Goal: Task Accomplishment & Management: Manage account settings

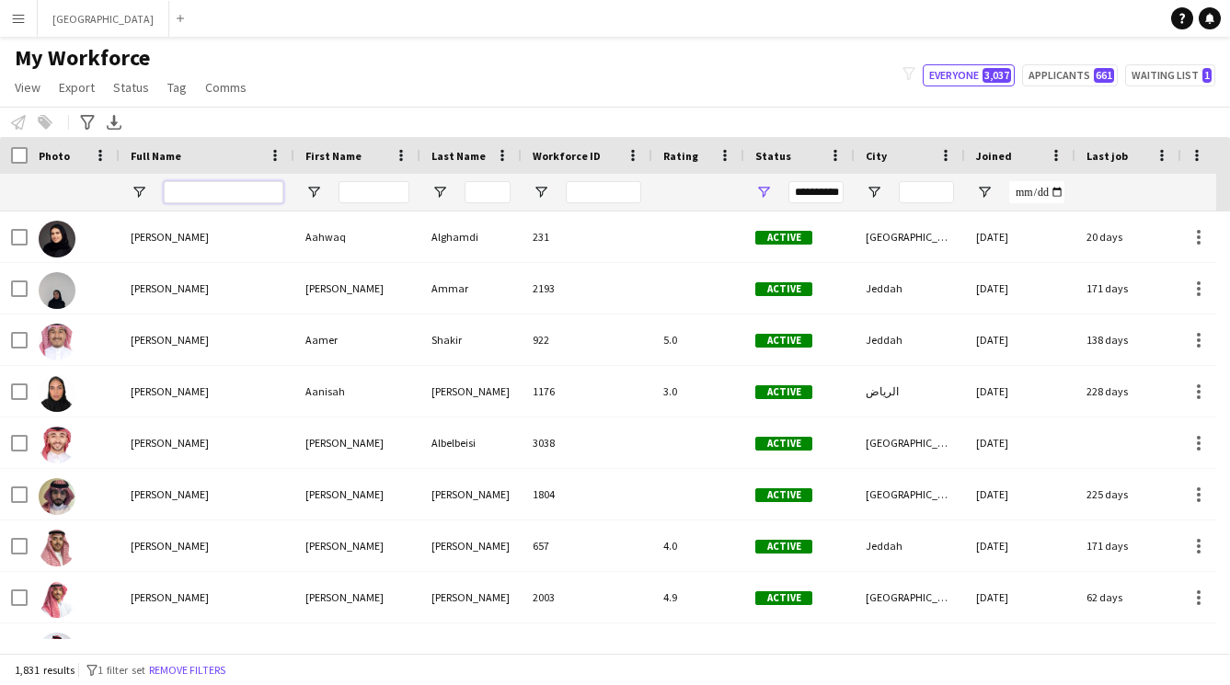
click at [222, 192] on input "Full Name Filter Input" at bounding box center [224, 192] width 120 height 22
click at [315, 107] on div "Notify workforce Add to tag Select at least one crew to tag him or her. Advance…" at bounding box center [615, 122] width 1230 height 30
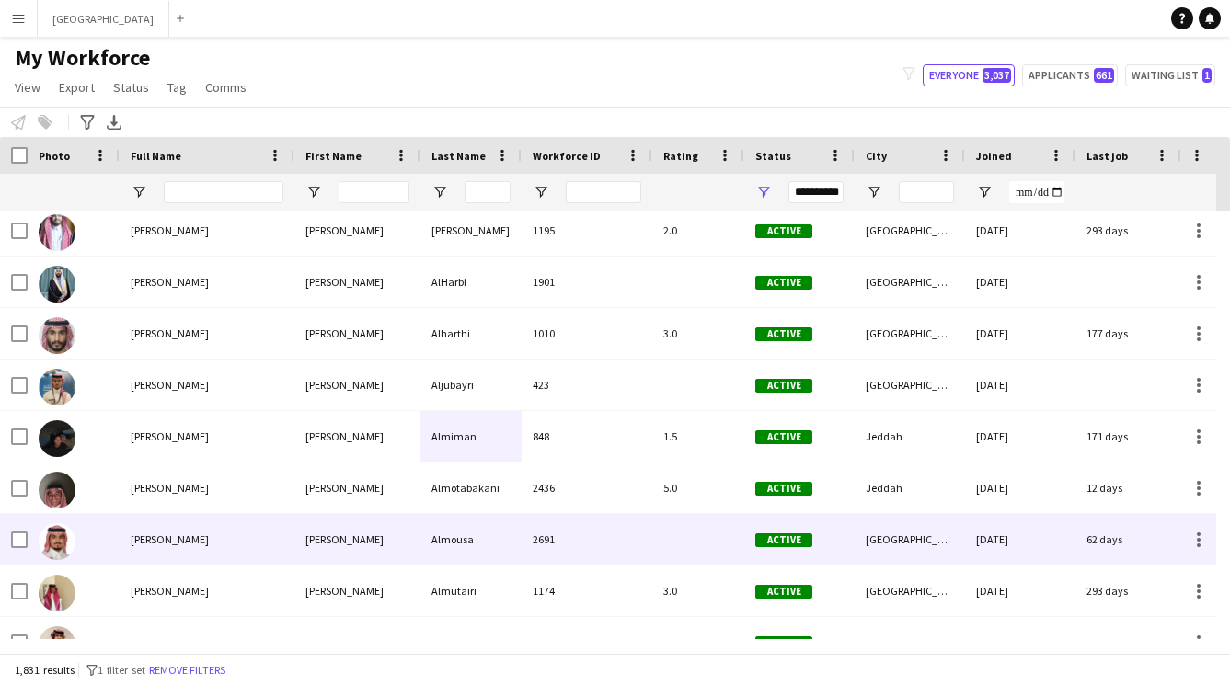
scroll to position [676, 0]
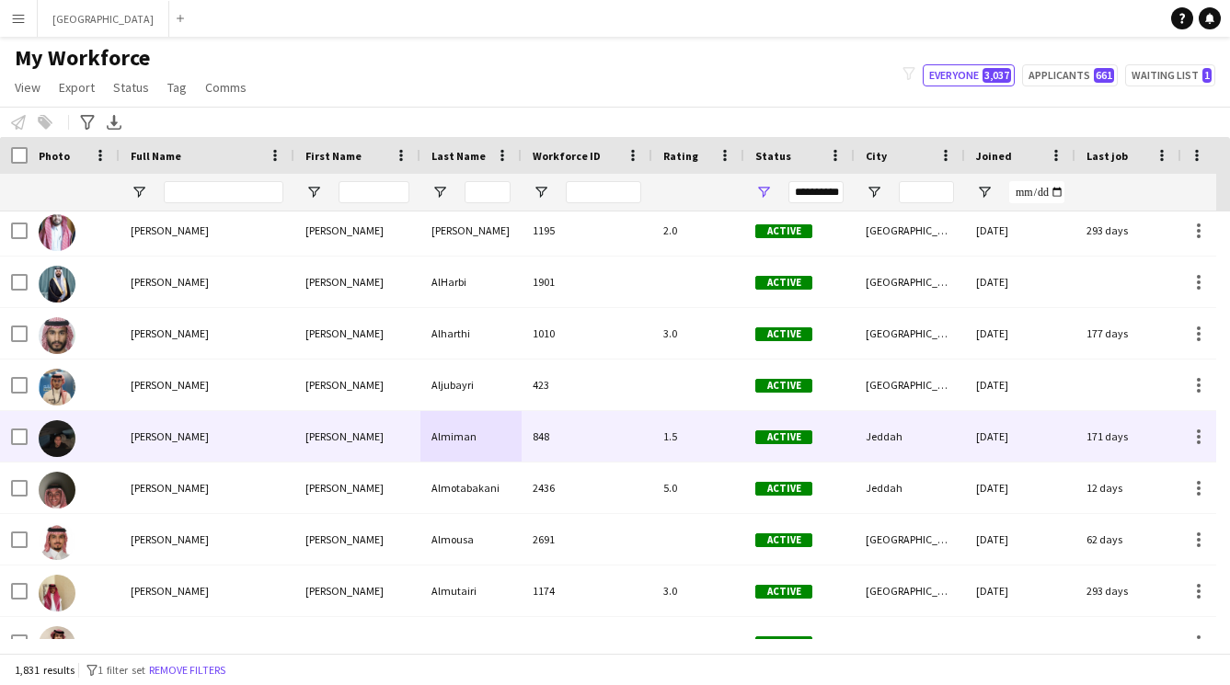
click at [342, 404] on div "[PERSON_NAME]" at bounding box center [357, 385] width 126 height 51
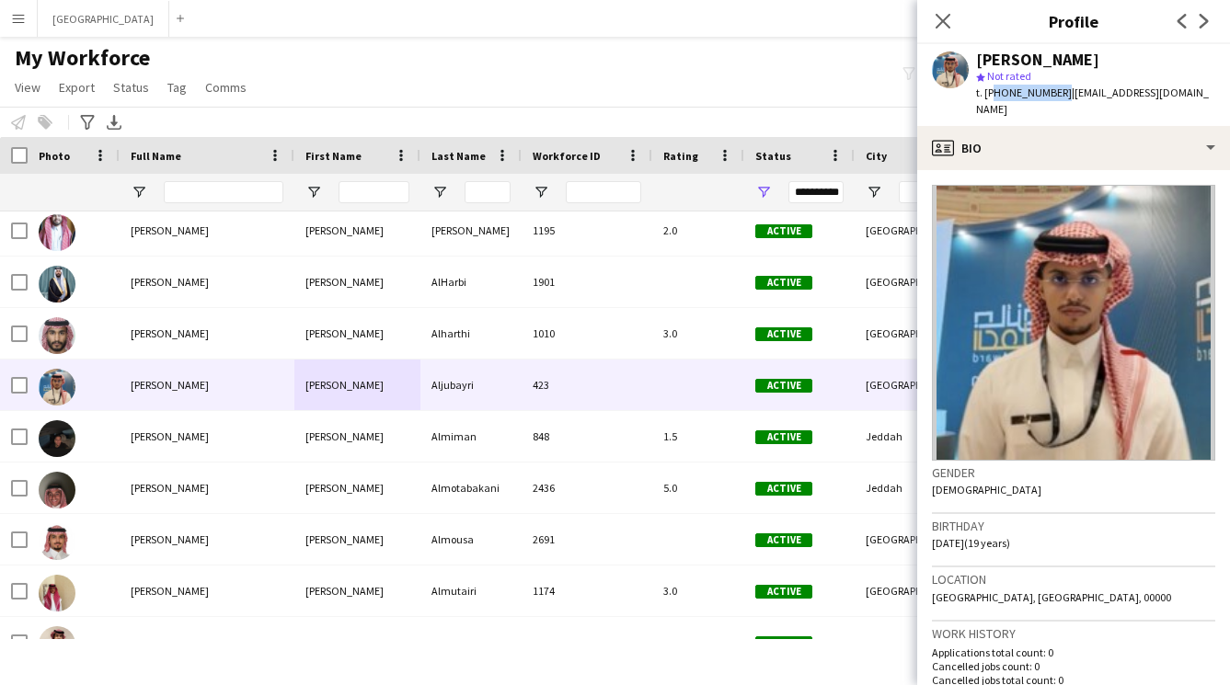
drag, startPoint x: 1056, startPoint y: 92, endPoint x: 990, endPoint y: 91, distance: 65.3
click at [990, 91] on span "t. +966508644600" at bounding box center [1024, 93] width 96 height 14
copy span "966508644600"
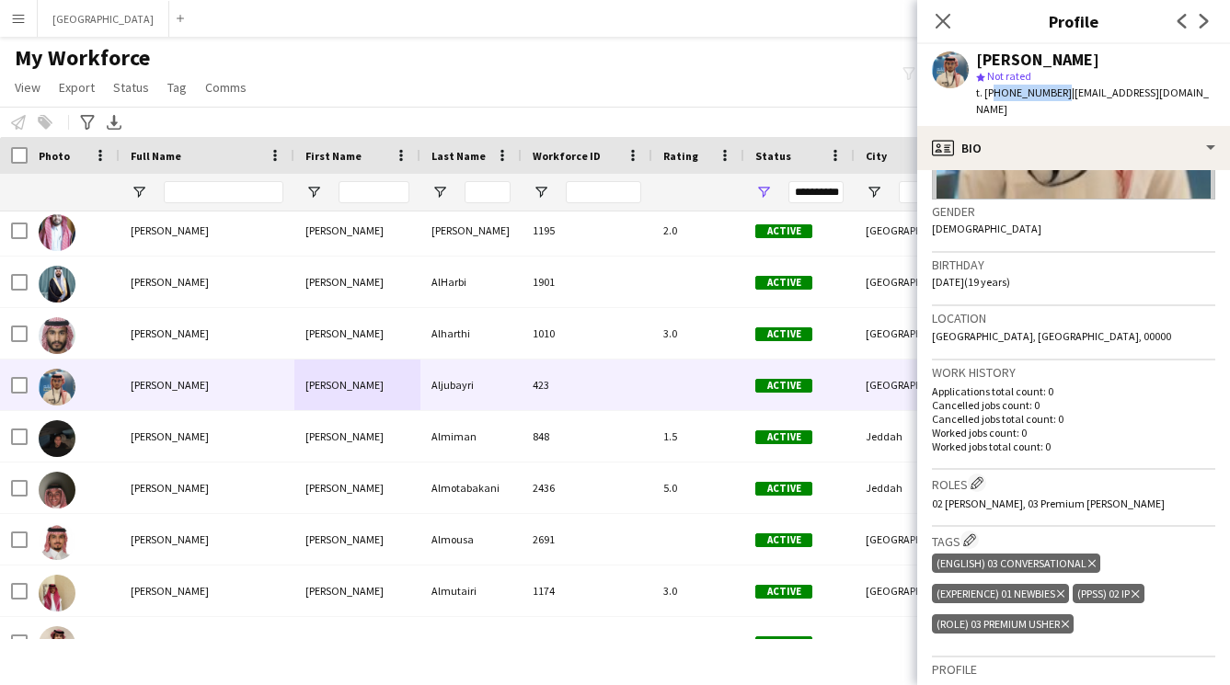
scroll to position [0, 0]
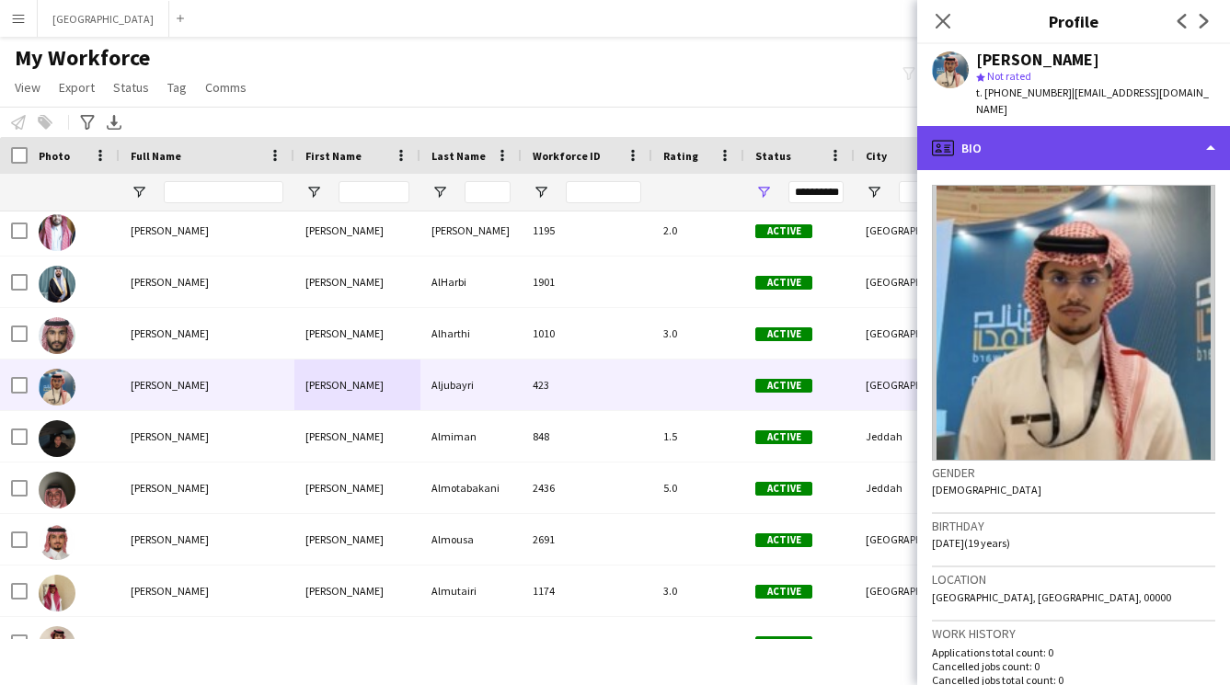
click at [1047, 126] on div "profile Bio" at bounding box center [1073, 148] width 313 height 44
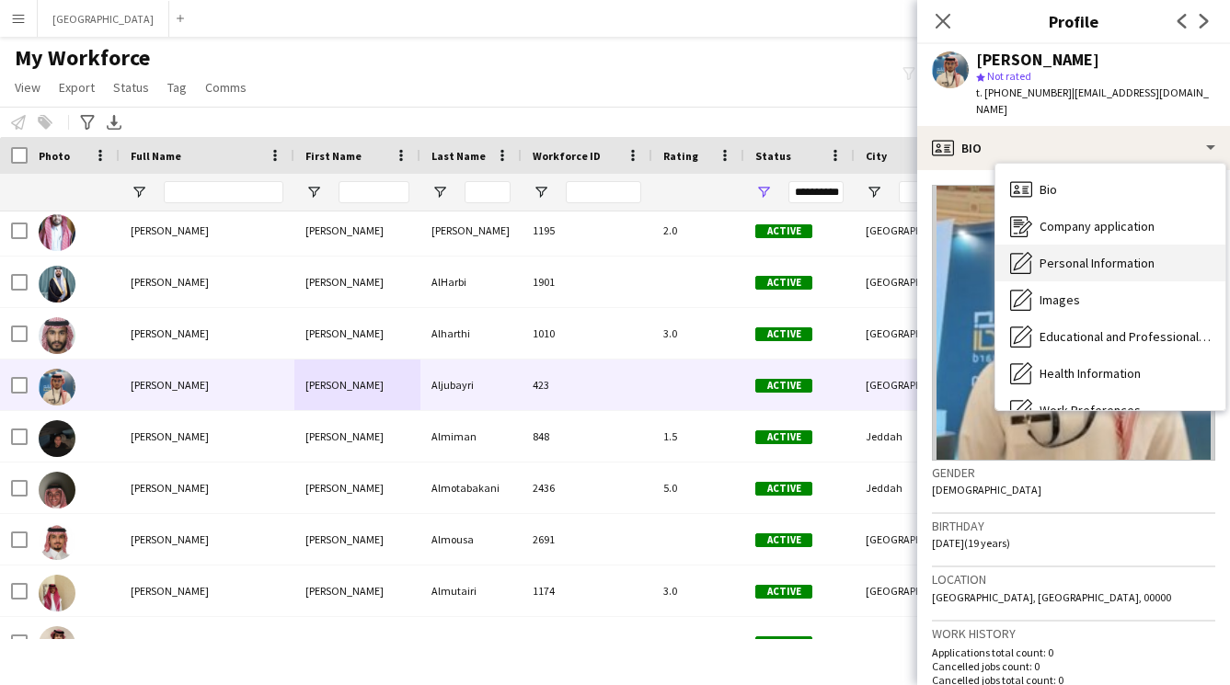
click at [1048, 255] on span "Personal Information" at bounding box center [1096, 263] width 115 height 17
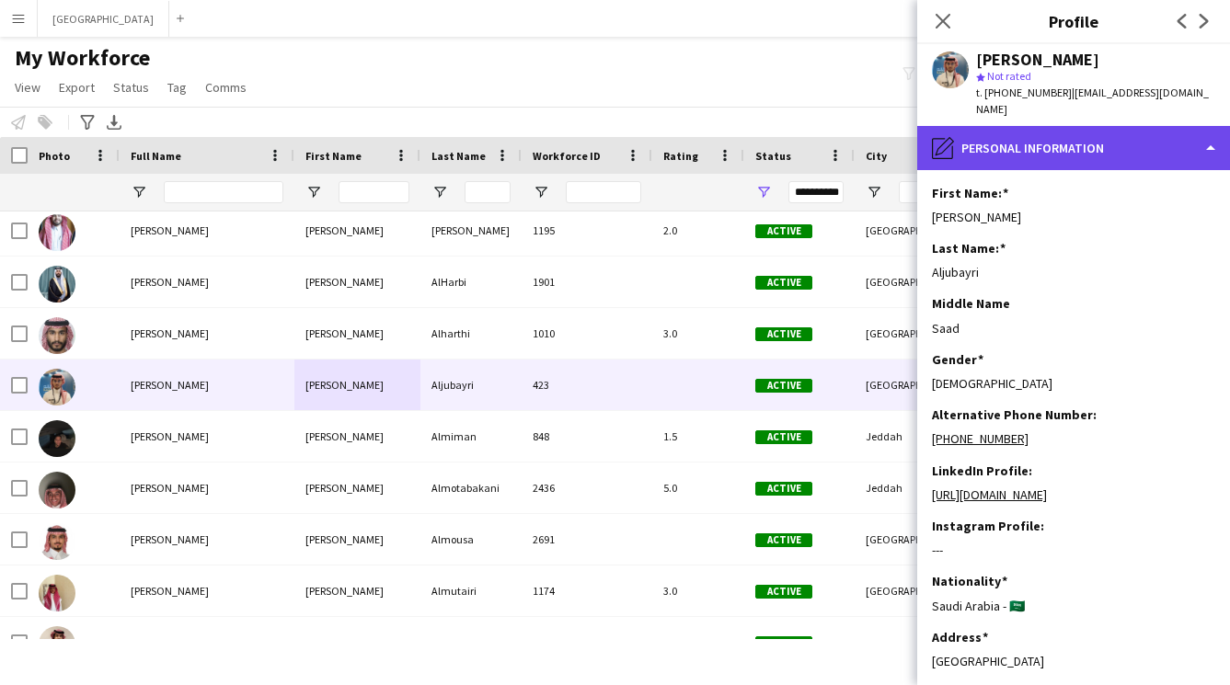
click at [1082, 126] on div "pencil4 Personal Information" at bounding box center [1073, 148] width 313 height 44
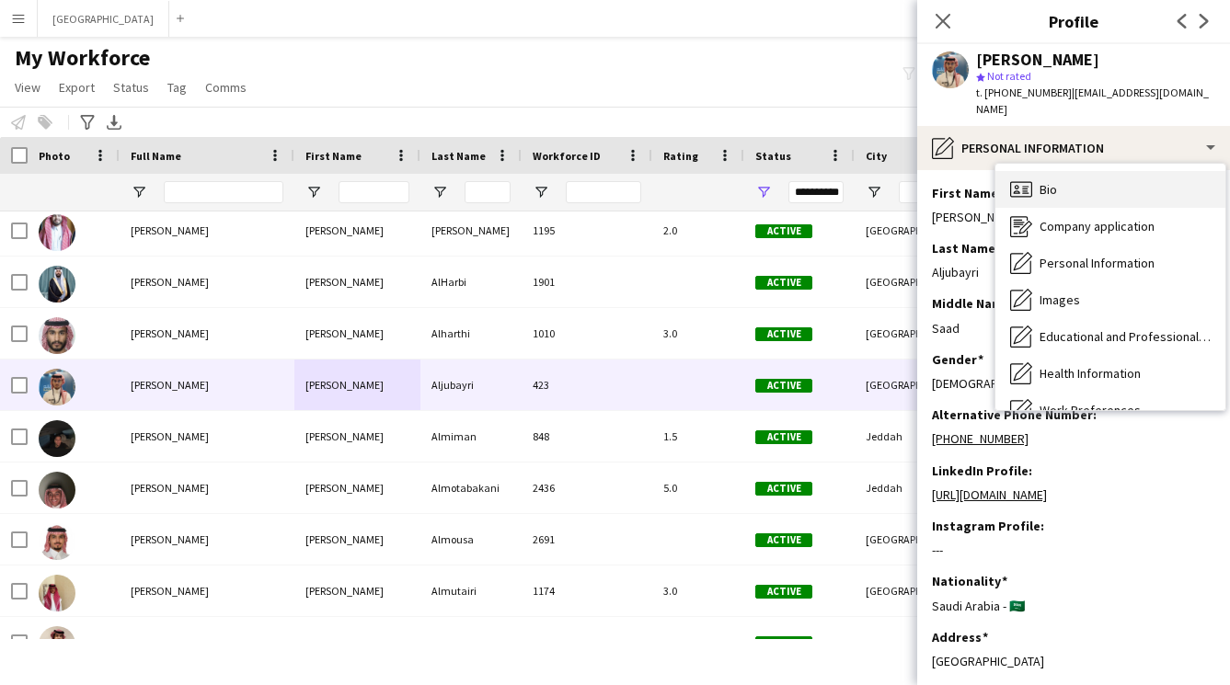
click at [1074, 183] on div "Bio Bio" at bounding box center [1110, 189] width 230 height 37
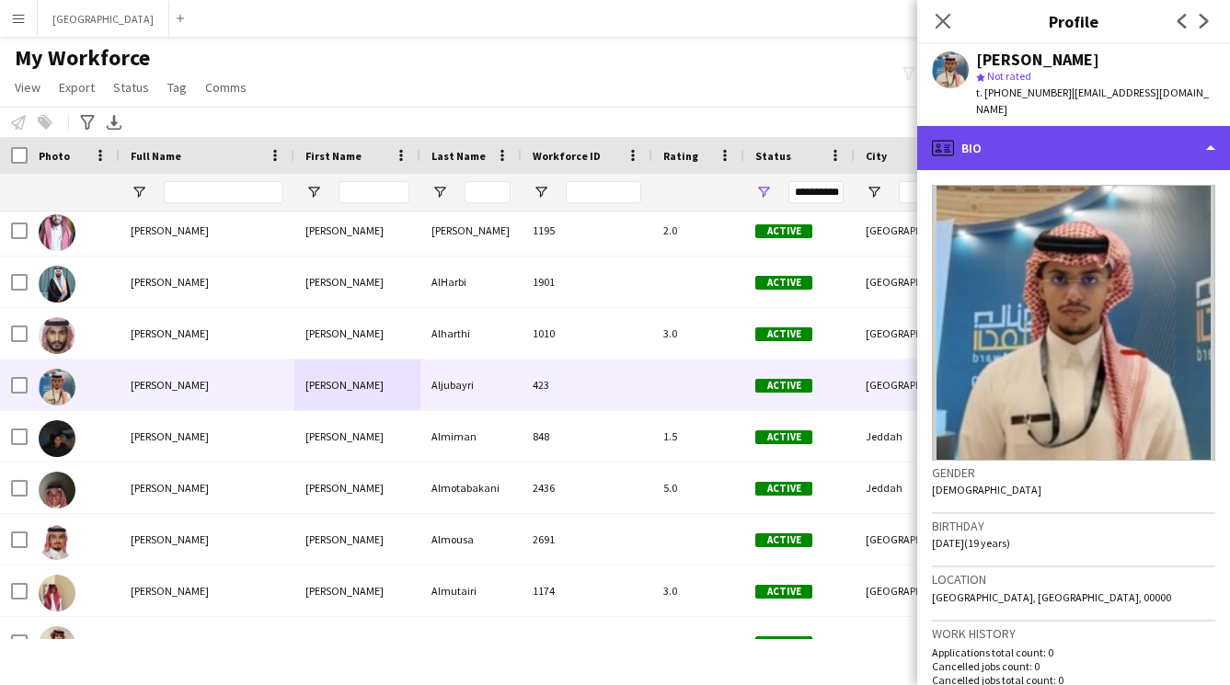
click at [1087, 140] on div "profile Bio" at bounding box center [1073, 148] width 313 height 44
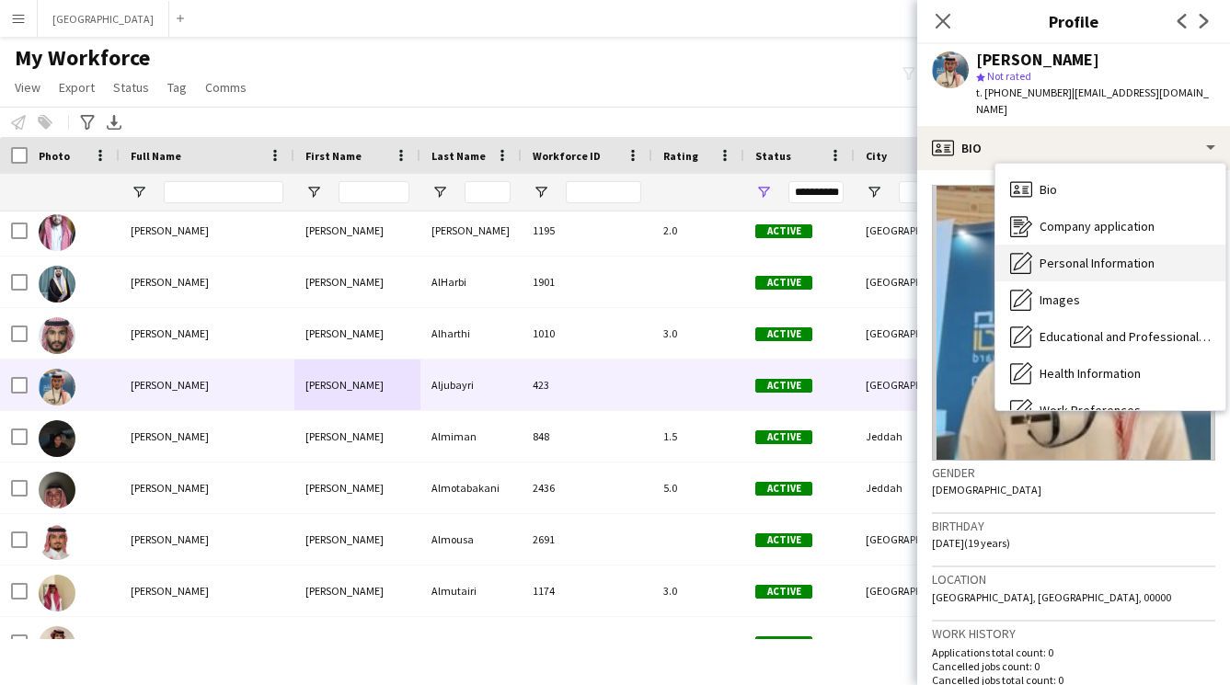
click at [1094, 255] on span "Personal Information" at bounding box center [1096, 263] width 115 height 17
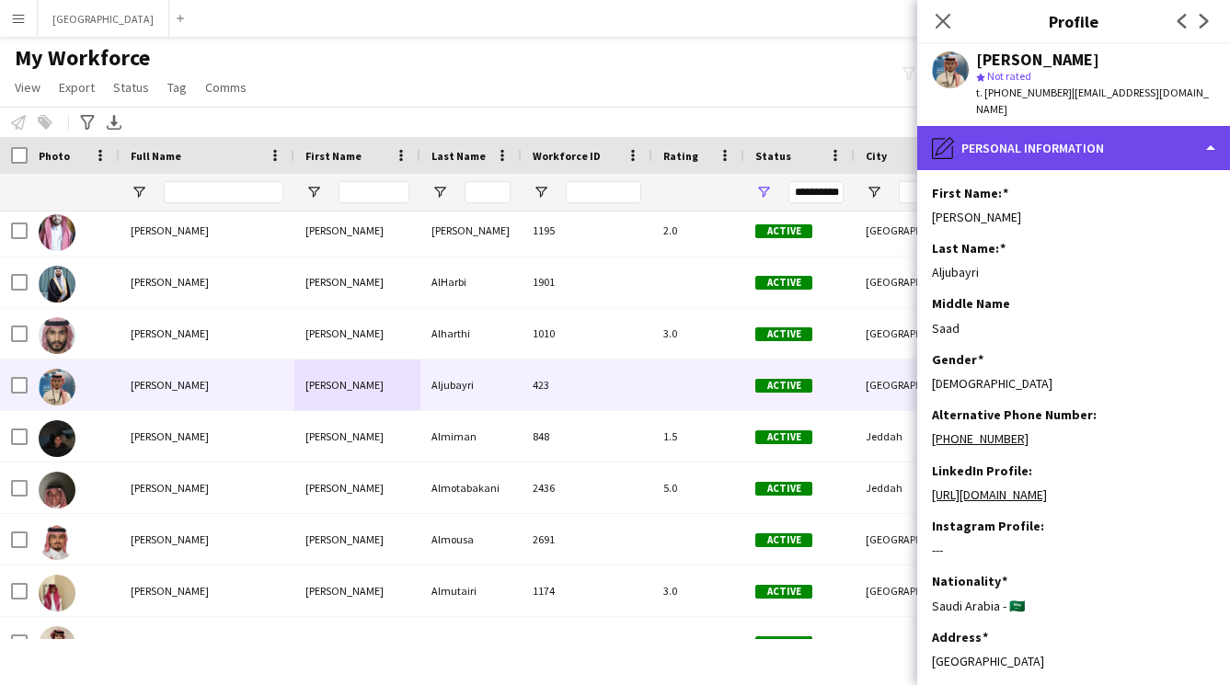
click at [1068, 130] on div "pencil4 Personal Information" at bounding box center [1073, 148] width 313 height 44
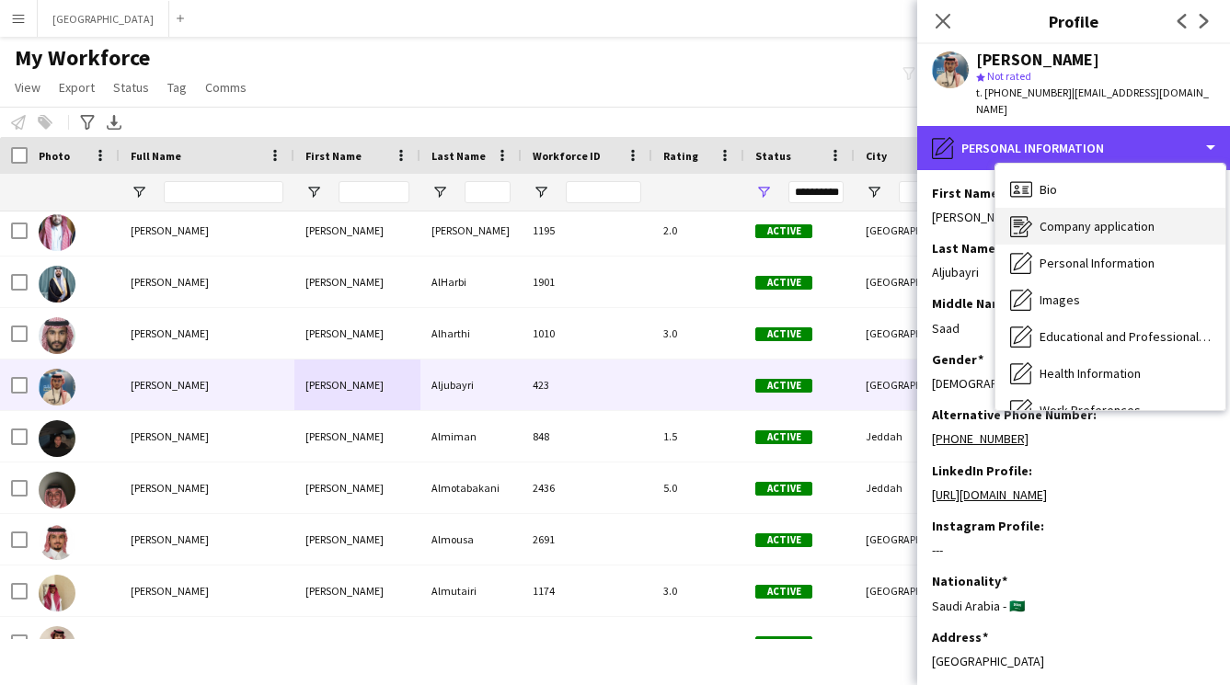
scroll to position [210, 0]
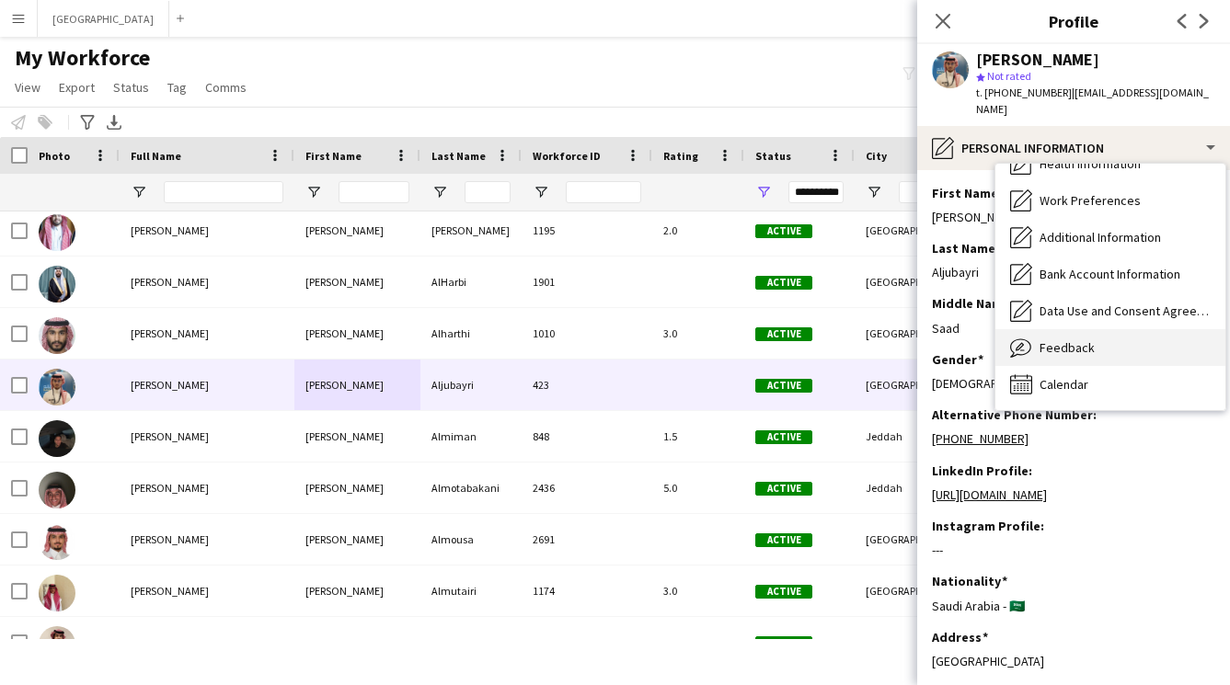
click at [1058, 339] on span "Feedback" at bounding box center [1066, 347] width 55 height 17
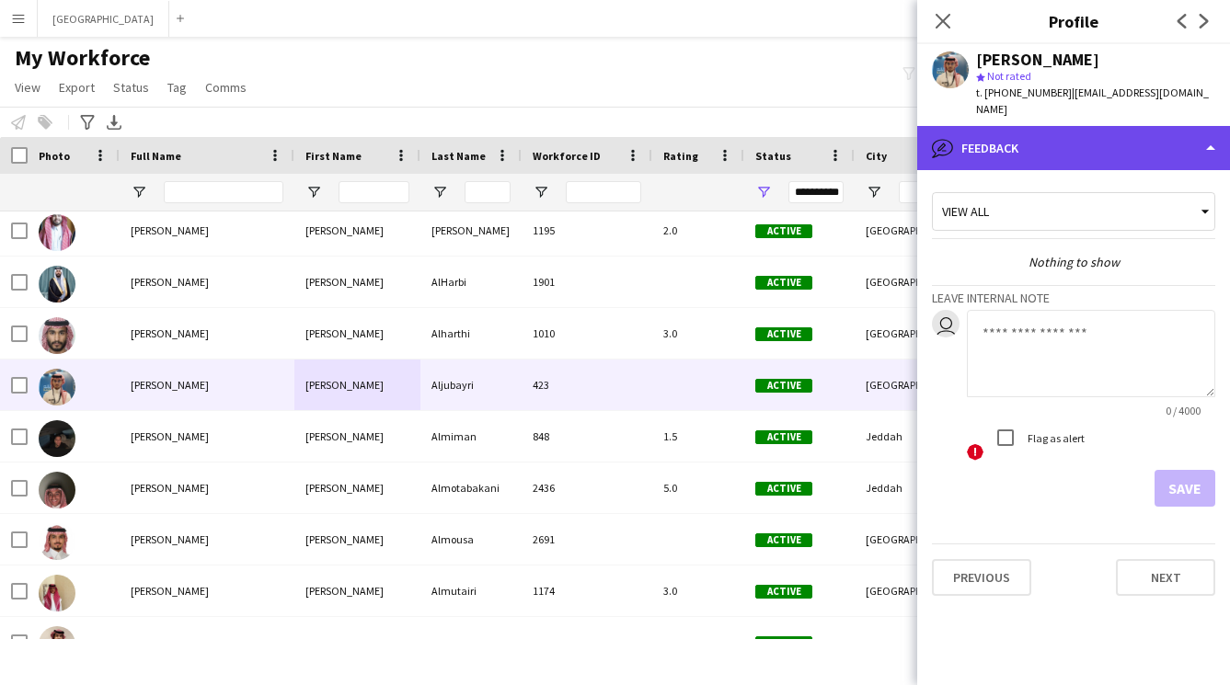
click at [1049, 127] on div "bubble-pencil Feedback" at bounding box center [1073, 148] width 313 height 44
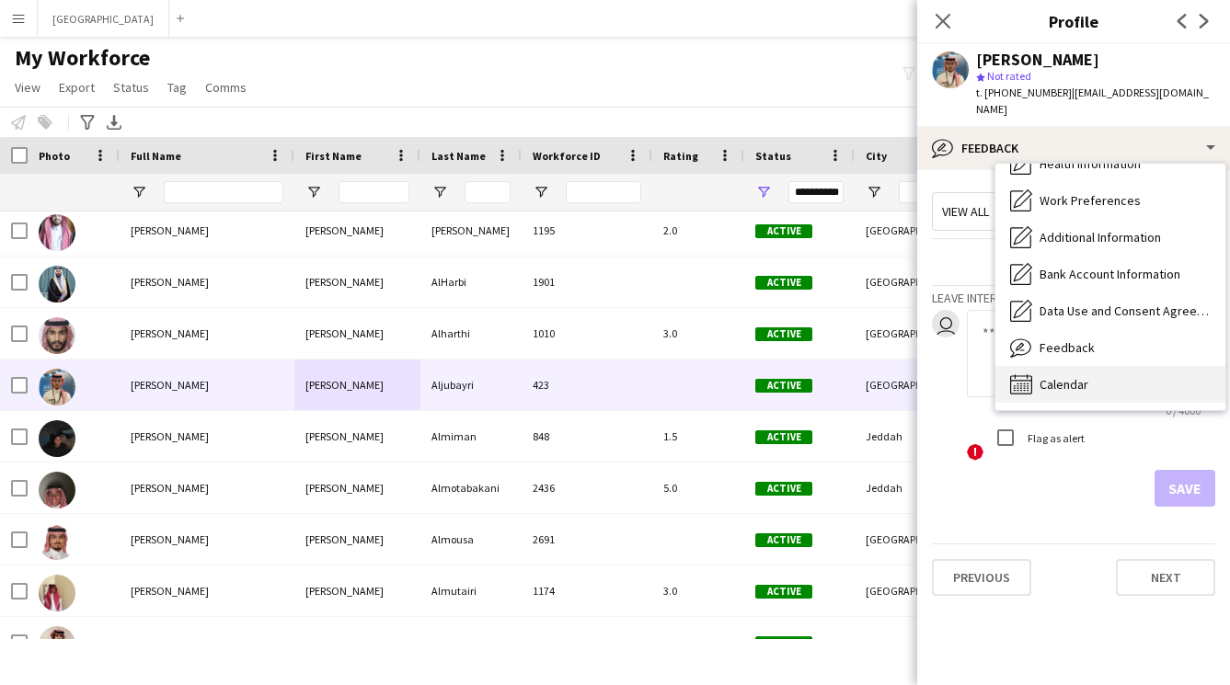
click at [1039, 376] on span "Calendar" at bounding box center [1063, 384] width 49 height 17
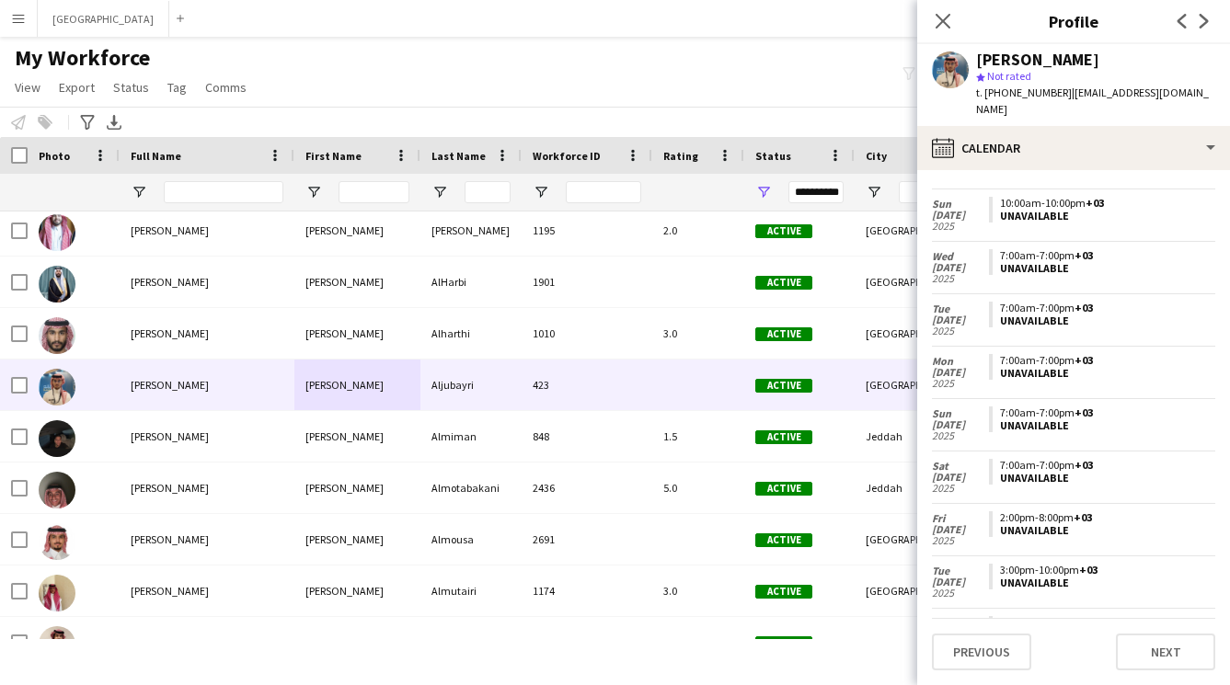
scroll to position [0, 0]
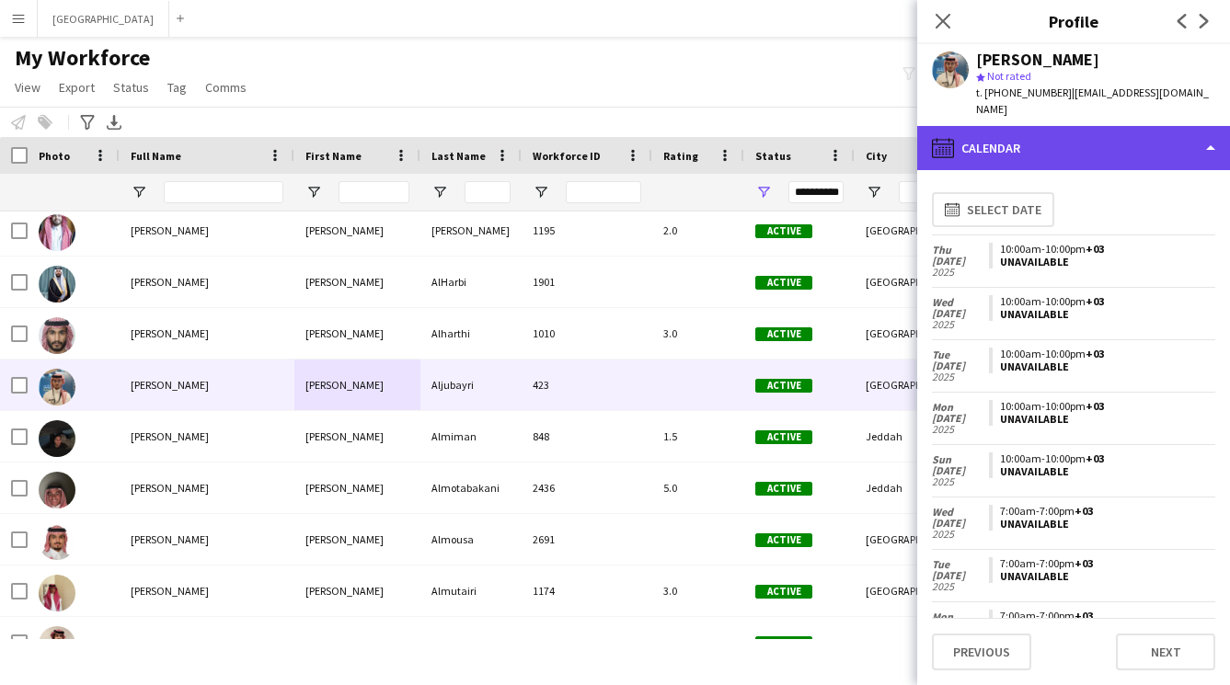
click at [1104, 126] on div "calendar-full Calendar" at bounding box center [1073, 148] width 313 height 44
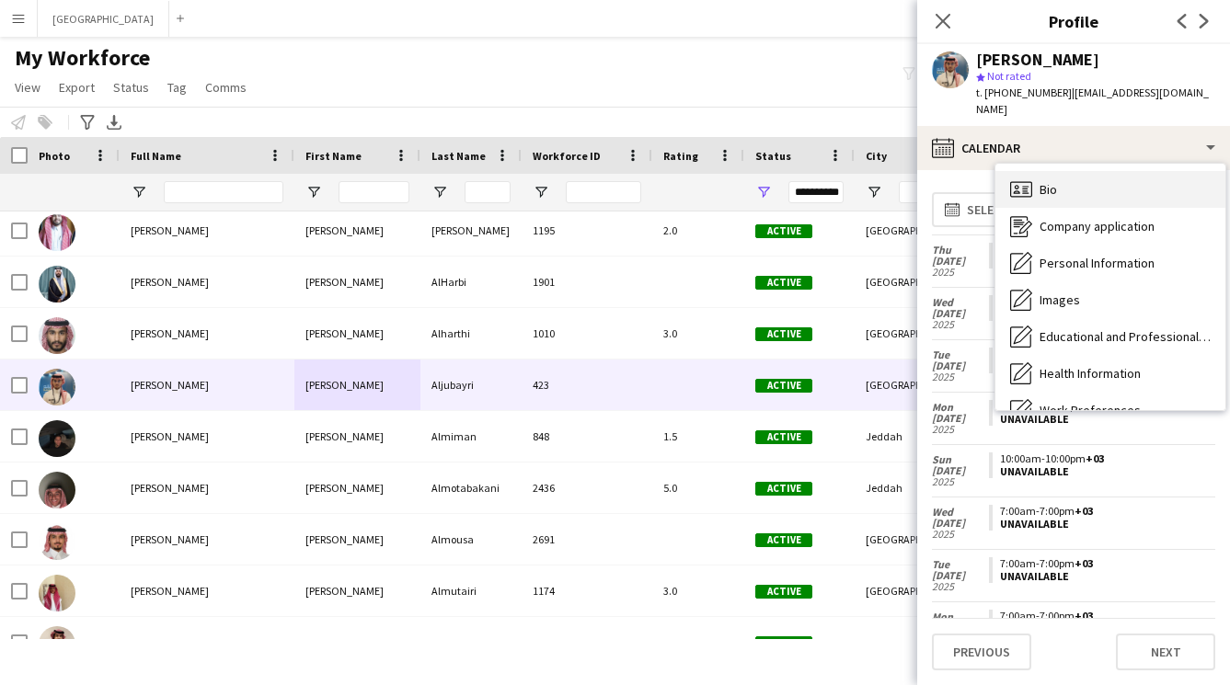
click at [1093, 178] on div "Bio Bio" at bounding box center [1110, 189] width 230 height 37
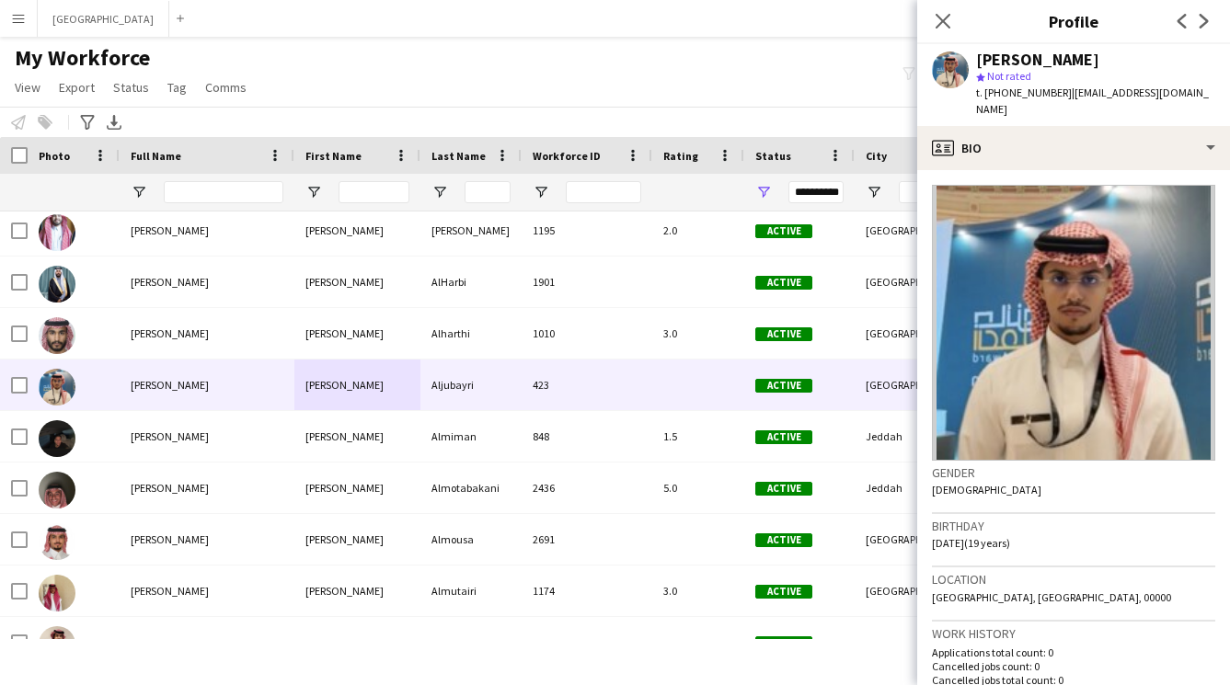
click at [197, 210] on div at bounding box center [224, 192] width 120 height 37
click at [195, 192] on input "Full Name Filter Input" at bounding box center [224, 192] width 120 height 22
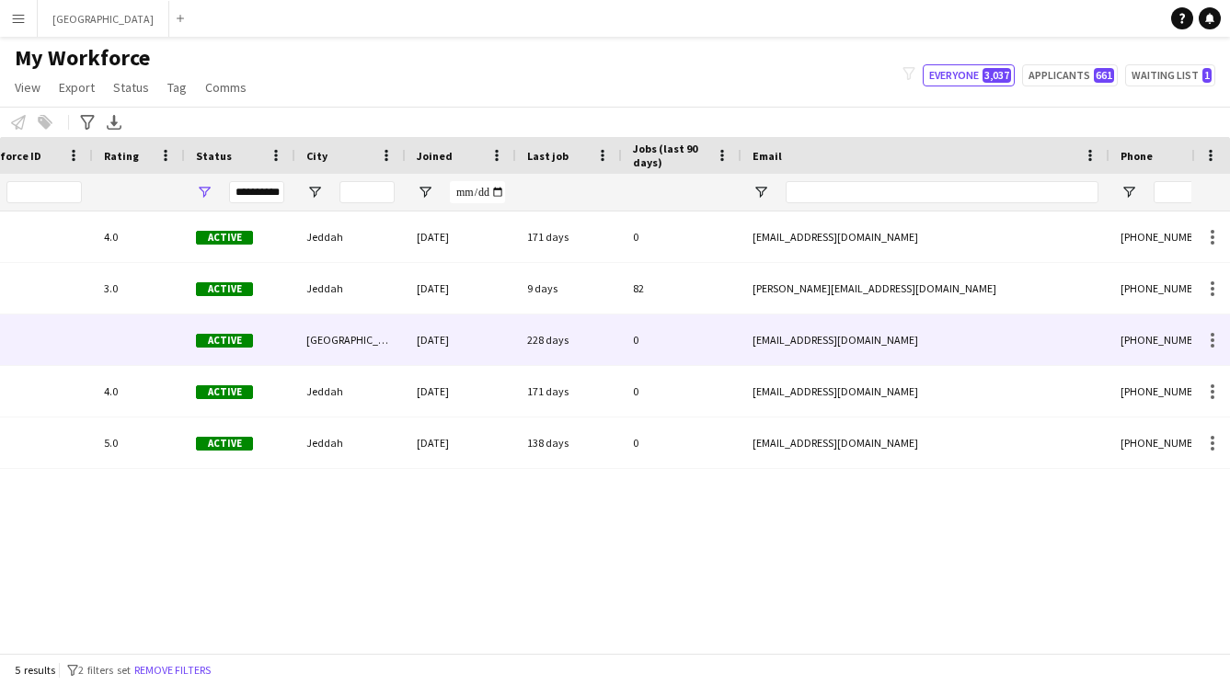
scroll to position [0, 1062]
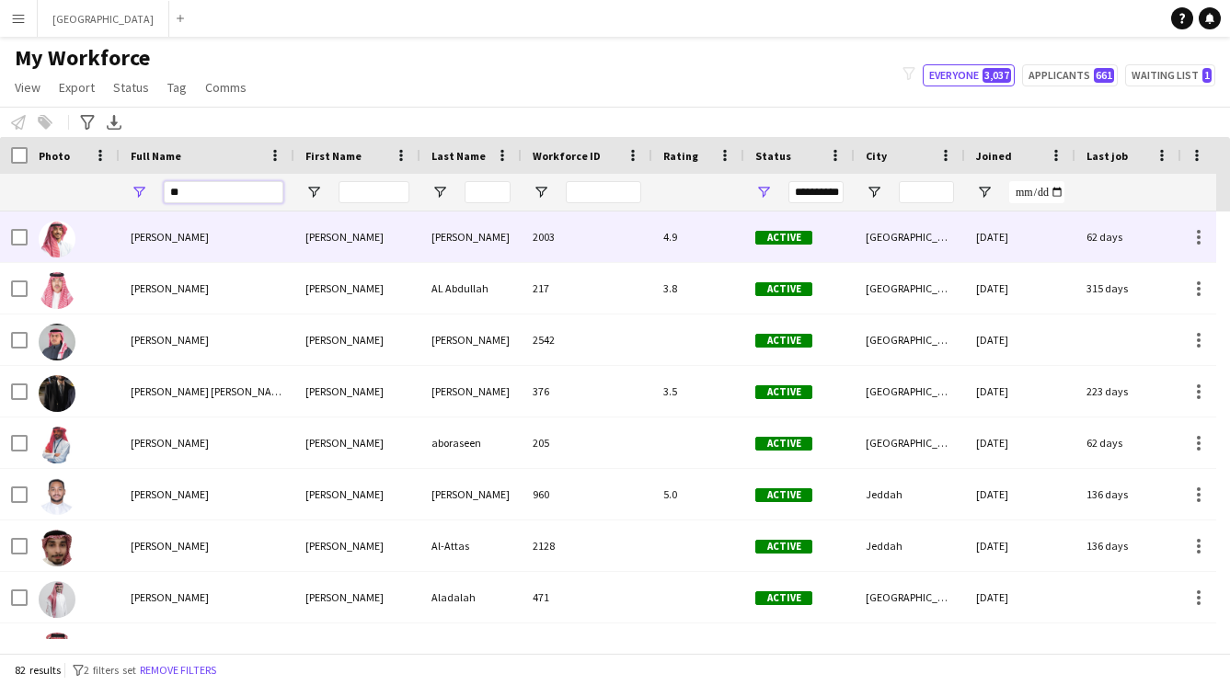
type input "*"
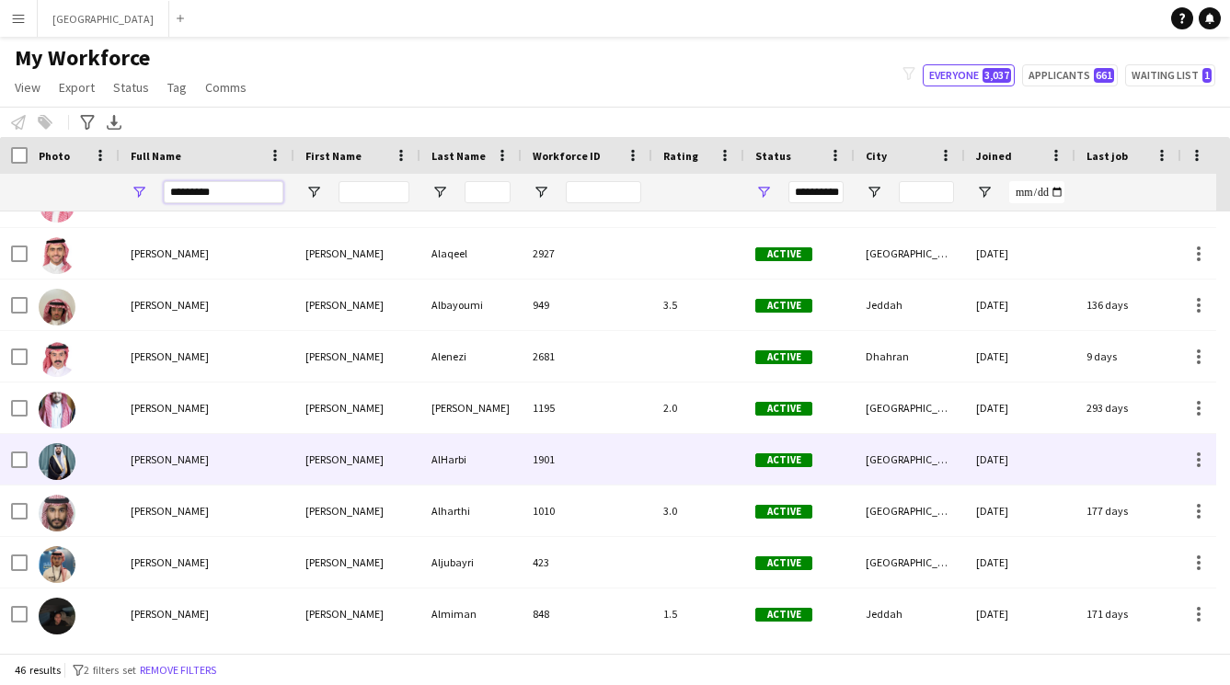
scroll to position [242, 0]
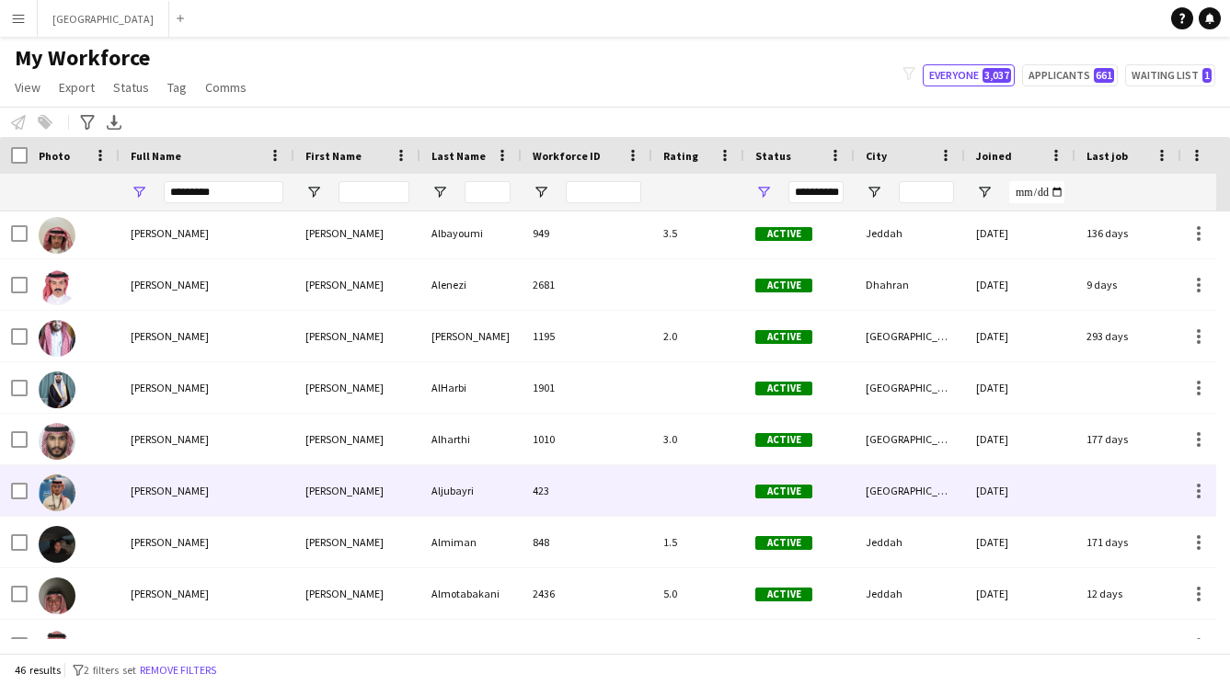
click at [313, 480] on div "[PERSON_NAME]" at bounding box center [357, 490] width 126 height 51
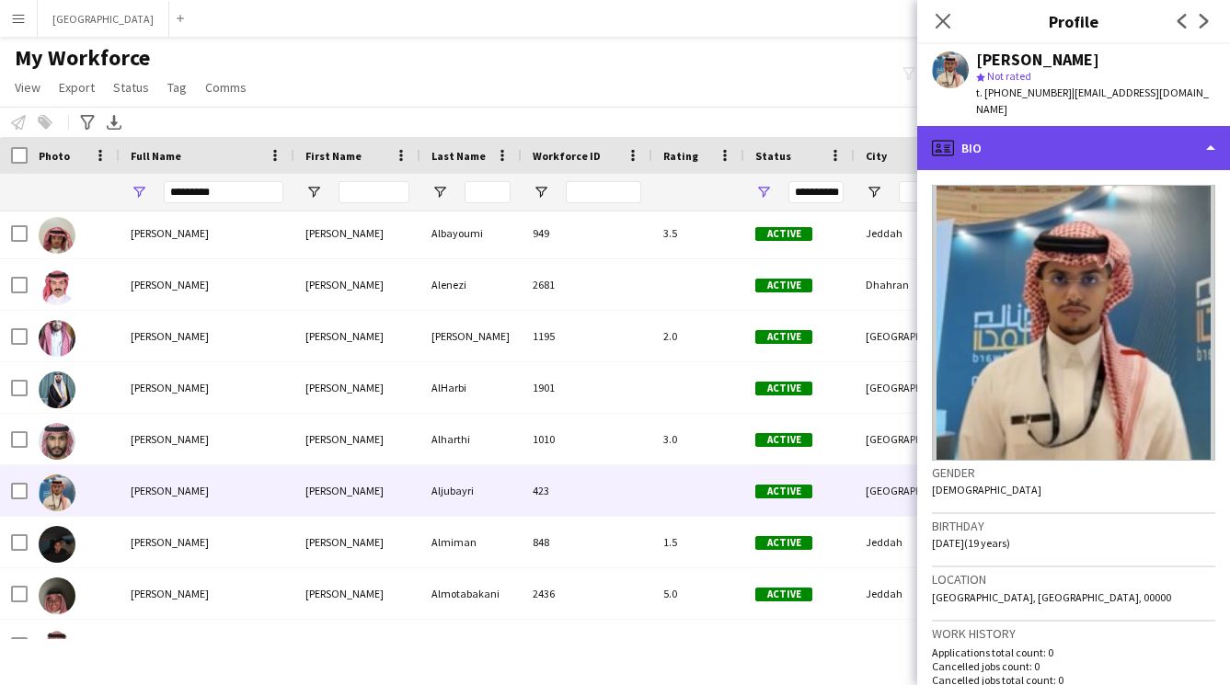
click at [1006, 143] on div "profile Bio" at bounding box center [1073, 148] width 313 height 44
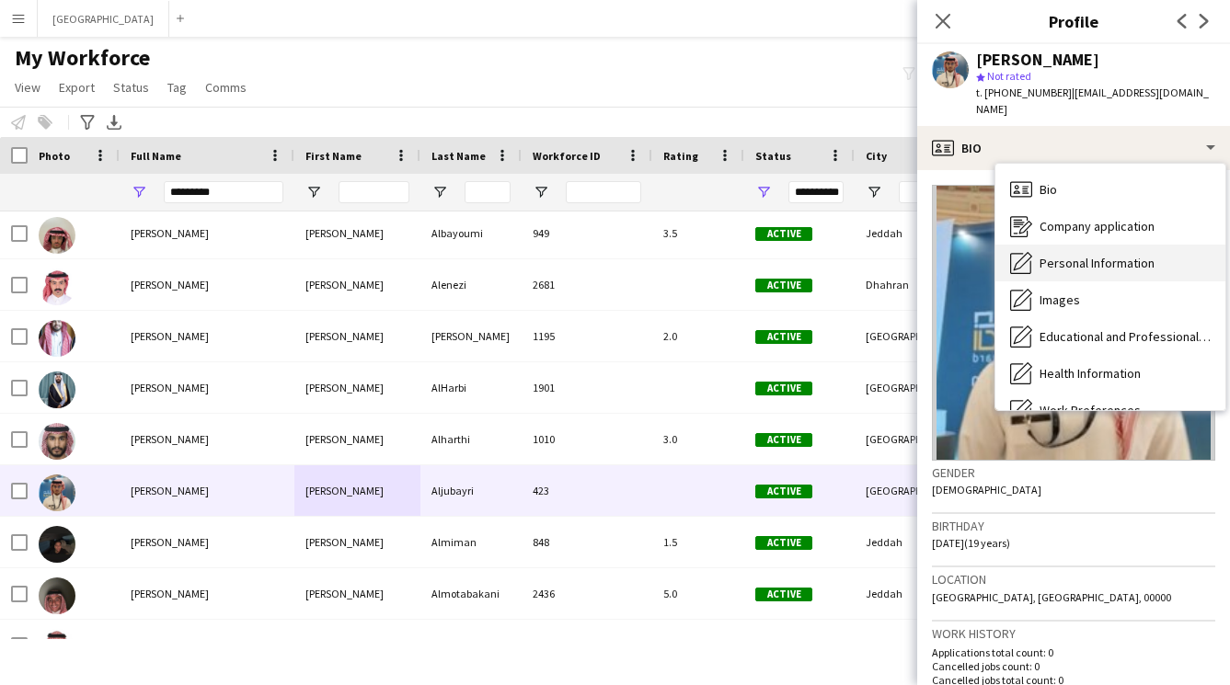
click at [1052, 255] on span "Personal Information" at bounding box center [1096, 263] width 115 height 17
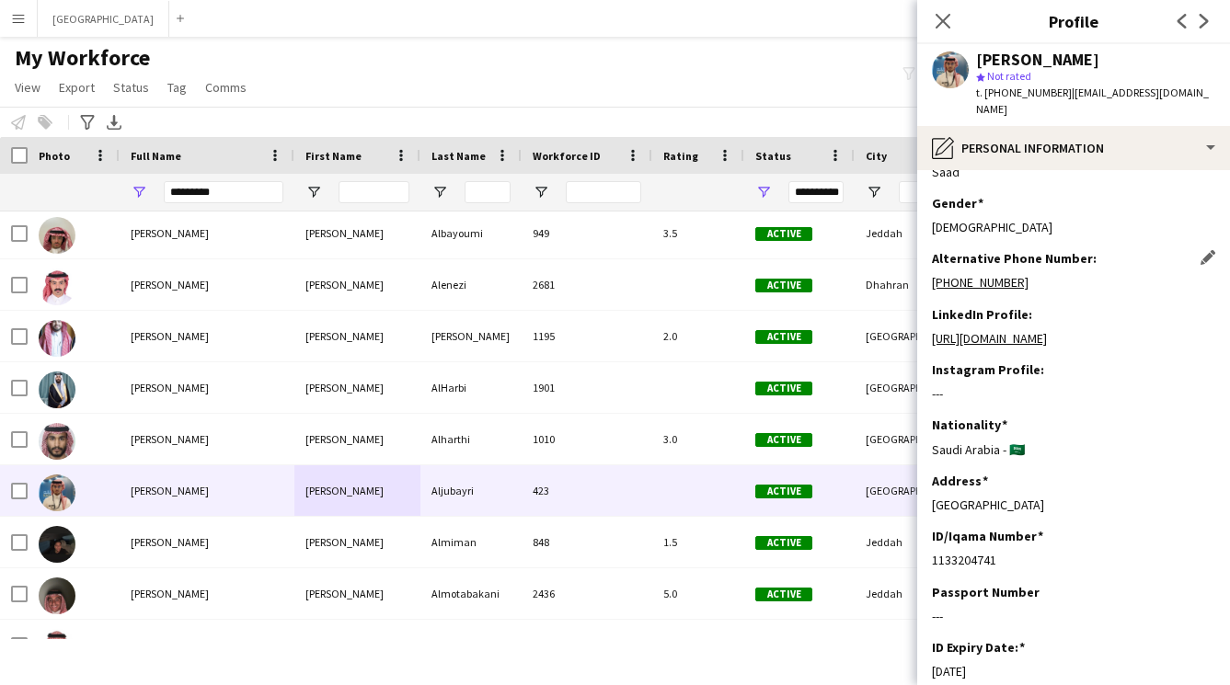
scroll to position [0, 0]
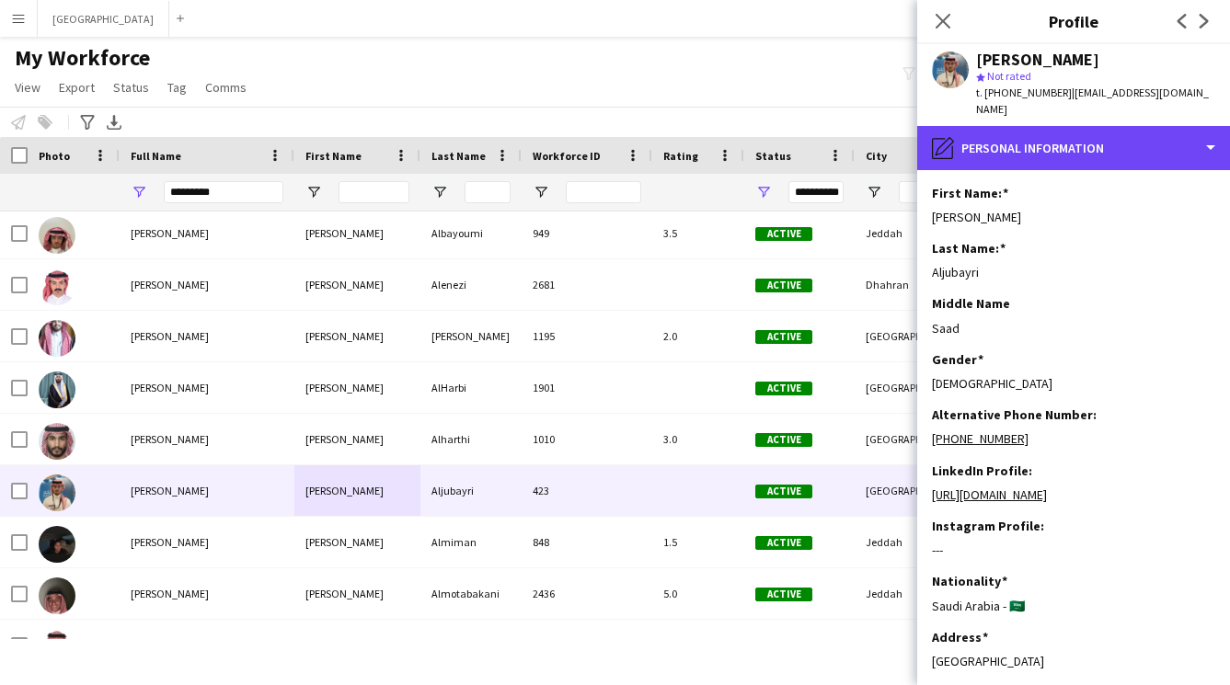
drag, startPoint x: 1028, startPoint y: 141, endPoint x: 1040, endPoint y: 150, distance: 15.1
click at [1028, 140] on div "pencil4 Personal Information" at bounding box center [1073, 148] width 313 height 44
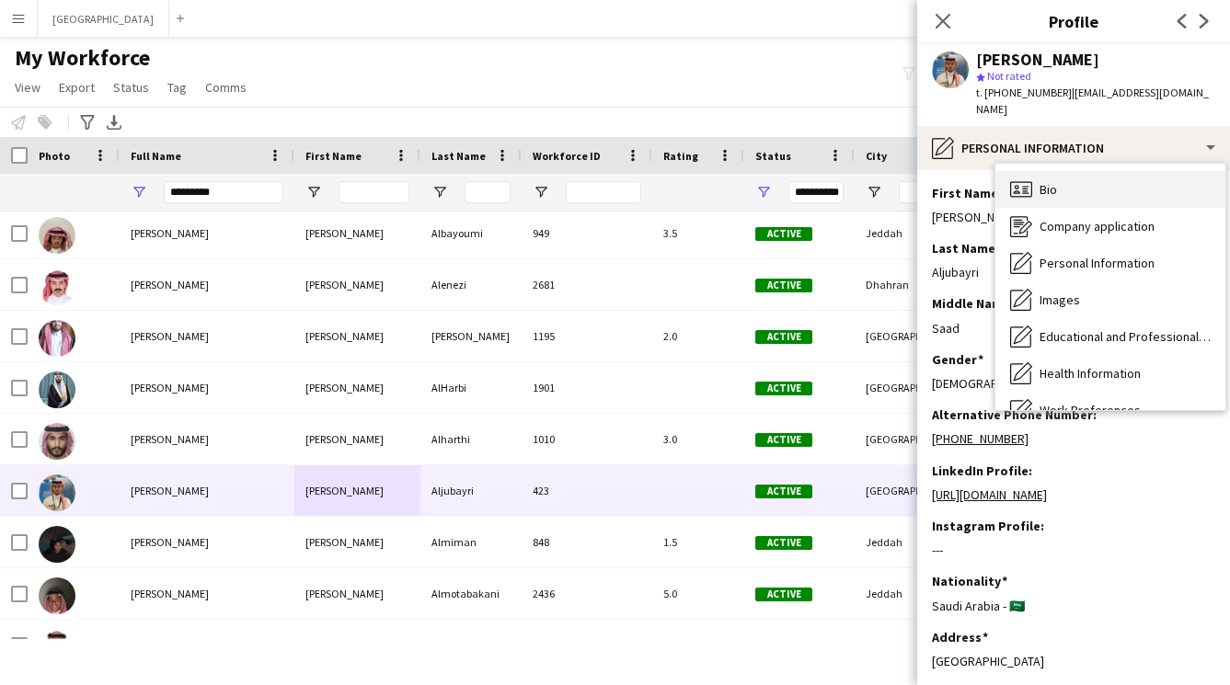
click at [1058, 173] on div "Bio Bio" at bounding box center [1110, 189] width 230 height 37
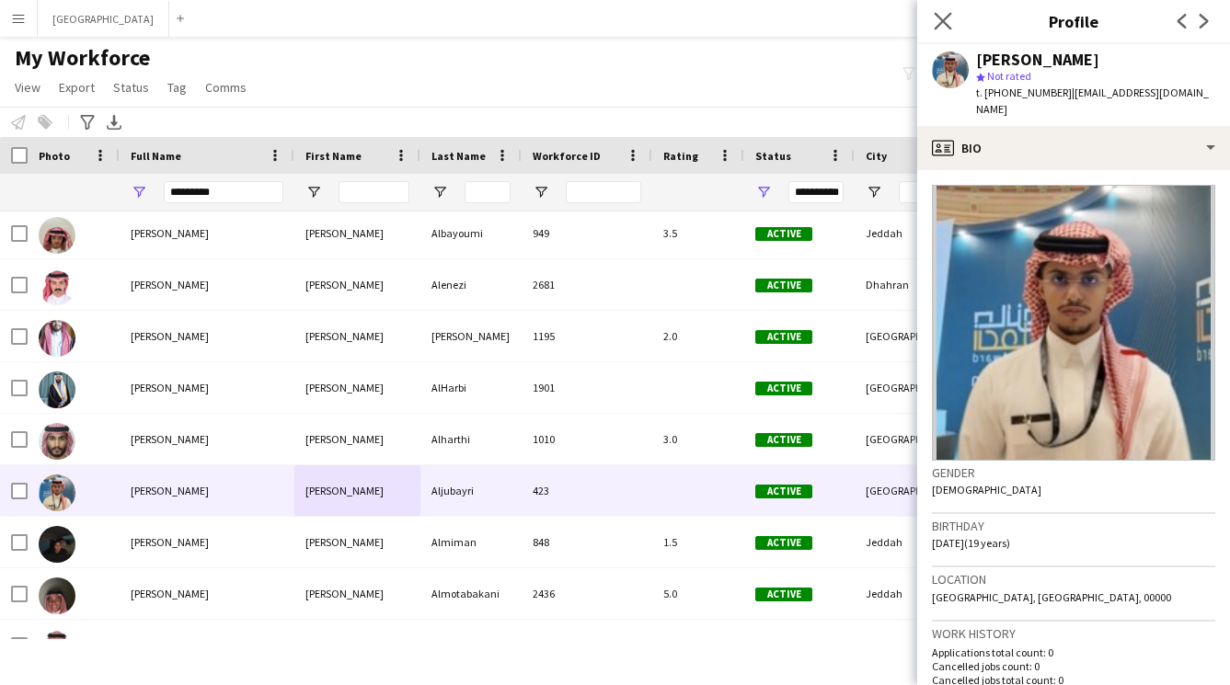
click at [950, 17] on icon "Close pop-in" at bounding box center [941, 20] width 17 height 17
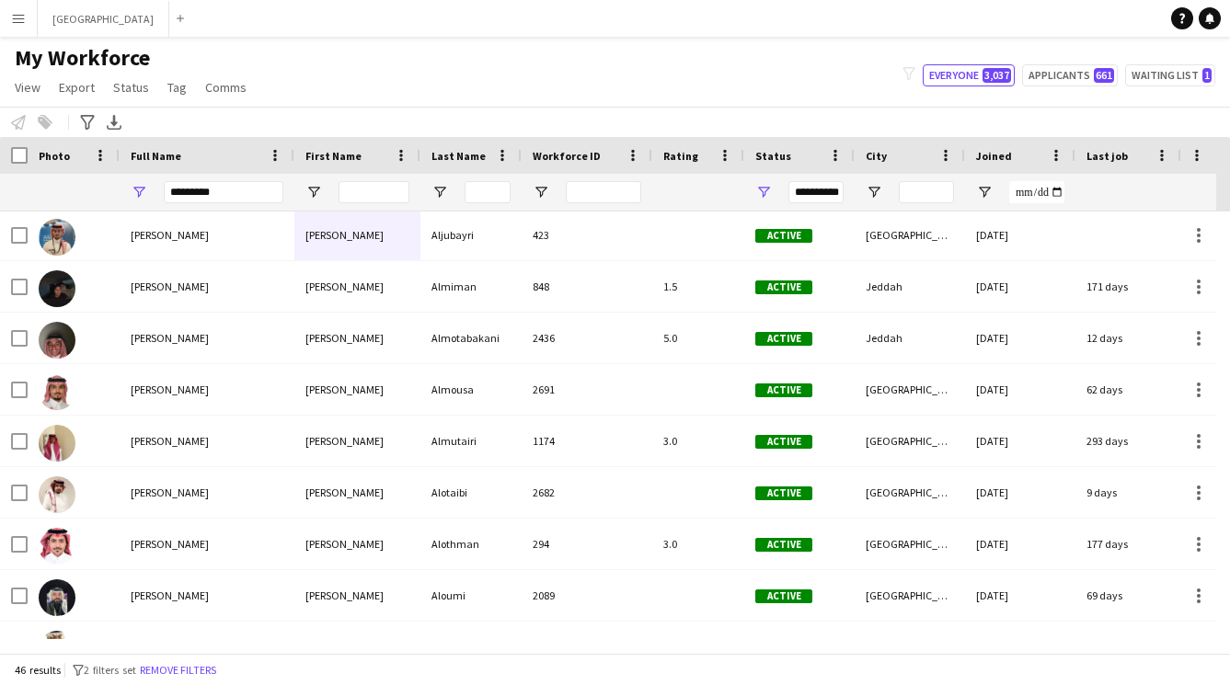
scroll to position [568, 0]
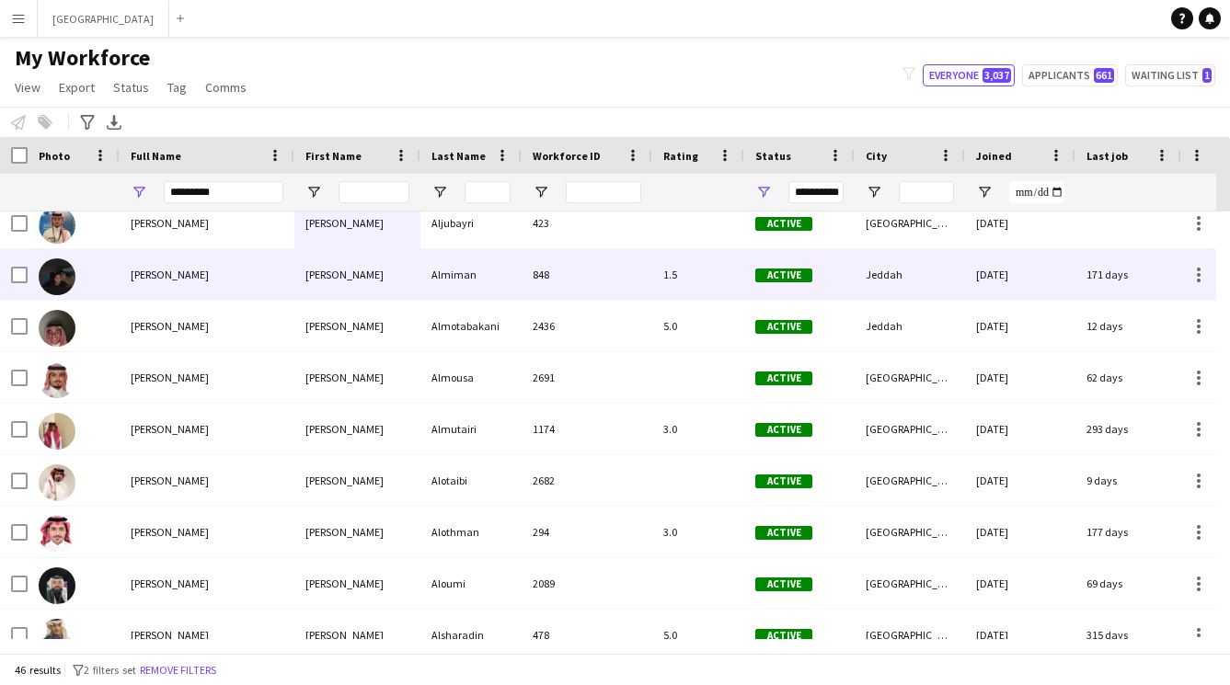
click at [420, 273] on div "Almiman" at bounding box center [470, 274] width 101 height 51
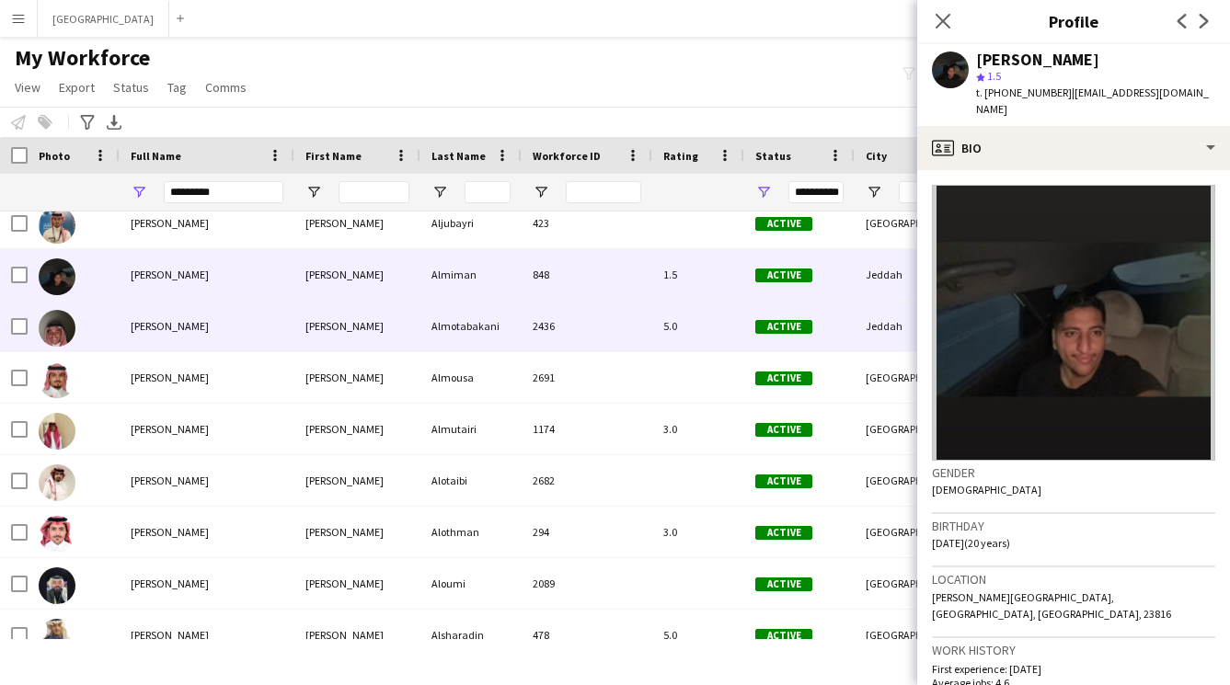
click at [440, 315] on div "Almotabakani" at bounding box center [470, 326] width 101 height 51
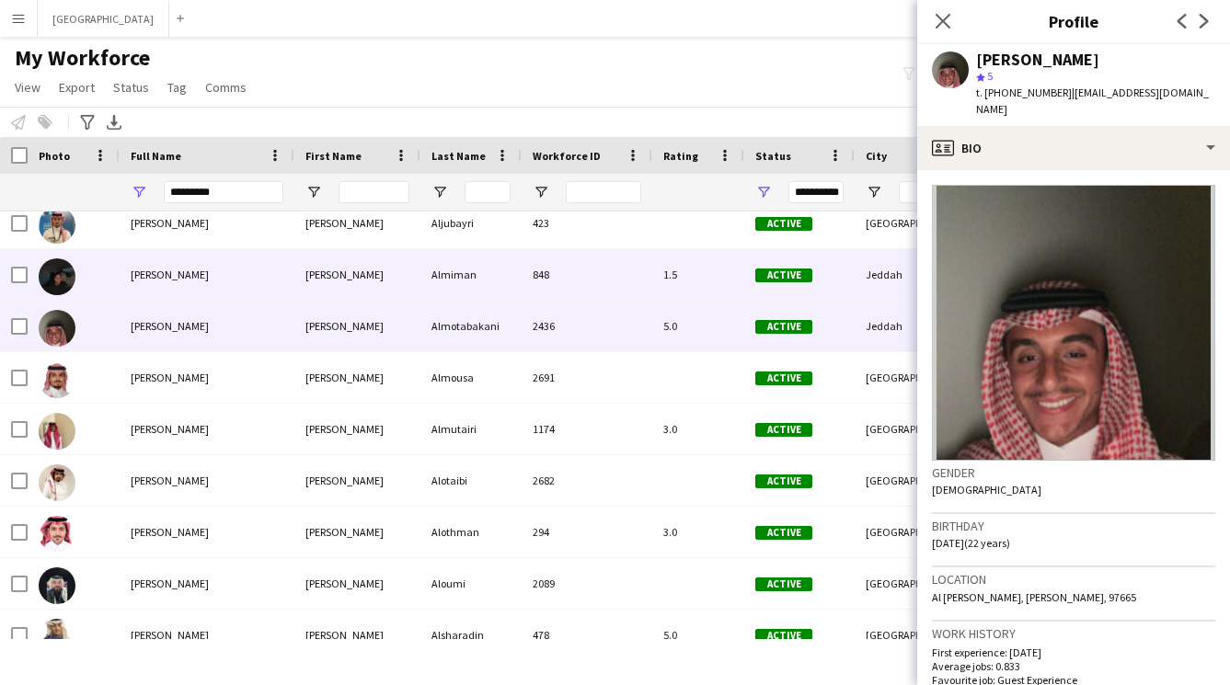
click at [420, 266] on div "Almiman" at bounding box center [470, 274] width 101 height 51
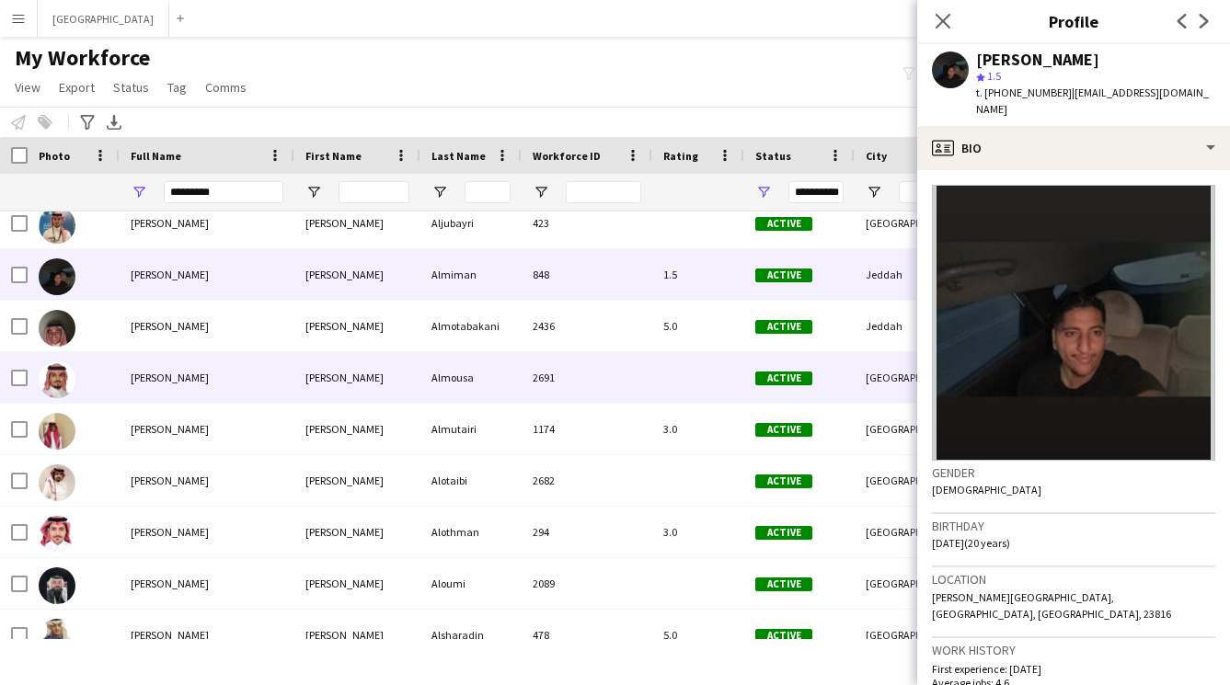
click at [405, 358] on div "[PERSON_NAME]" at bounding box center [357, 377] width 126 height 51
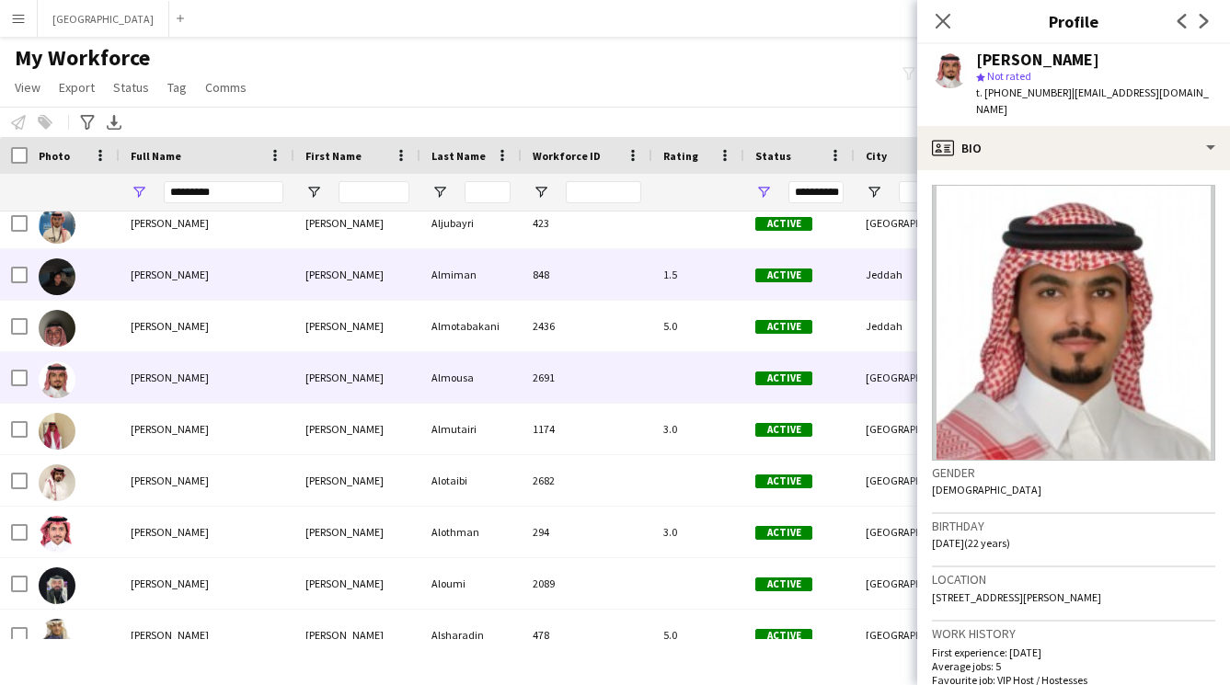
click at [418, 271] on div "[PERSON_NAME]" at bounding box center [357, 274] width 126 height 51
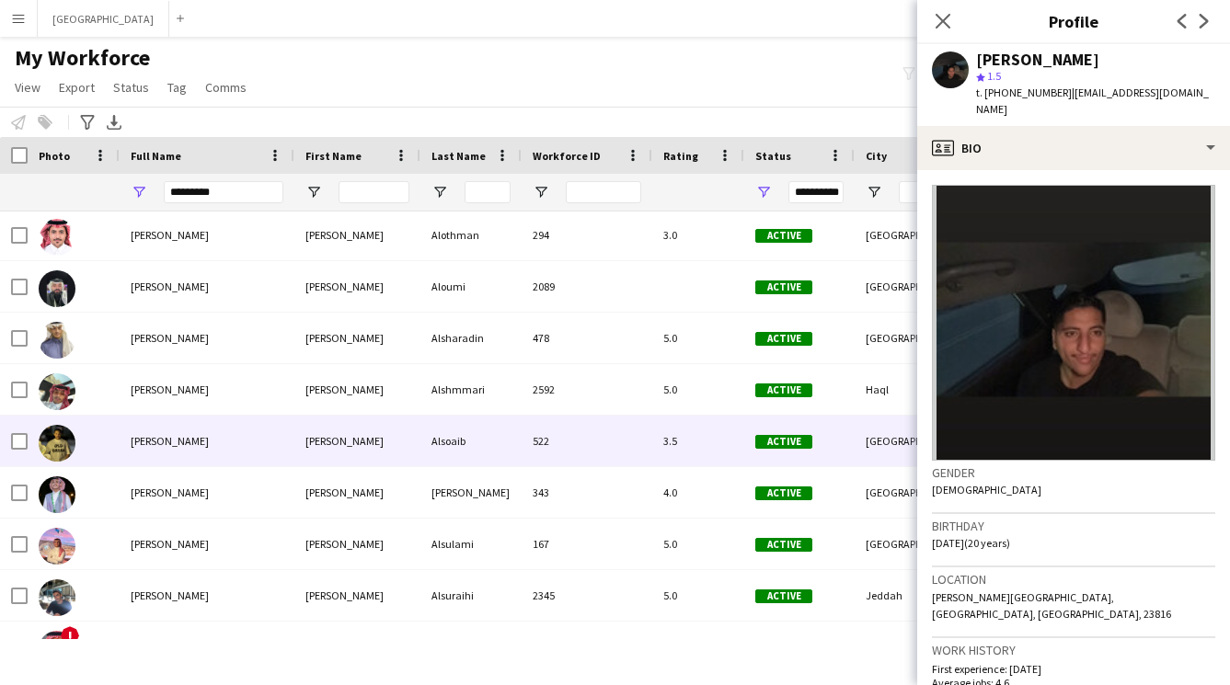
scroll to position [877, 0]
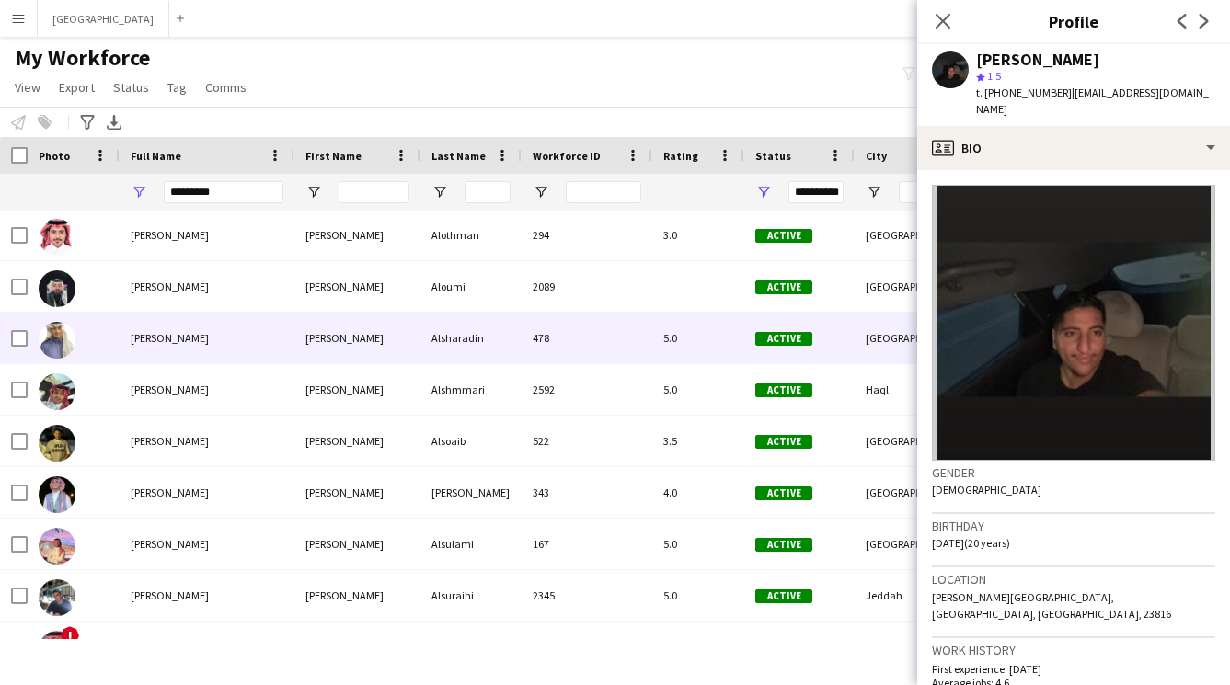
click at [353, 341] on div "[PERSON_NAME]" at bounding box center [357, 338] width 126 height 51
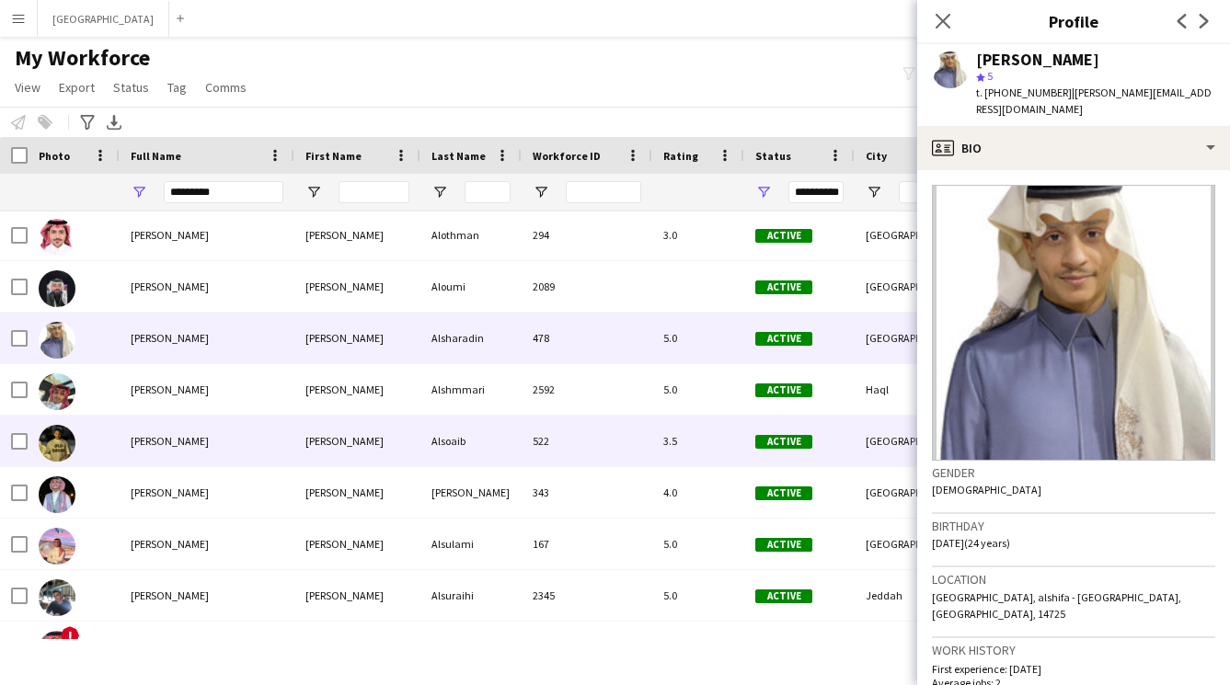
click at [347, 437] on div "[PERSON_NAME]" at bounding box center [357, 441] width 126 height 51
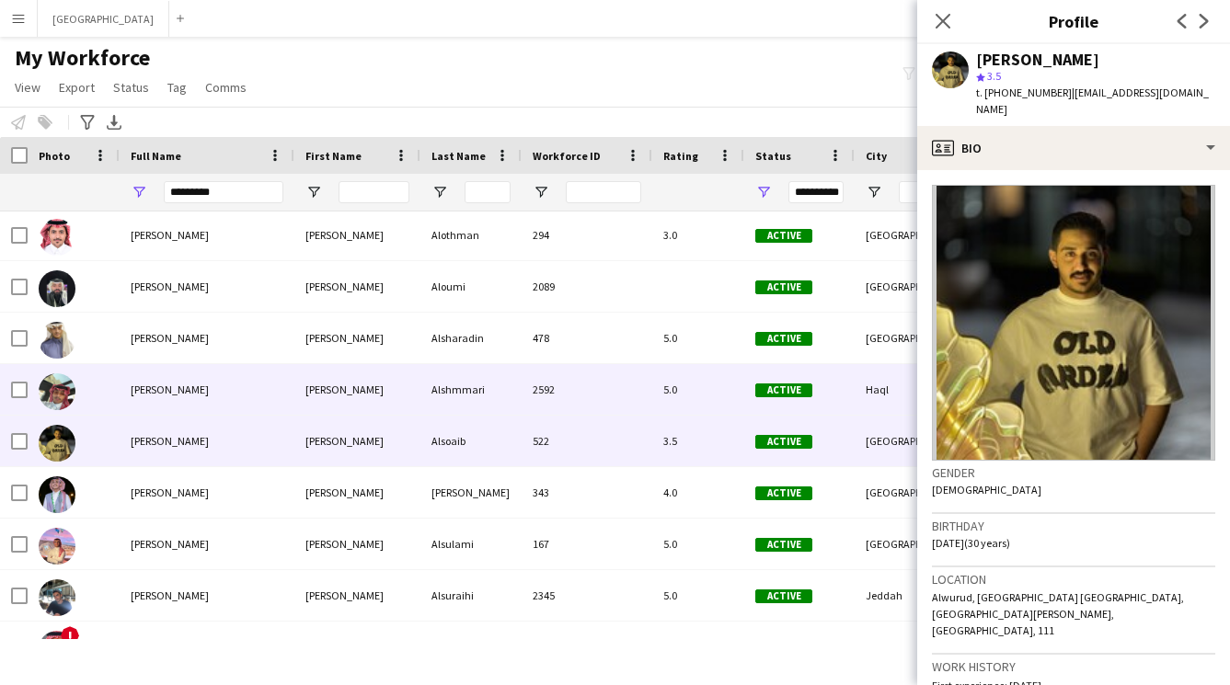
click at [369, 386] on div "[PERSON_NAME]" at bounding box center [357, 389] width 126 height 51
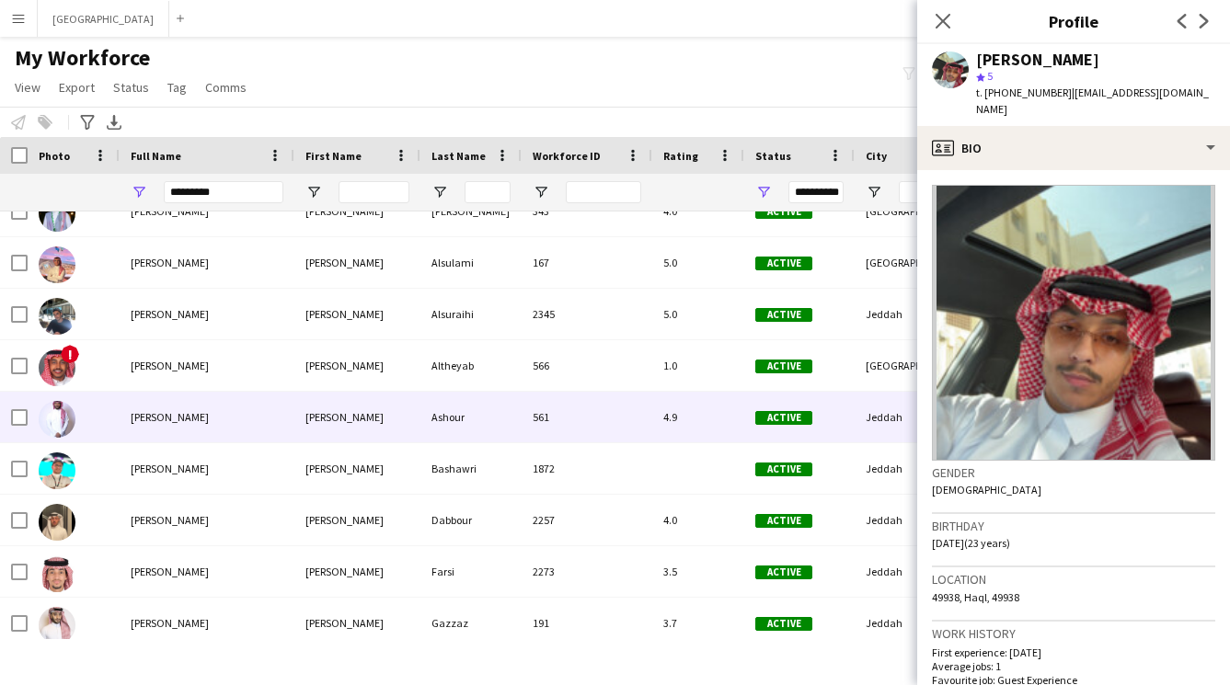
scroll to position [1166, 0]
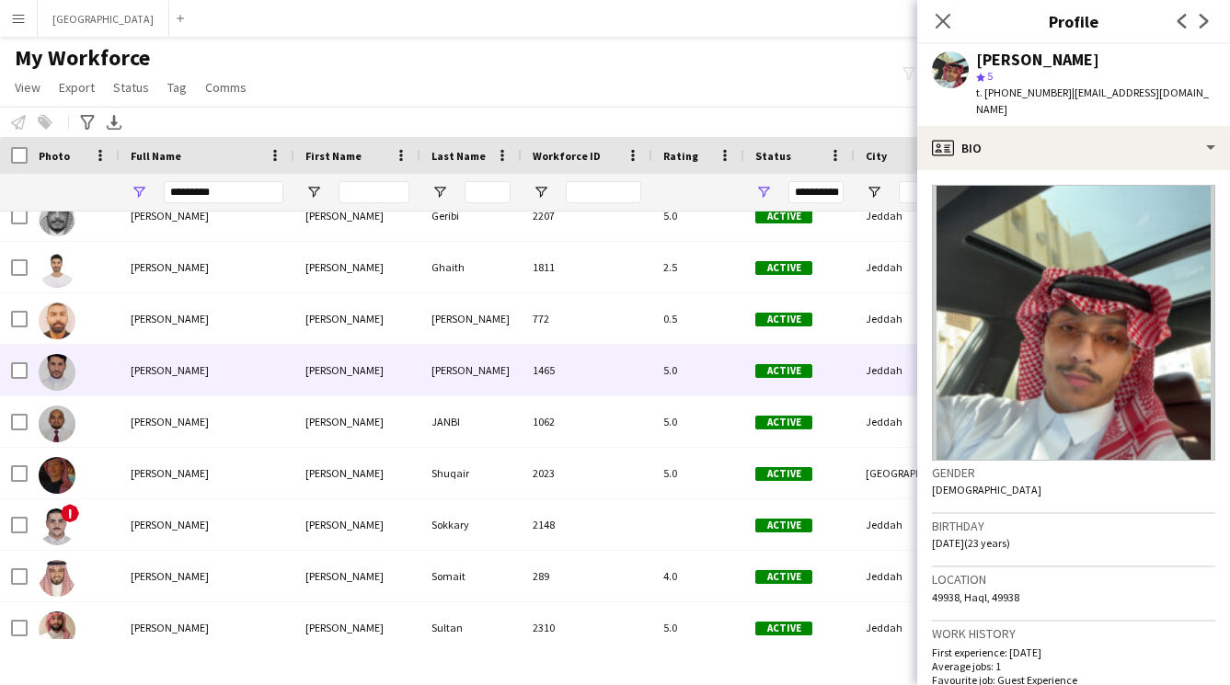
click at [272, 363] on div "Abdulaziz Ibrahim" at bounding box center [207, 370] width 175 height 51
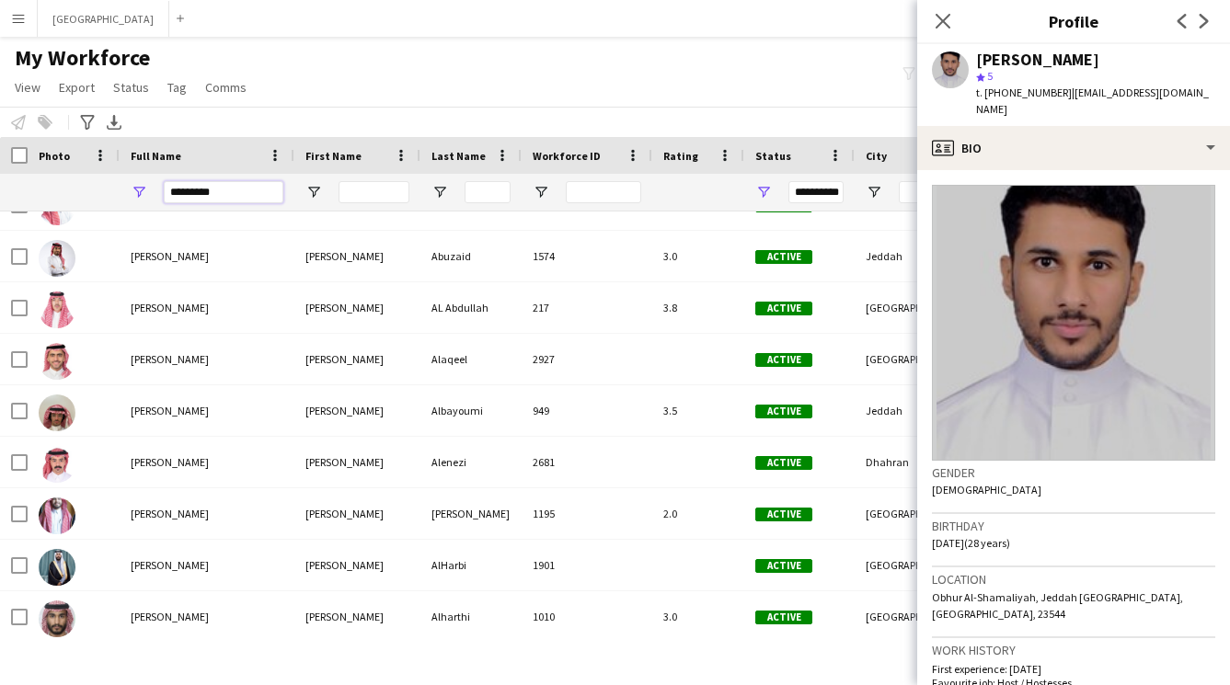
click at [227, 186] on input "*********" at bounding box center [224, 192] width 120 height 22
type input "*"
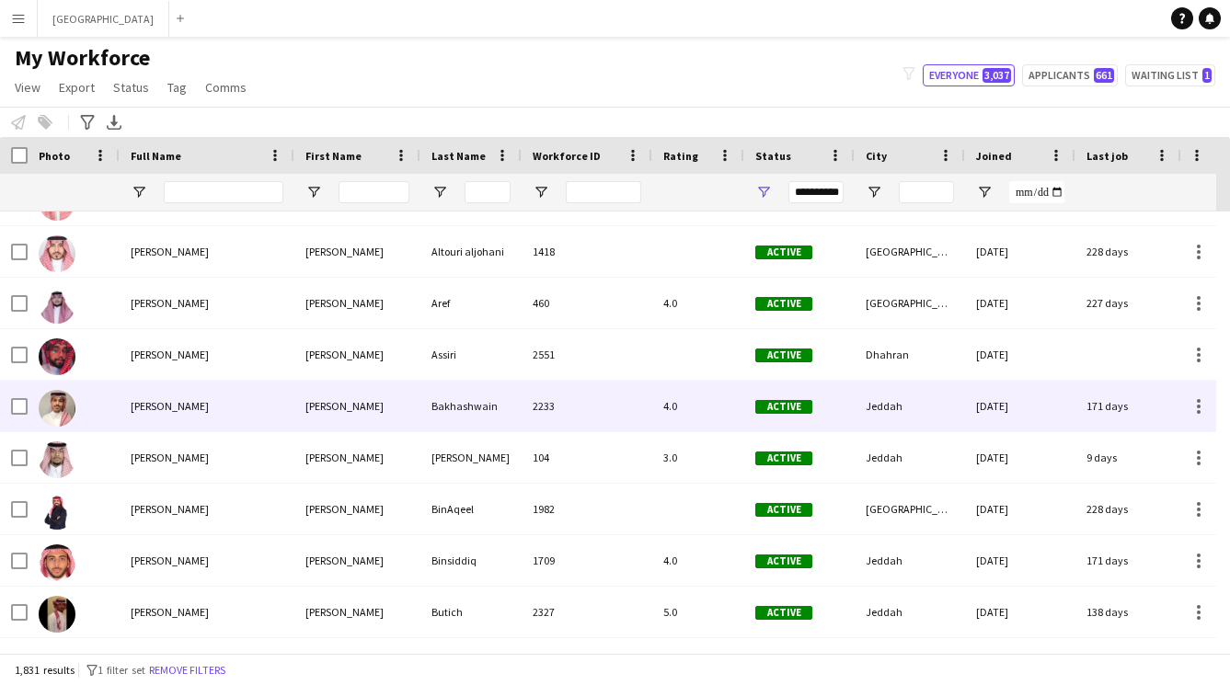
click at [440, 402] on div "Bakhashwain" at bounding box center [470, 406] width 101 height 51
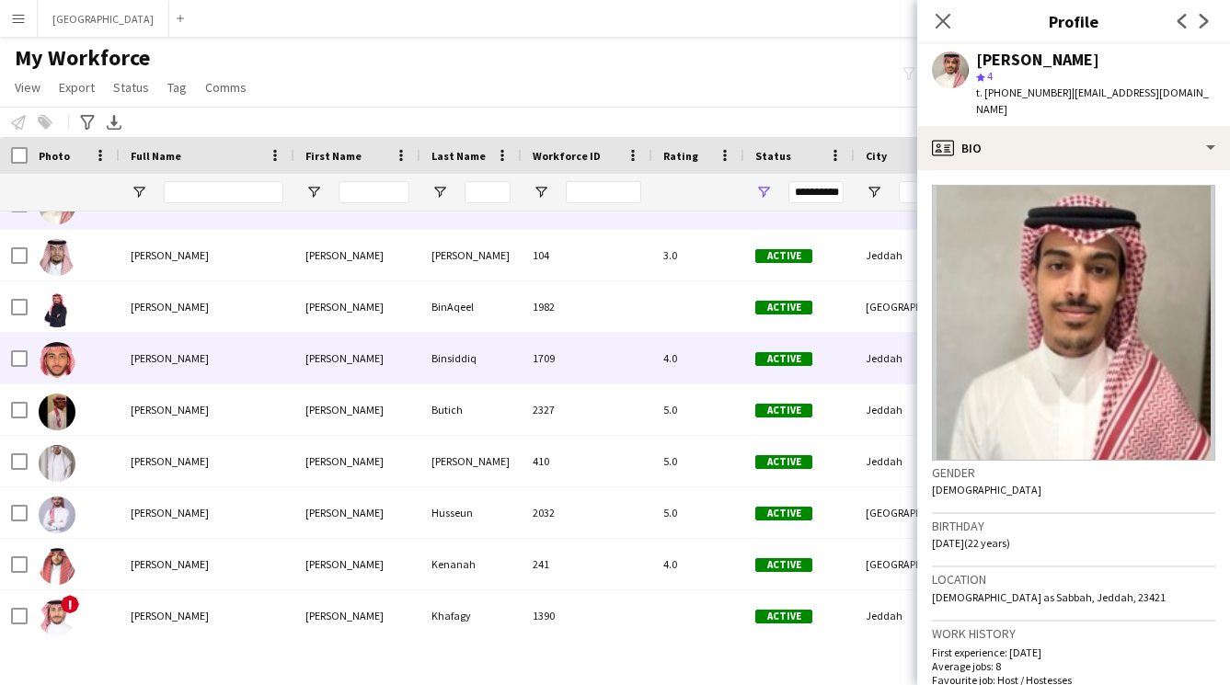
scroll to position [5408, 0]
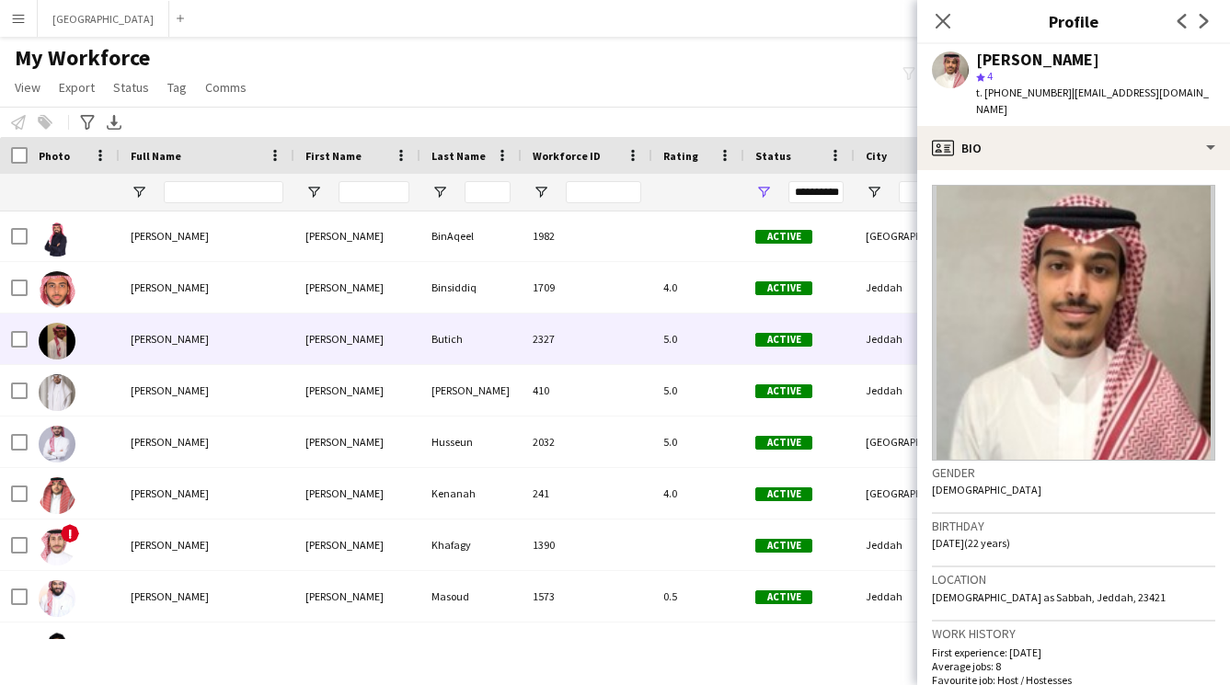
click at [317, 337] on div "[PERSON_NAME]" at bounding box center [357, 339] width 126 height 51
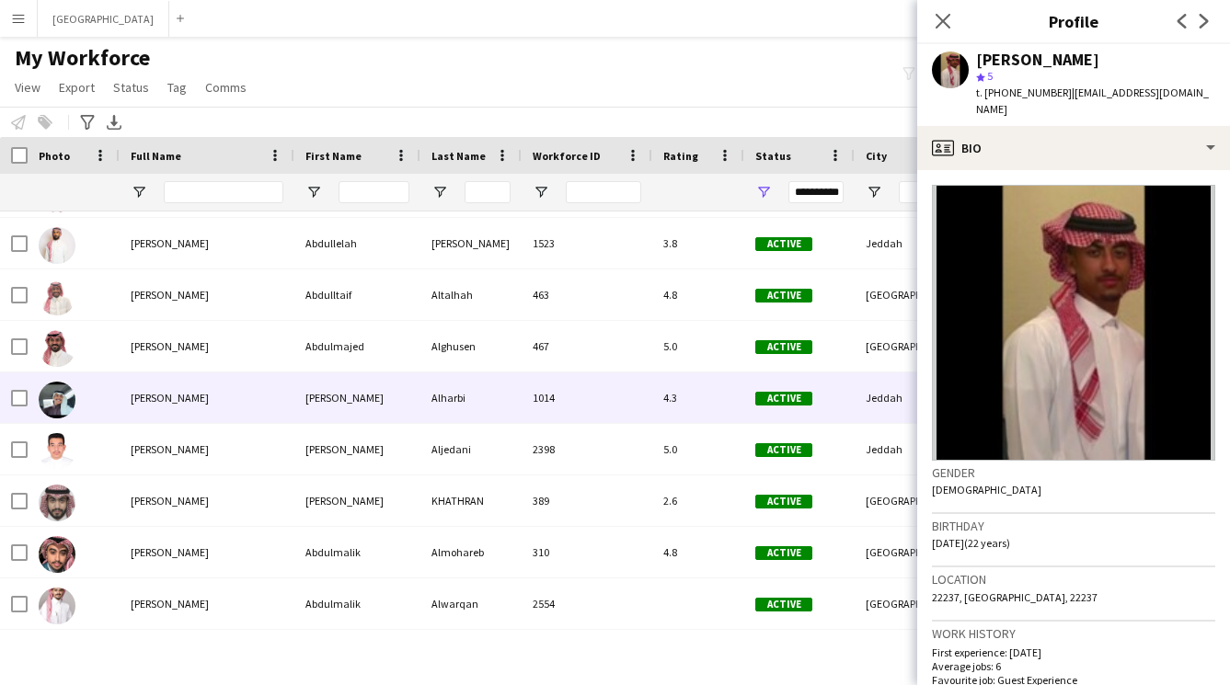
click at [349, 382] on div "Abdulmajeed" at bounding box center [357, 397] width 126 height 51
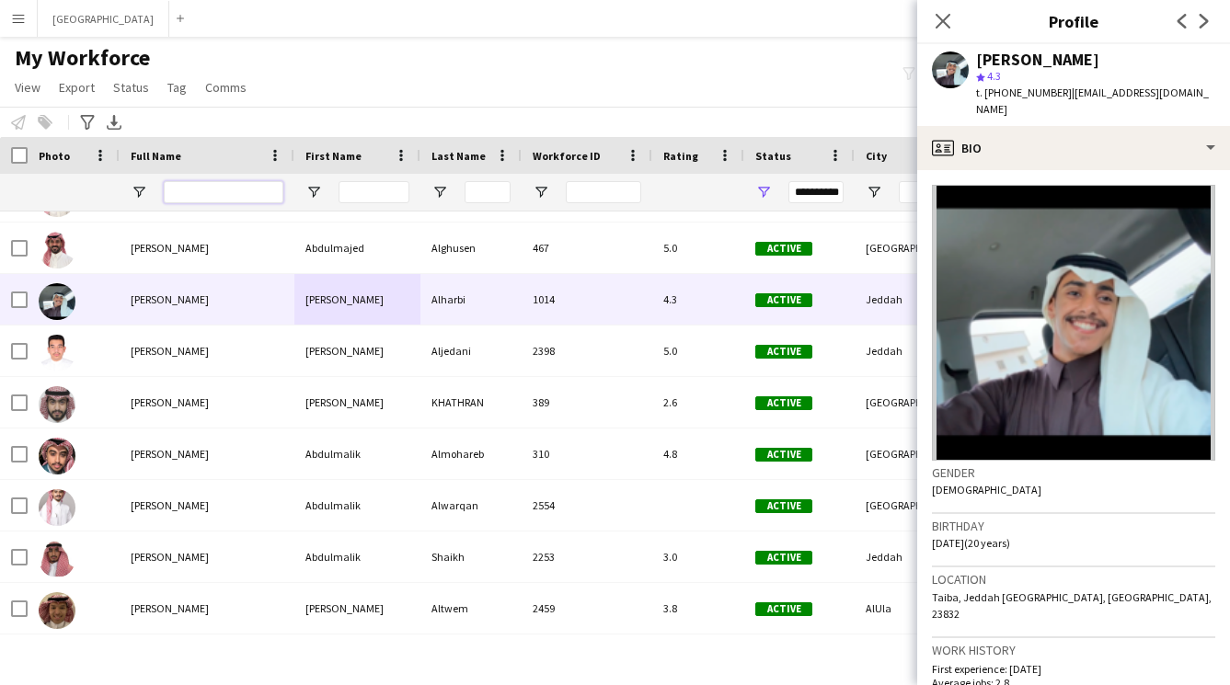
click at [252, 191] on input "Full Name Filter Input" at bounding box center [224, 192] width 120 height 22
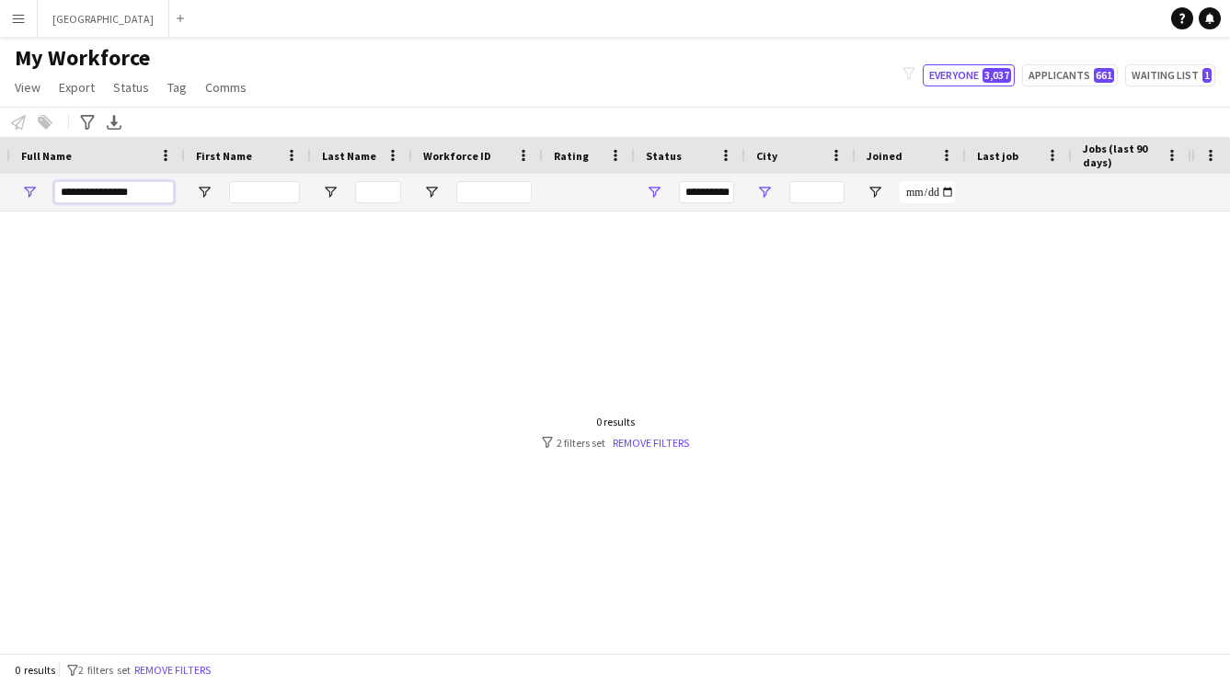
scroll to position [0, 574]
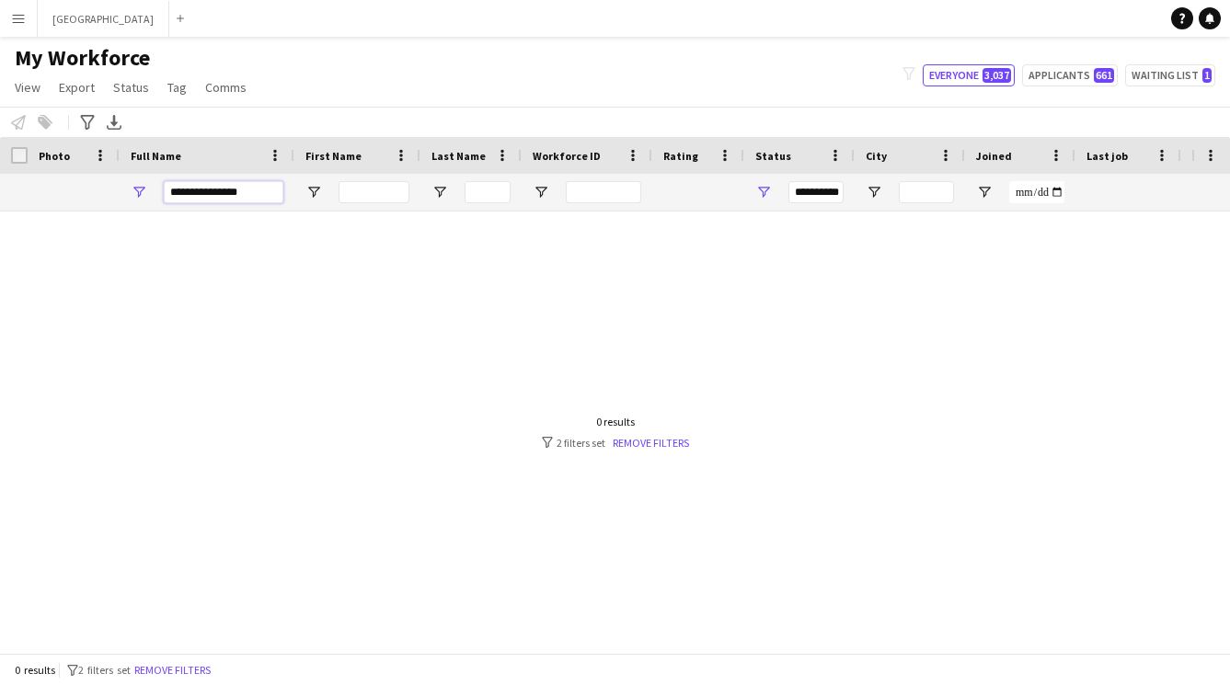
type input "**********"
click at [762, 190] on span "Open Filter Menu" at bounding box center [763, 192] width 17 height 17
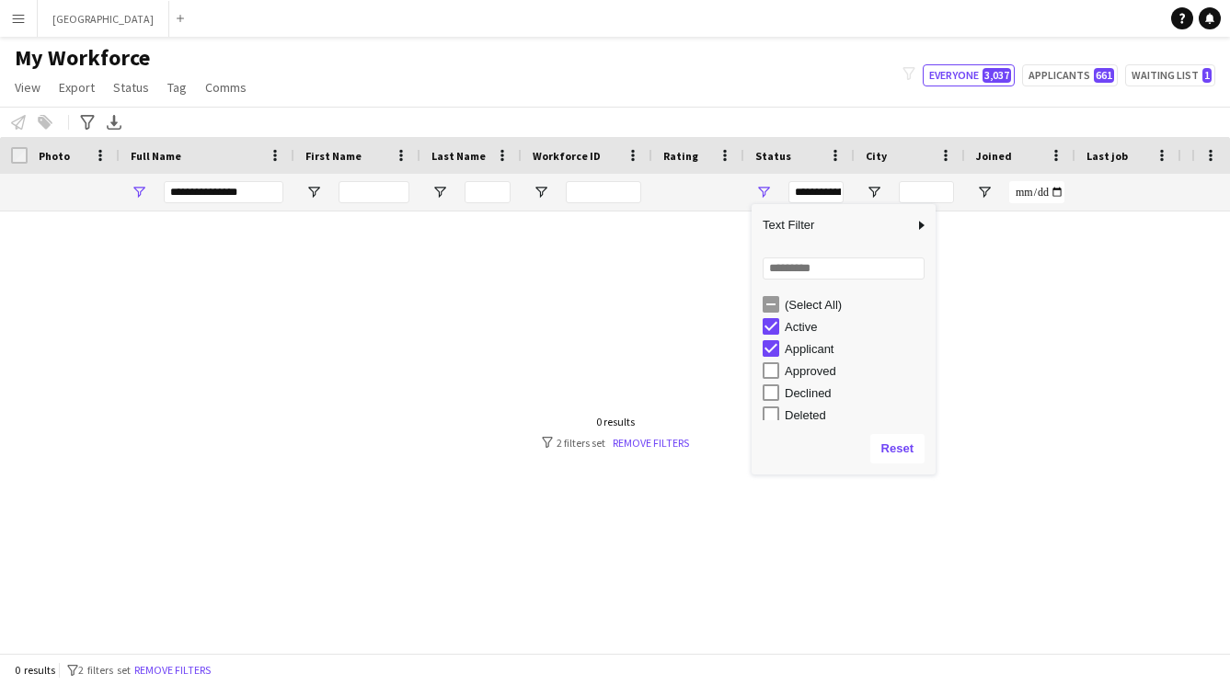
click at [768, 338] on div "Applicant" at bounding box center [848, 349] width 173 height 22
type input "**********"
click at [678, 205] on div at bounding box center [698, 192] width 70 height 37
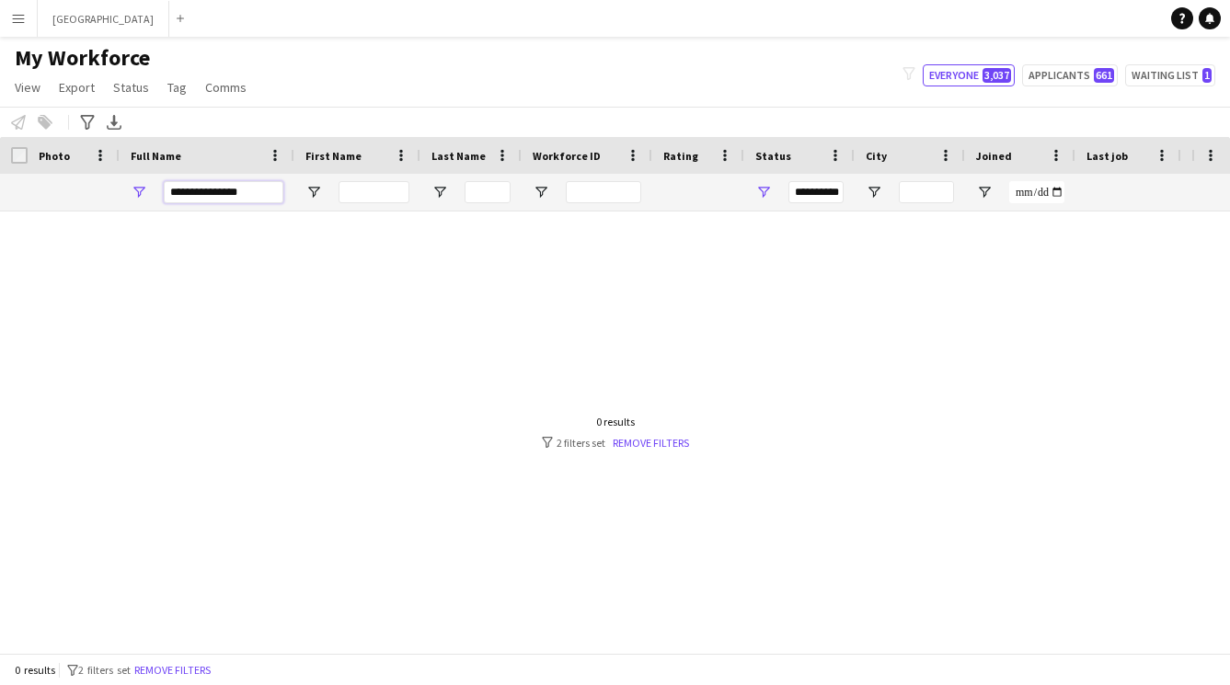
click at [255, 193] on input "**********" at bounding box center [224, 192] width 120 height 22
type input "*"
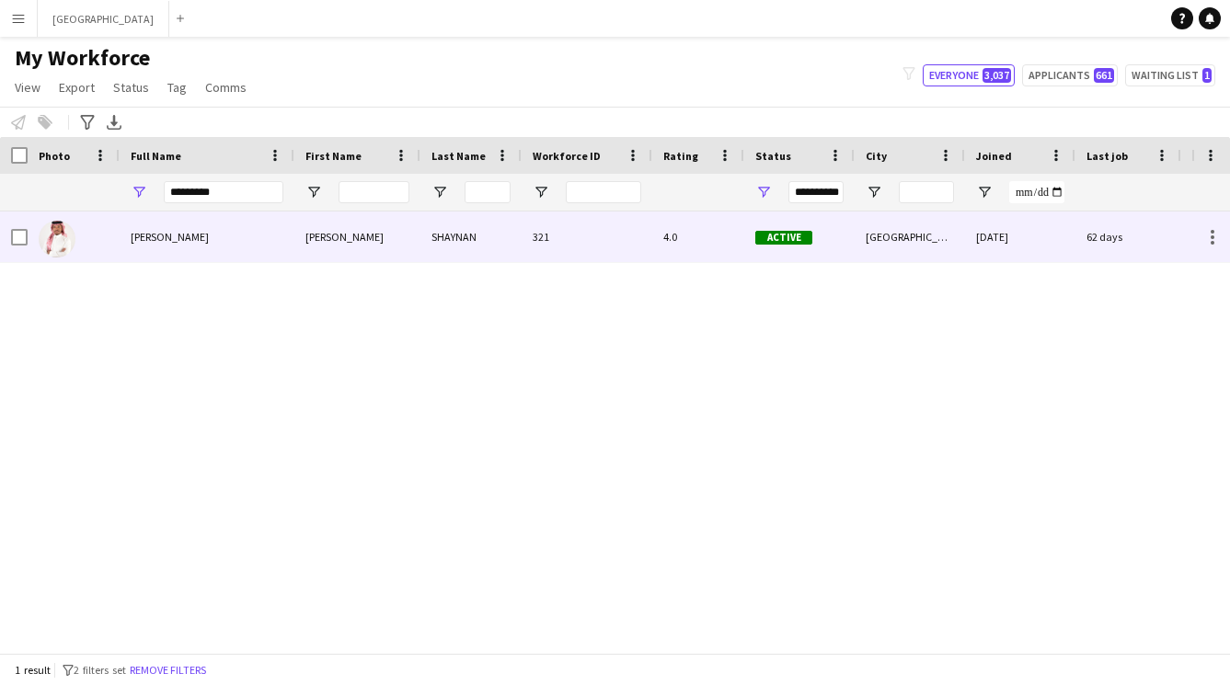
click at [285, 257] on div "AHMED SHAYNAN" at bounding box center [207, 237] width 175 height 51
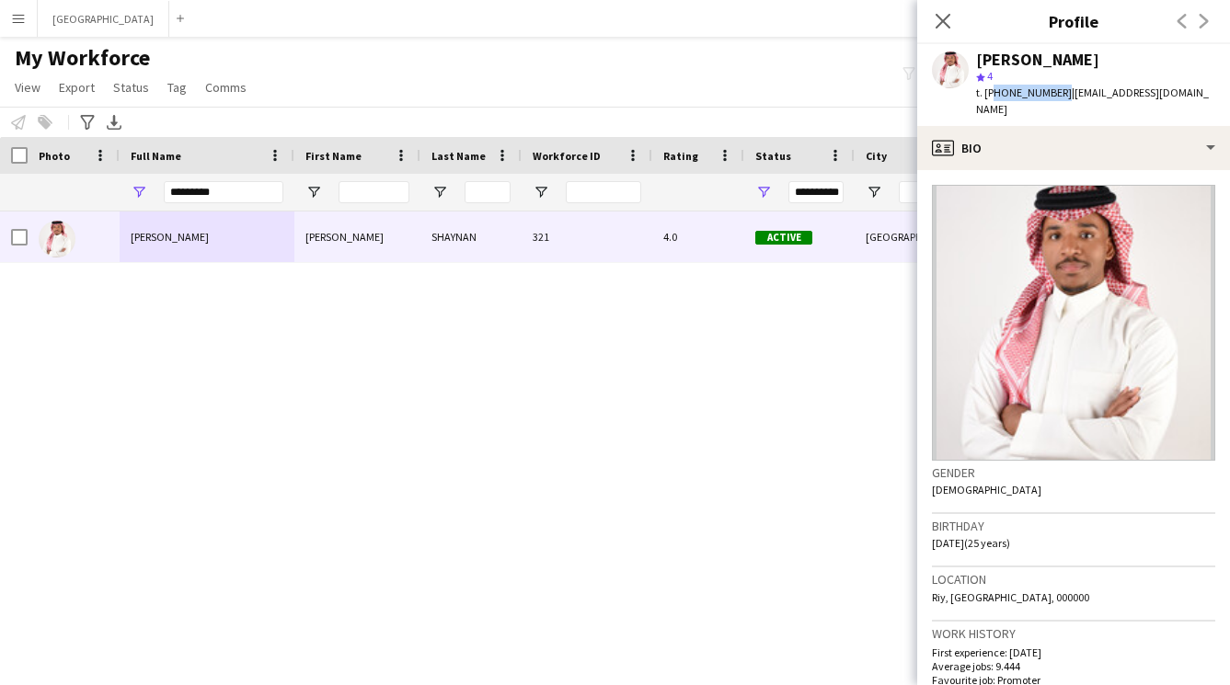
drag, startPoint x: 1055, startPoint y: 92, endPoint x: 990, endPoint y: 91, distance: 65.3
click at [990, 91] on span "t. +966502367328" at bounding box center [1024, 93] width 96 height 14
copy span "966502367328"
click at [231, 200] on input "*********" at bounding box center [224, 192] width 120 height 22
type input "*"
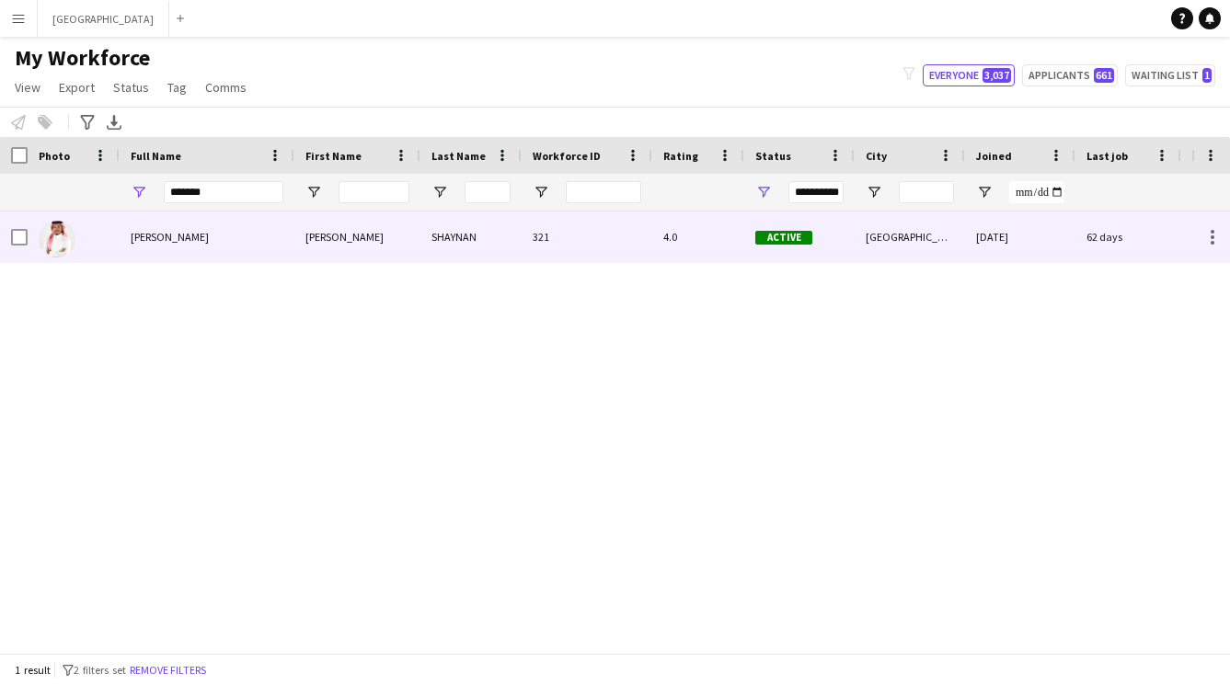
click at [253, 251] on div "AHMED SHAYNAN" at bounding box center [207, 237] width 175 height 51
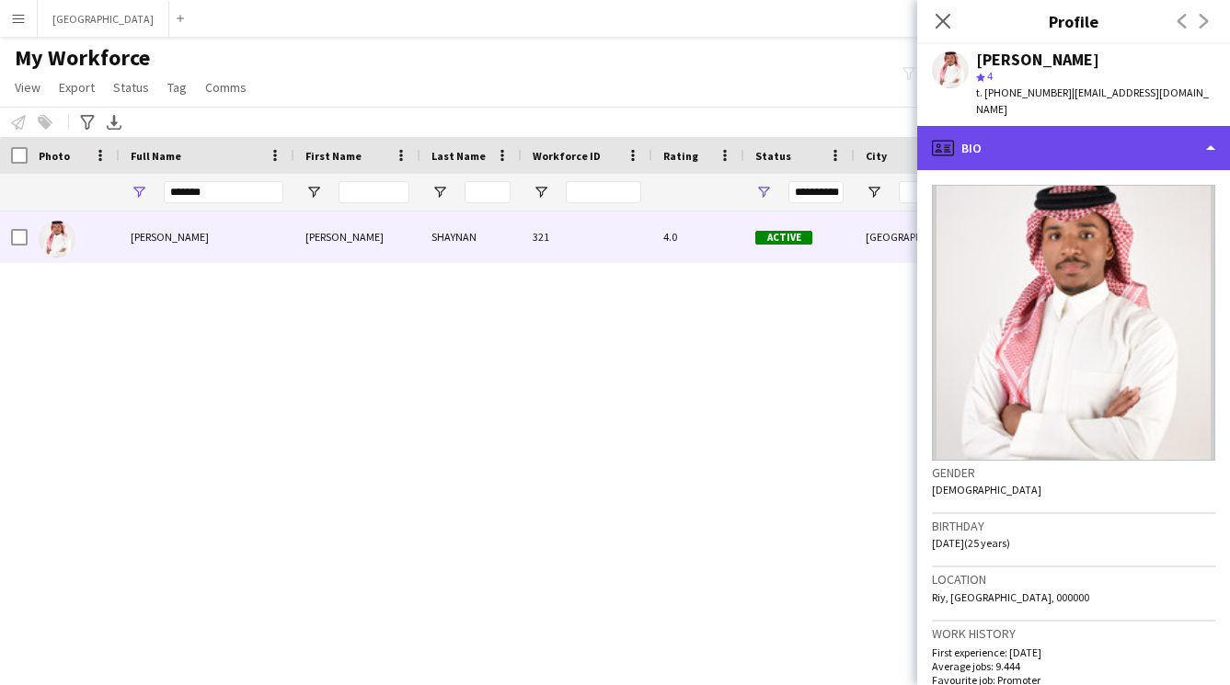
click at [1049, 129] on div "profile Bio" at bounding box center [1073, 148] width 313 height 44
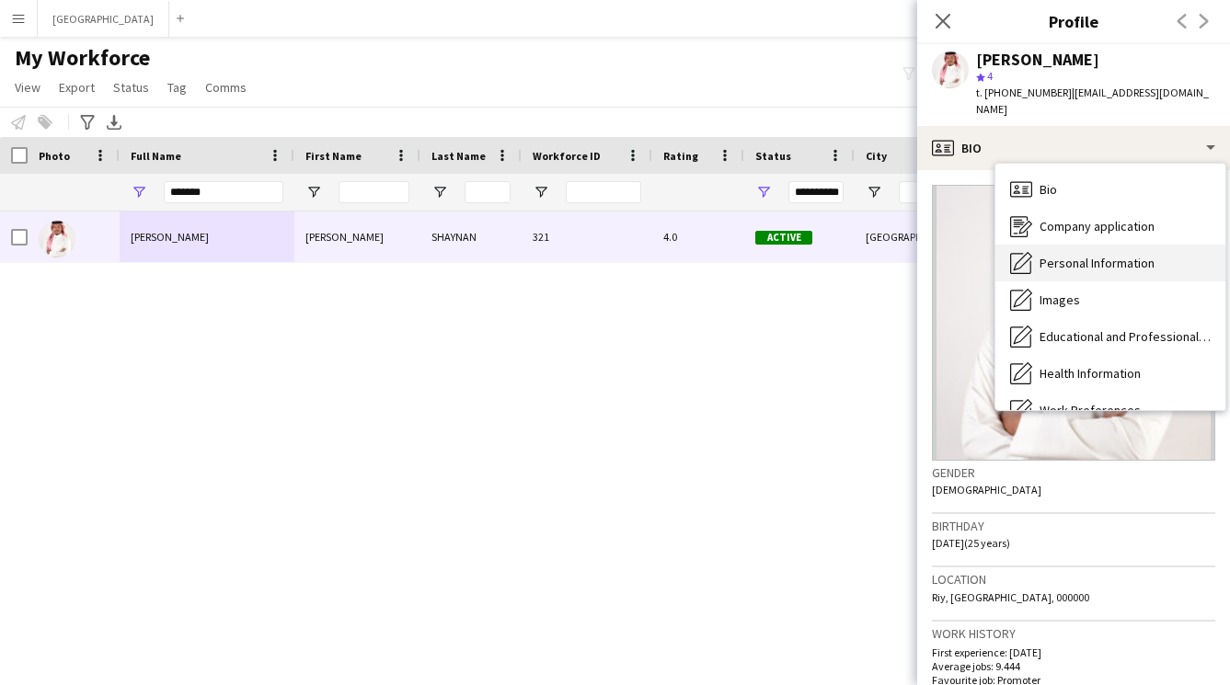
click at [1068, 245] on div "Personal Information Personal Information" at bounding box center [1110, 263] width 230 height 37
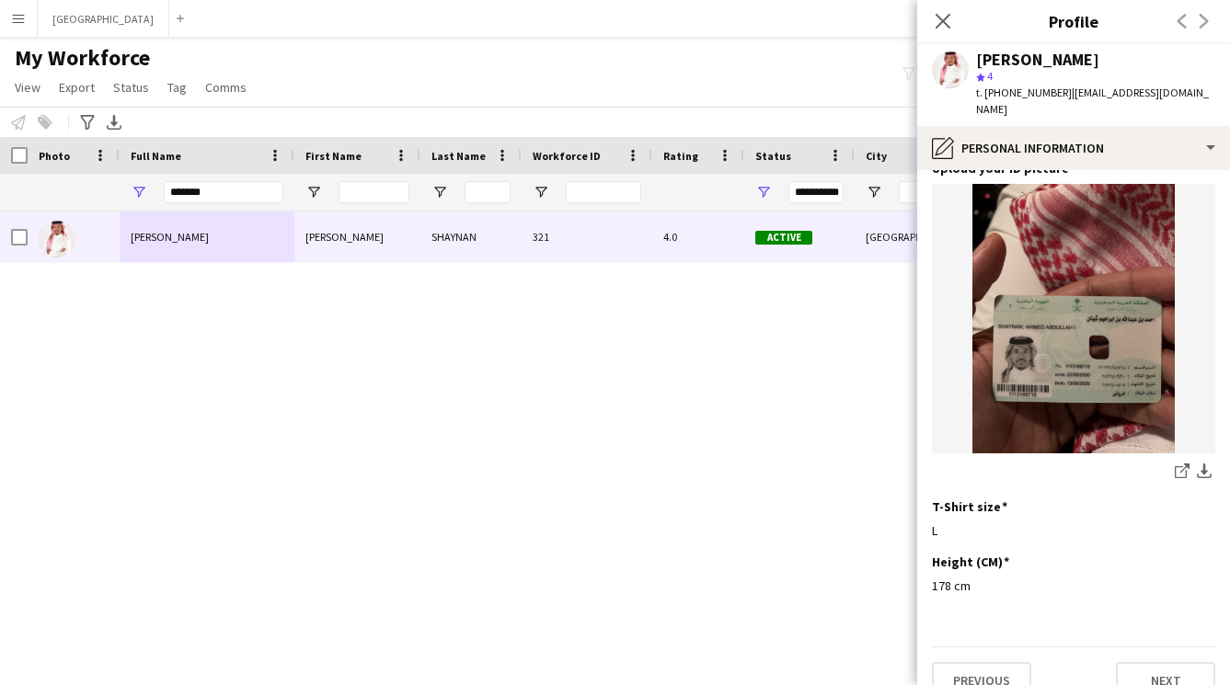
scroll to position [958, 0]
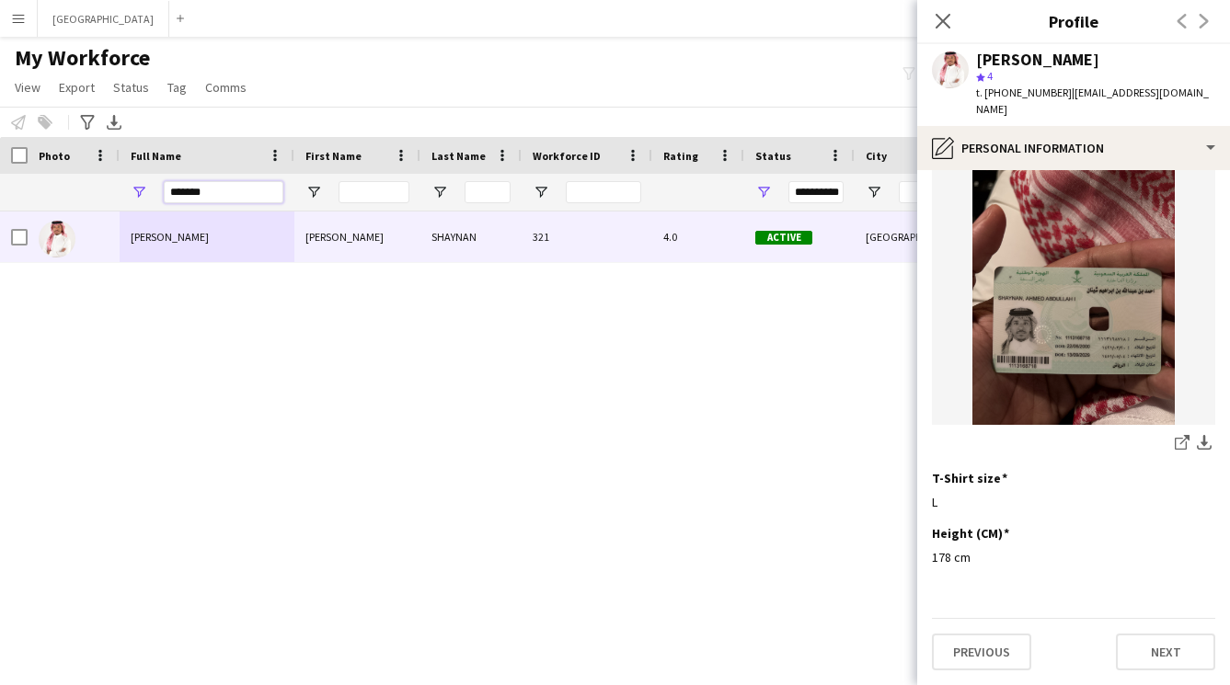
click at [229, 190] on input "*******" at bounding box center [224, 192] width 120 height 22
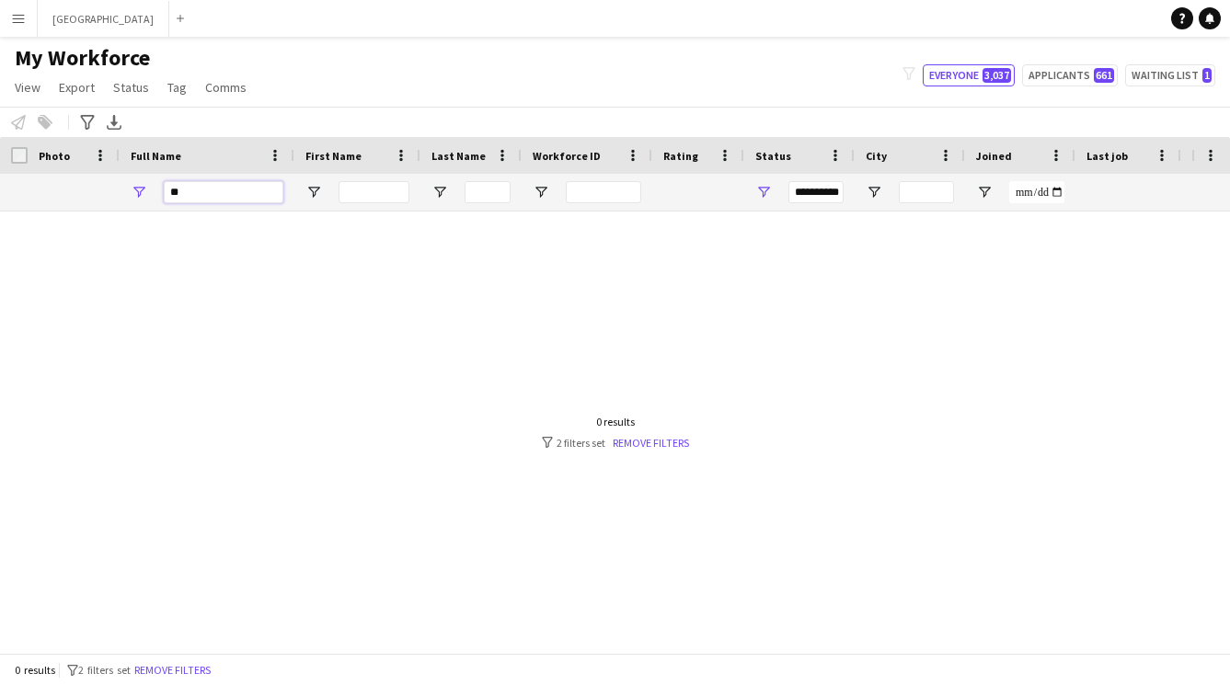
type input "*"
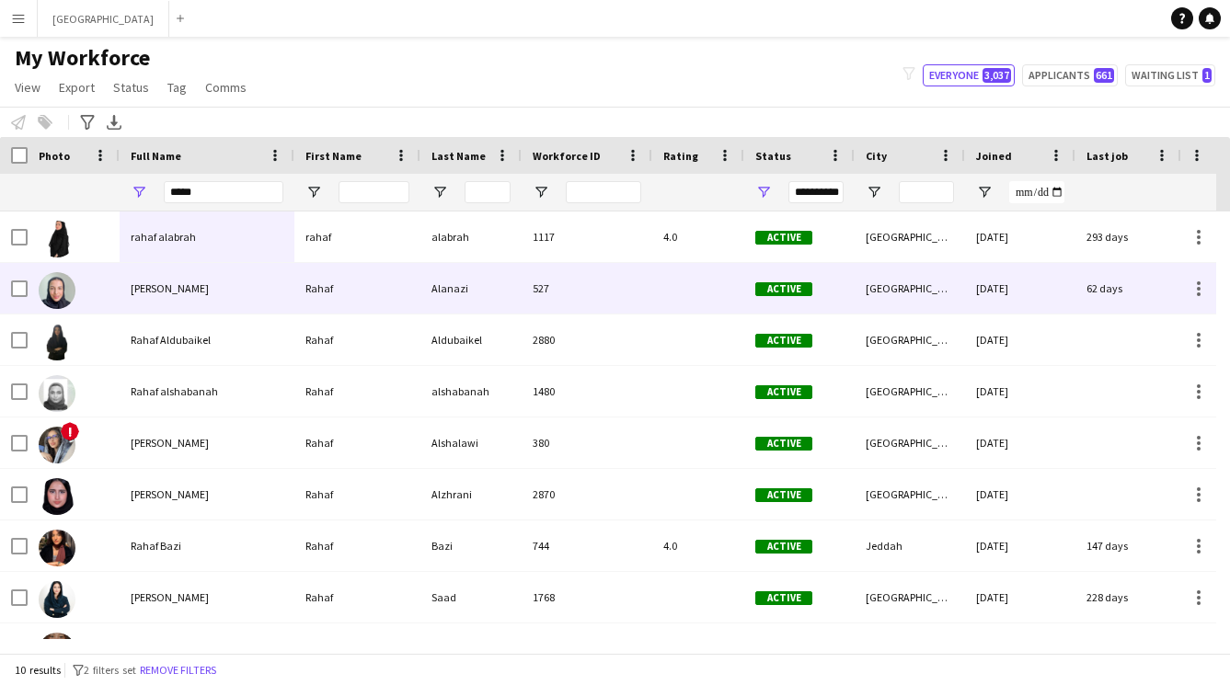
click at [219, 299] on div "Rahaf Alanazi" at bounding box center [207, 288] width 175 height 51
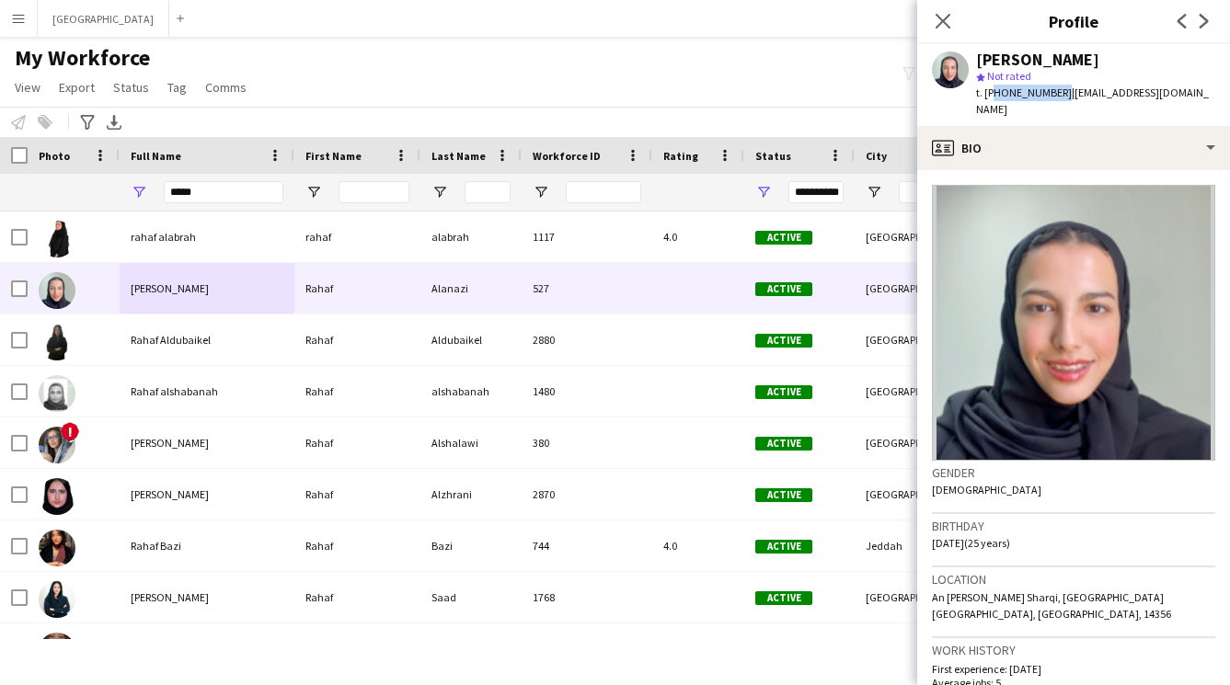
drag, startPoint x: 1054, startPoint y: 93, endPoint x: 991, endPoint y: 97, distance: 62.7
click at [991, 97] on span "t. +966535071341" at bounding box center [1024, 93] width 96 height 14
copy span "966535071341"
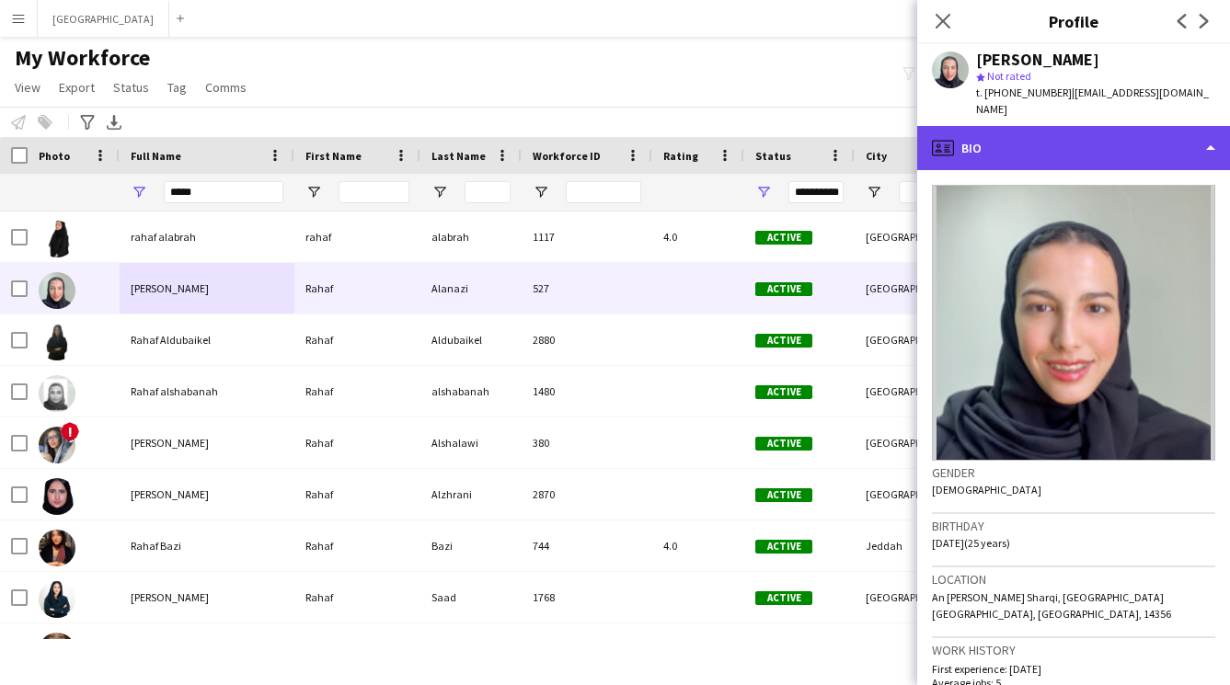
click at [1038, 126] on div "profile Bio" at bounding box center [1073, 148] width 313 height 44
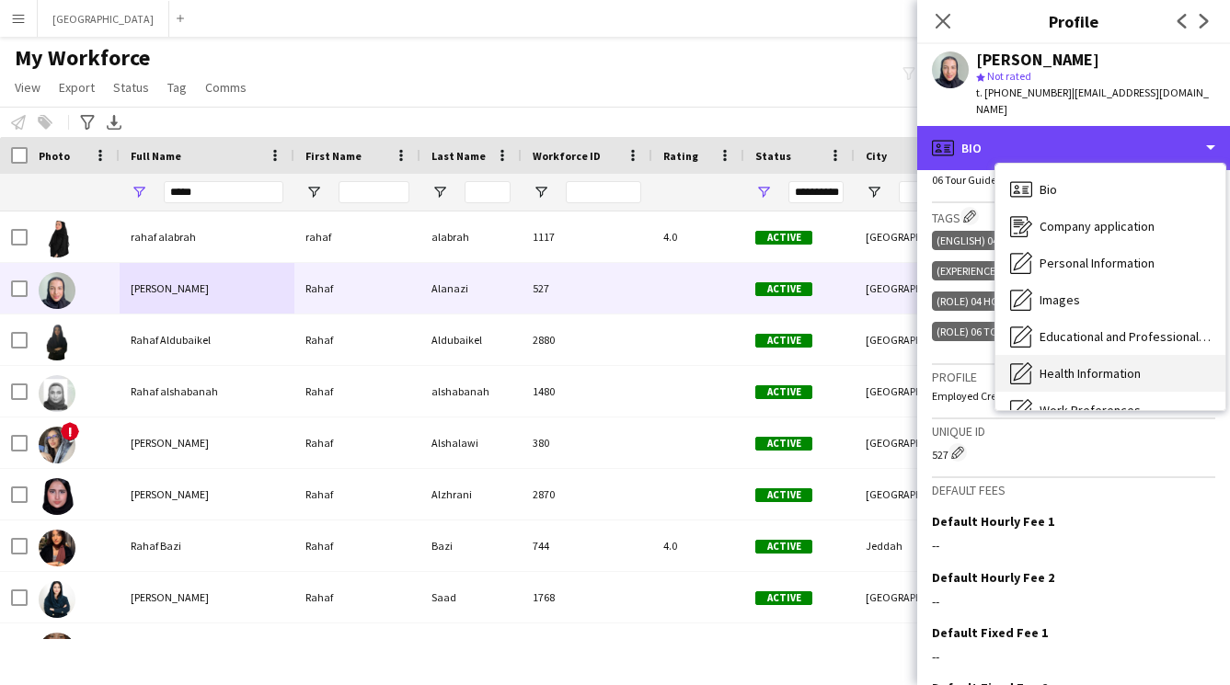
scroll to position [210, 0]
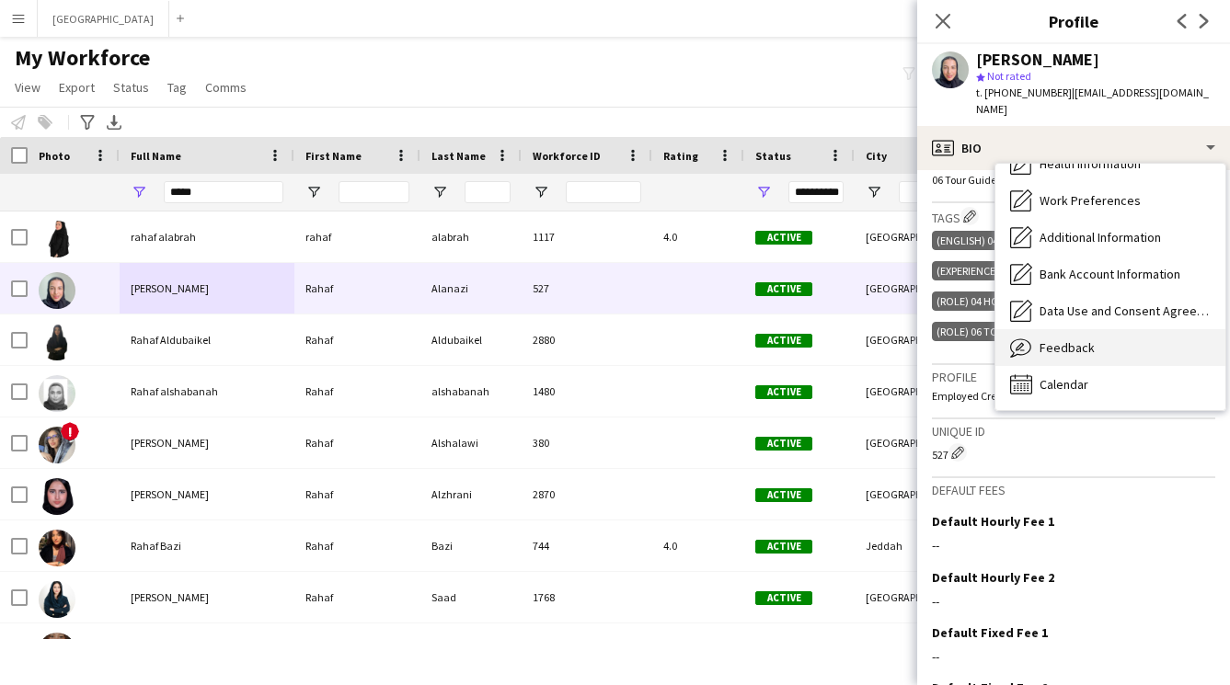
click at [1087, 329] on div "Feedback Feedback" at bounding box center [1110, 347] width 230 height 37
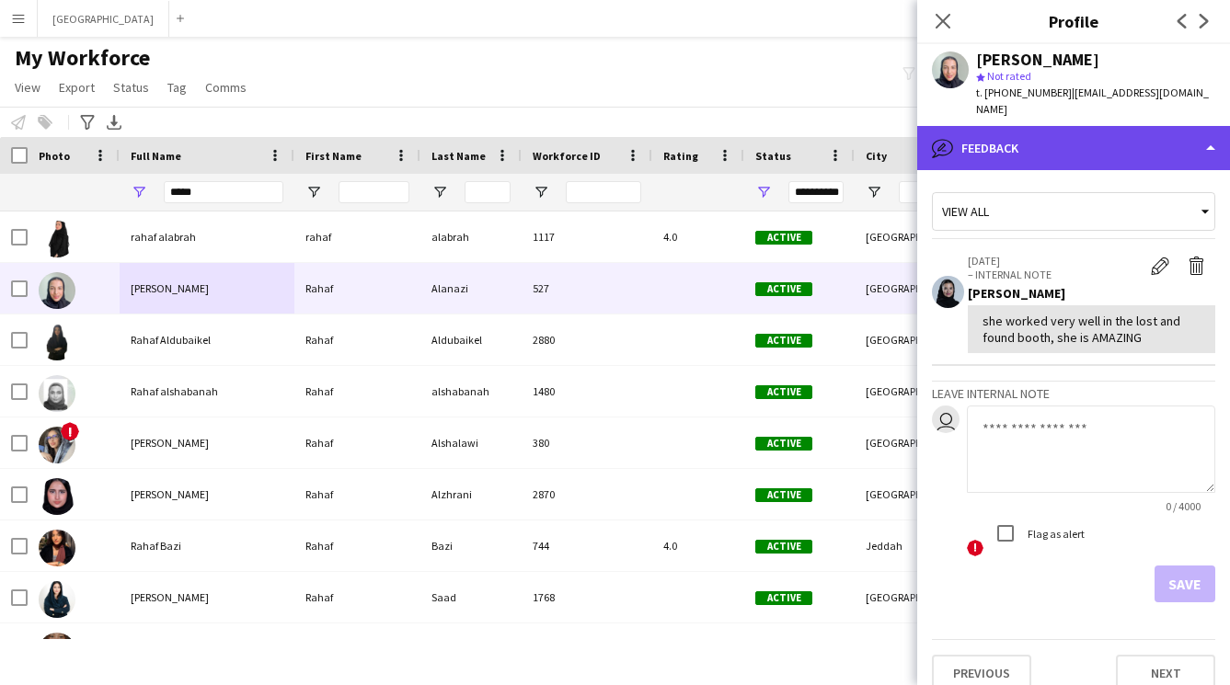
click at [1008, 126] on div "bubble-pencil Feedback" at bounding box center [1073, 148] width 313 height 44
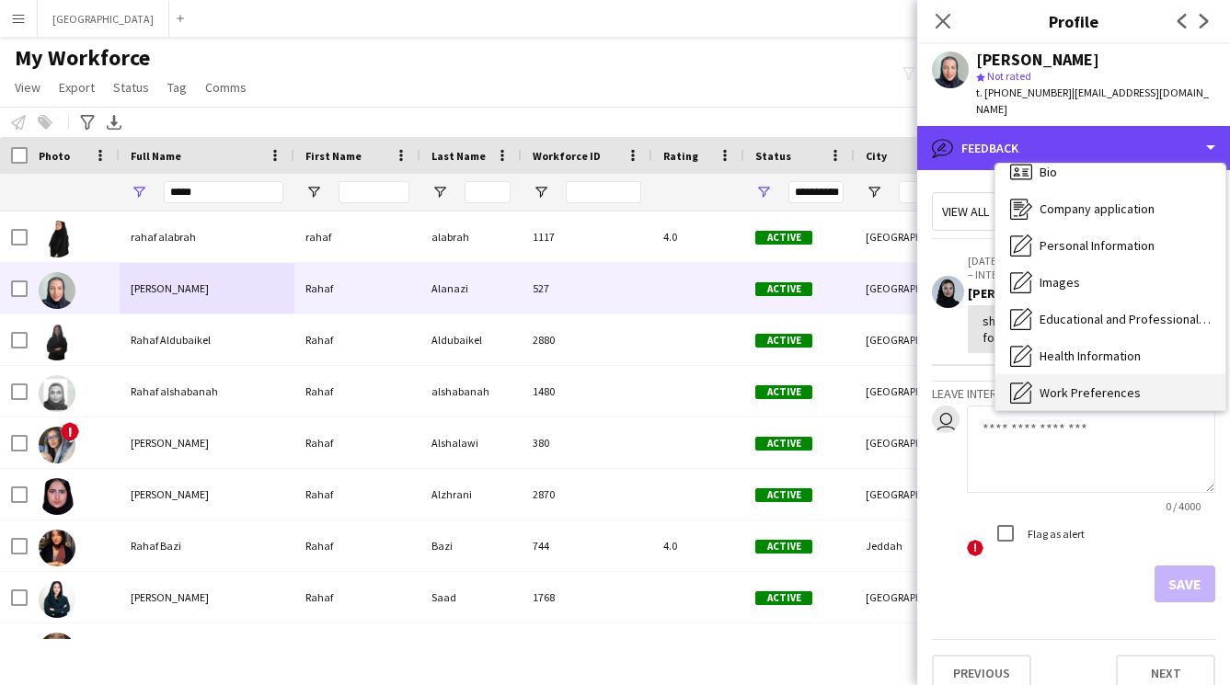
scroll to position [0, 0]
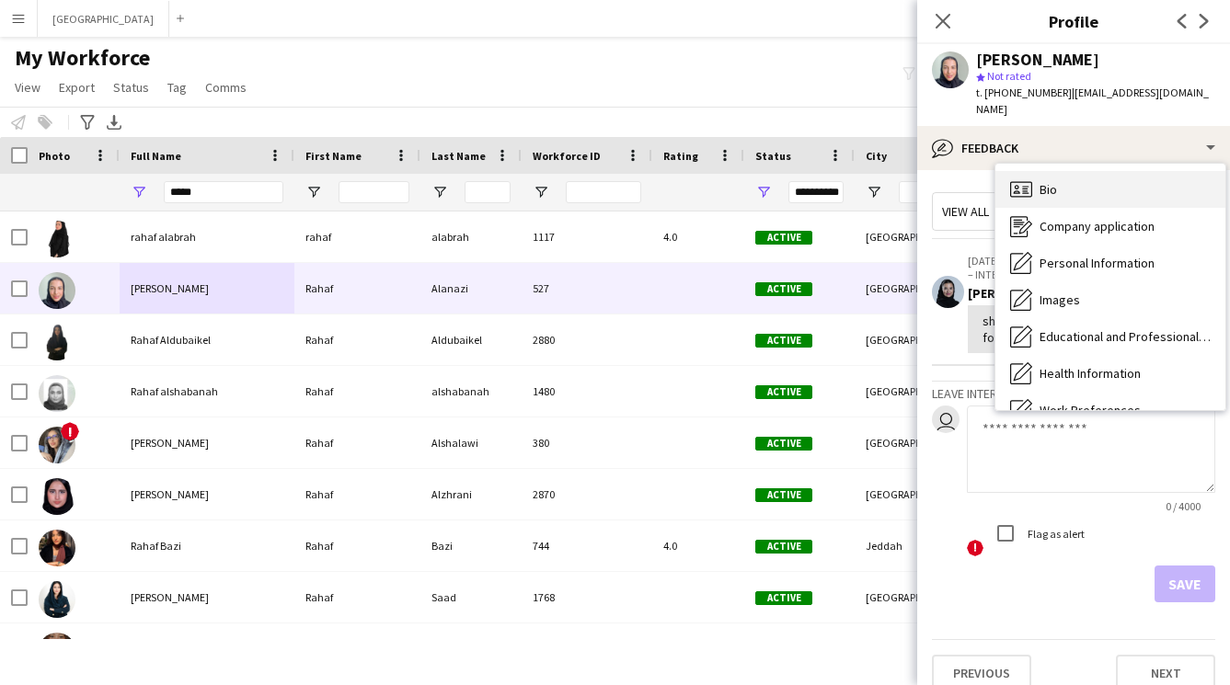
click at [1060, 171] on div "Bio Bio" at bounding box center [1110, 189] width 230 height 37
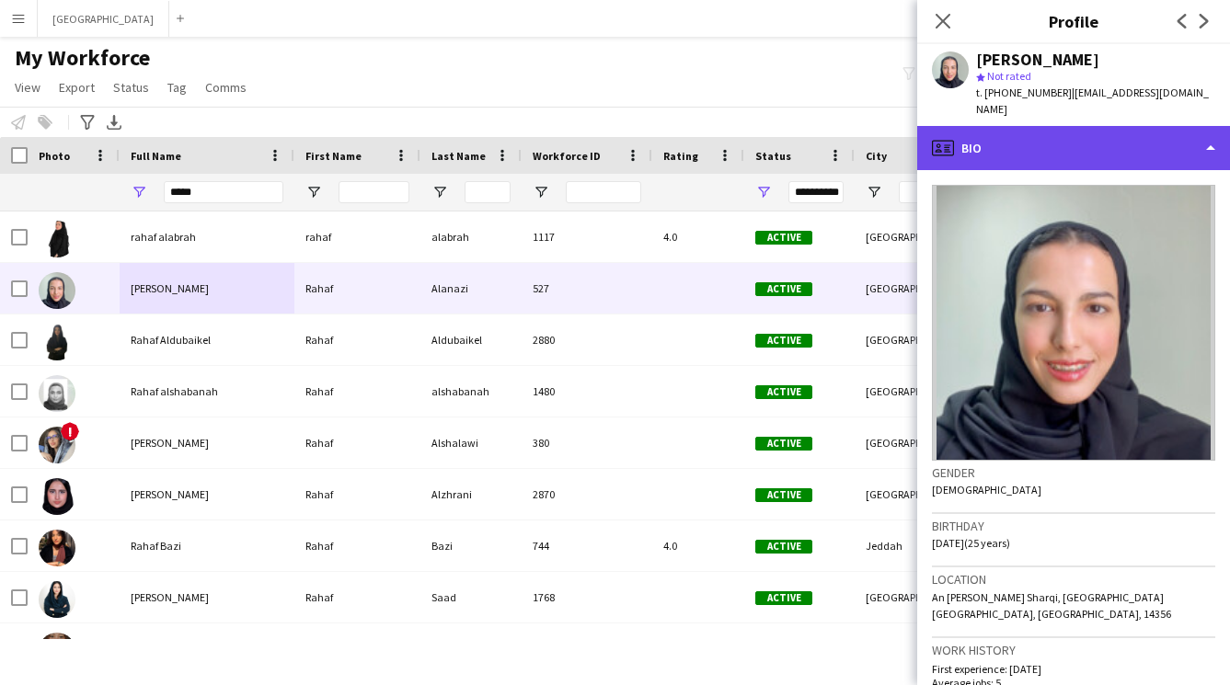
click at [1054, 137] on div "profile Bio" at bounding box center [1073, 148] width 313 height 44
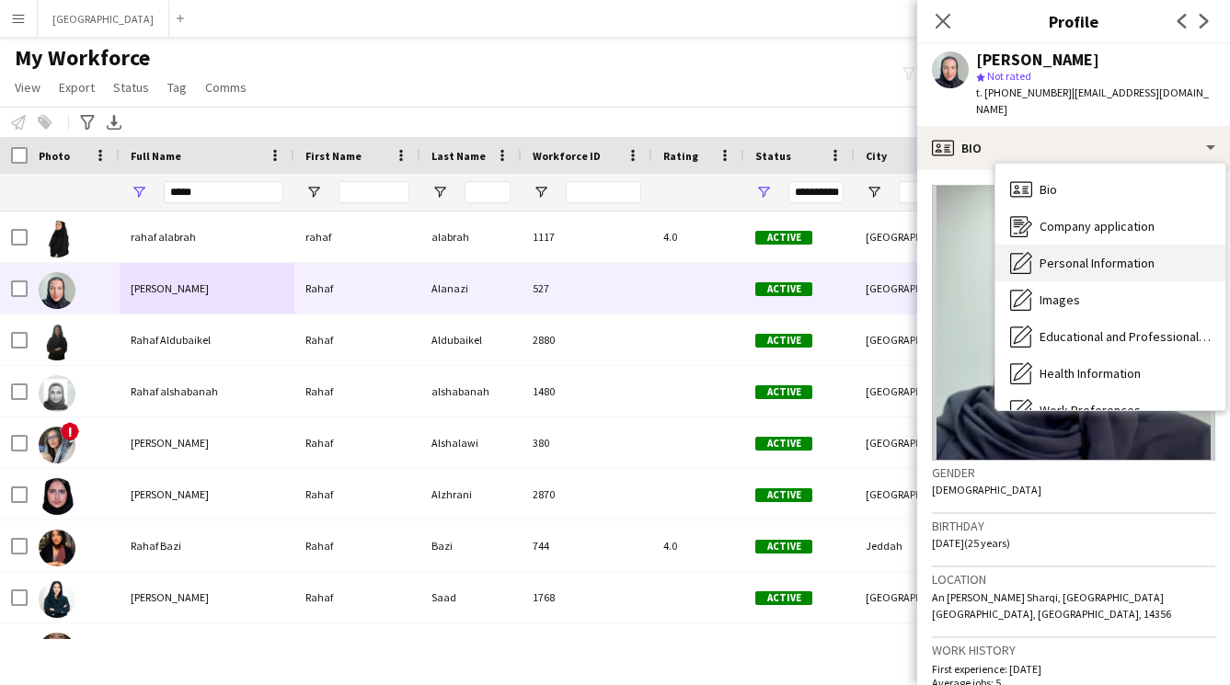
click at [1077, 256] on div "Personal Information Personal Information" at bounding box center [1110, 263] width 230 height 37
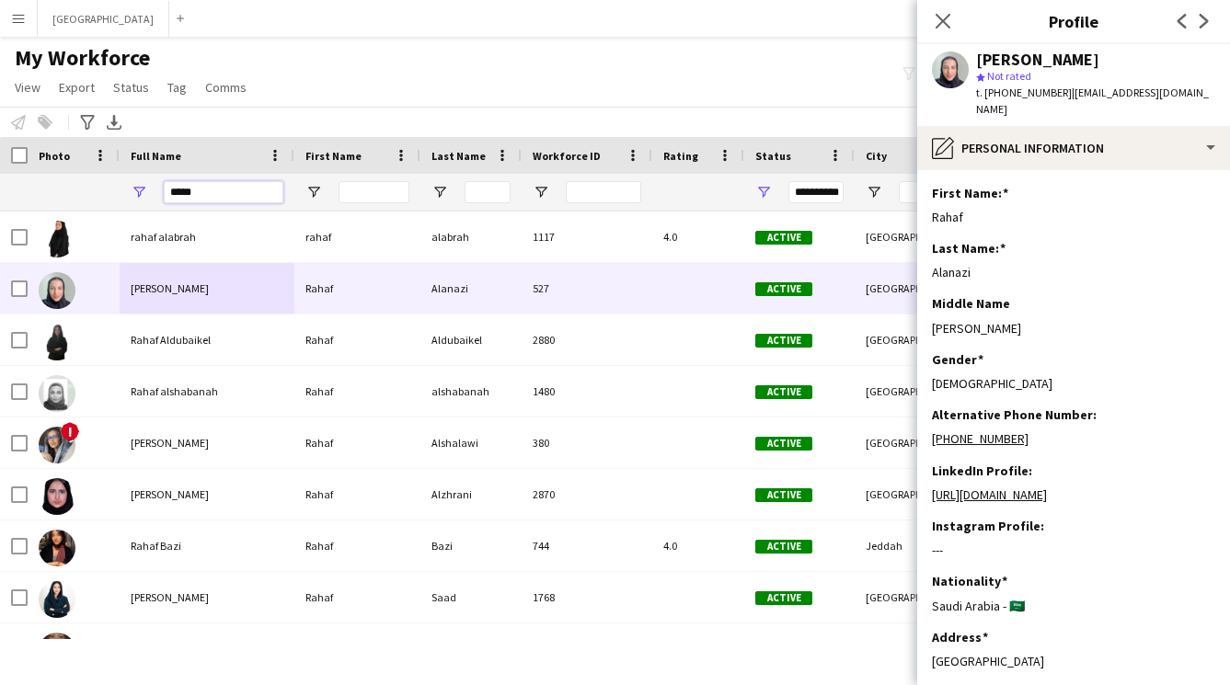
click at [229, 195] on input "*****" at bounding box center [224, 192] width 120 height 22
type input "*"
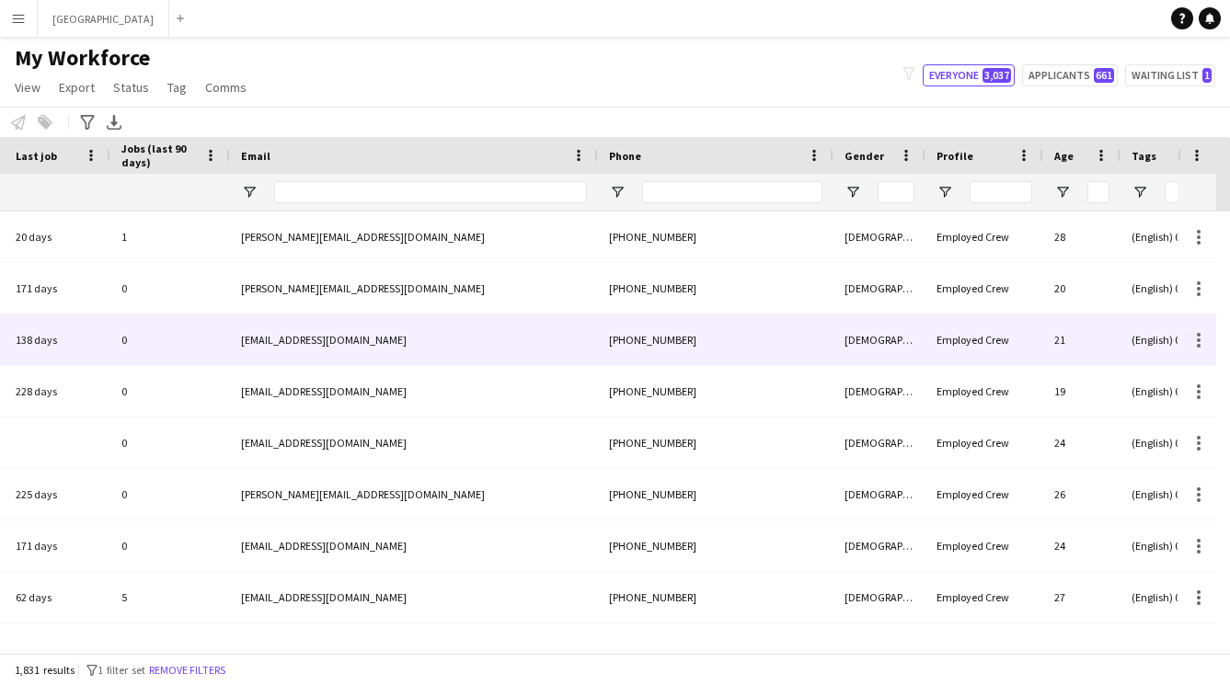
scroll to position [0, 1308]
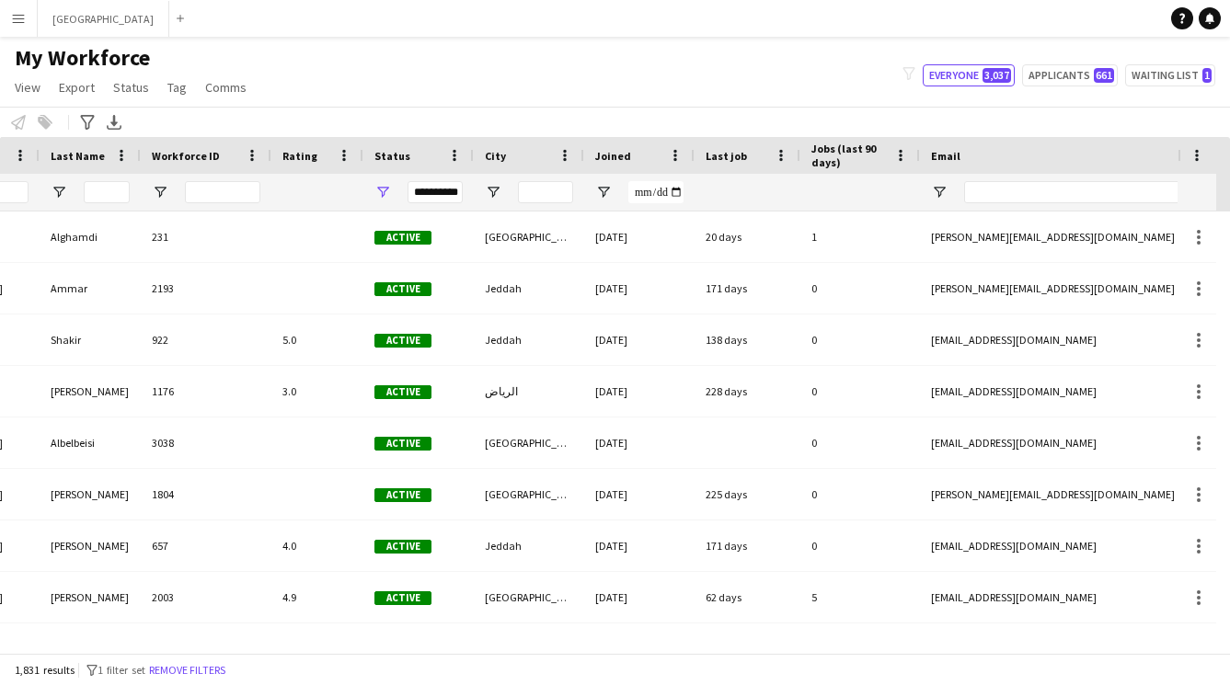
click at [385, 201] on div "**********" at bounding box center [418, 192] width 110 height 37
click at [384, 189] on span "Open Filter Menu" at bounding box center [382, 192] width 17 height 17
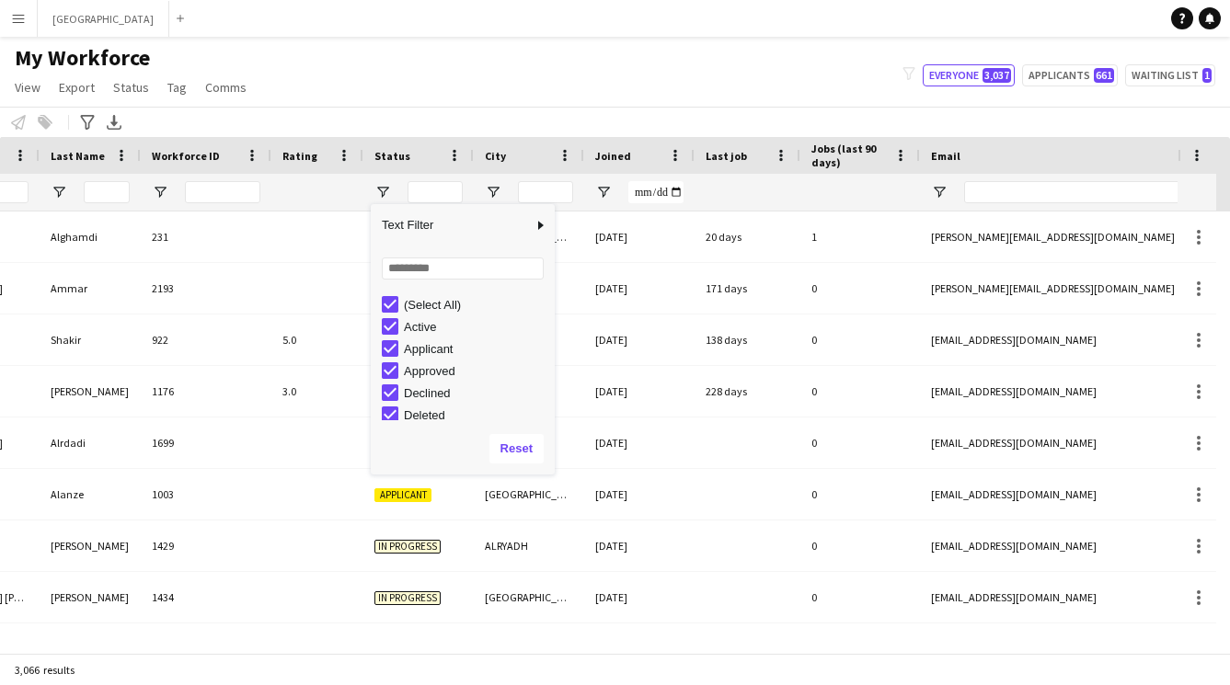
click at [519, 109] on div "Notify workforce Add to tag Select at least one crew to tag him or her. Advance…" at bounding box center [615, 122] width 1230 height 30
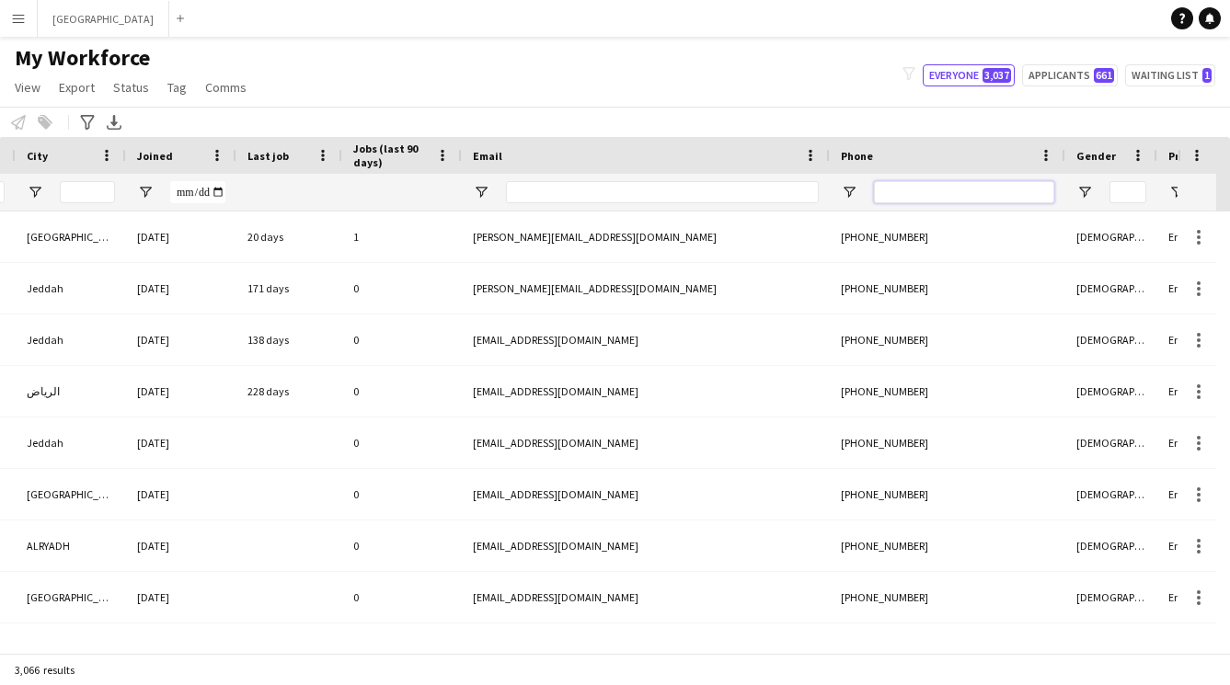
click at [934, 193] on input "Phone Filter Input" at bounding box center [964, 192] width 180 height 22
type input "*"
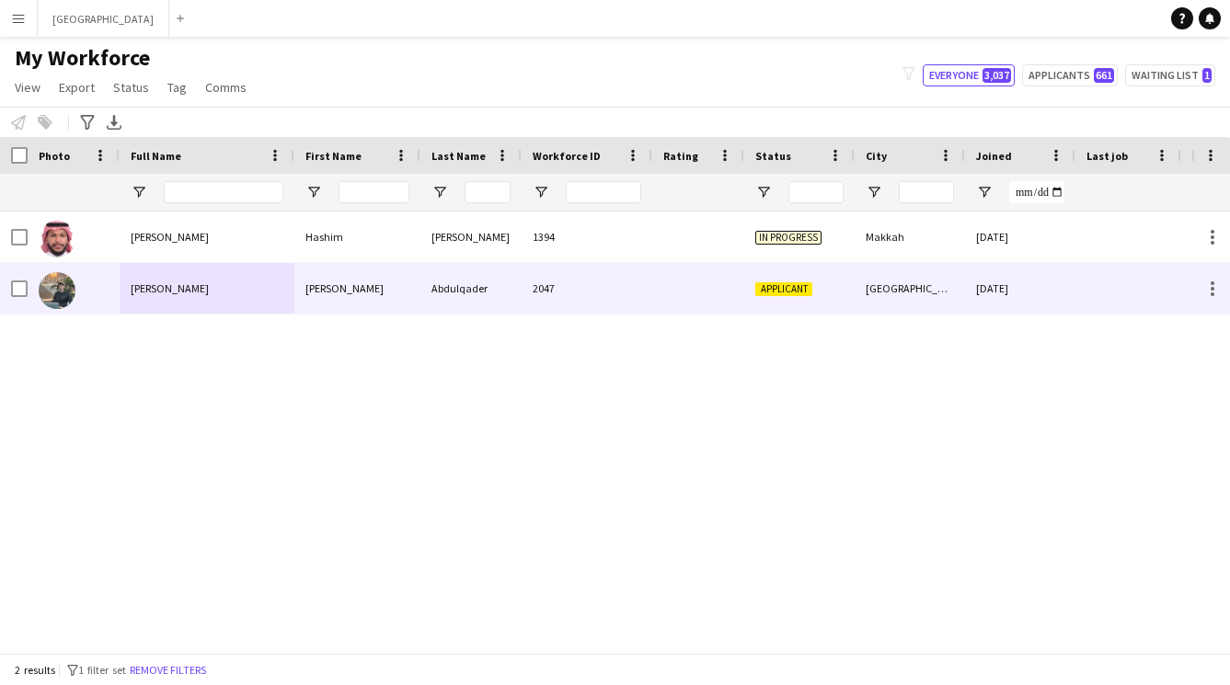
type input "****"
click at [634, 288] on div "2047" at bounding box center [586, 288] width 131 height 51
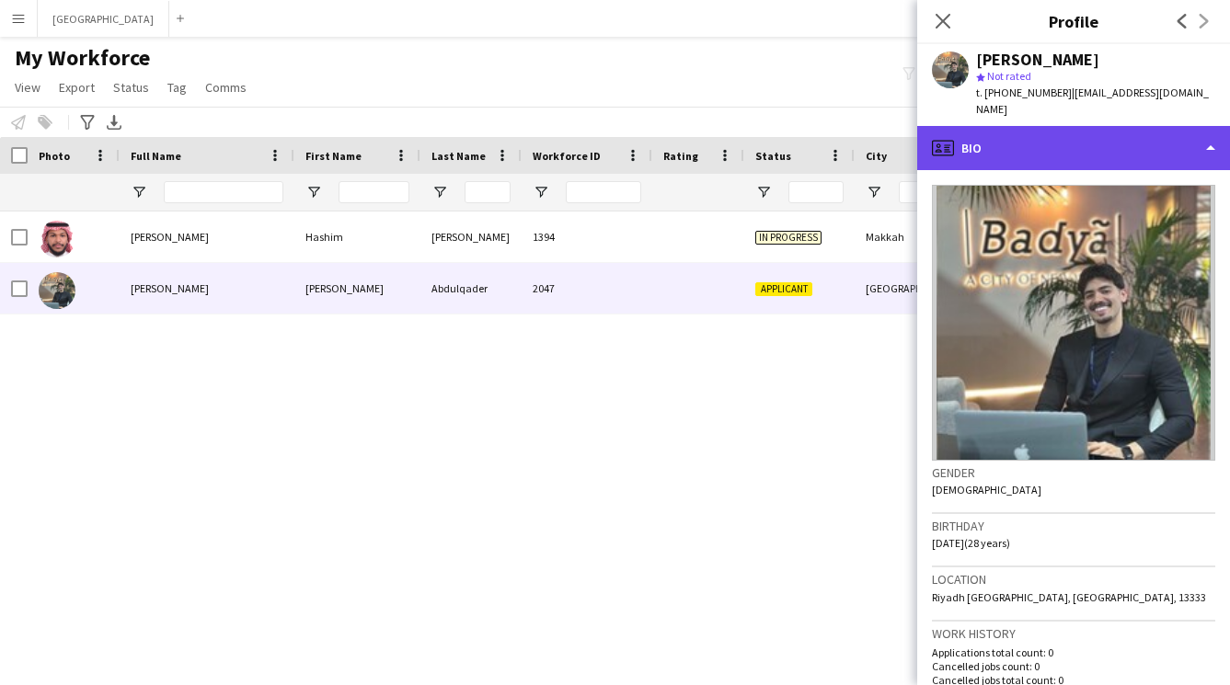
click at [1031, 126] on div "profile Bio" at bounding box center [1073, 148] width 313 height 44
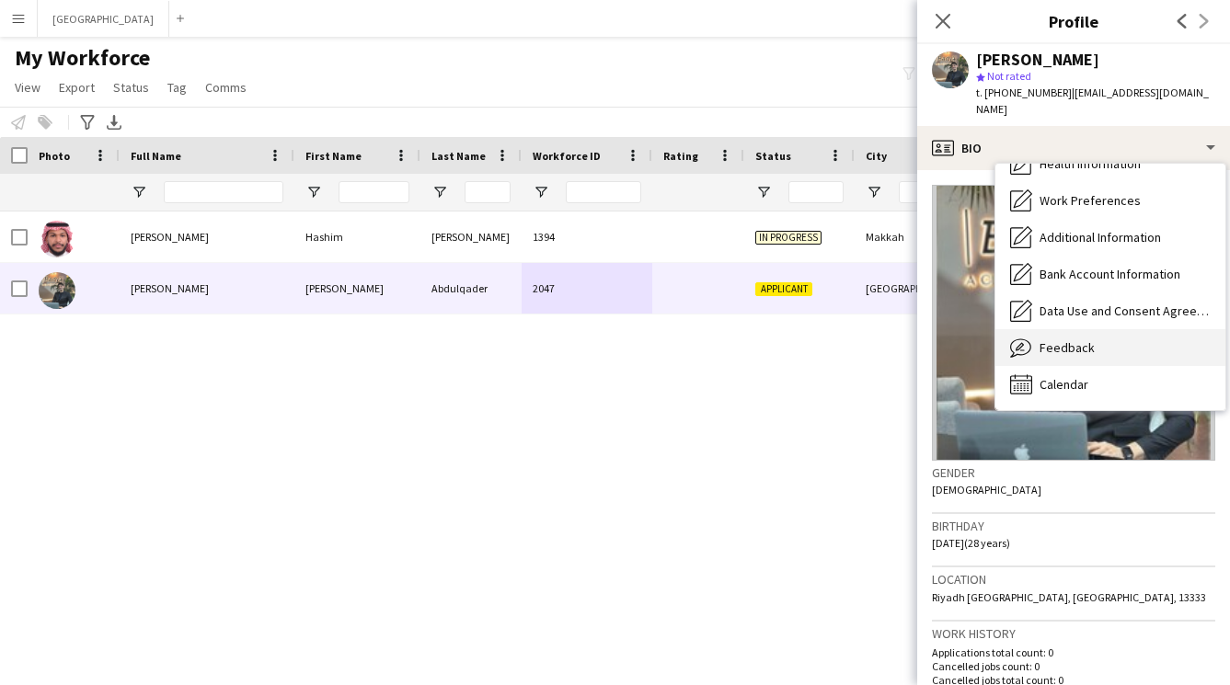
click at [1078, 339] on span "Feedback" at bounding box center [1066, 347] width 55 height 17
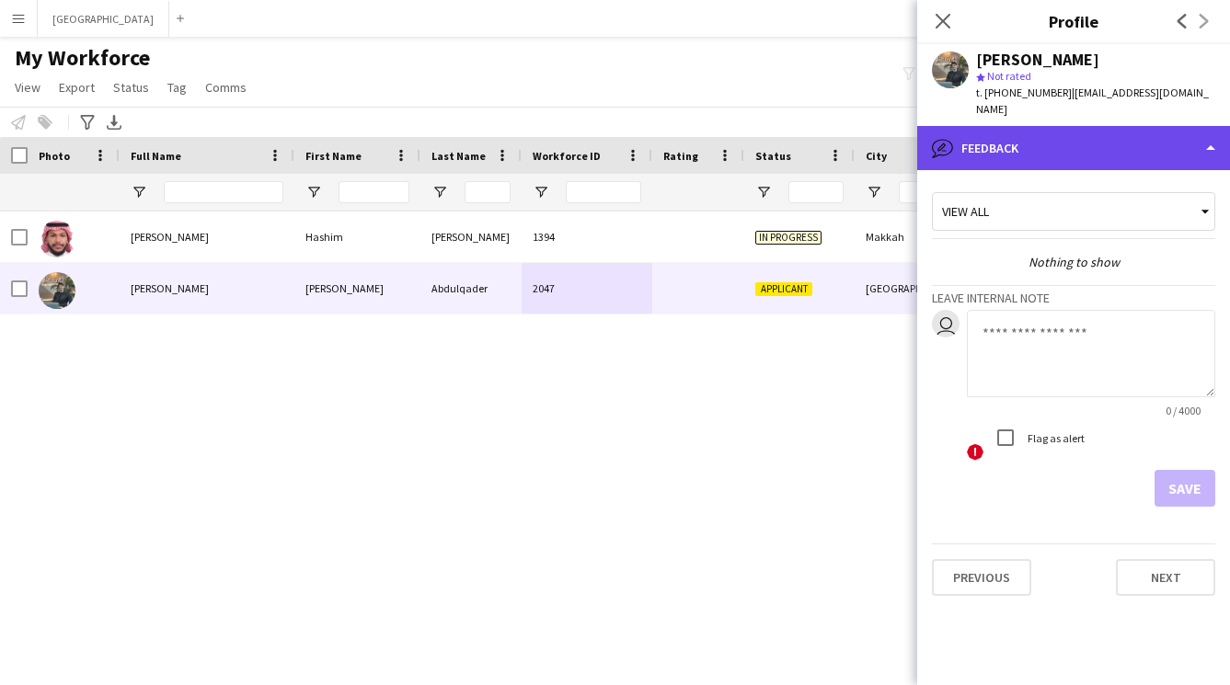
click at [1048, 131] on div "bubble-pencil Feedback" at bounding box center [1073, 148] width 313 height 44
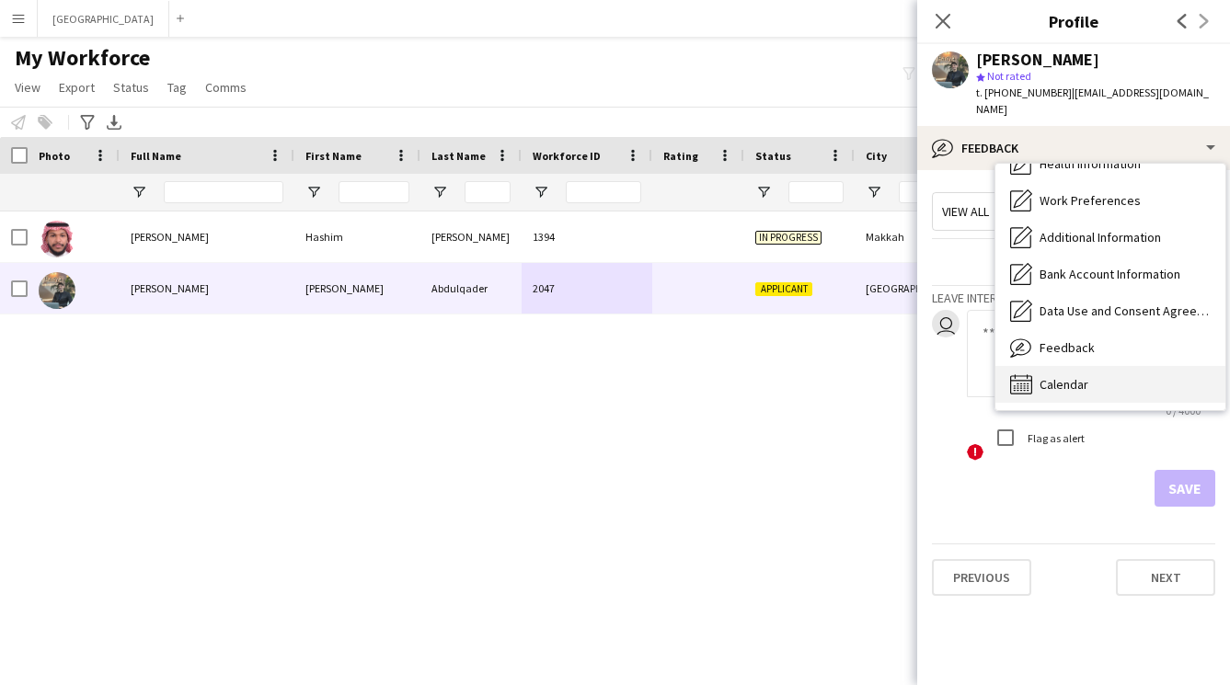
click at [1067, 366] on div "Calendar Calendar" at bounding box center [1110, 384] width 230 height 37
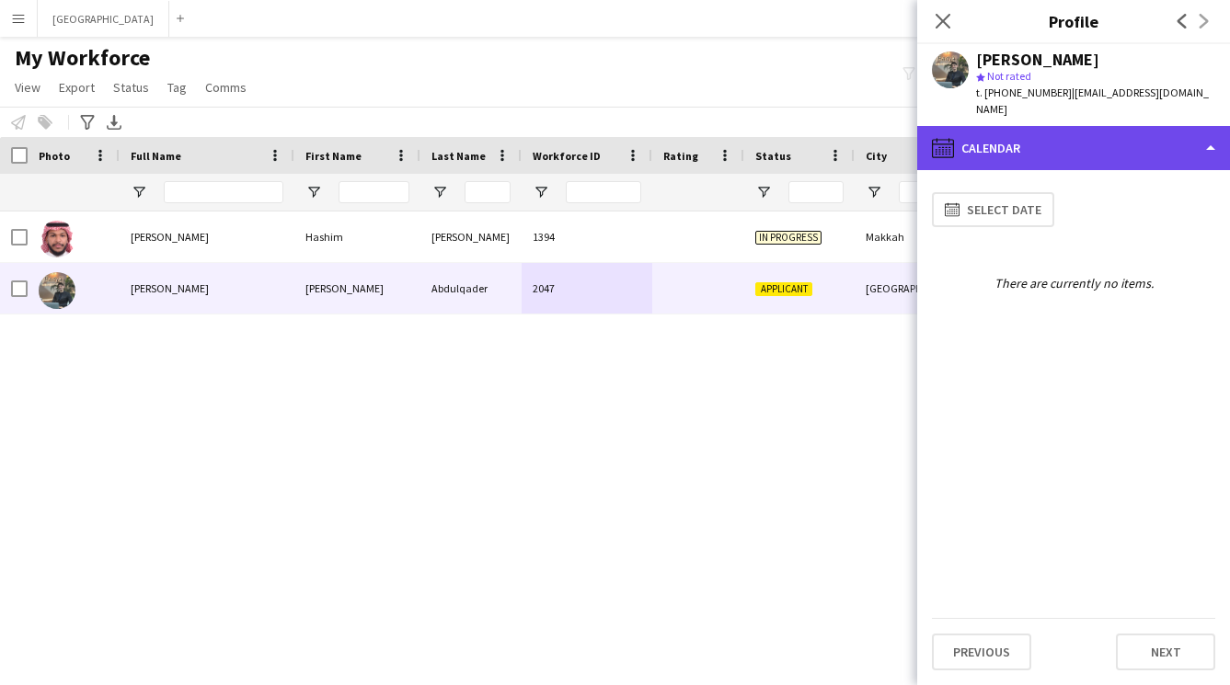
click at [1070, 130] on div "calendar-full Calendar" at bounding box center [1073, 148] width 313 height 44
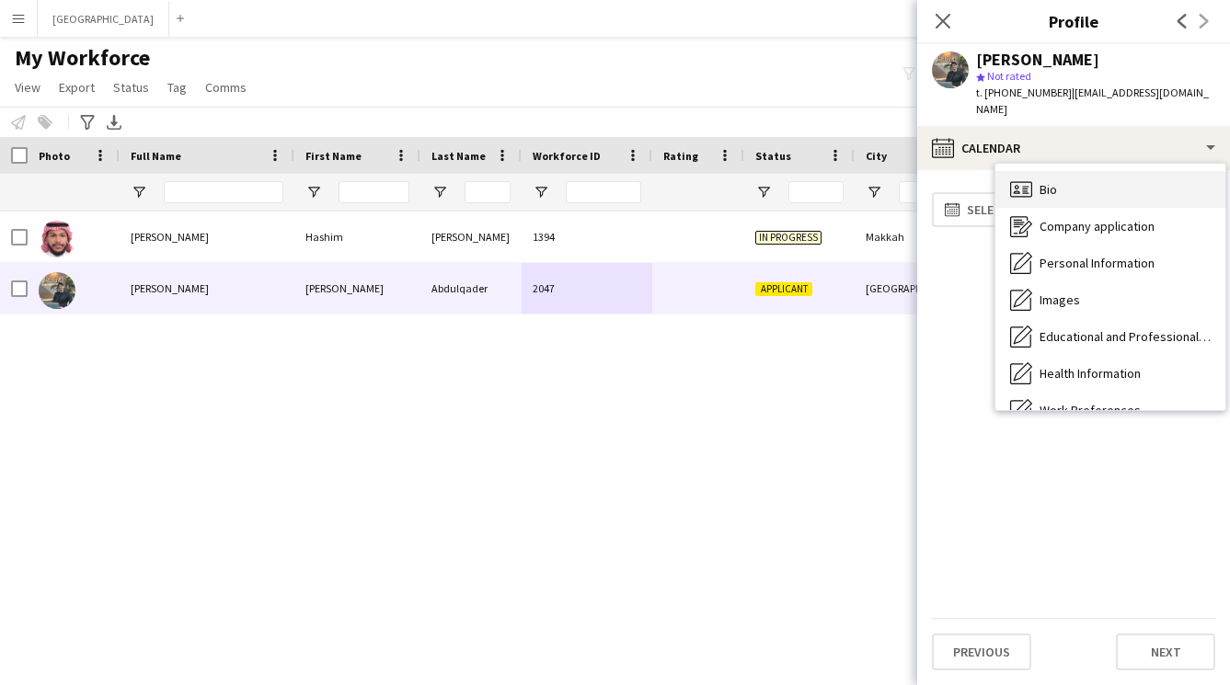
click at [1065, 179] on div "Bio Bio" at bounding box center [1110, 189] width 230 height 37
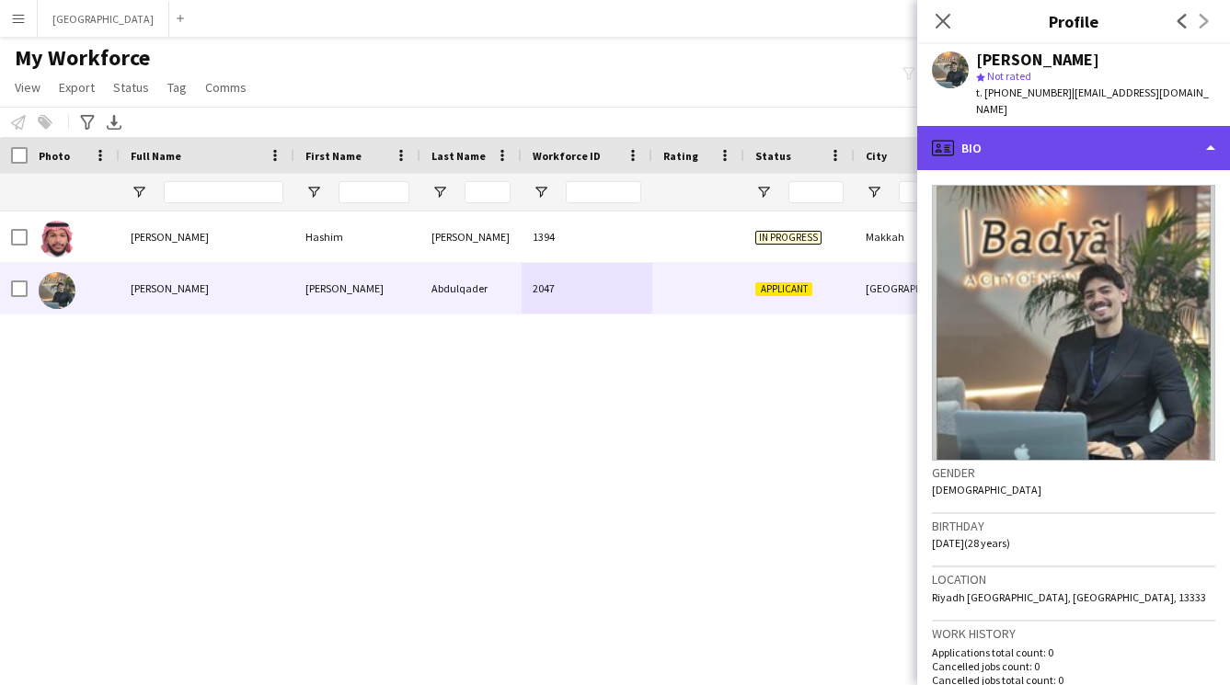
click at [1032, 130] on div "profile Bio" at bounding box center [1073, 148] width 313 height 44
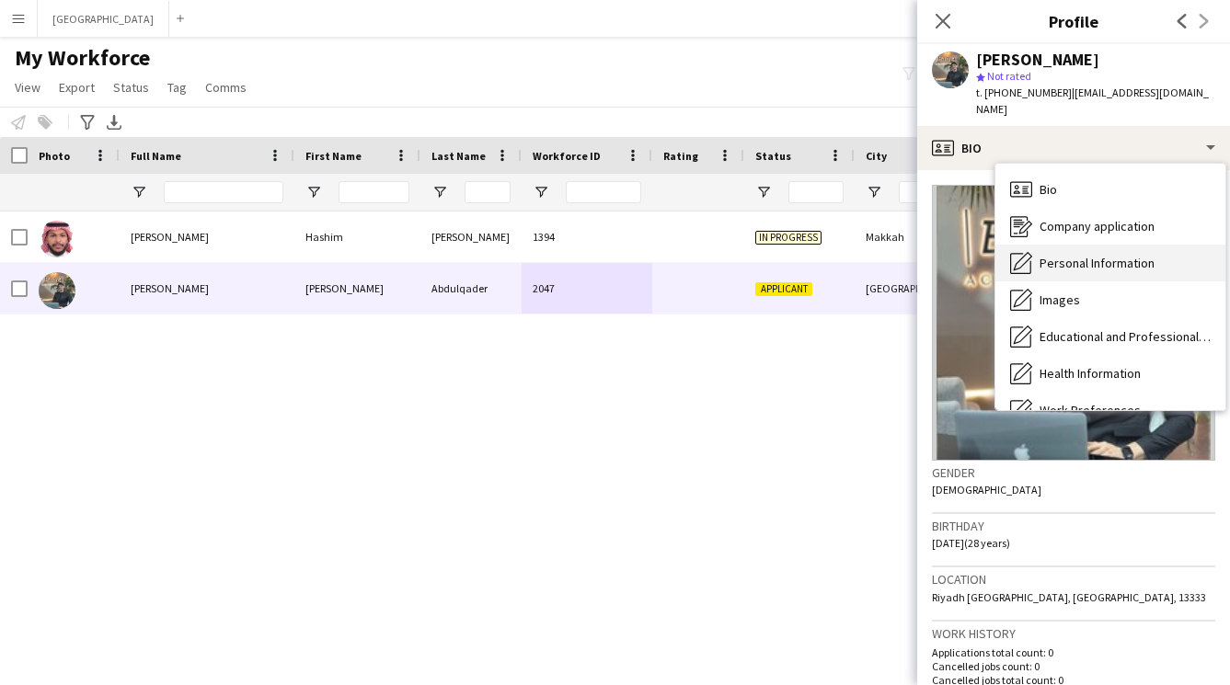
click at [1064, 255] on div "Personal Information Personal Information" at bounding box center [1110, 263] width 230 height 37
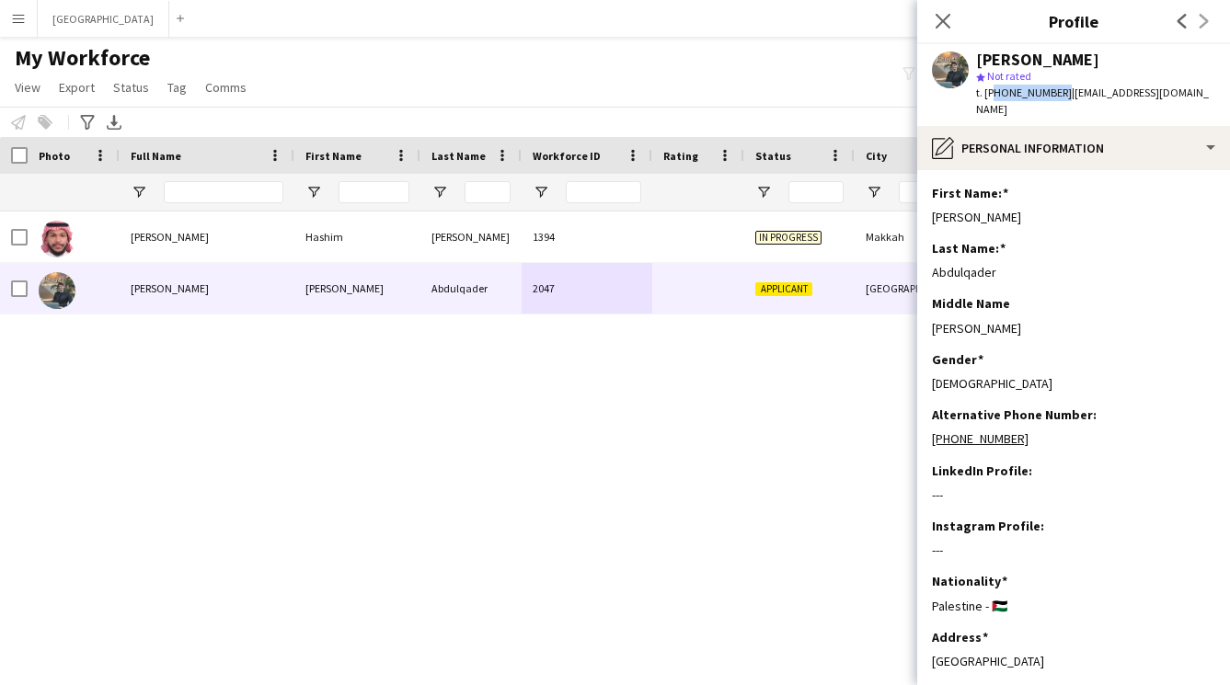
drag, startPoint x: 1057, startPoint y: 93, endPoint x: 992, endPoint y: 85, distance: 64.9
click at [992, 86] on span "t. +966556543064" at bounding box center [1024, 93] width 96 height 14
copy span "966556543064"
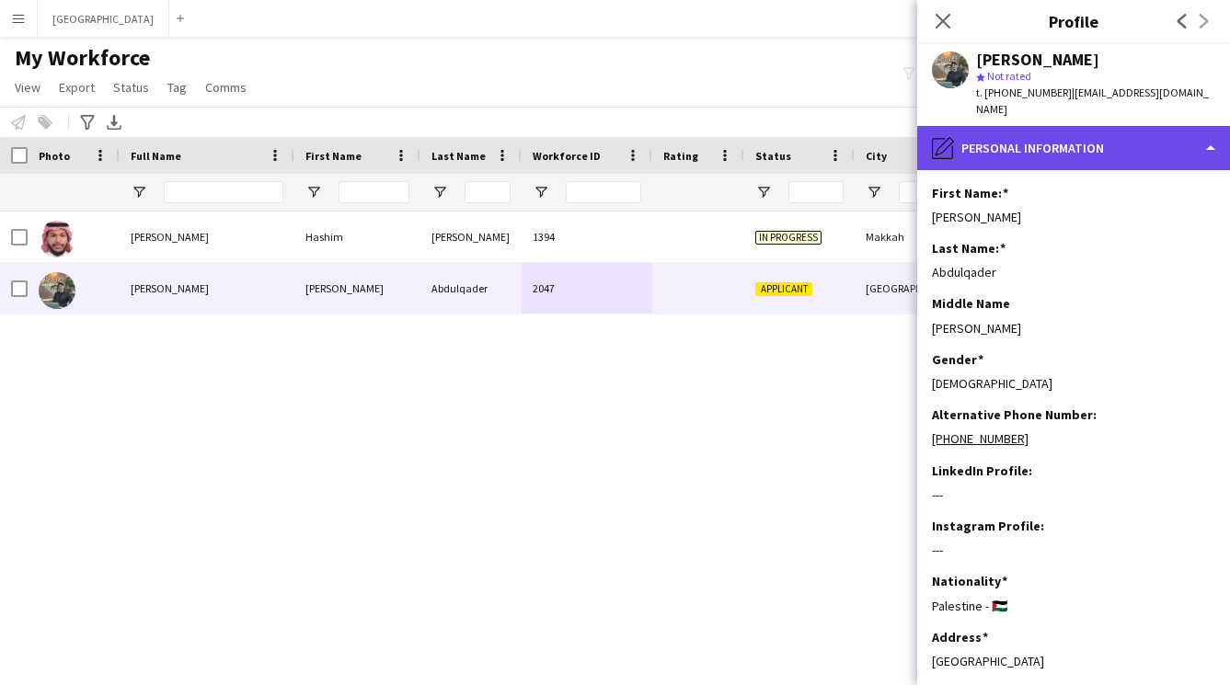
click at [999, 143] on div "pencil4 Personal Information" at bounding box center [1073, 148] width 313 height 44
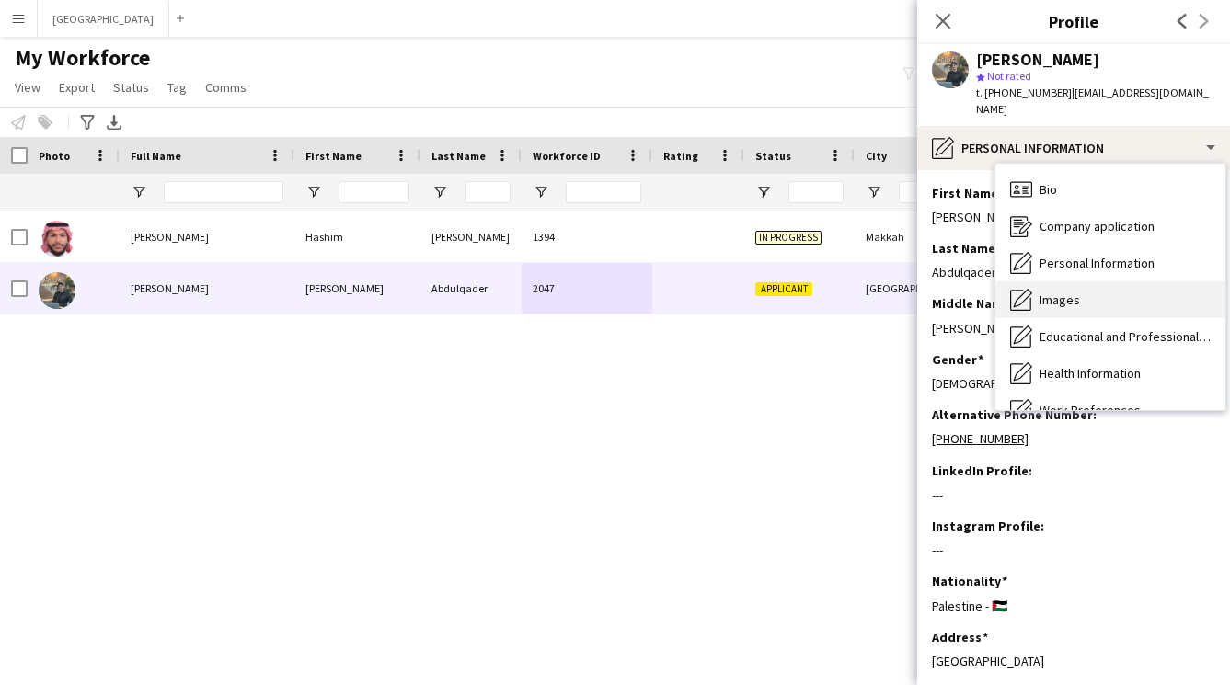
click at [1046, 281] on div "Images Images" at bounding box center [1110, 299] width 230 height 37
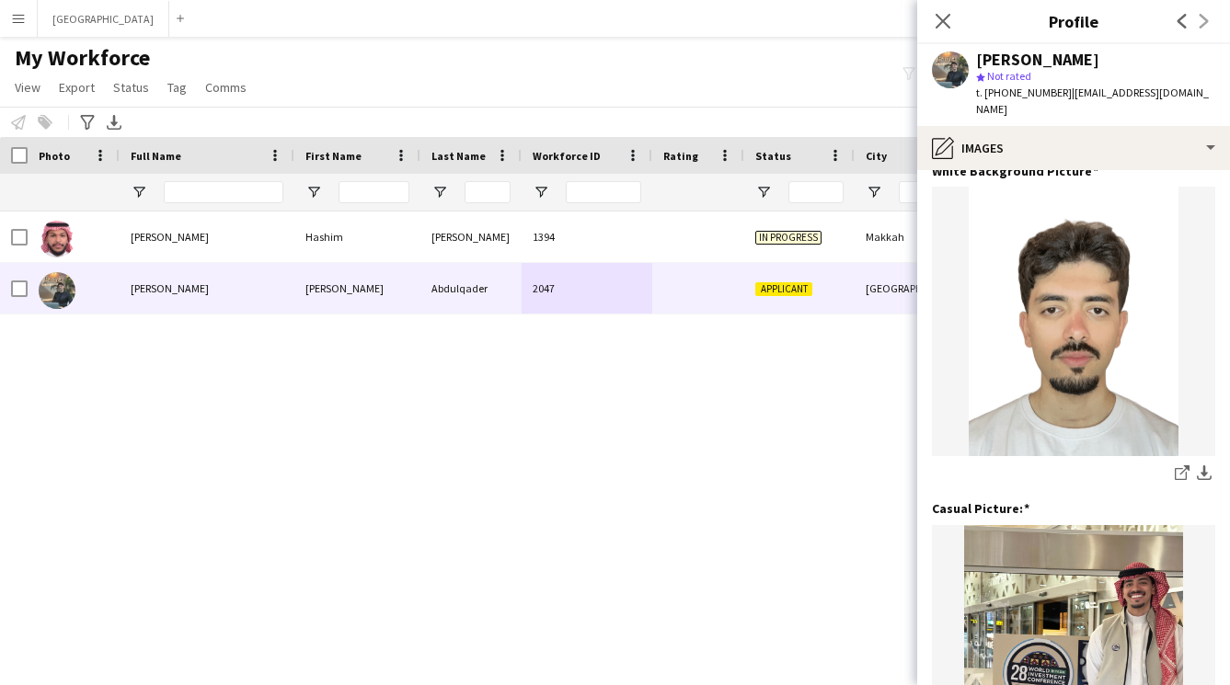
scroll to position [0, 0]
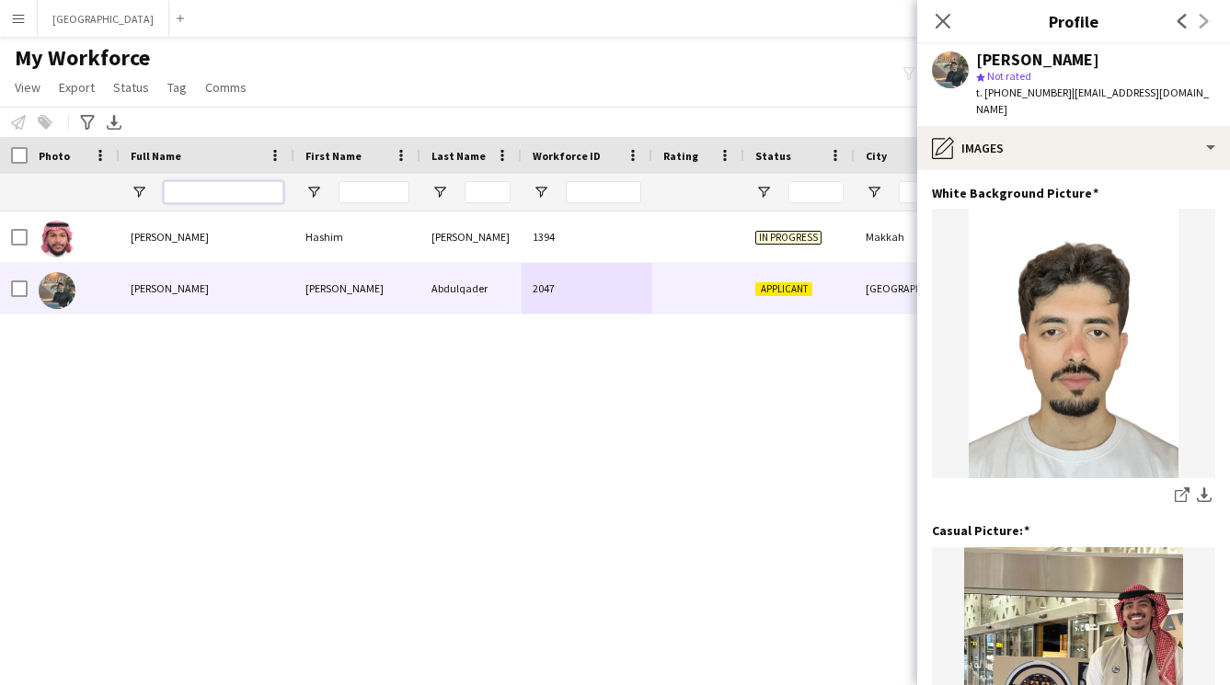
click at [235, 198] on input "Full Name Filter Input" at bounding box center [224, 192] width 120 height 22
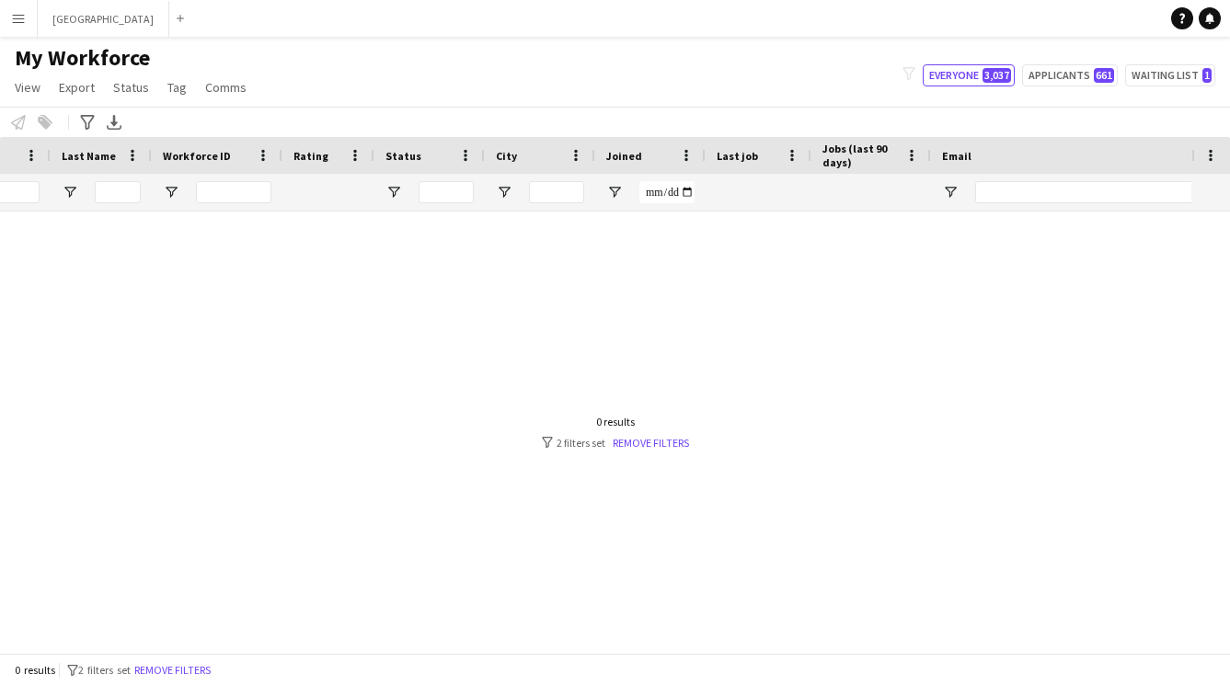
scroll to position [0, 592]
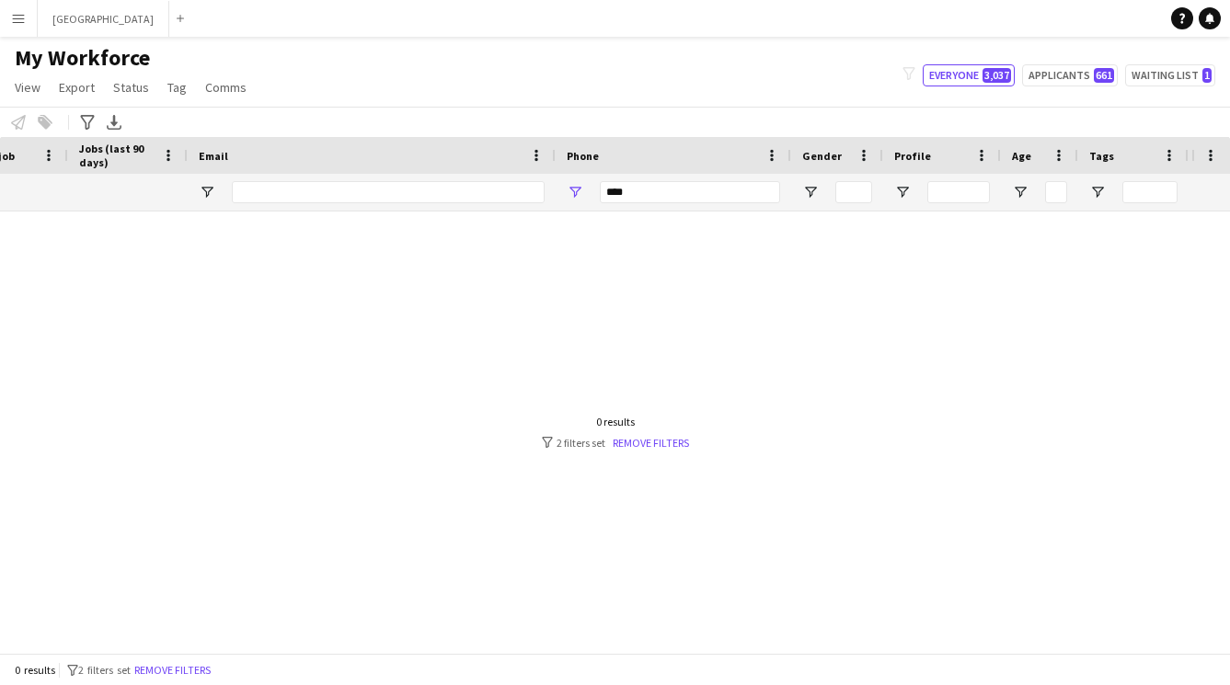
type input "******"
click at [685, 186] on input "****" at bounding box center [690, 192] width 180 height 22
type input "*"
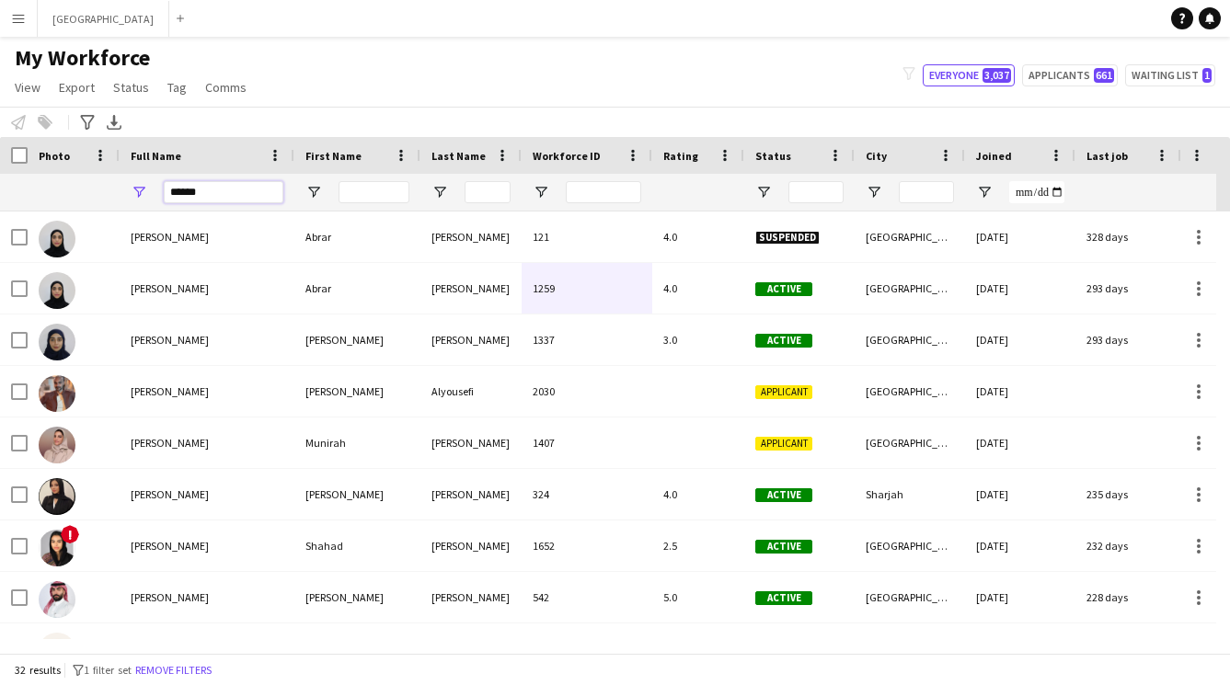
click at [224, 183] on input "******" at bounding box center [224, 192] width 120 height 22
click at [232, 195] on input "******" at bounding box center [224, 192] width 120 height 22
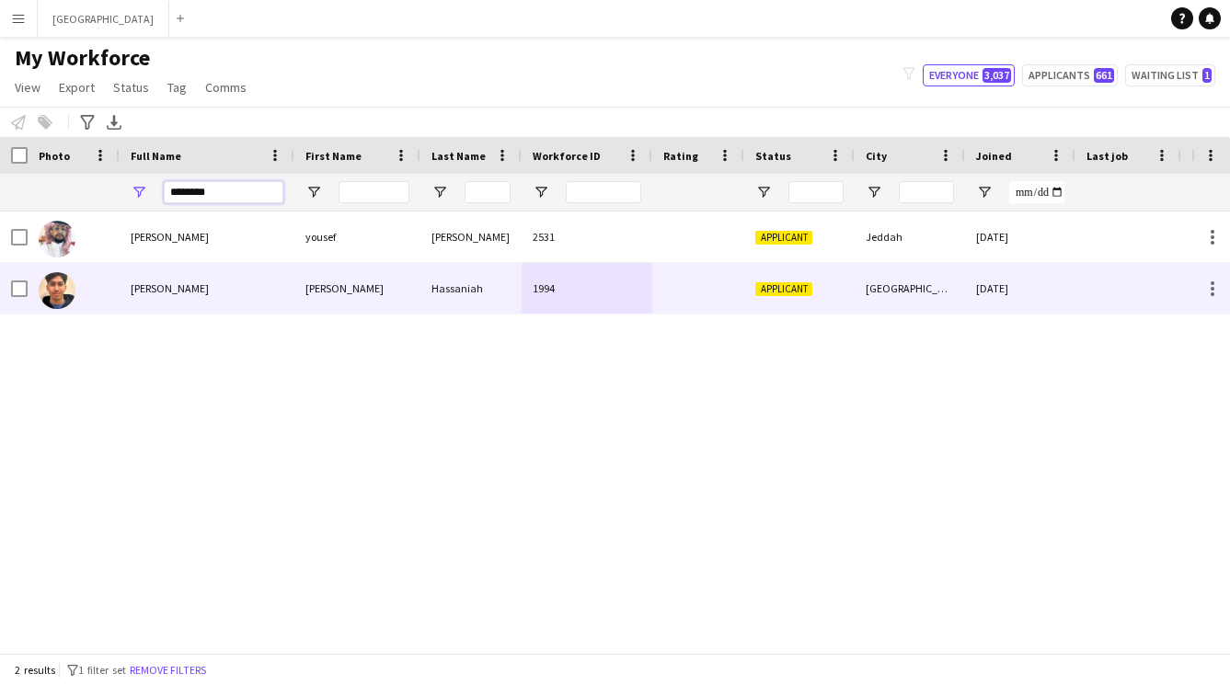
type input "********"
click at [229, 306] on div "[PERSON_NAME]" at bounding box center [207, 288] width 175 height 51
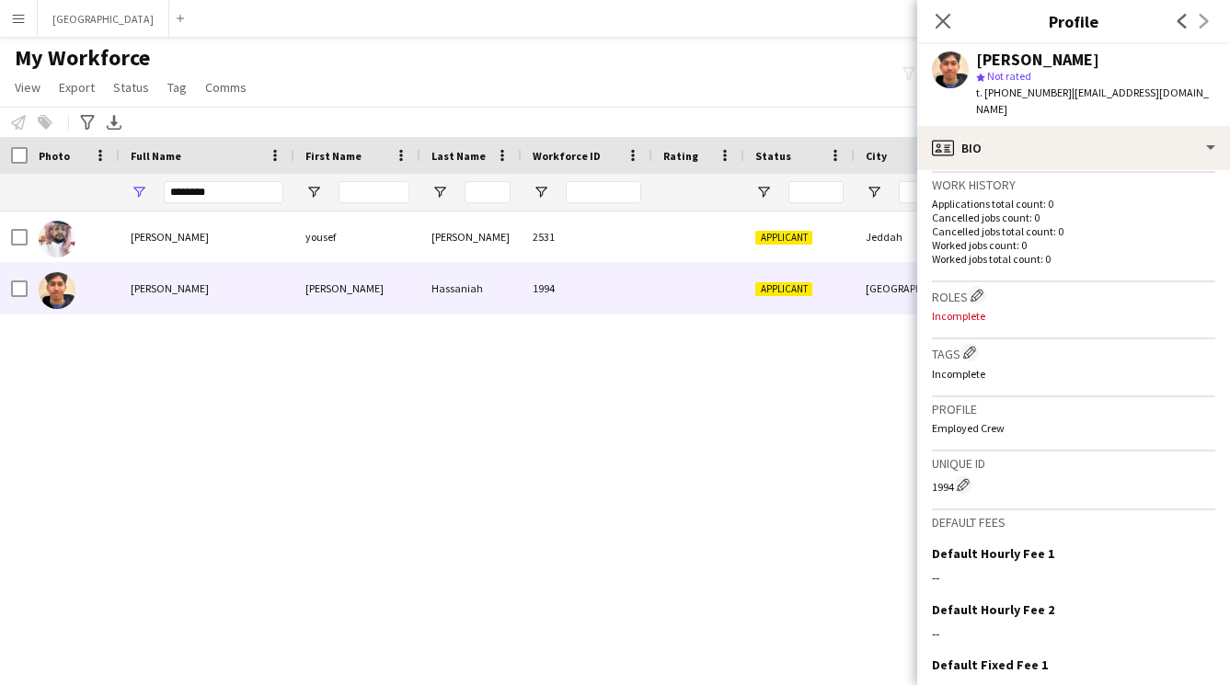
scroll to position [476, 0]
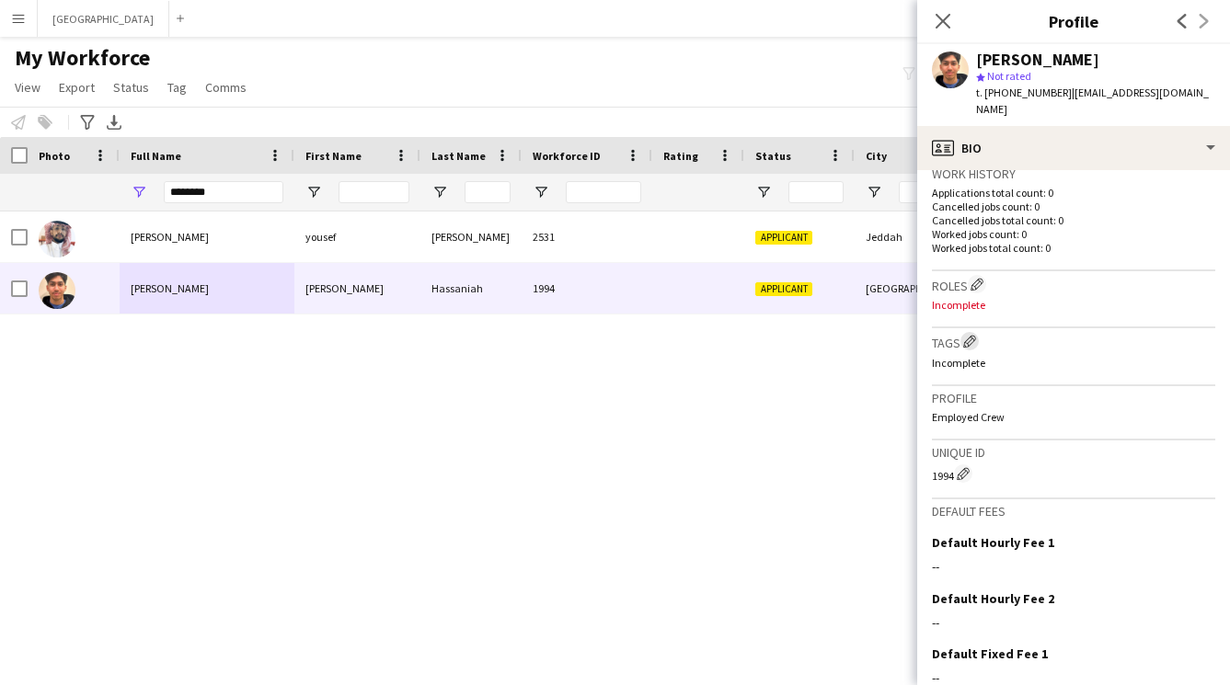
click at [970, 335] on app-icon "Edit crew company tags" at bounding box center [969, 341] width 13 height 13
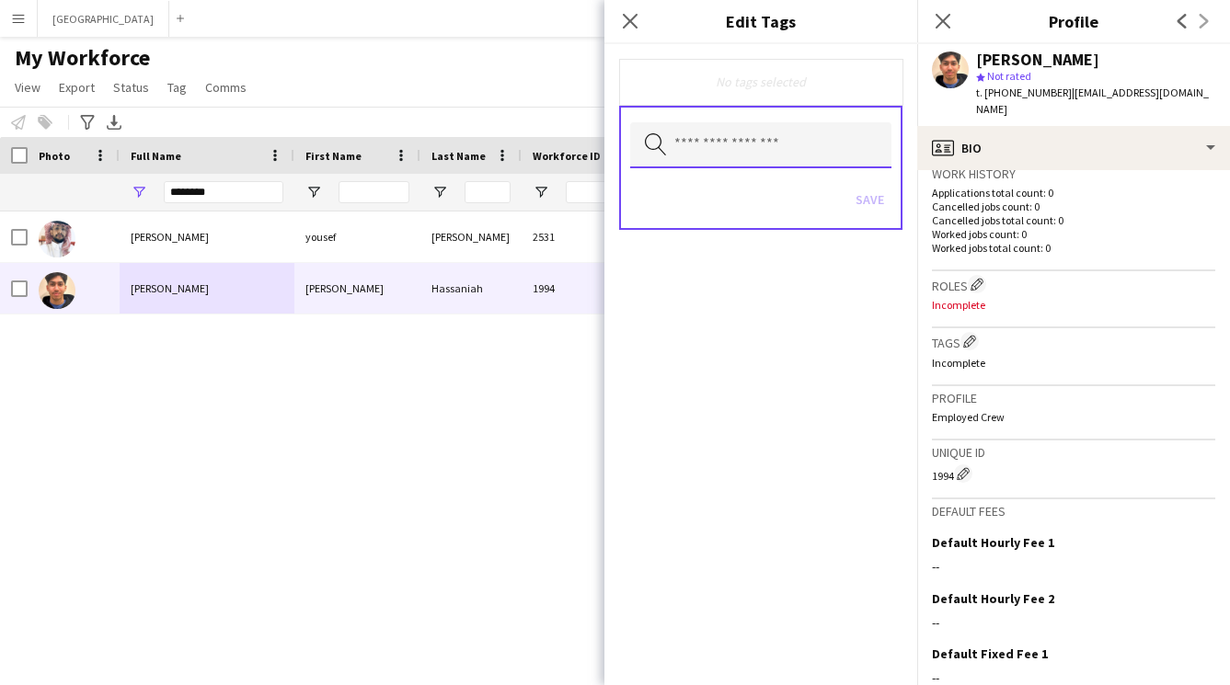
click at [678, 150] on input "text" at bounding box center [760, 145] width 261 height 46
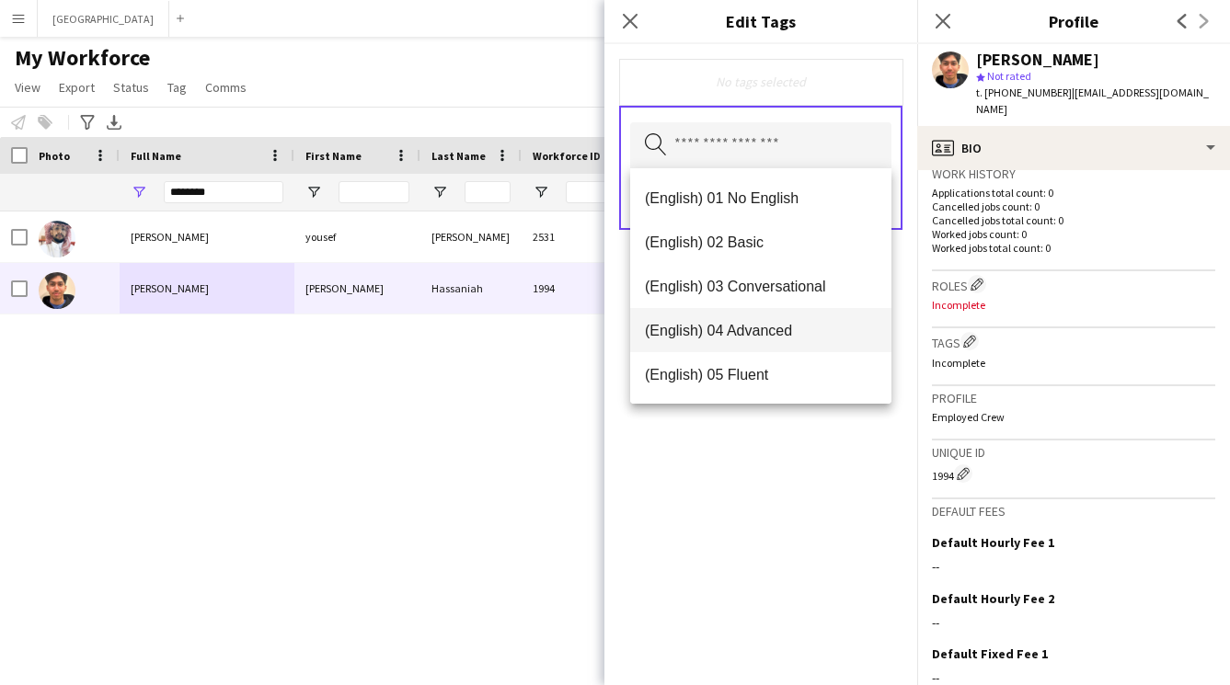
click at [734, 323] on span "(English) 04 Advanced" at bounding box center [761, 330] width 232 height 17
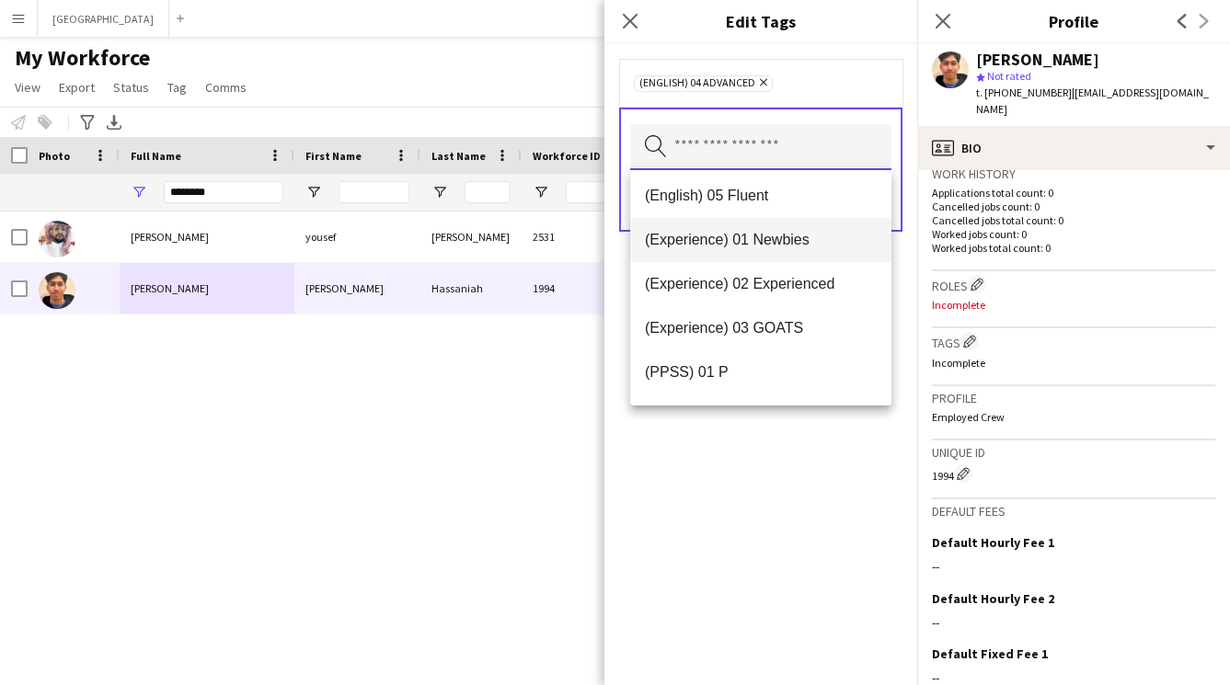
scroll to position [133, 0]
click at [760, 236] on span "(Experience) 01 Newbies" at bounding box center [761, 242] width 232 height 17
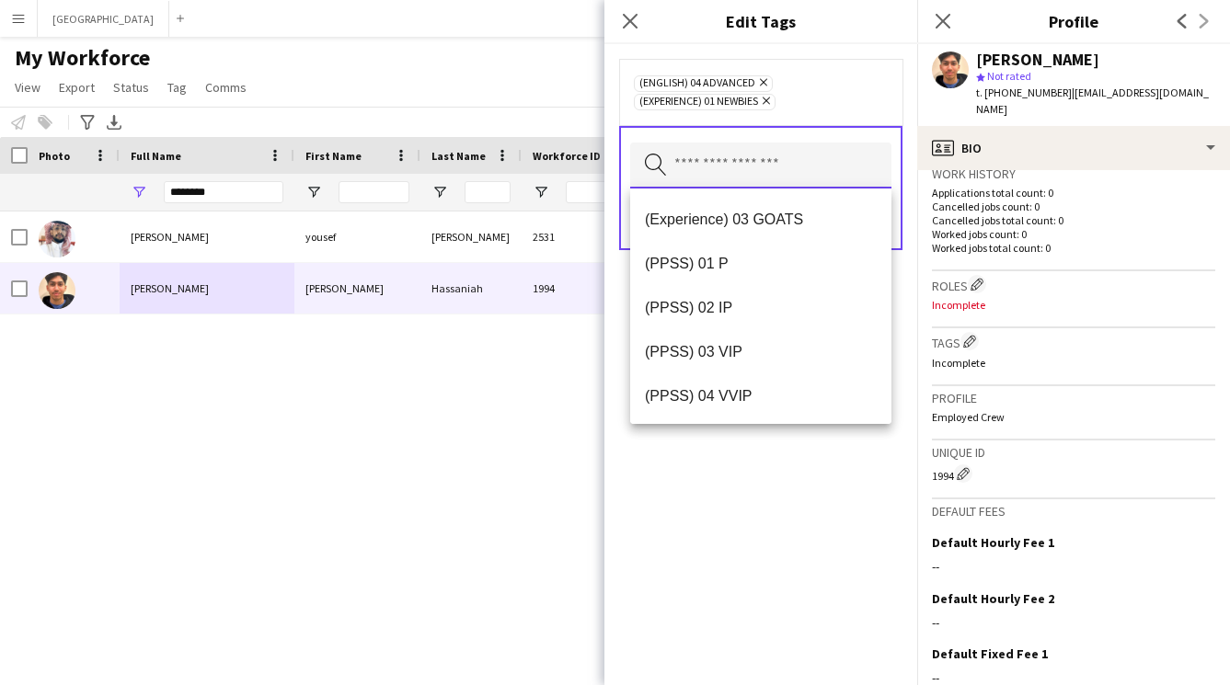
scroll to position [261, 0]
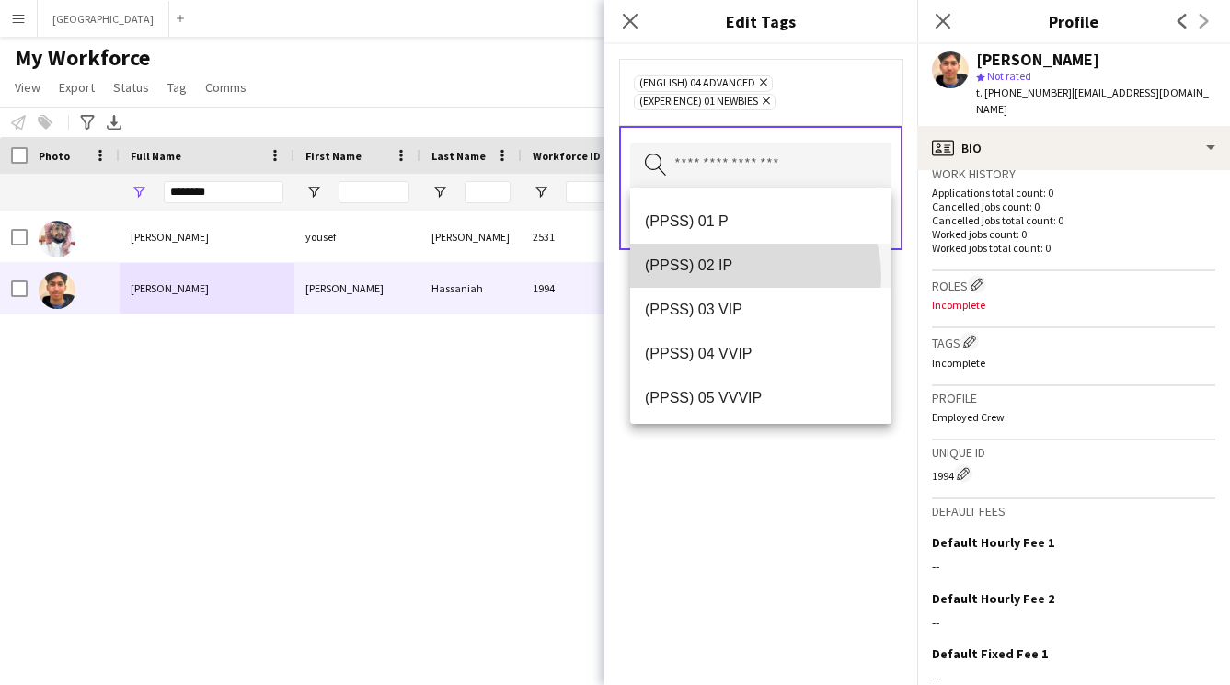
click at [738, 277] on mat-option "(PPSS) 02 IP" at bounding box center [760, 266] width 261 height 44
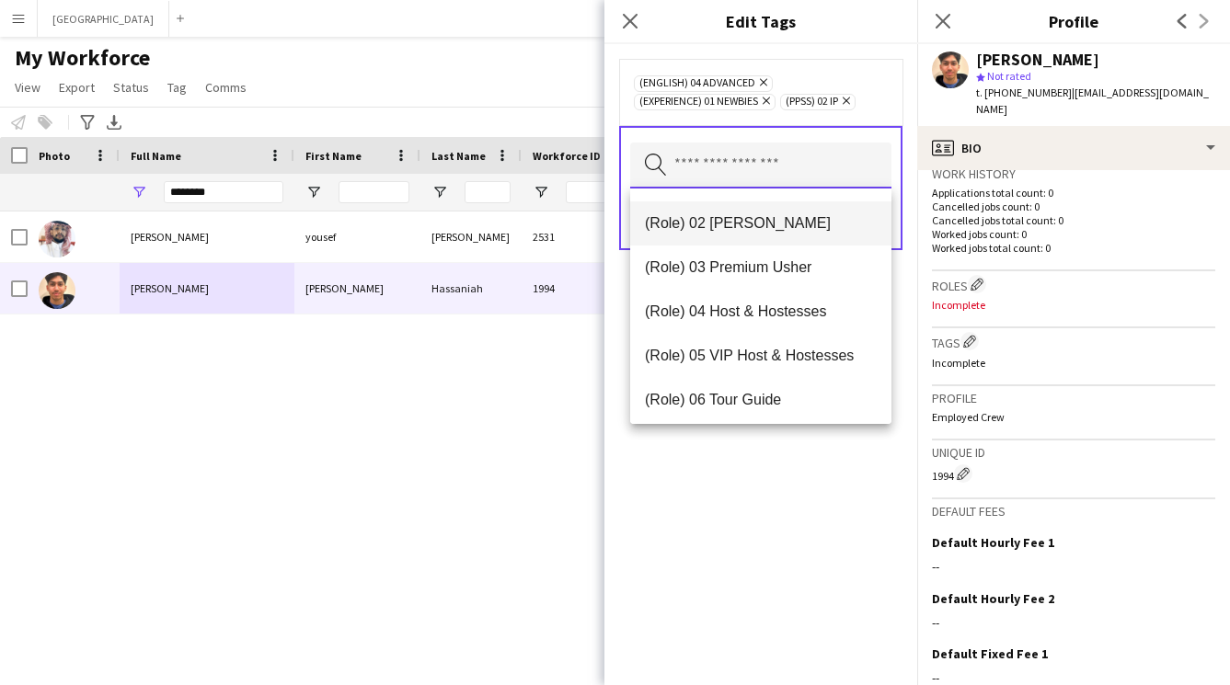
scroll to position [530, 0]
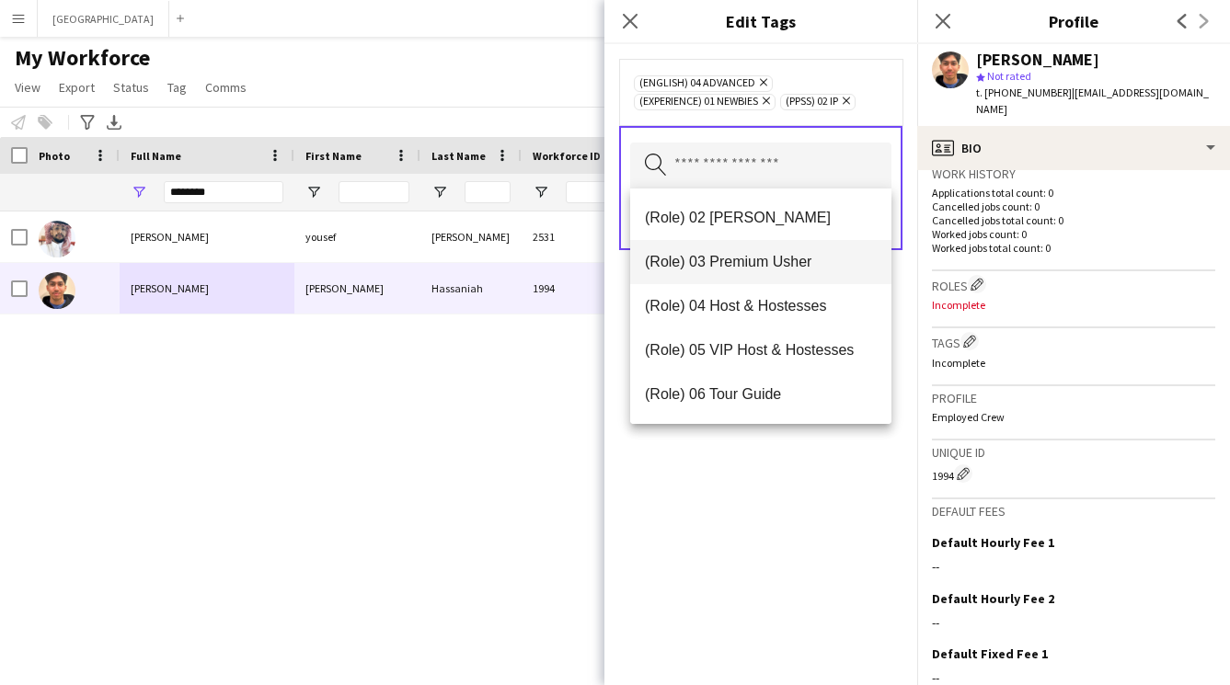
click at [724, 265] on span "(Role) 03 Premium Usher" at bounding box center [761, 261] width 232 height 17
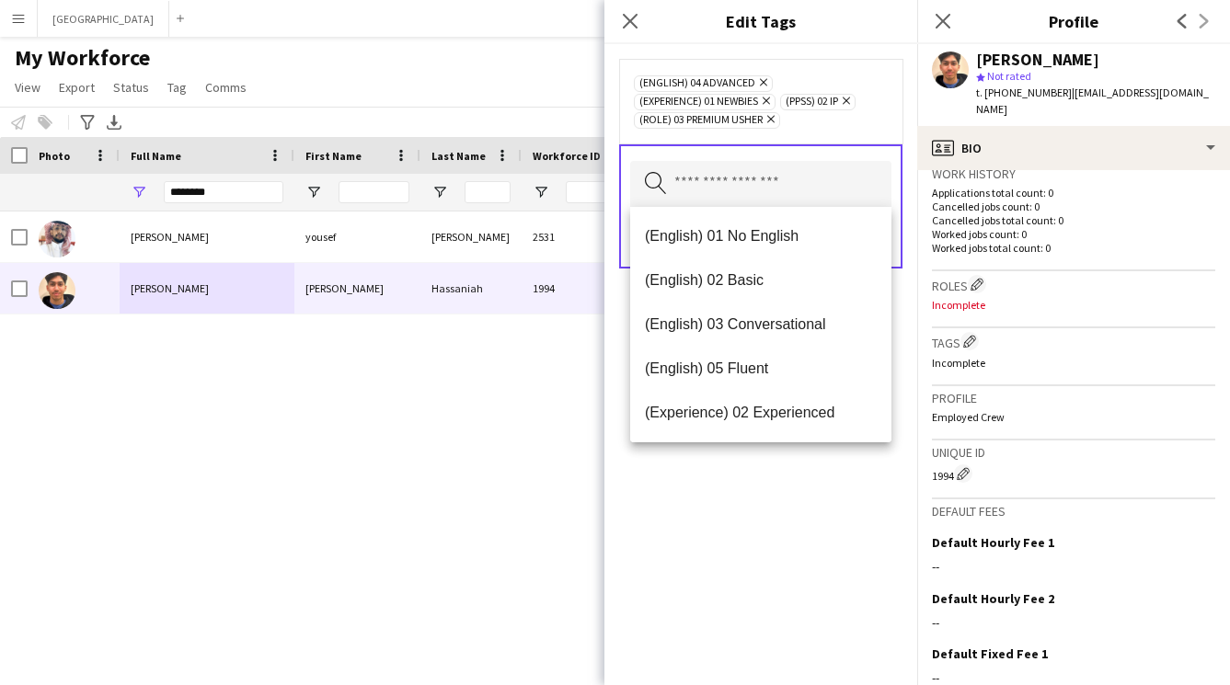
click at [756, 533] on div "(English) 04 Advanced Remove (Experience) 01 Newbies Remove (PPSS) 02 IP Remove…" at bounding box center [760, 364] width 313 height 641
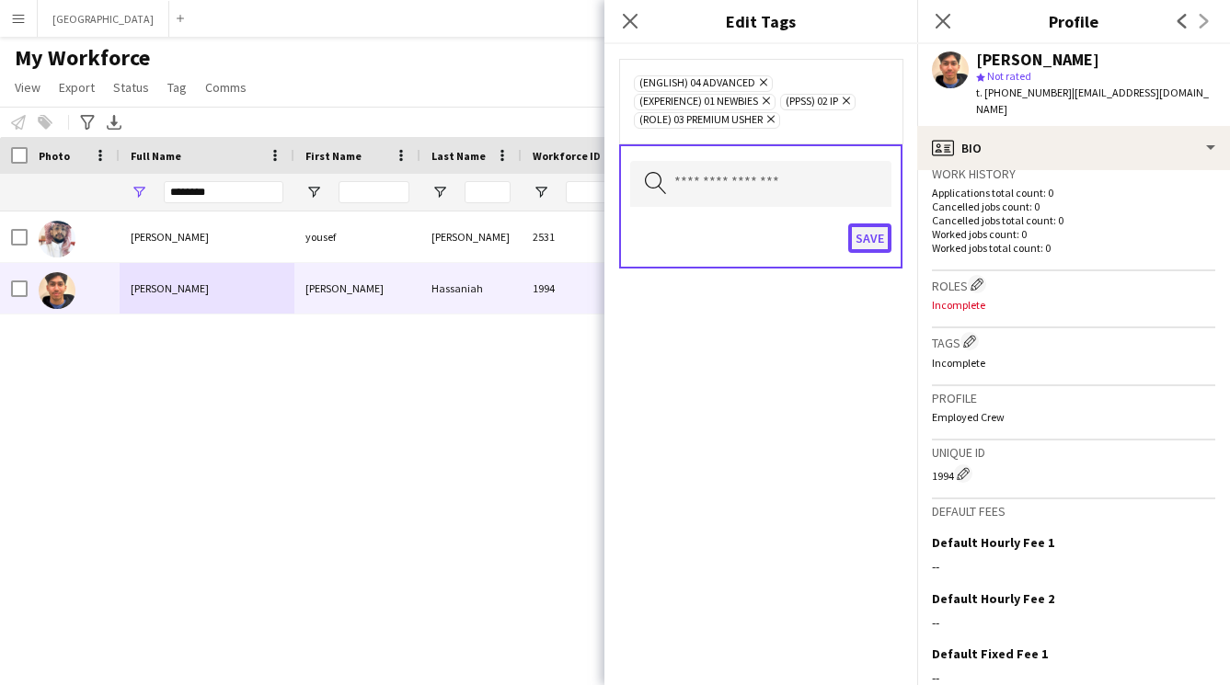
click at [873, 237] on button "Save" at bounding box center [869, 237] width 43 height 29
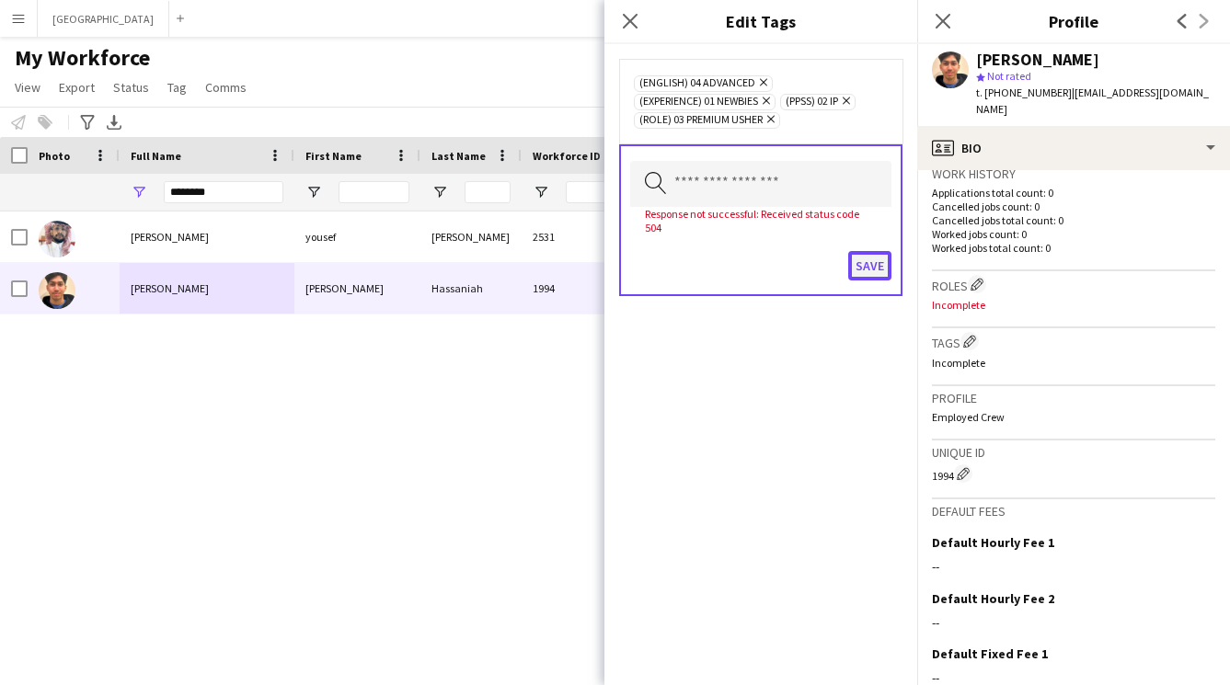
click at [871, 251] on button "Save" at bounding box center [869, 265] width 43 height 29
click at [877, 261] on button "Save" at bounding box center [869, 265] width 43 height 29
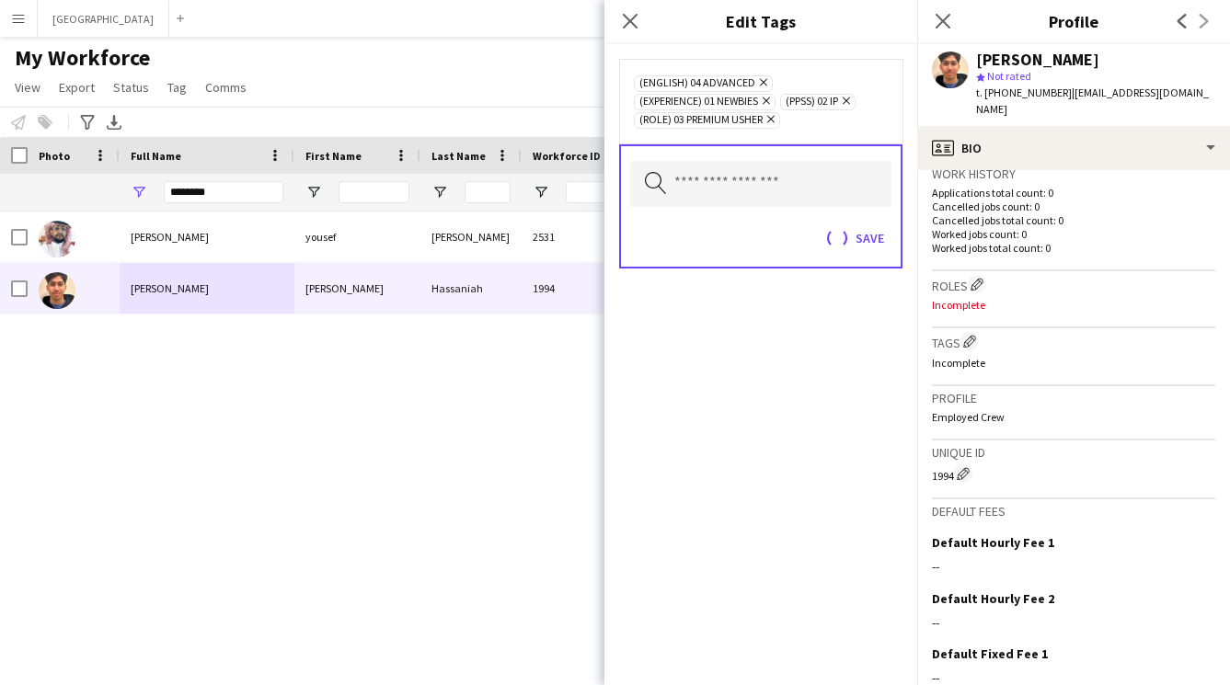
click at [610, 10] on div "Close pop-in" at bounding box center [630, 21] width 52 height 42
click at [634, 26] on icon at bounding box center [629, 20] width 17 height 17
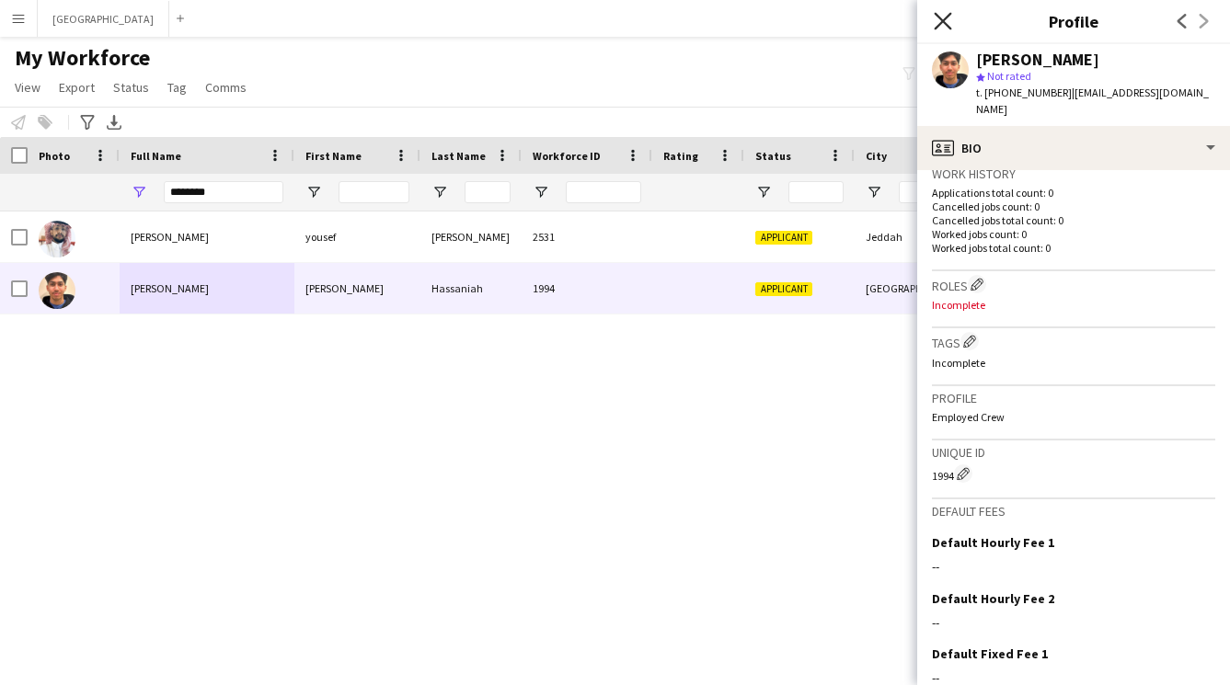
click at [943, 26] on icon "Close pop-in" at bounding box center [941, 20] width 17 height 17
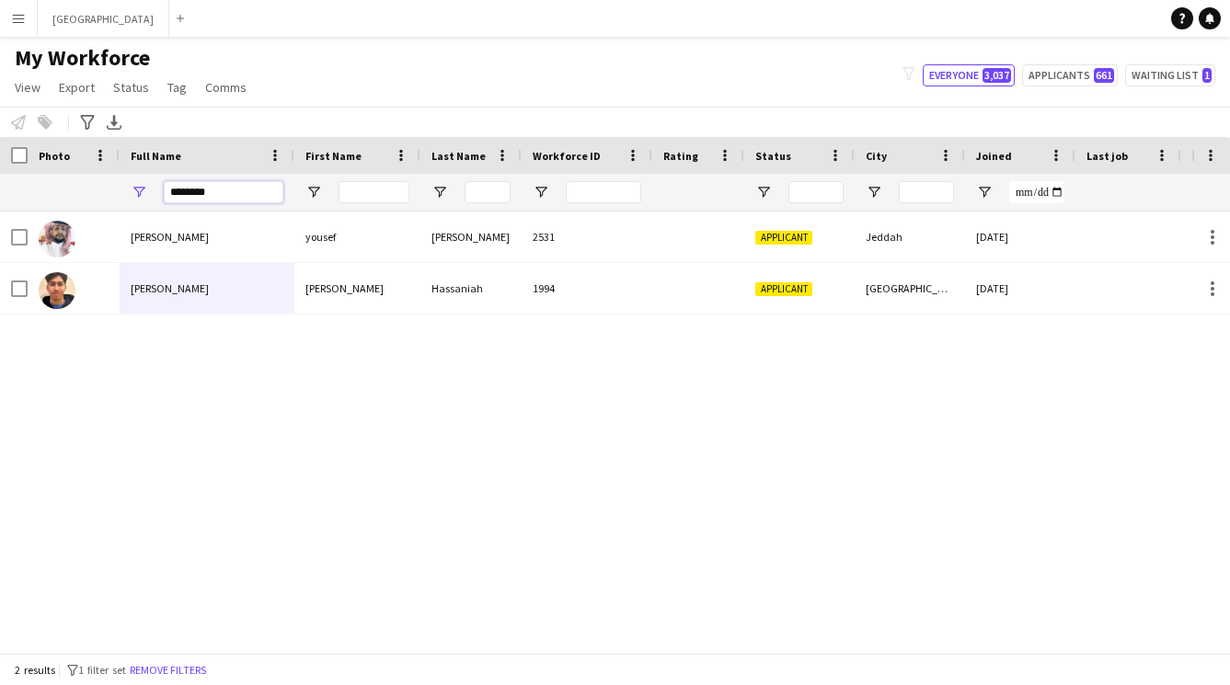
click at [231, 194] on input "********" at bounding box center [224, 192] width 120 height 22
type input "*"
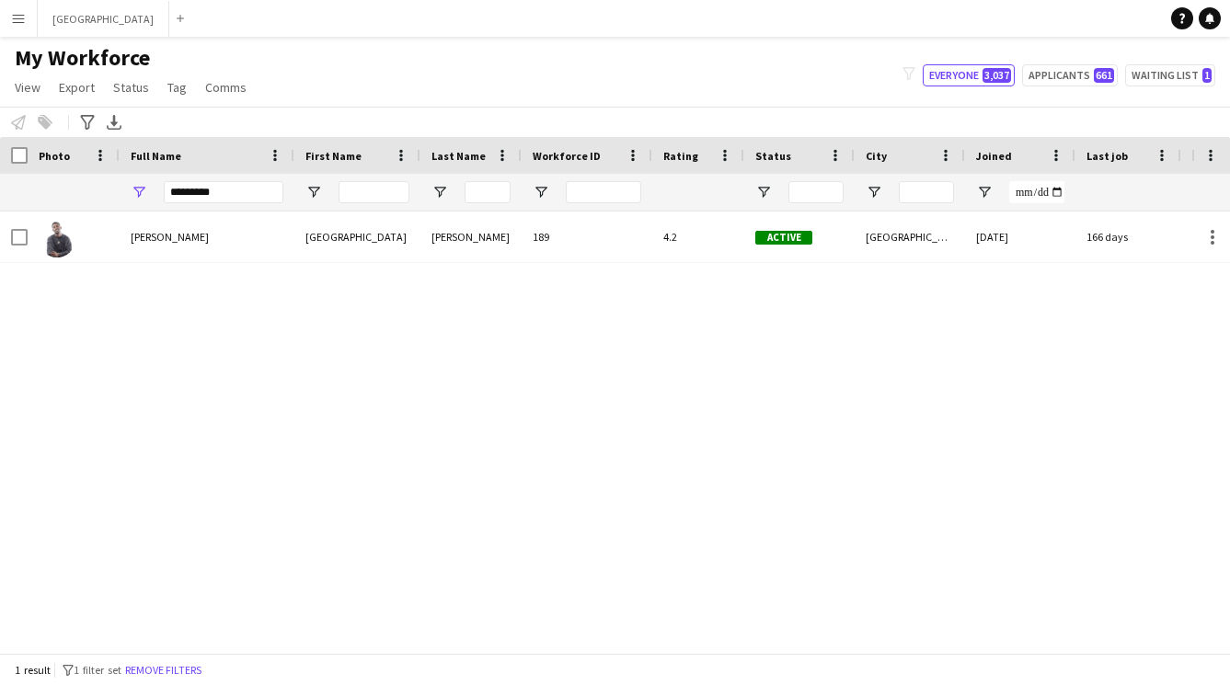
click at [228, 260] on div "Turki Saleh" at bounding box center [207, 237] width 175 height 51
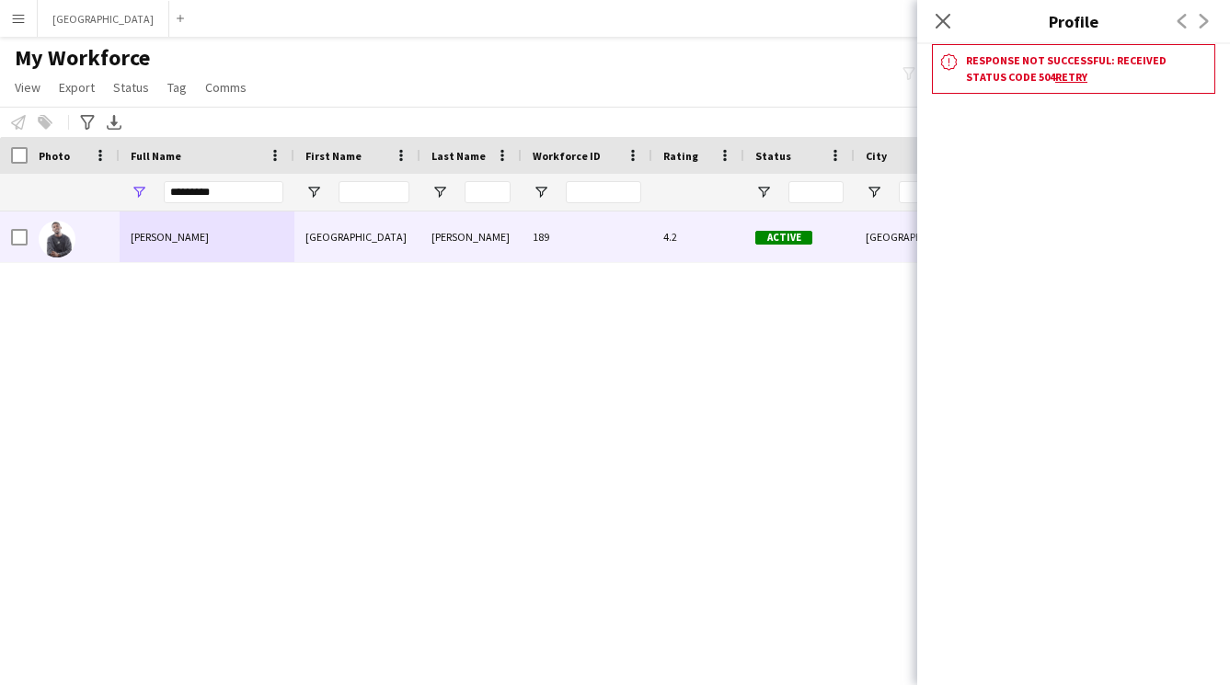
click at [1059, 224] on app-crew-profile "Close pop-in Profile Previous Next notification Response not successful: Receiv…" at bounding box center [1073, 342] width 313 height 685
click at [1007, 69] on h3 "Response not successful: Received status code 504 Retry" at bounding box center [1086, 68] width 241 height 33
click at [944, 22] on icon at bounding box center [941, 20] width 17 height 17
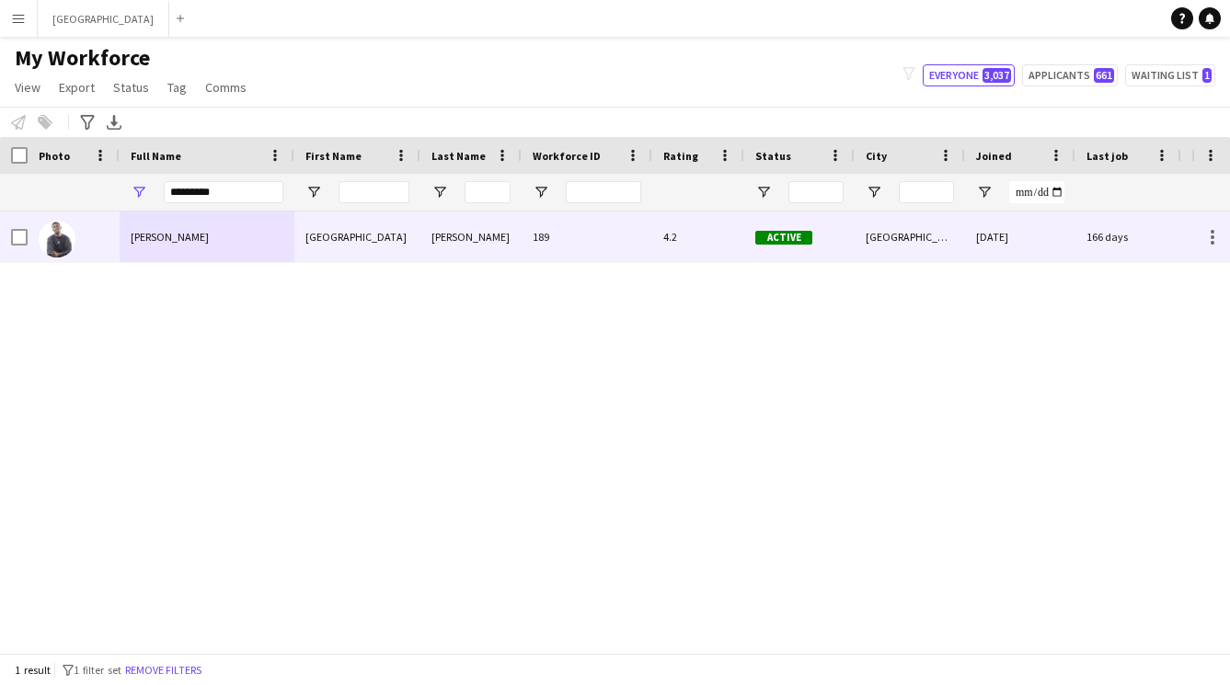
click at [527, 249] on div "189" at bounding box center [586, 237] width 131 height 51
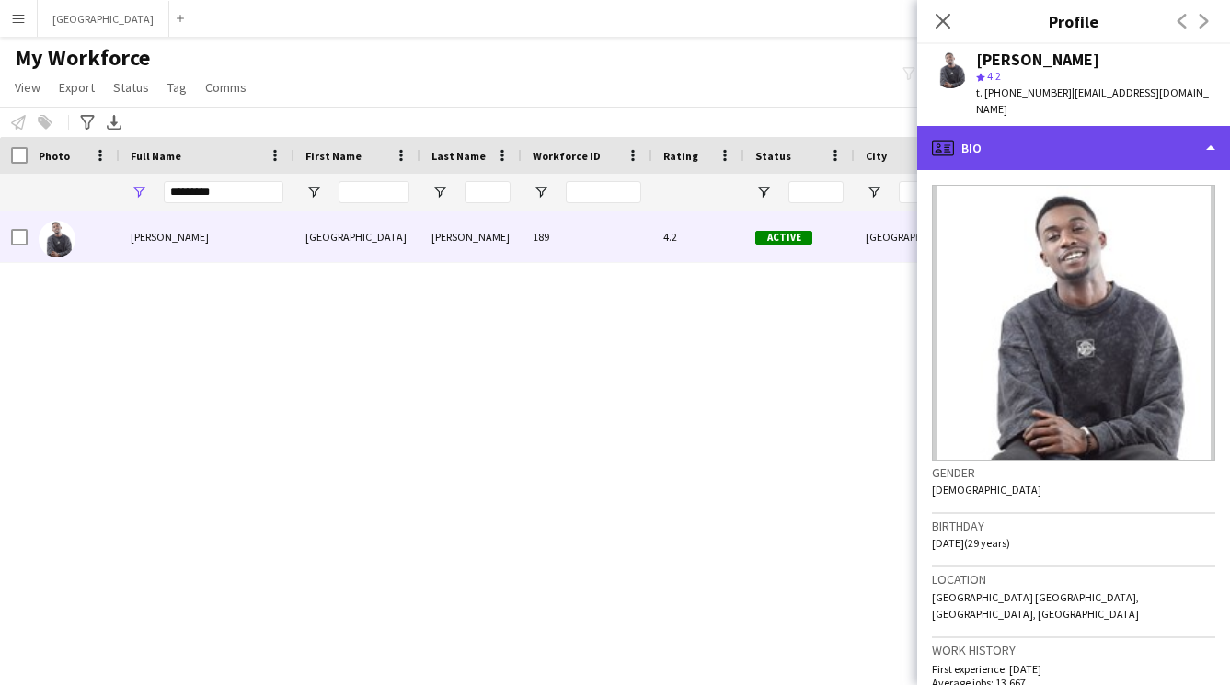
click at [1049, 128] on div "profile Bio" at bounding box center [1073, 148] width 313 height 44
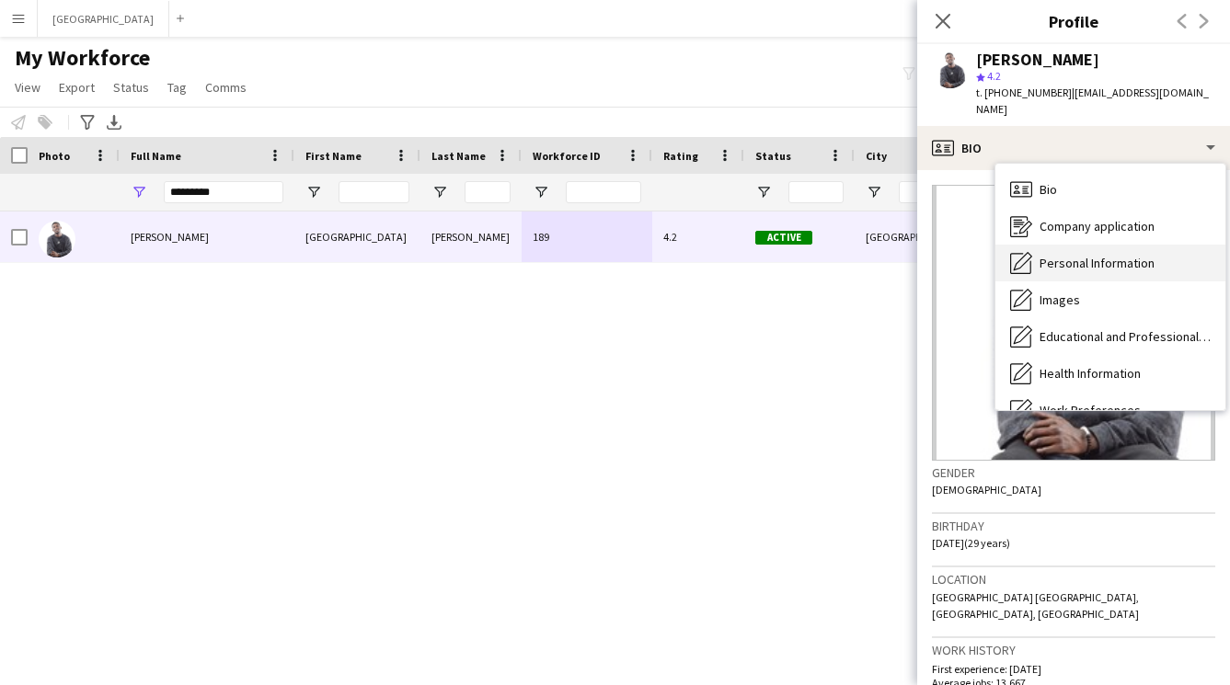
click at [1109, 245] on div "Personal Information Personal Information" at bounding box center [1110, 263] width 230 height 37
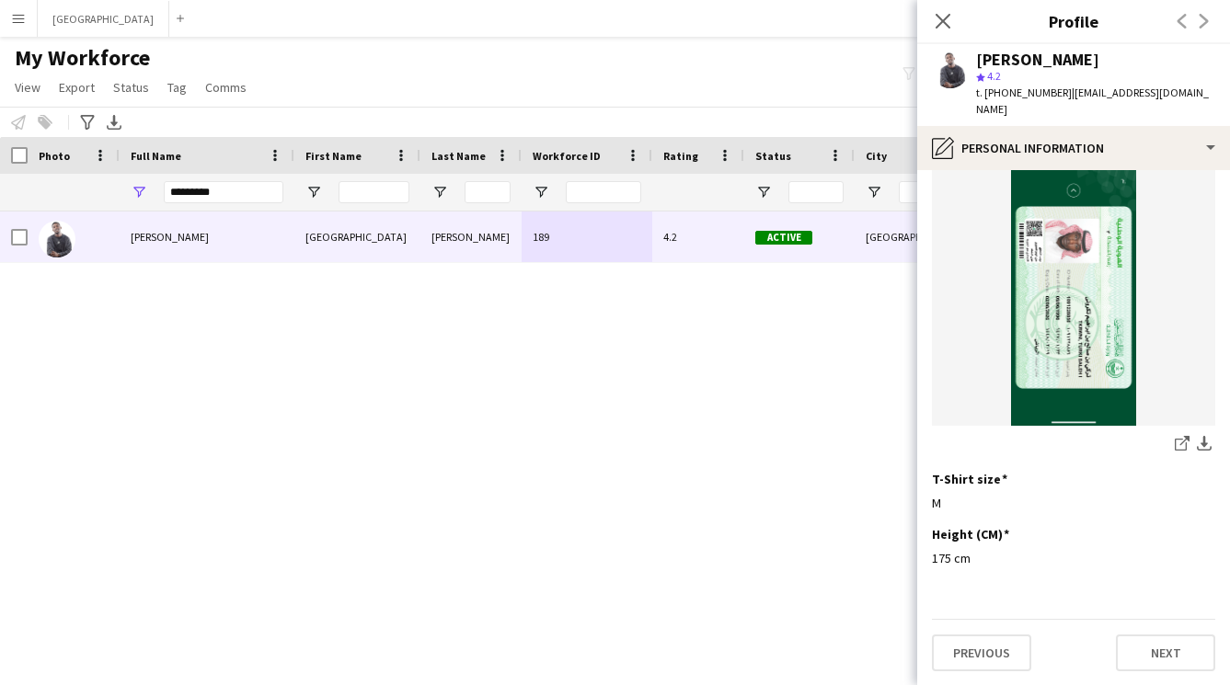
scroll to position [0, 0]
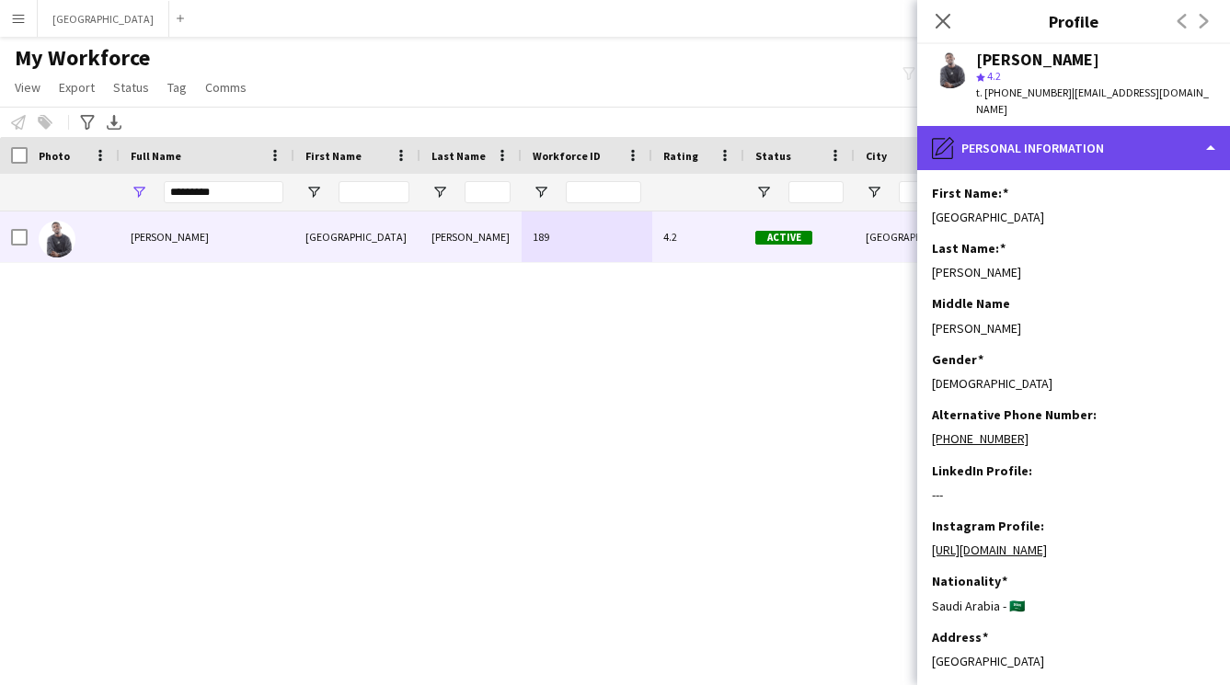
click at [1145, 128] on div "pencil4 Personal Information" at bounding box center [1073, 148] width 313 height 44
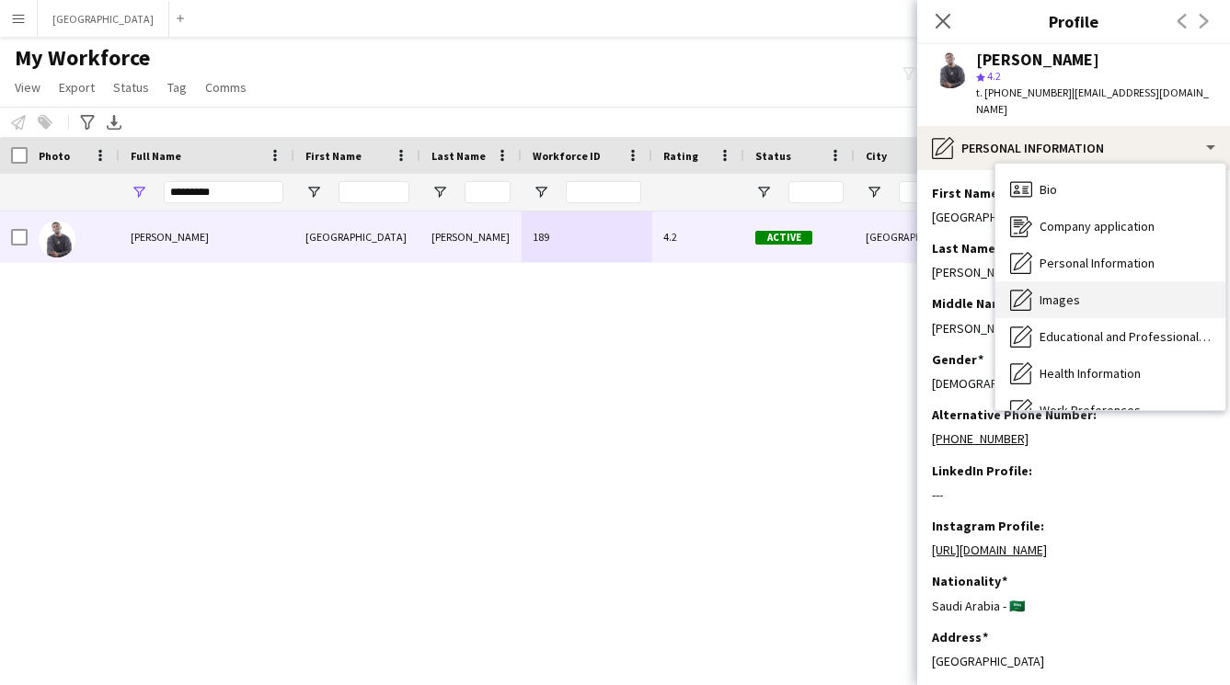
click at [1111, 281] on div "Images Images" at bounding box center [1110, 299] width 230 height 37
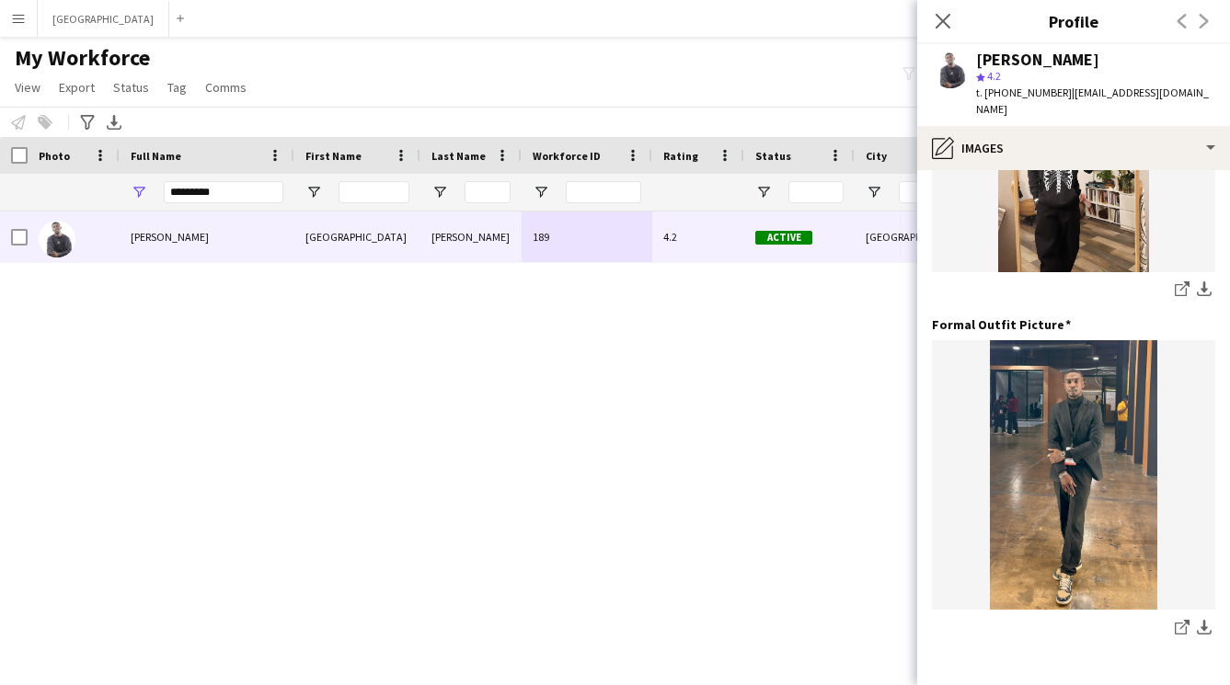
scroll to position [601, 0]
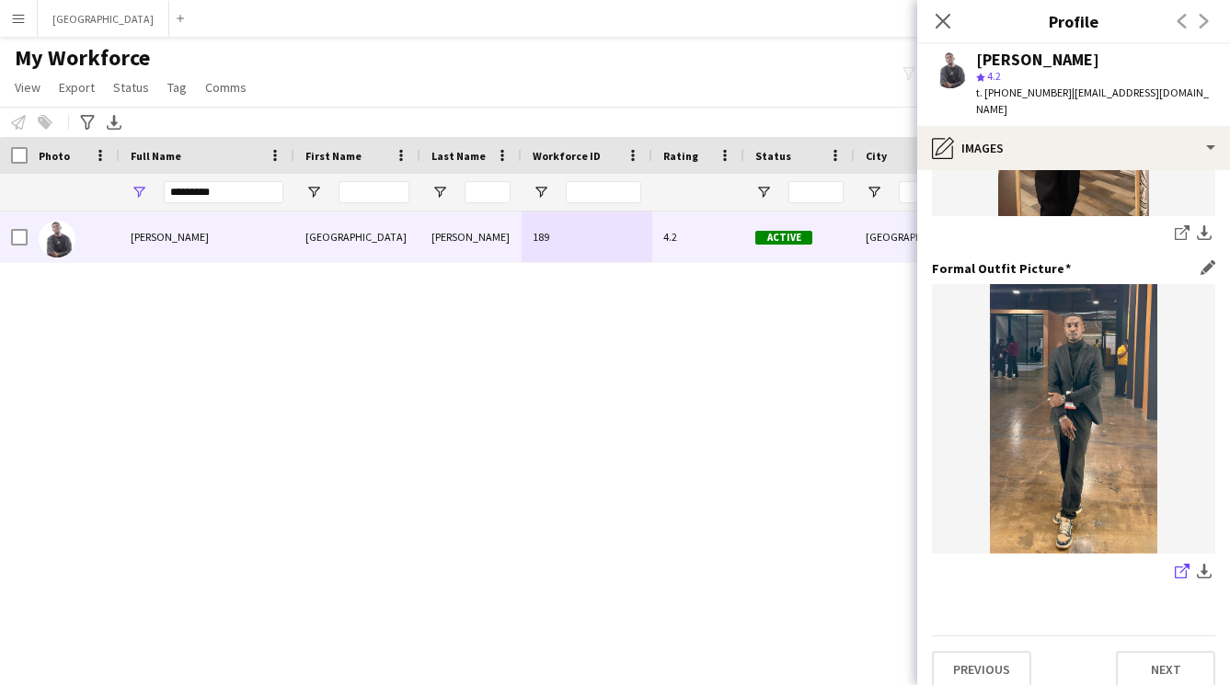
click at [1174, 564] on icon "share-external-link-1" at bounding box center [1181, 571] width 15 height 15
click at [932, 24] on app-icon "Close pop-in" at bounding box center [943, 21] width 22 height 22
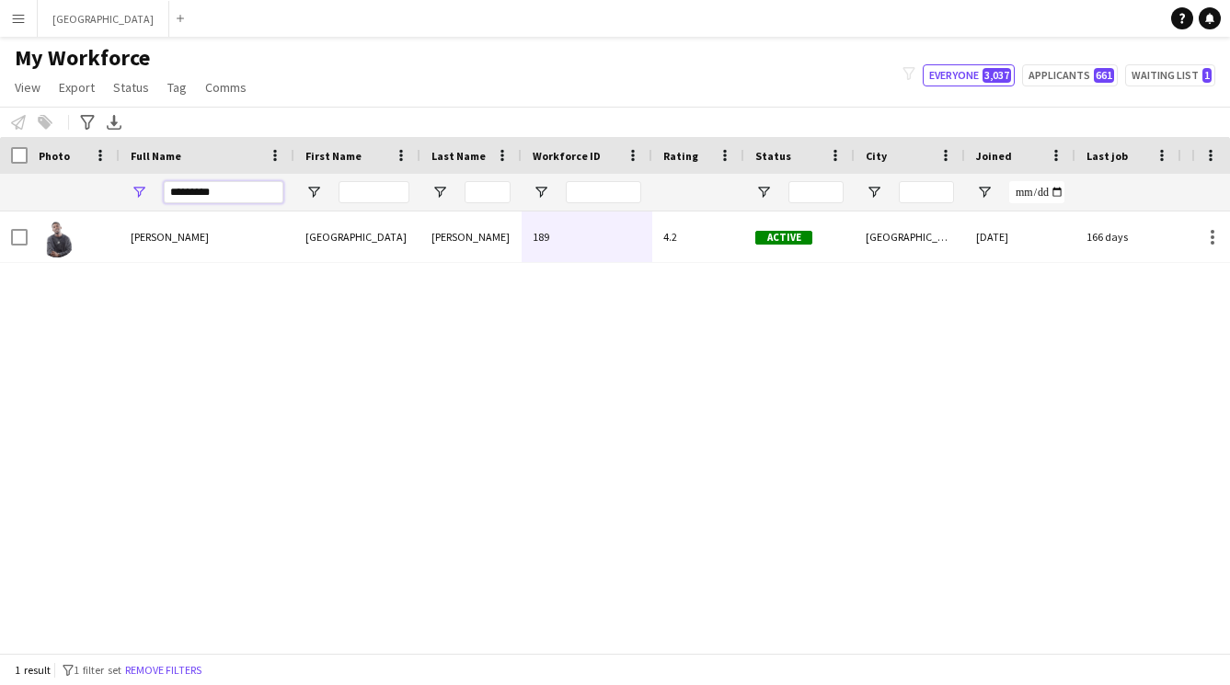
click at [219, 194] on input "*********" at bounding box center [224, 192] width 120 height 22
type input "*"
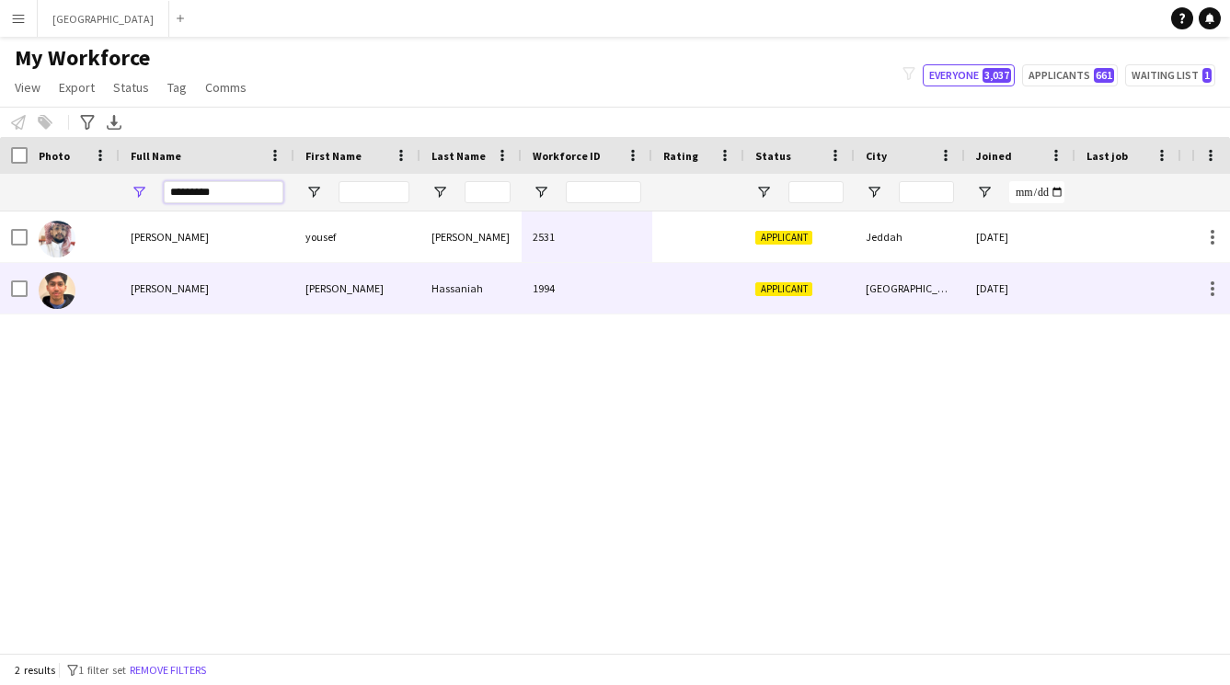
type input "*********"
click at [337, 292] on div "[PERSON_NAME]" at bounding box center [357, 288] width 126 height 51
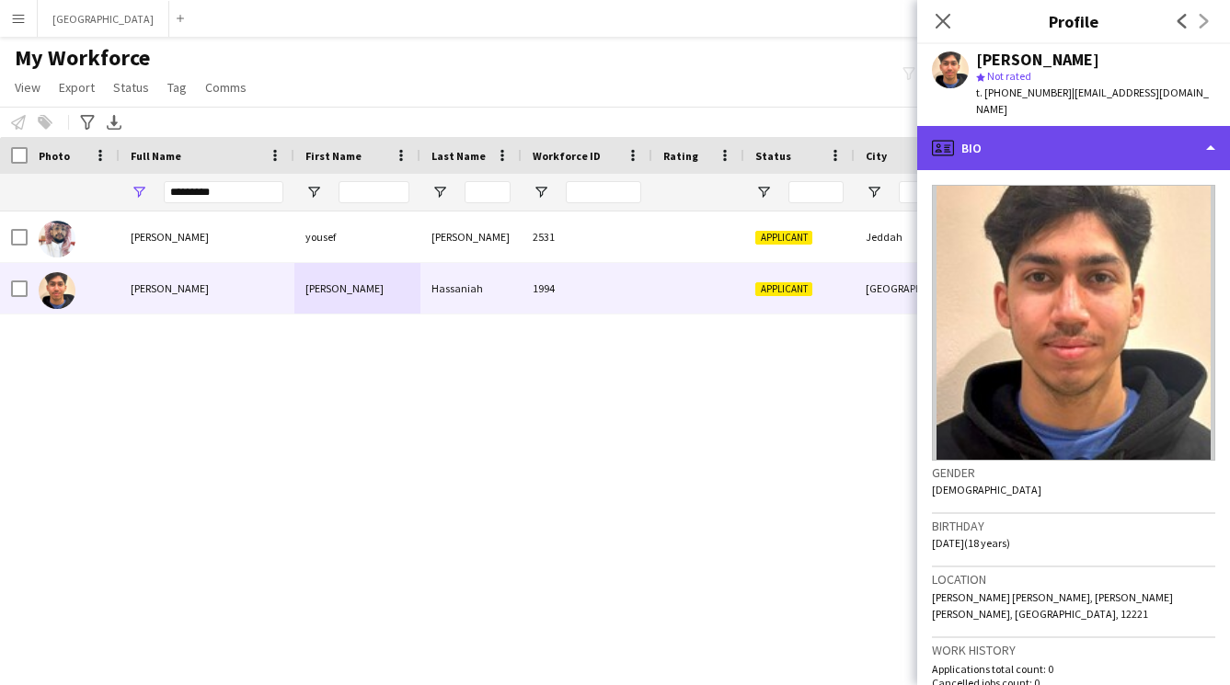
click at [1024, 143] on div "profile Bio" at bounding box center [1073, 148] width 313 height 44
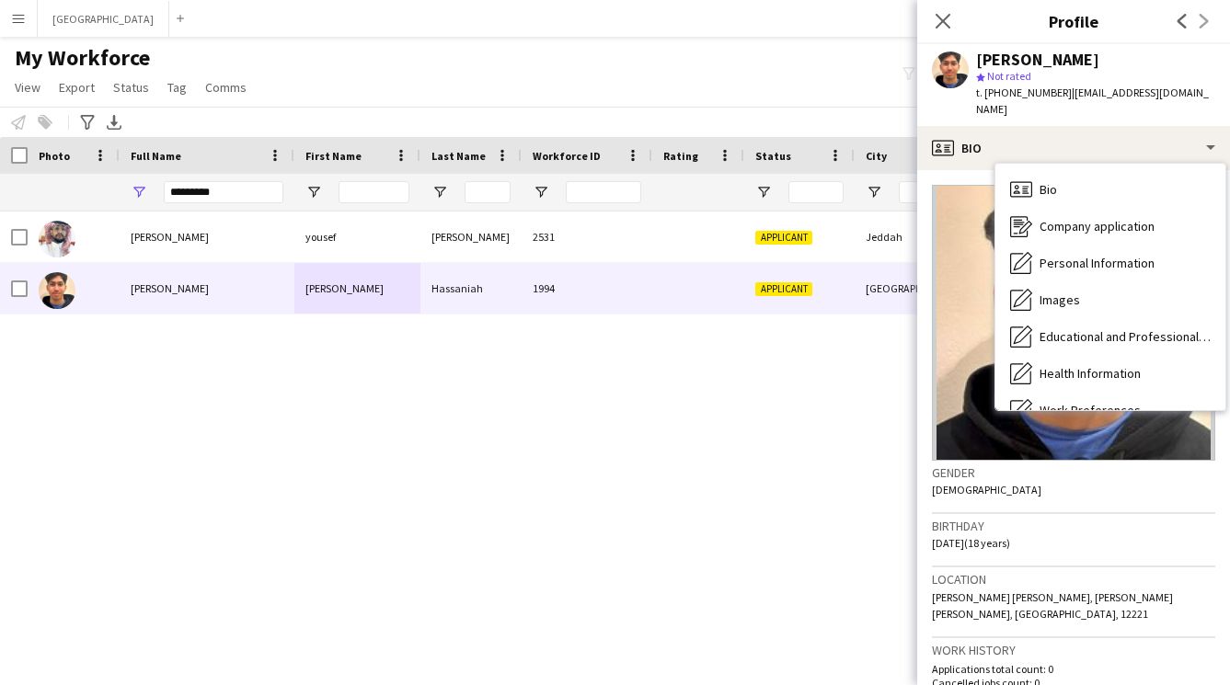
click at [967, 217] on img at bounding box center [1073, 323] width 283 height 276
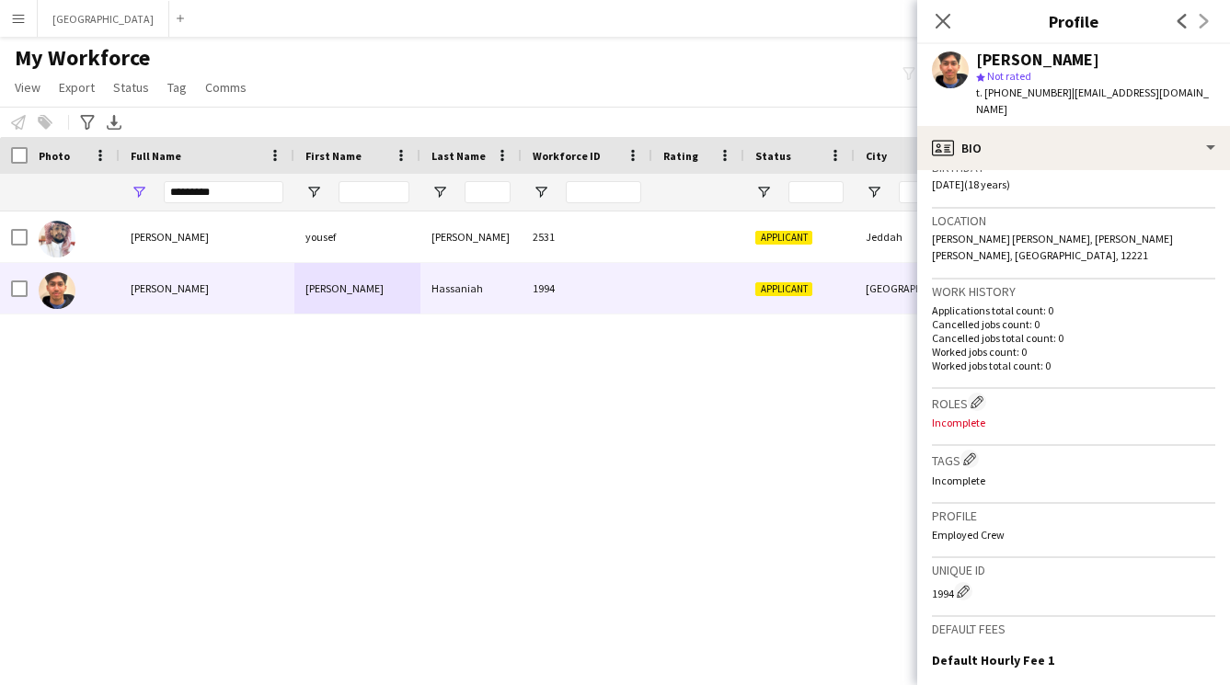
scroll to position [362, 0]
click at [977, 392] on app-icon "Edit crew company roles" at bounding box center [976, 398] width 13 height 13
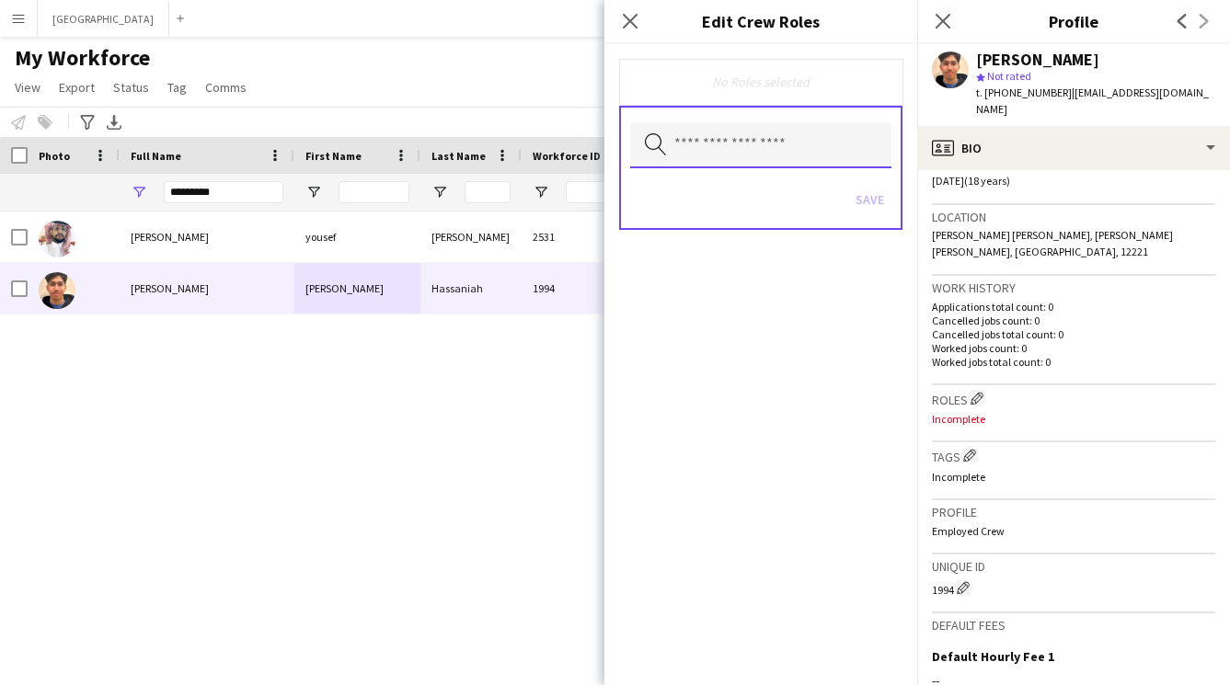
click at [794, 158] on input "text" at bounding box center [760, 145] width 261 height 46
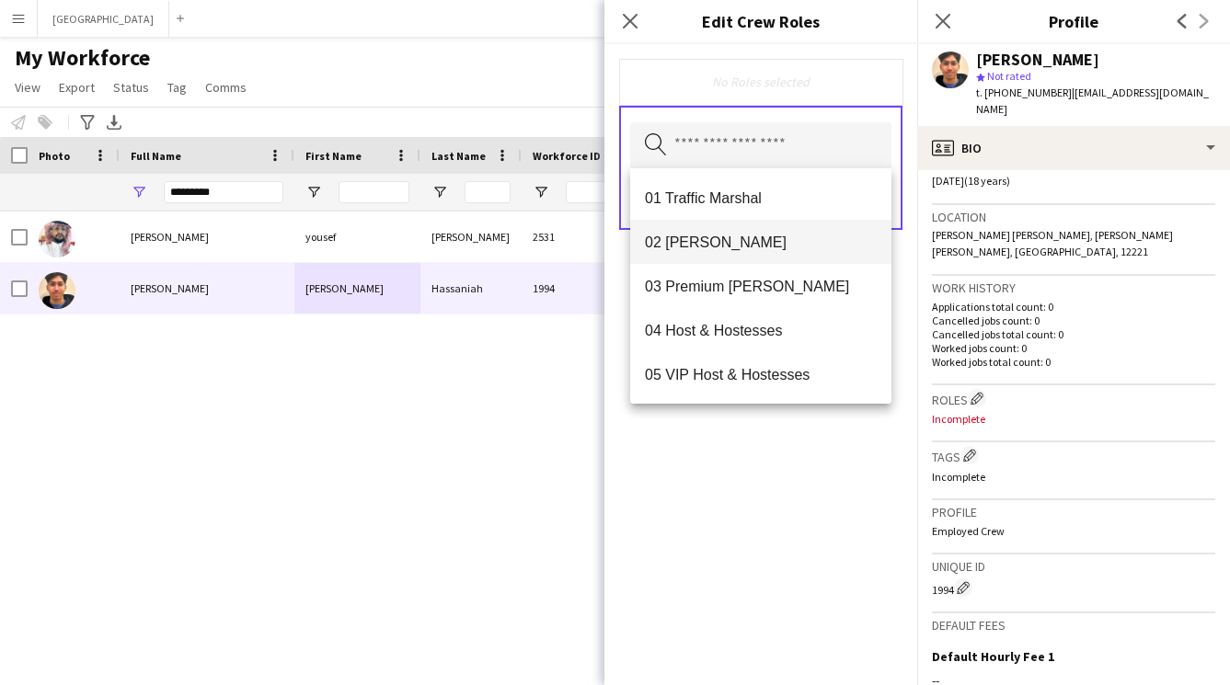
click at [713, 253] on mat-option "02 [PERSON_NAME]" at bounding box center [760, 242] width 261 height 44
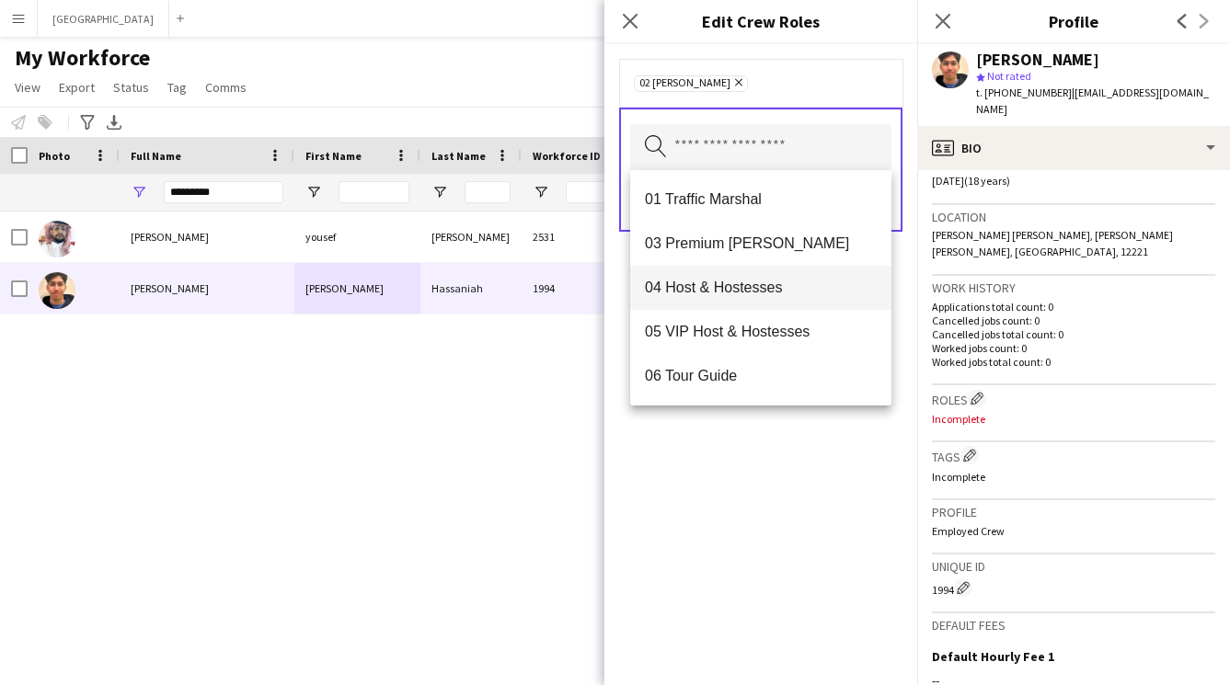
click at [735, 232] on mat-option "03 Premium [PERSON_NAME]" at bounding box center [760, 244] width 261 height 44
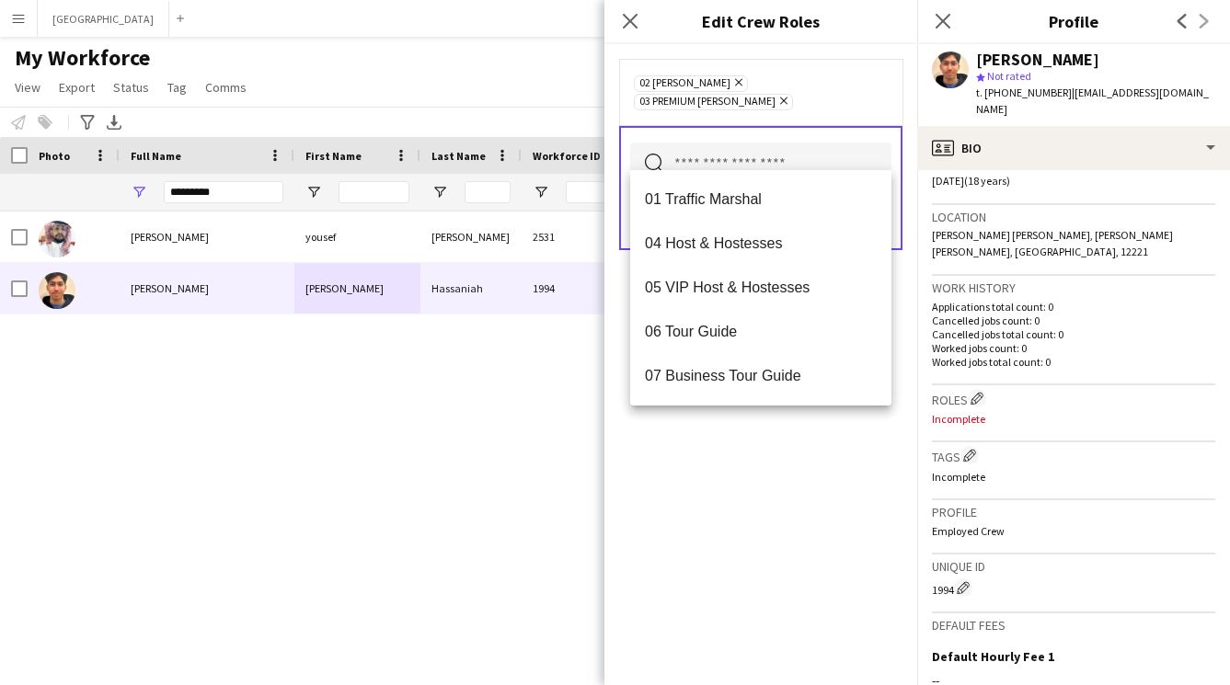
drag, startPoint x: 1093, startPoint y: 249, endPoint x: 1093, endPoint y: 263, distance: 13.8
click at [1092, 280] on h3 "Work history" at bounding box center [1073, 288] width 283 height 17
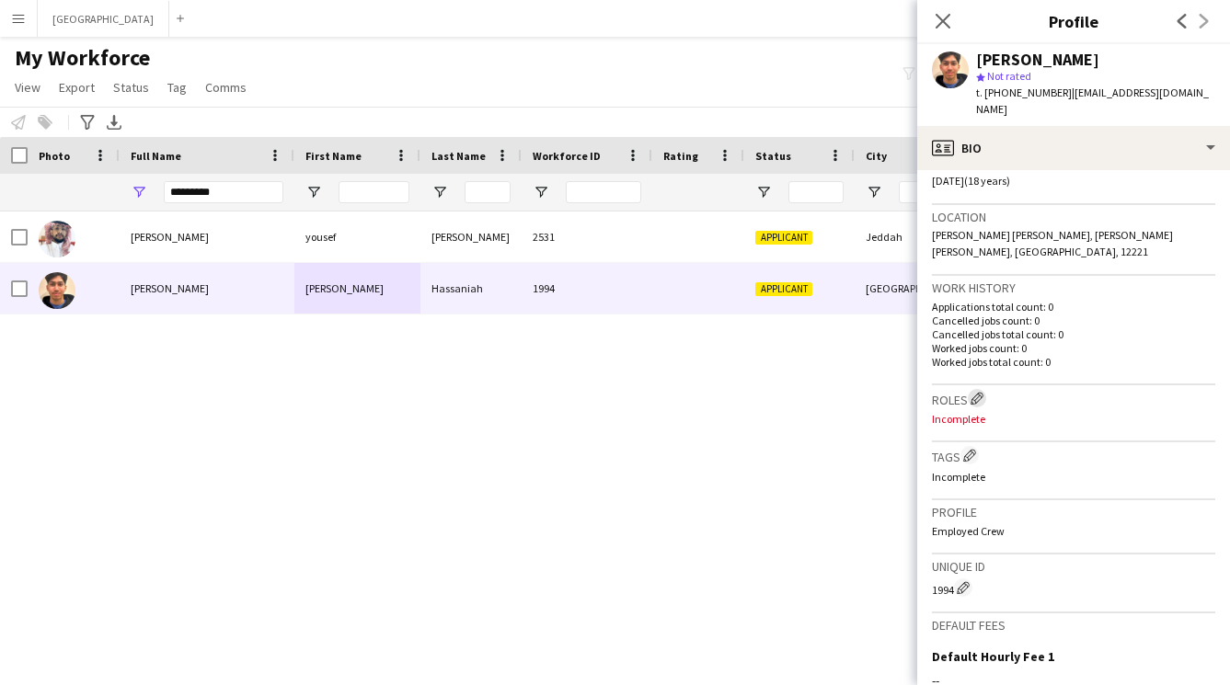
click at [979, 392] on app-icon "Edit crew company roles" at bounding box center [976, 398] width 13 height 13
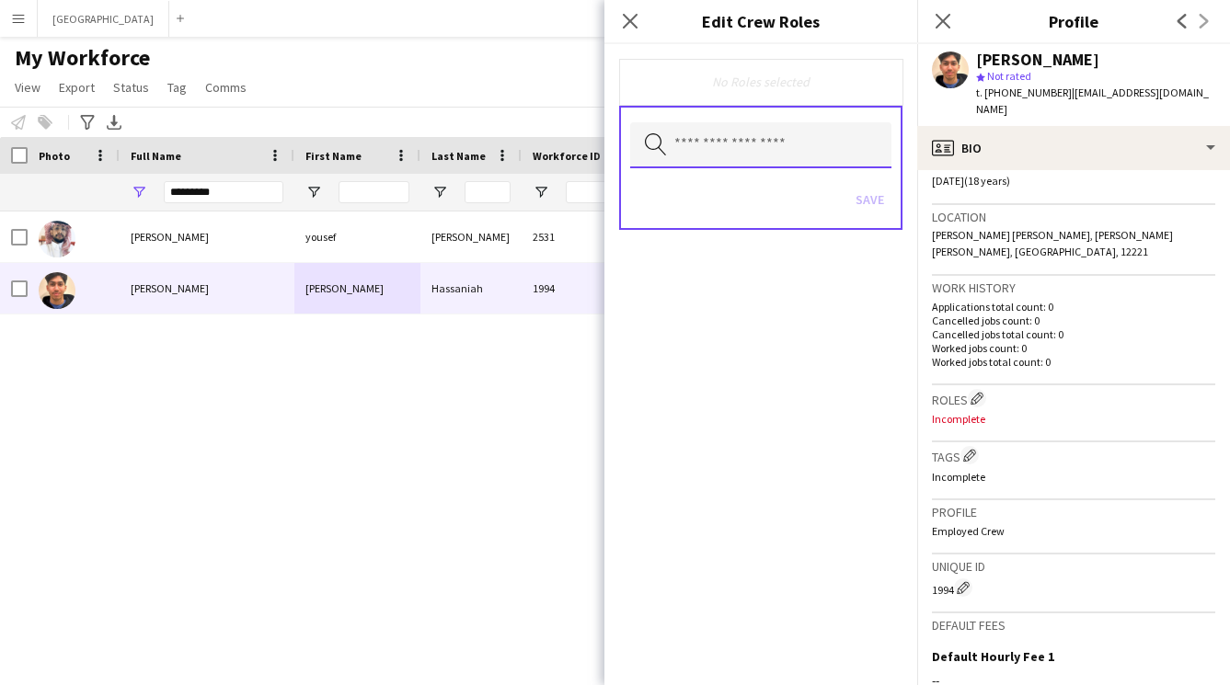
click at [734, 155] on input "text" at bounding box center [760, 145] width 261 height 46
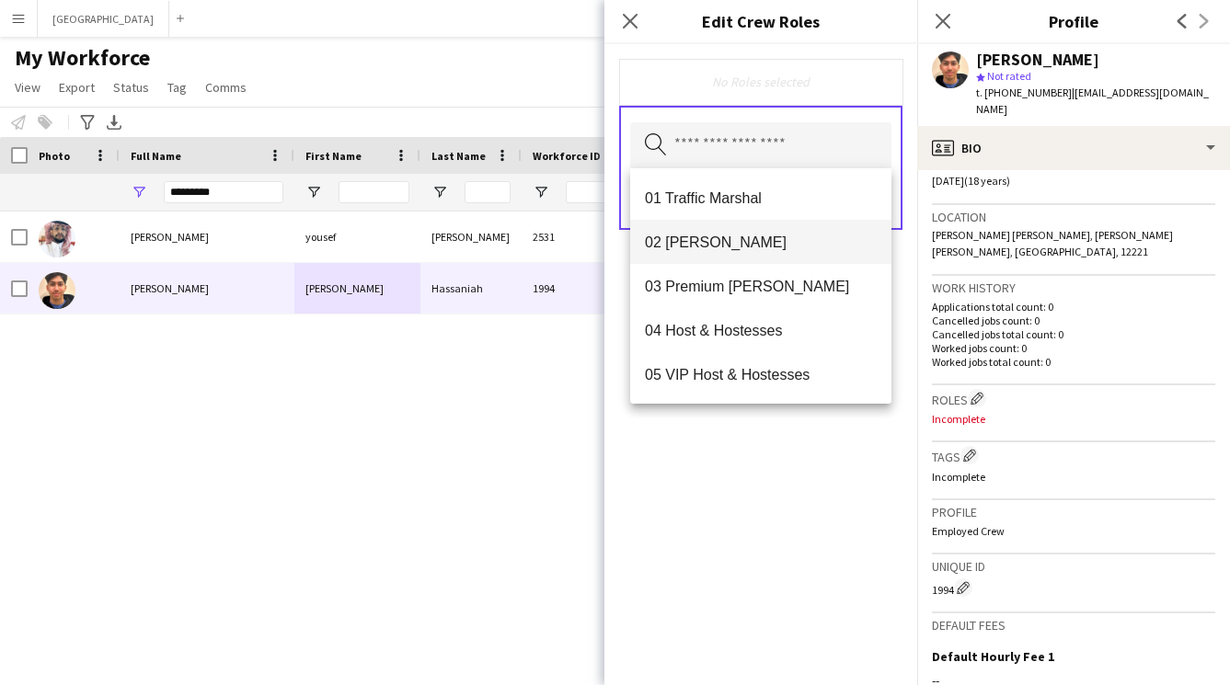
click at [740, 238] on span "02 [PERSON_NAME]" at bounding box center [761, 242] width 232 height 17
click at [738, 247] on span "03 Premium [PERSON_NAME]" at bounding box center [761, 243] width 232 height 17
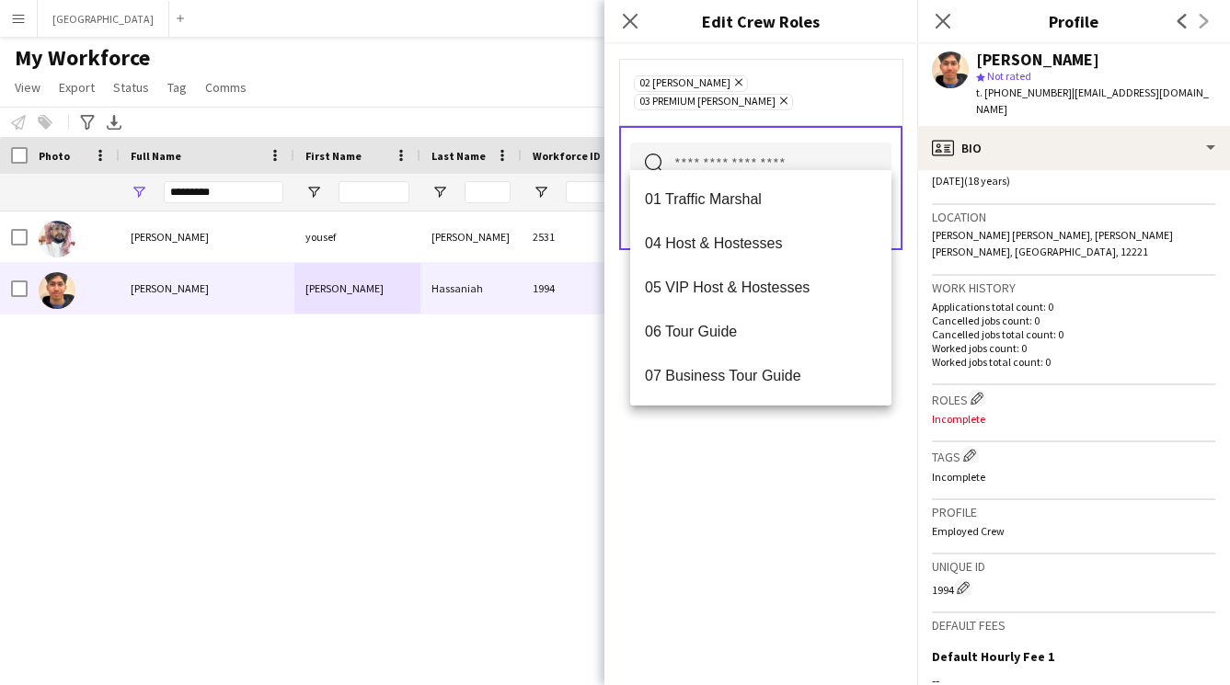
click at [774, 505] on div "02 [PERSON_NAME] Remove 03 Premium [PERSON_NAME] Remove Search by role type Save" at bounding box center [760, 364] width 313 height 641
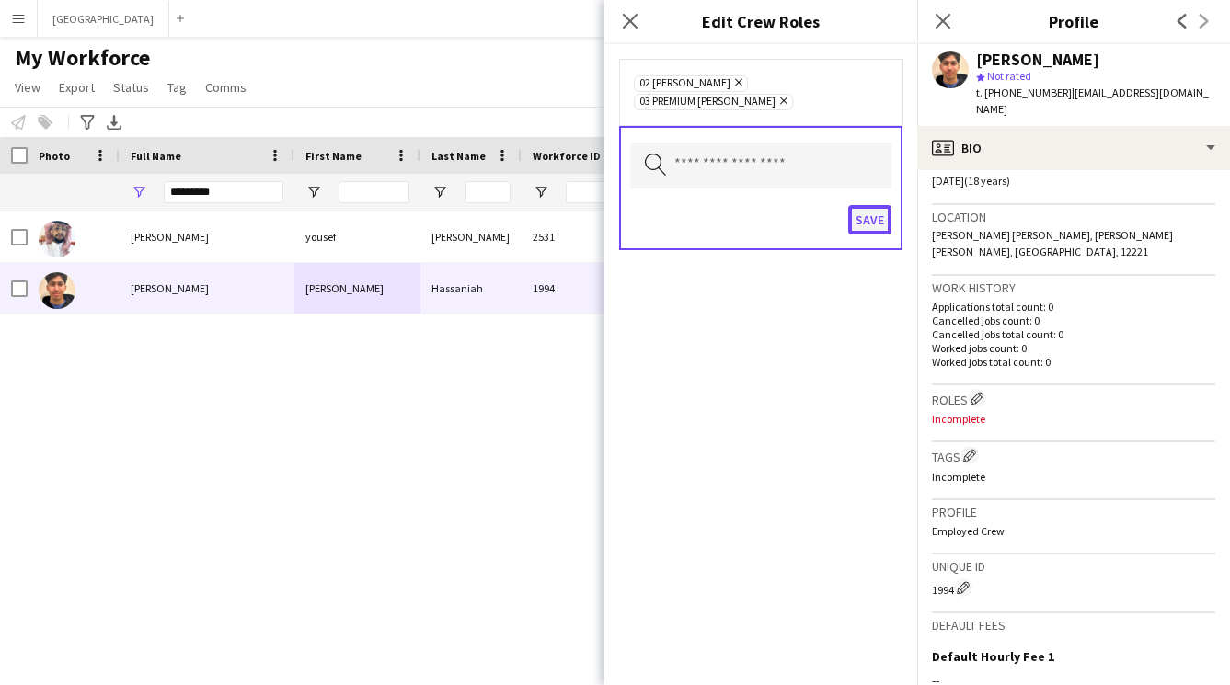
click at [867, 205] on button "Save" at bounding box center [869, 219] width 43 height 29
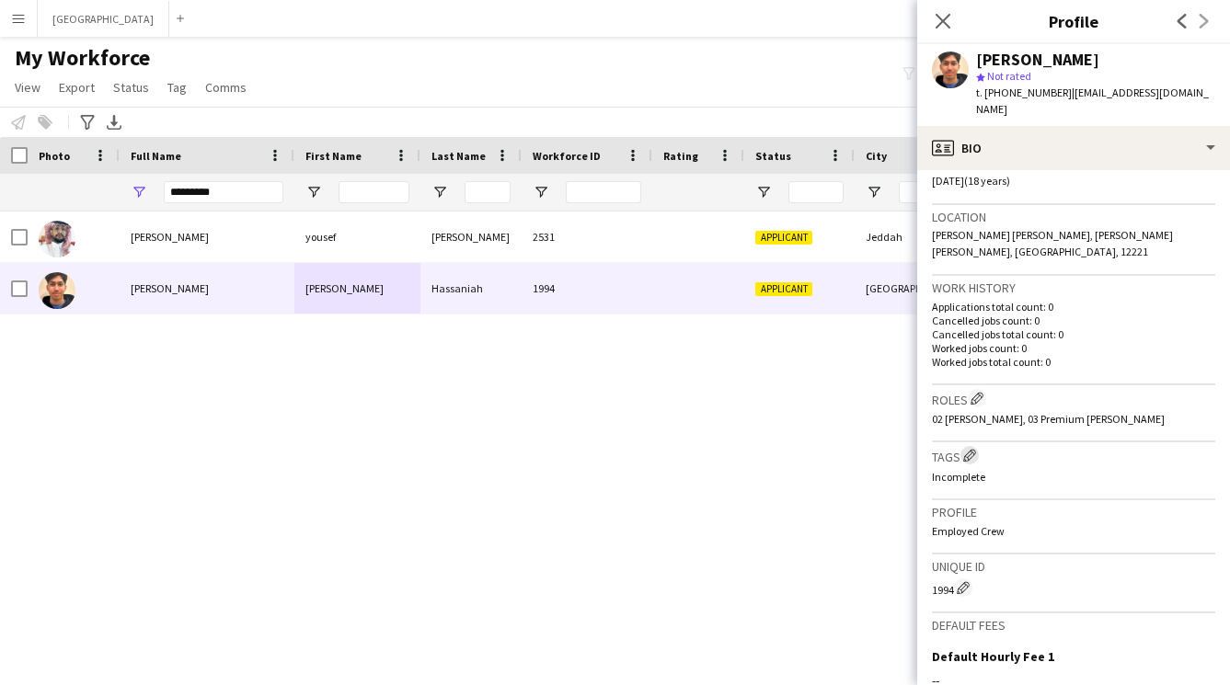
click at [976, 449] on app-icon "Edit crew company tags" at bounding box center [969, 455] width 13 height 13
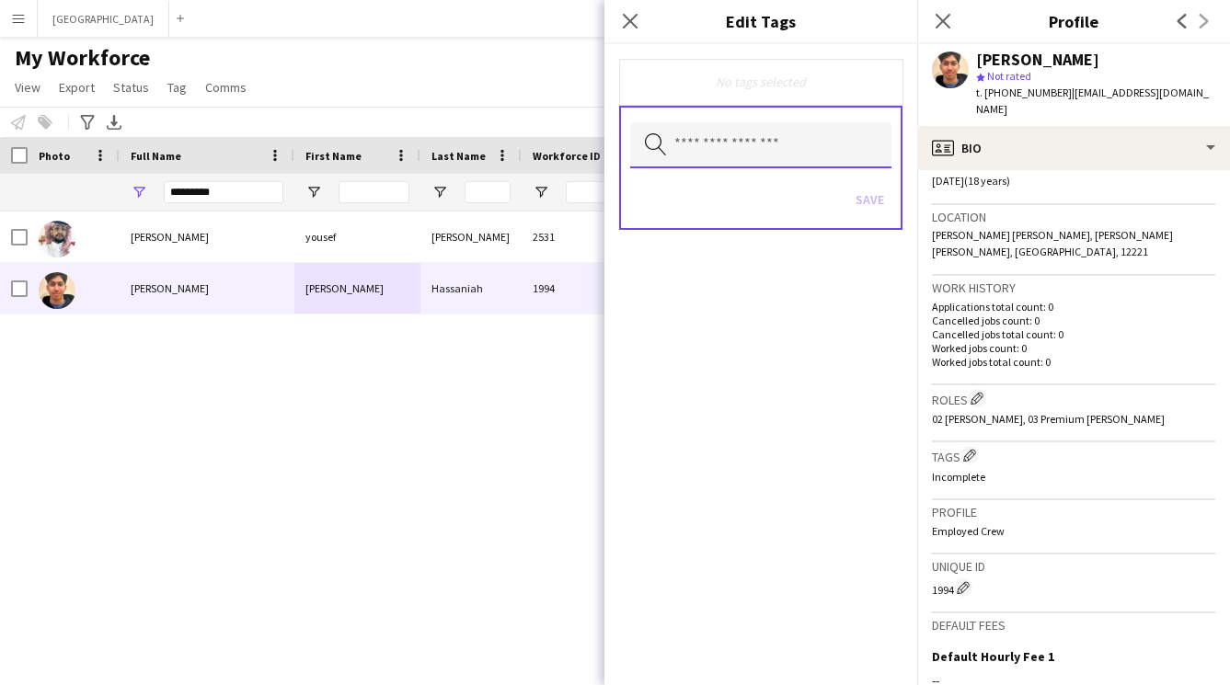
click at [770, 137] on input "text" at bounding box center [760, 145] width 261 height 46
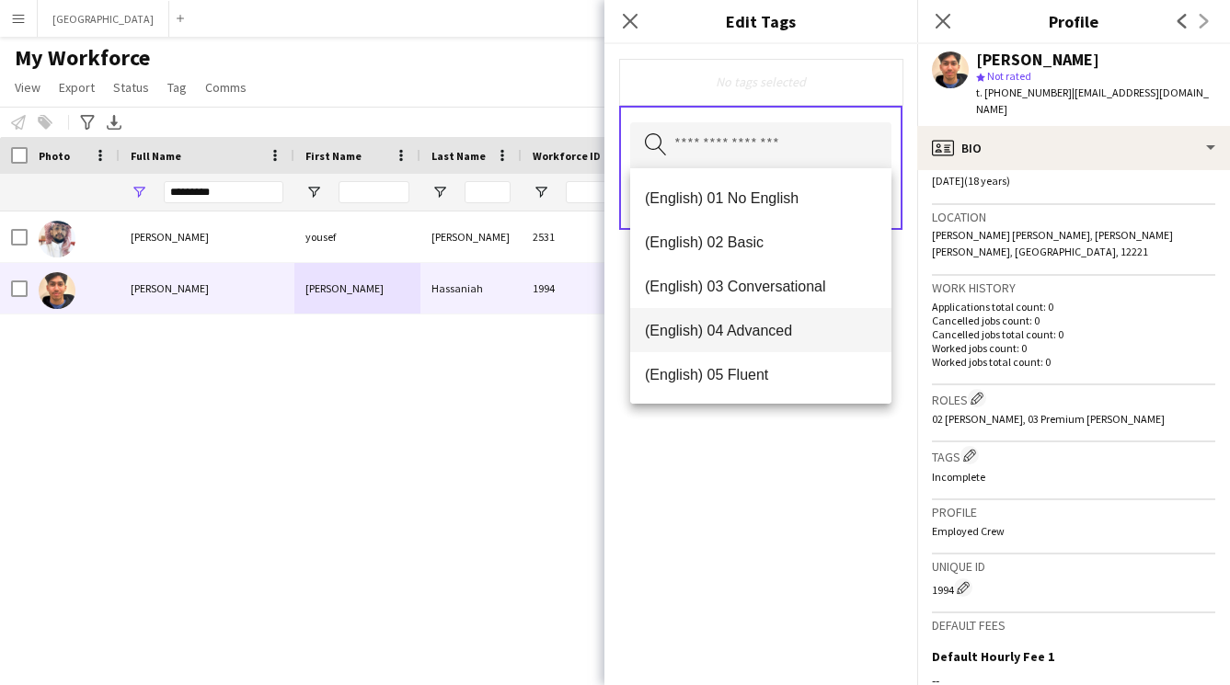
click at [747, 325] on span "(English) 04 Advanced" at bounding box center [761, 330] width 232 height 17
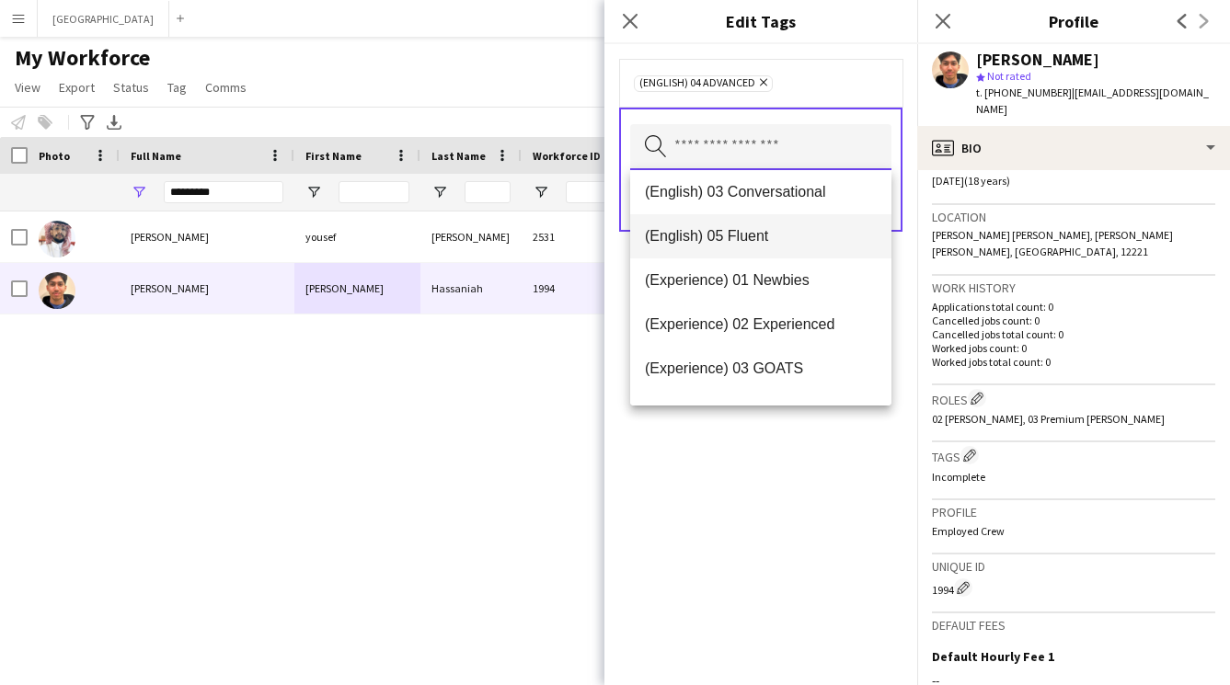
scroll to position [113, 0]
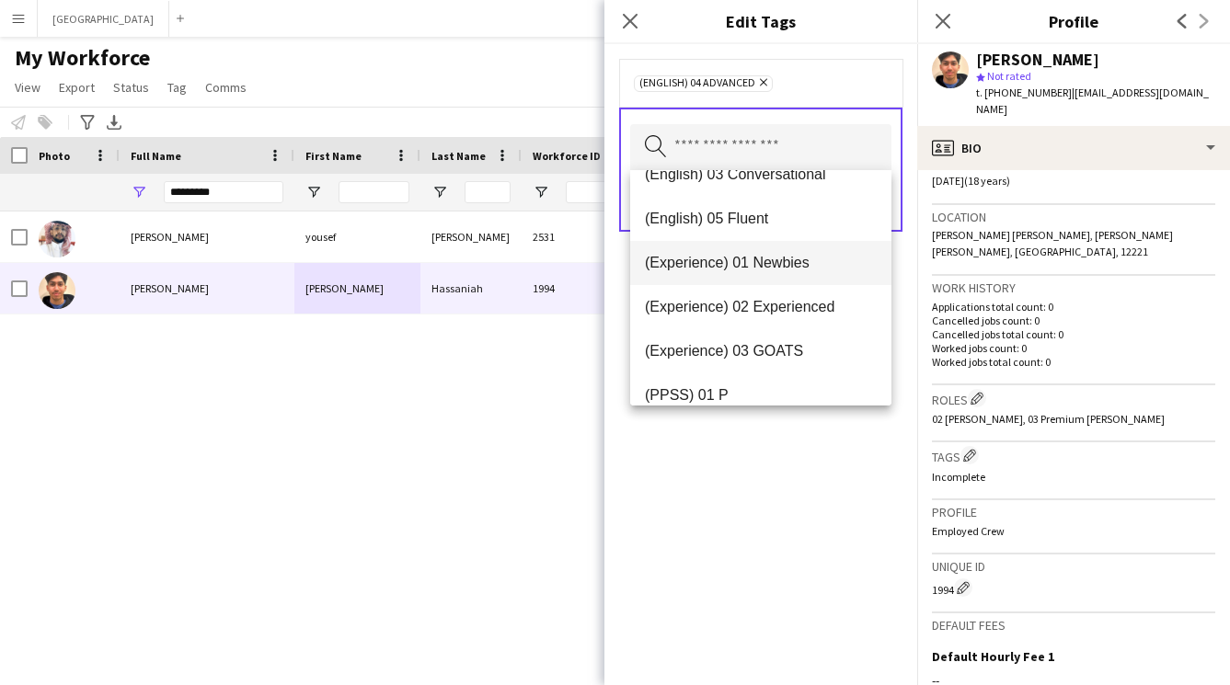
click at [773, 264] on span "(Experience) 01 Newbies" at bounding box center [761, 262] width 232 height 17
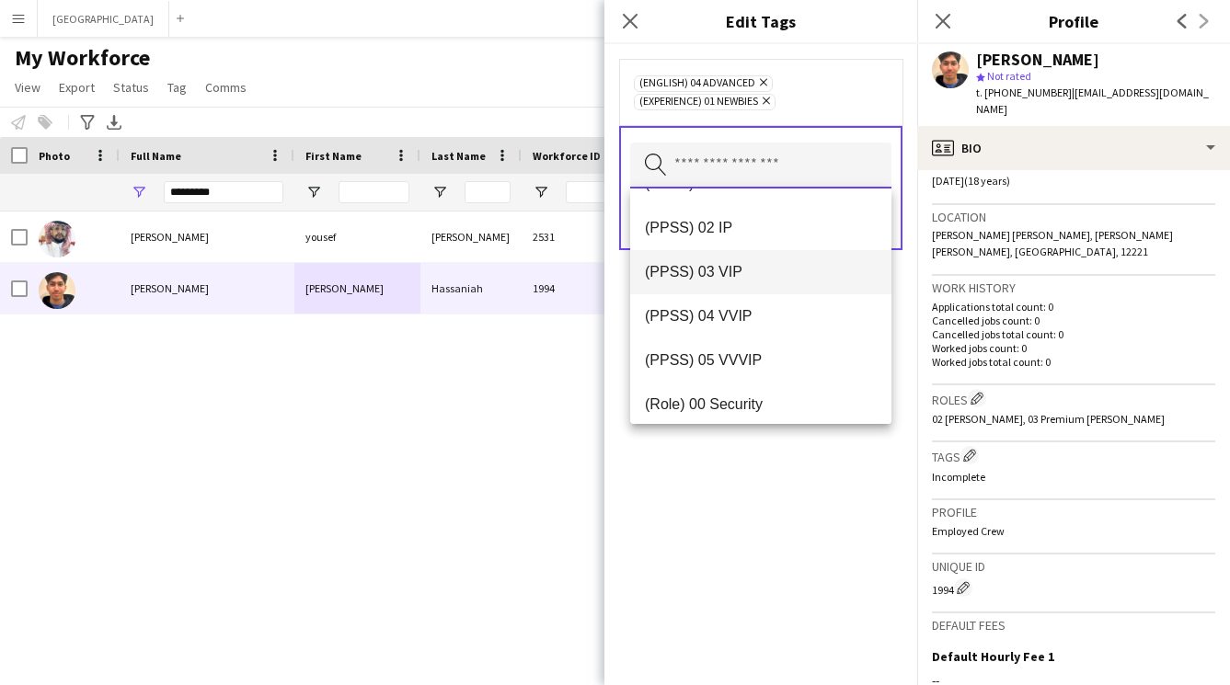
scroll to position [293, 0]
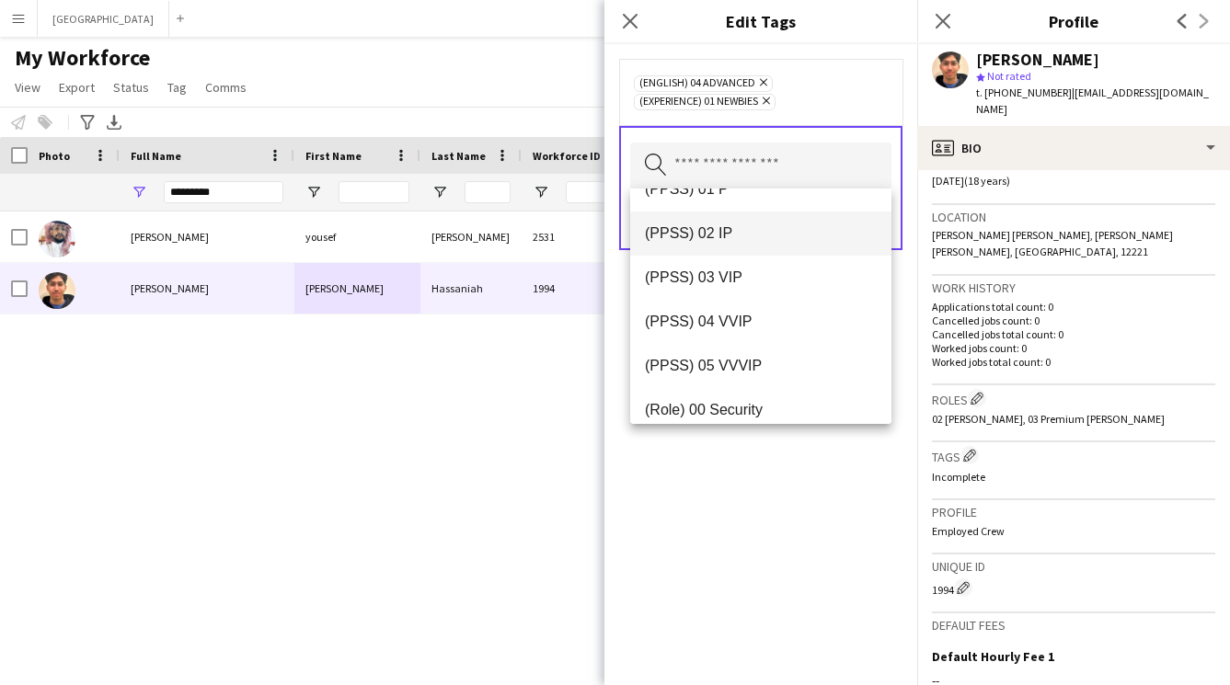
click at [732, 235] on span "(PPSS) 02 IP" at bounding box center [761, 232] width 232 height 17
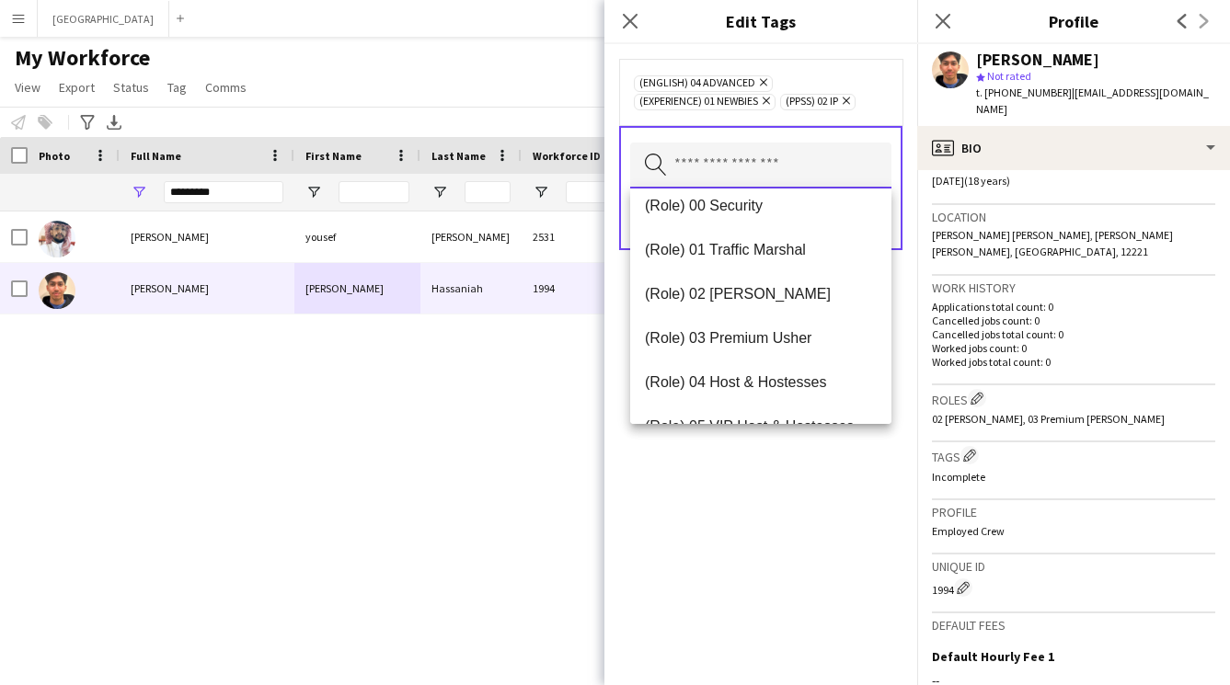
scroll to position [473, 0]
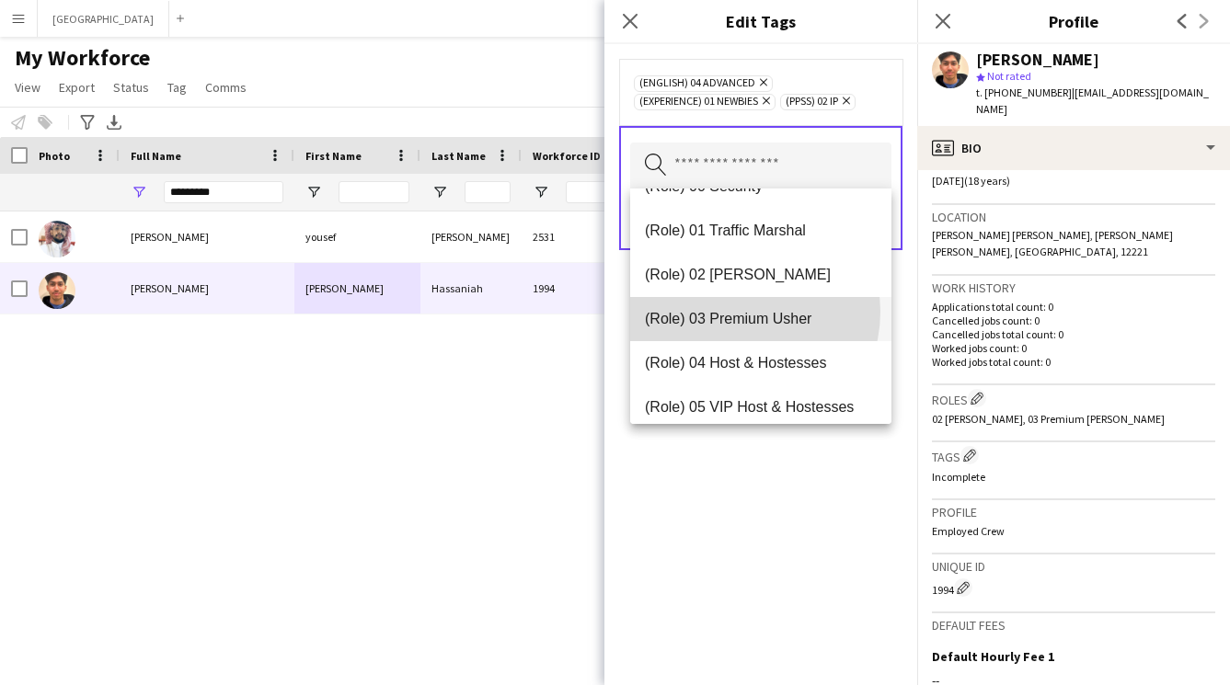
click at [740, 312] on span "(Role) 03 Premium Usher" at bounding box center [761, 318] width 232 height 17
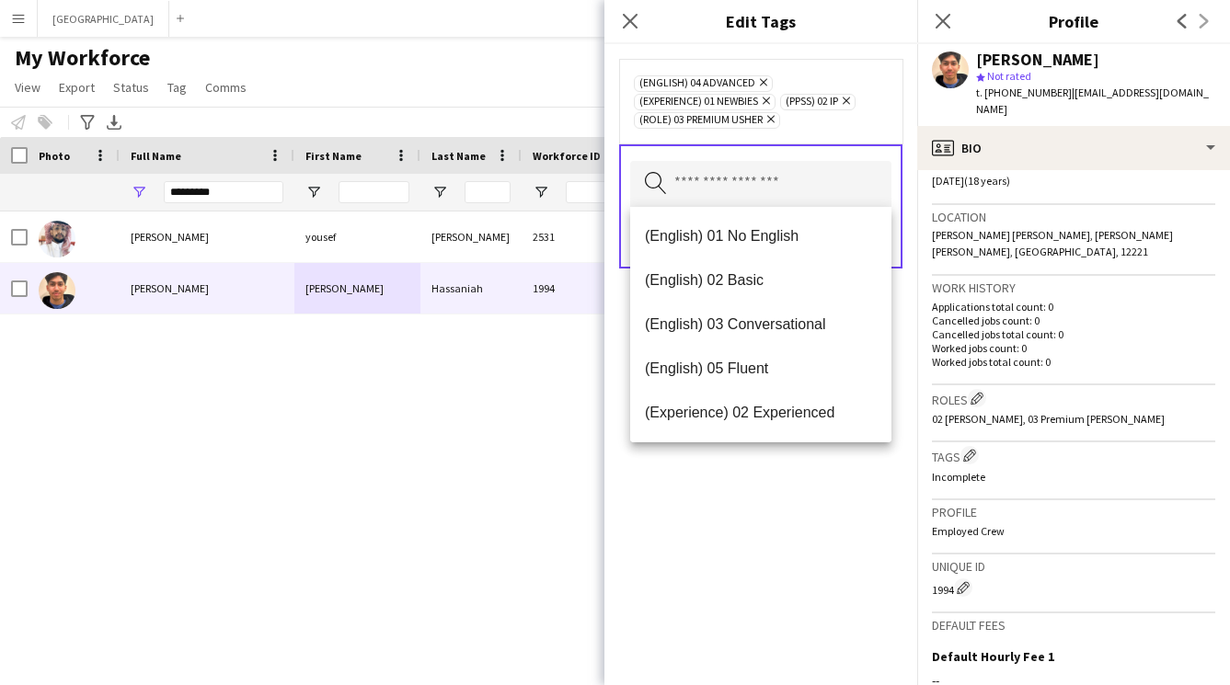
click at [775, 501] on div "(English) 04 Advanced Remove (Experience) 01 Newbies Remove (PPSS) 02 IP Remove…" at bounding box center [760, 364] width 313 height 641
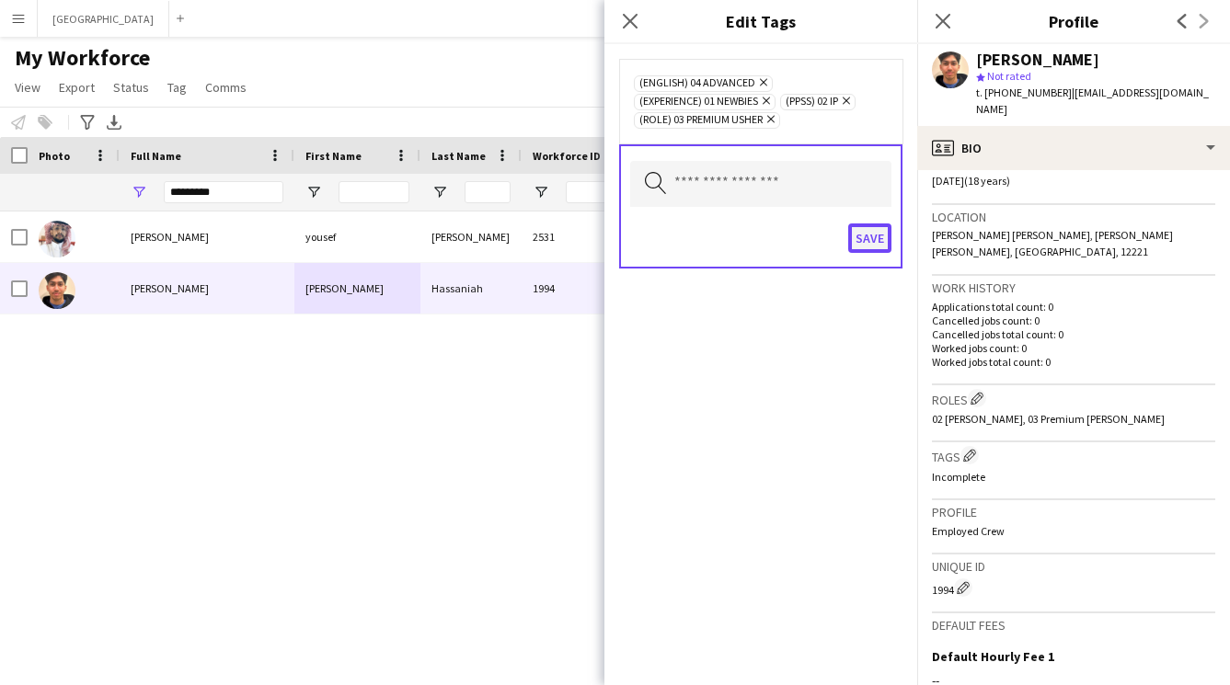
click at [873, 230] on button "Save" at bounding box center [869, 237] width 43 height 29
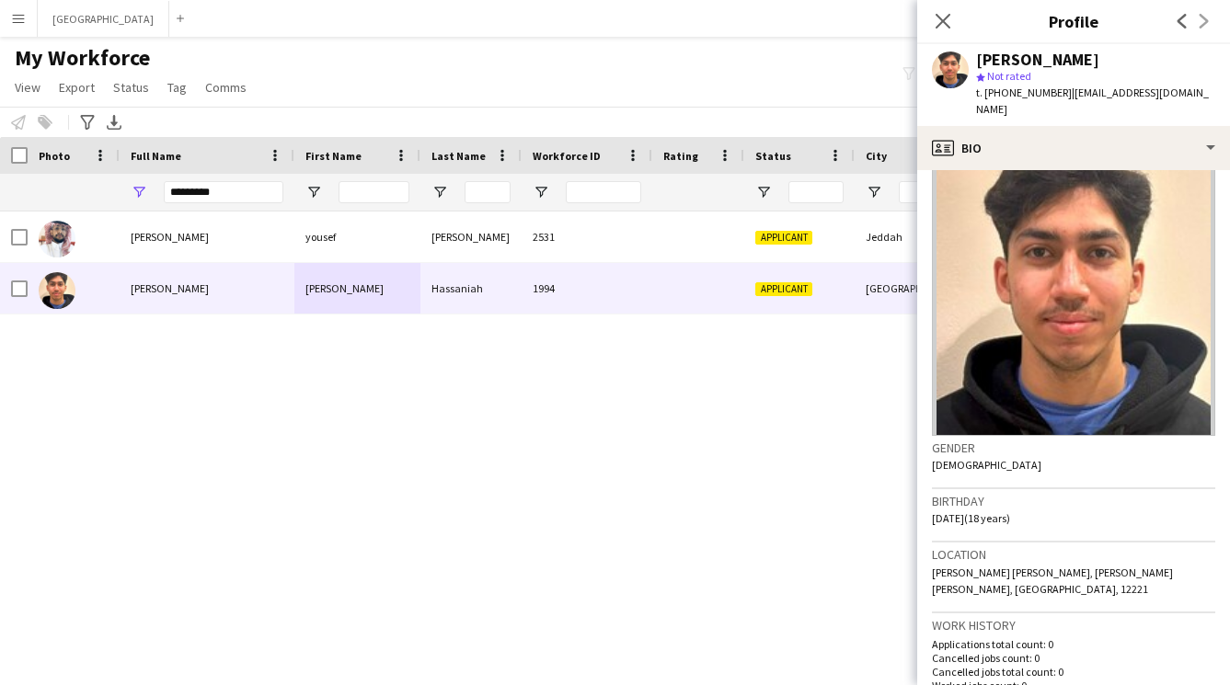
scroll to position [0, 0]
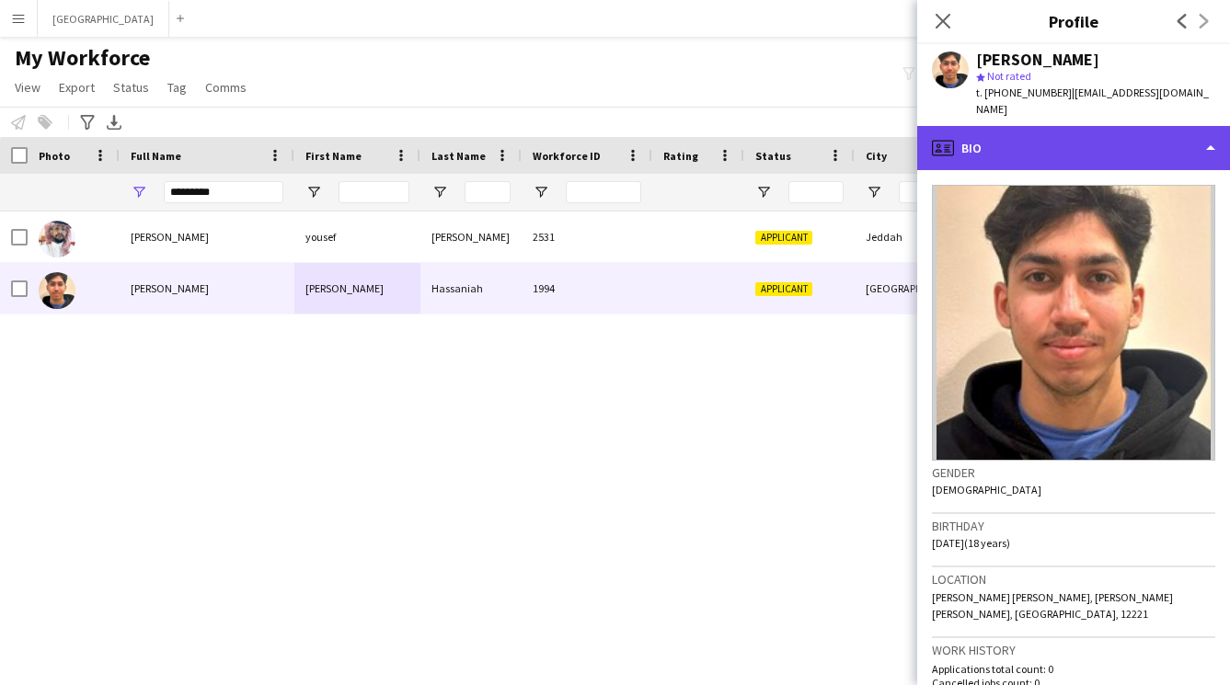
click at [1026, 127] on div "profile Bio" at bounding box center [1073, 148] width 313 height 44
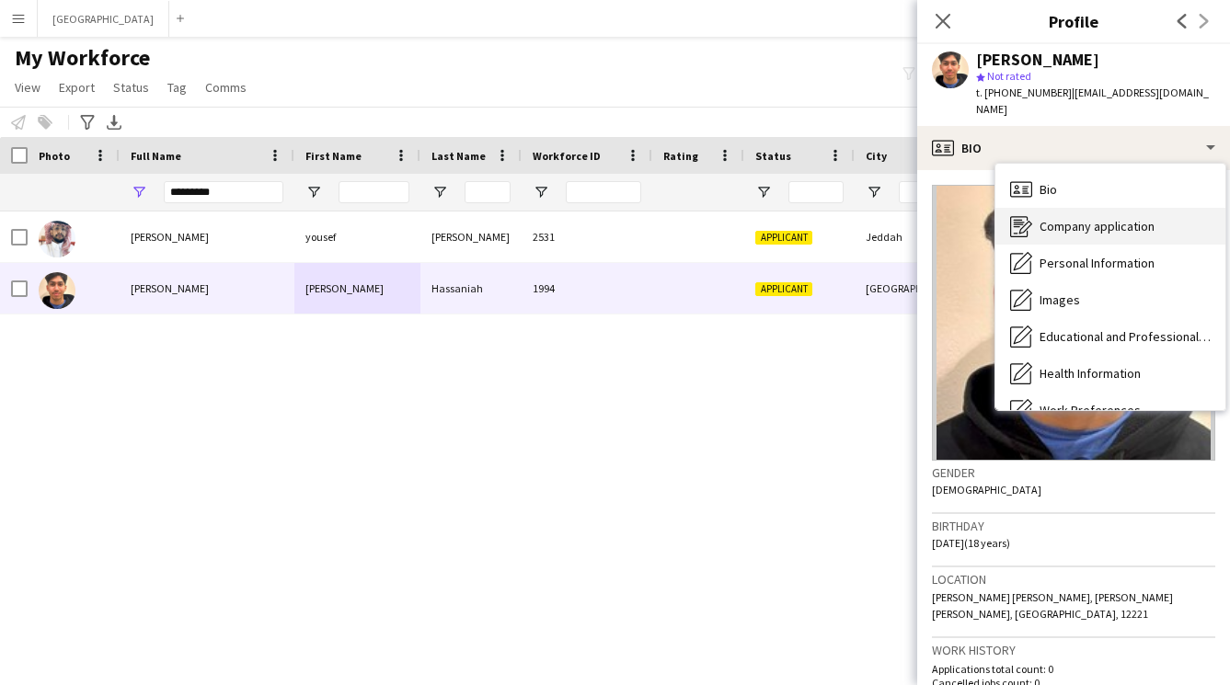
click at [1074, 218] on span "Company application" at bounding box center [1096, 226] width 115 height 17
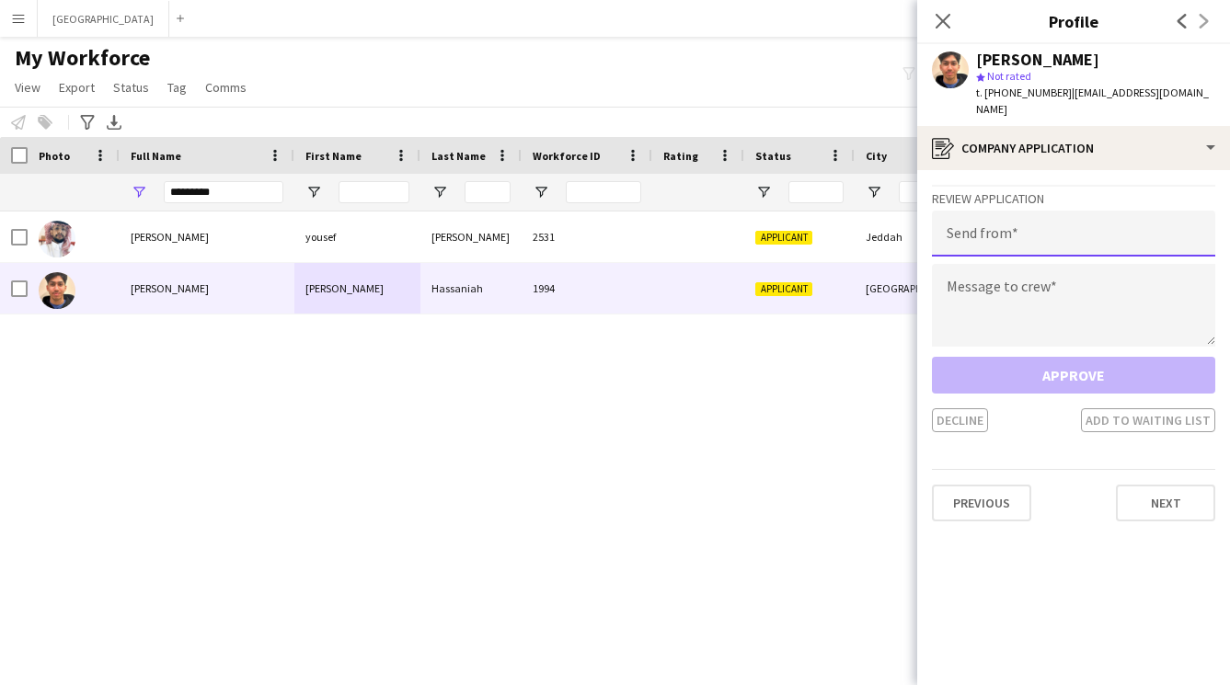
click at [1003, 221] on input "email" at bounding box center [1073, 234] width 283 height 46
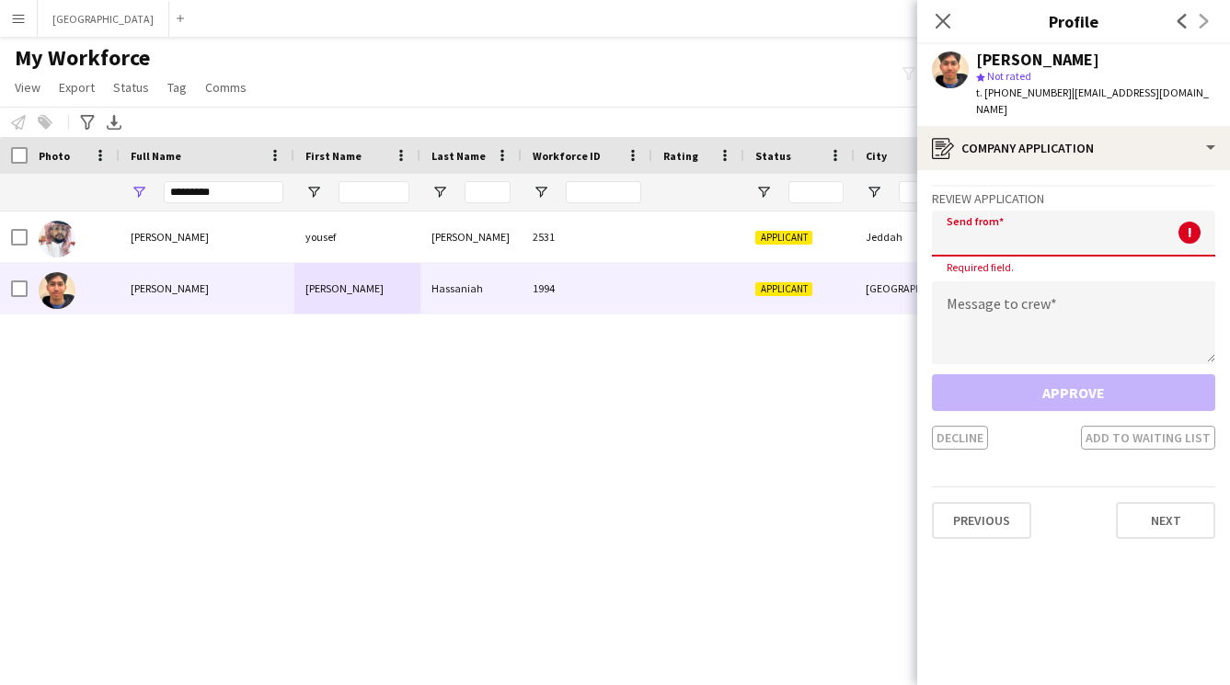
paste input "**********"
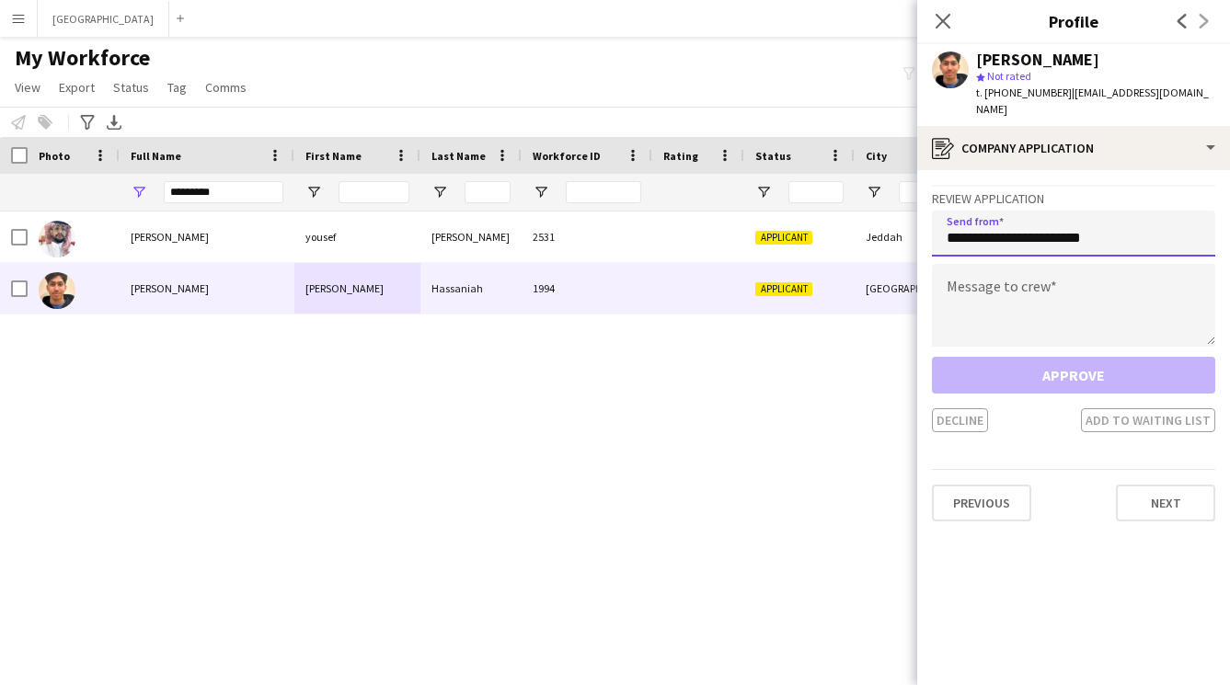
type input "**********"
click at [1012, 280] on textarea at bounding box center [1073, 305] width 283 height 83
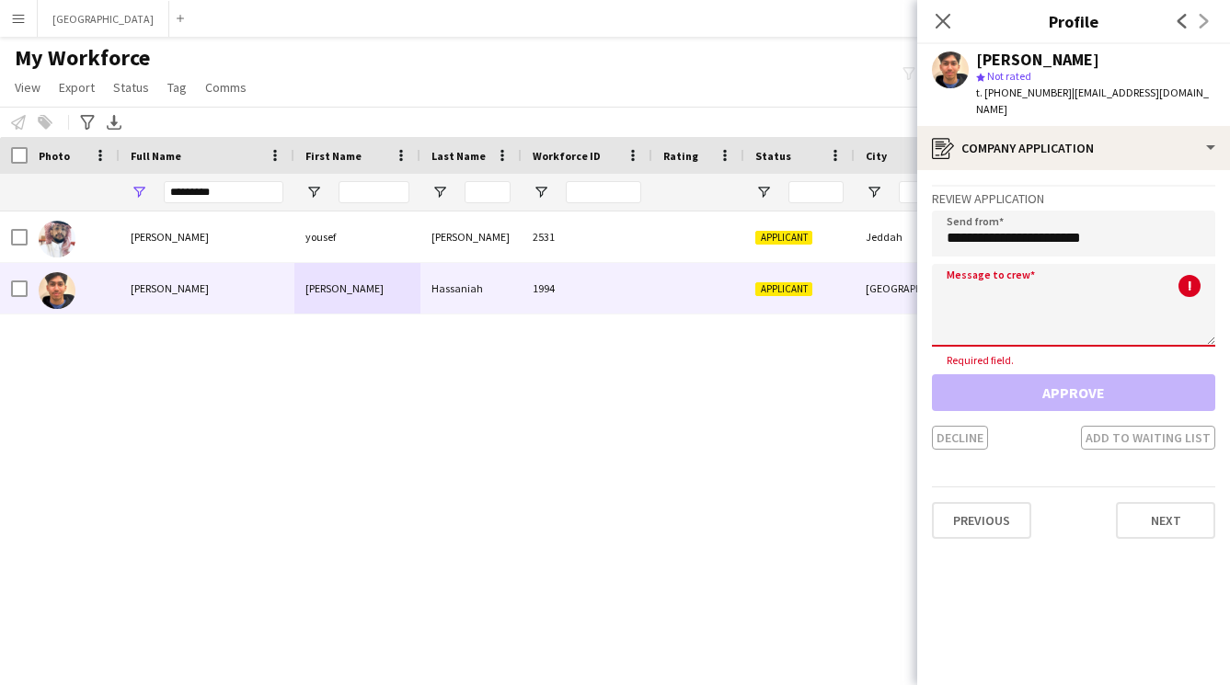
paste textarea "**********"
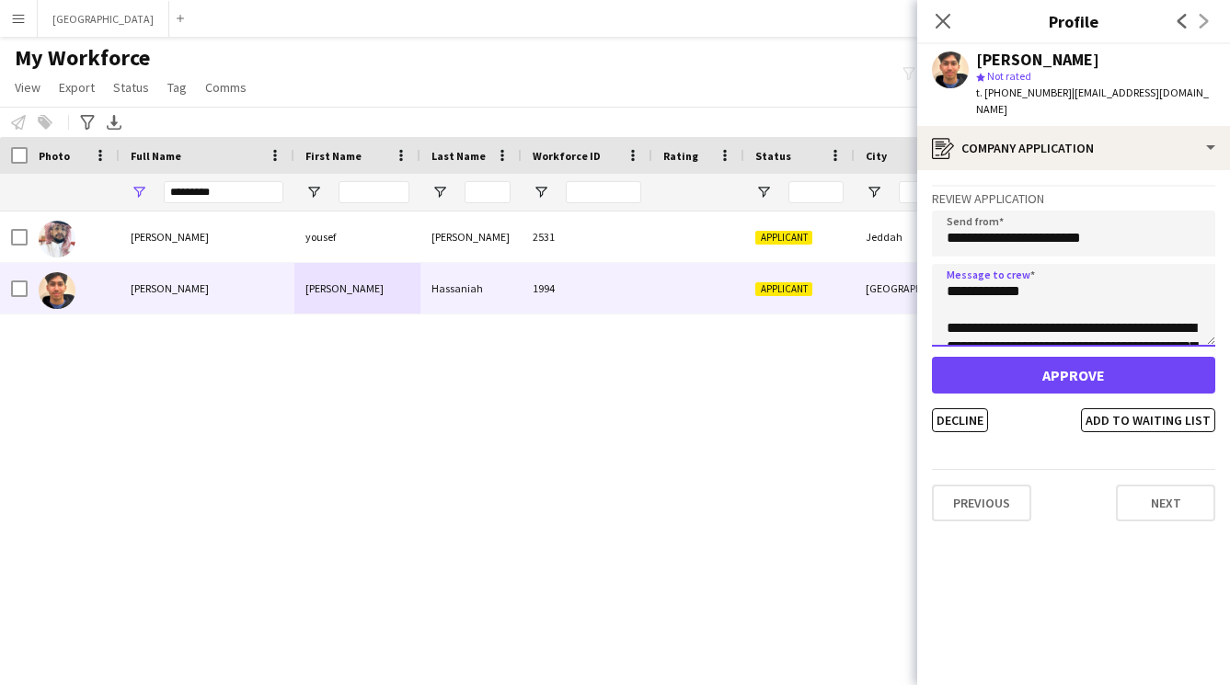
scroll to position [324, 0]
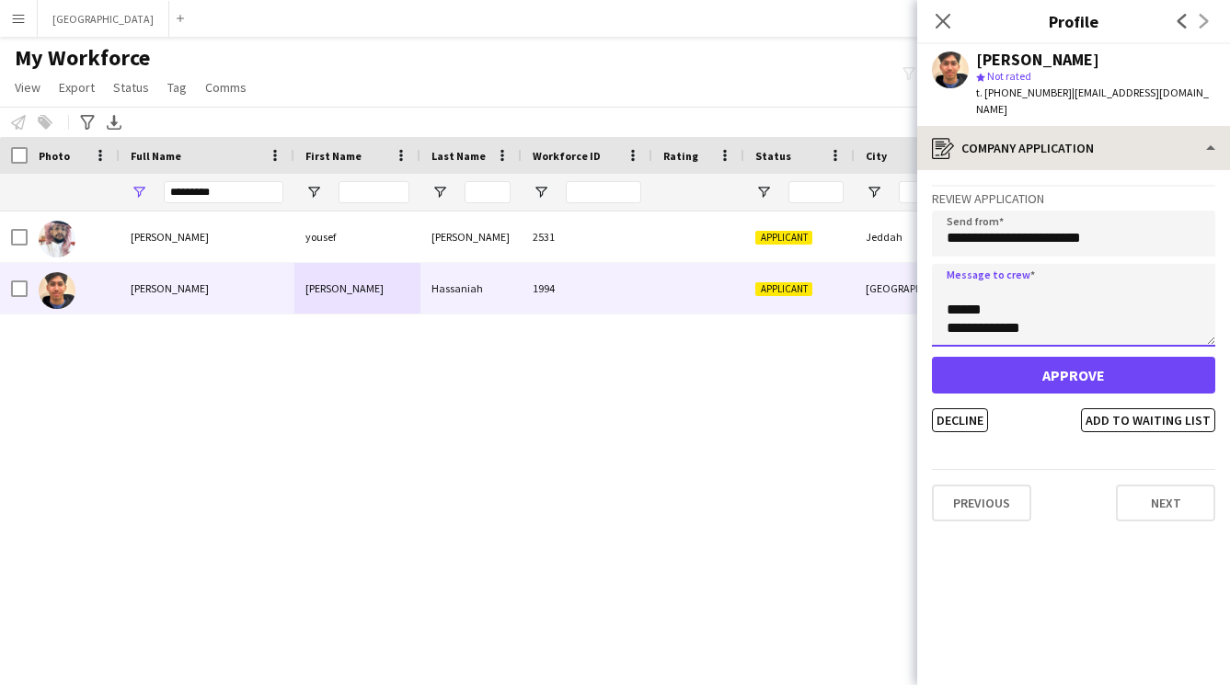
type textarea "**********"
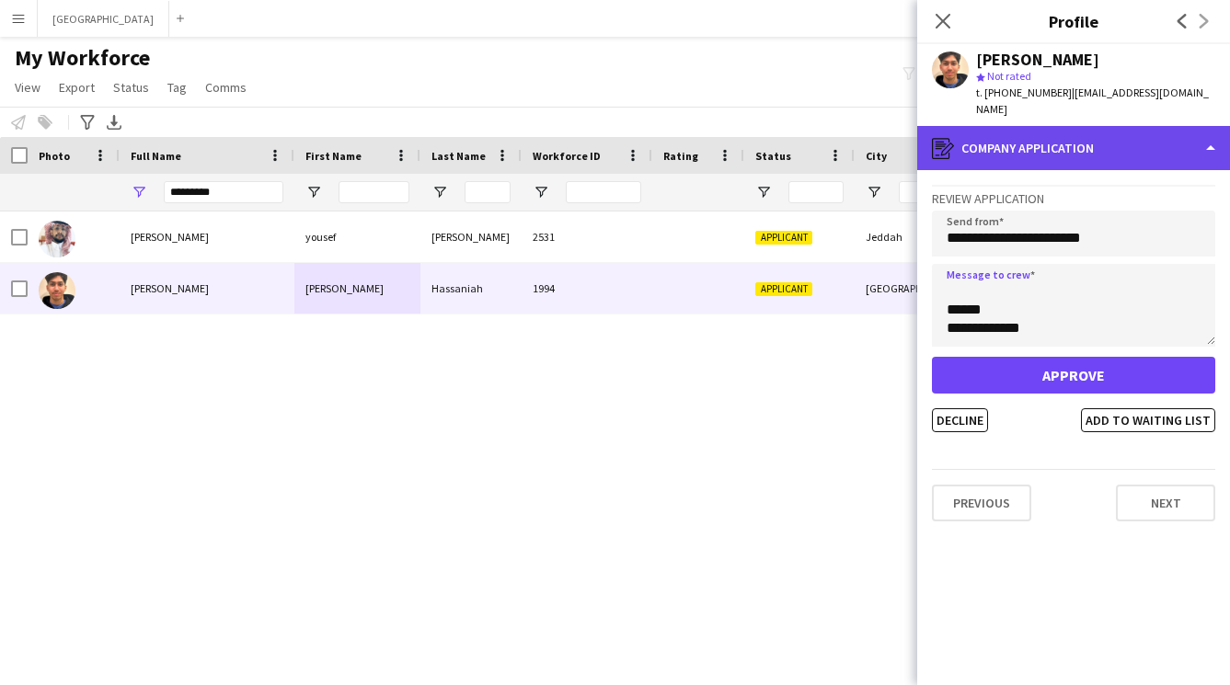
click at [1048, 136] on div "register Company application" at bounding box center [1073, 148] width 313 height 44
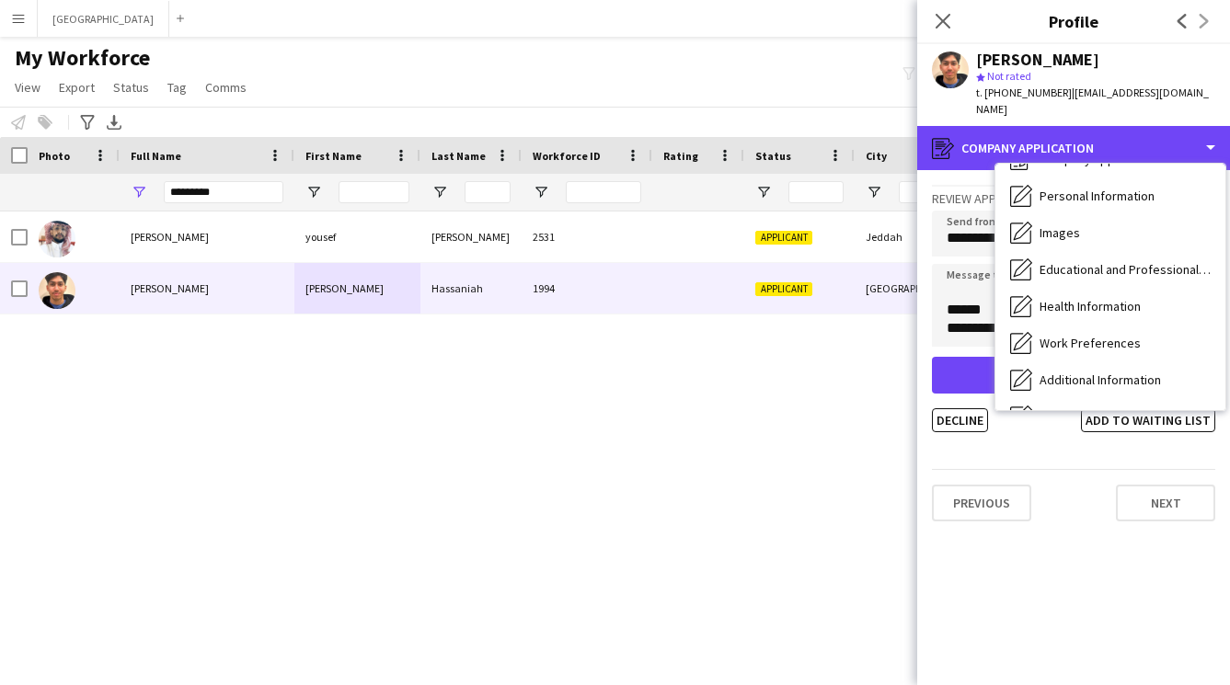
scroll to position [0, 0]
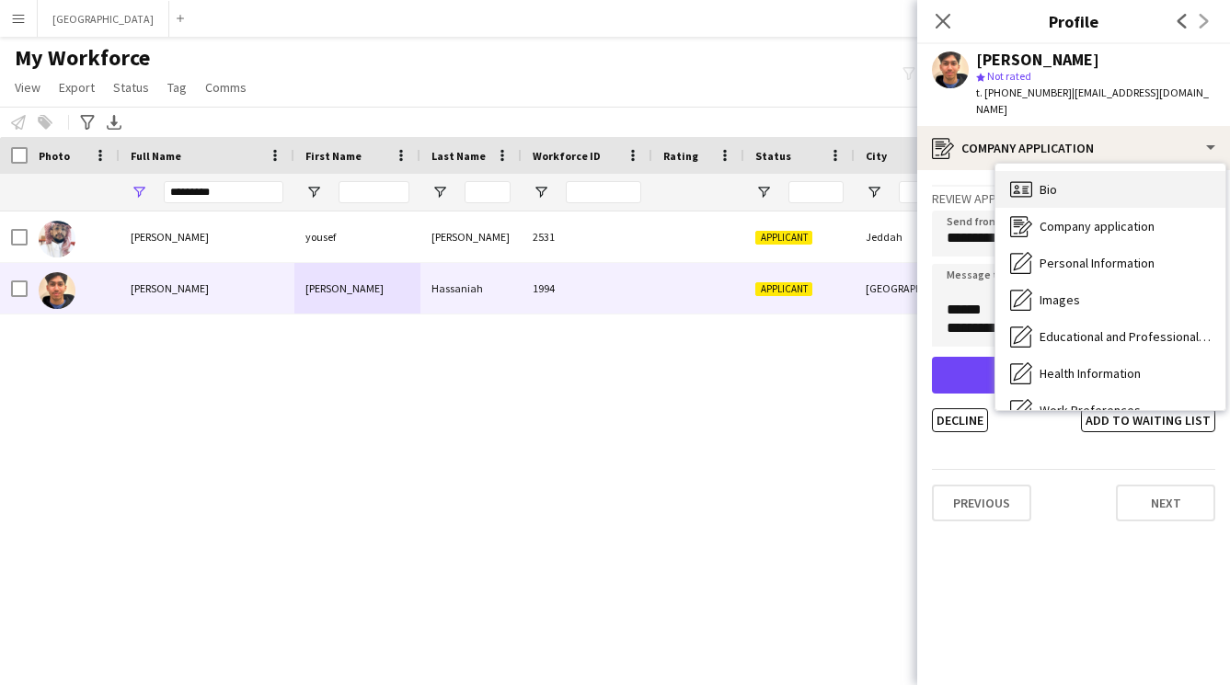
click at [1108, 171] on div "Bio Bio" at bounding box center [1110, 189] width 230 height 37
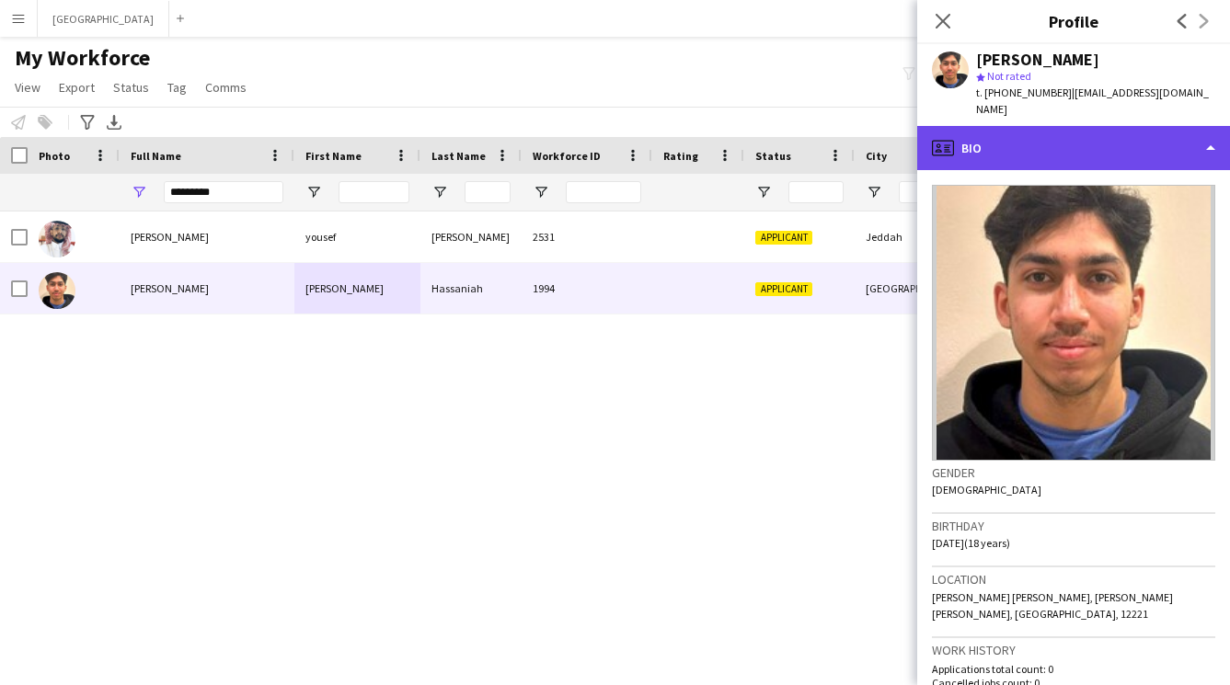
click at [1038, 126] on div "profile Bio" at bounding box center [1073, 148] width 313 height 44
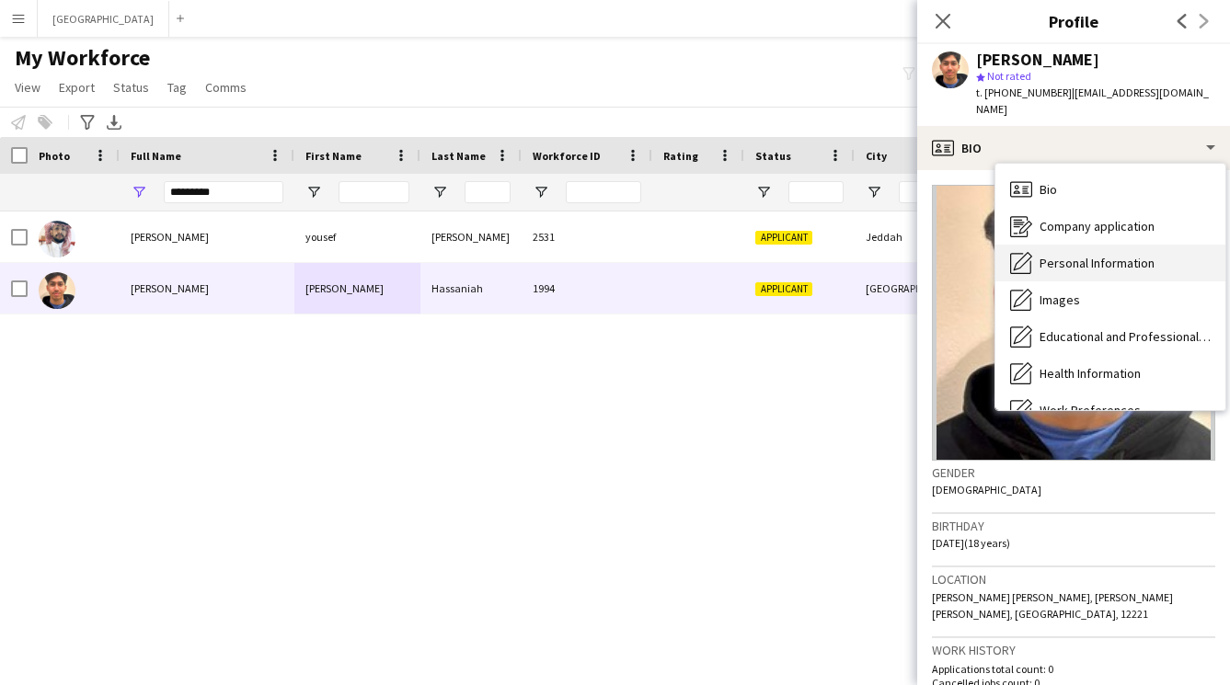
click at [1080, 255] on span "Personal Information" at bounding box center [1096, 263] width 115 height 17
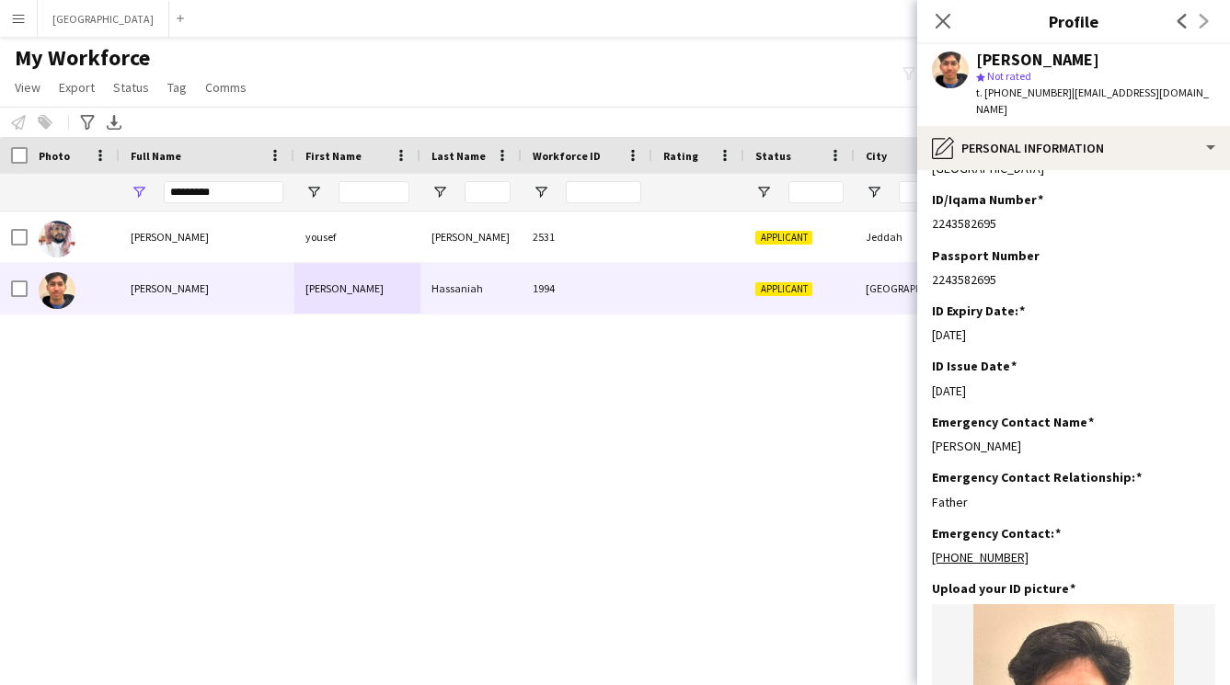
scroll to position [36, 0]
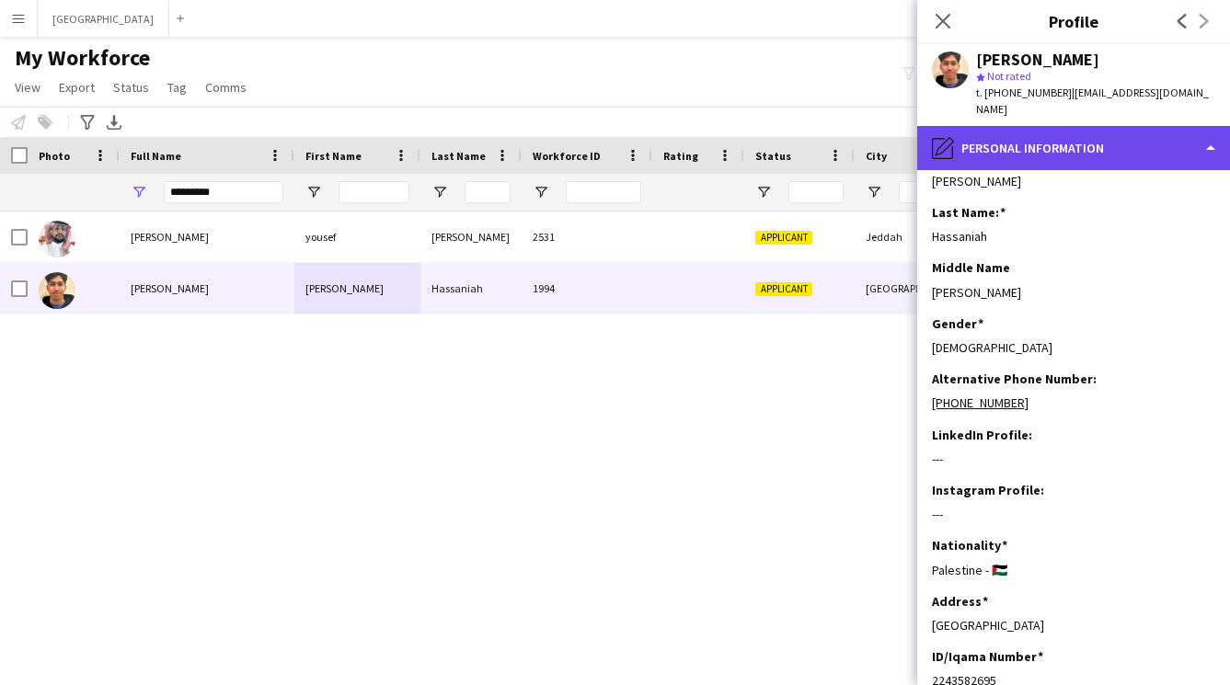
click at [1057, 142] on div "pencil4 Personal Information" at bounding box center [1073, 148] width 313 height 44
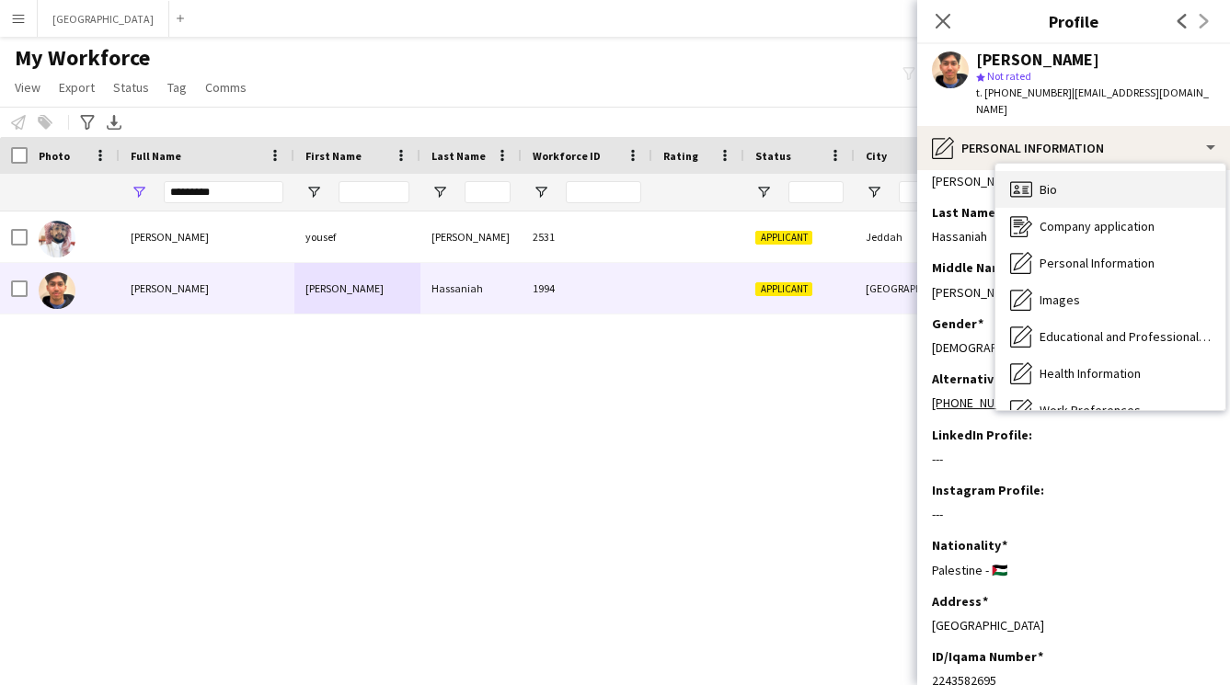
click at [1078, 171] on div "Bio Bio" at bounding box center [1110, 189] width 230 height 37
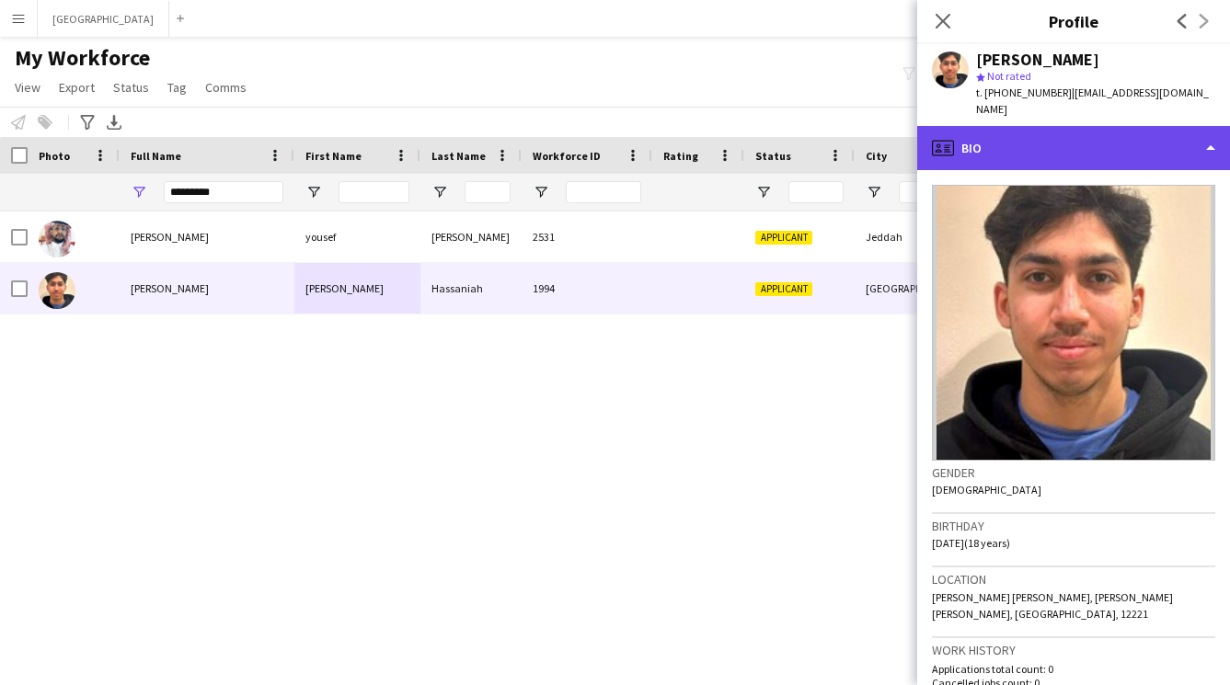
click at [1045, 134] on div "profile Bio" at bounding box center [1073, 148] width 313 height 44
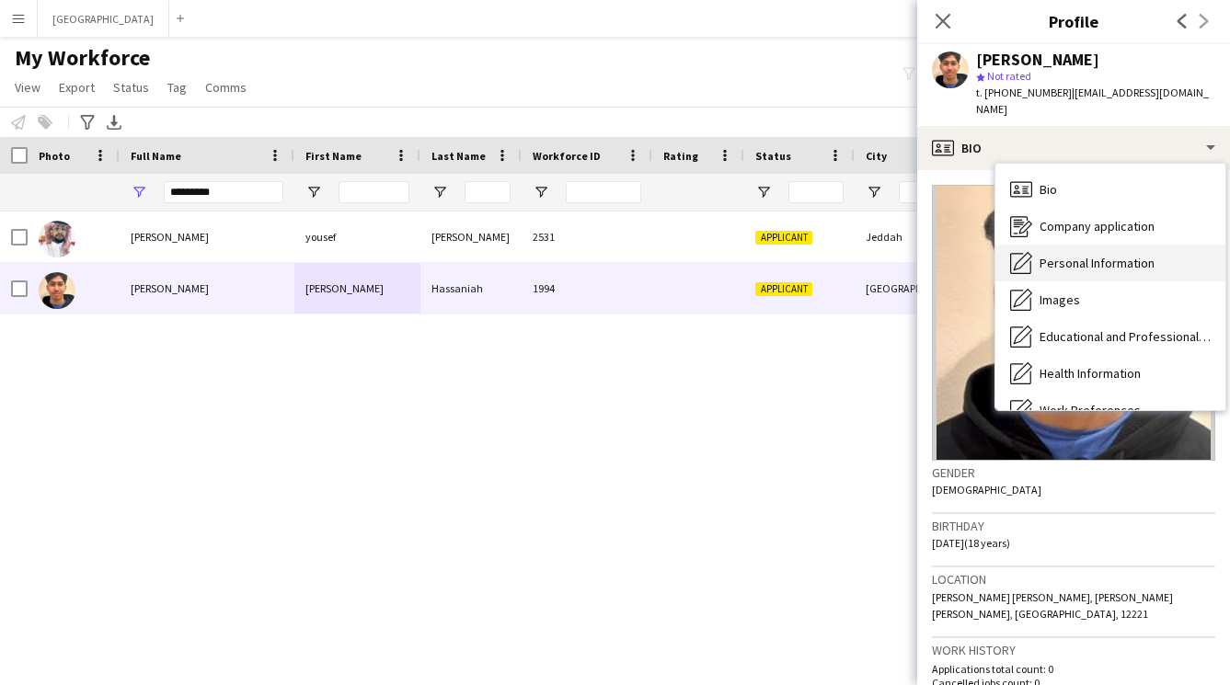
click at [1077, 255] on span "Personal Information" at bounding box center [1096, 263] width 115 height 17
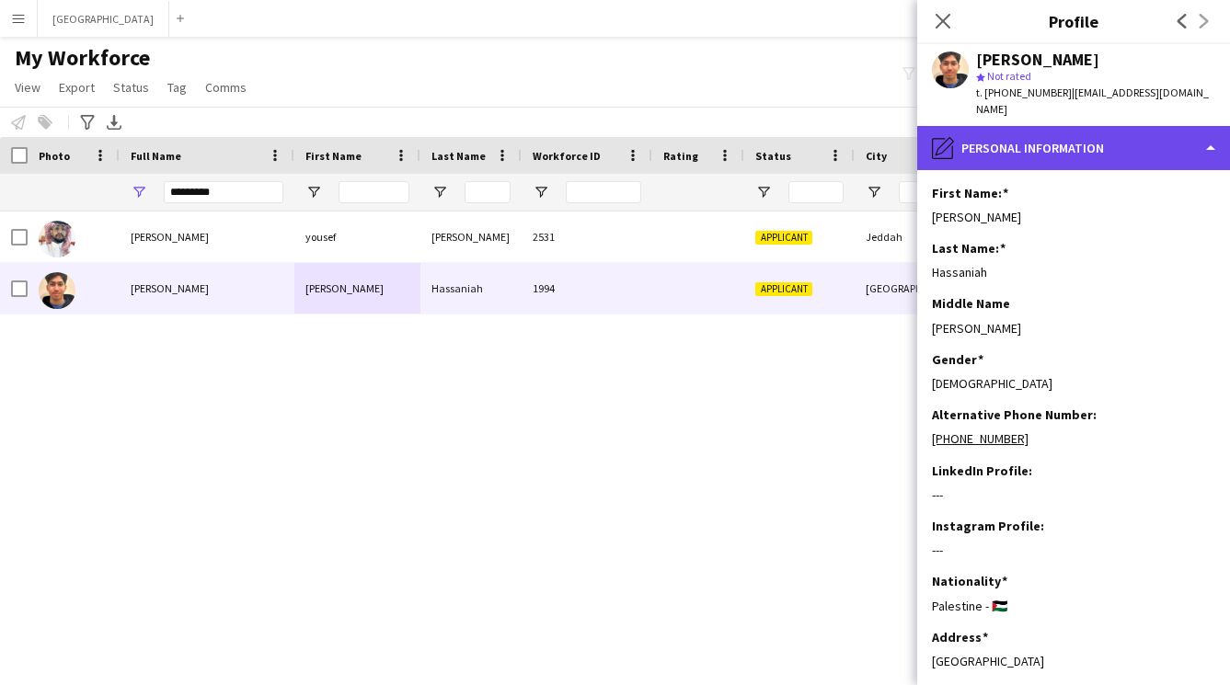
click at [1044, 130] on div "pencil4 Personal Information" at bounding box center [1073, 148] width 313 height 44
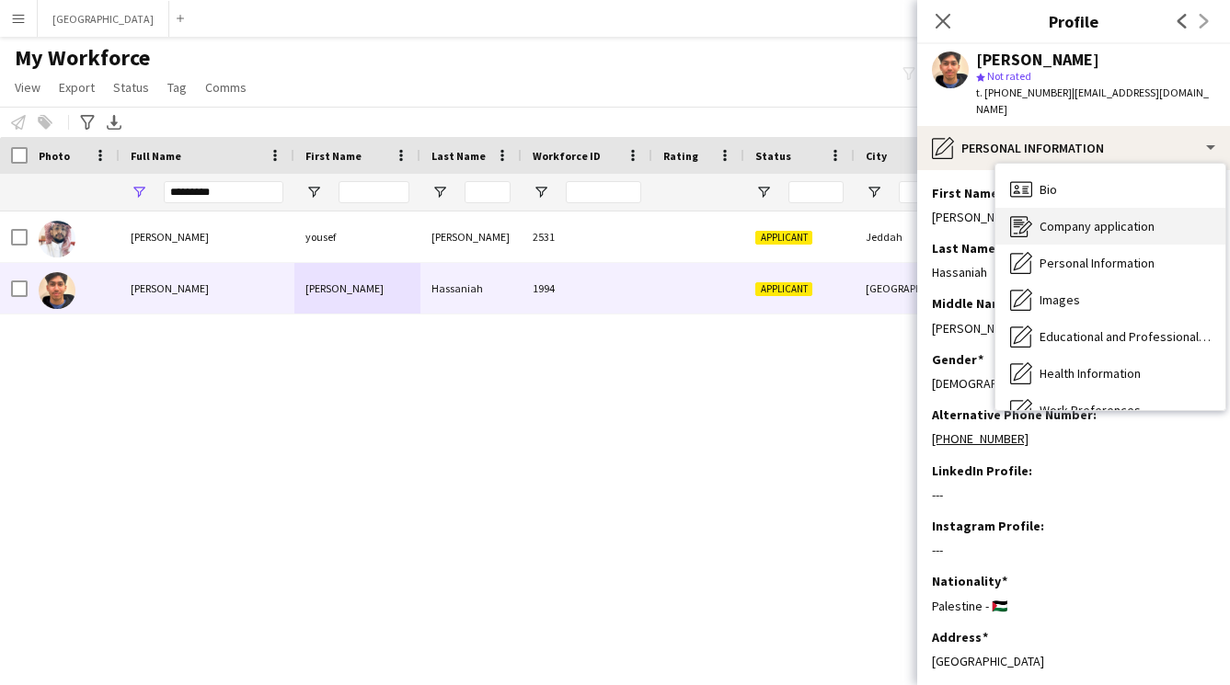
click at [1073, 218] on span "Company application" at bounding box center [1096, 226] width 115 height 17
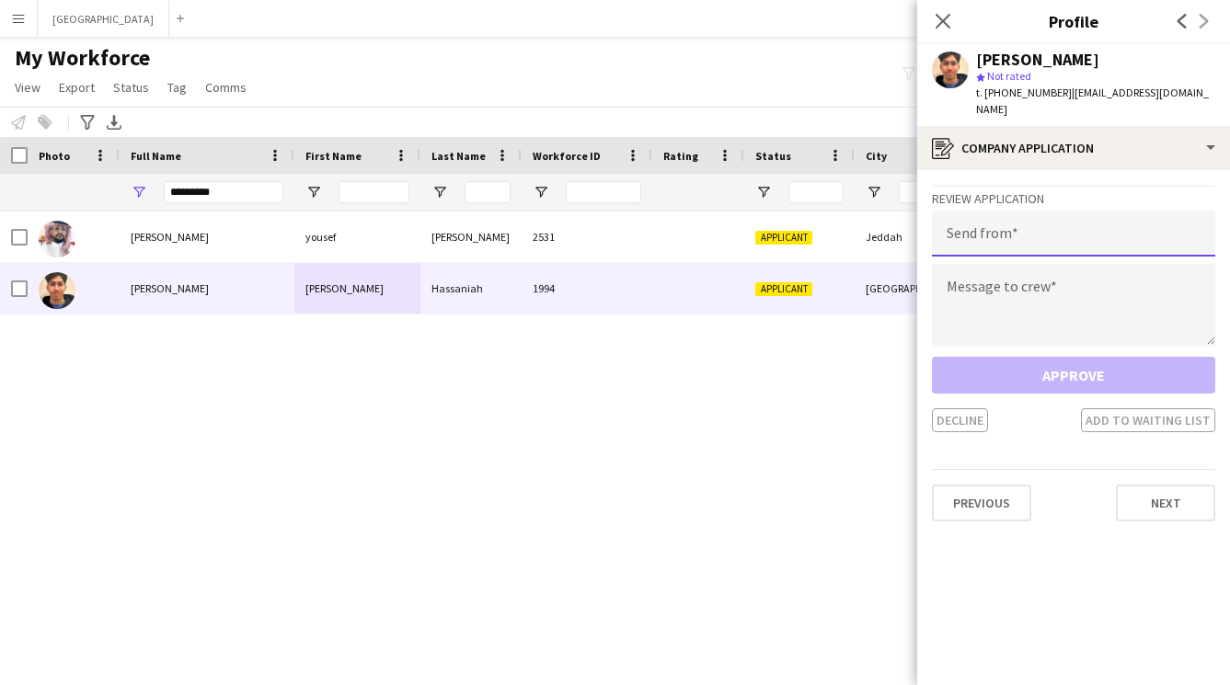
click at [997, 211] on input "email" at bounding box center [1073, 234] width 283 height 46
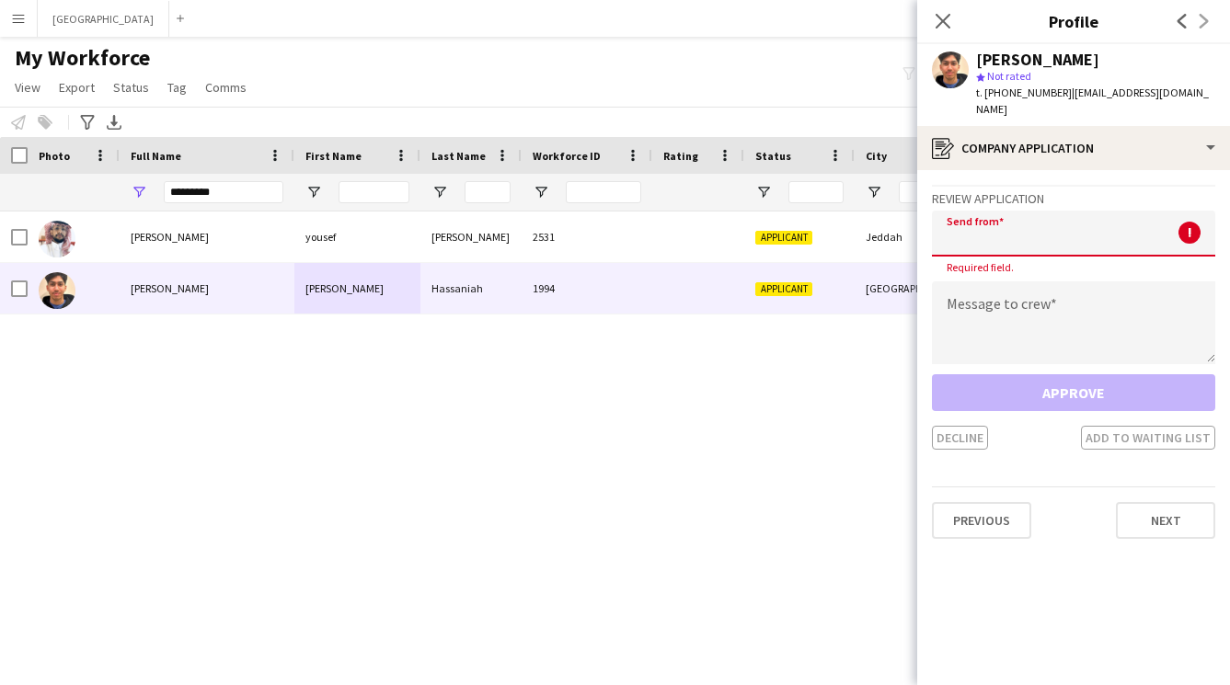
paste input "**********"
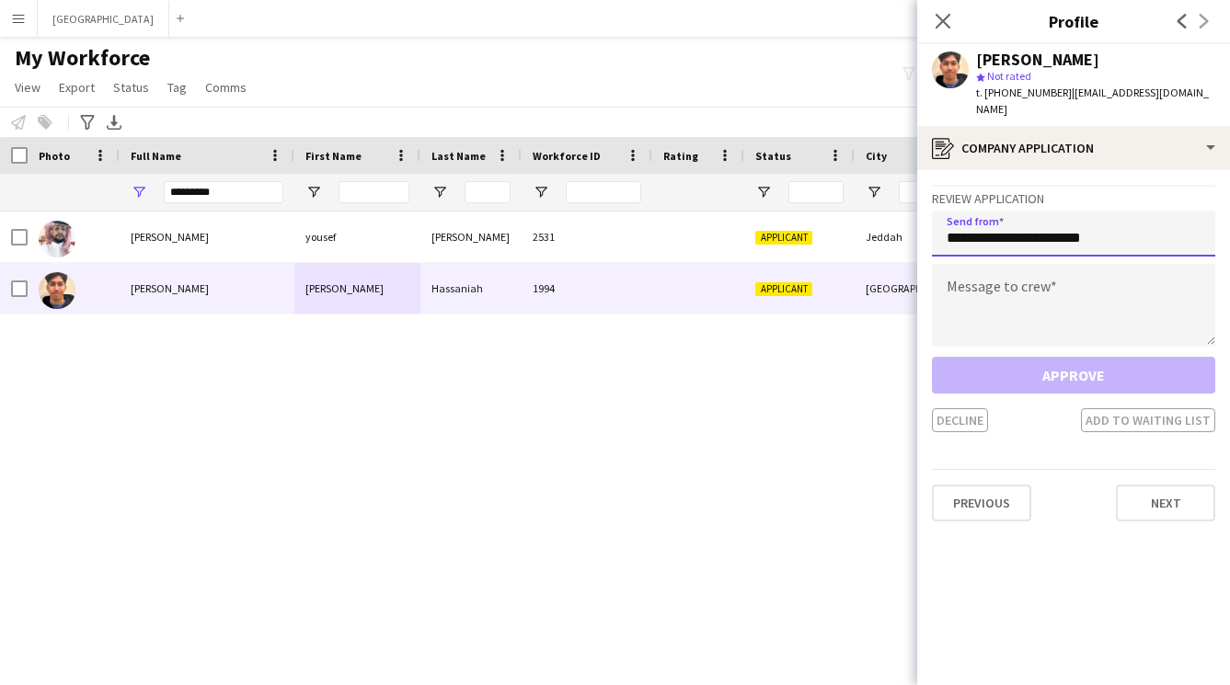
type input "**********"
click at [1022, 280] on textarea at bounding box center [1073, 305] width 283 height 83
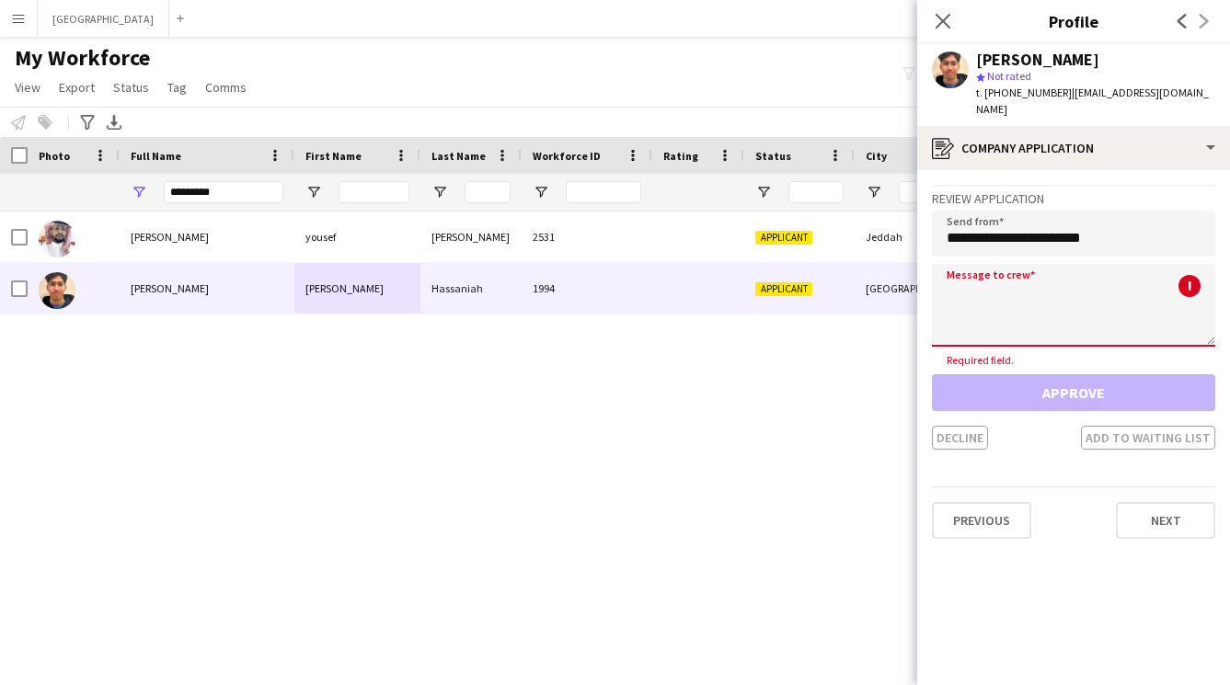
paste textarea "**********"
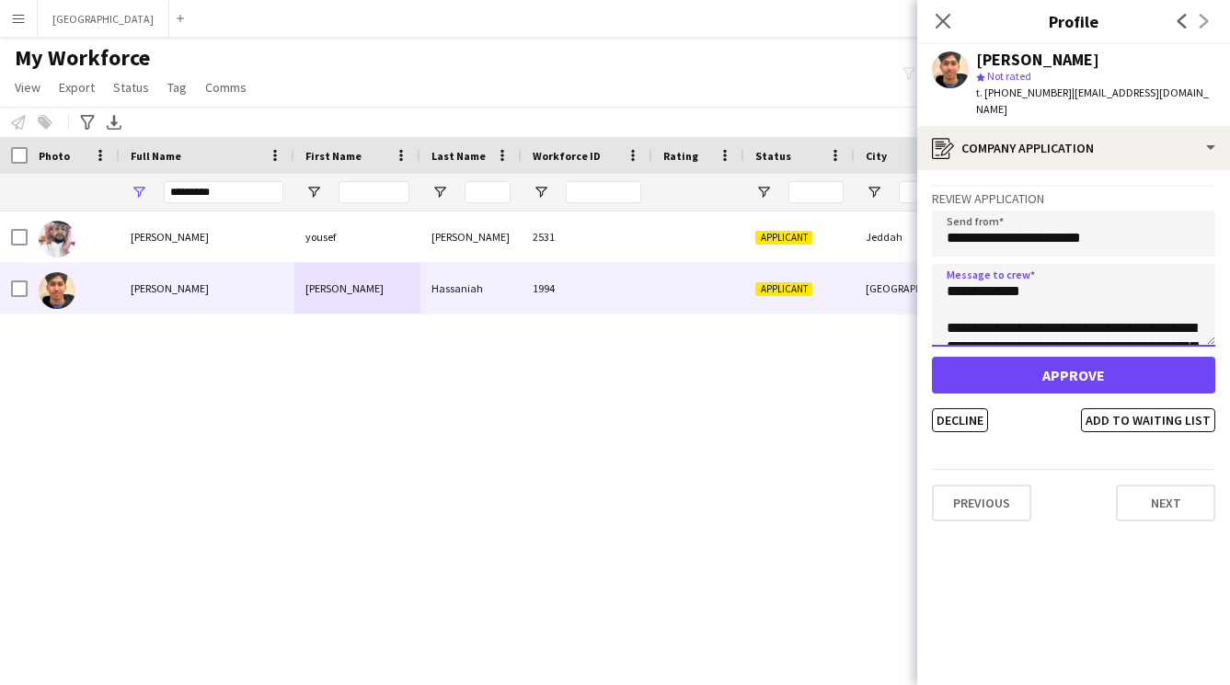
scroll to position [324, 0]
type textarea "**********"
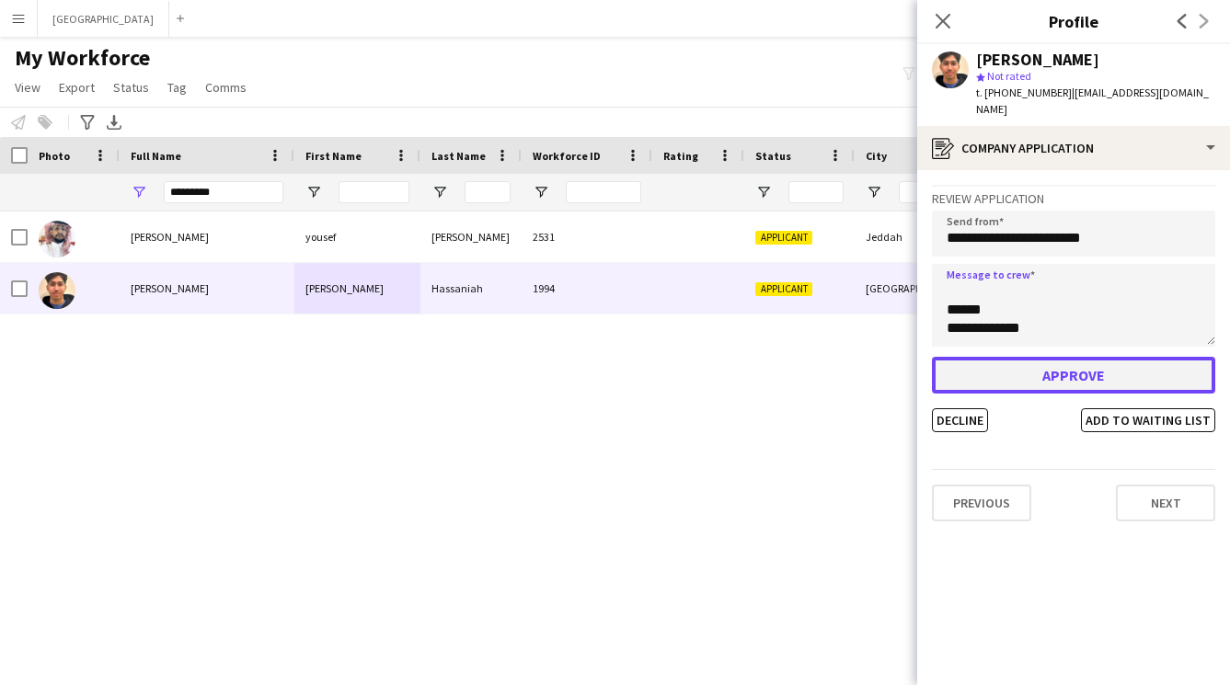
click at [1004, 359] on button "Approve" at bounding box center [1073, 375] width 283 height 37
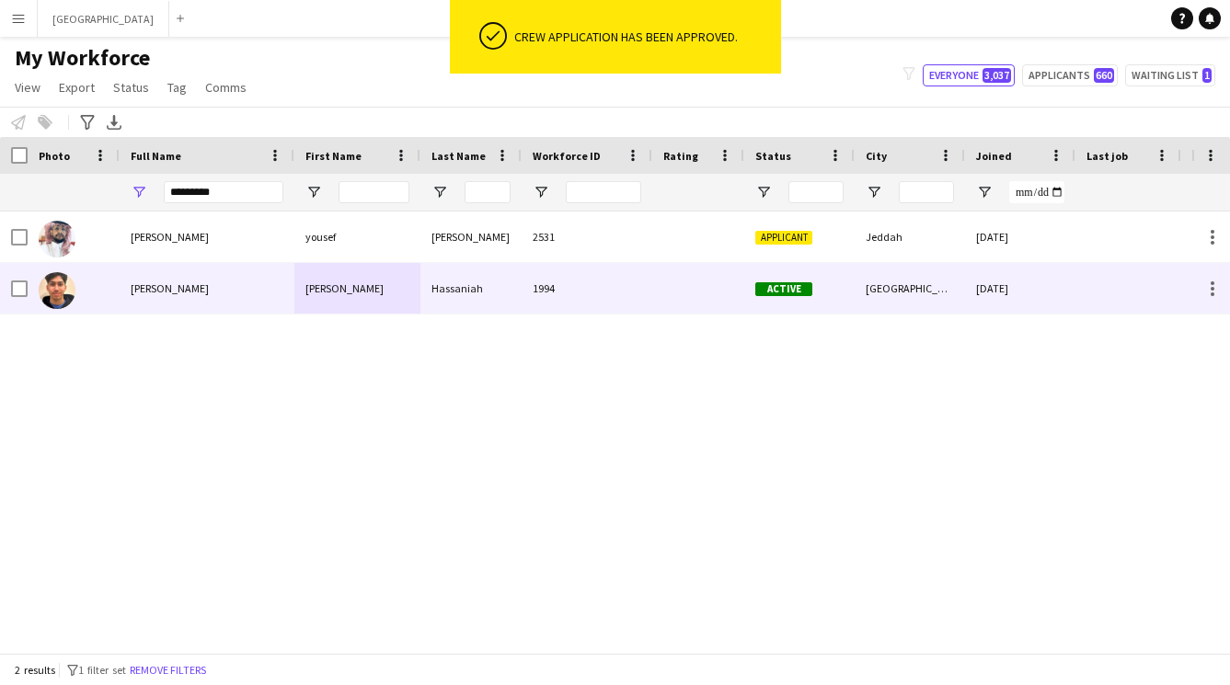
click at [520, 303] on div "Hassaniah" at bounding box center [470, 288] width 101 height 51
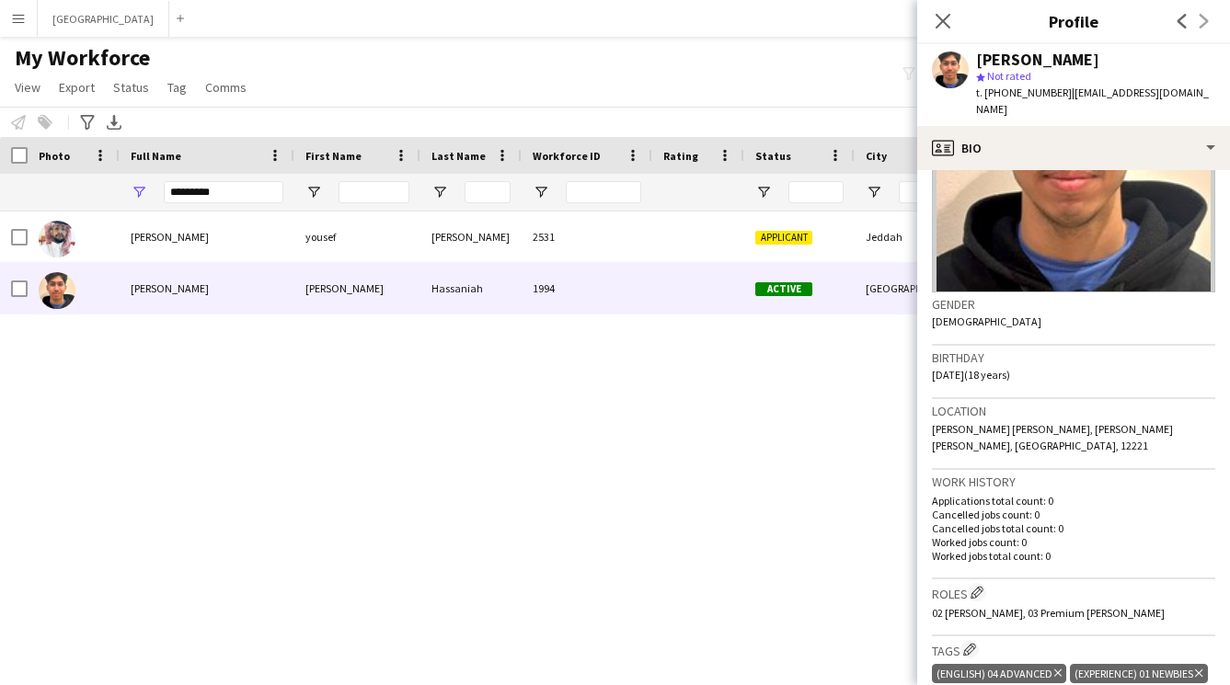
scroll to position [0, 0]
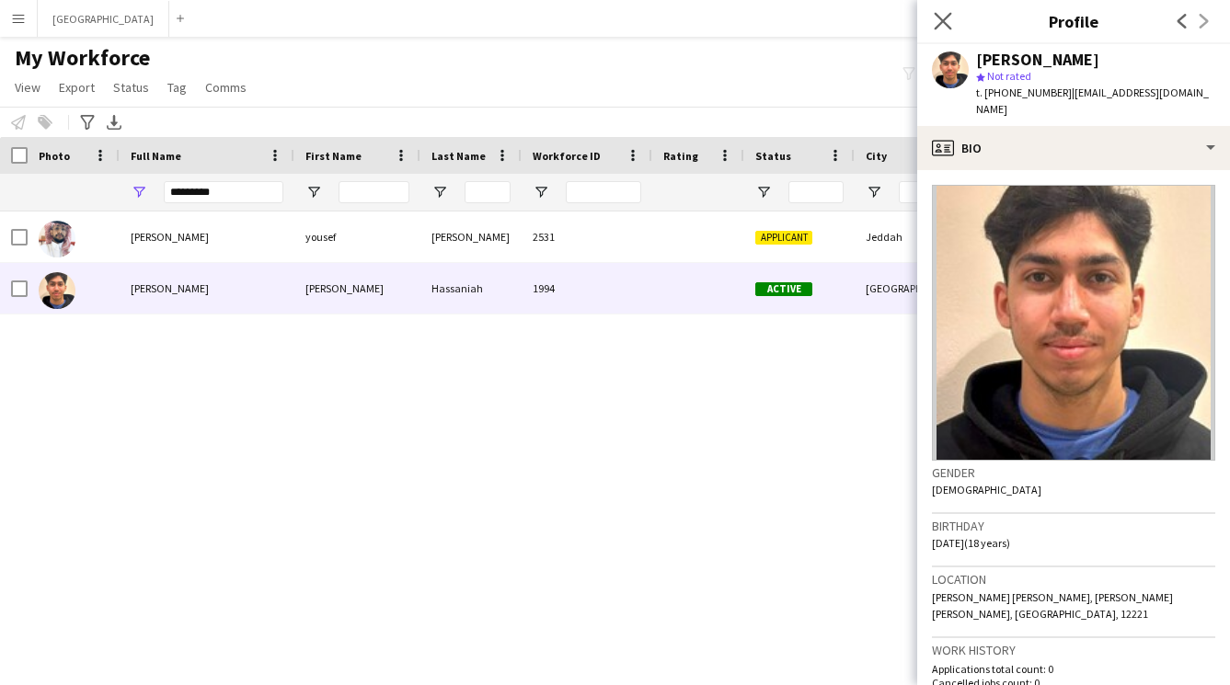
click at [952, 19] on app-icon "Close pop-in" at bounding box center [943, 21] width 27 height 27
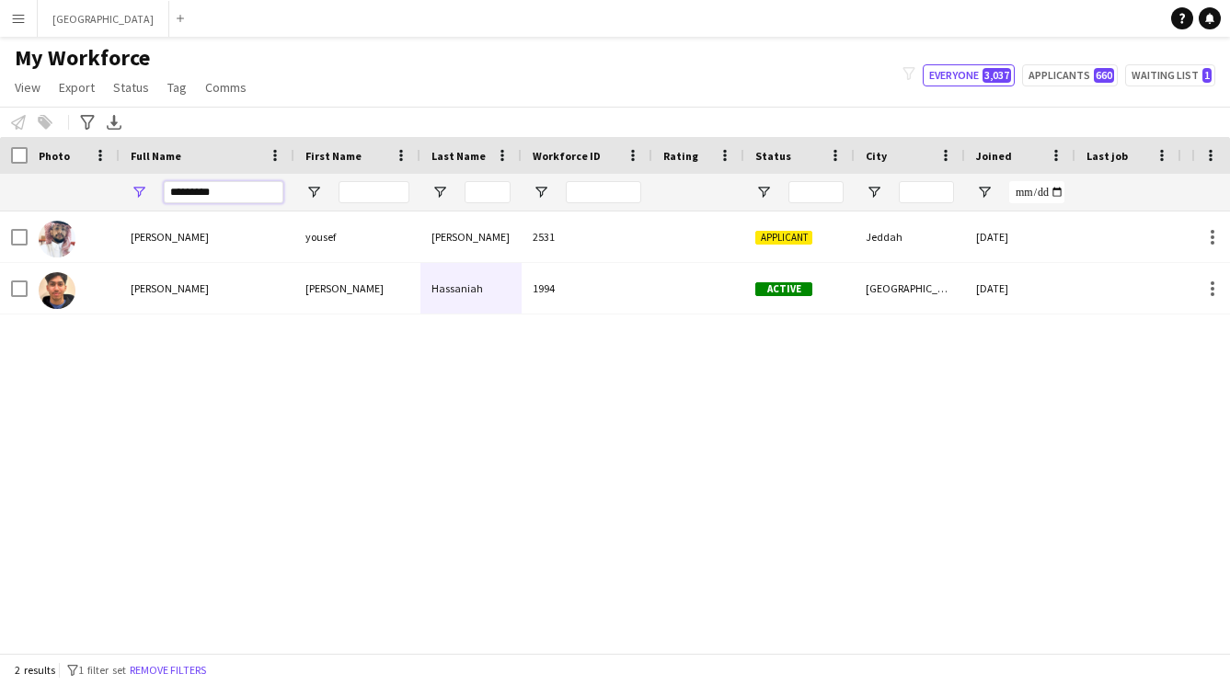
click at [234, 197] on input "*********" at bounding box center [224, 192] width 120 height 22
type input "*"
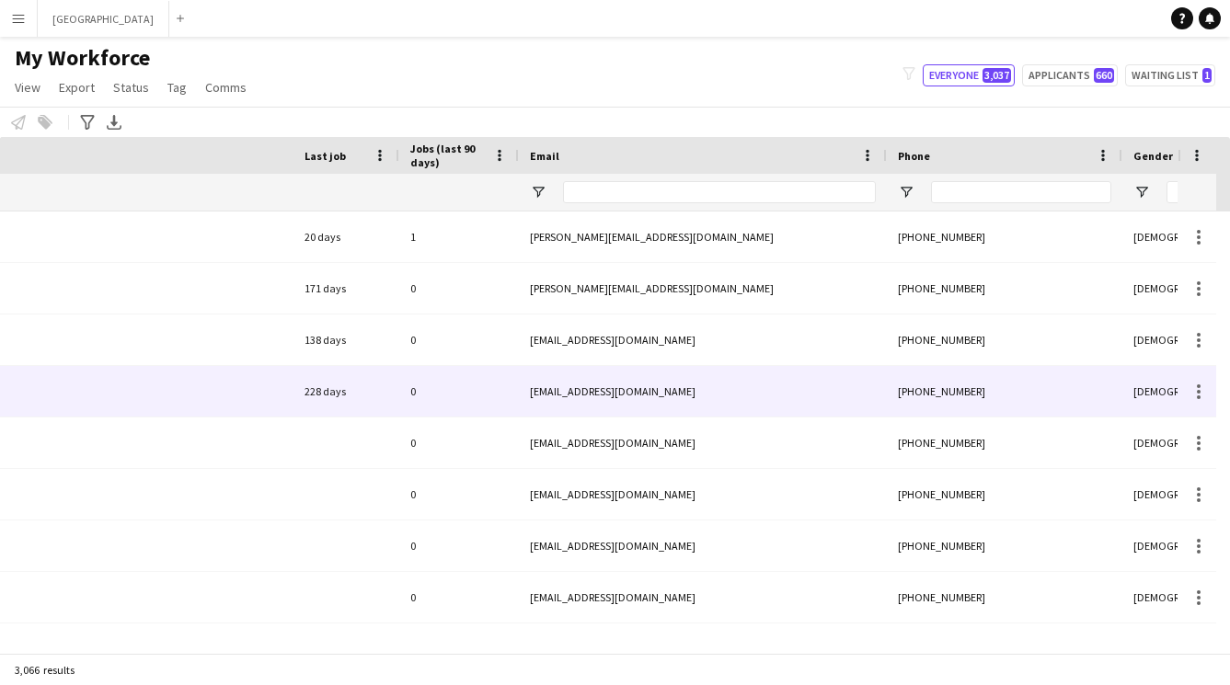
scroll to position [0, 1308]
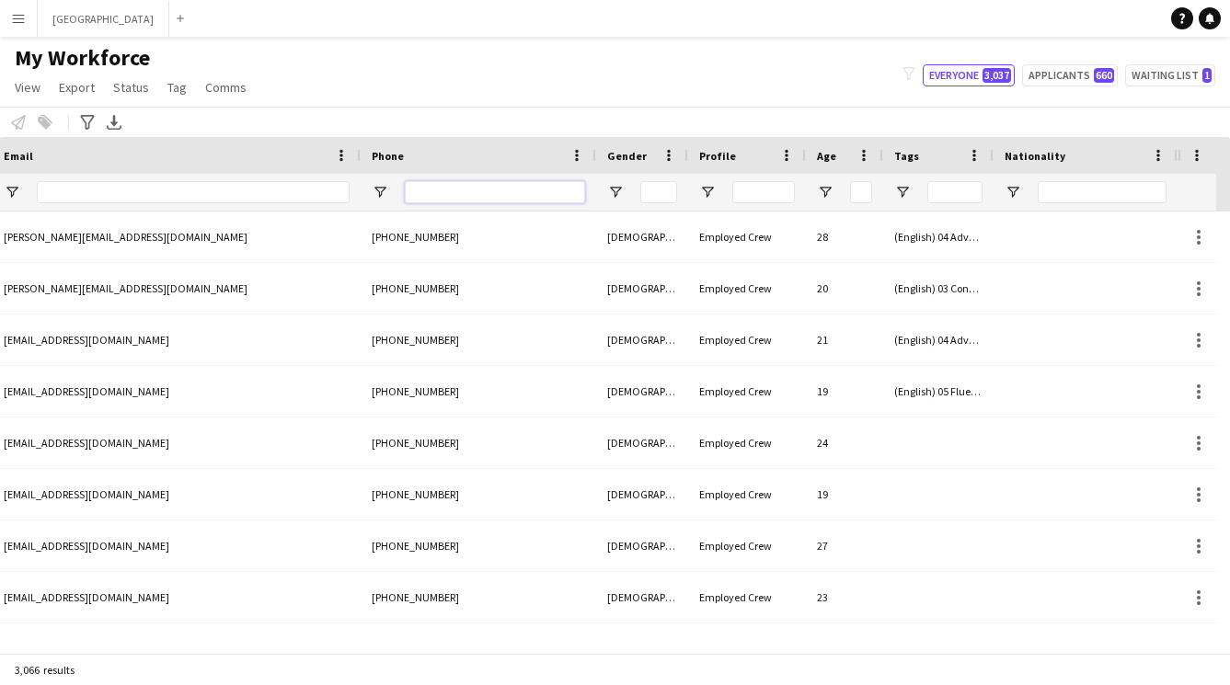
click at [500, 201] on input "Phone Filter Input" at bounding box center [495, 192] width 180 height 22
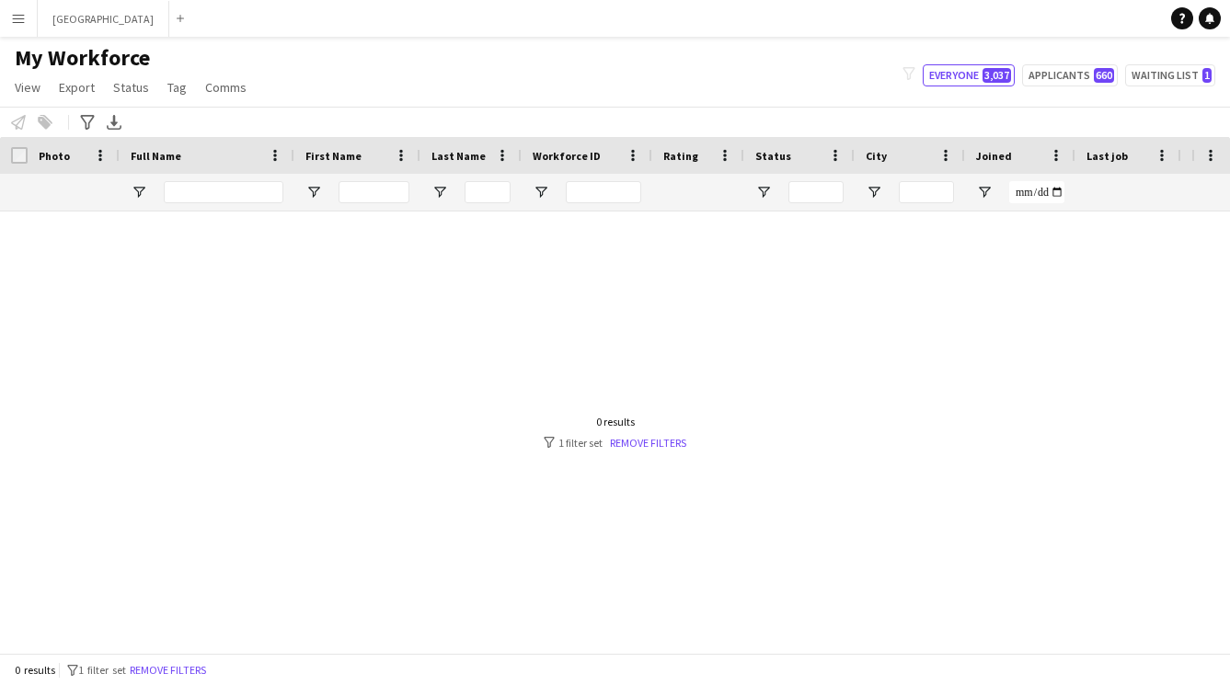
scroll to position [0, 660]
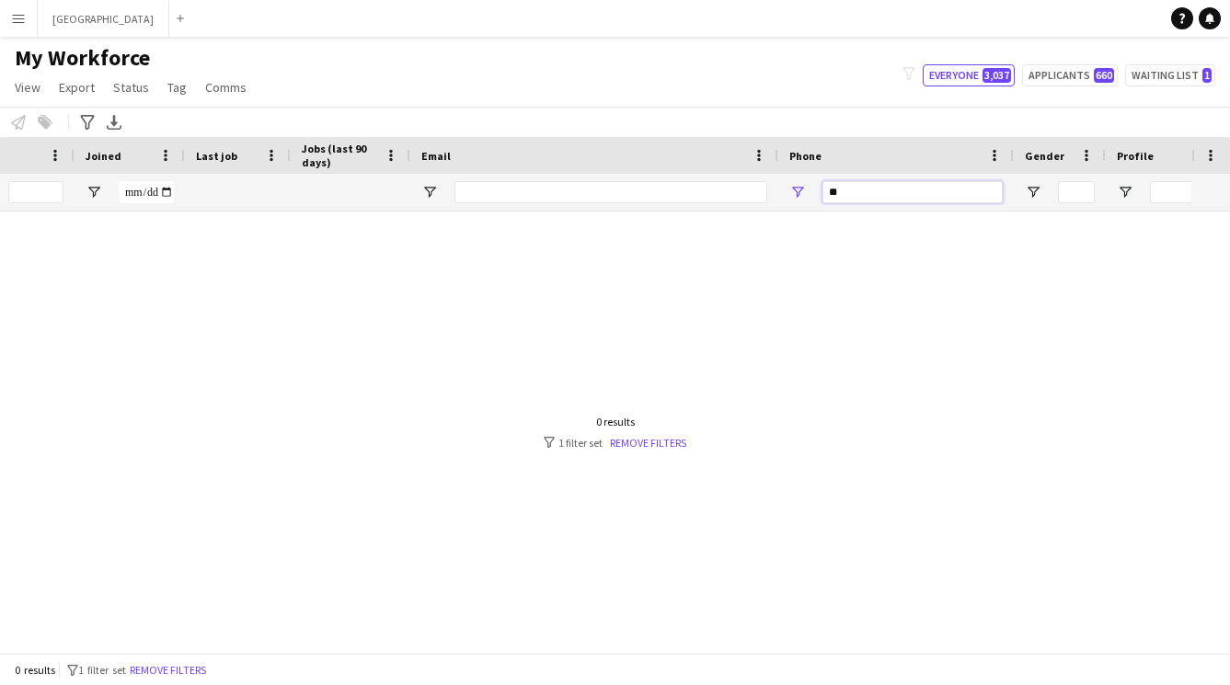
type input "*"
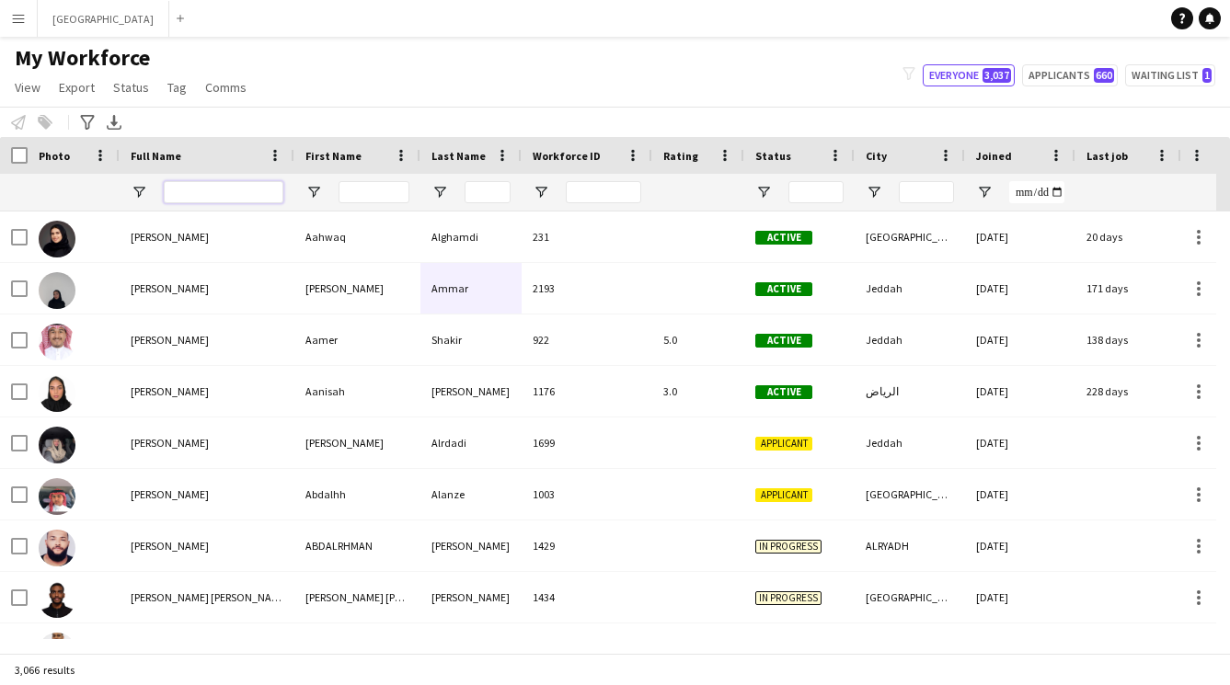
click at [236, 193] on input "Full Name Filter Input" at bounding box center [224, 192] width 120 height 22
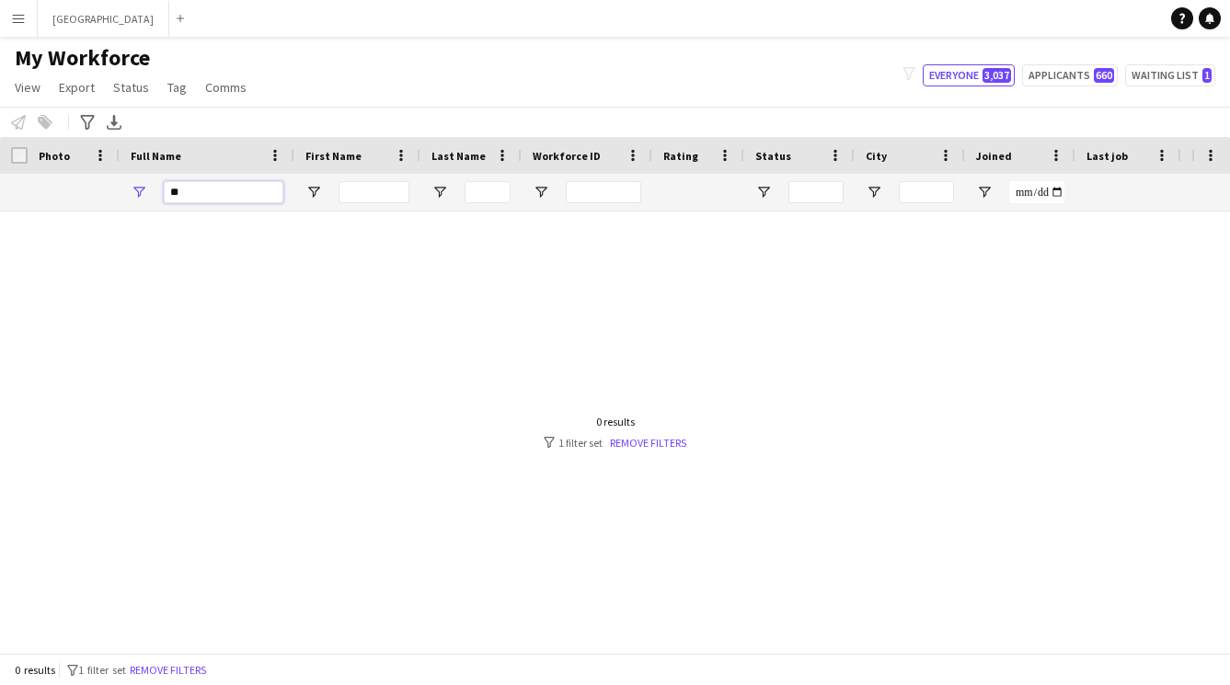
type input "*"
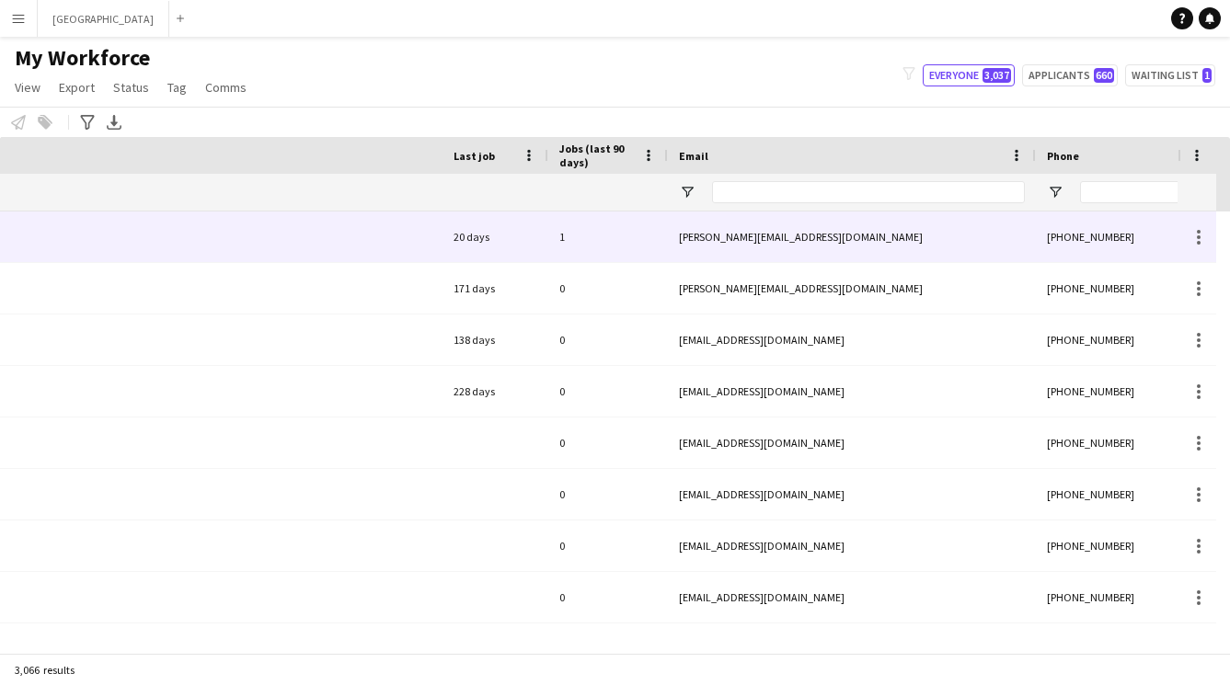
scroll to position [0, 1308]
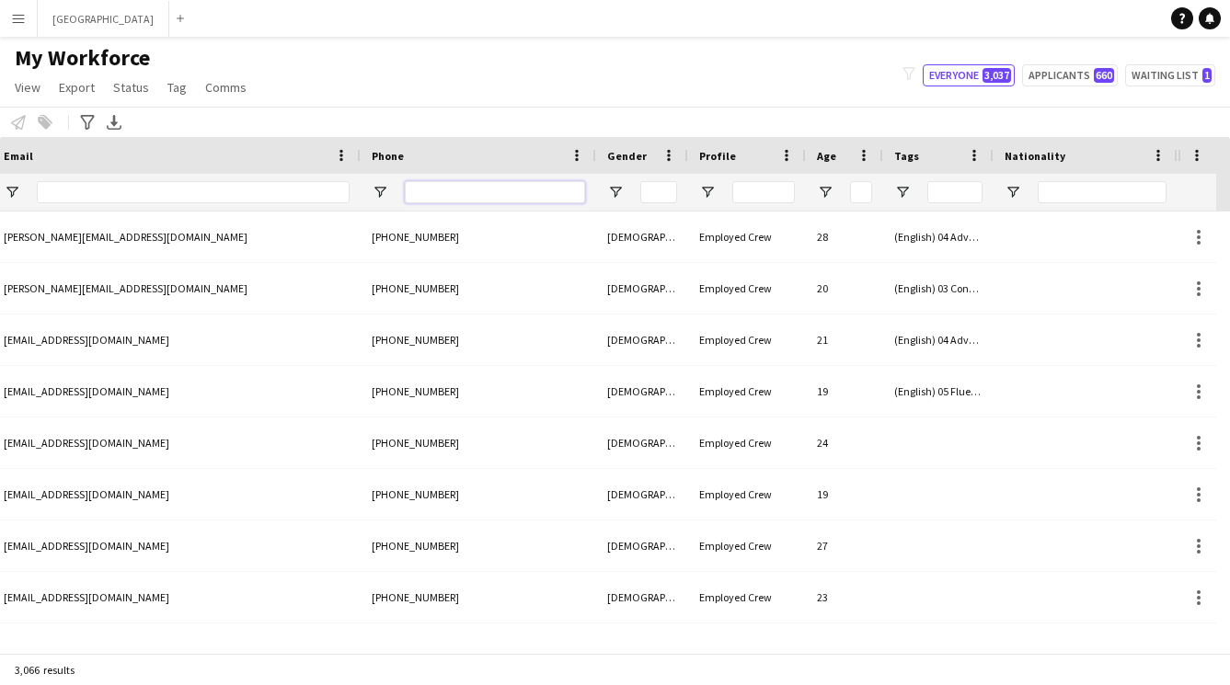
click at [511, 185] on input "Phone Filter Input" at bounding box center [495, 192] width 180 height 22
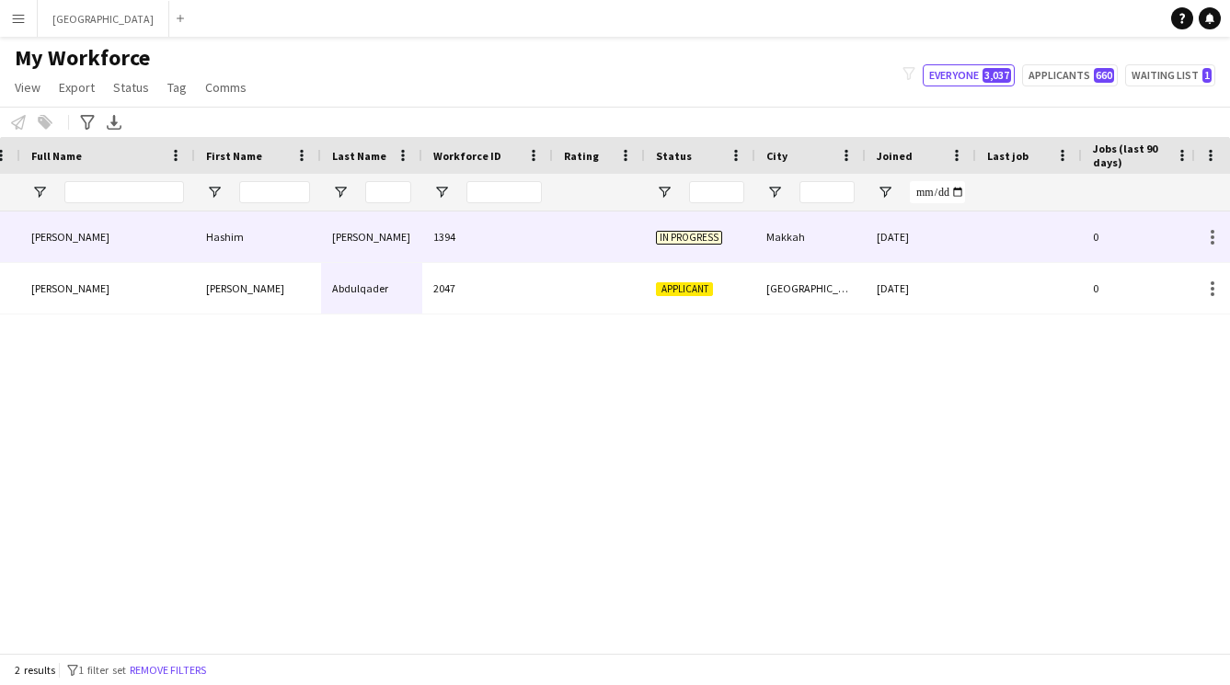
scroll to position [0, 0]
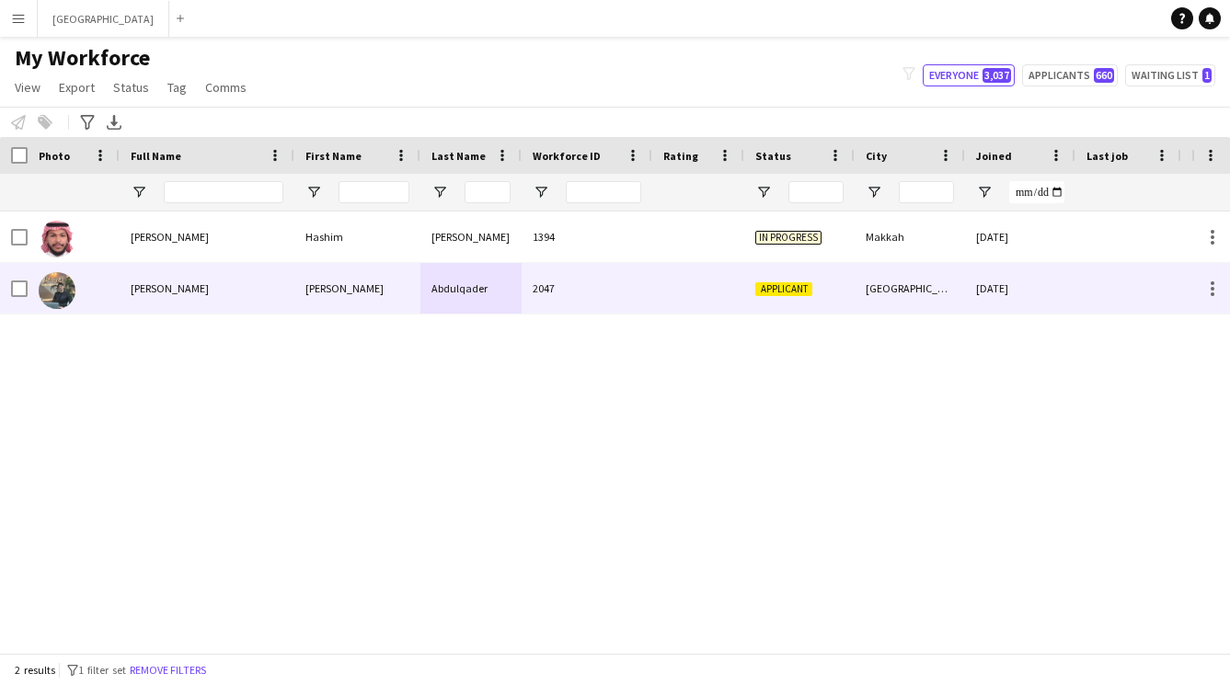
type input "****"
click at [349, 286] on div "[PERSON_NAME]" at bounding box center [357, 288] width 126 height 51
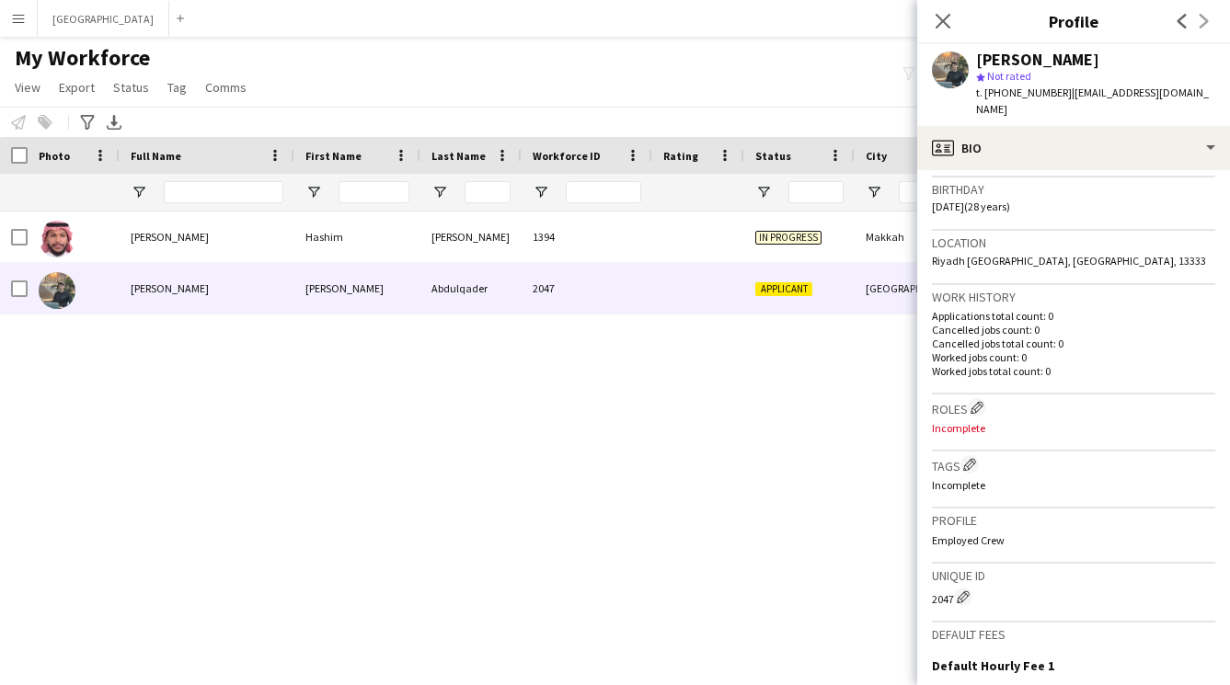
scroll to position [319, 0]
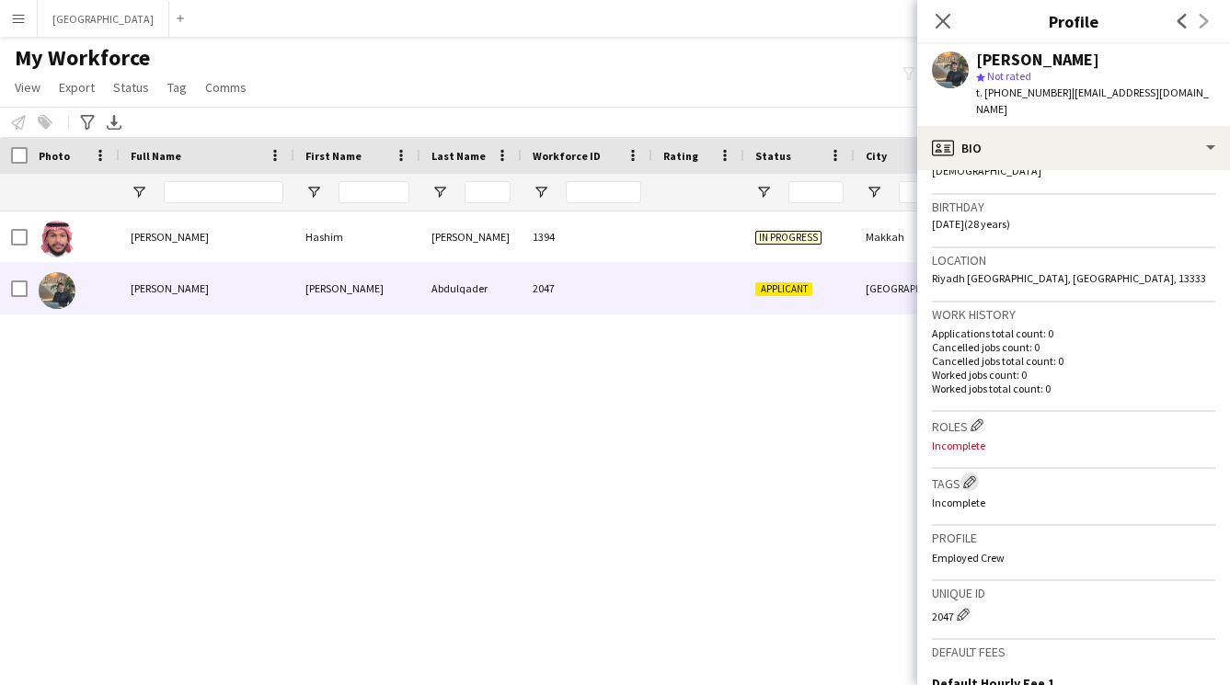
click at [965, 475] on app-icon "Edit crew company tags" at bounding box center [969, 481] width 13 height 13
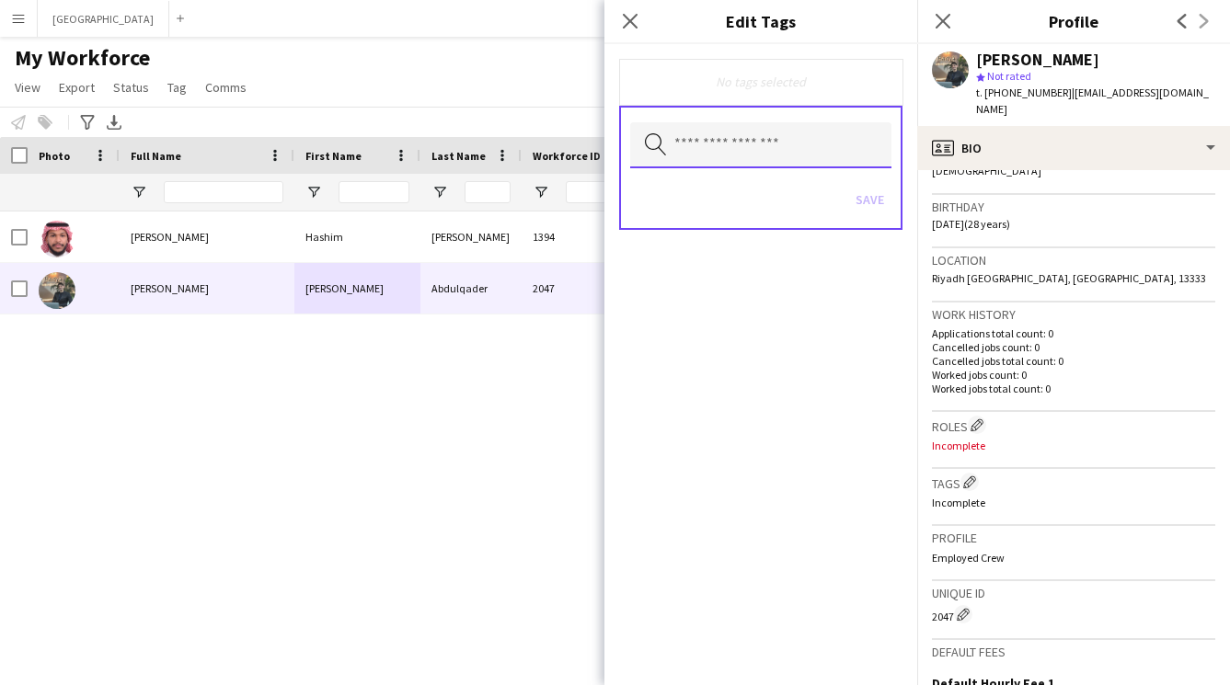
click at [749, 148] on input "text" at bounding box center [760, 145] width 261 height 46
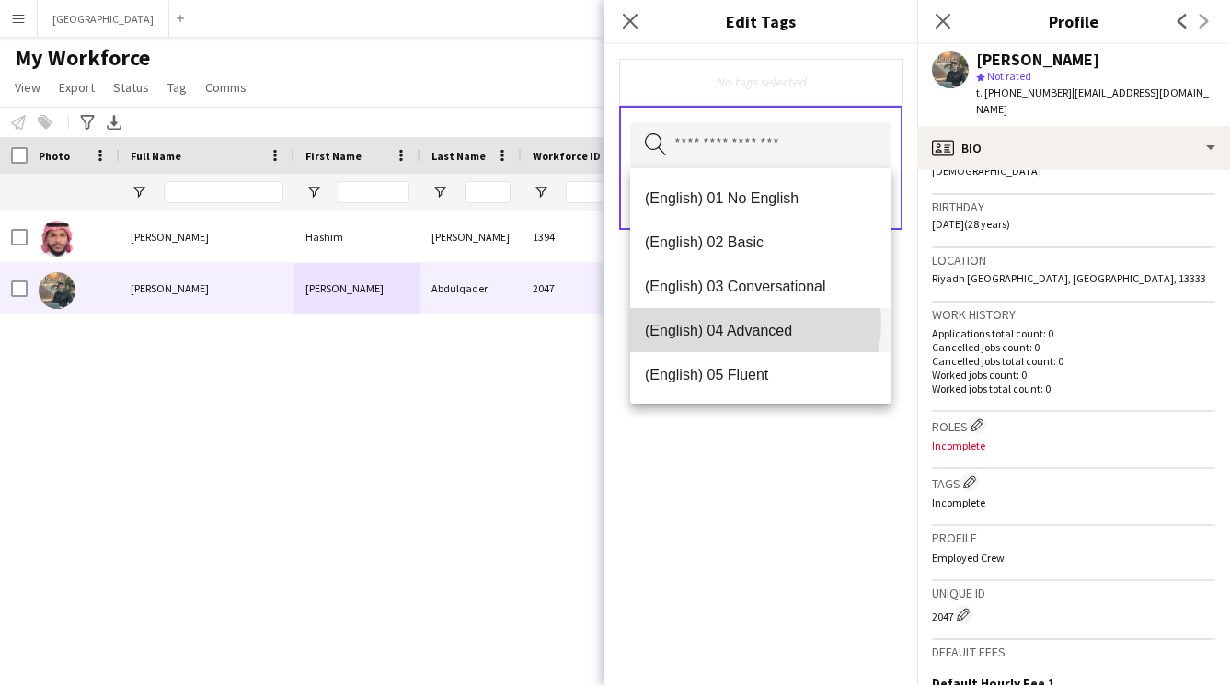
click at [750, 323] on span "(English) 04 Advanced" at bounding box center [761, 330] width 232 height 17
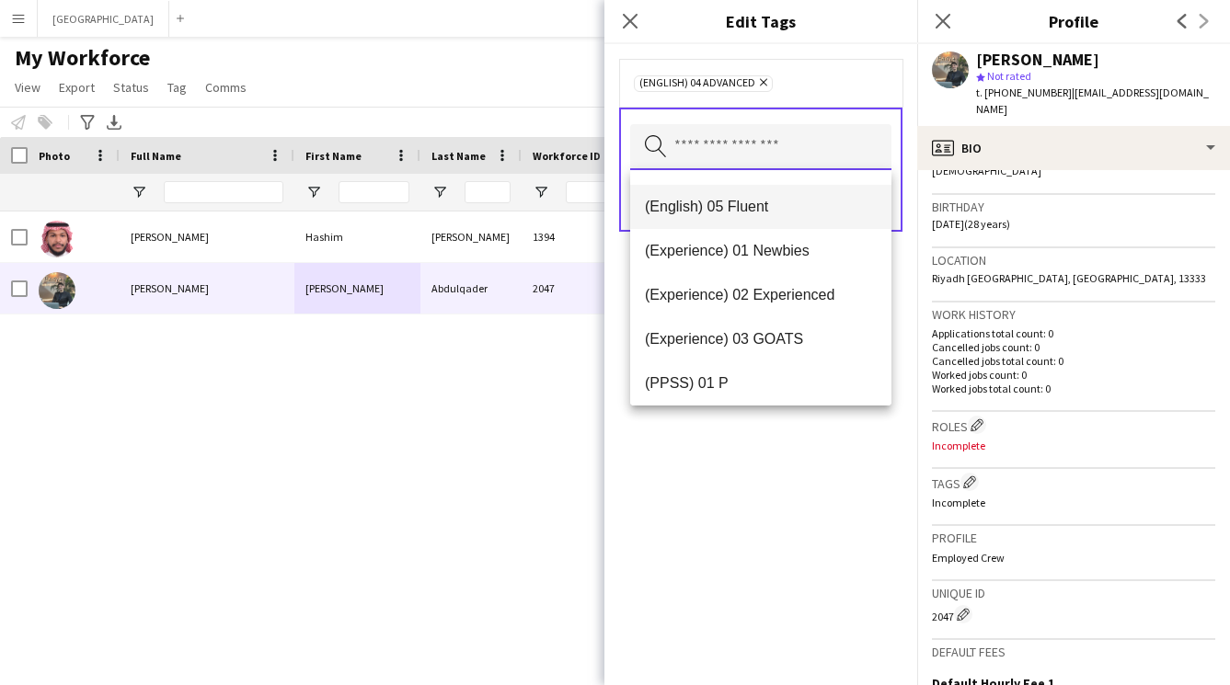
scroll to position [124, 0]
click at [736, 298] on span "(Experience) 02 Experienced" at bounding box center [761, 295] width 232 height 17
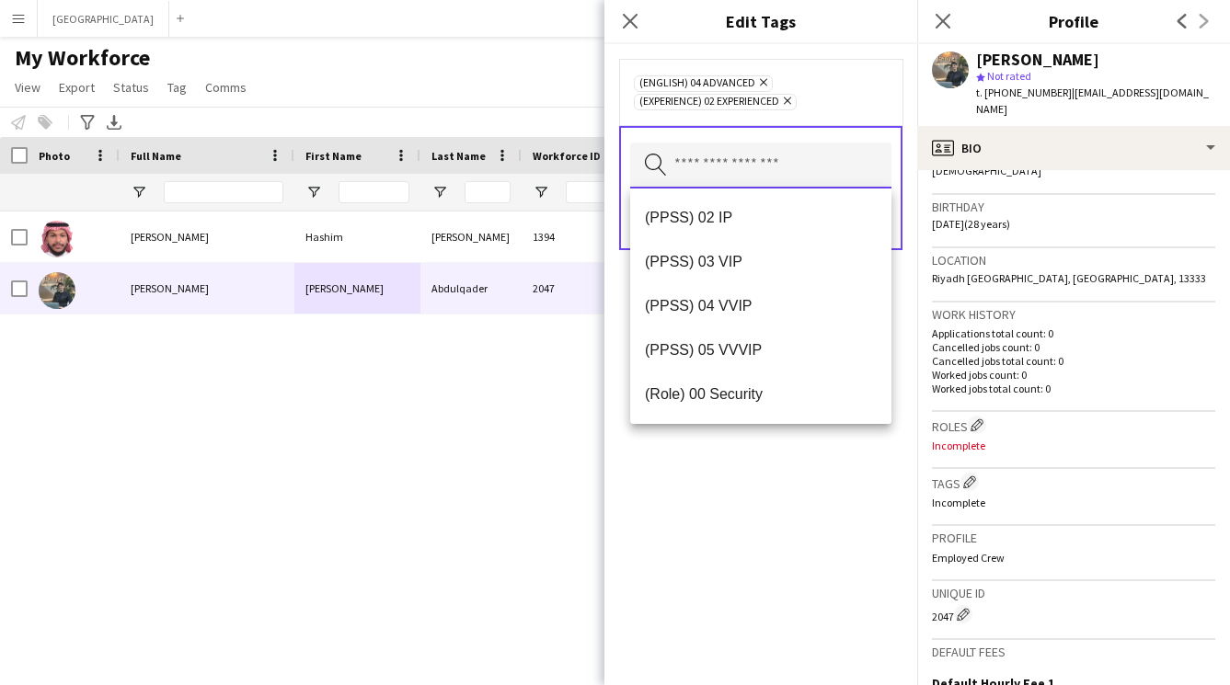
scroll to position [299, 0]
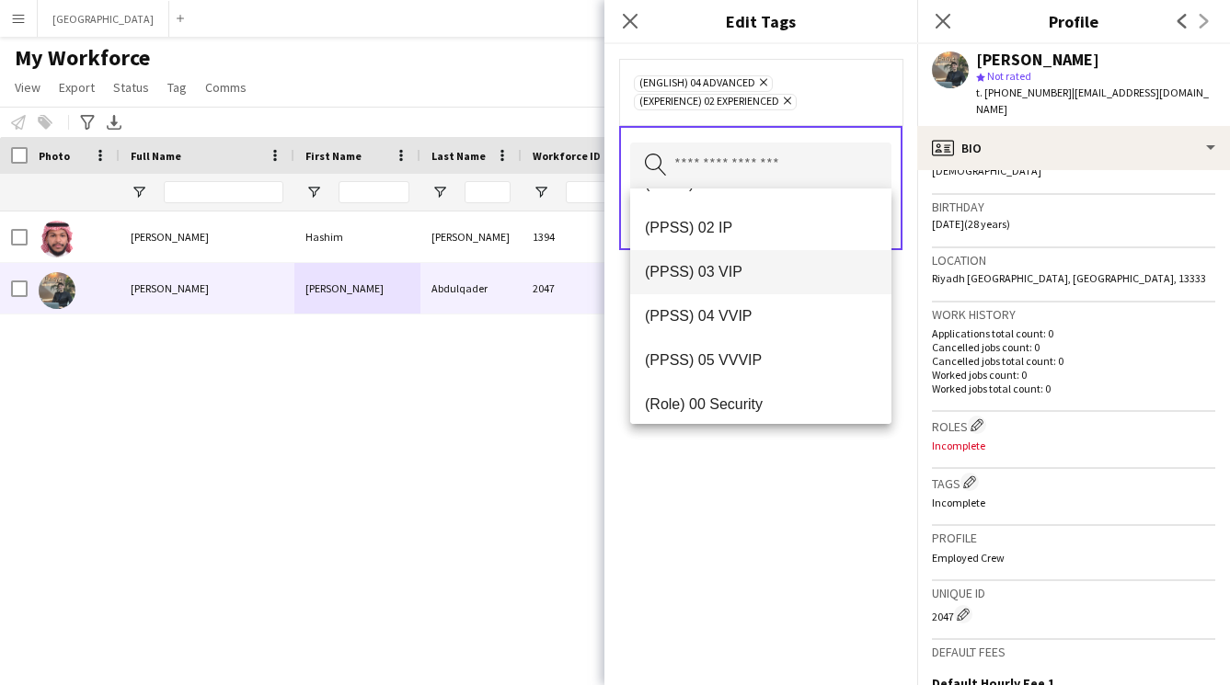
click at [718, 268] on span "(PPSS) 03 VIP" at bounding box center [761, 271] width 232 height 17
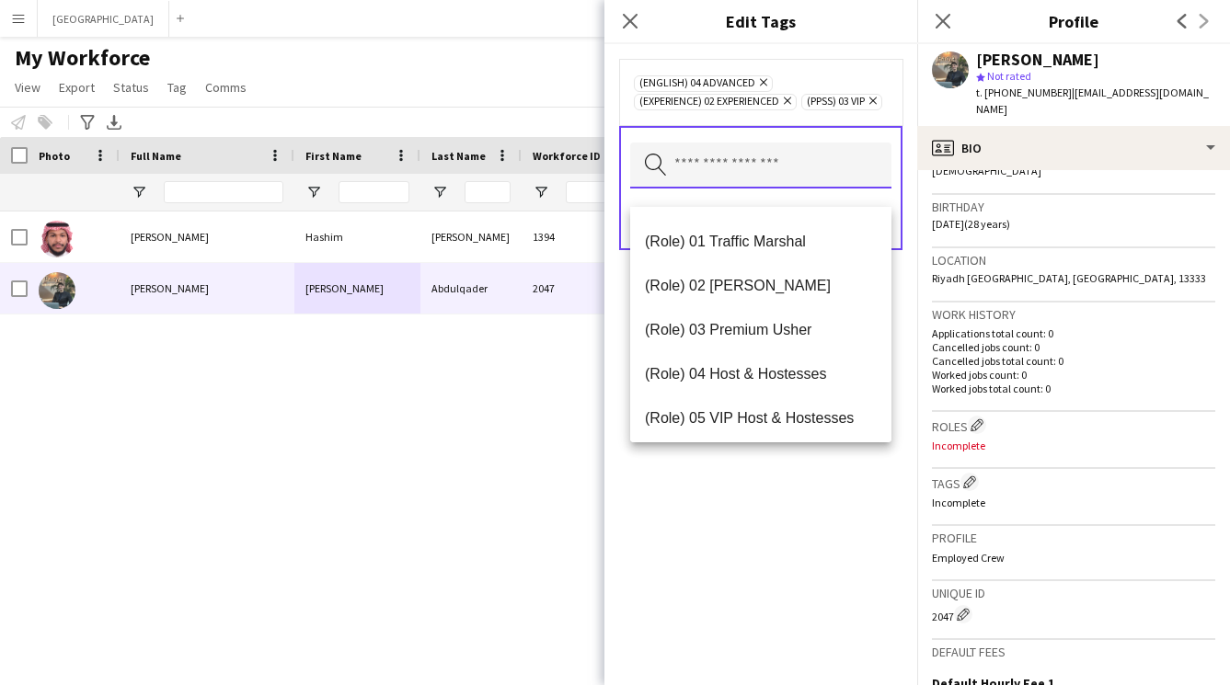
scroll to position [532, 0]
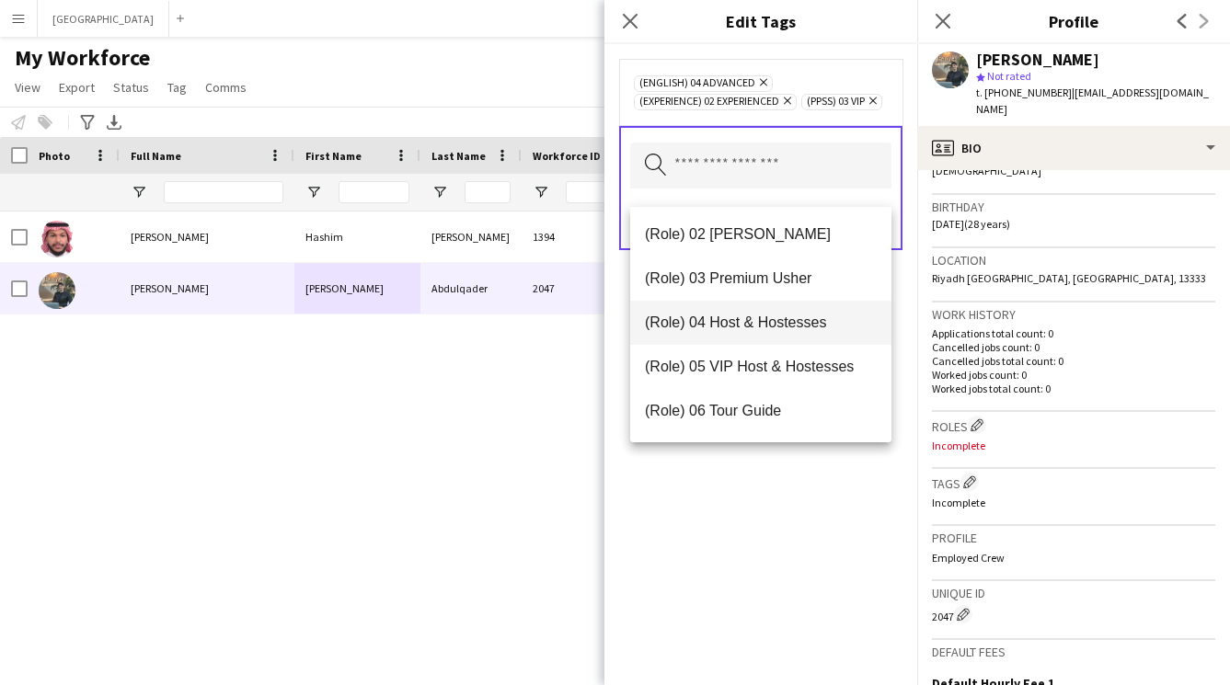
click at [738, 320] on span "(Role) 04 Host & Hostesses" at bounding box center [761, 322] width 232 height 17
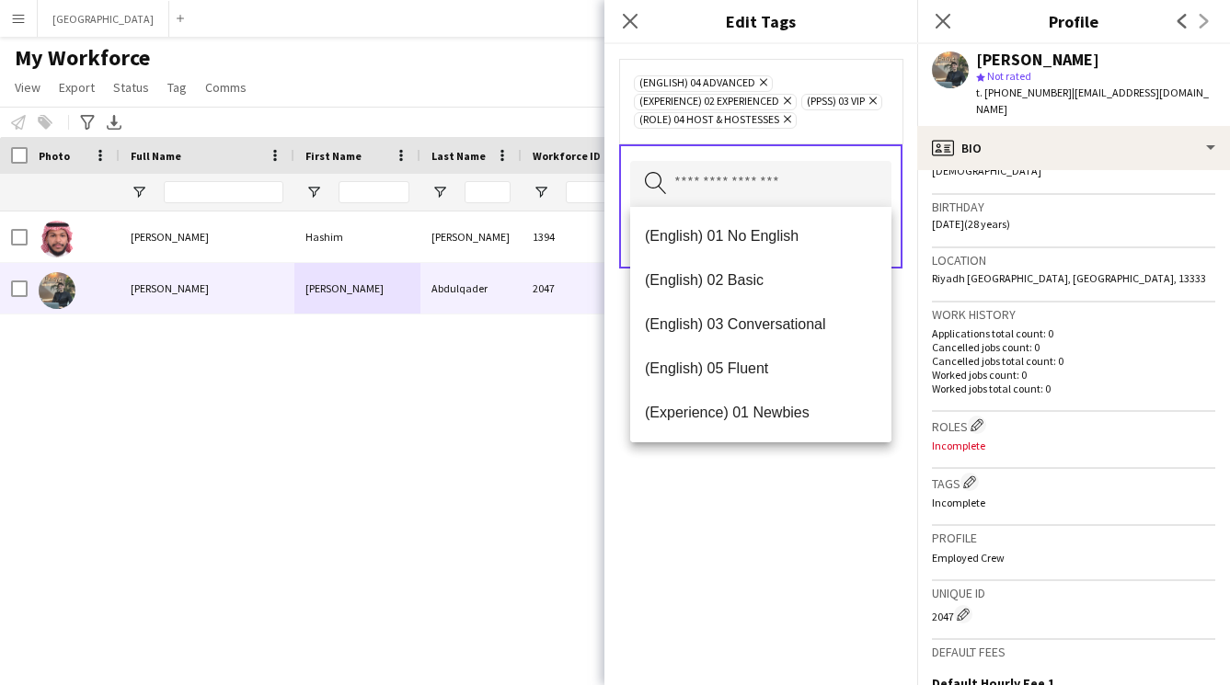
click at [764, 505] on div "(English) 04 Advanced Remove (Experience) 02 Experienced Remove (PPSS) 03 VIP R…" at bounding box center [760, 364] width 313 height 641
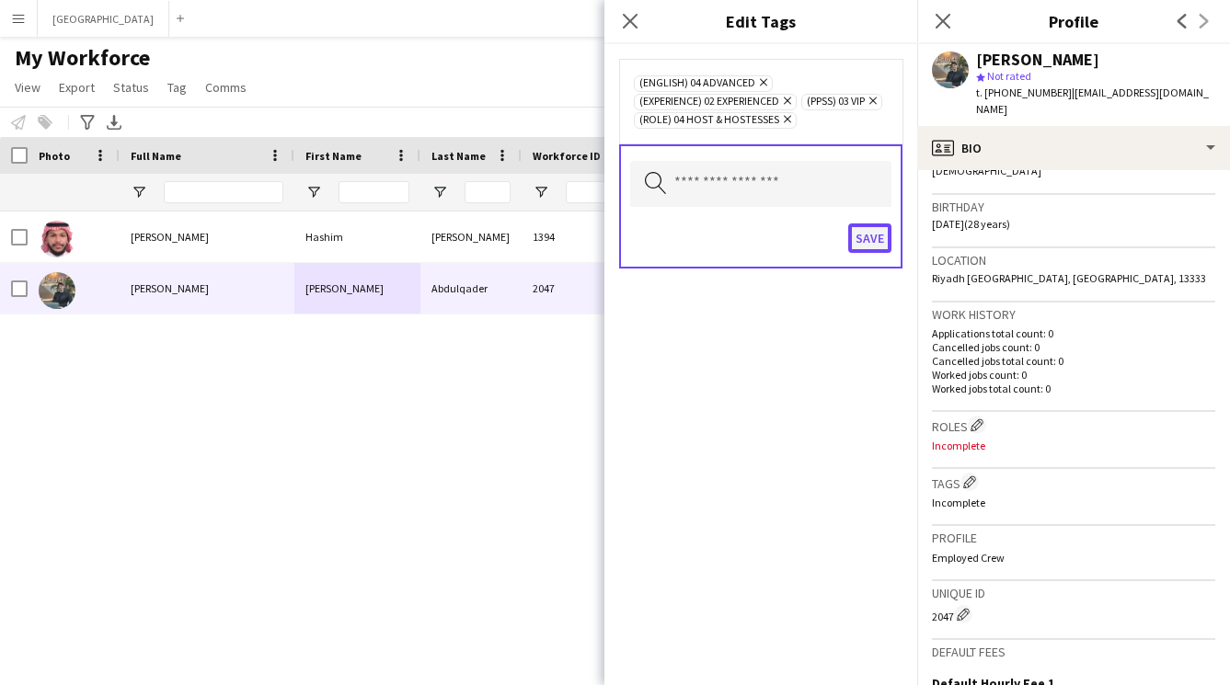
click at [868, 234] on button "Save" at bounding box center [869, 237] width 43 height 29
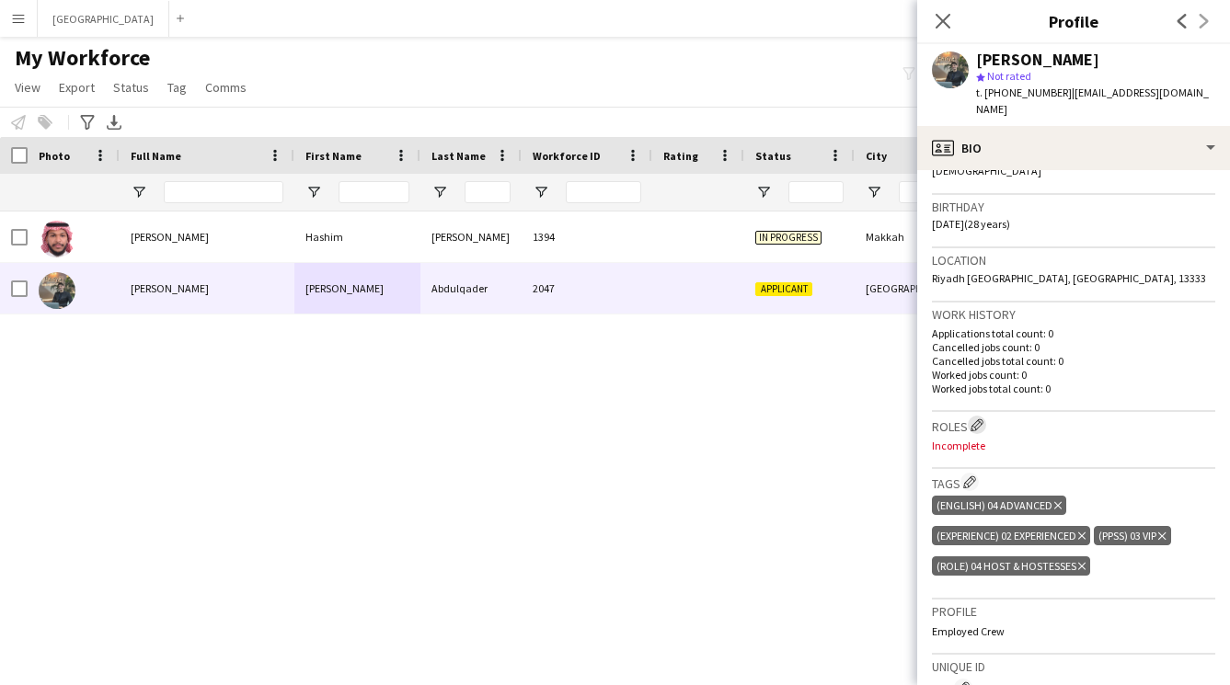
click at [975, 418] on app-icon "Edit crew company roles" at bounding box center [976, 424] width 13 height 13
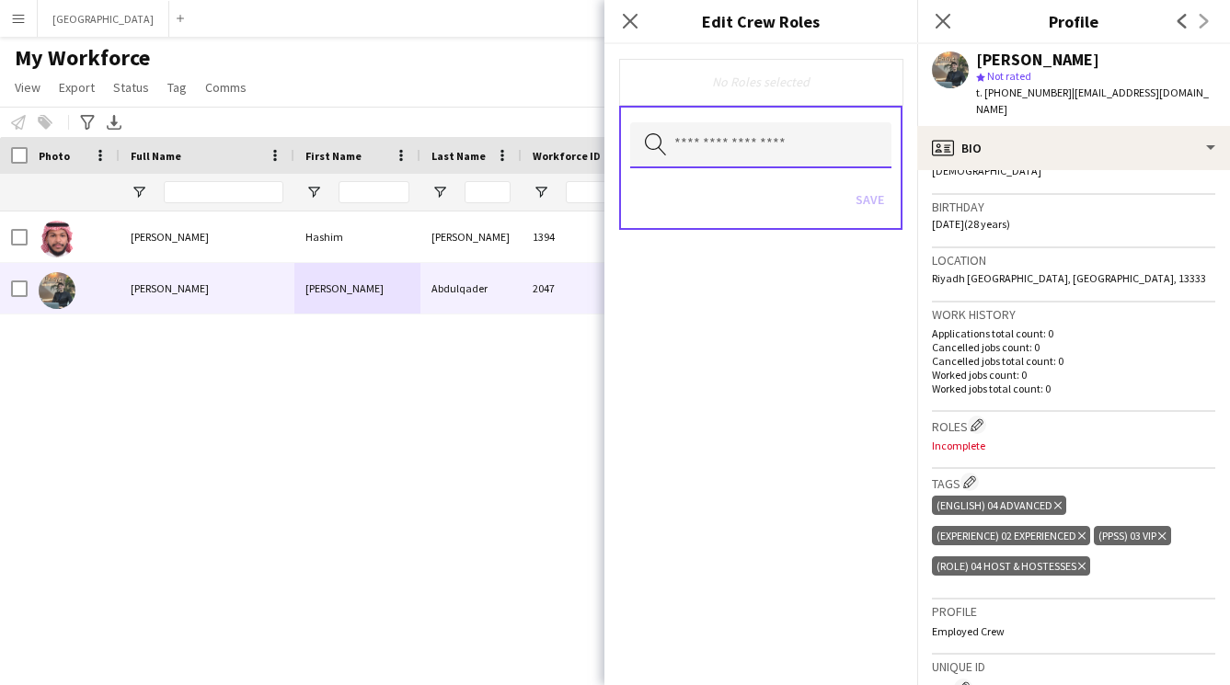
click at [729, 146] on input "text" at bounding box center [760, 145] width 261 height 46
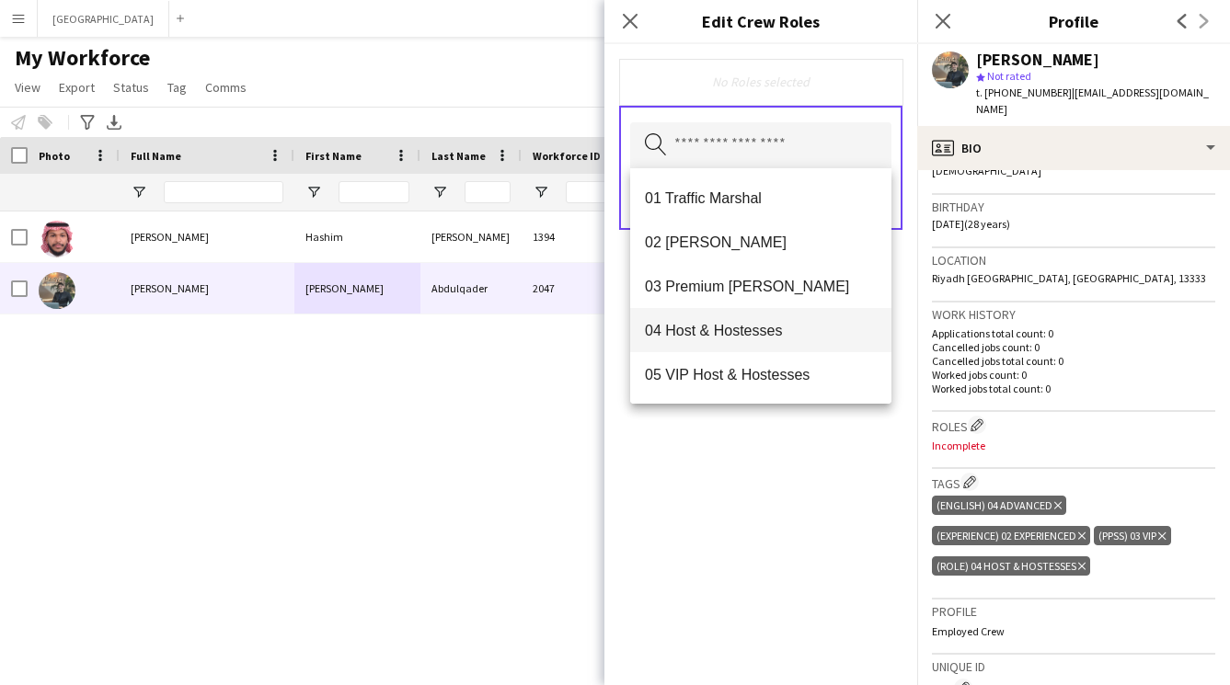
click at [737, 326] on span "04 Host & Hostesses" at bounding box center [761, 330] width 232 height 17
click at [781, 501] on div "04 Host & Hostesses Remove Search by role type Save" at bounding box center [760, 364] width 313 height 641
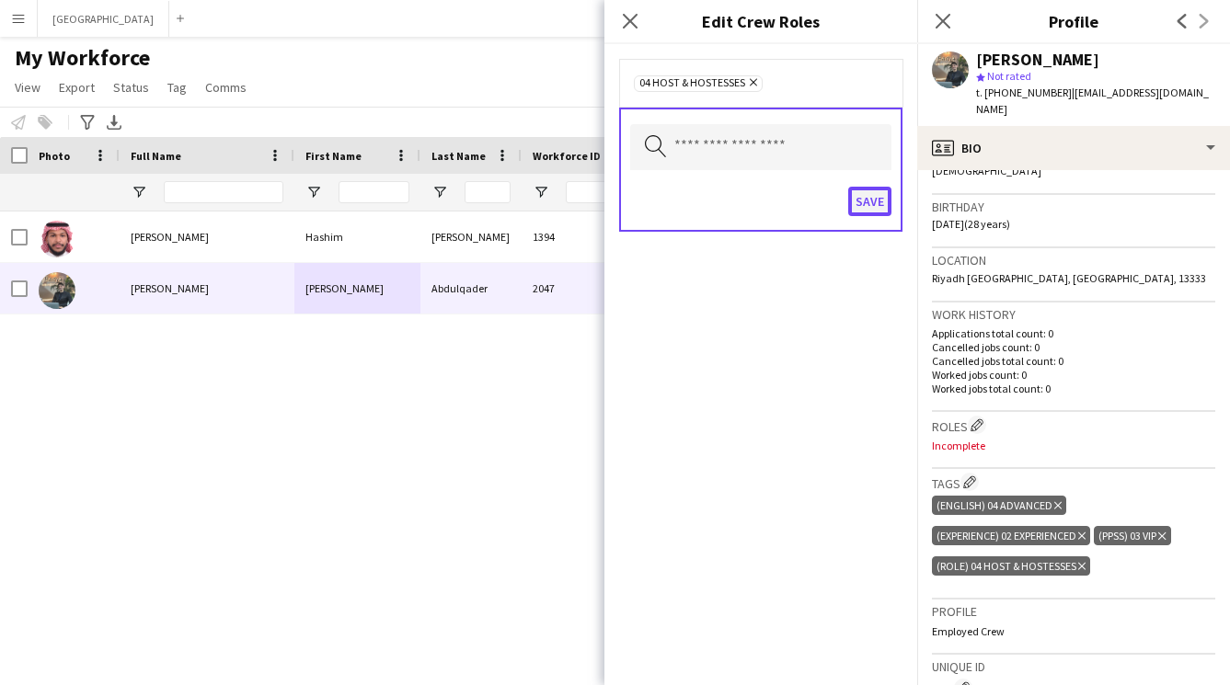
click at [876, 206] on button "Save" at bounding box center [869, 201] width 43 height 29
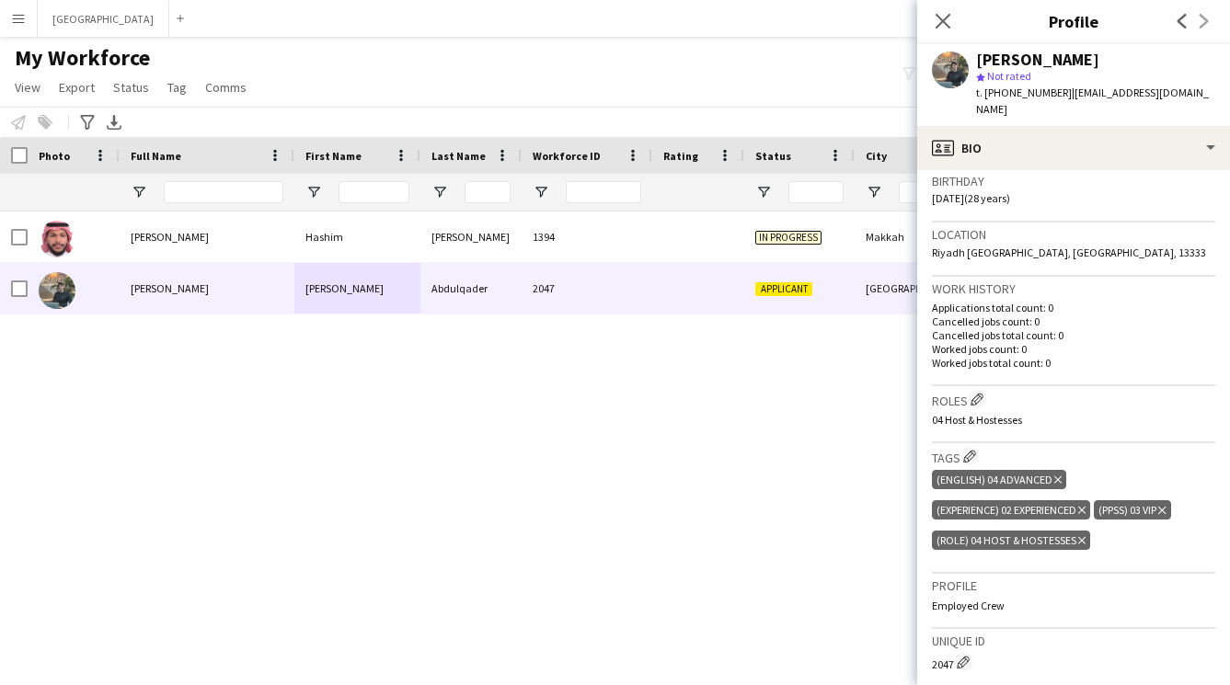
scroll to position [0, 0]
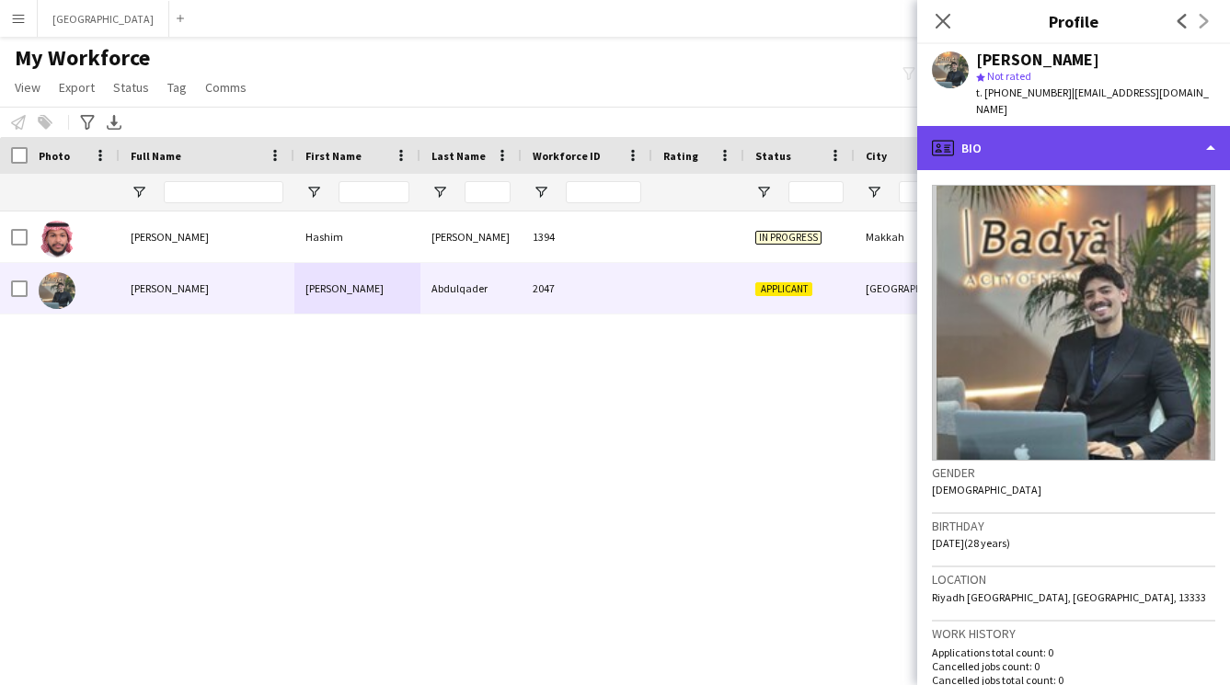
click at [1061, 147] on div "profile Bio" at bounding box center [1073, 148] width 313 height 44
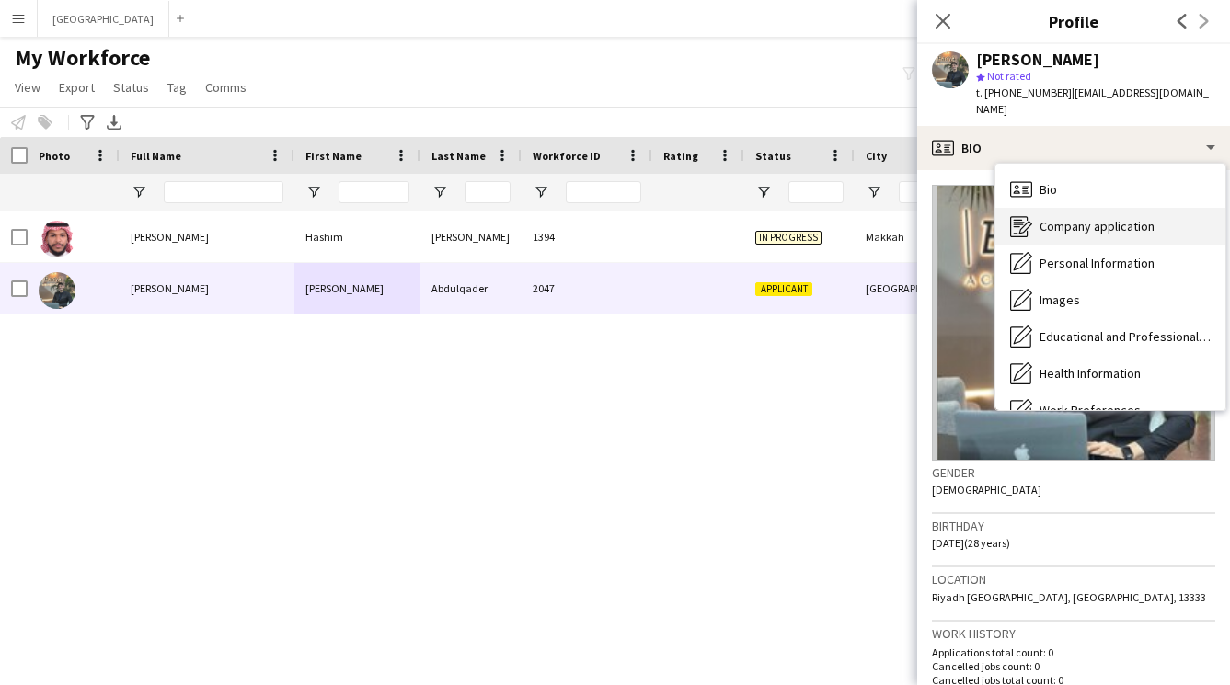
click at [1053, 218] on span "Company application" at bounding box center [1096, 226] width 115 height 17
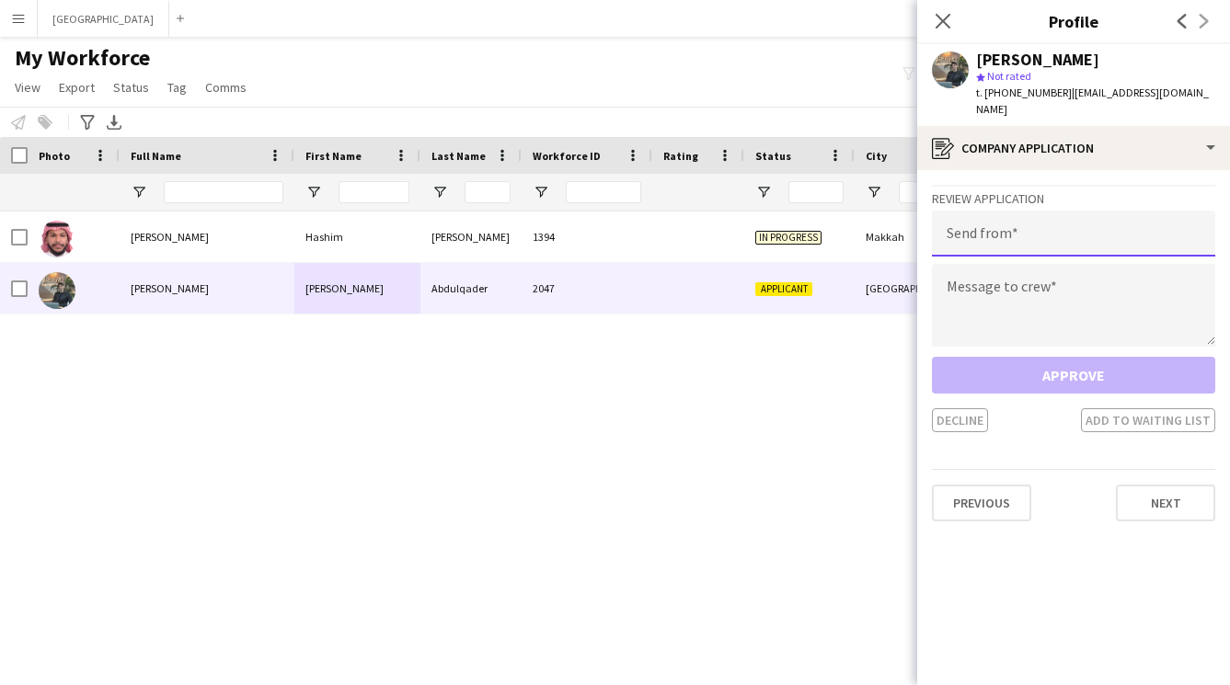
click at [1040, 211] on input "email" at bounding box center [1073, 234] width 283 height 46
paste input "**********"
type input "**********"
click at [1036, 280] on textarea at bounding box center [1073, 305] width 283 height 83
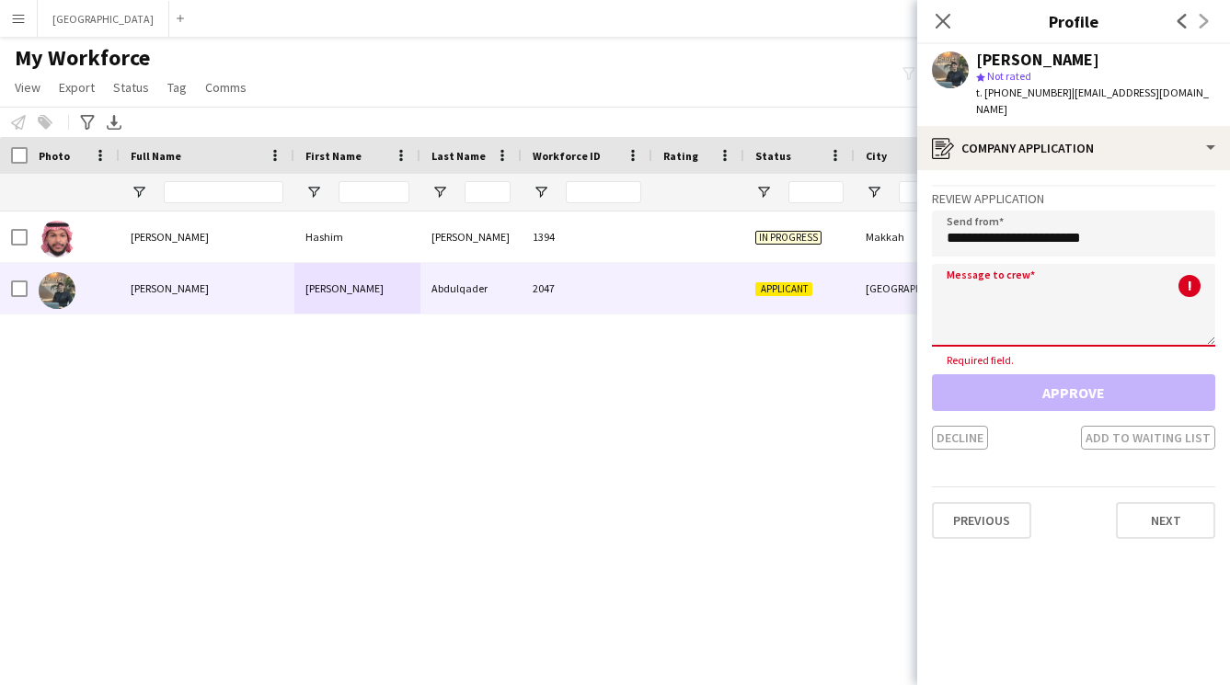
paste textarea "**********"
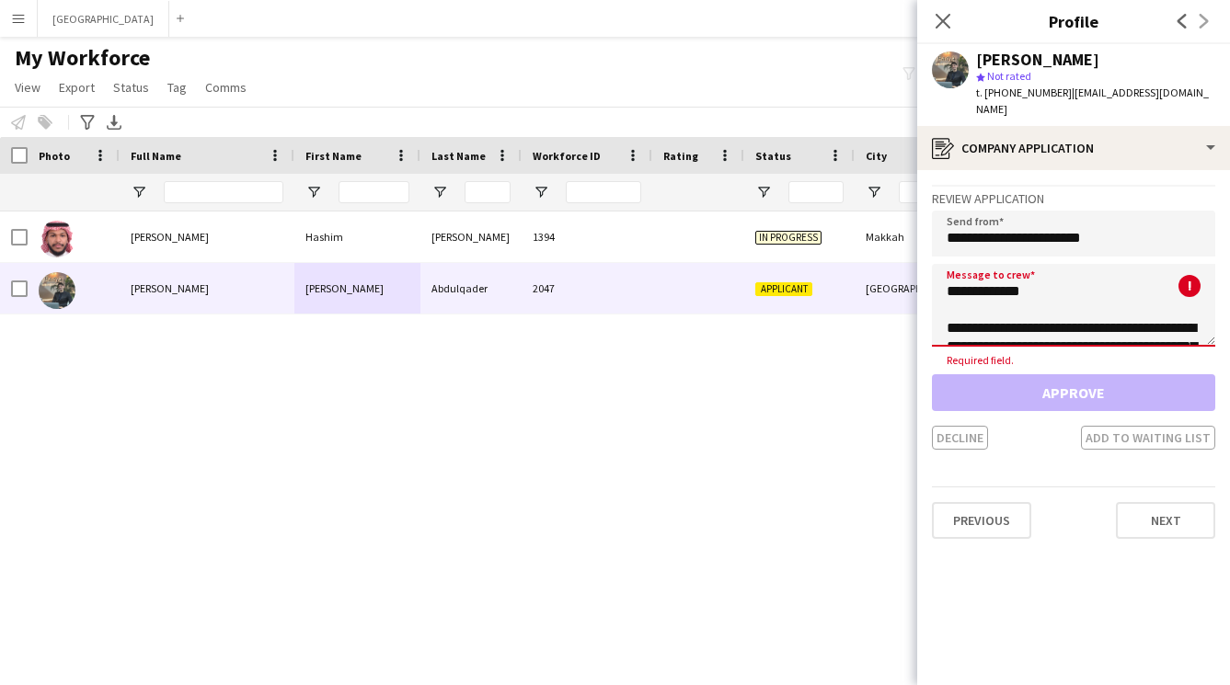
scroll to position [324, 0]
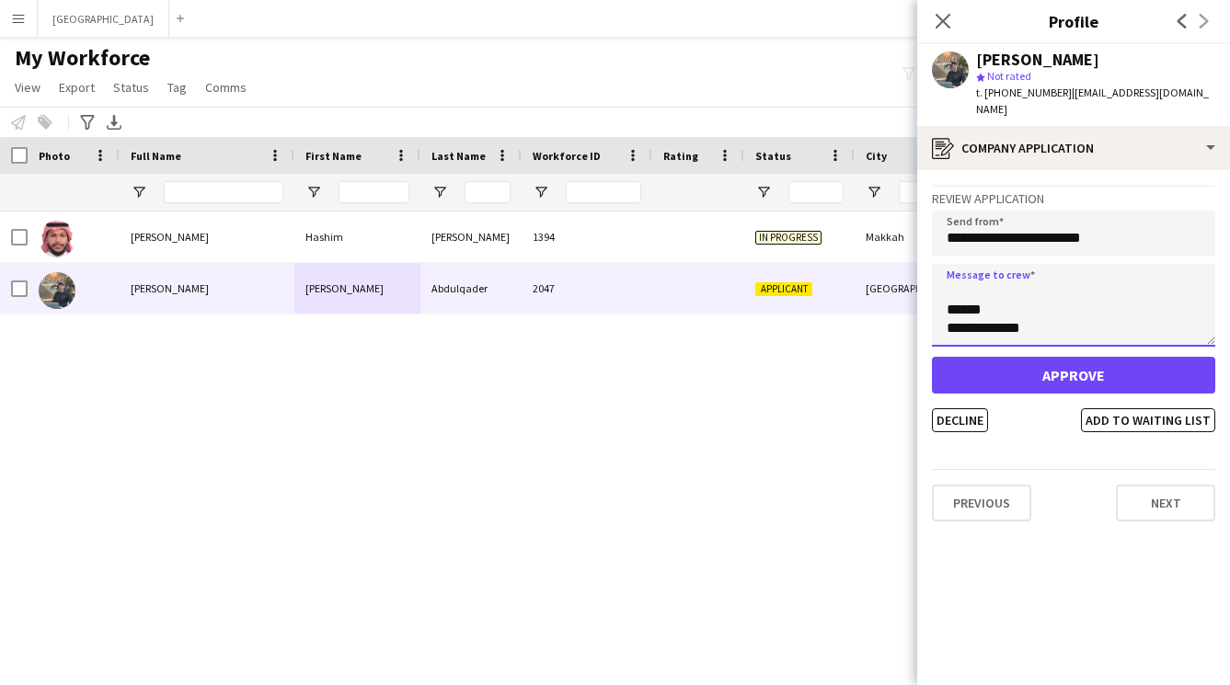
type textarea "**********"
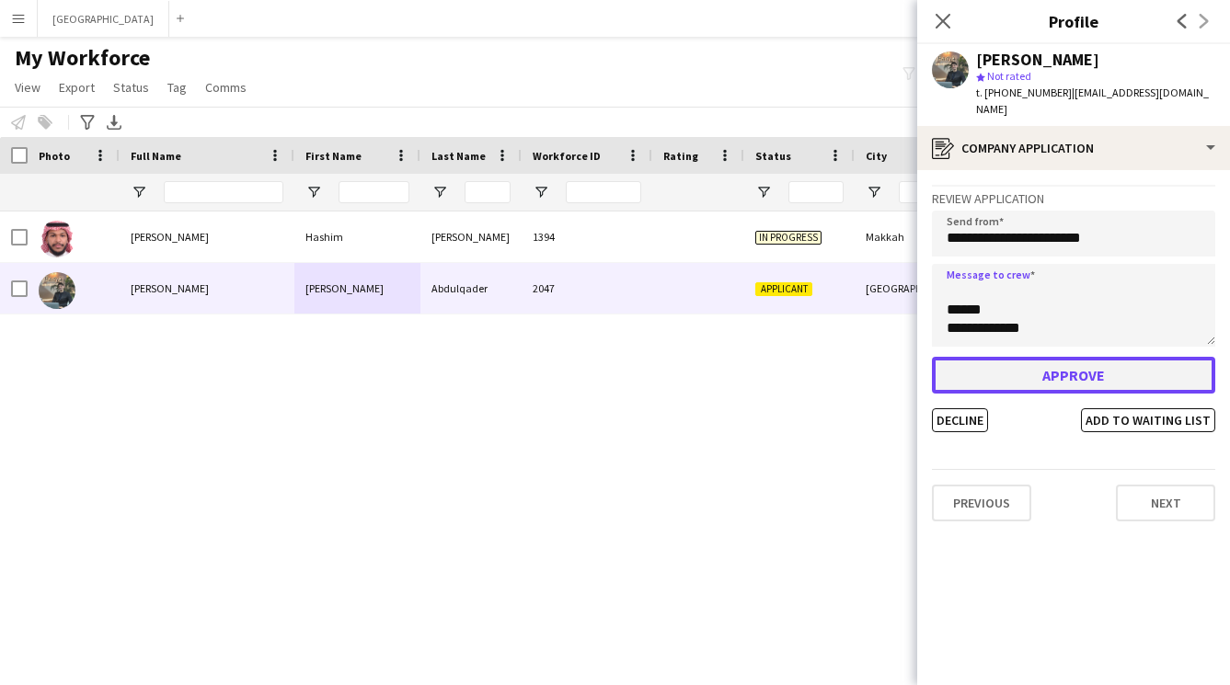
click at [1052, 360] on button "Approve" at bounding box center [1073, 375] width 283 height 37
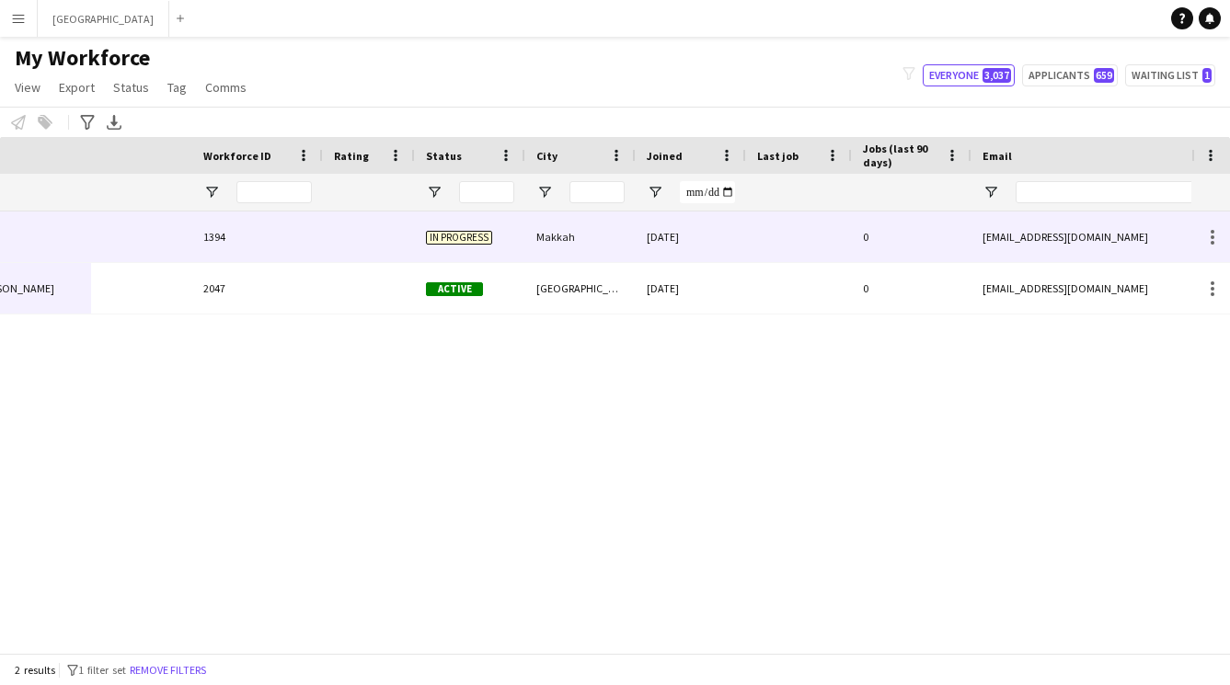
scroll to position [0, 884]
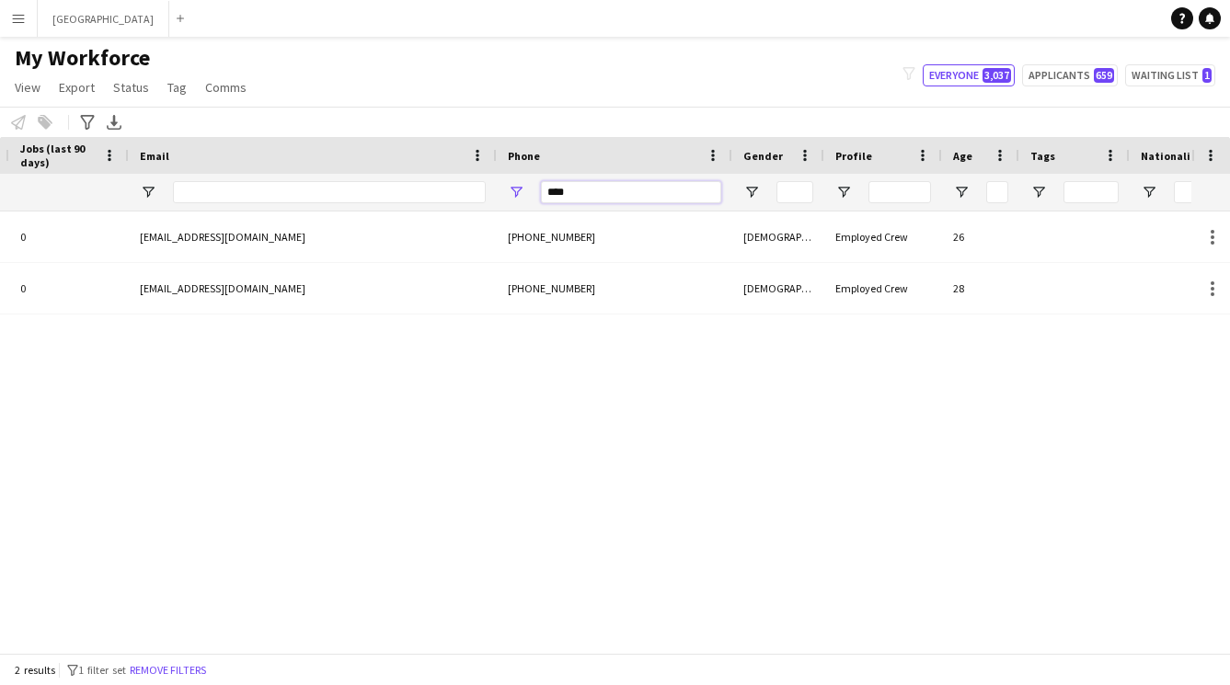
click at [620, 189] on input "****" at bounding box center [631, 192] width 180 height 22
type input "*"
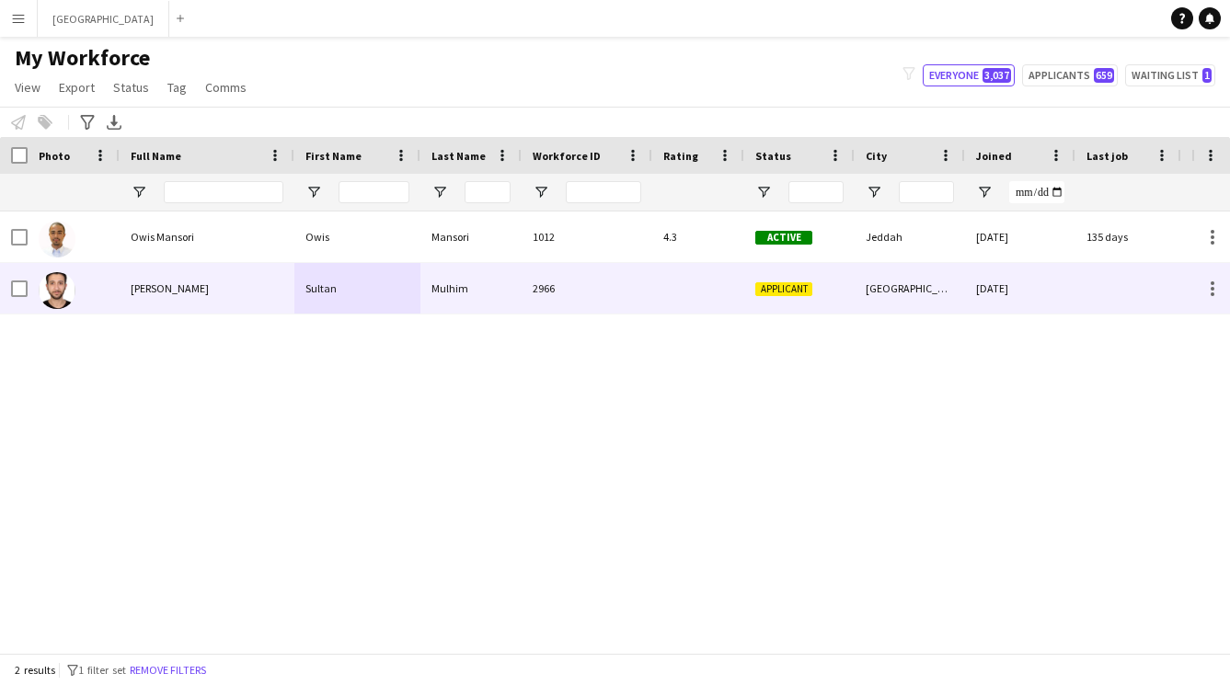
scroll to position [0, 530]
type input "****"
click at [406, 290] on div "Sultan" at bounding box center [357, 288] width 126 height 51
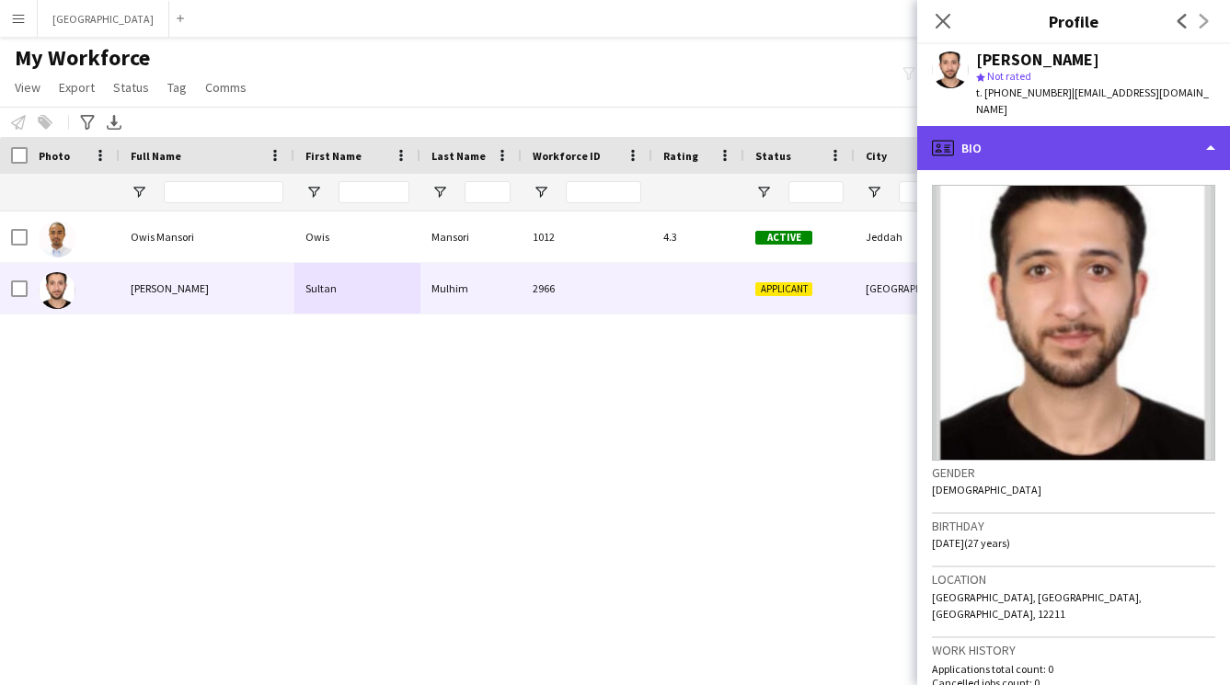
click at [1046, 126] on div "profile Bio" at bounding box center [1073, 148] width 313 height 44
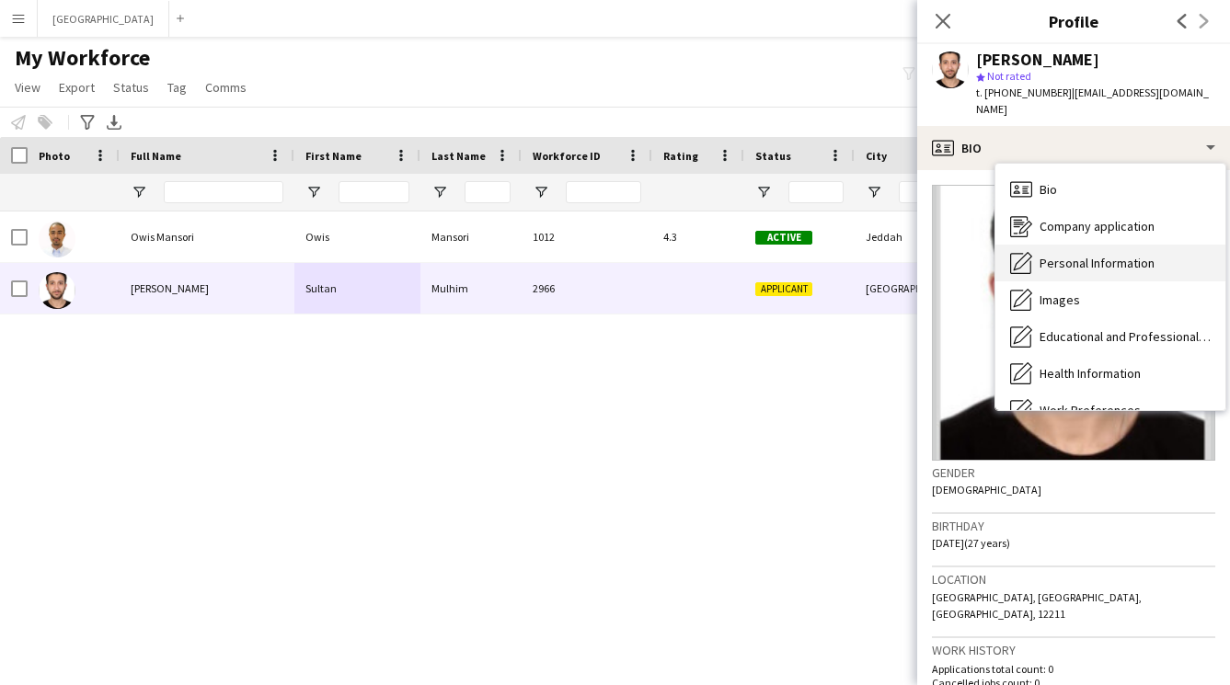
click at [1054, 255] on span "Personal Information" at bounding box center [1096, 263] width 115 height 17
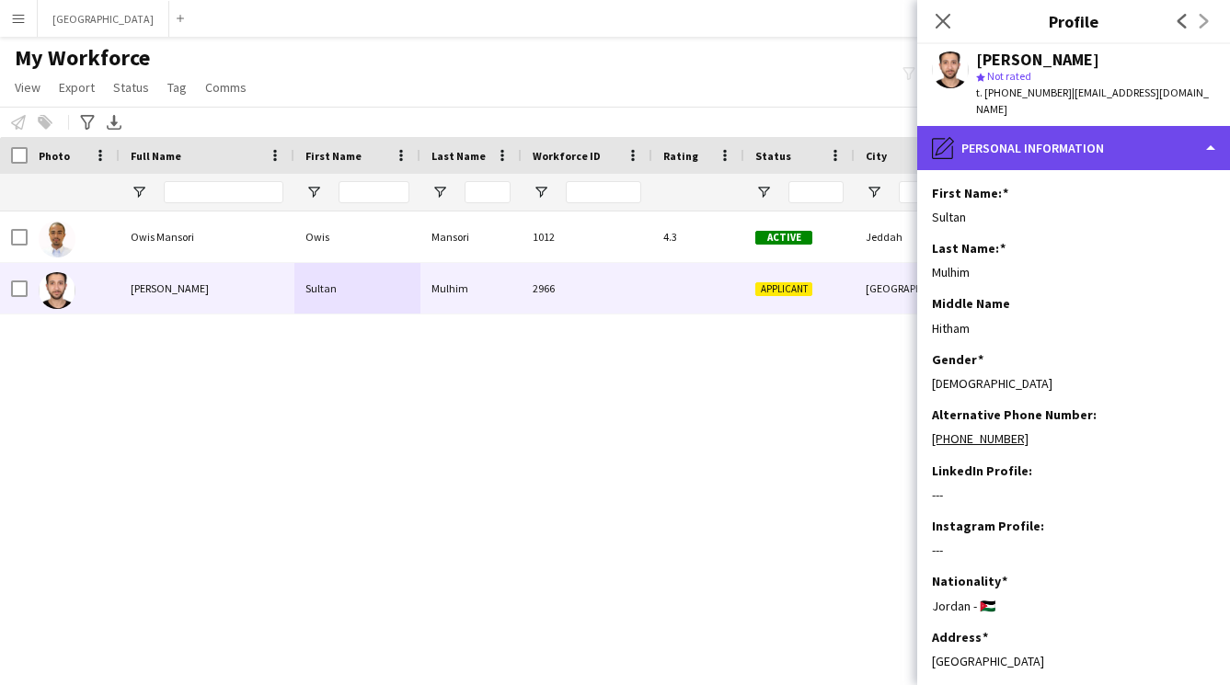
click at [1024, 143] on div "pencil4 Personal Information" at bounding box center [1073, 148] width 313 height 44
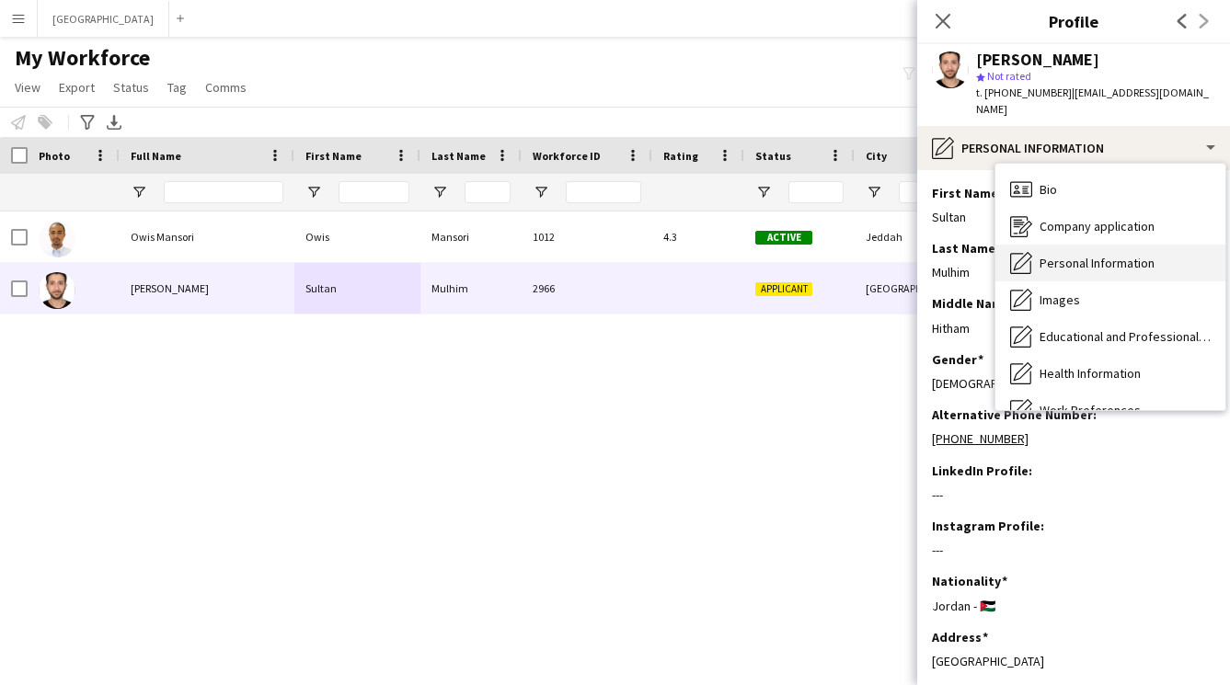
click at [1062, 257] on div "Personal Information Personal Information" at bounding box center [1110, 263] width 230 height 37
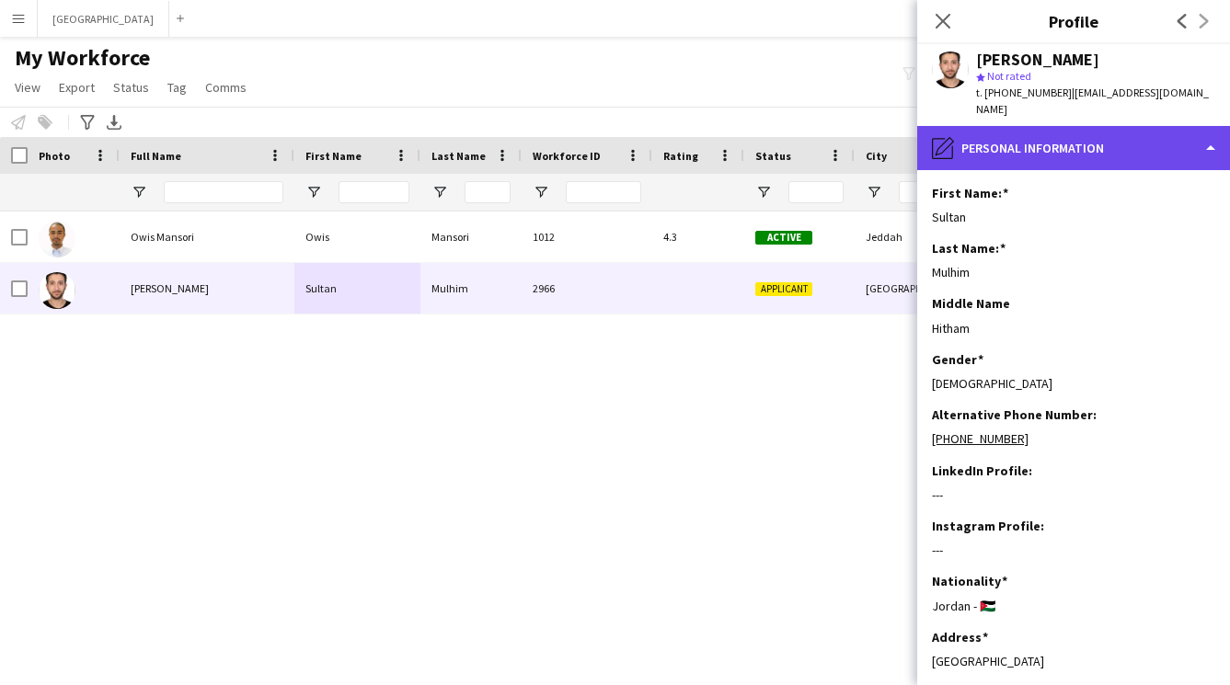
click at [1023, 126] on div "pencil4 Personal Information" at bounding box center [1073, 148] width 313 height 44
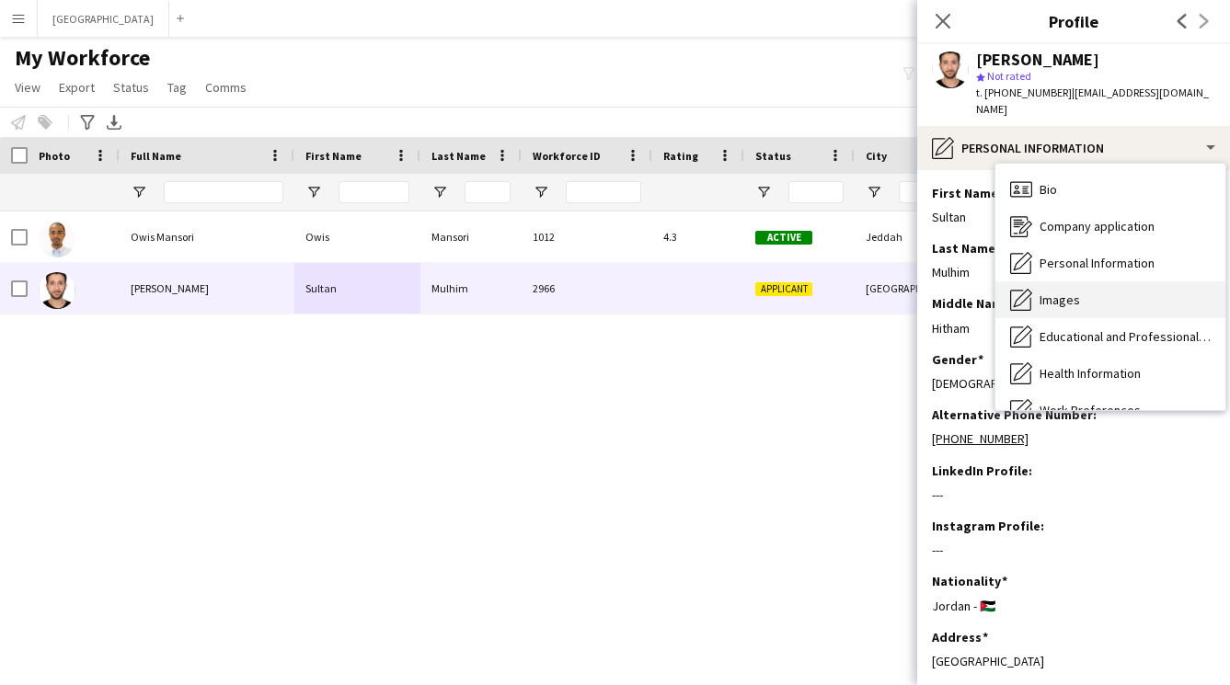
click at [1037, 287] on div "Images Images" at bounding box center [1110, 299] width 230 height 37
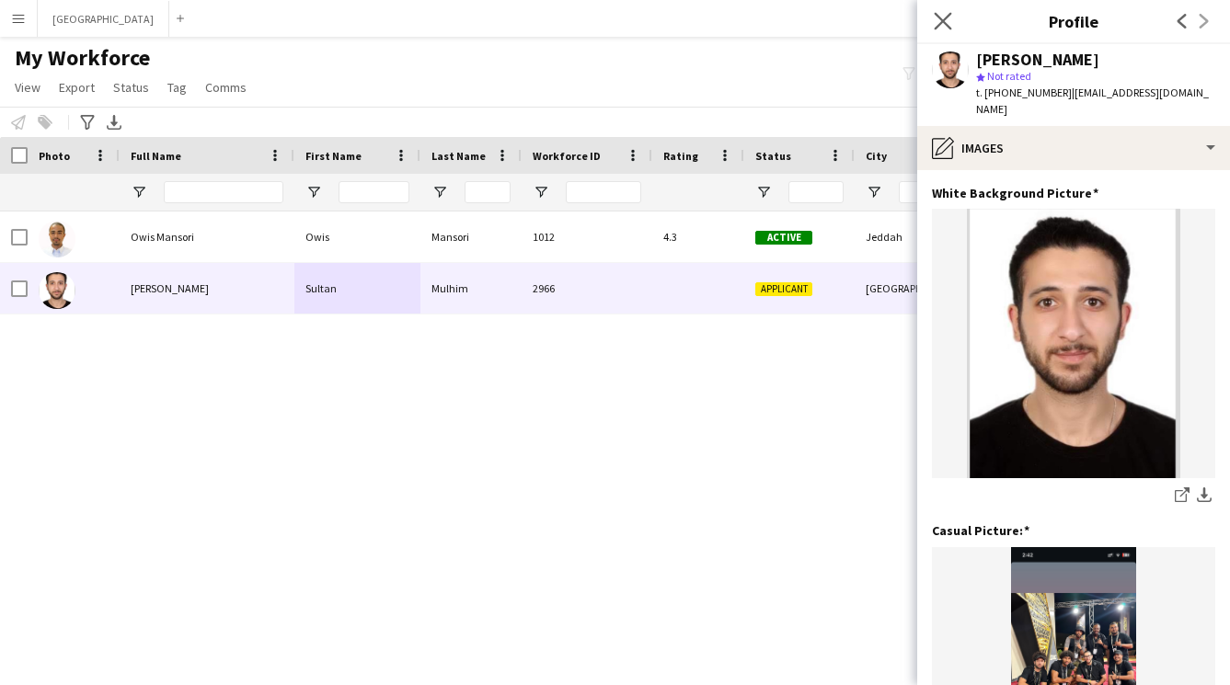
click at [942, 29] on app-icon "Close pop-in" at bounding box center [943, 21] width 27 height 27
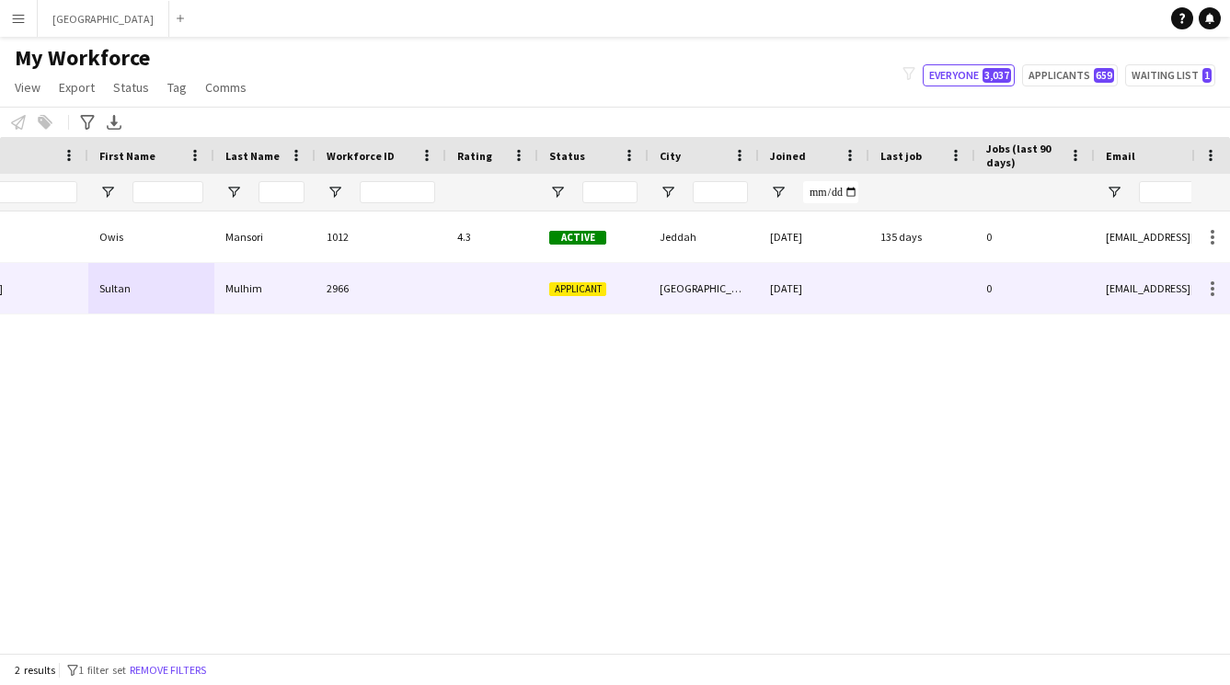
scroll to position [0, 443]
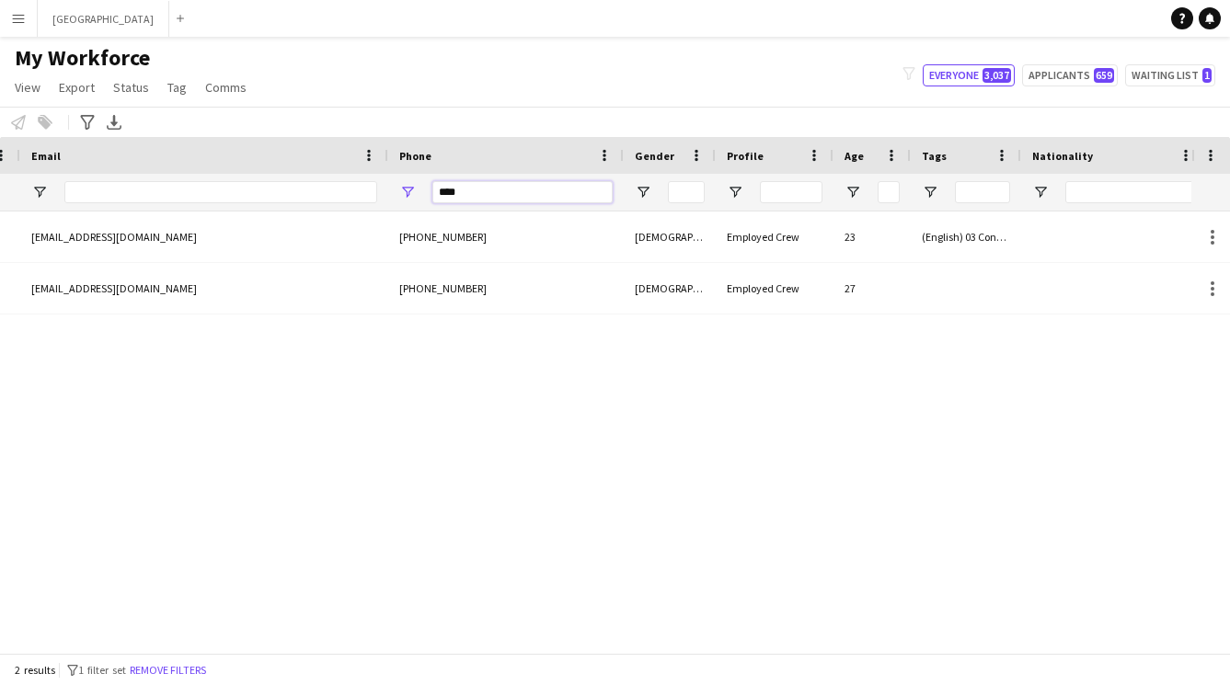
click at [528, 190] on input "****" at bounding box center [522, 192] width 180 height 22
type input "*"
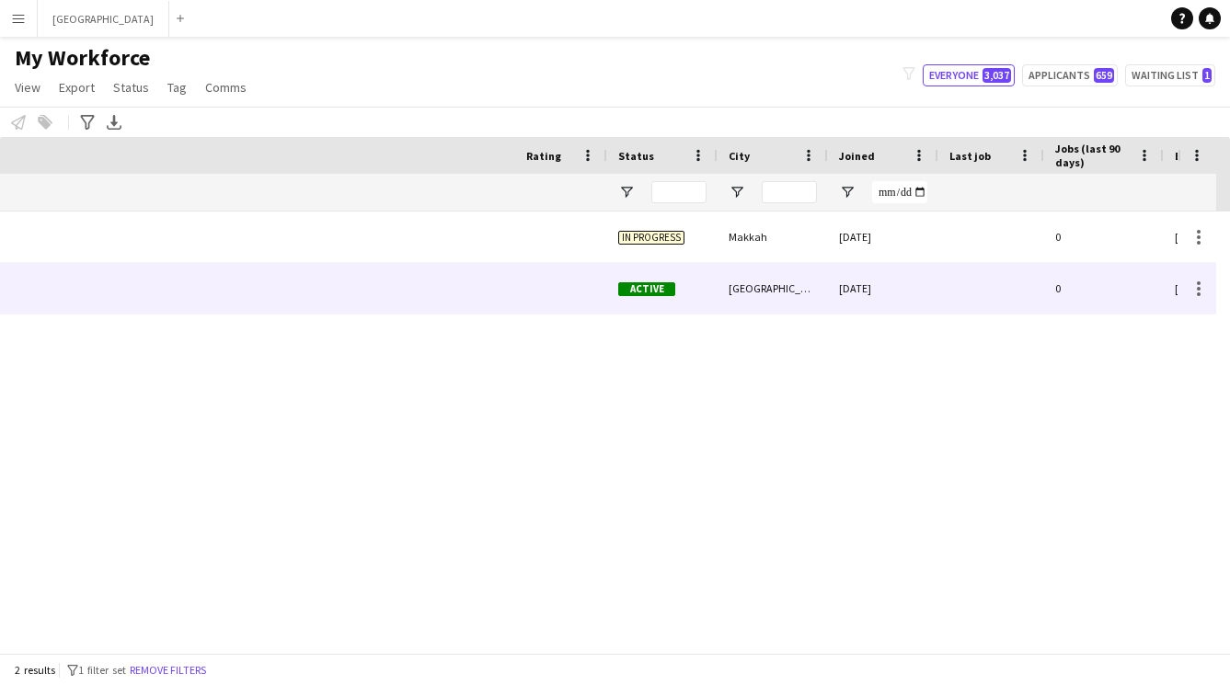
scroll to position [0, 0]
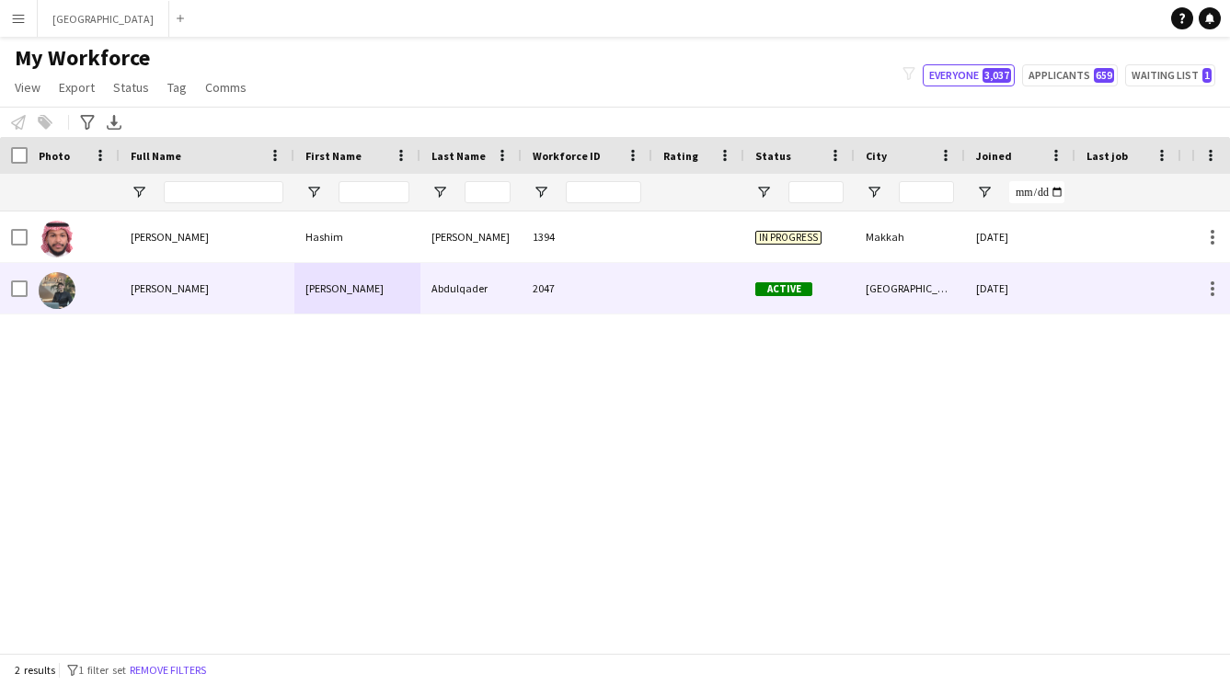
type input "****"
click at [286, 290] on div "Mohammed Abdulqader" at bounding box center [207, 288] width 175 height 51
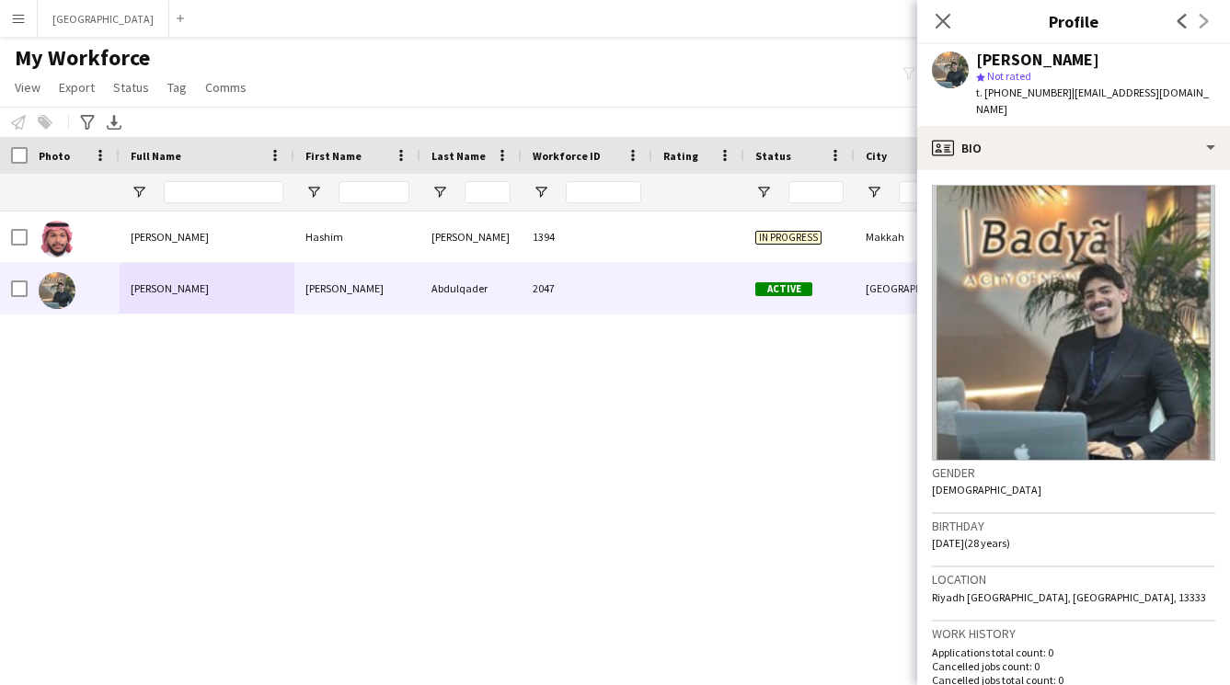
drag, startPoint x: 1057, startPoint y: 93, endPoint x: 988, endPoint y: 87, distance: 69.2
click at [988, 87] on span "t. +966556543064" at bounding box center [1024, 93] width 96 height 14
copy span "966556543064"
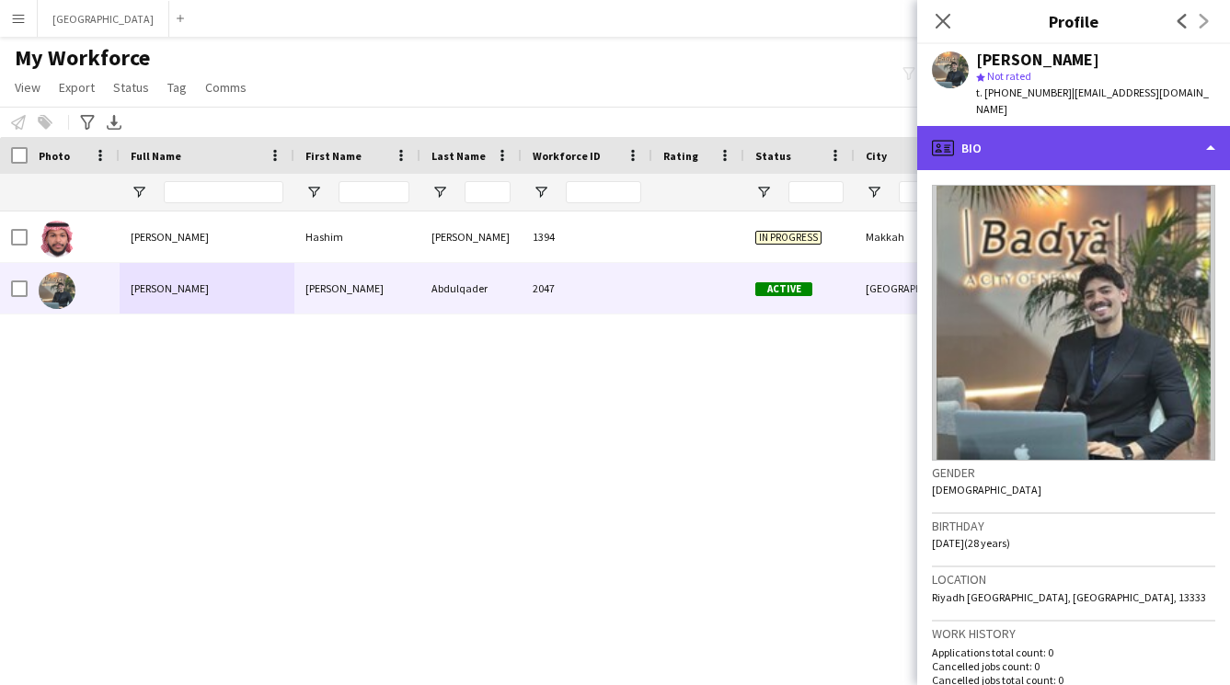
click at [1070, 141] on div "profile Bio" at bounding box center [1073, 148] width 313 height 44
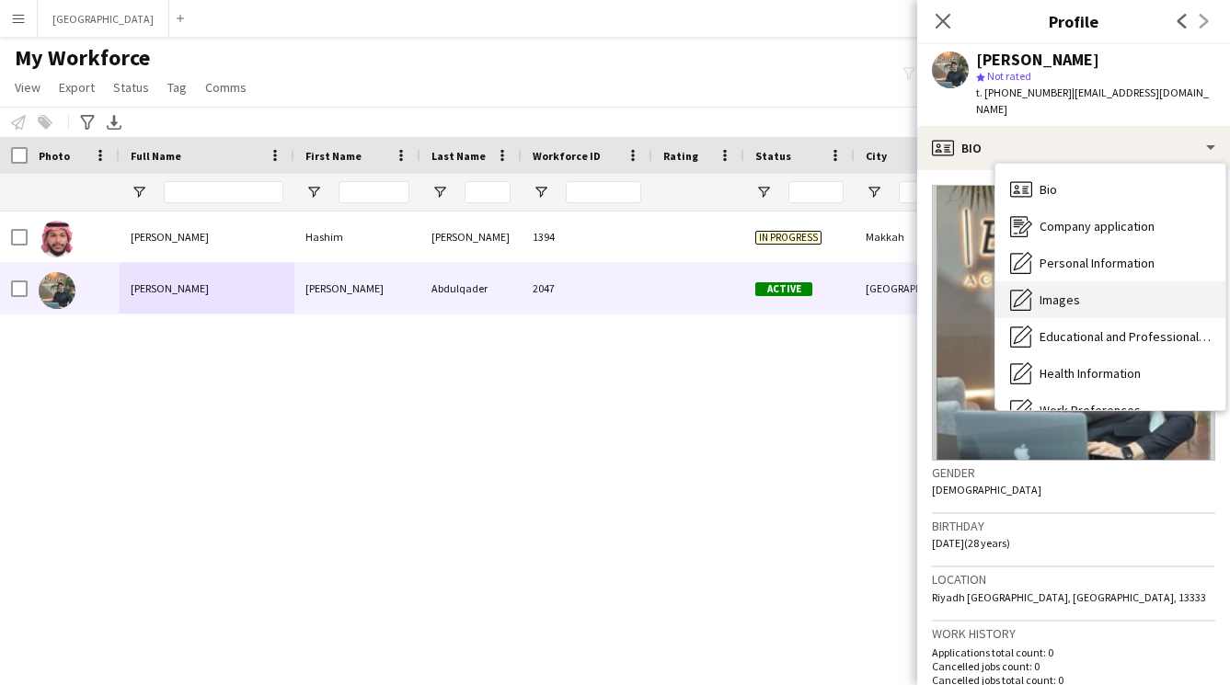
click at [1058, 292] on span "Images" at bounding box center [1059, 300] width 40 height 17
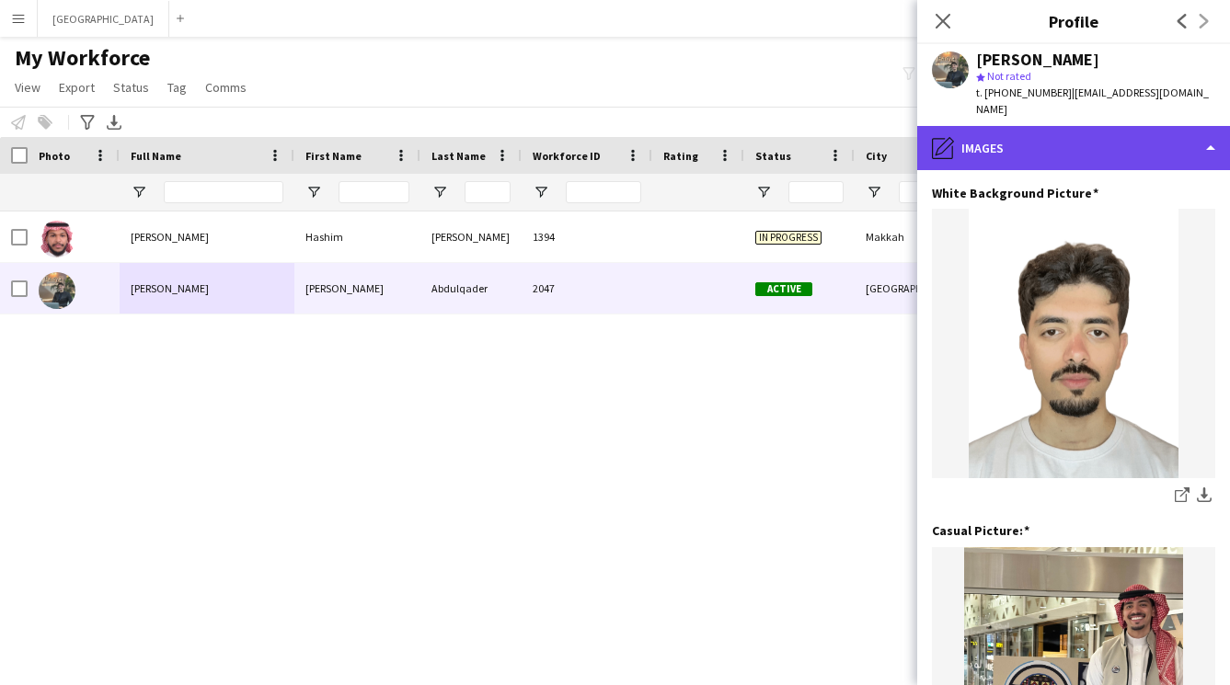
click at [1032, 140] on div "pencil4 Images" at bounding box center [1073, 148] width 313 height 44
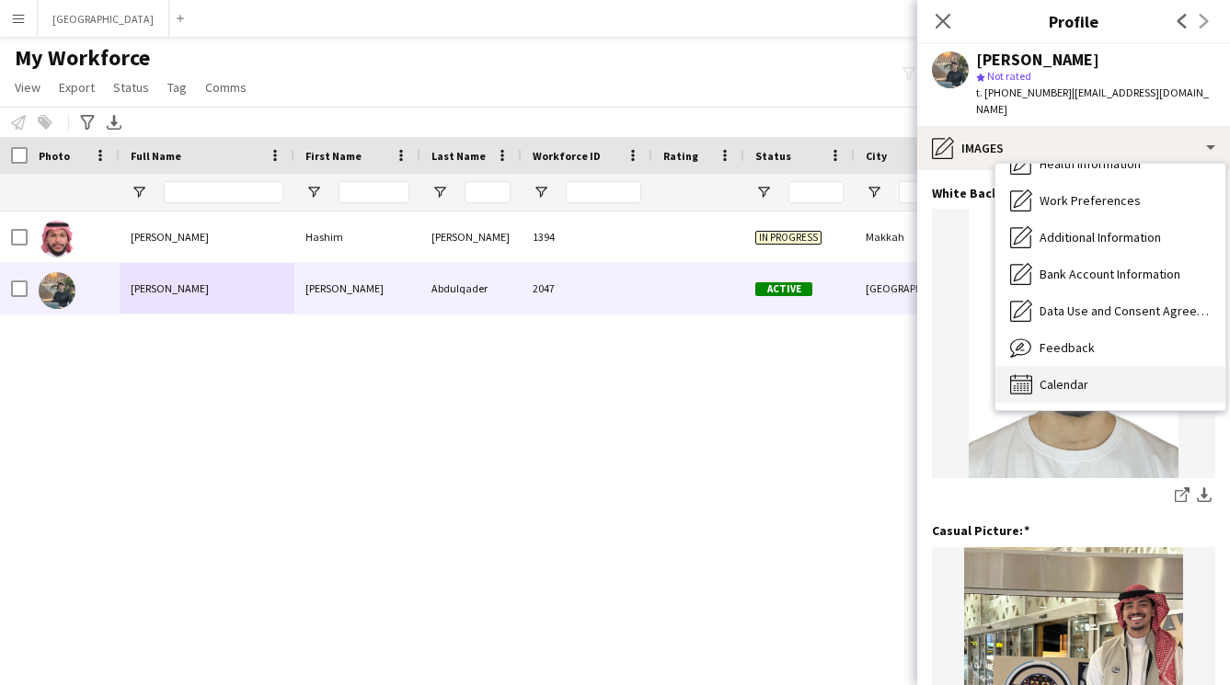
click at [1038, 371] on div "Calendar Calendar" at bounding box center [1110, 384] width 230 height 37
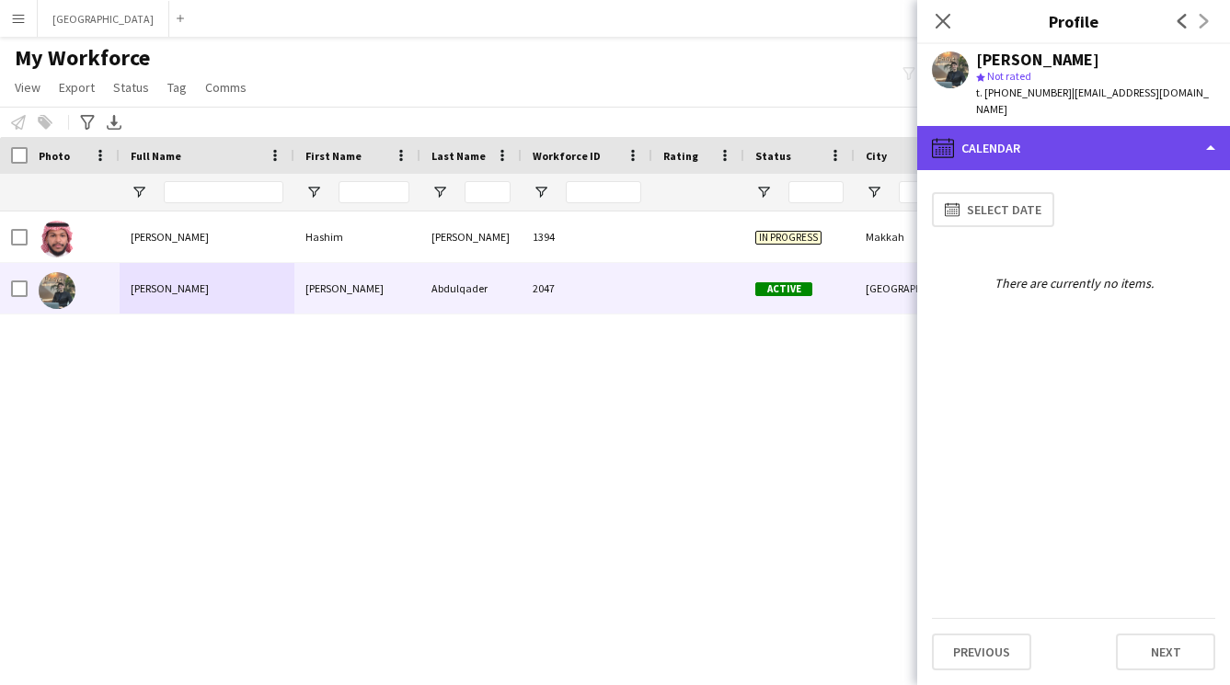
click at [1067, 126] on div "calendar-full Calendar" at bounding box center [1073, 148] width 313 height 44
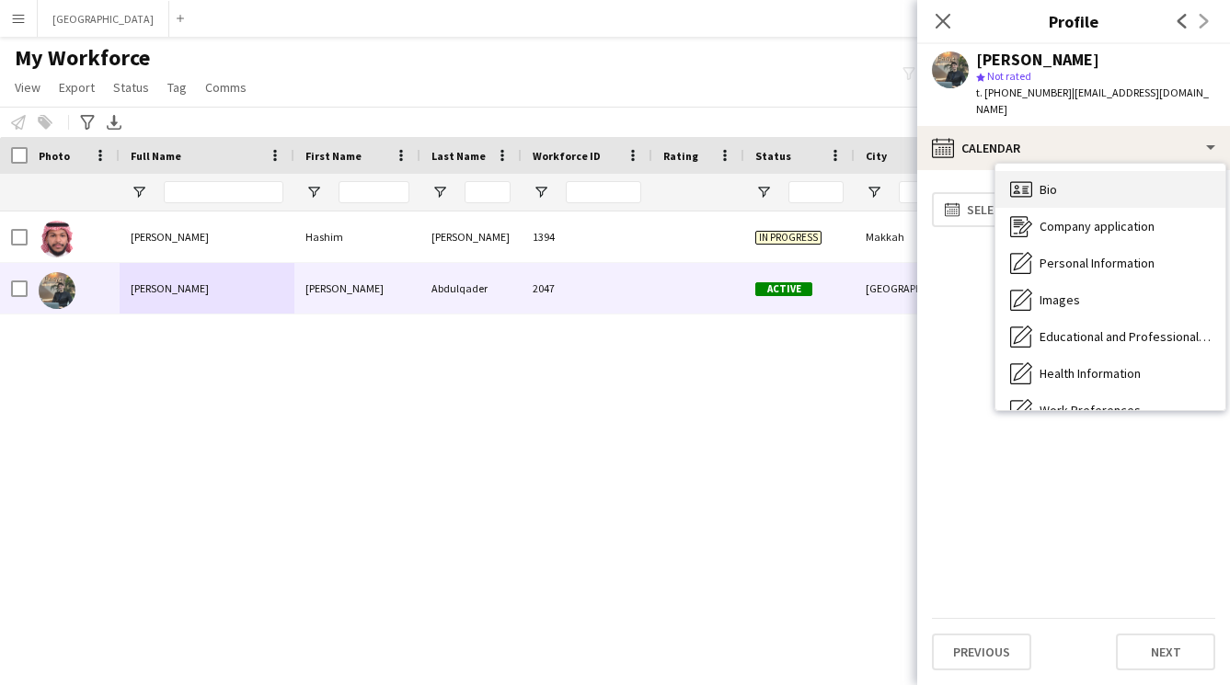
click at [1070, 171] on div "Bio Bio" at bounding box center [1110, 189] width 230 height 37
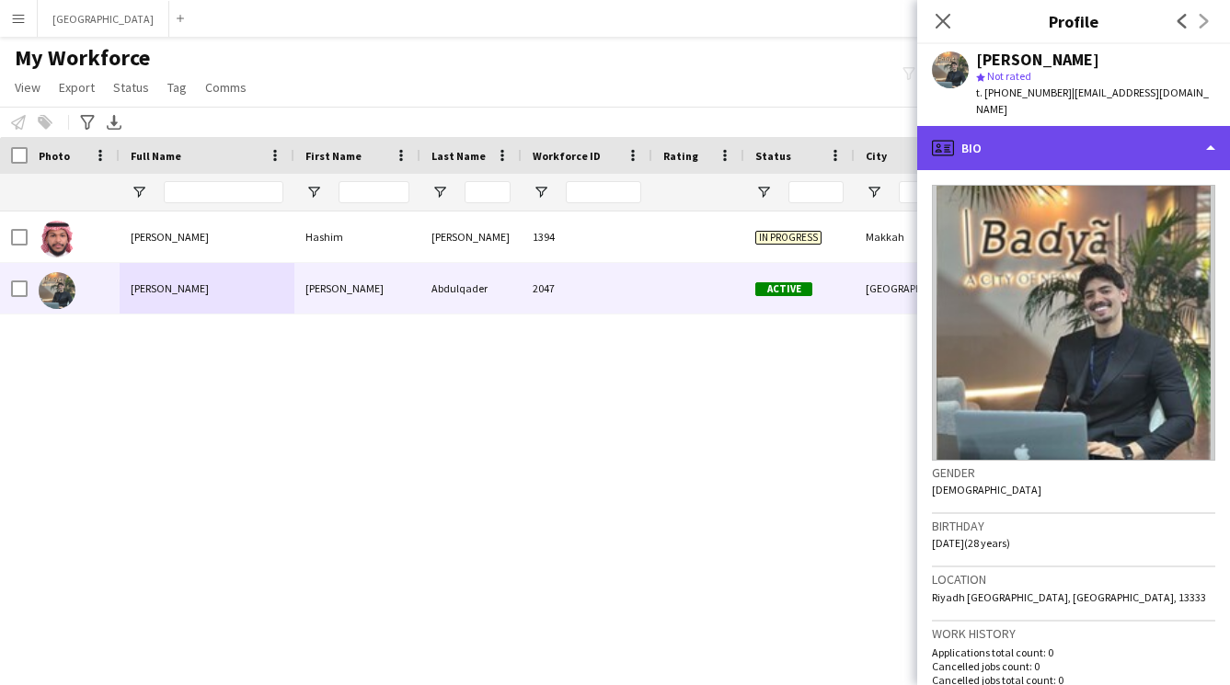
click at [1055, 128] on div "profile Bio" at bounding box center [1073, 148] width 313 height 44
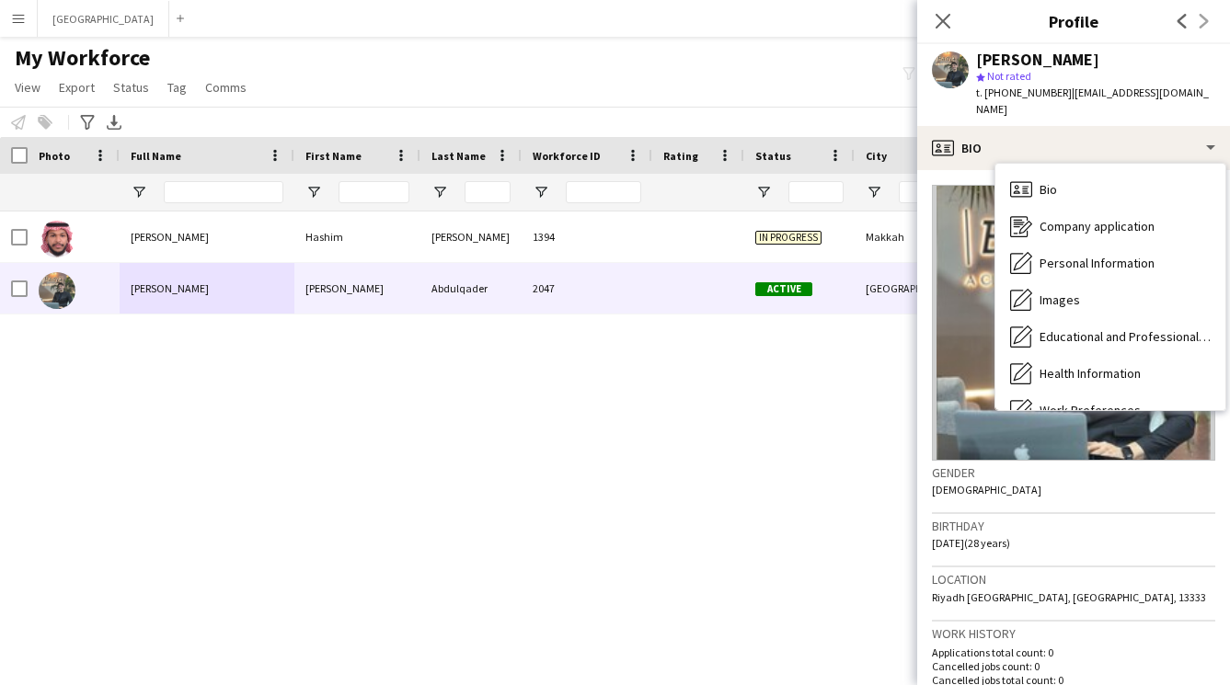
click at [967, 185] on img at bounding box center [1073, 323] width 283 height 276
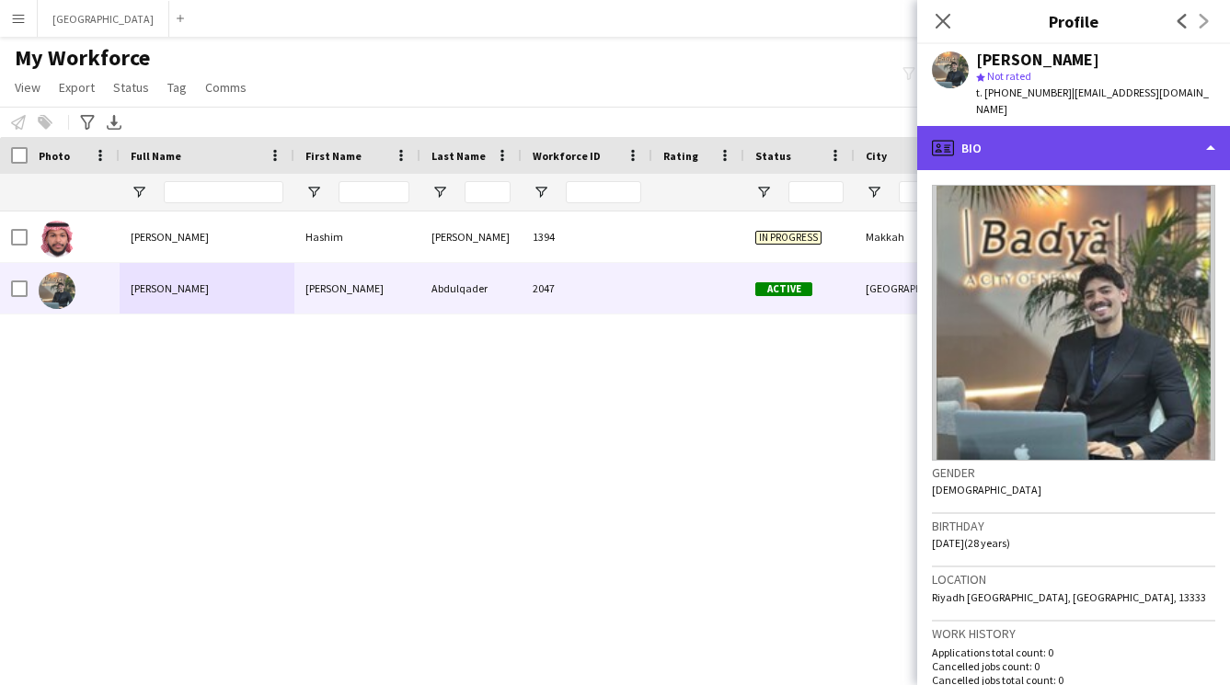
click at [1002, 137] on div "profile Bio" at bounding box center [1073, 148] width 313 height 44
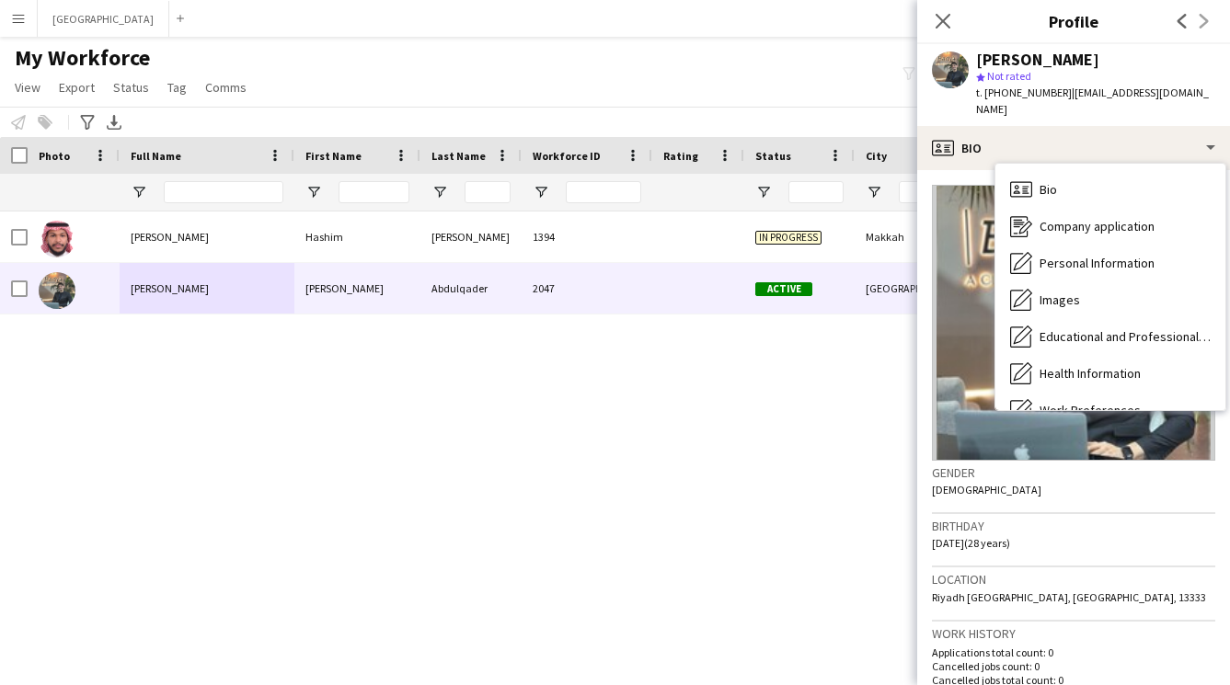
click at [962, 170] on app-crew-profile-bio "Gender Male Birthday 29-03-1997 (28 years) Location Riyadh Saudi Arabia, Riyadh…" at bounding box center [1073, 427] width 313 height 515
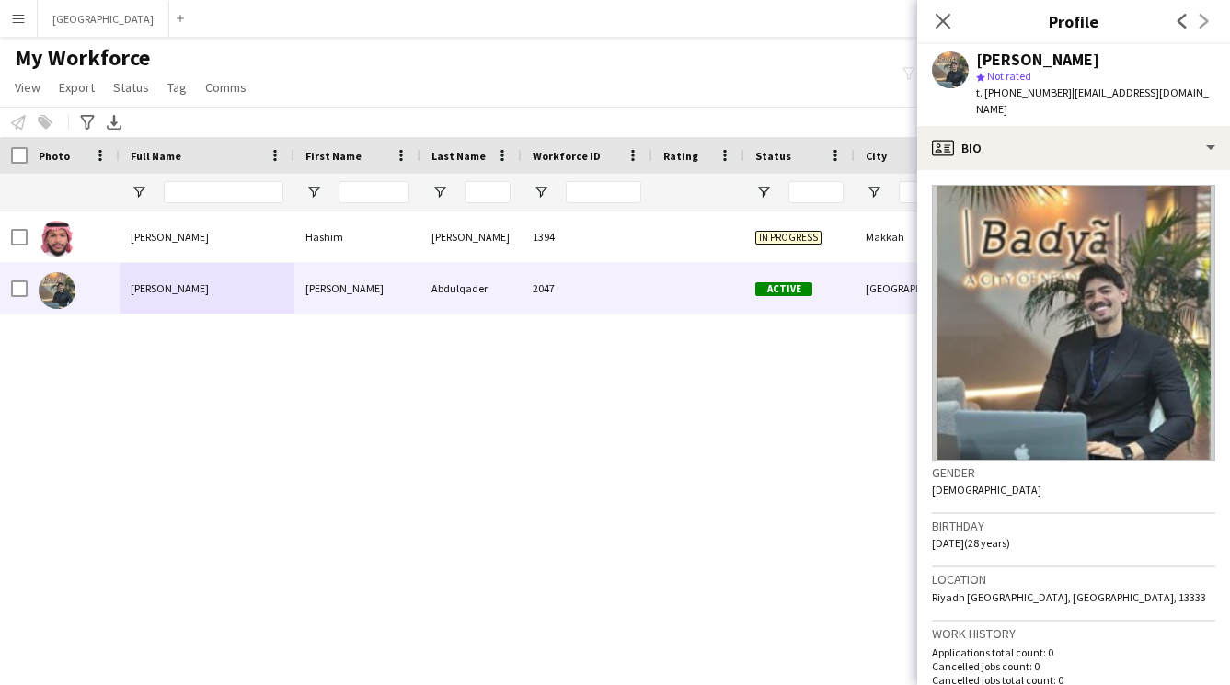
click at [1079, 170] on app-crew-profile-bio "Gender Male Birthday 29-03-1997 (28 years) Location Riyadh Saudi Arabia, Riyadh…" at bounding box center [1073, 427] width 313 height 515
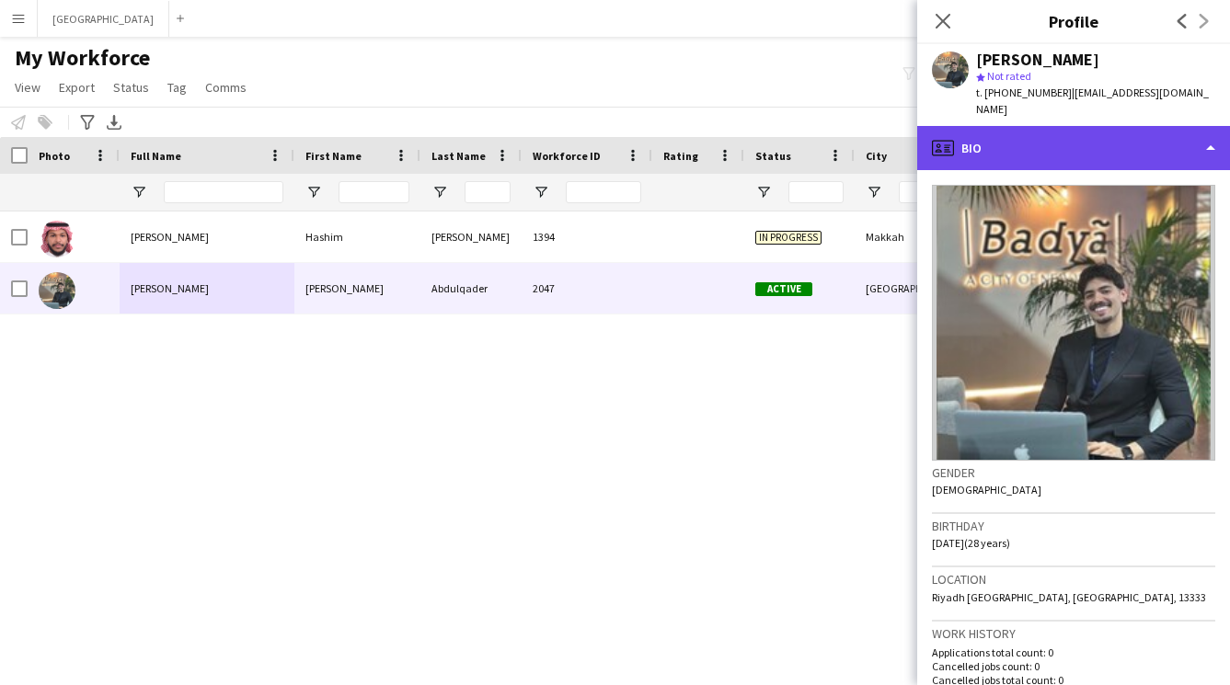
click at [1078, 144] on div "profile Bio" at bounding box center [1073, 148] width 313 height 44
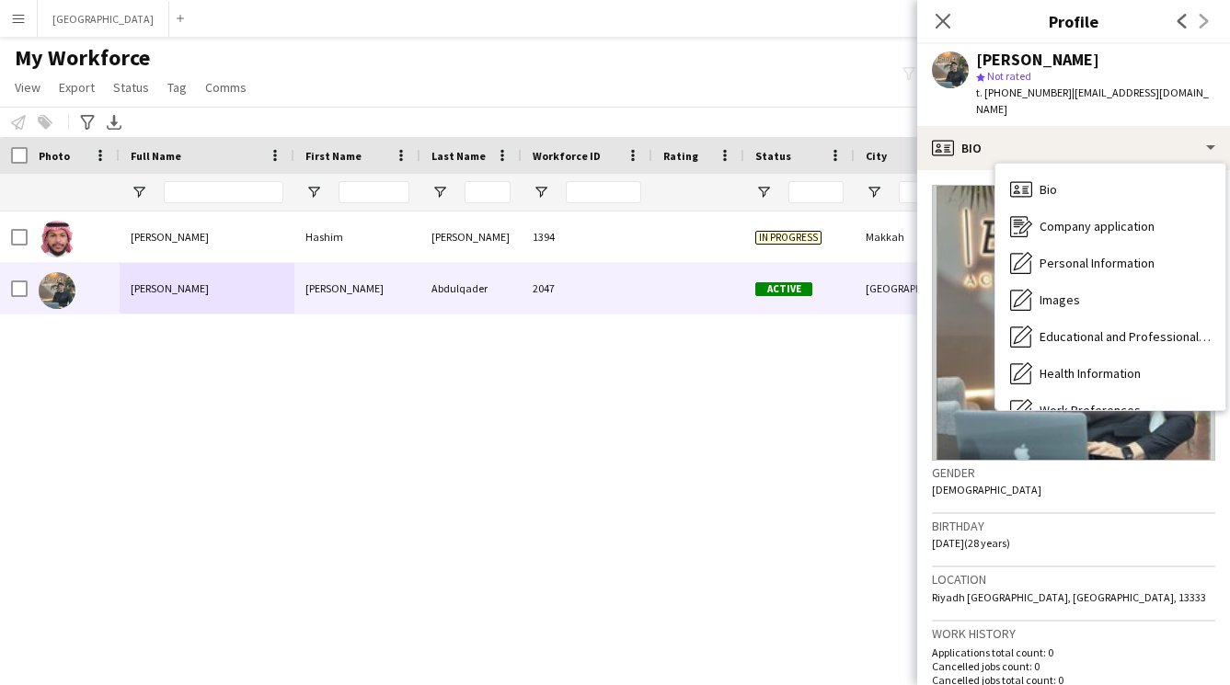
click at [1096, 472] on div "Gender Male" at bounding box center [1073, 487] width 283 height 53
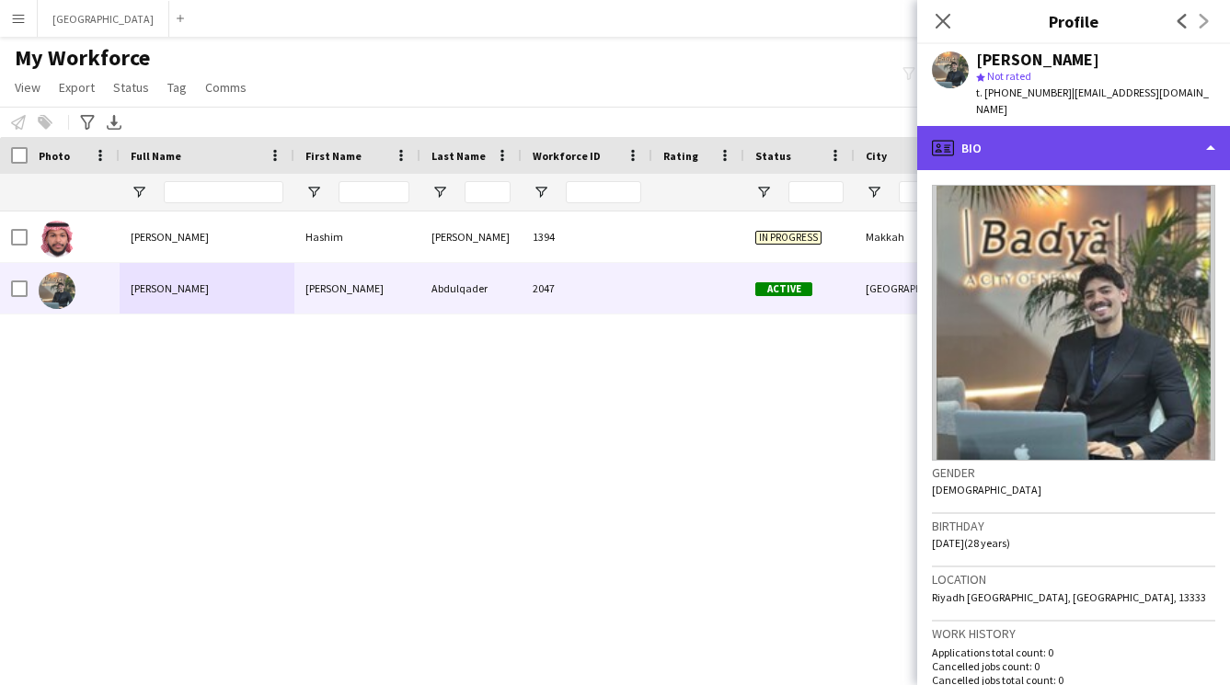
click at [1088, 147] on div "profile Bio" at bounding box center [1073, 148] width 313 height 44
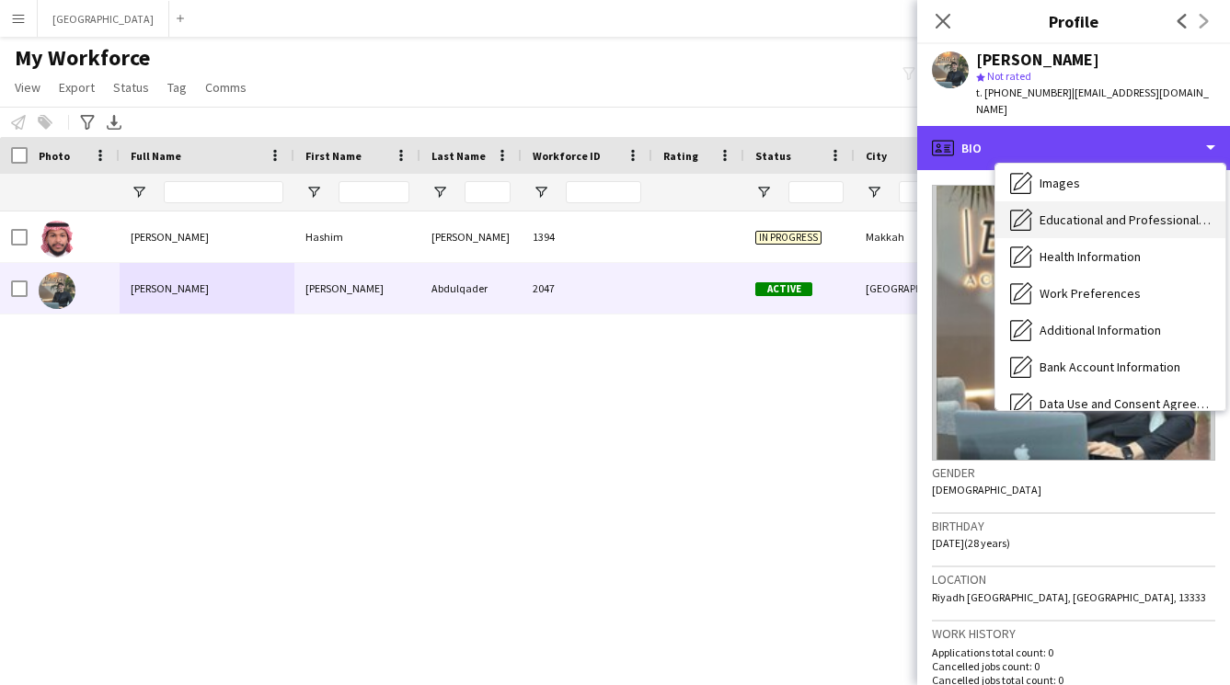
scroll to position [210, 0]
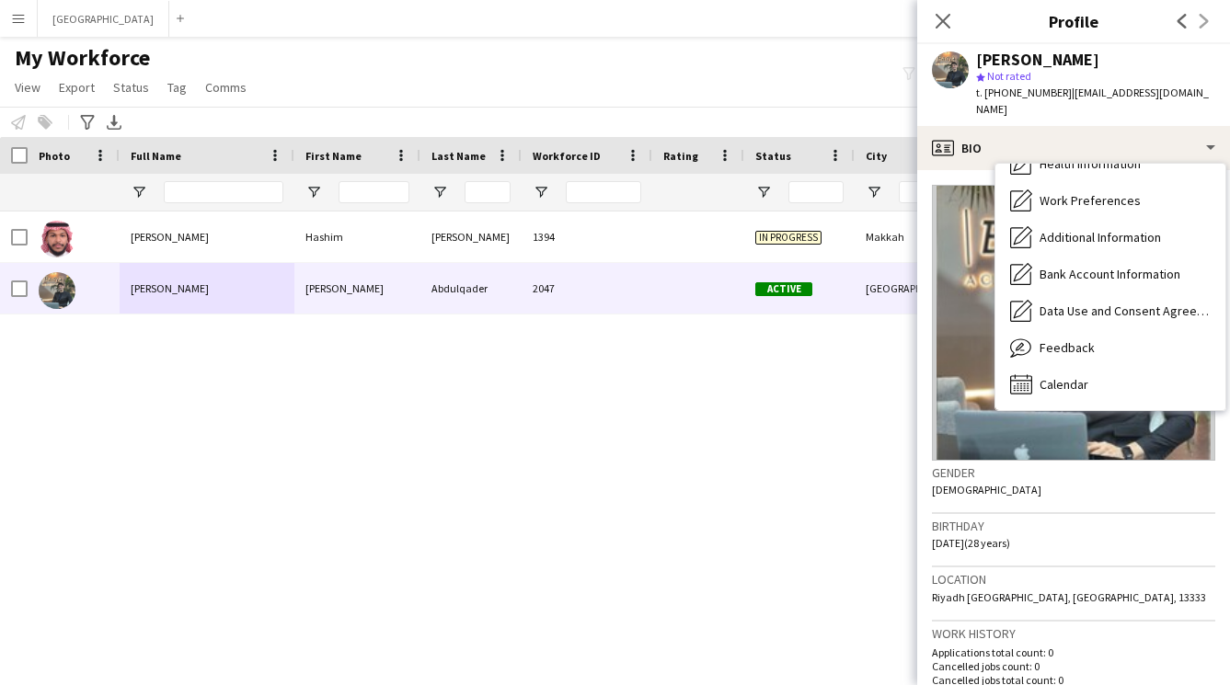
click at [1133, 518] on h3 "Birthday" at bounding box center [1073, 526] width 283 height 17
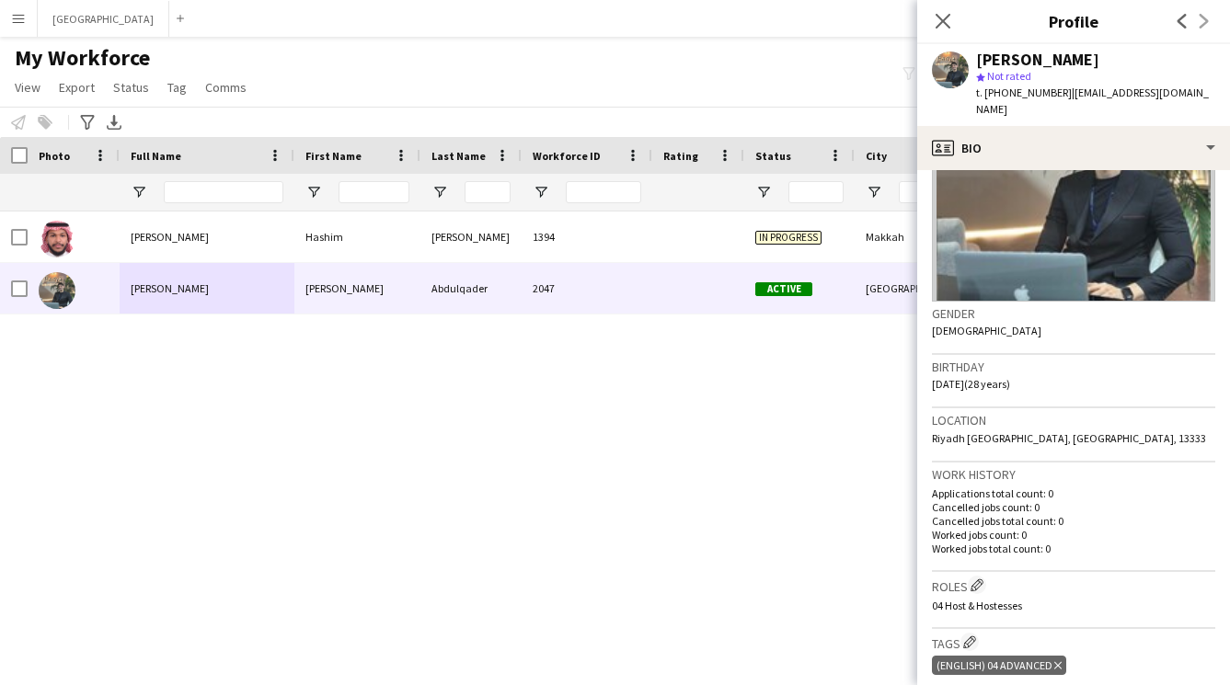
scroll to position [0, 0]
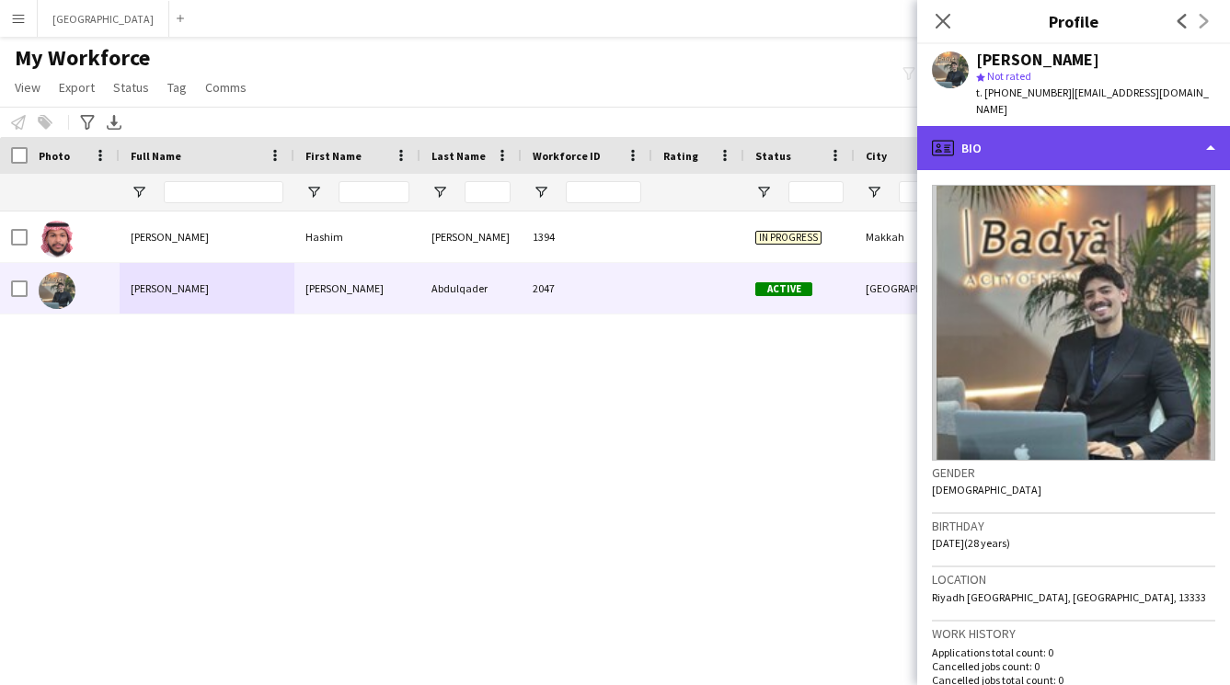
click at [1078, 130] on div "profile Bio" at bounding box center [1073, 148] width 313 height 44
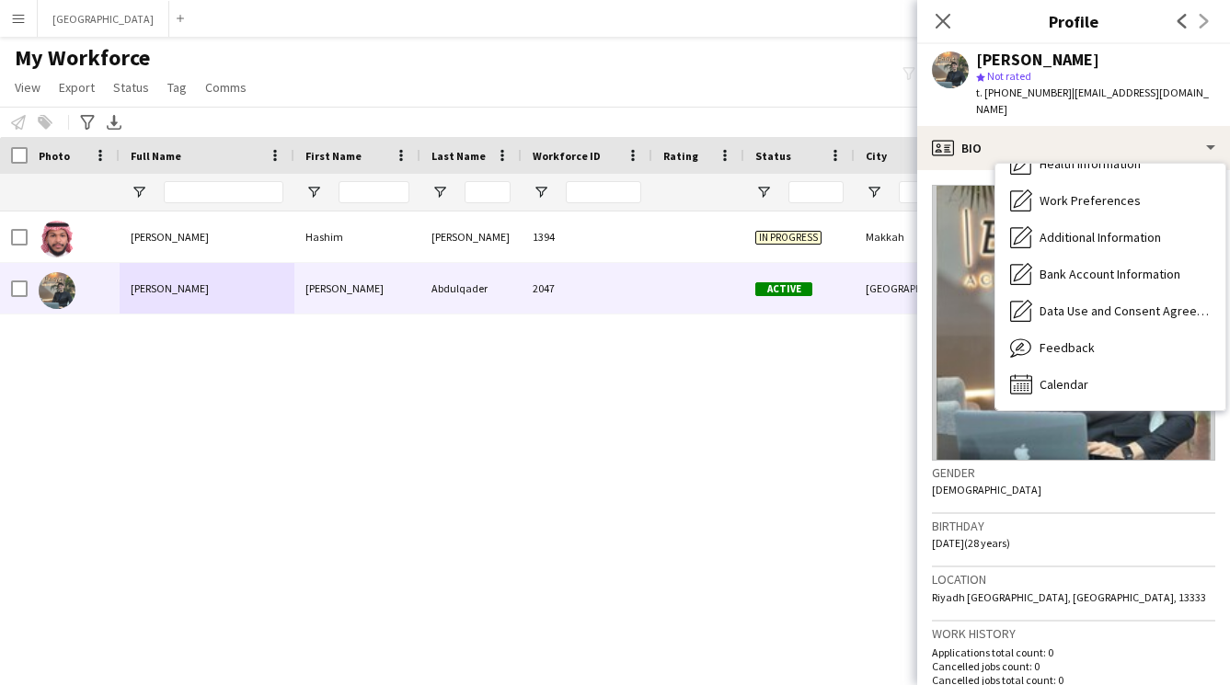
click at [1080, 464] on h3 "Gender" at bounding box center [1073, 472] width 283 height 17
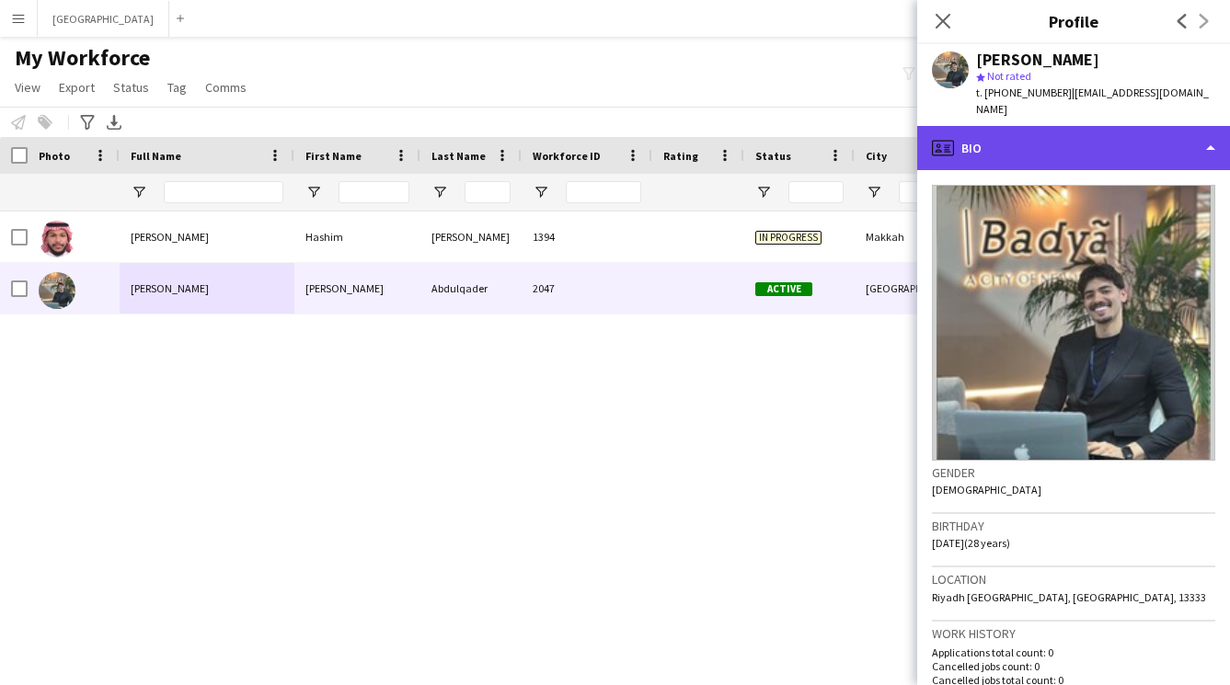
click at [1076, 136] on div "profile Bio" at bounding box center [1073, 148] width 313 height 44
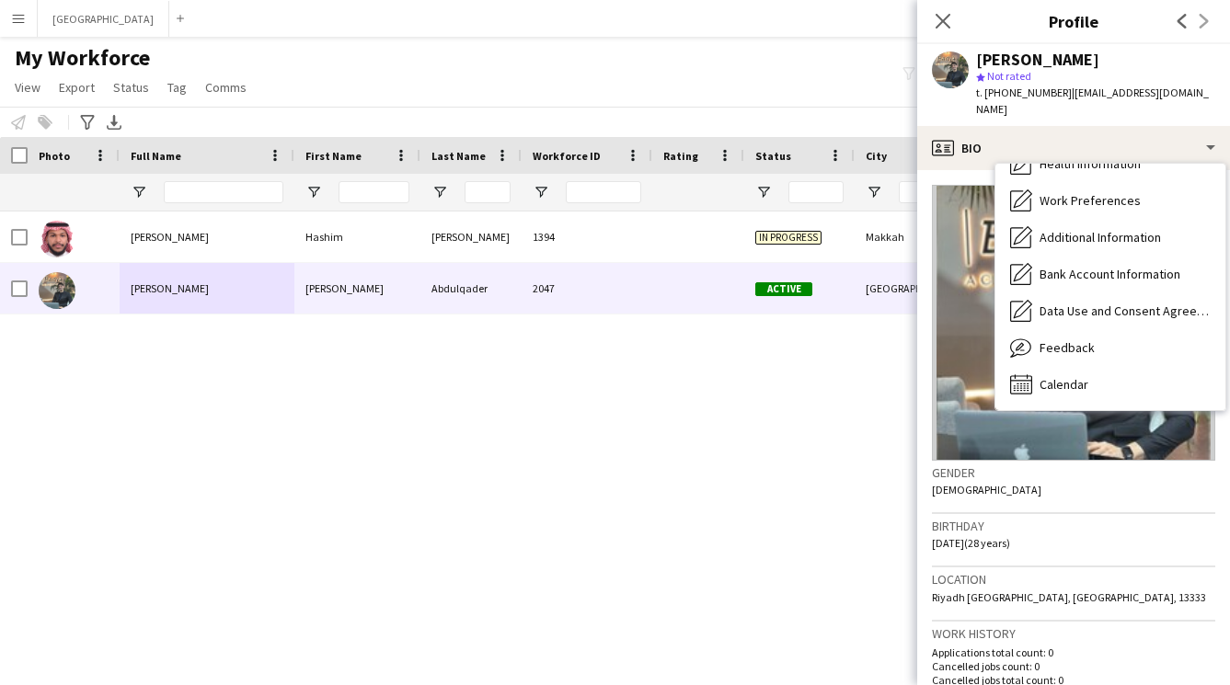
click at [1078, 518] on h3 "Birthday" at bounding box center [1073, 526] width 283 height 17
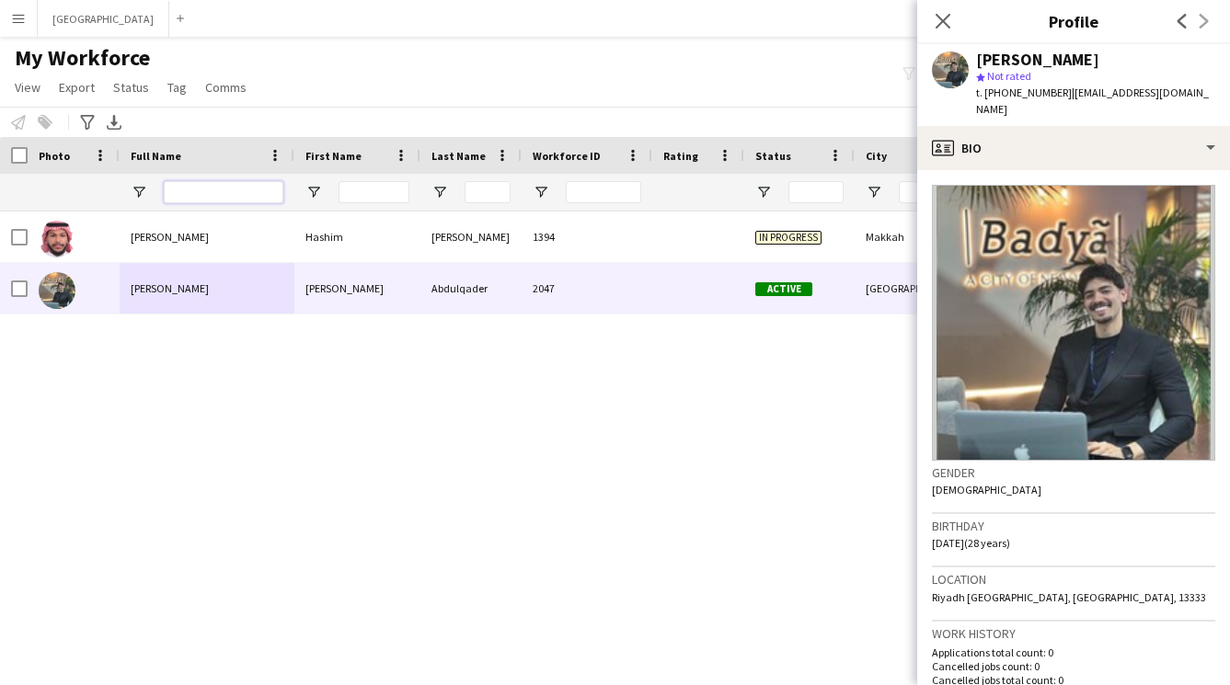
click at [193, 192] on input "Full Name Filter Input" at bounding box center [224, 192] width 120 height 22
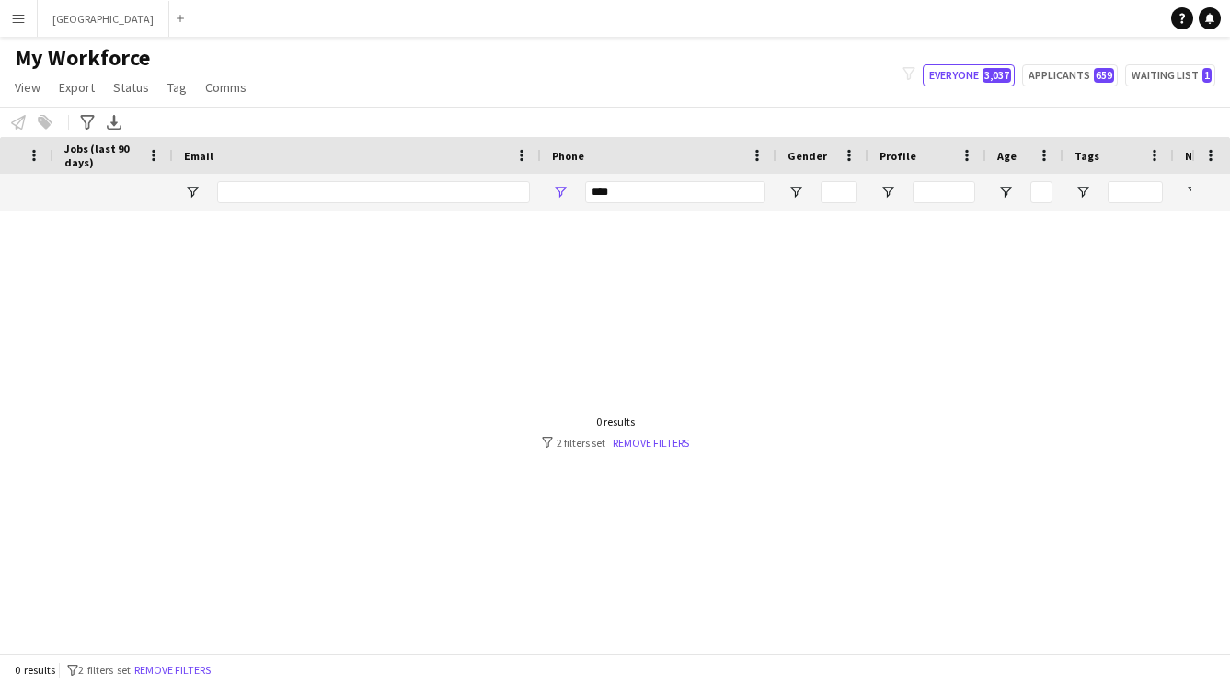
scroll to position [0, 1294]
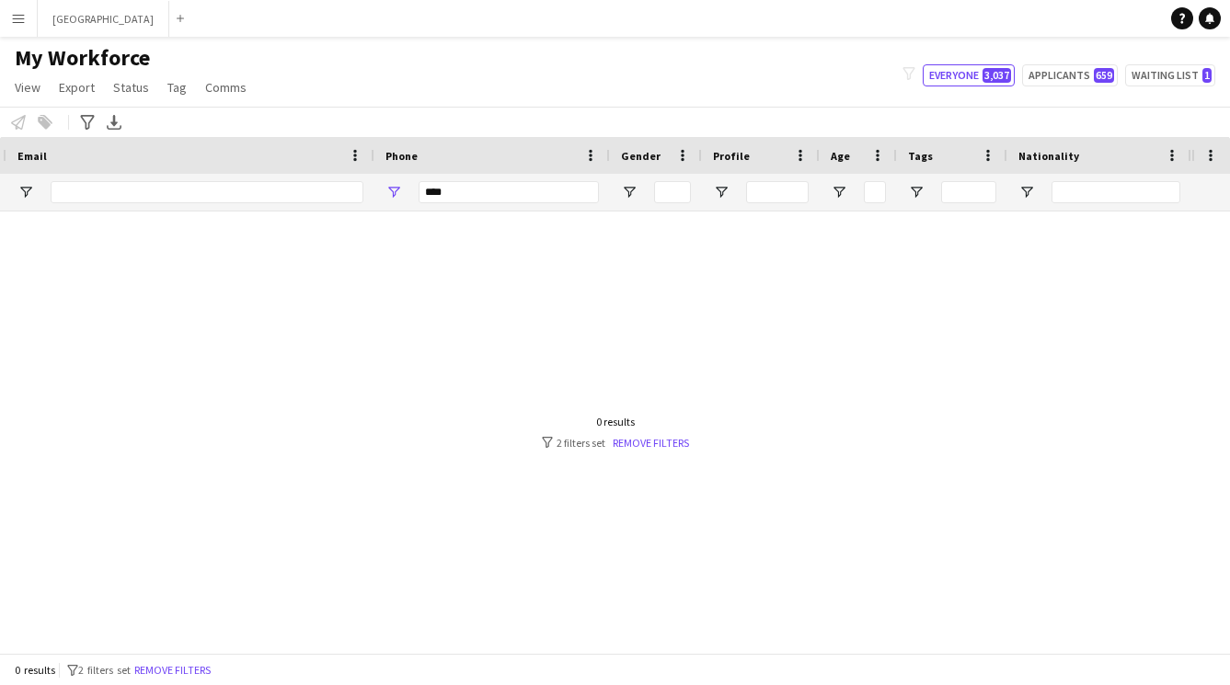
type input "**********"
click at [464, 192] on input "****" at bounding box center [508, 192] width 180 height 22
type input "*"
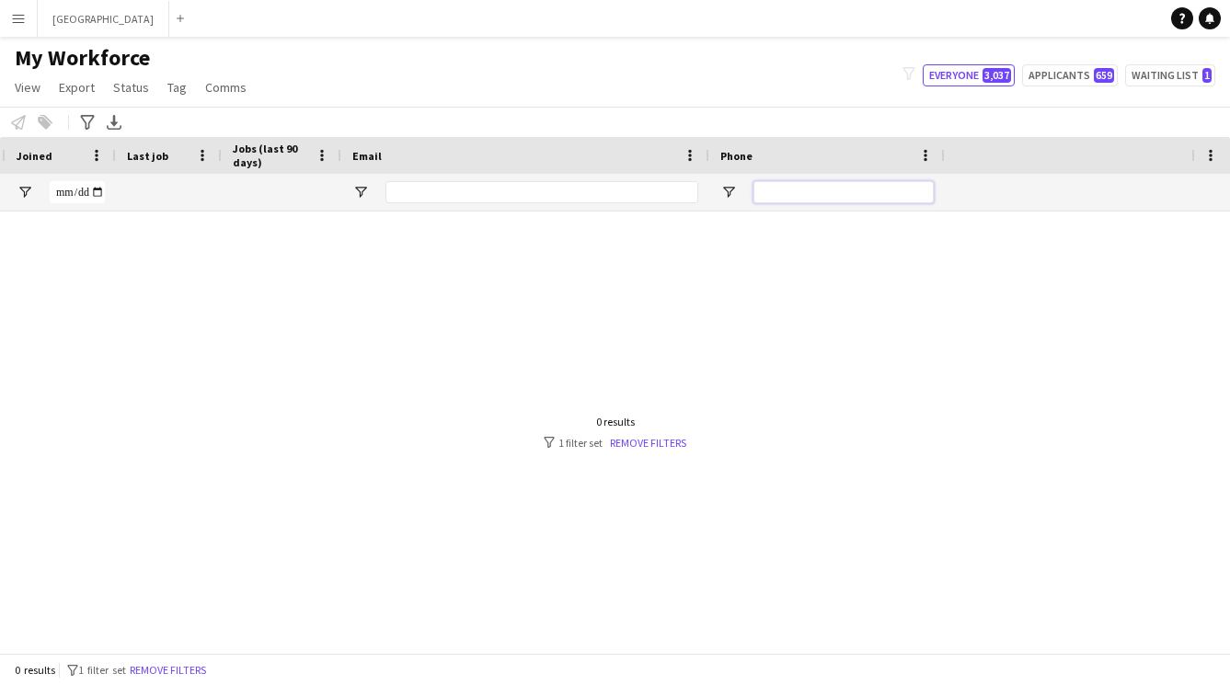
scroll to position [0, 206]
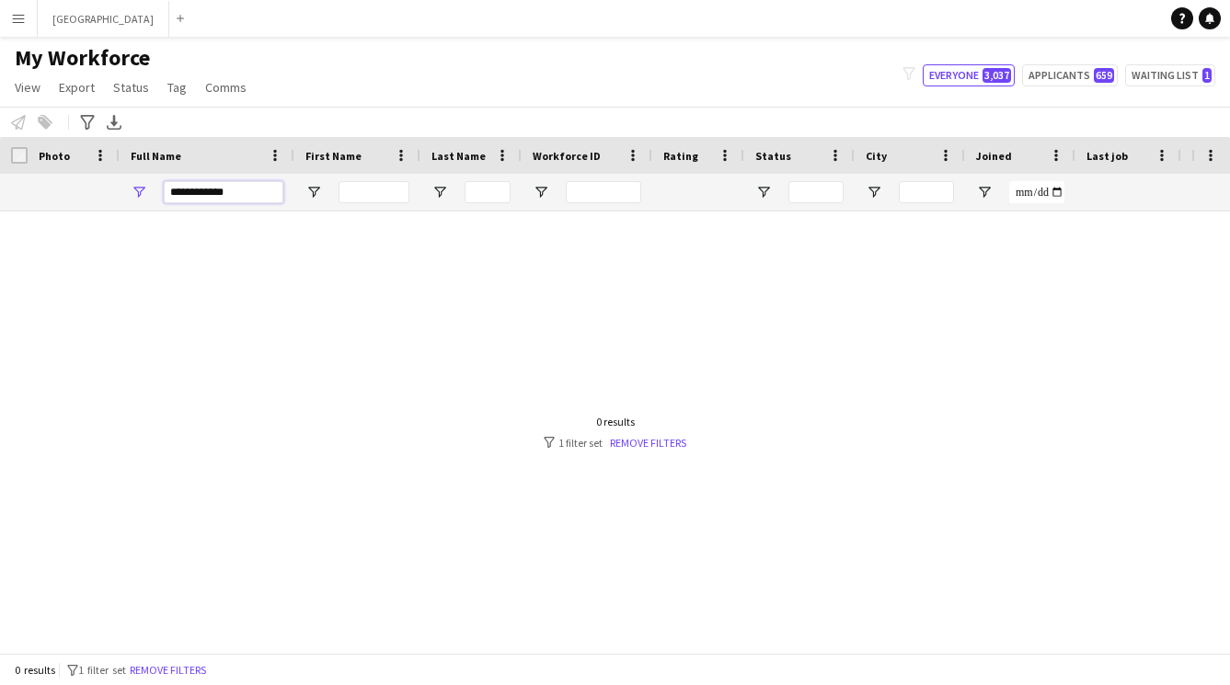
click at [246, 194] on input "**********" at bounding box center [224, 192] width 120 height 22
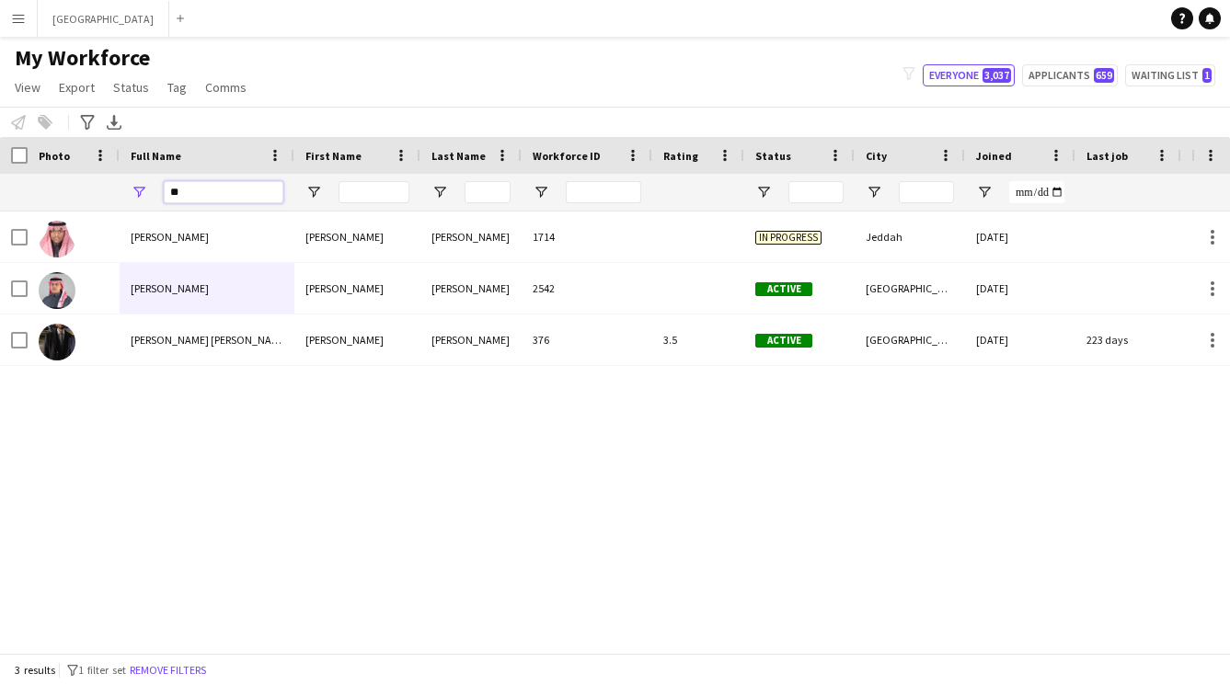
type input "*"
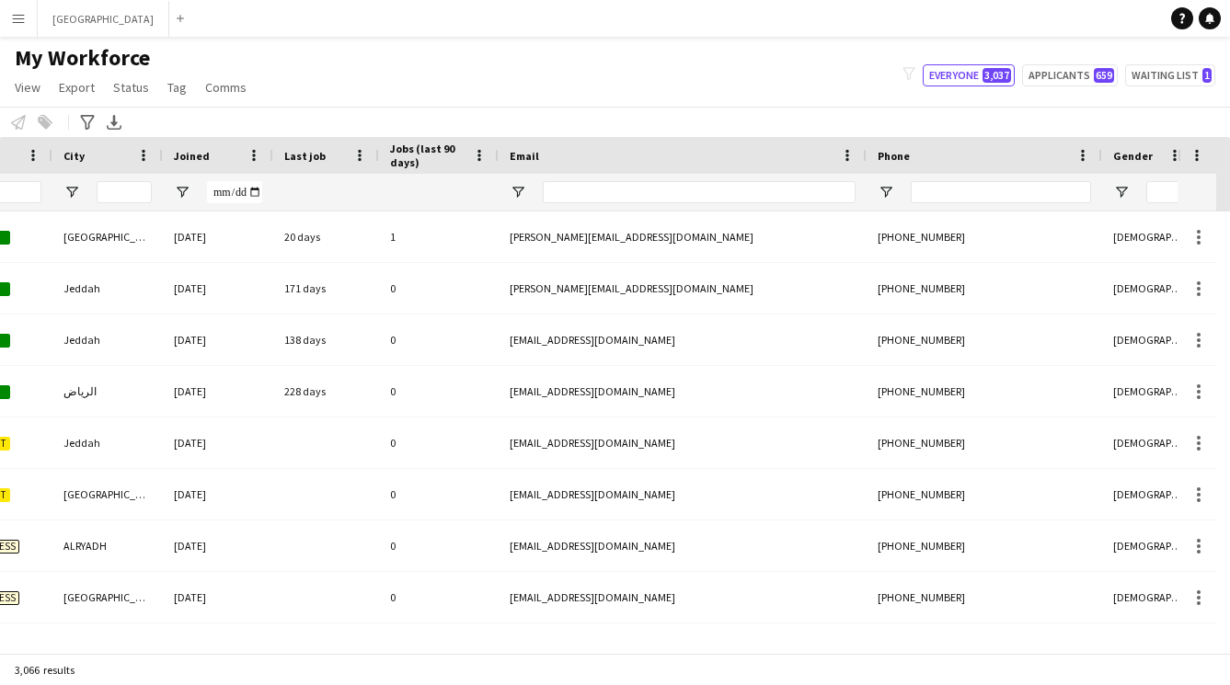
scroll to position [0, 1308]
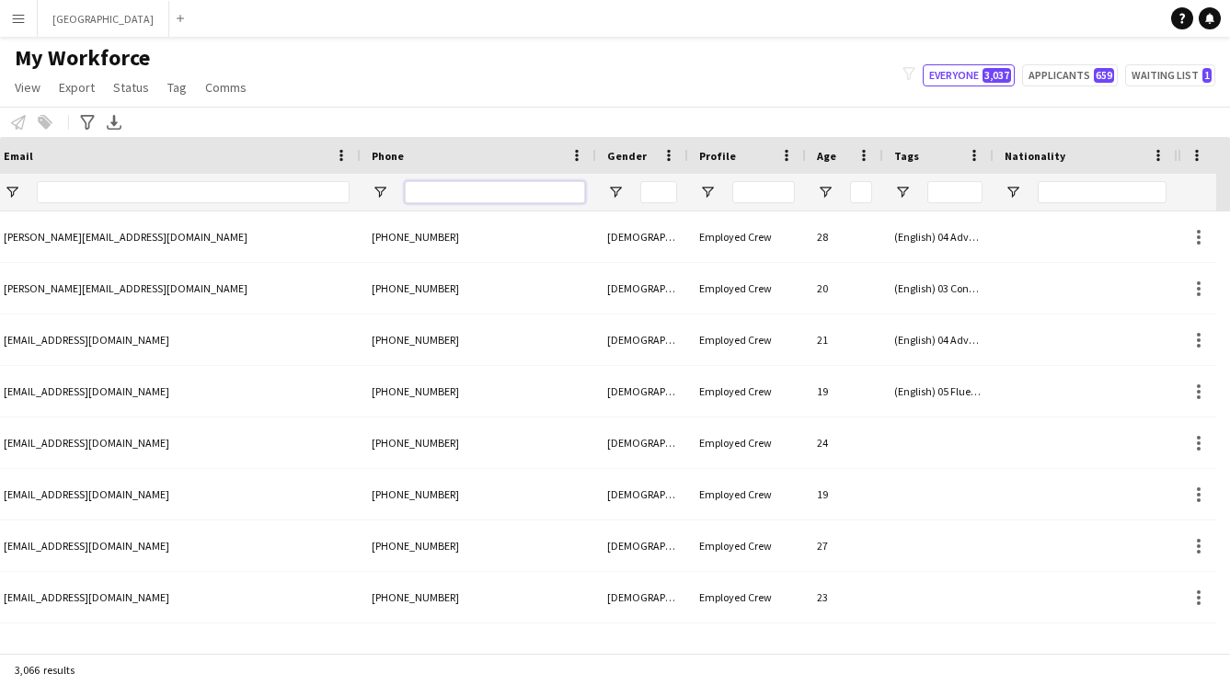
click at [453, 198] on input "Phone Filter Input" at bounding box center [495, 192] width 180 height 22
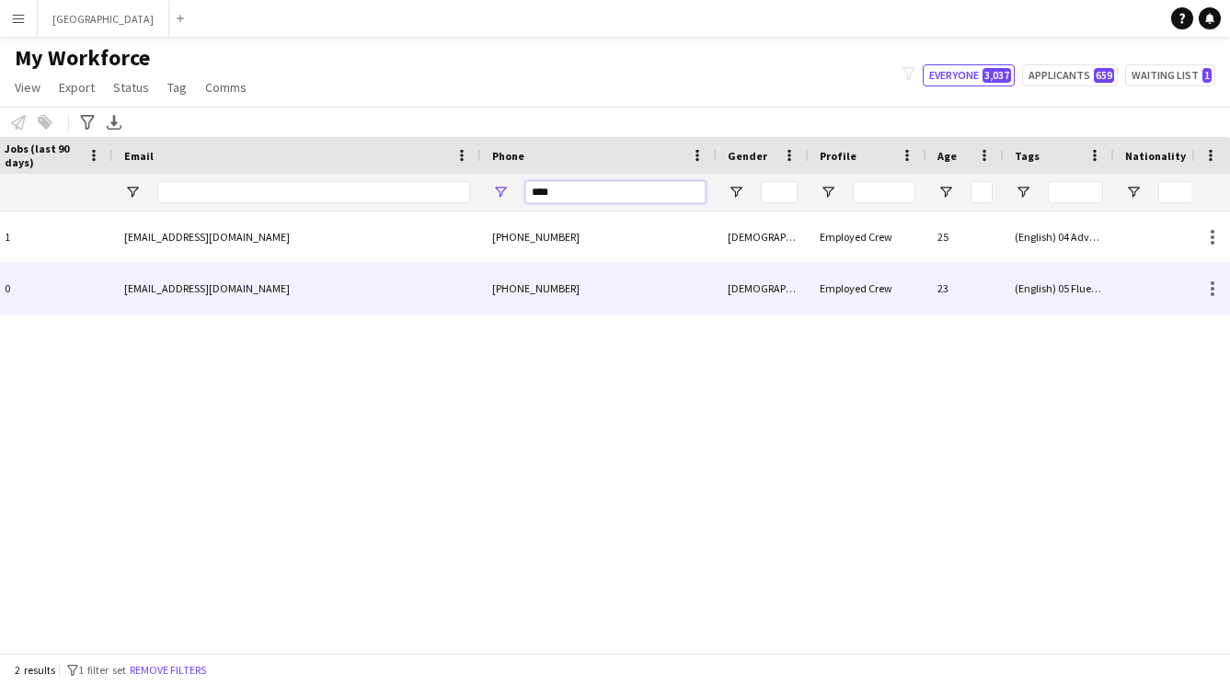
scroll to position [0, 1294]
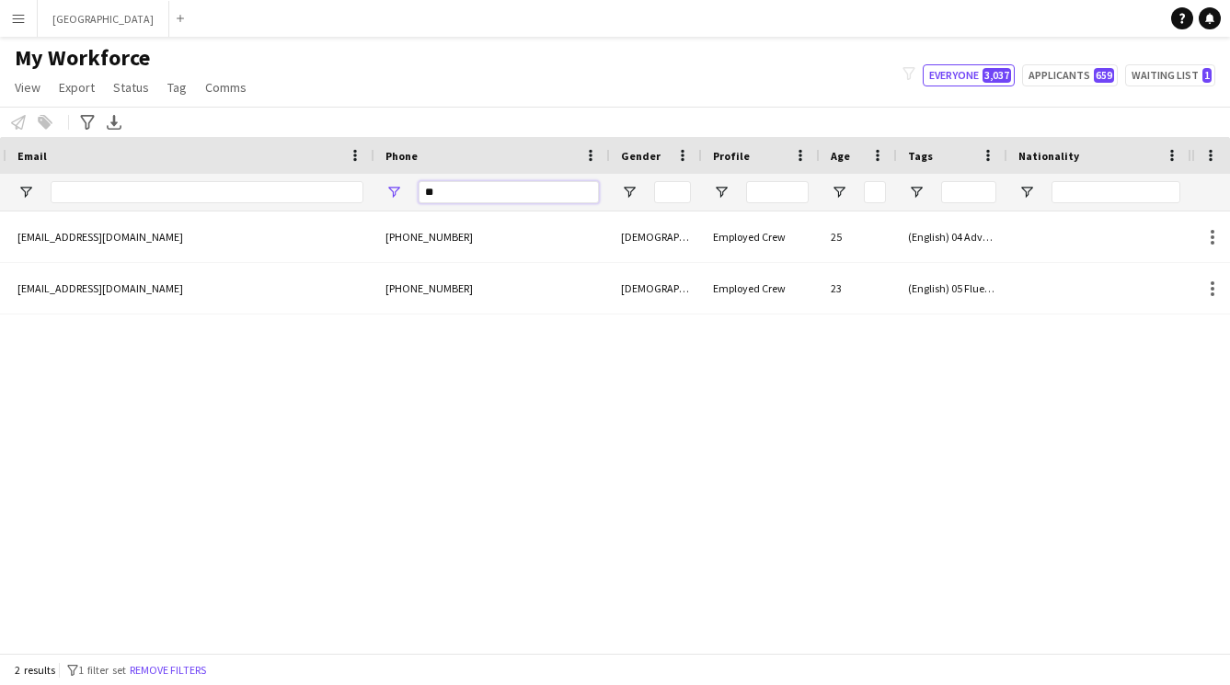
type input "*"
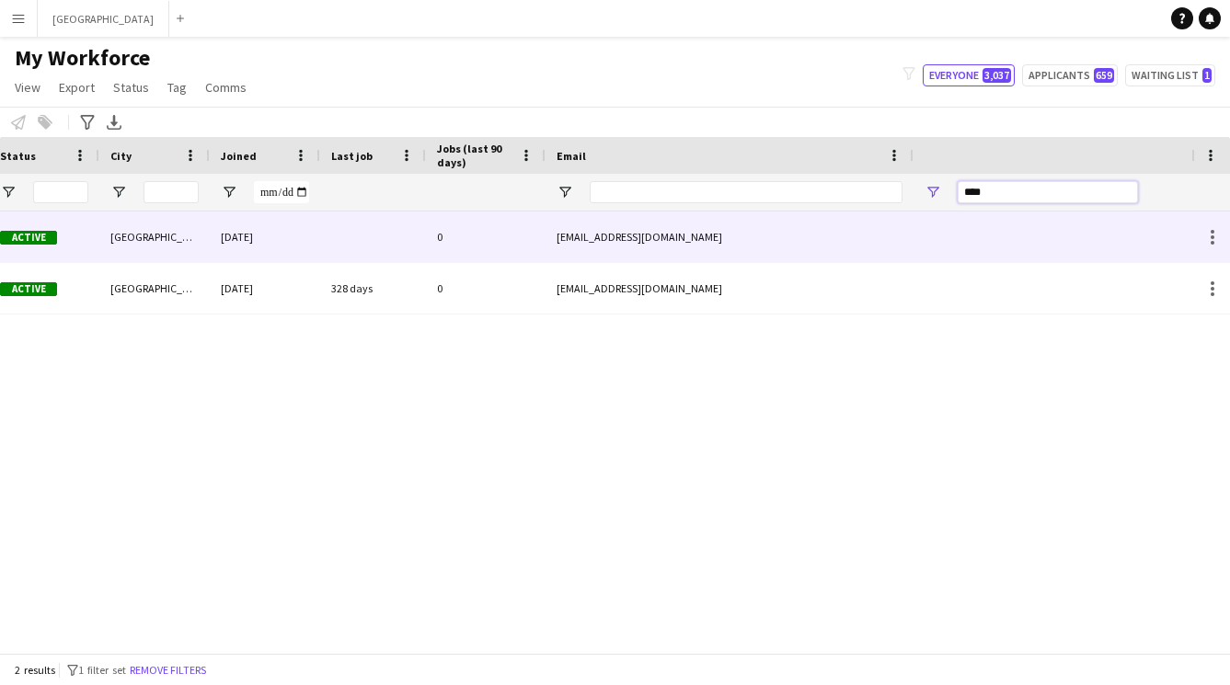
scroll to position [0, 0]
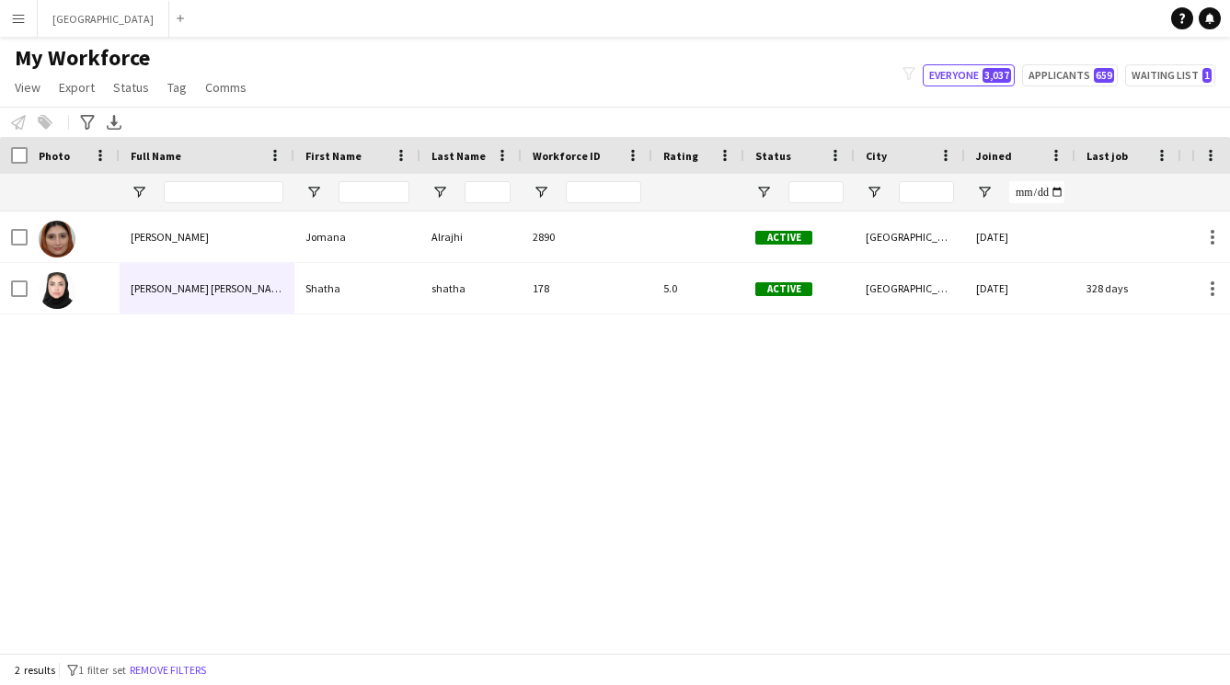
type input "****"
click at [189, 182] on input "Full Name Filter Input" at bounding box center [224, 192] width 120 height 22
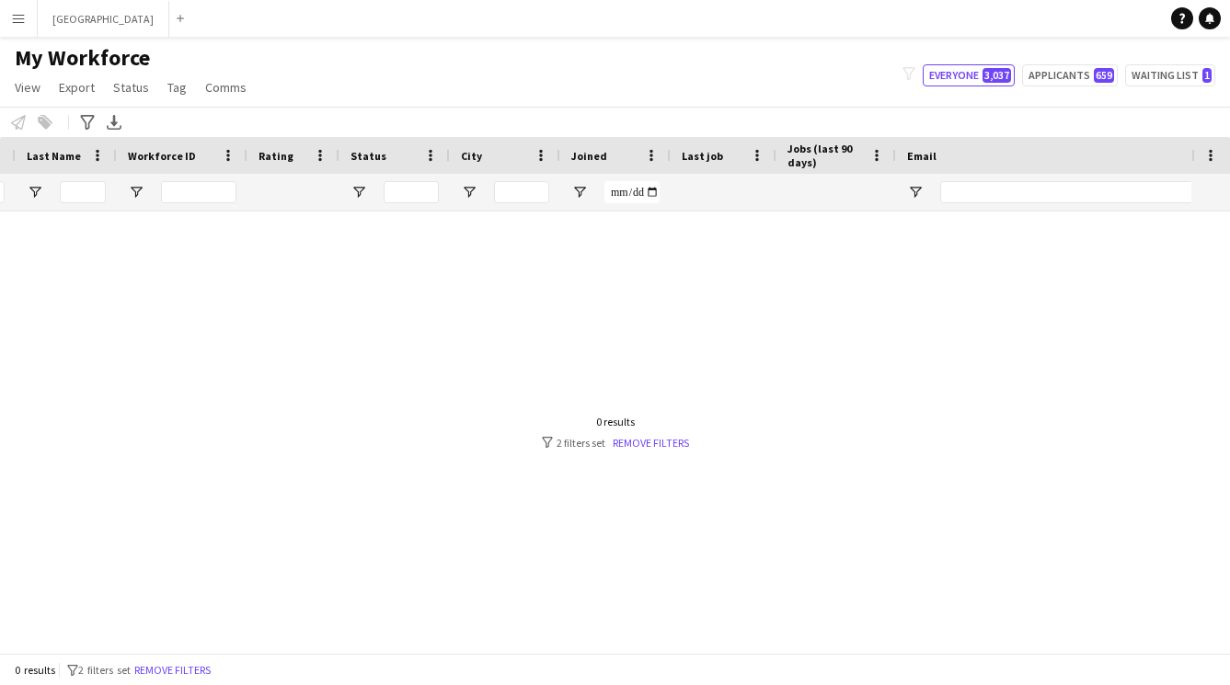
scroll to position [0, 1162]
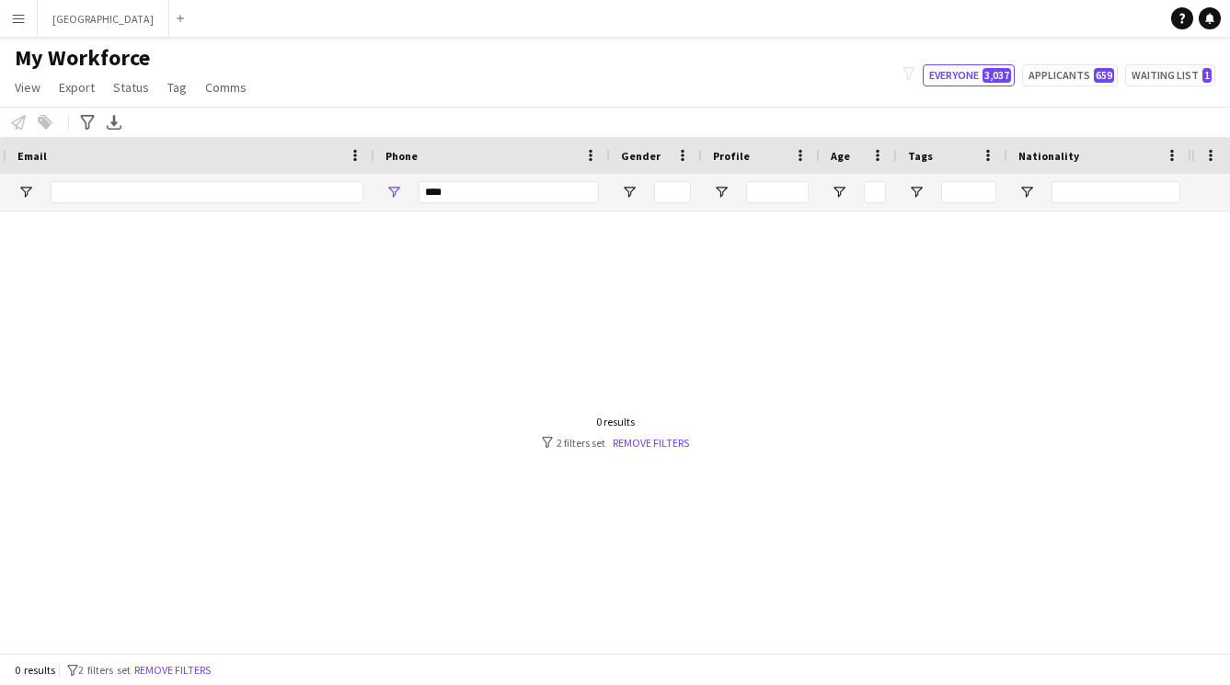
type input "******"
click at [507, 191] on input "****" at bounding box center [508, 192] width 180 height 22
type input "*"
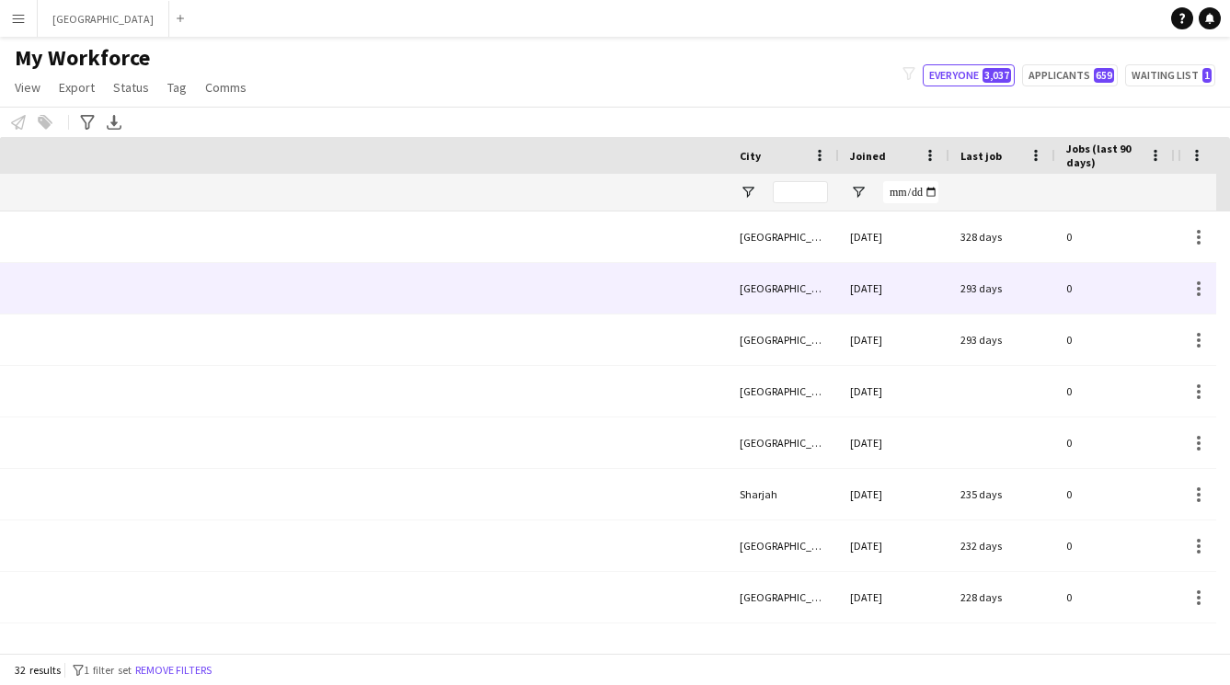
scroll to position [0, 0]
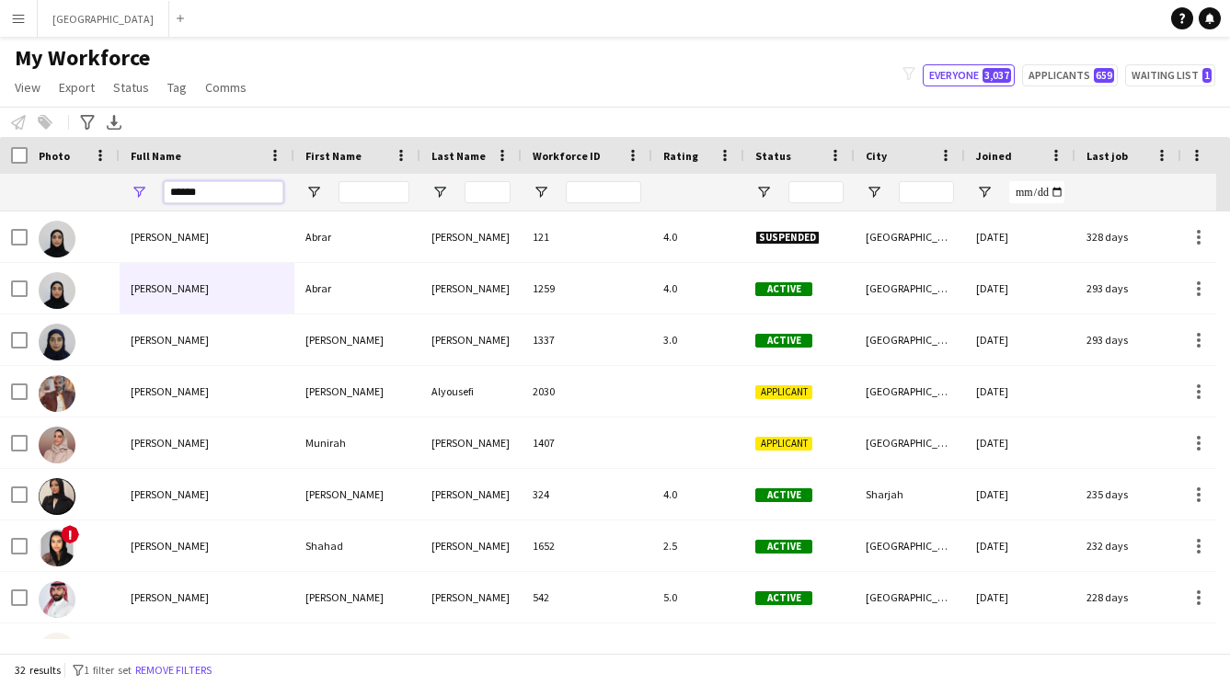
click at [223, 200] on input "******" at bounding box center [224, 192] width 120 height 22
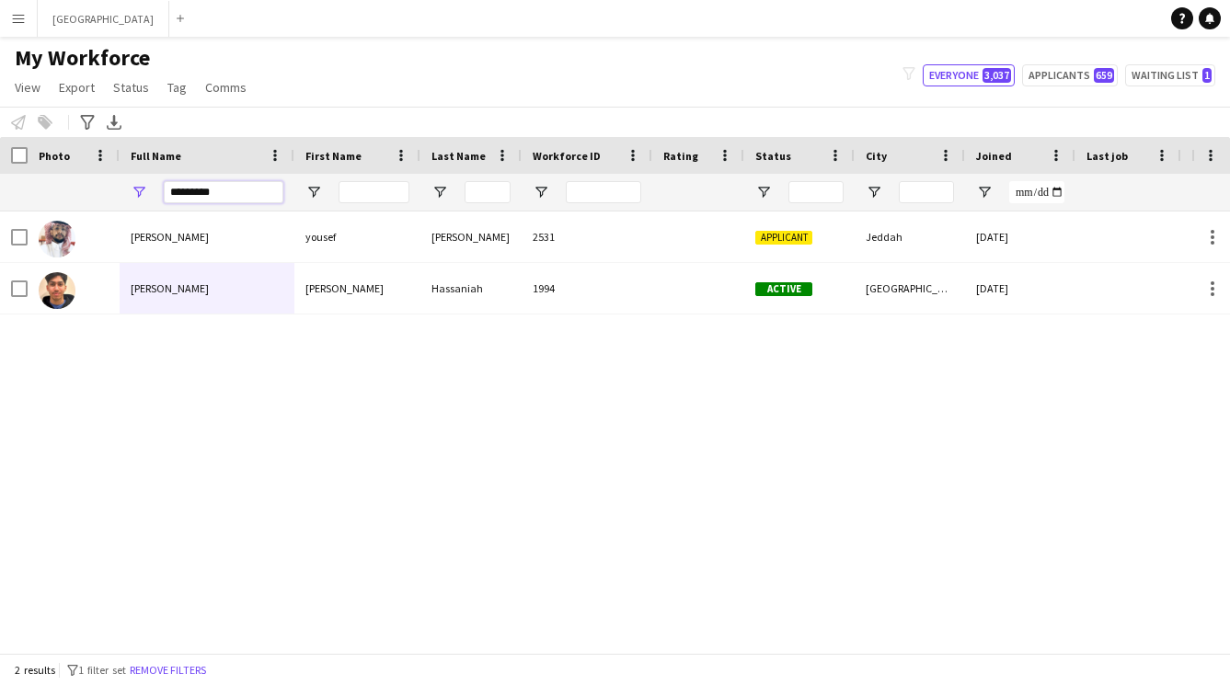
type input "*********"
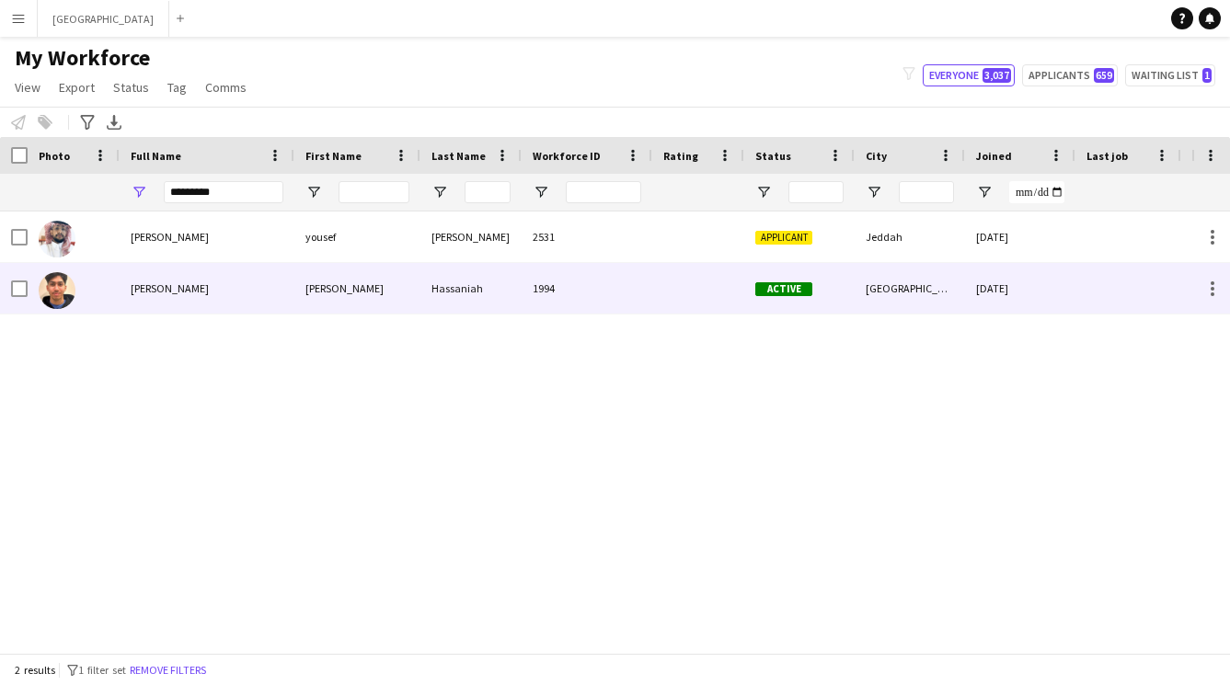
click at [231, 312] on div "[PERSON_NAME]" at bounding box center [207, 288] width 175 height 51
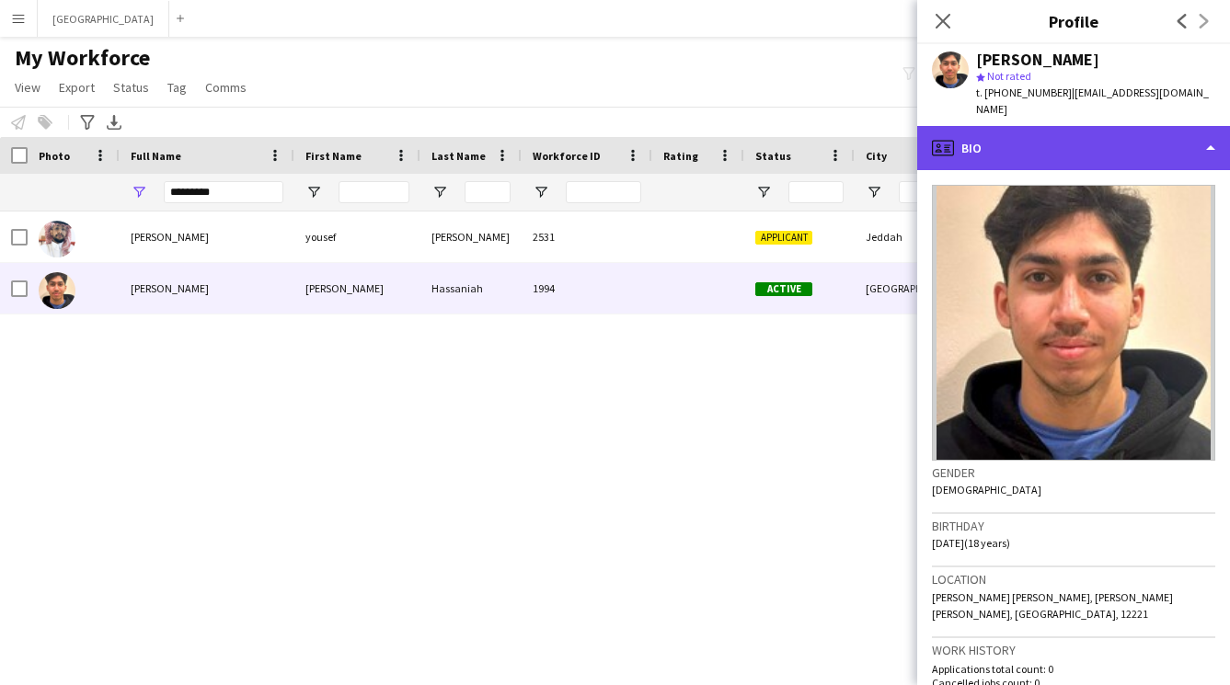
click at [1113, 127] on div "profile Bio" at bounding box center [1073, 148] width 313 height 44
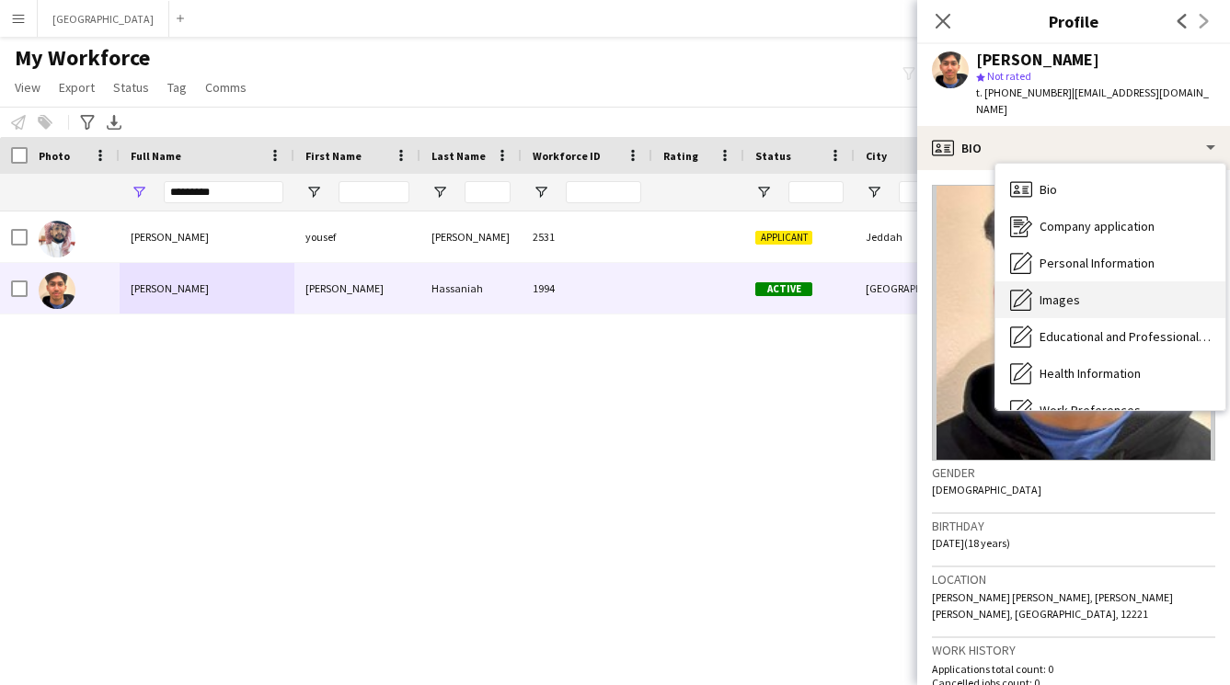
click at [1088, 282] on div "Images Images" at bounding box center [1110, 299] width 230 height 37
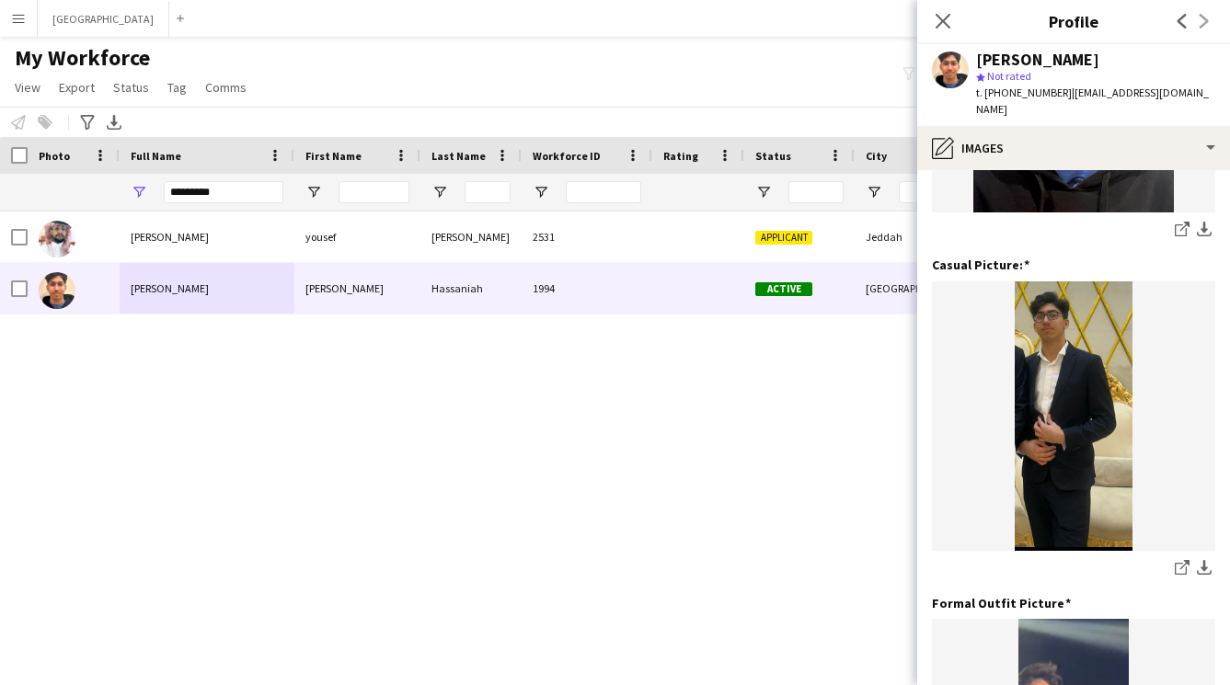
scroll to position [601, 0]
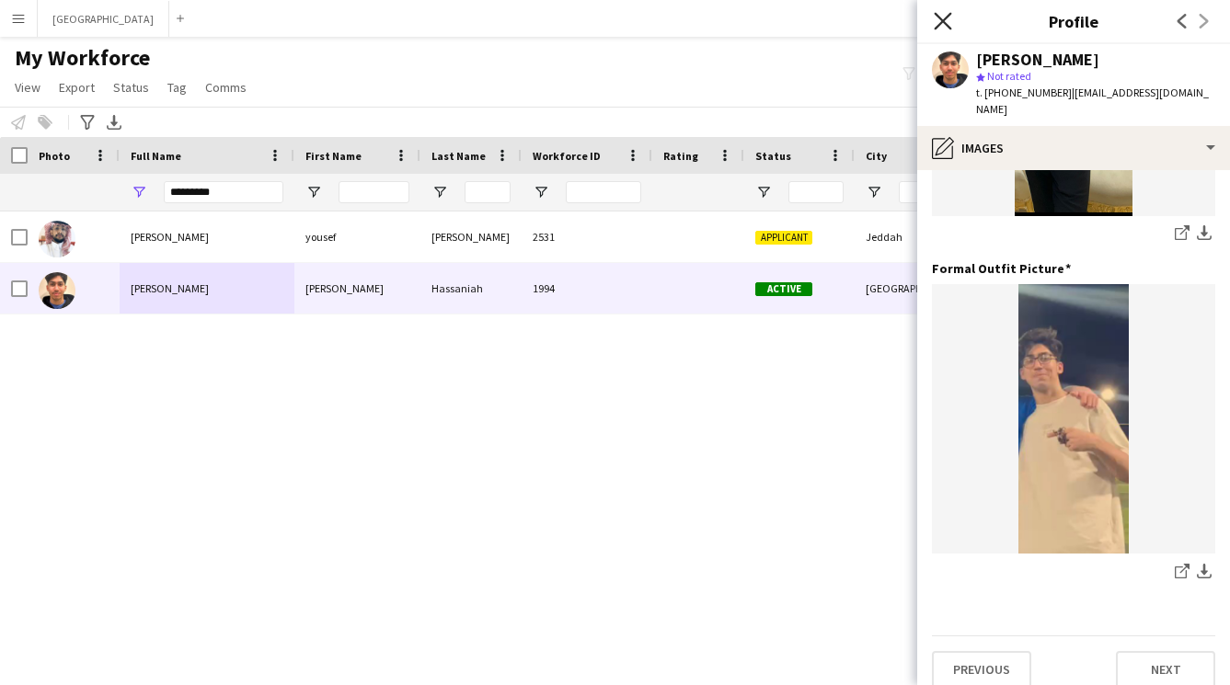
click at [941, 19] on icon at bounding box center [941, 20] width 17 height 17
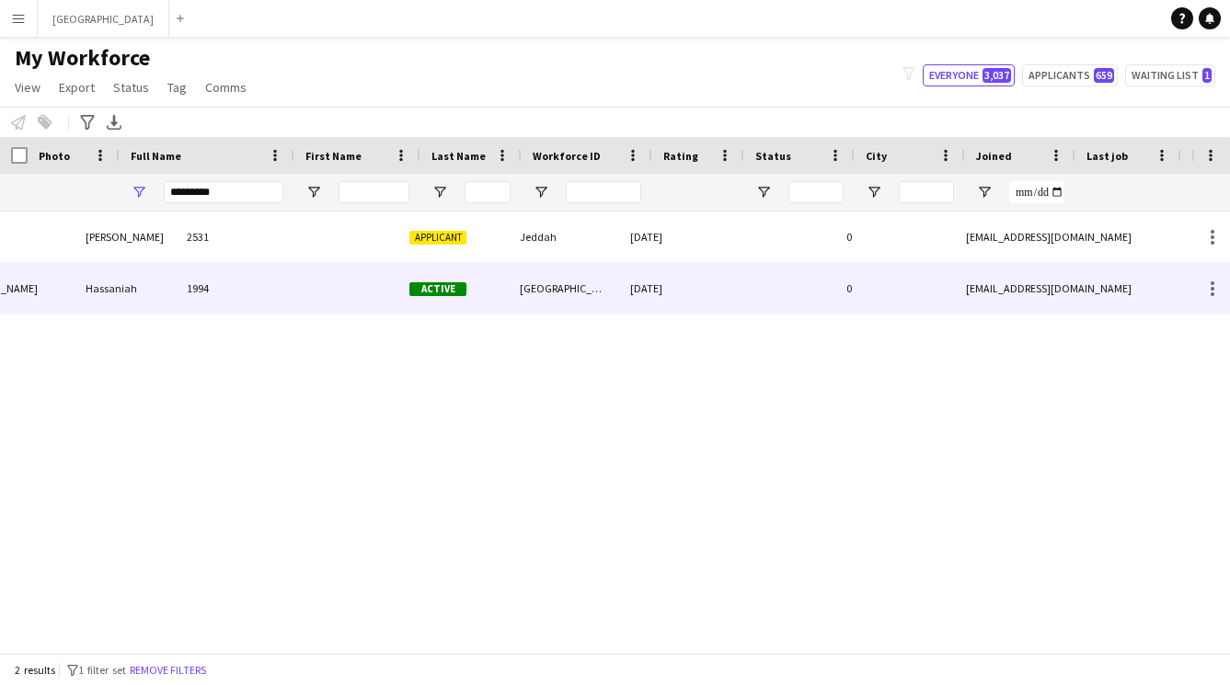
scroll to position [0, 346]
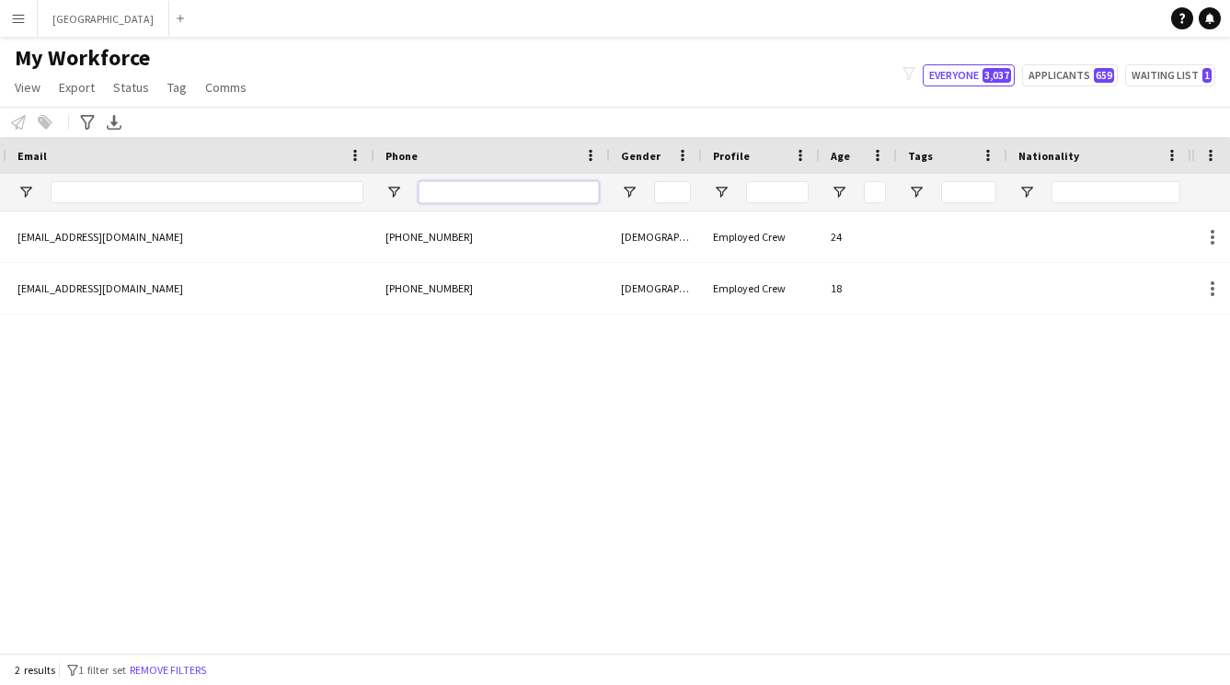
click at [534, 193] on input "Phone Filter Input" at bounding box center [508, 192] width 180 height 22
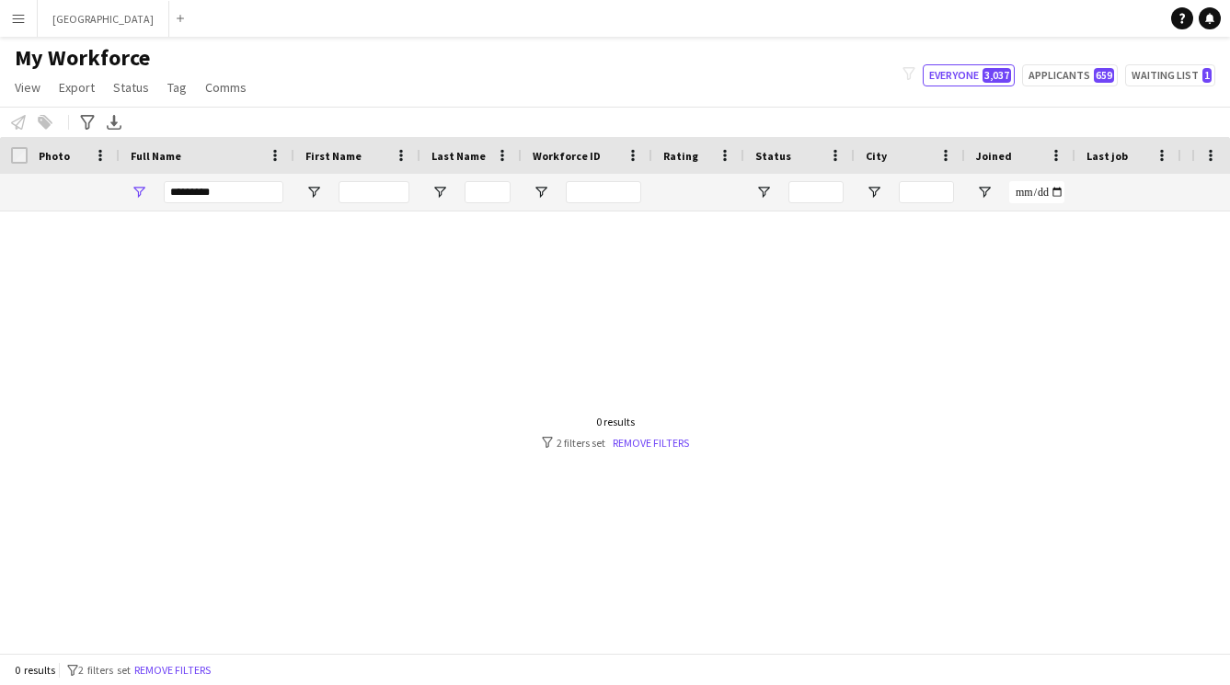
type input "****"
click at [237, 193] on input "*********" at bounding box center [224, 192] width 120 height 22
type input "*"
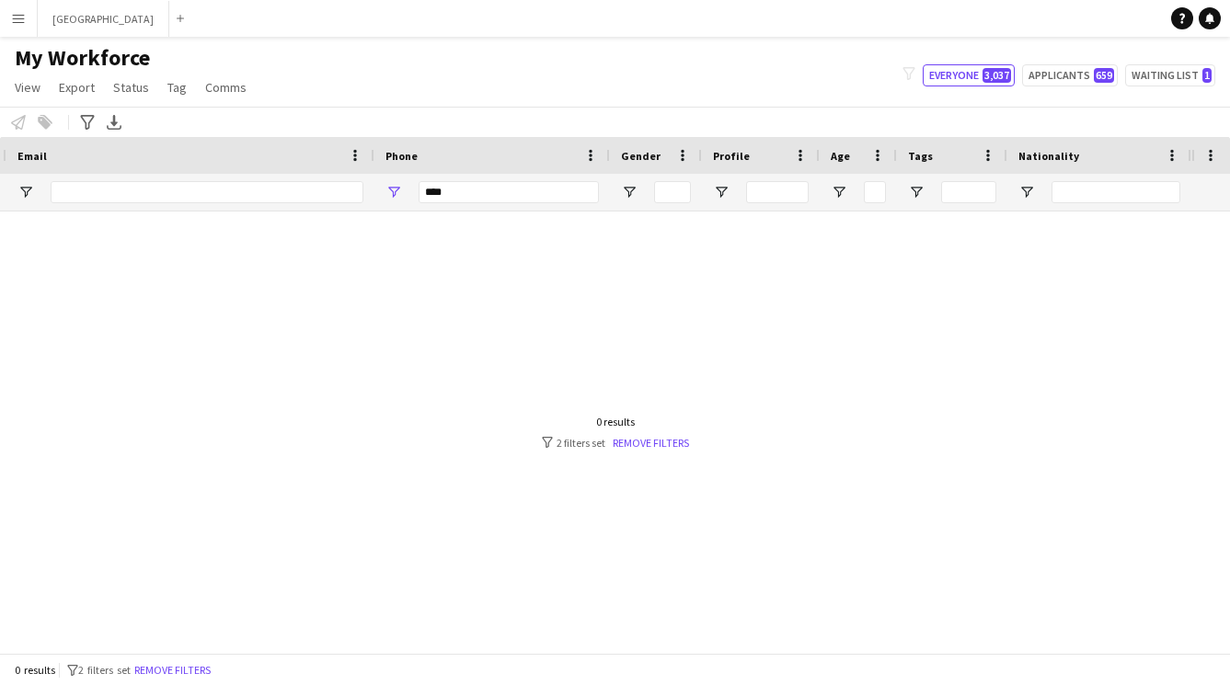
type input "******"
click at [490, 193] on input "****" at bounding box center [508, 192] width 180 height 22
type input "*"
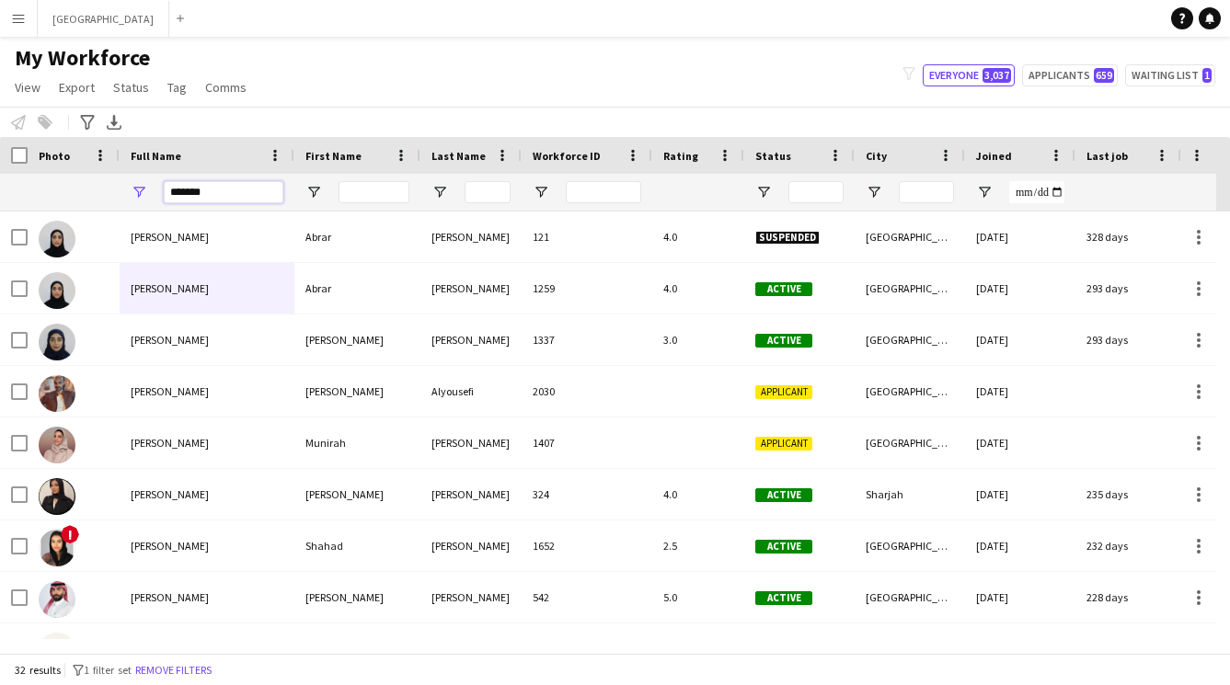
click at [243, 191] on input "******" at bounding box center [224, 192] width 120 height 22
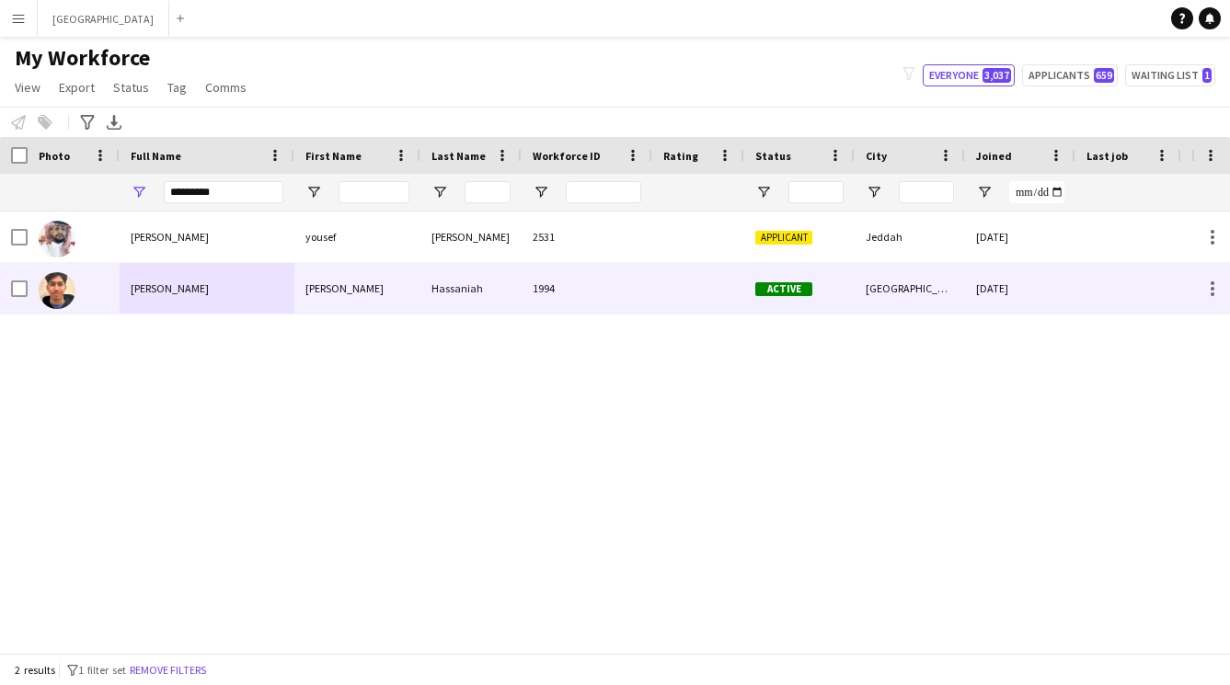
click at [252, 293] on div "[PERSON_NAME]" at bounding box center [207, 288] width 175 height 51
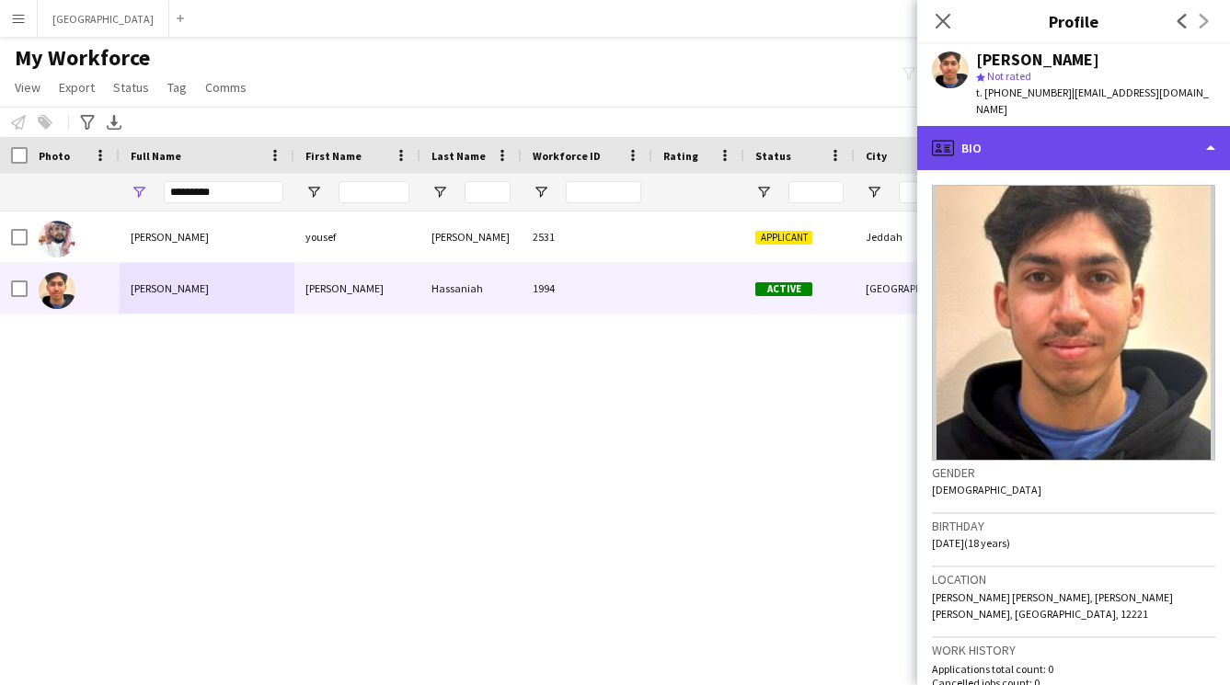
click at [1059, 128] on div "profile Bio" at bounding box center [1073, 148] width 313 height 44
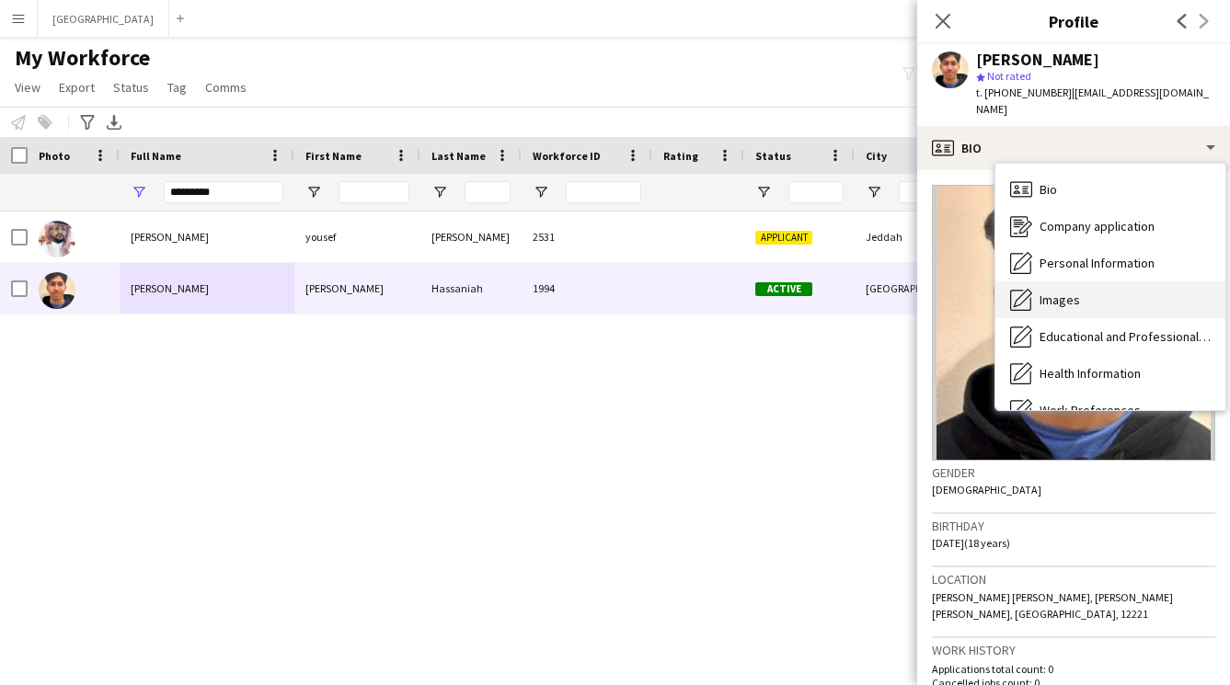
click at [1084, 281] on div "Images Images" at bounding box center [1110, 299] width 230 height 37
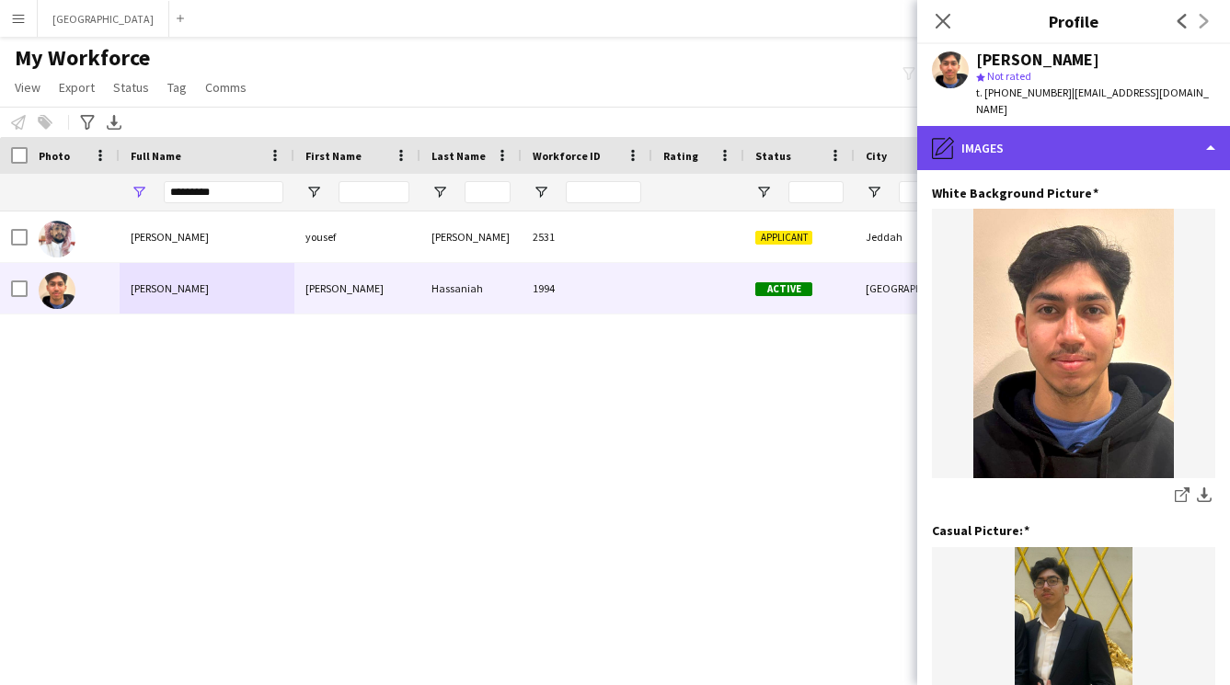
click at [1027, 140] on div "pencil4 Images" at bounding box center [1073, 148] width 313 height 44
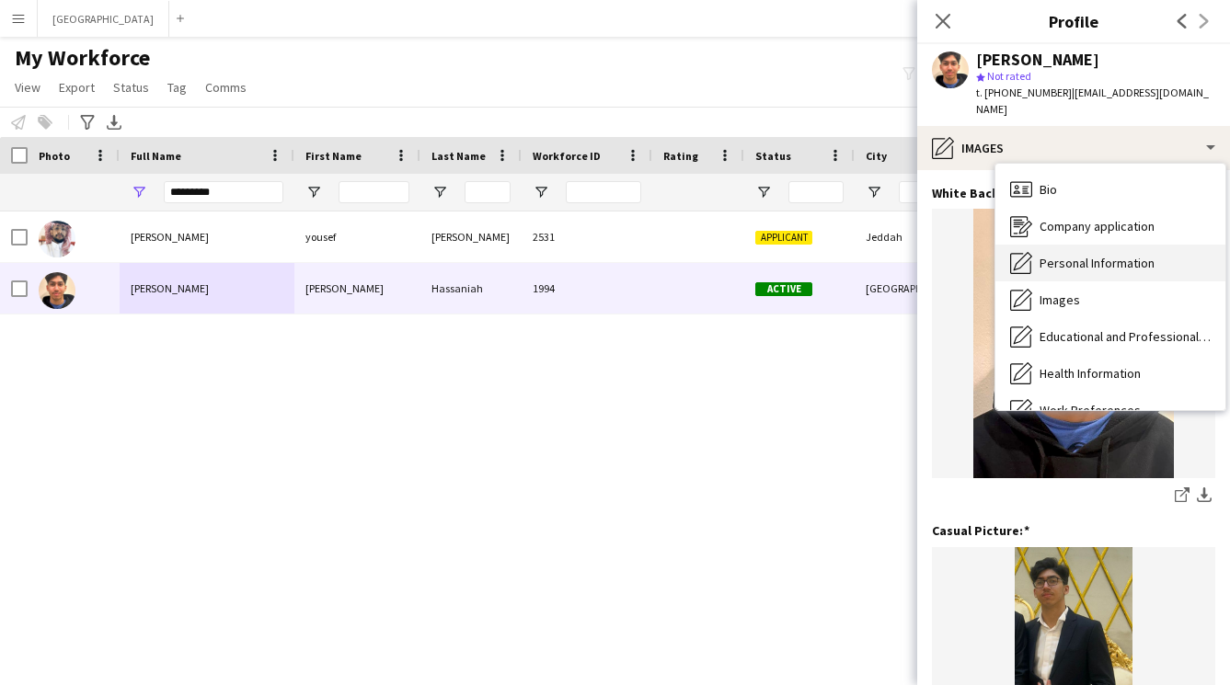
click at [1040, 255] on span "Personal Information" at bounding box center [1096, 263] width 115 height 17
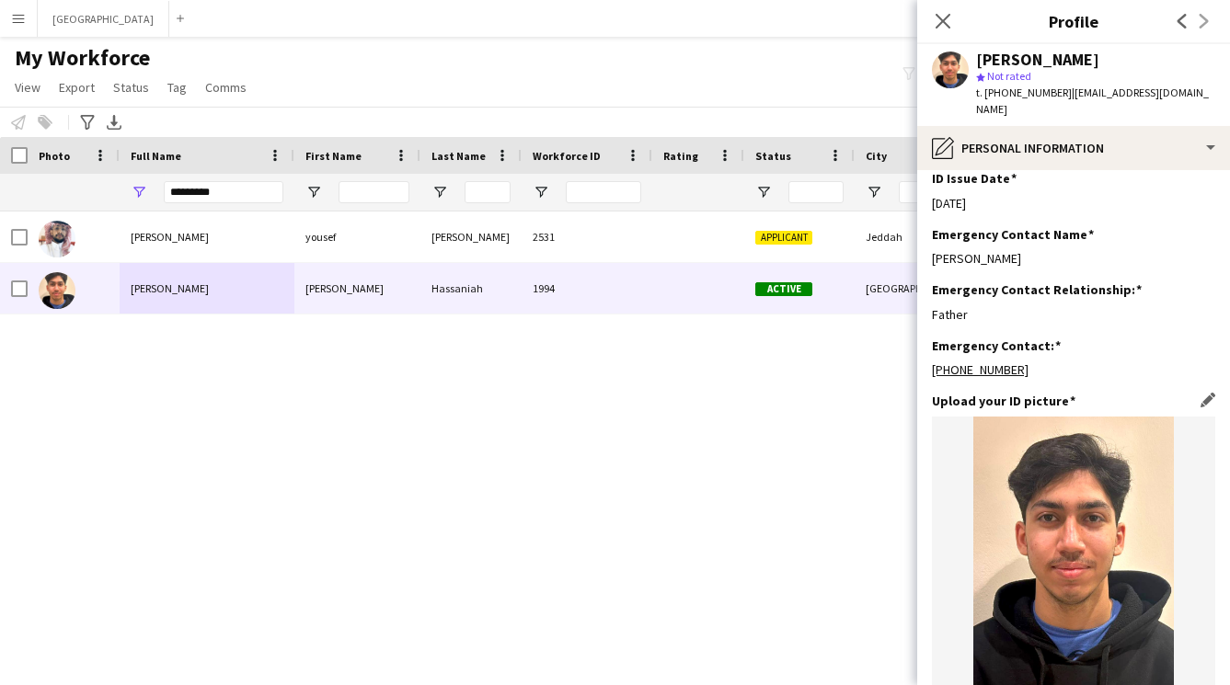
scroll to position [924, 0]
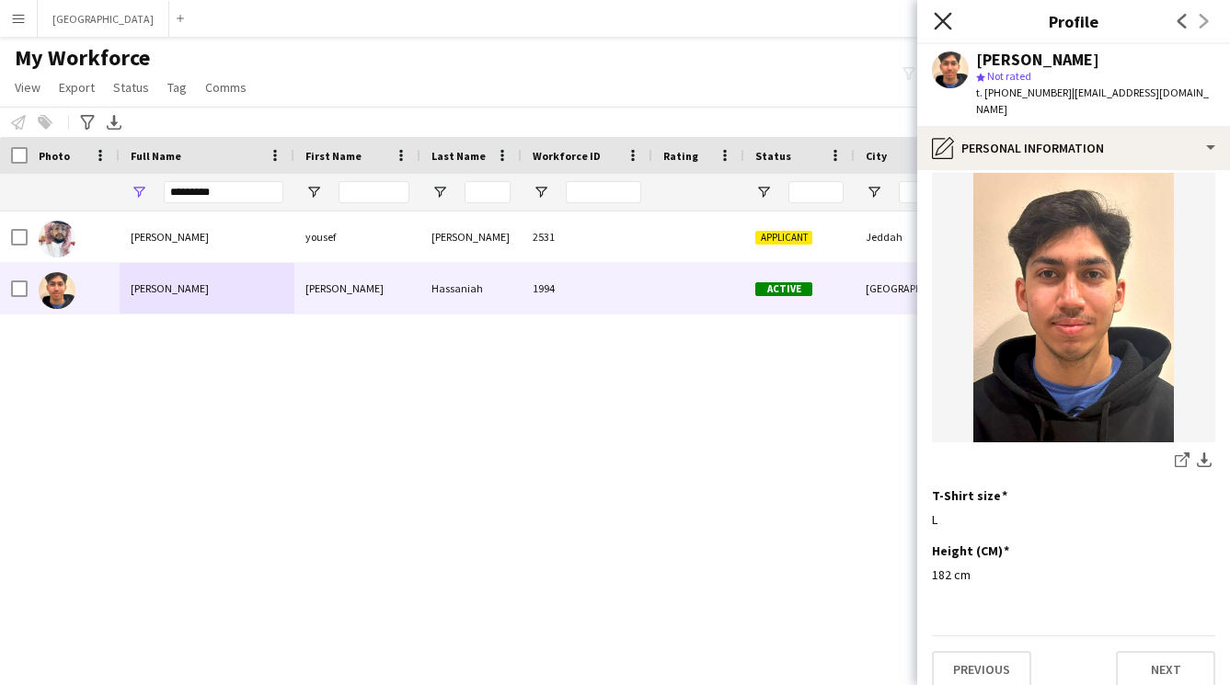
click at [943, 16] on icon "Close pop-in" at bounding box center [941, 20] width 17 height 17
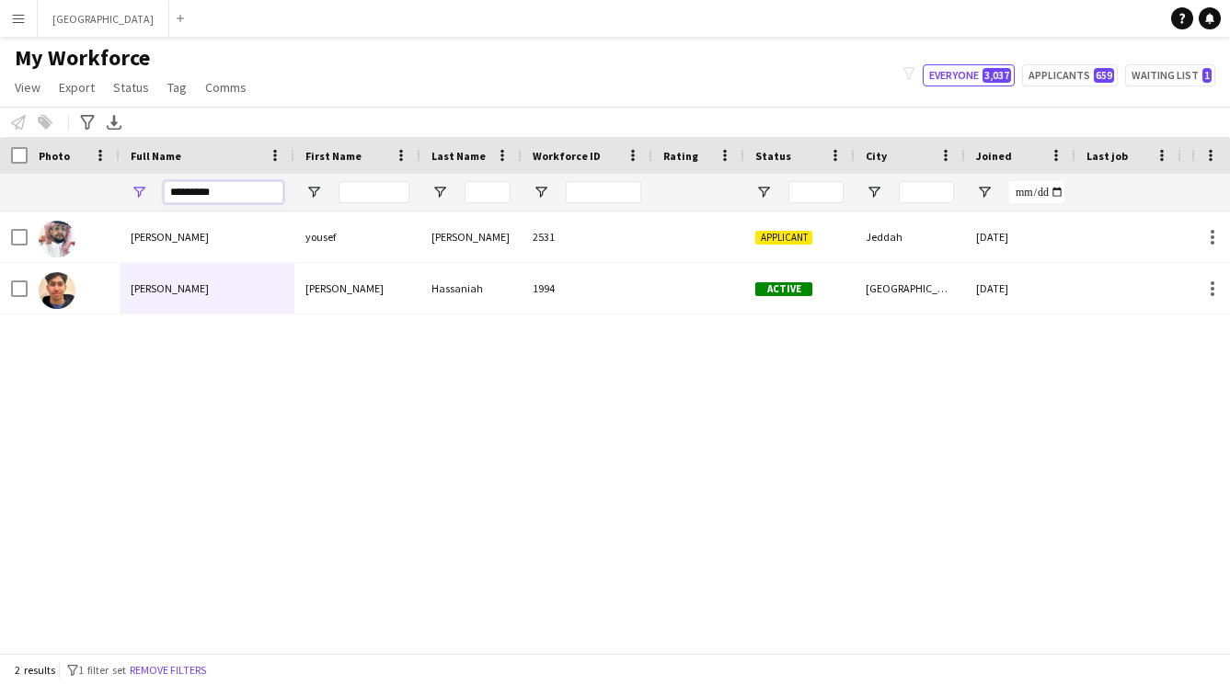
click at [235, 185] on input "*********" at bounding box center [224, 192] width 120 height 22
type input "*"
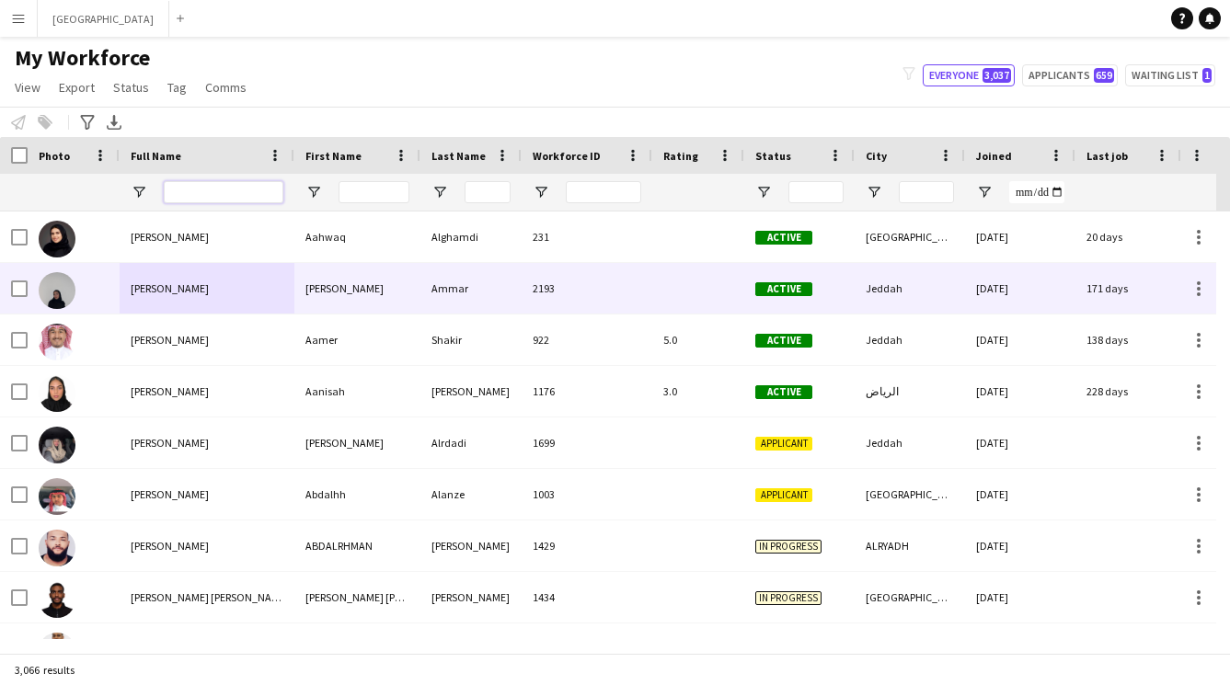
scroll to position [0, 1308]
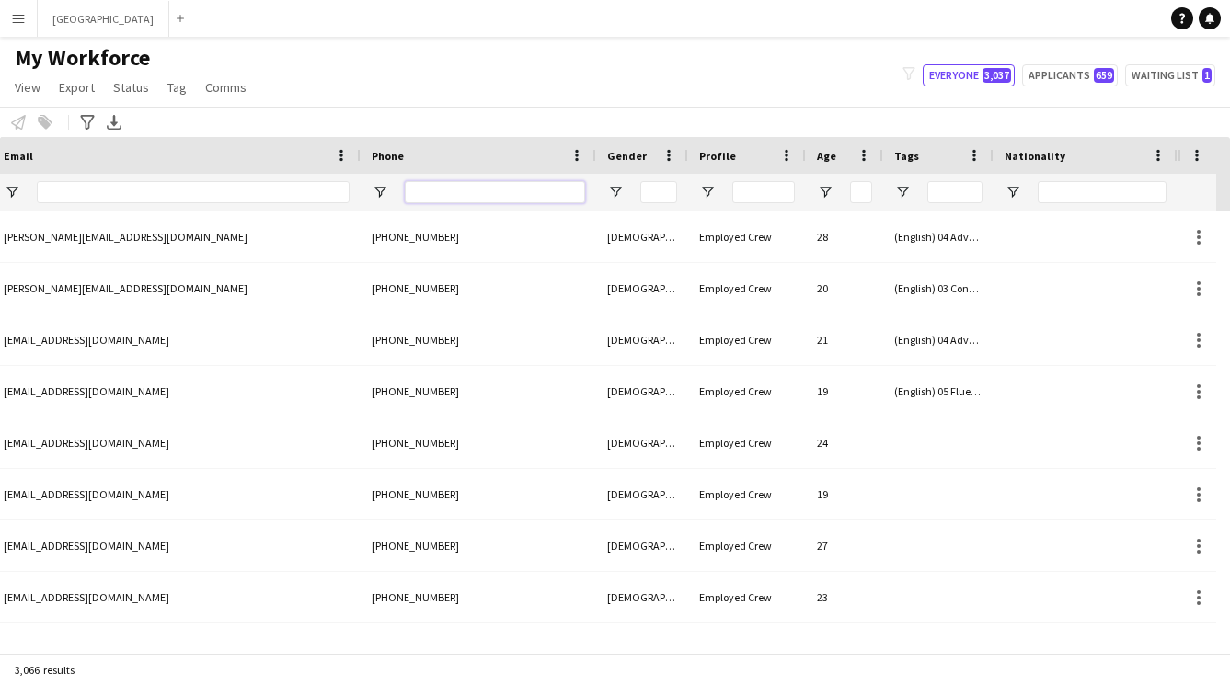
click at [468, 188] on input "Phone Filter Input" at bounding box center [495, 192] width 180 height 22
paste input "**********"
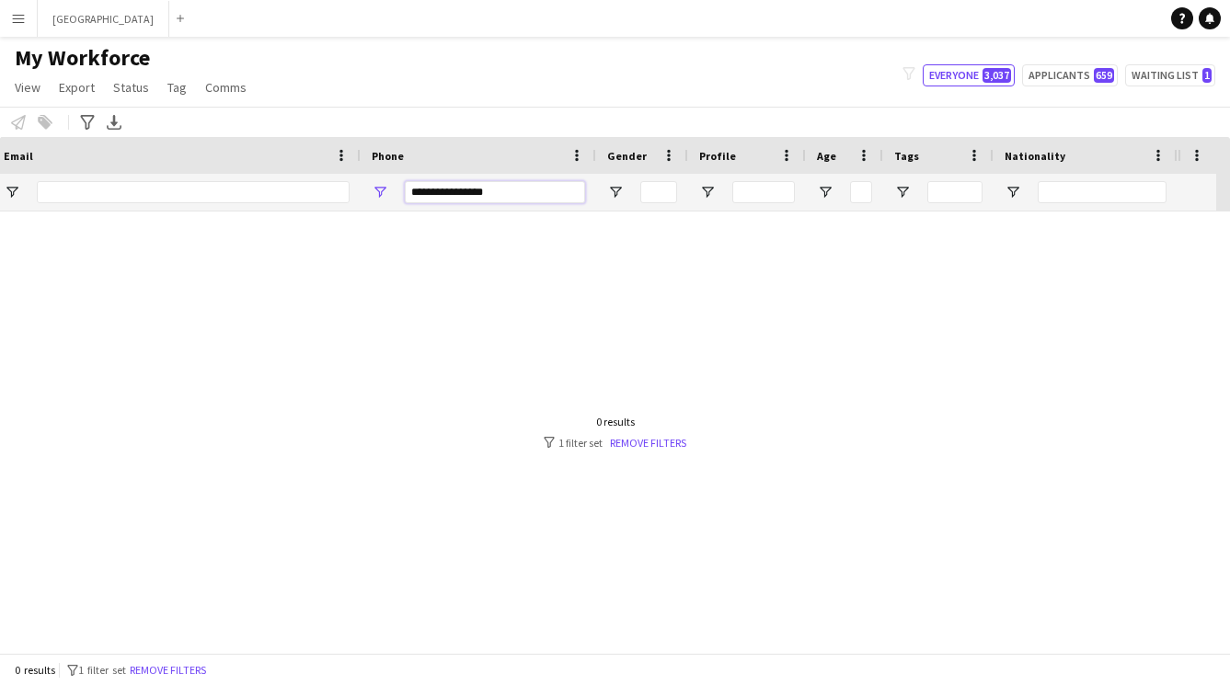
scroll to position [0, 1294]
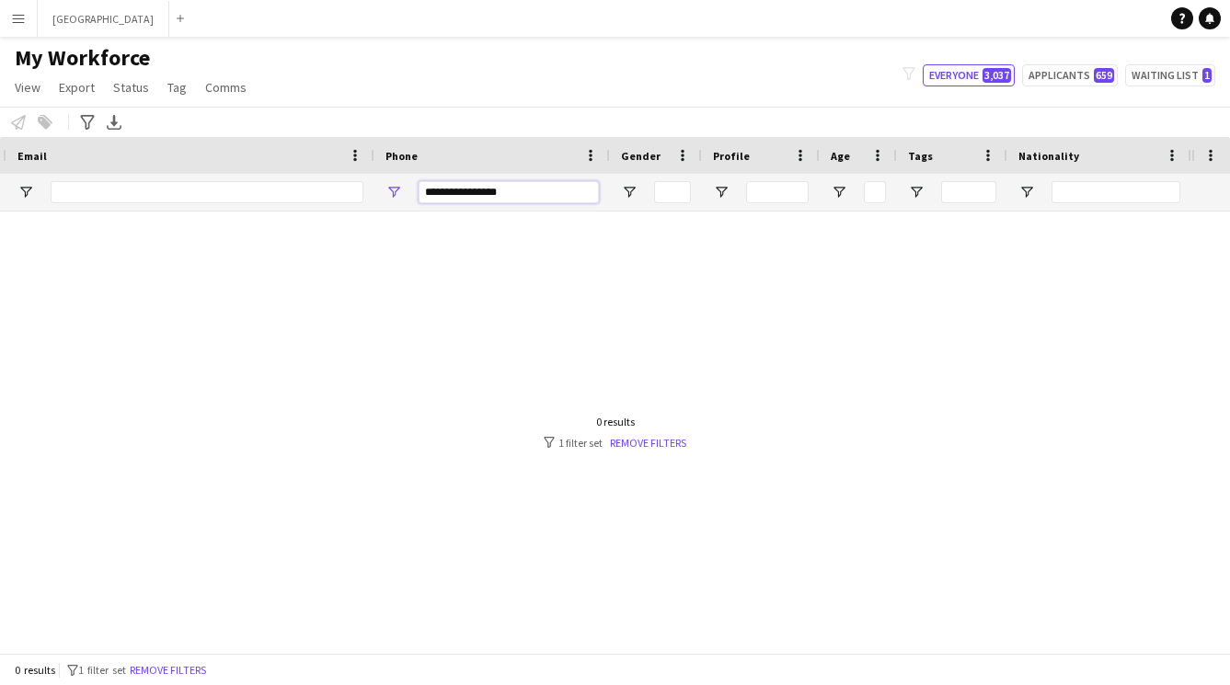
click at [446, 191] on input "**********" at bounding box center [508, 192] width 180 height 22
click at [428, 188] on input "**********" at bounding box center [508, 192] width 180 height 22
click at [443, 188] on input "**********" at bounding box center [508, 192] width 180 height 22
click at [441, 185] on input "**********" at bounding box center [508, 192] width 180 height 22
click at [439, 191] on input "**********" at bounding box center [508, 192] width 180 height 22
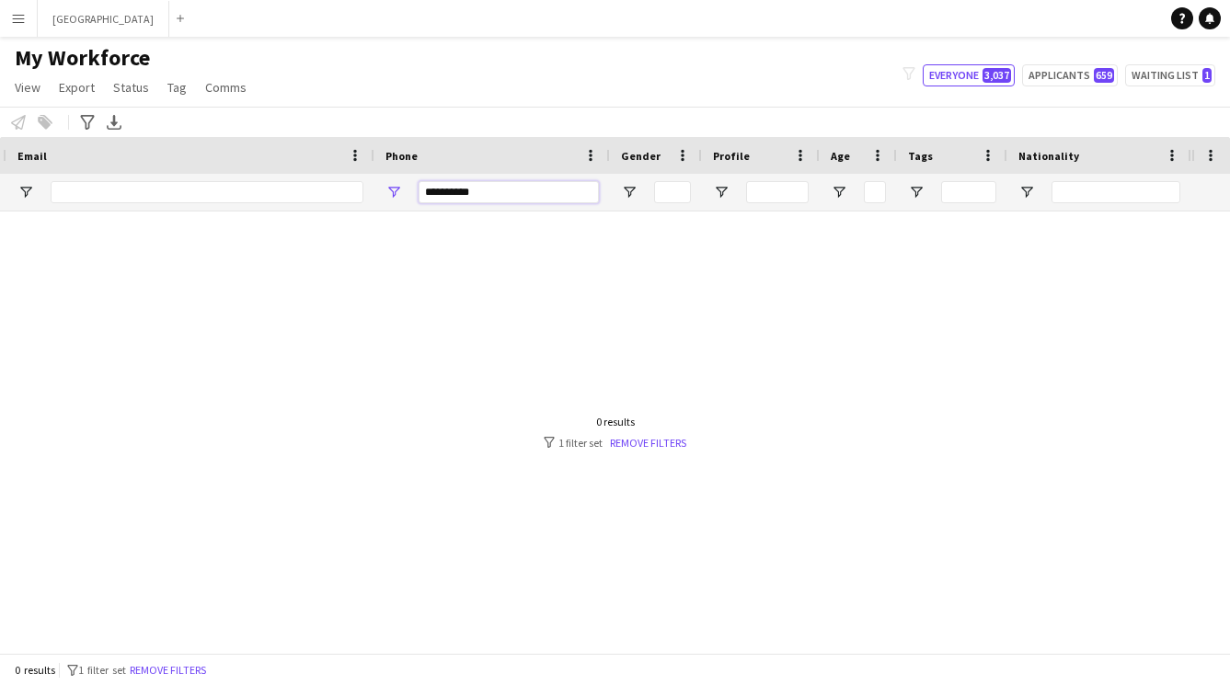
click at [458, 189] on input "**********" at bounding box center [508, 192] width 180 height 22
click at [453, 191] on input "**********" at bounding box center [508, 192] width 180 height 22
click at [520, 186] on input "*********" at bounding box center [508, 192] width 180 height 22
type input "*"
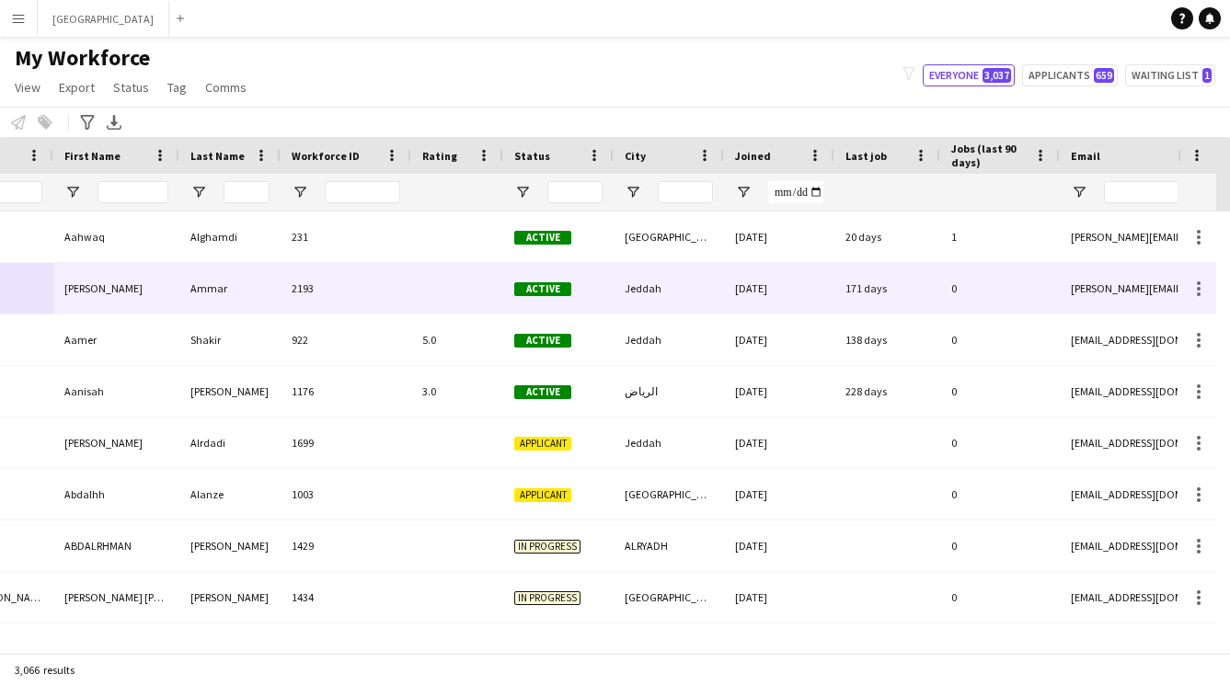
scroll to position [0, 0]
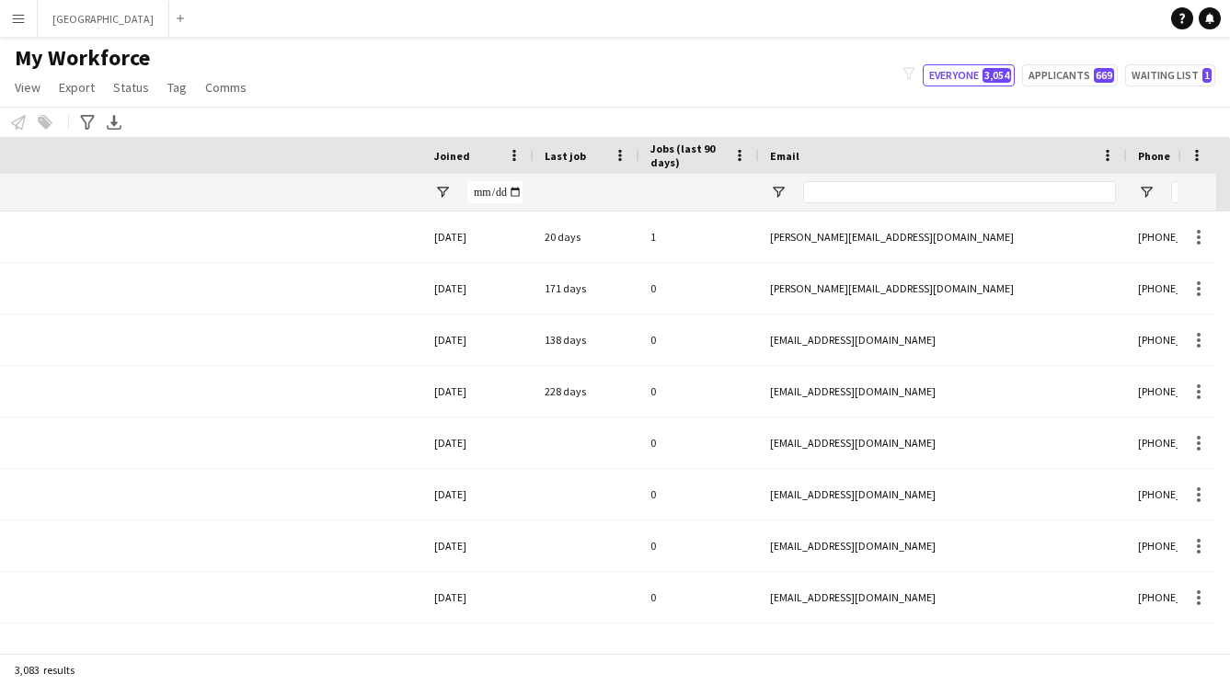
scroll to position [0, 1308]
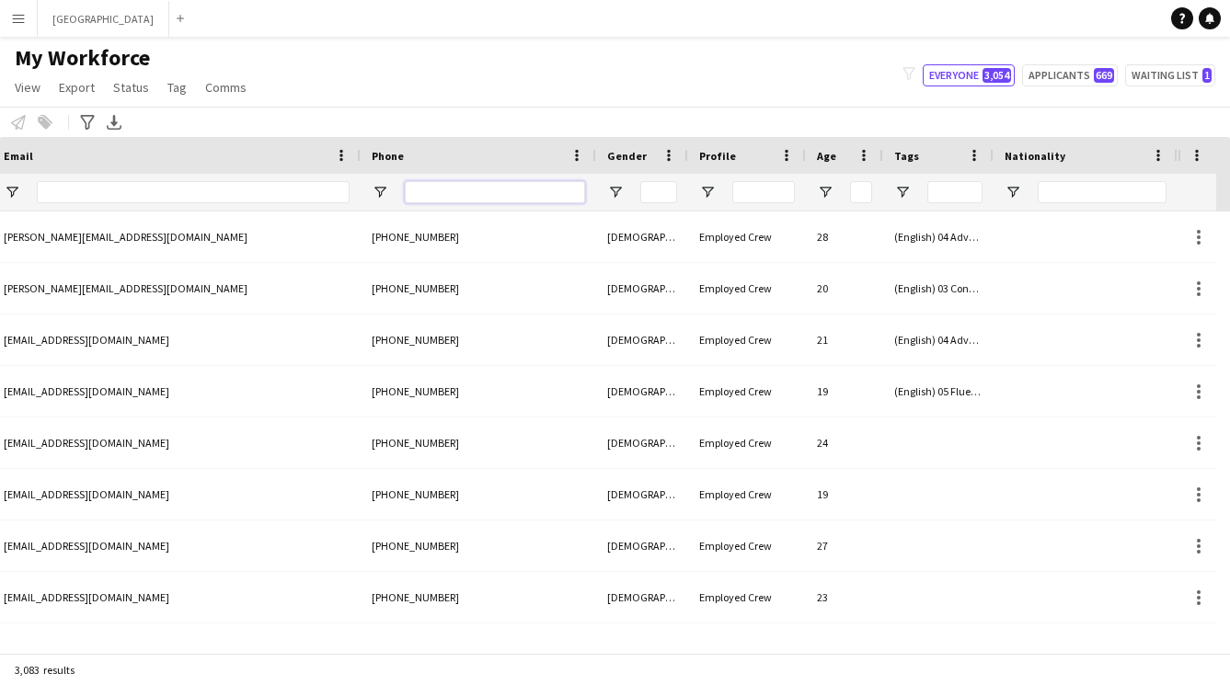
click at [505, 189] on input "Phone Filter Input" at bounding box center [495, 192] width 180 height 22
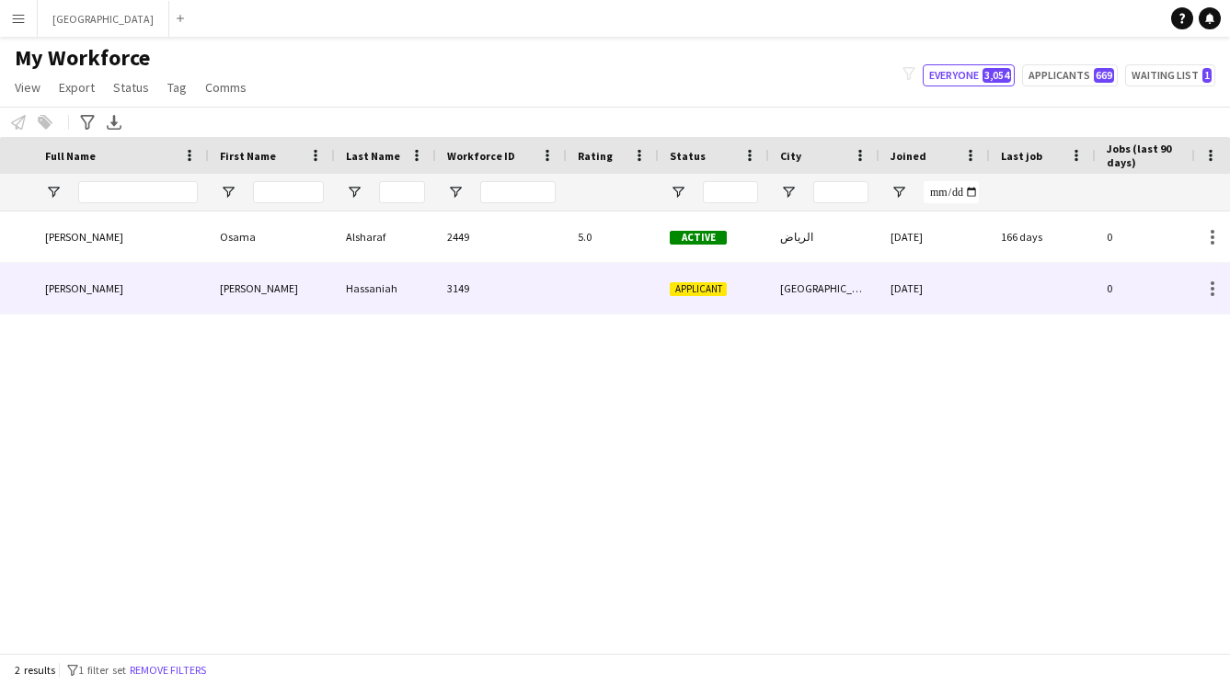
scroll to position [0, 0]
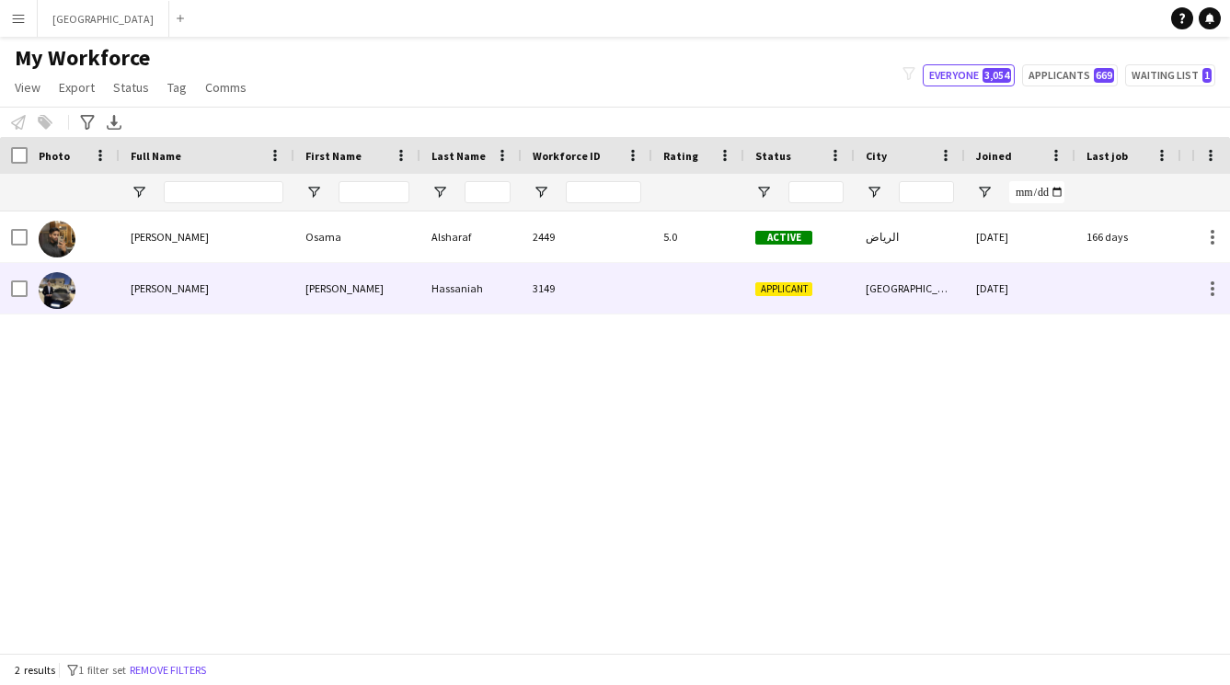
type input "****"
click at [355, 294] on div "[PERSON_NAME]" at bounding box center [357, 288] width 126 height 51
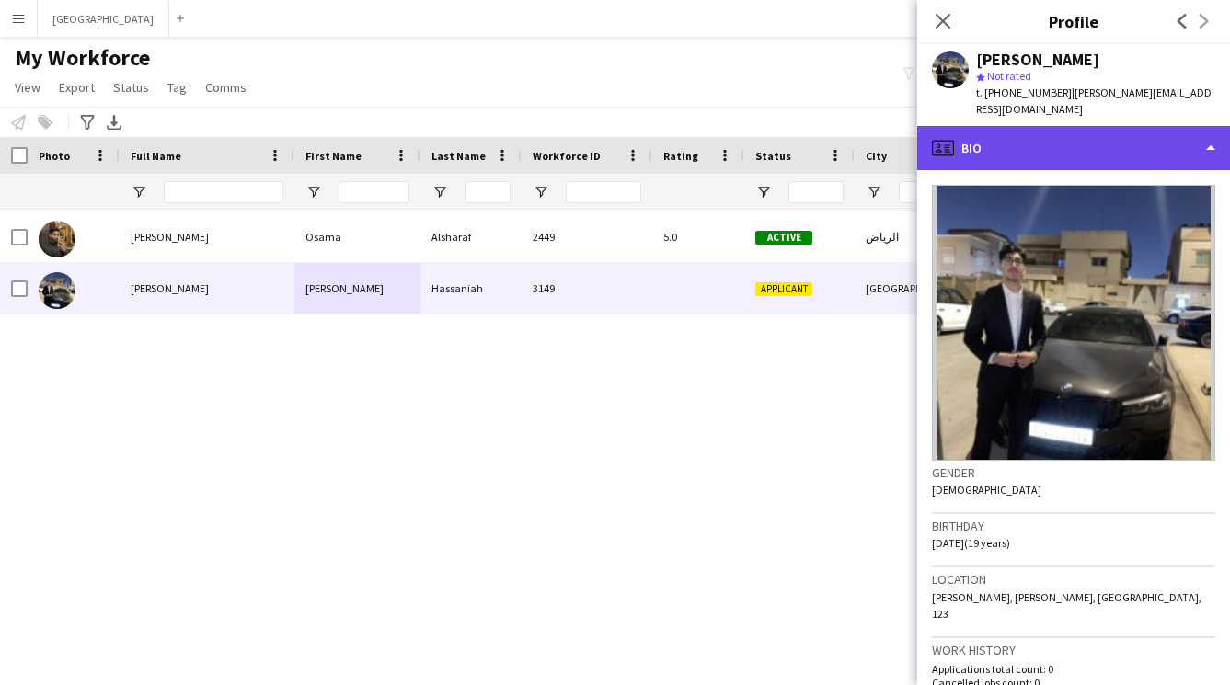
click at [1106, 130] on div "profile Bio" at bounding box center [1073, 148] width 313 height 44
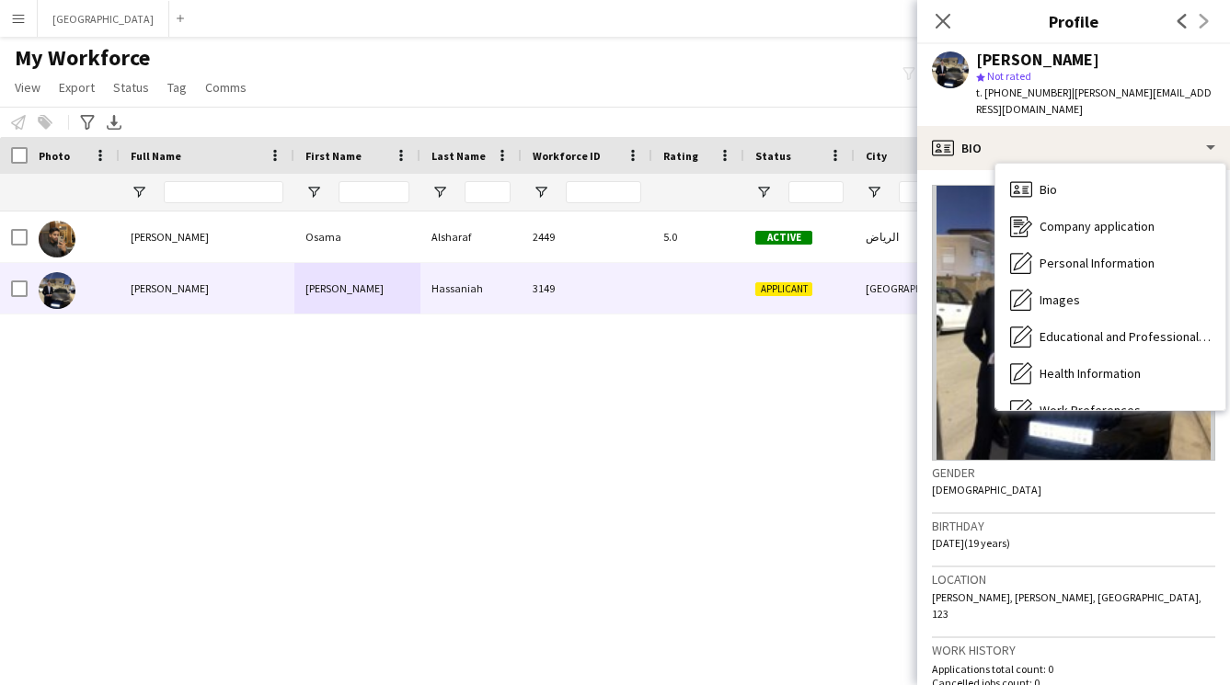
click at [1079, 496] on div "Gender [DEMOGRAPHIC_DATA]" at bounding box center [1073, 487] width 283 height 53
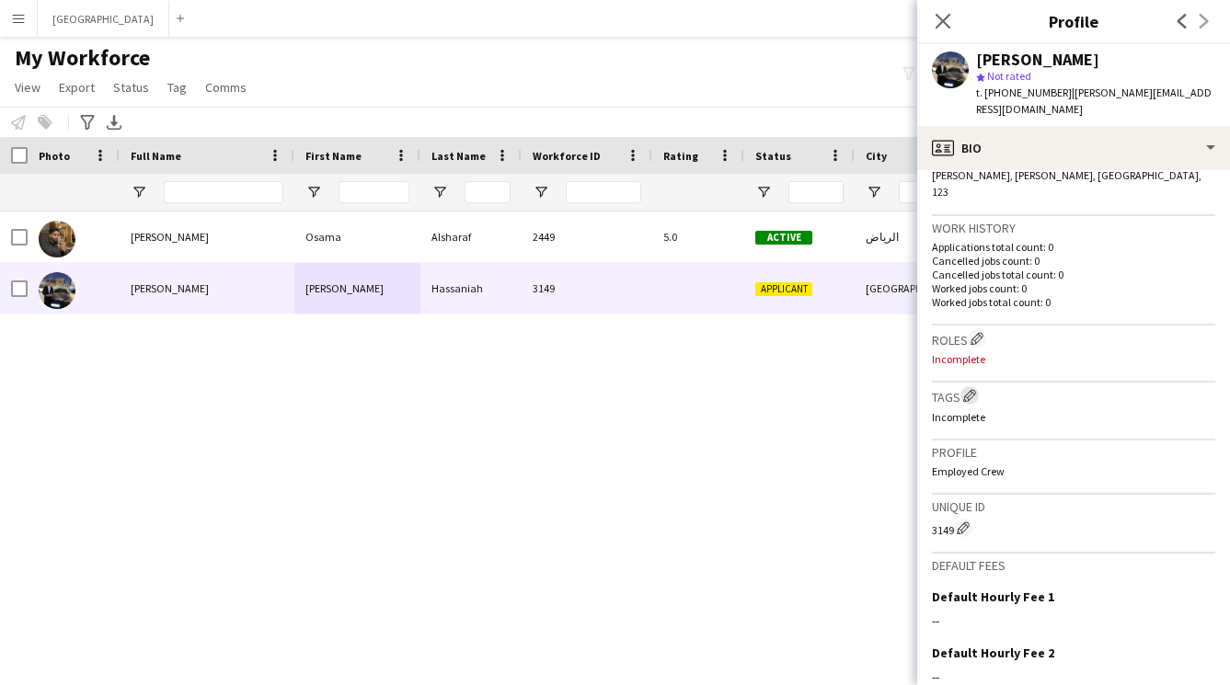
click at [972, 389] on app-icon "Edit crew company tags" at bounding box center [969, 395] width 13 height 13
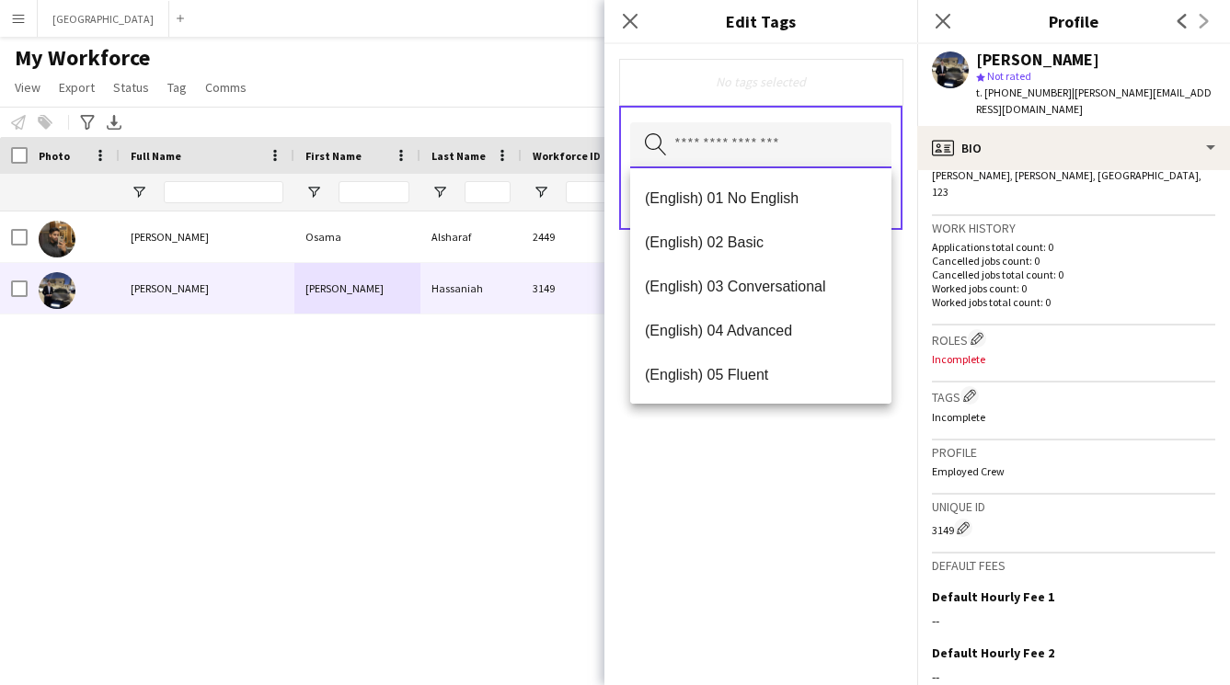
click at [759, 144] on input "text" at bounding box center [760, 145] width 261 height 46
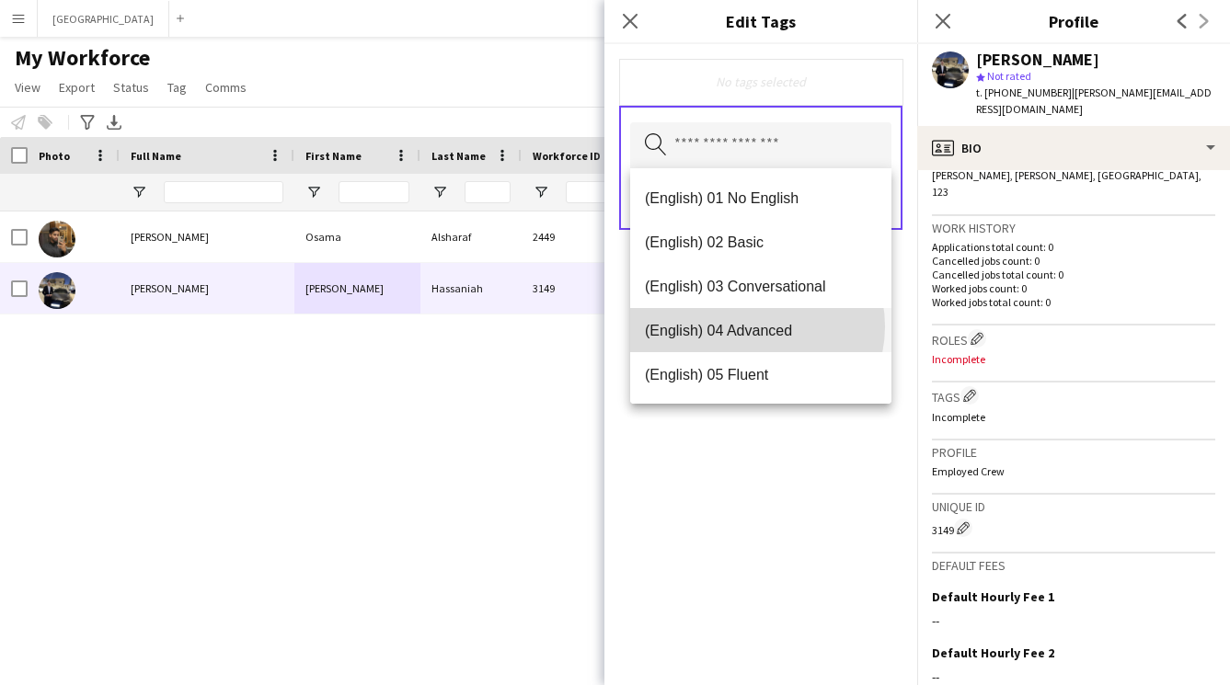
click at [756, 326] on span "(English) 04 Advanced" at bounding box center [761, 330] width 232 height 17
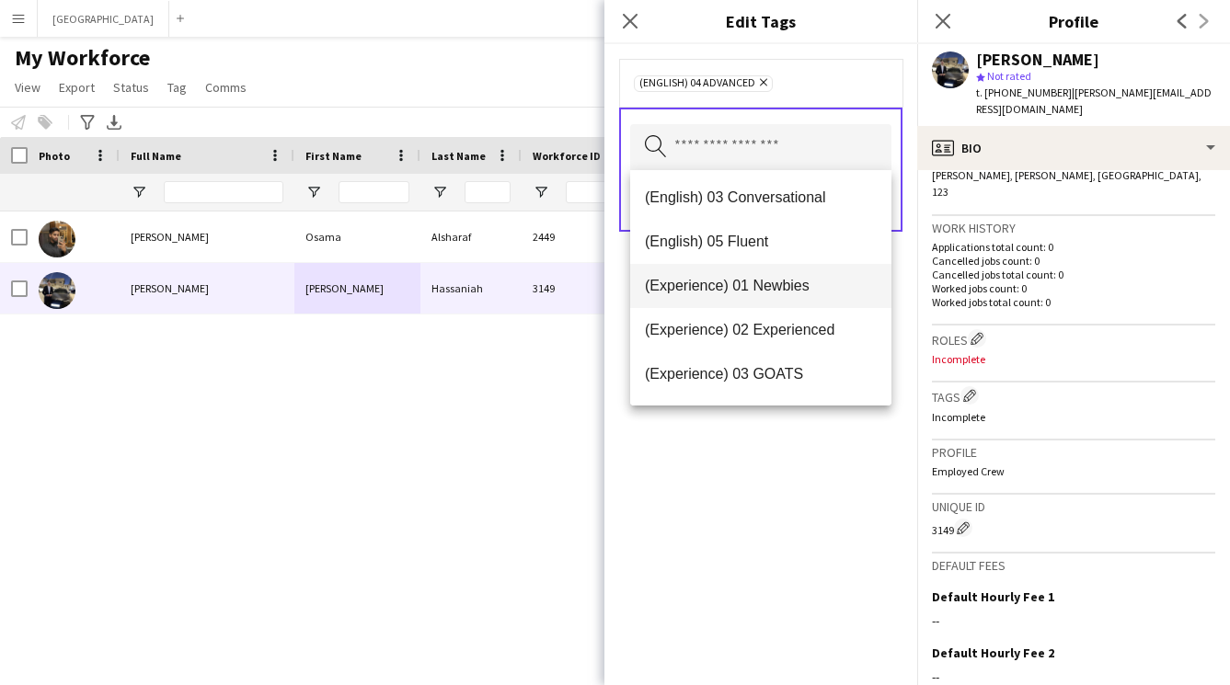
click at [736, 285] on span "(Experience) 01 Newbies" at bounding box center [761, 285] width 232 height 17
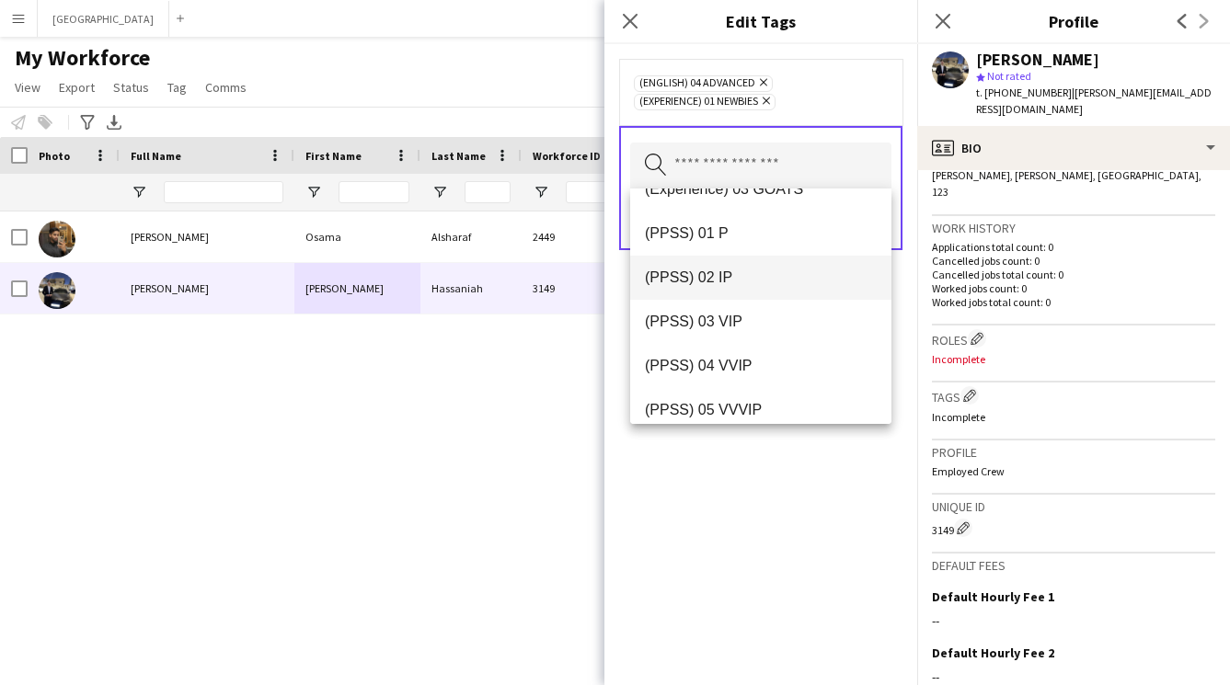
click at [709, 282] on span "(PPSS) 02 IP" at bounding box center [761, 277] width 232 height 17
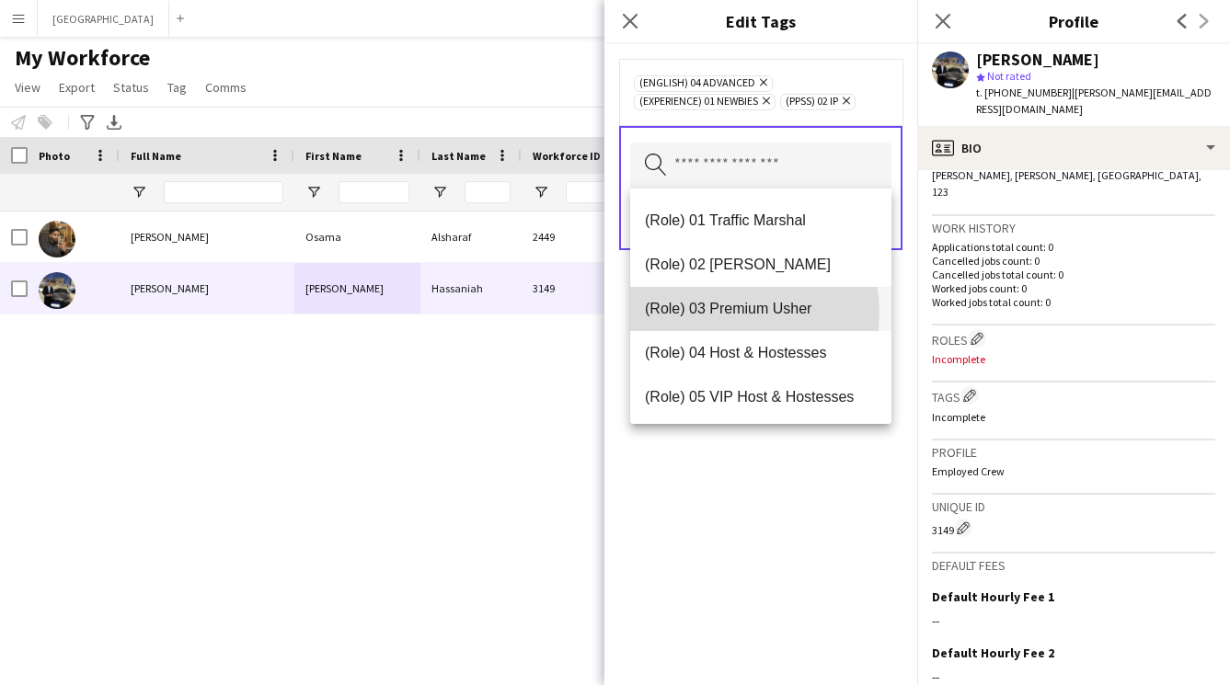
click at [725, 313] on span "(Role) 03 Premium Usher" at bounding box center [761, 308] width 232 height 17
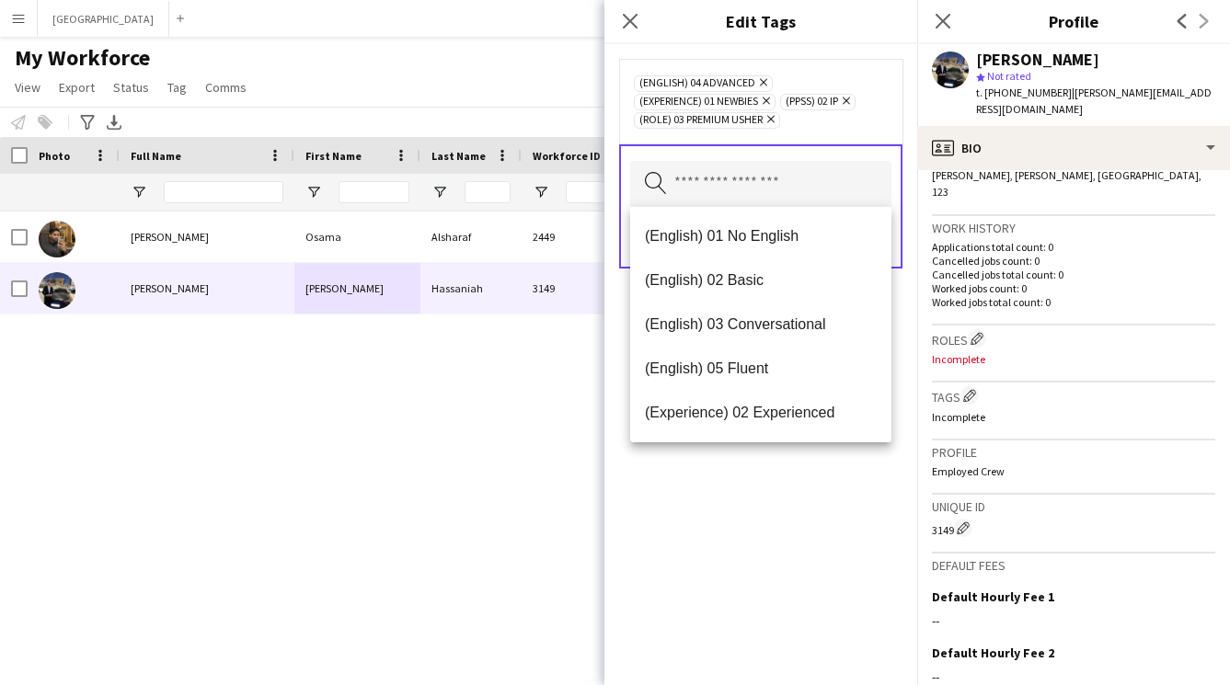
click at [769, 568] on div "(English) 04 Advanced Remove (Experience) 01 Newbies Remove (PPSS) 02 IP Remove…" at bounding box center [760, 364] width 313 height 641
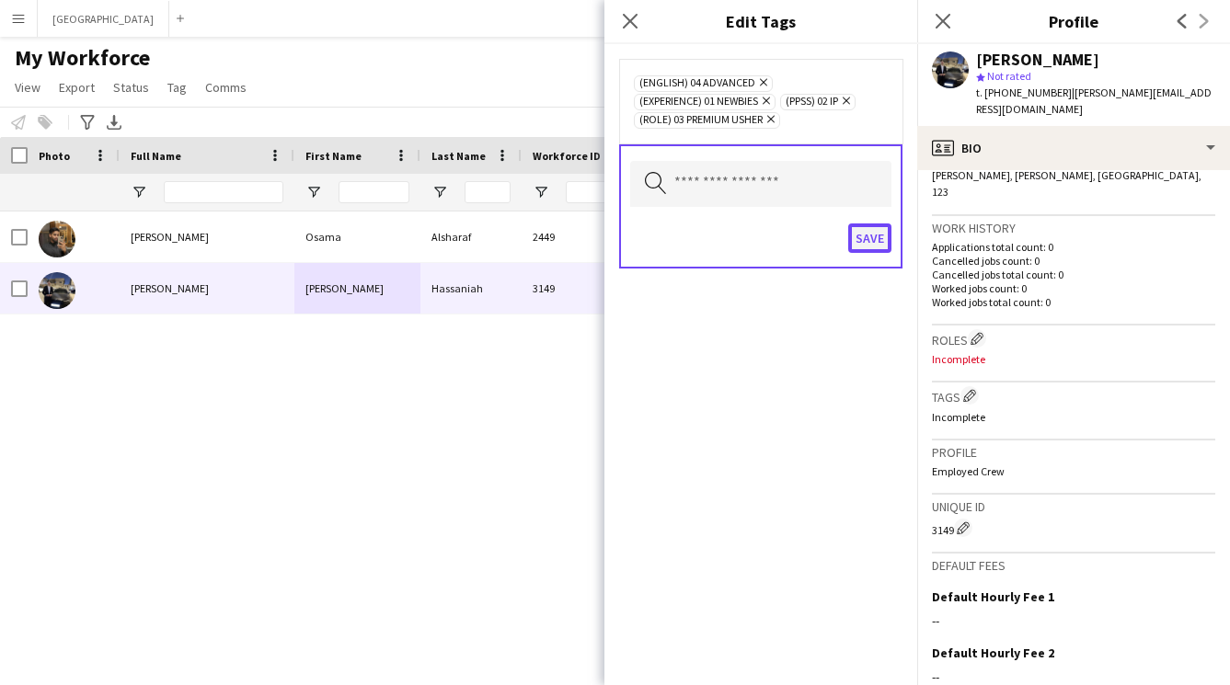
click at [873, 227] on button "Save" at bounding box center [869, 237] width 43 height 29
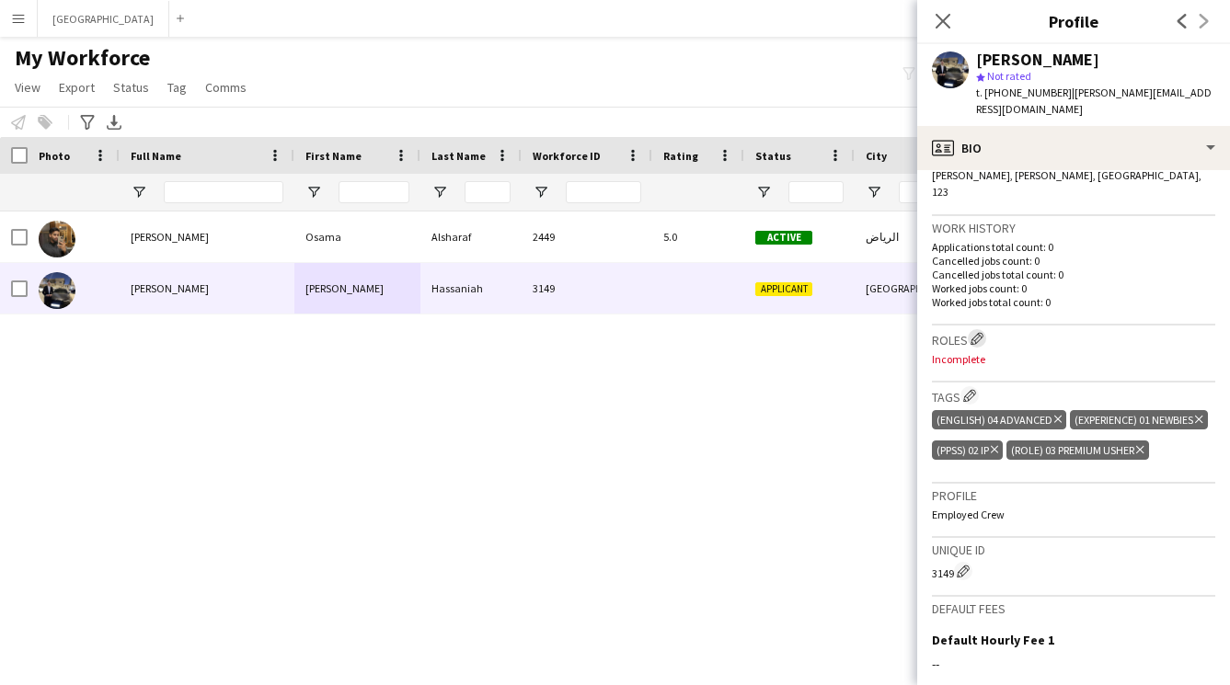
click at [977, 332] on app-icon "Edit crew company roles" at bounding box center [976, 338] width 13 height 13
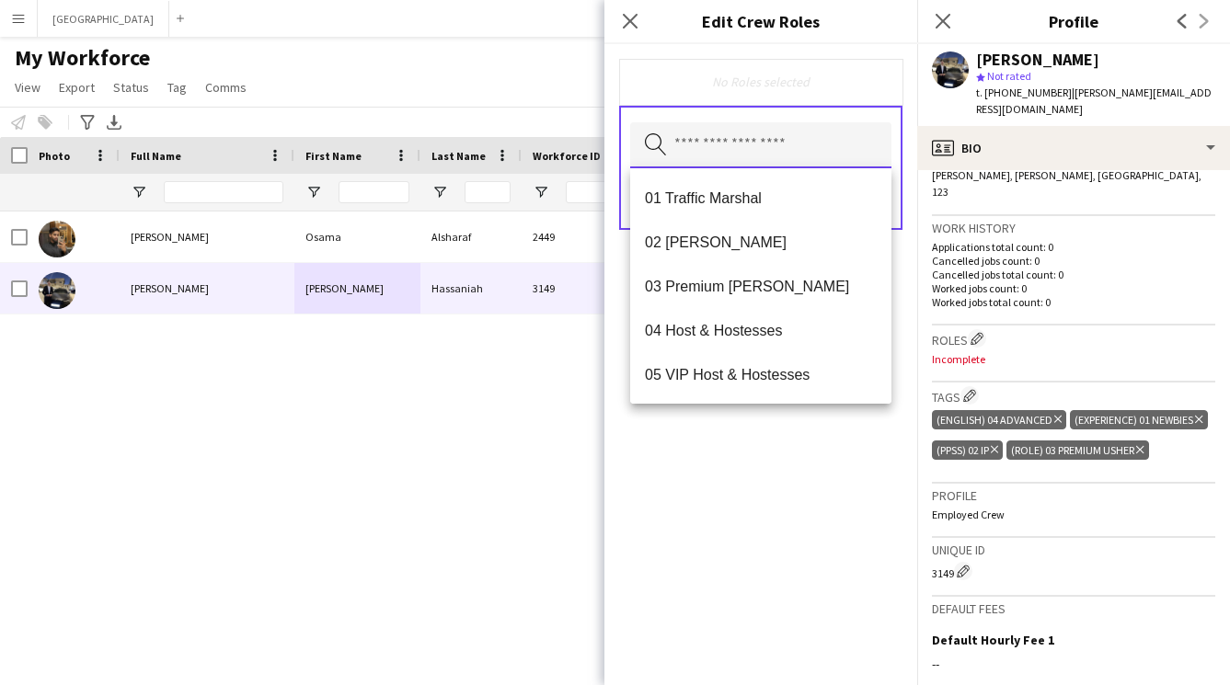
click at [731, 145] on input "text" at bounding box center [760, 145] width 261 height 46
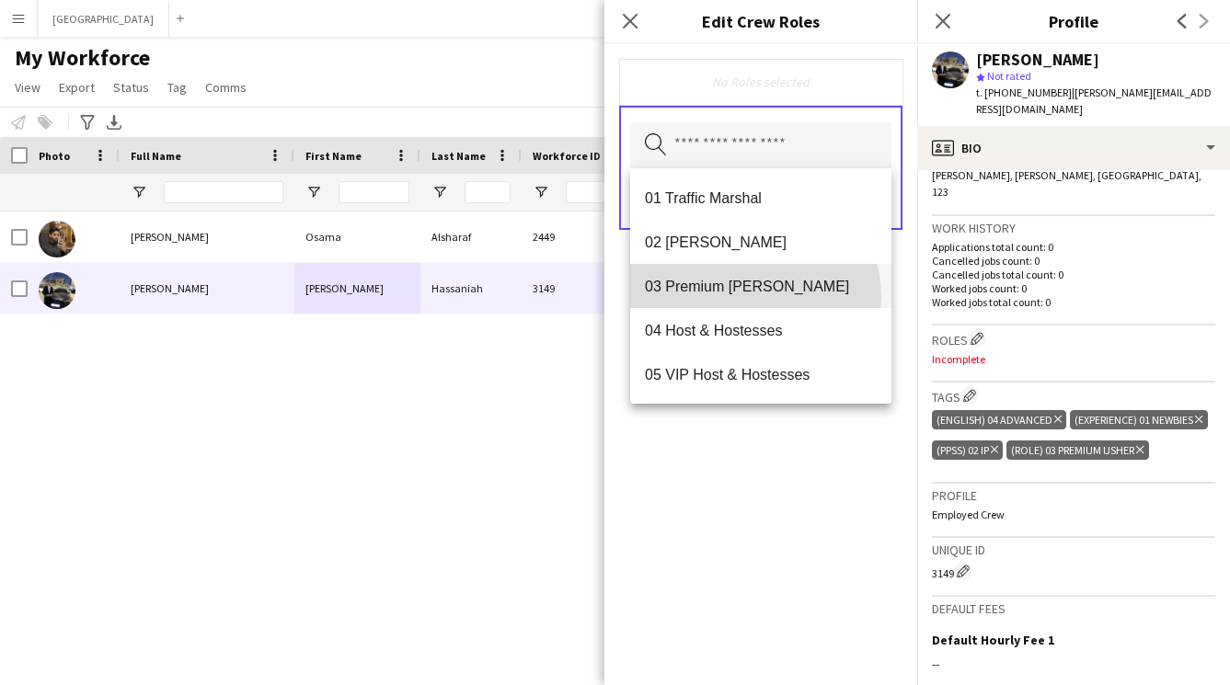
click at [737, 297] on mat-option "03 Premium [PERSON_NAME]" at bounding box center [760, 286] width 261 height 44
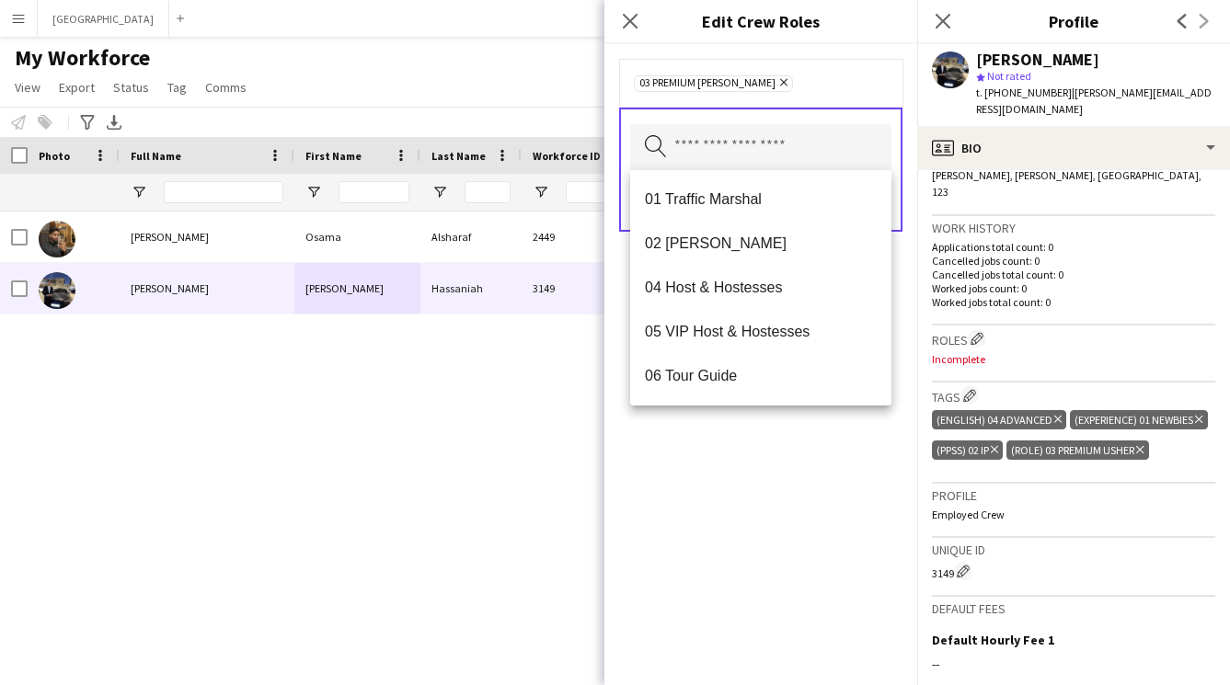
click at [779, 473] on div "03 Premium Usher Remove Search by role type Save" at bounding box center [760, 364] width 313 height 641
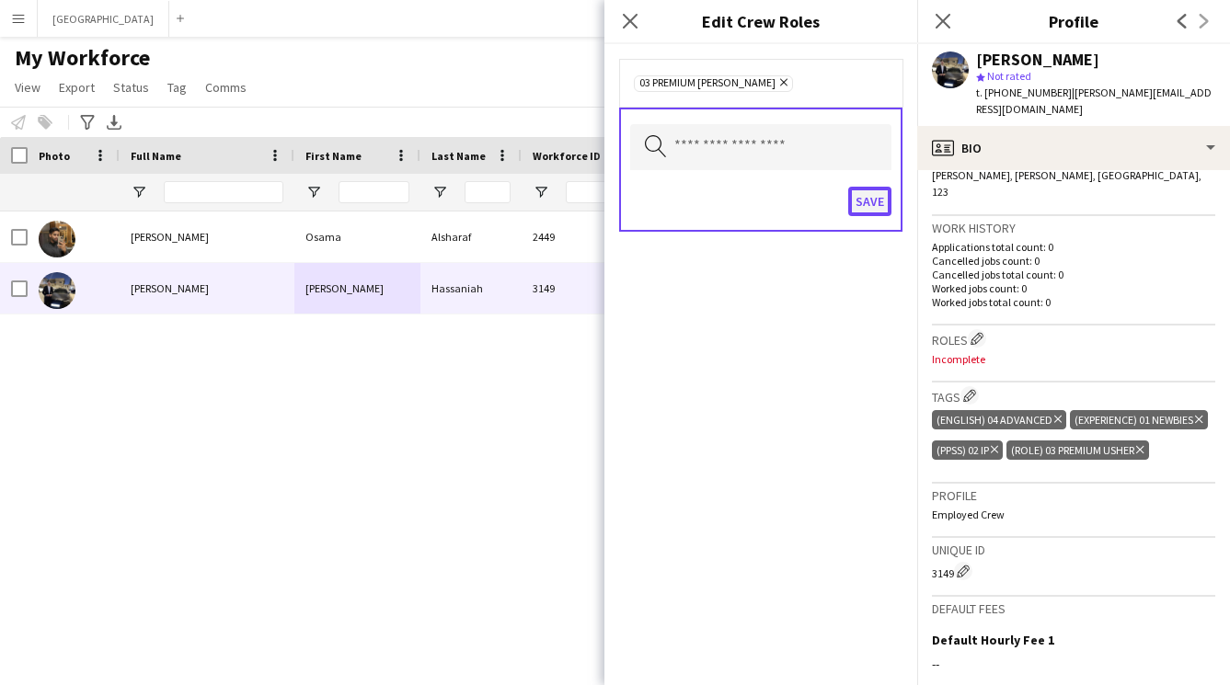
click at [873, 203] on button "Save" at bounding box center [869, 201] width 43 height 29
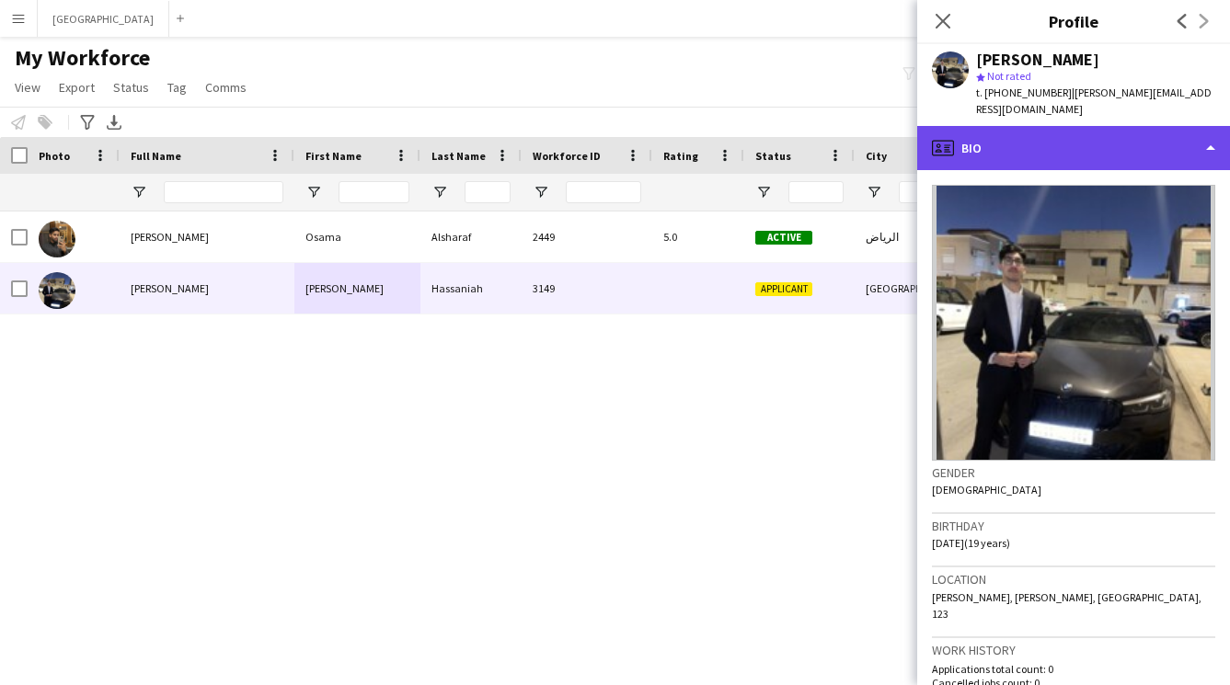
click at [1039, 139] on div "profile Bio" at bounding box center [1073, 148] width 313 height 44
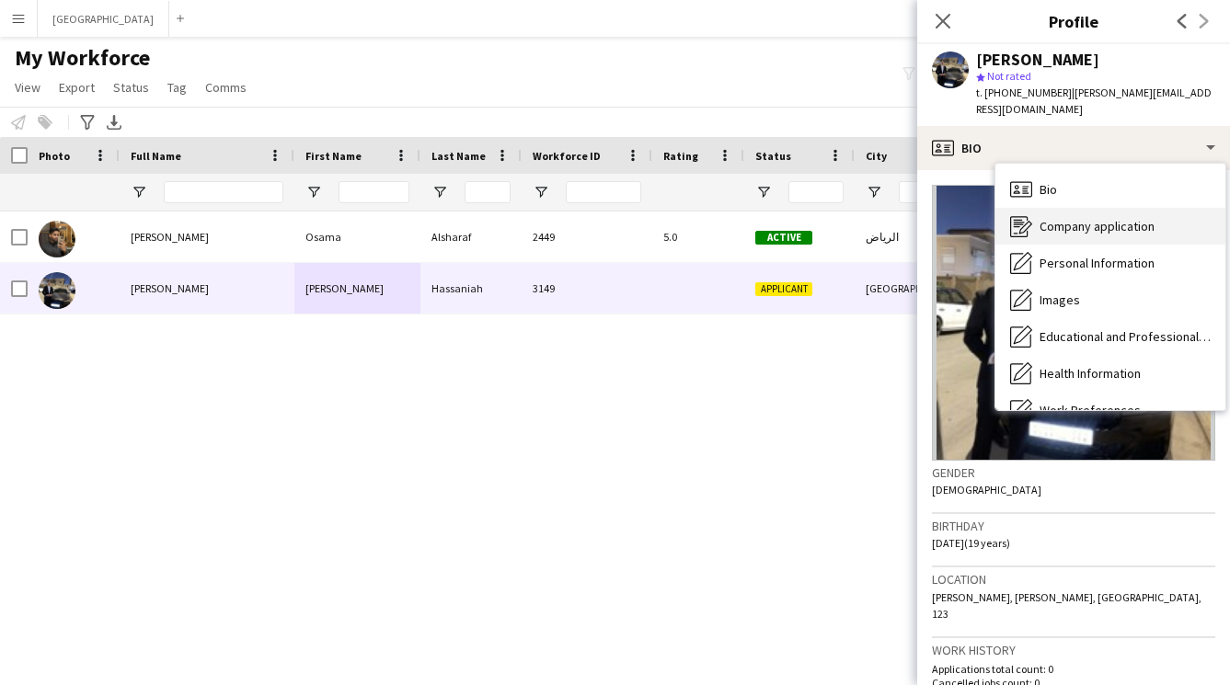
click at [1065, 218] on span "Company application" at bounding box center [1096, 226] width 115 height 17
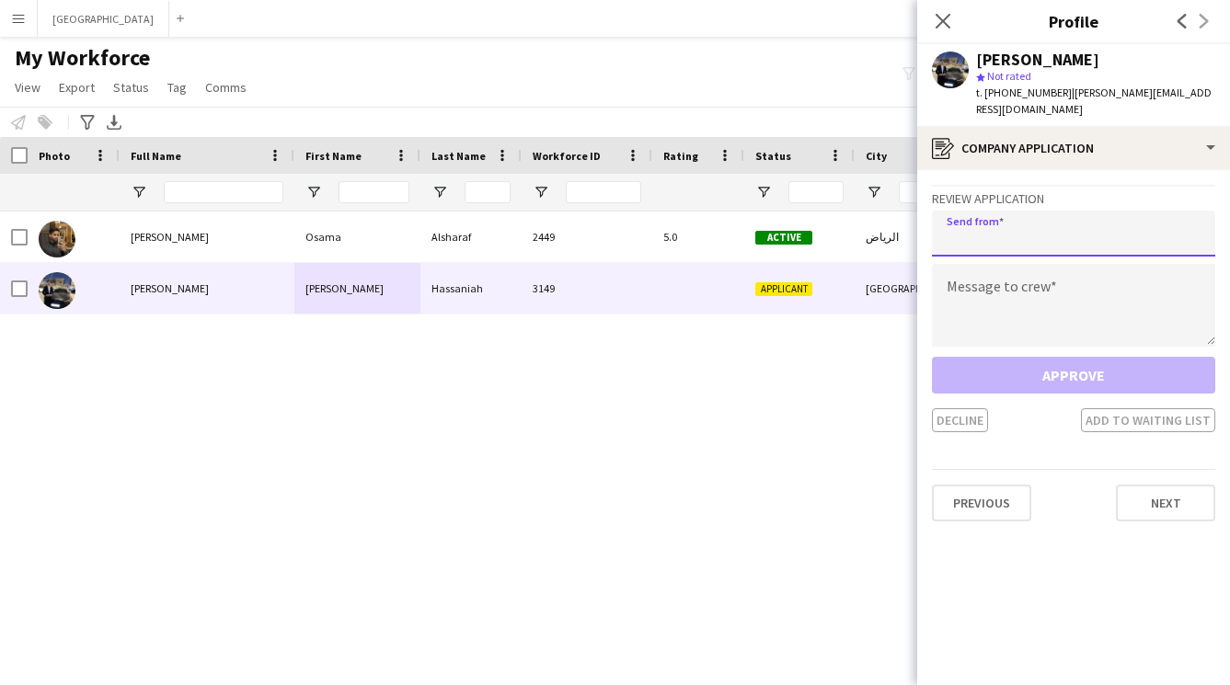
click at [1035, 219] on input "email" at bounding box center [1073, 234] width 283 height 46
paste input "**********"
type input "**********"
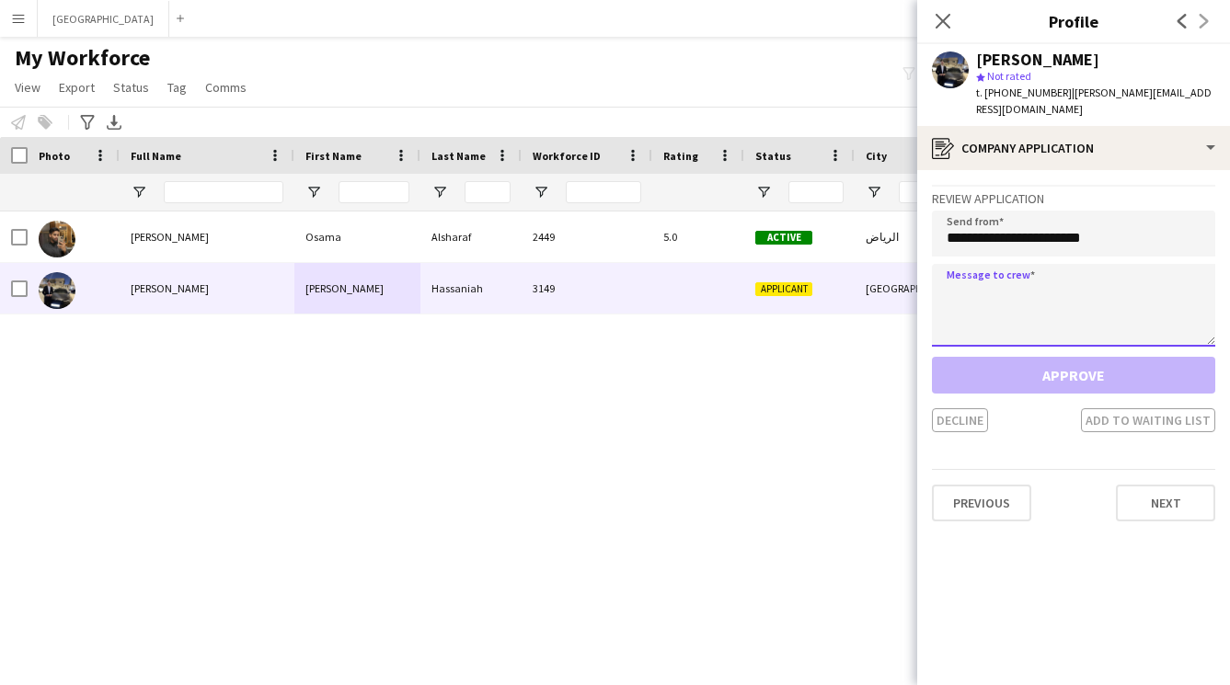
click at [1048, 291] on textarea at bounding box center [1073, 305] width 283 height 83
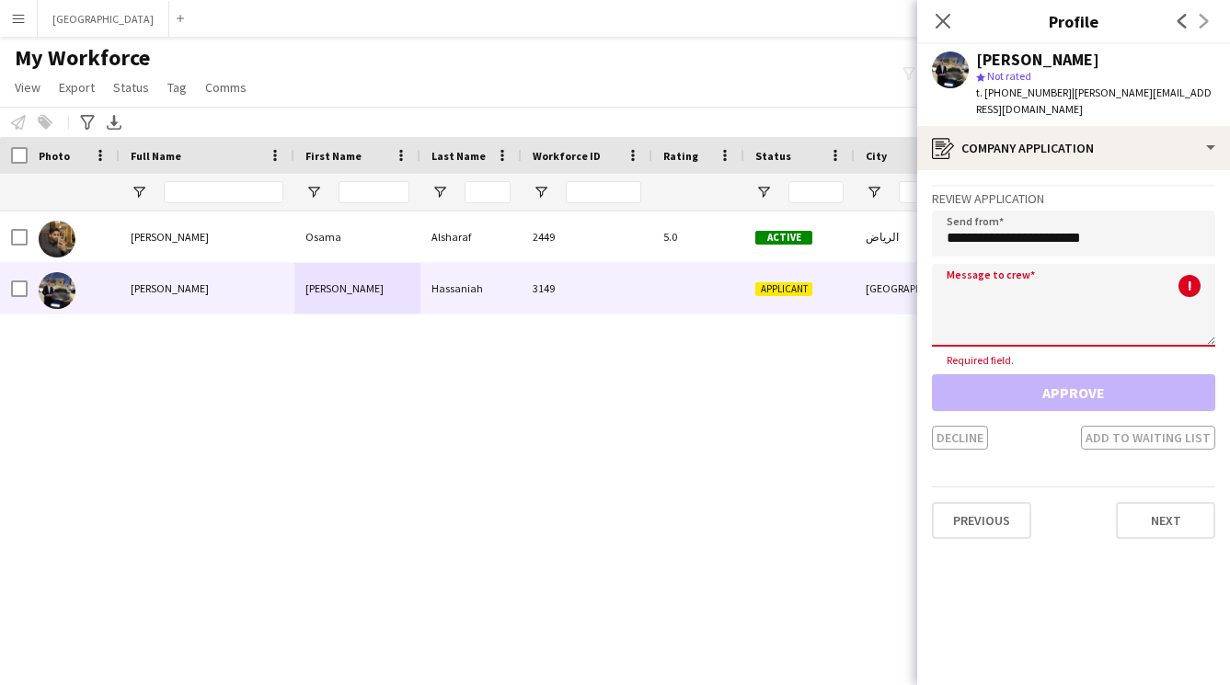
paste textarea "**********"
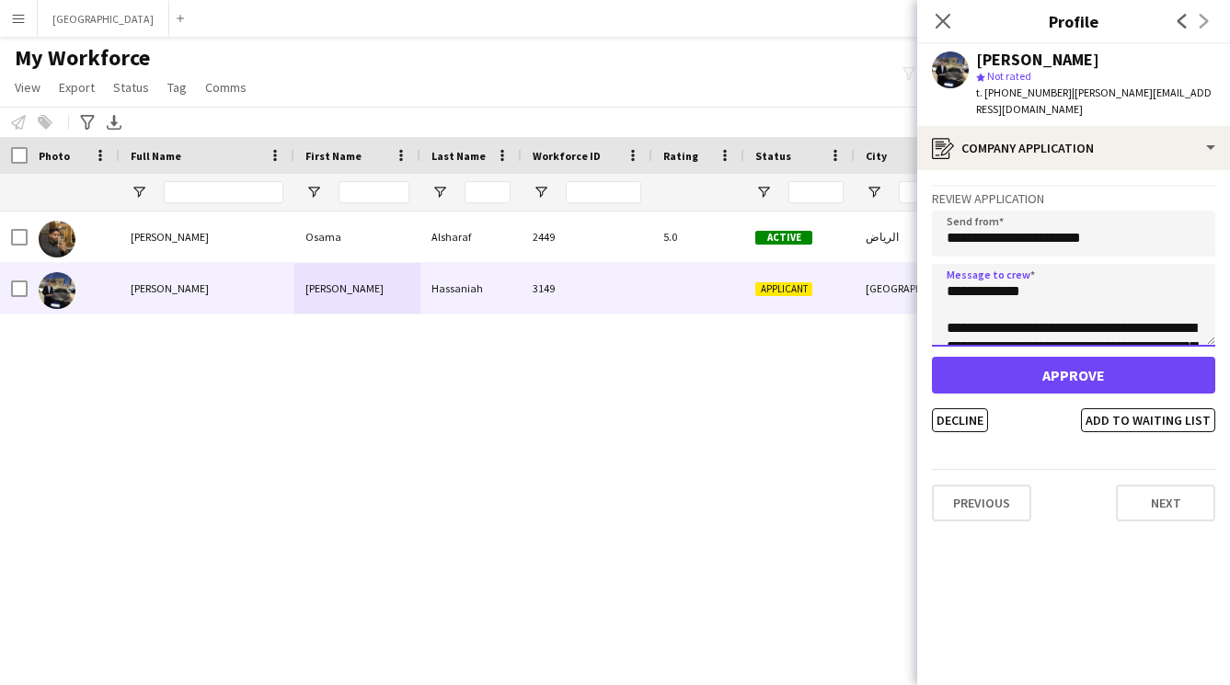
scroll to position [324, 0]
type textarea "**********"
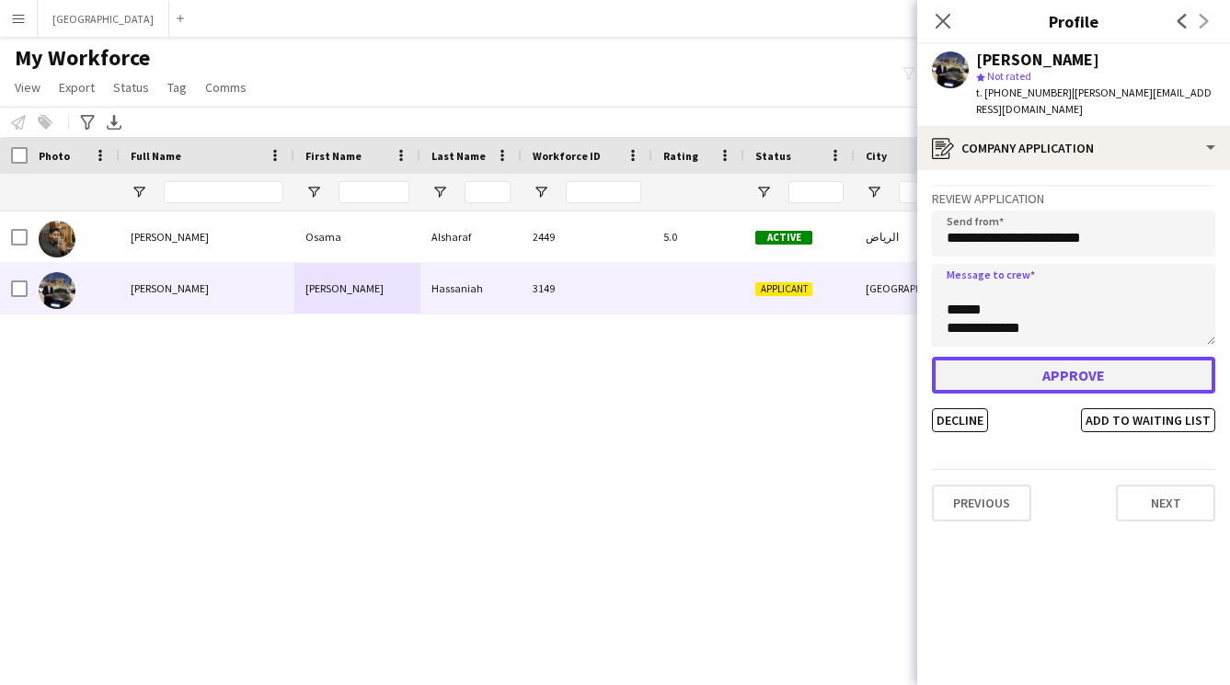
click at [1078, 357] on button "Approve" at bounding box center [1073, 375] width 283 height 37
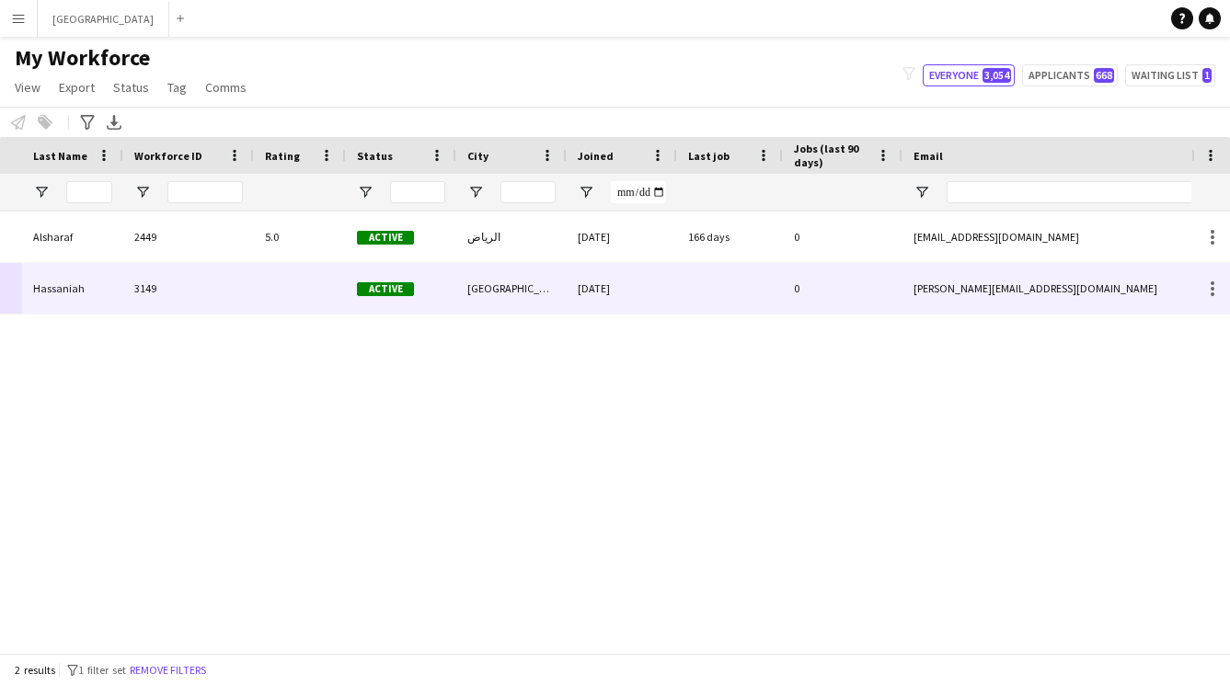
scroll to position [0, 931]
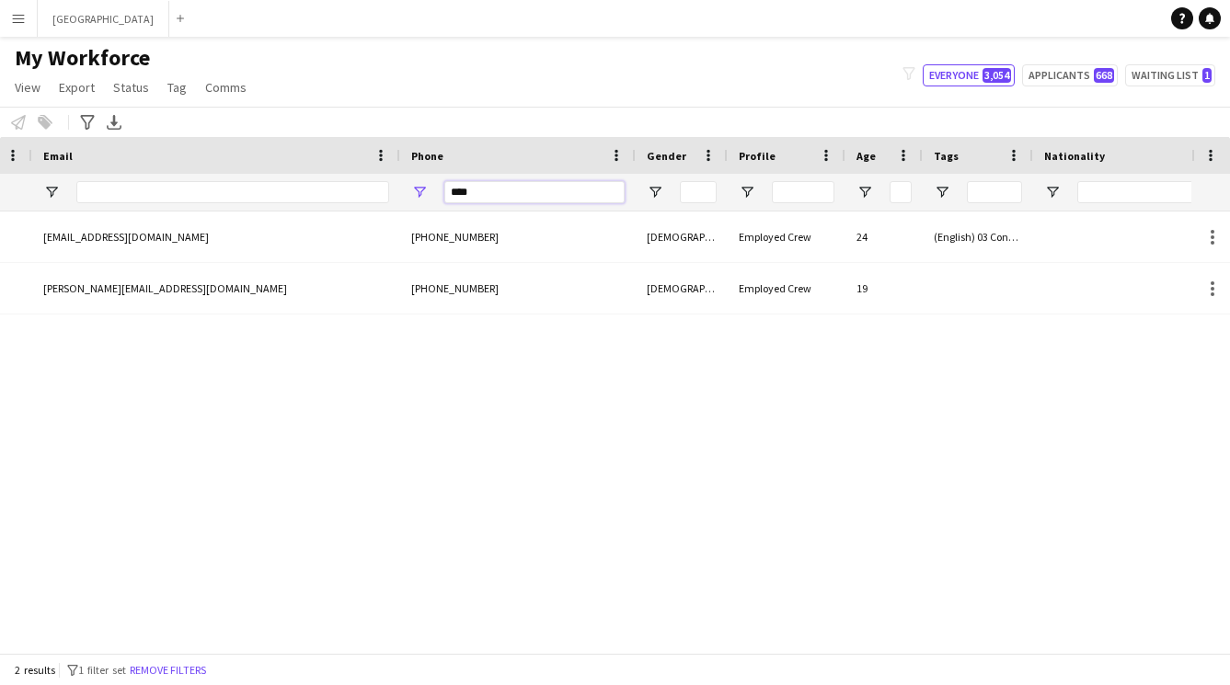
click at [561, 196] on input "****" at bounding box center [534, 192] width 180 height 22
type input "*"
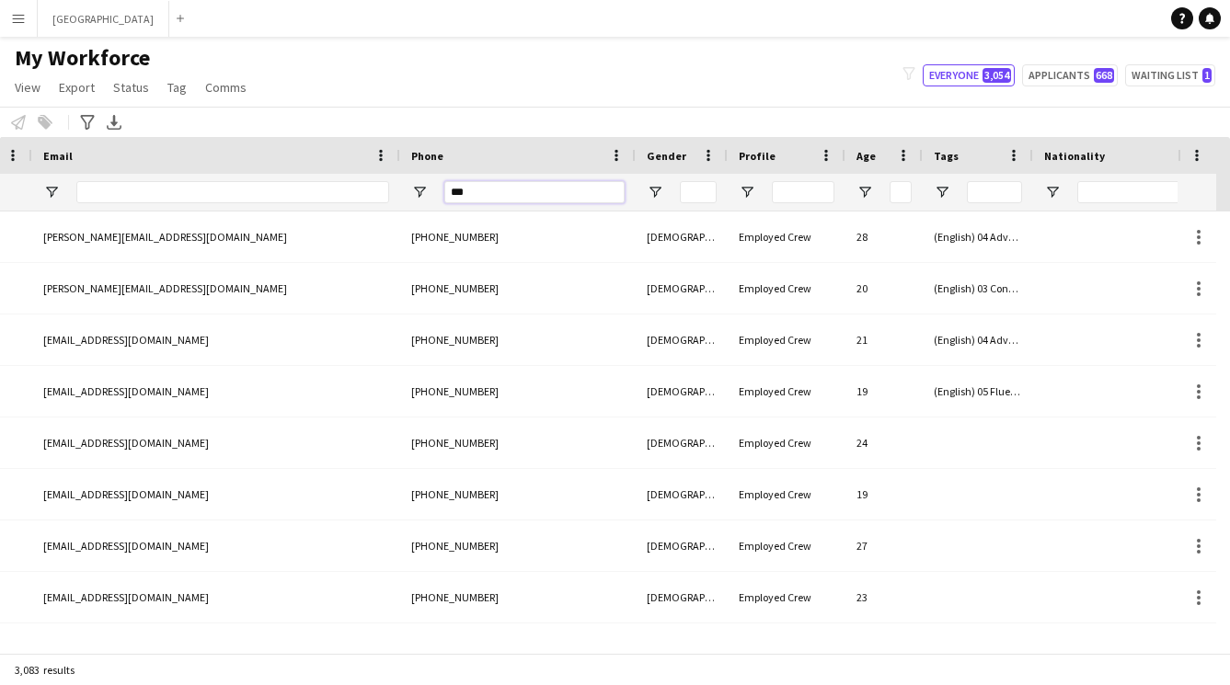
type input "****"
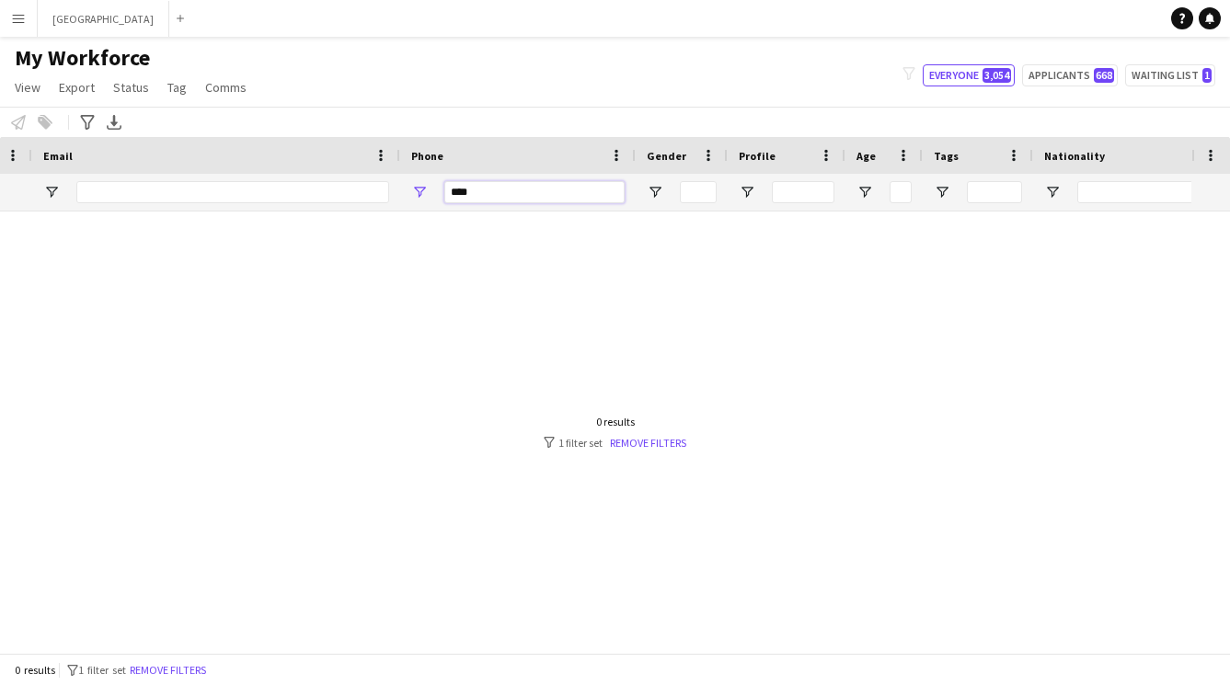
scroll to position [0, 0]
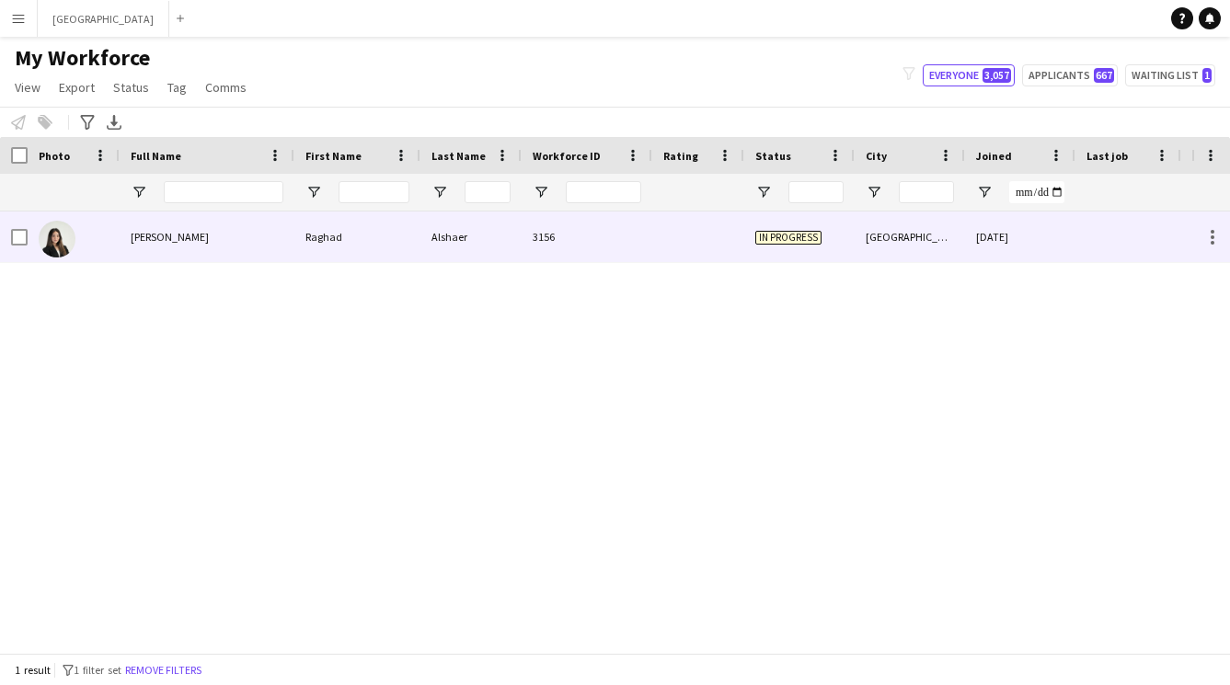
click at [363, 236] on div "Raghad" at bounding box center [357, 237] width 126 height 51
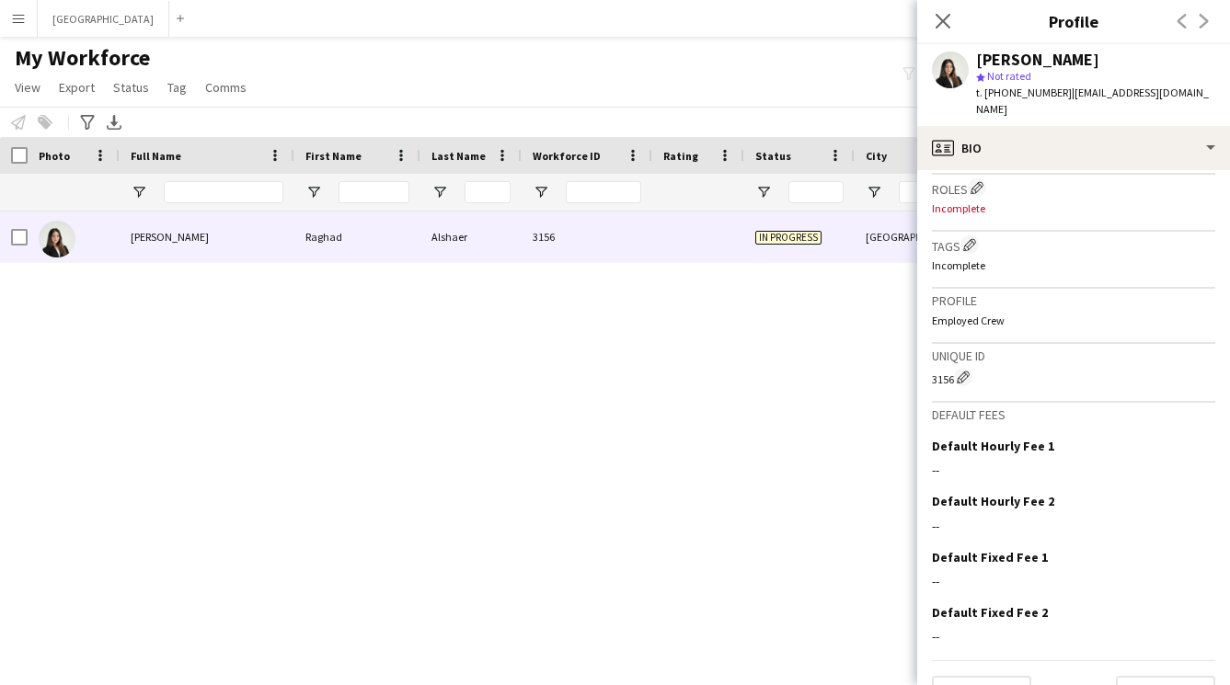
scroll to position [544, 0]
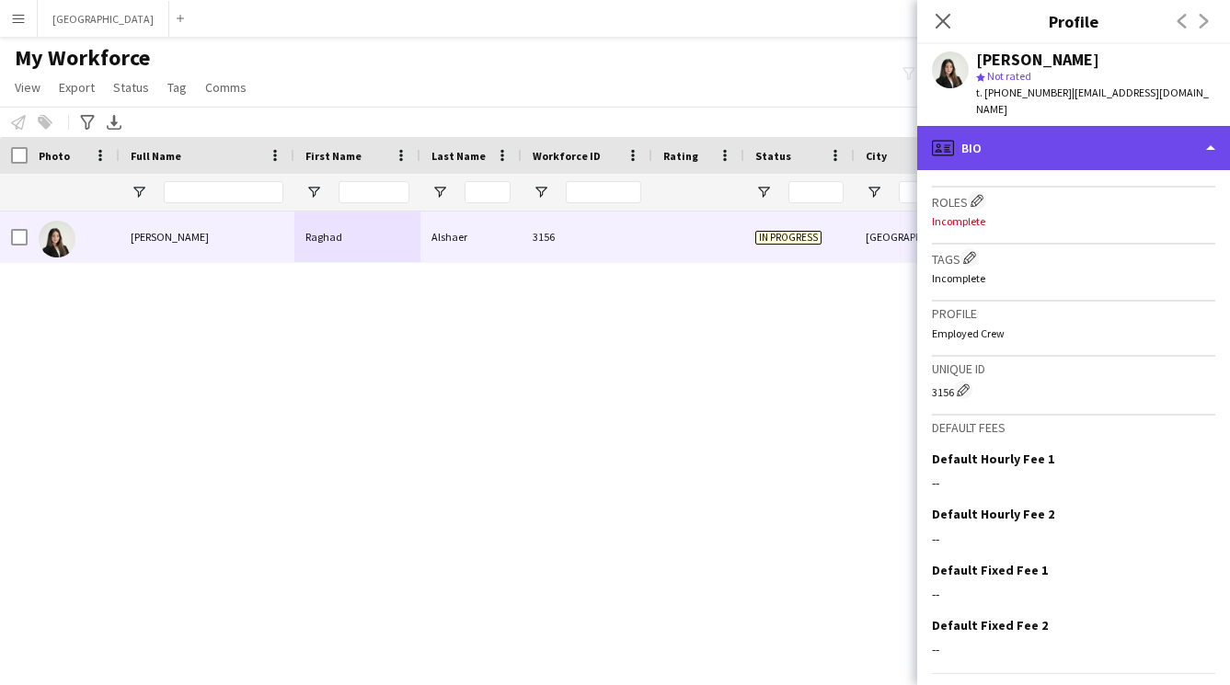
click at [1061, 128] on div "profile Bio" at bounding box center [1073, 148] width 313 height 44
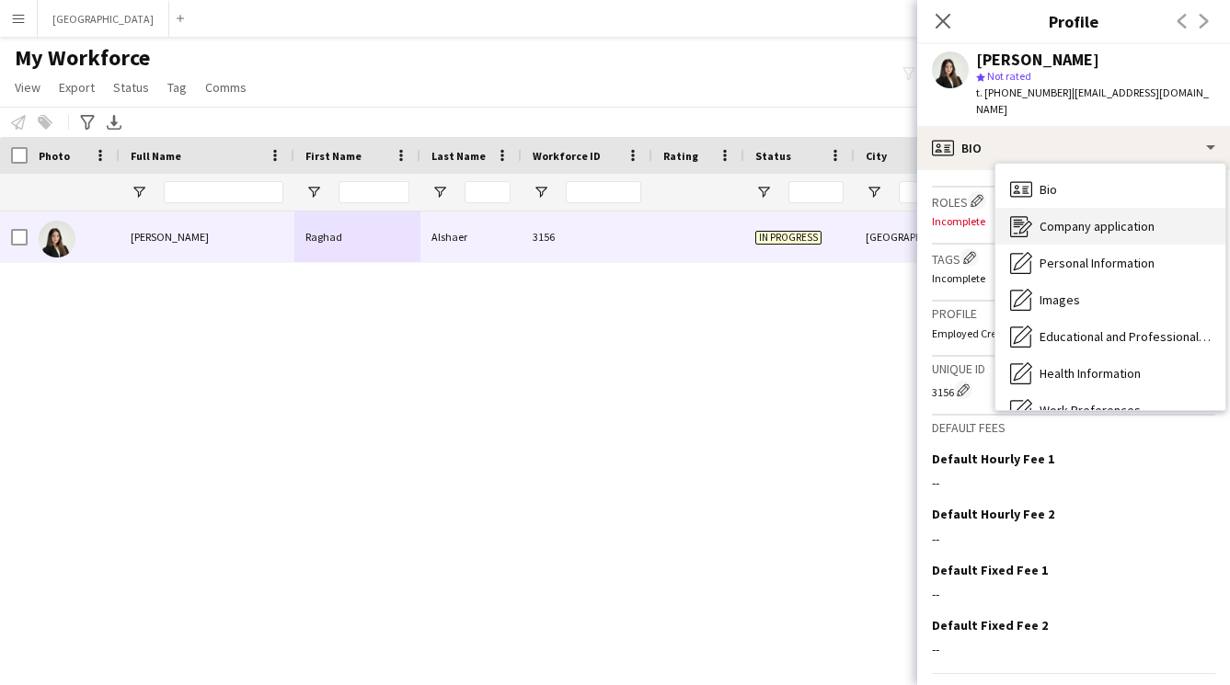
click at [1075, 218] on span "Company application" at bounding box center [1096, 226] width 115 height 17
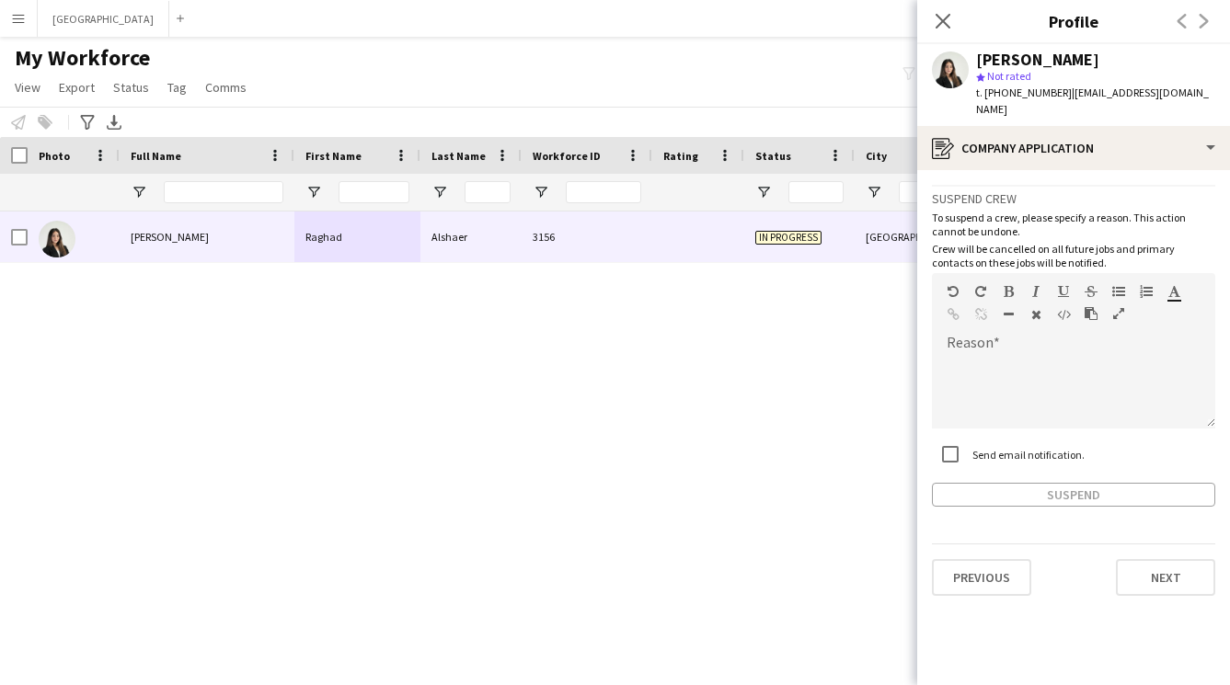
click at [362, 338] on div "Raghad Alshaer Raghad Alshaer 3156 In progress Riyadh 08-10-2025 0 raghad.alsha…" at bounding box center [595, 426] width 1191 height 428
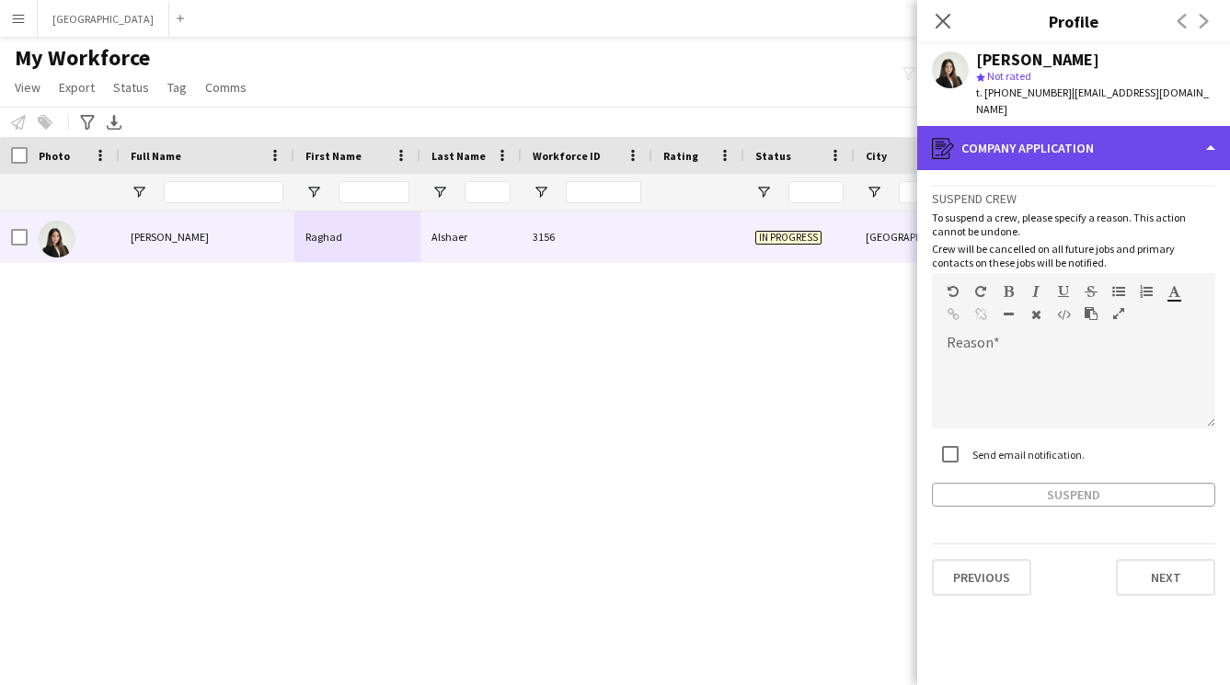
click at [1013, 140] on div "register Company application" at bounding box center [1073, 148] width 313 height 44
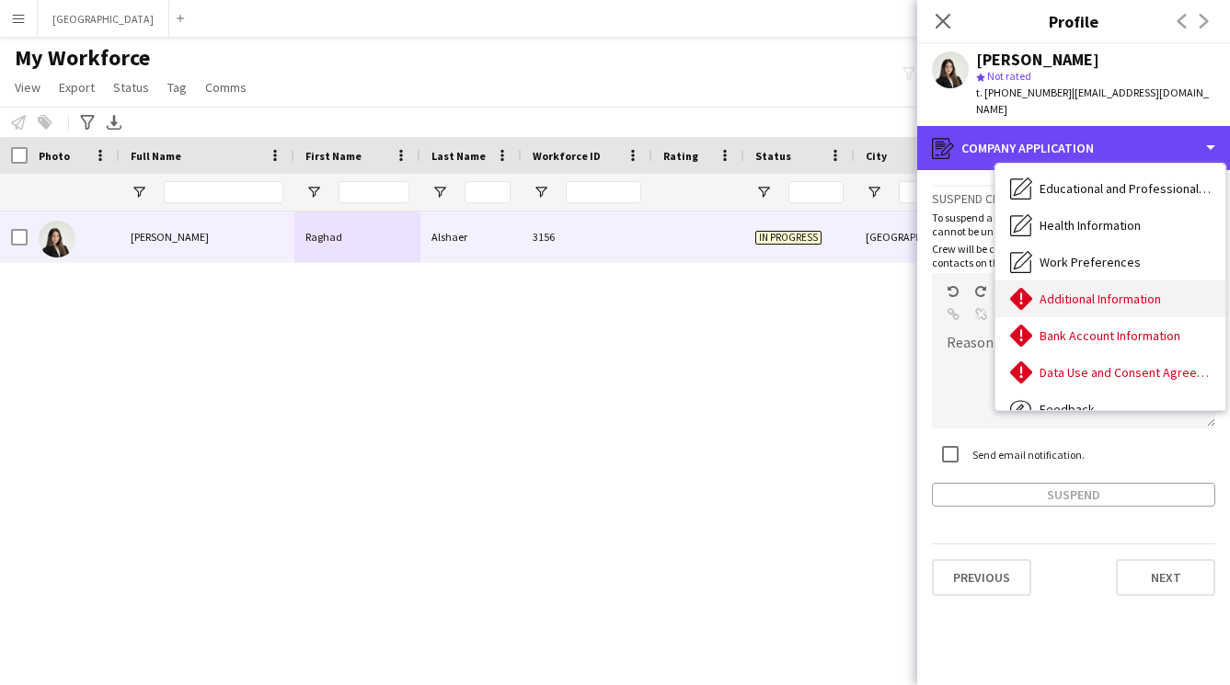
scroll to position [210, 0]
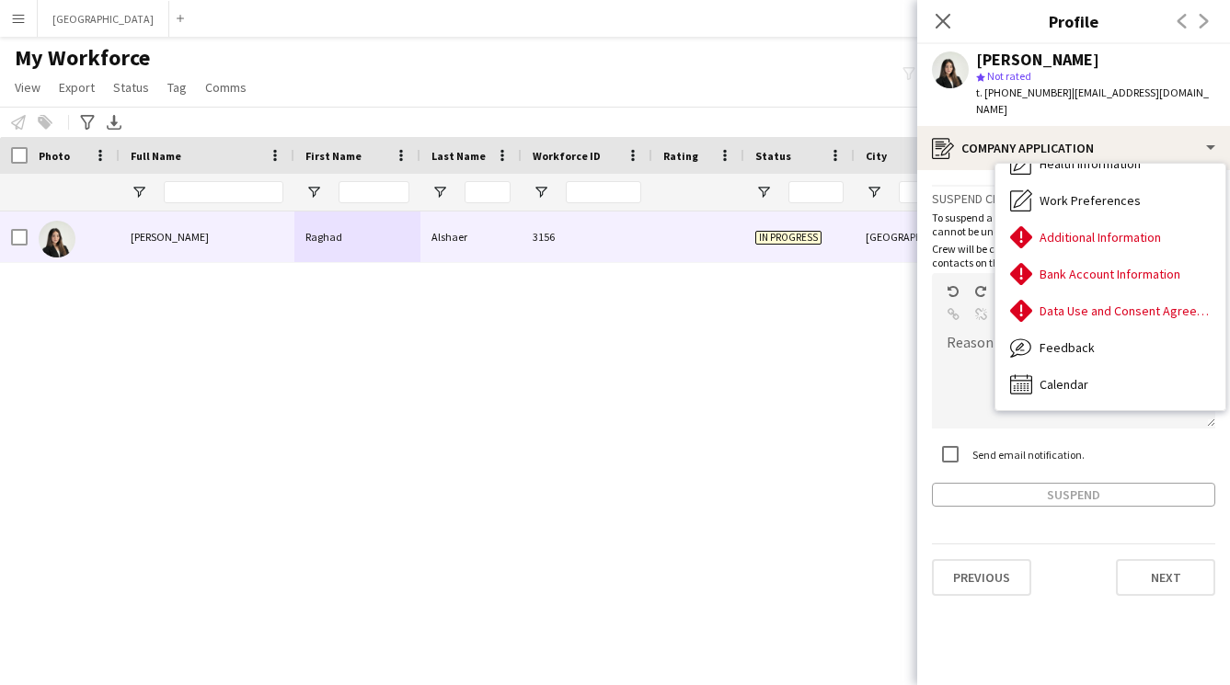
click at [933, 32] on div "Close pop-in" at bounding box center [943, 21] width 52 height 42
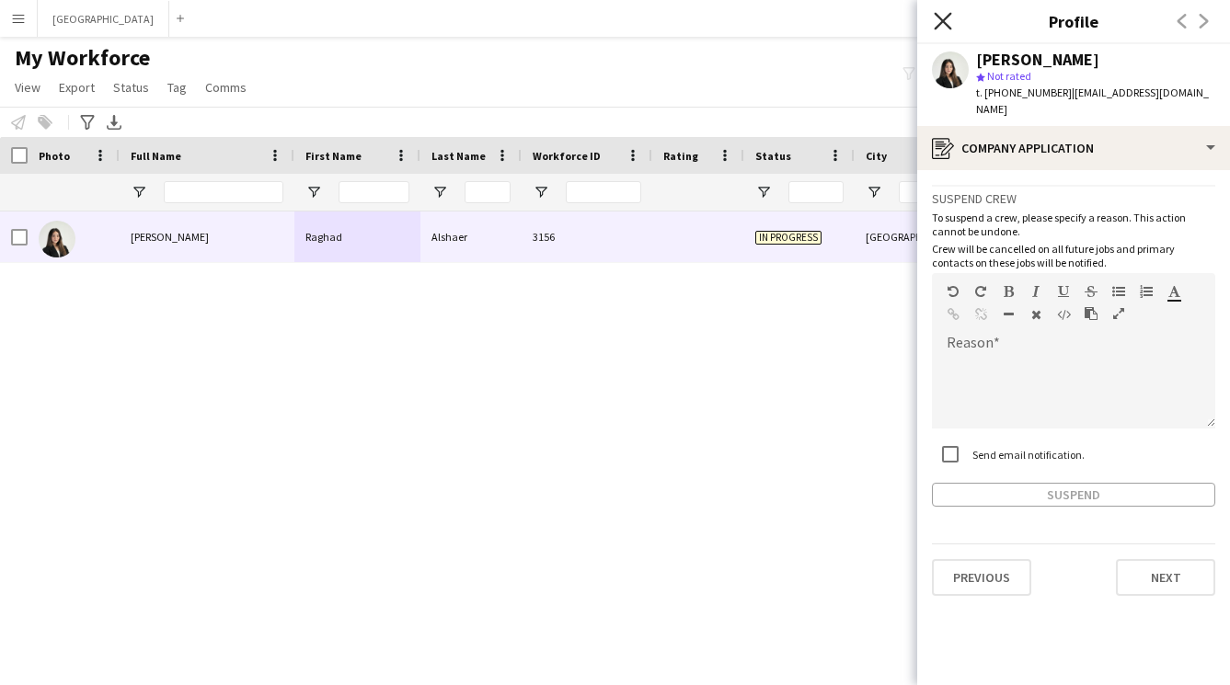
click at [935, 24] on icon "Close pop-in" at bounding box center [941, 20] width 17 height 17
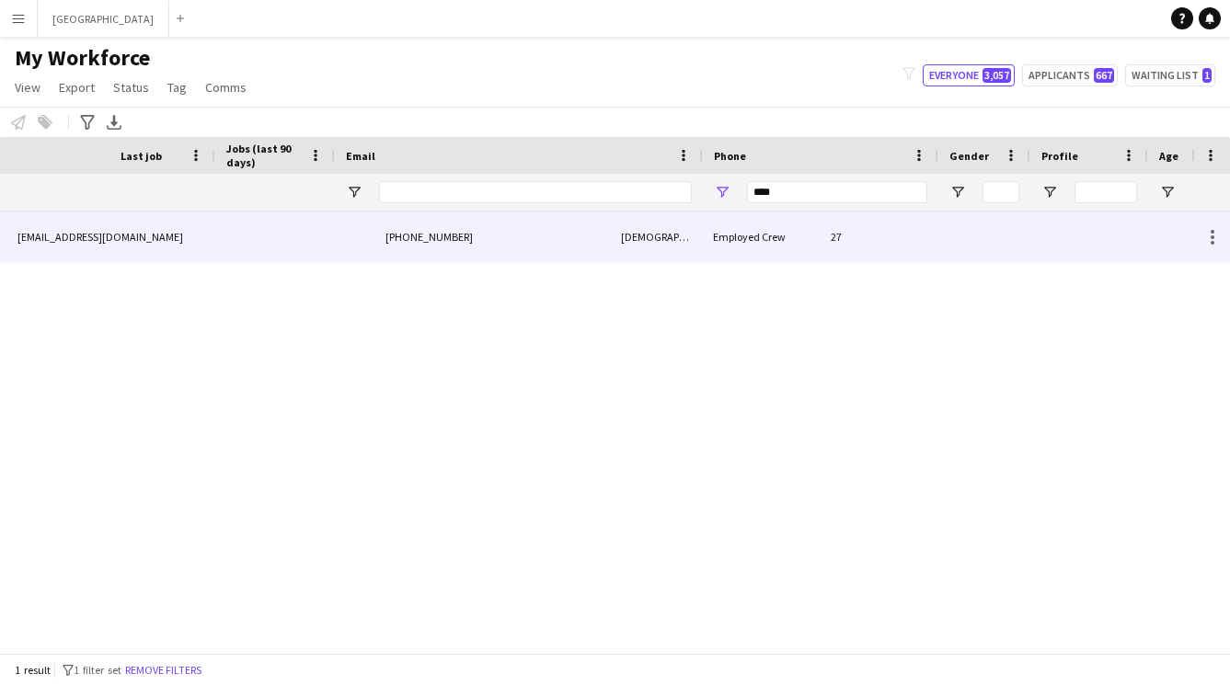
scroll to position [0, 1294]
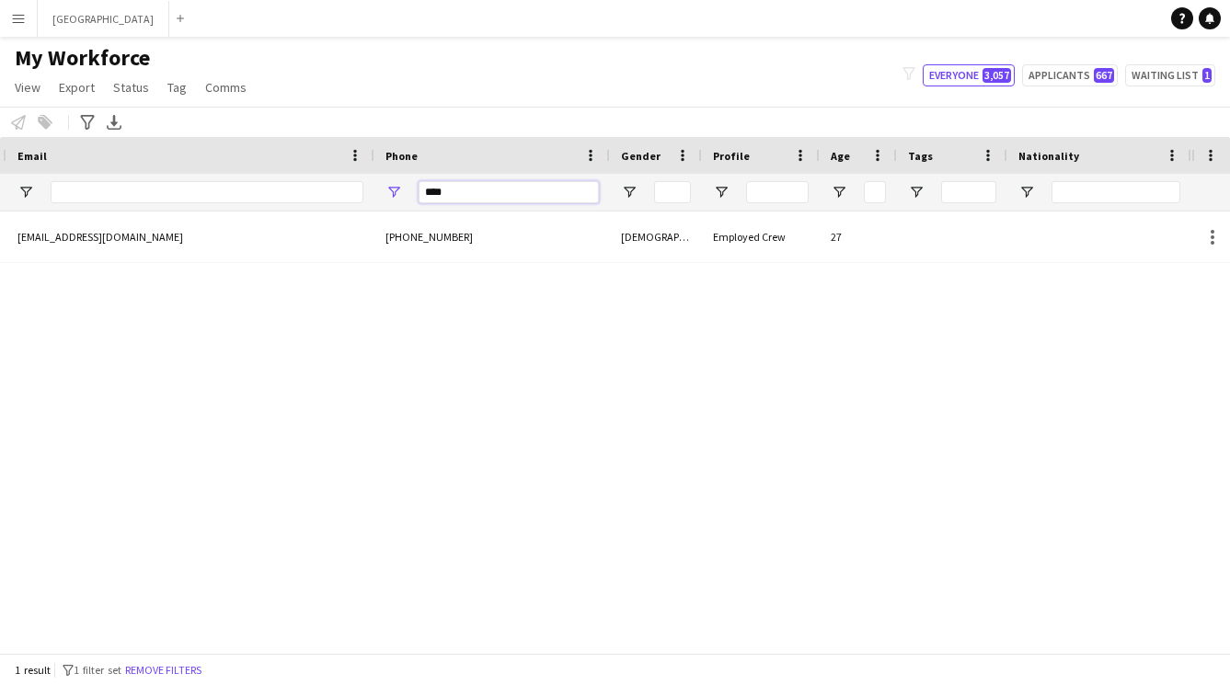
click at [509, 191] on input "****" at bounding box center [508, 192] width 180 height 22
type input "*"
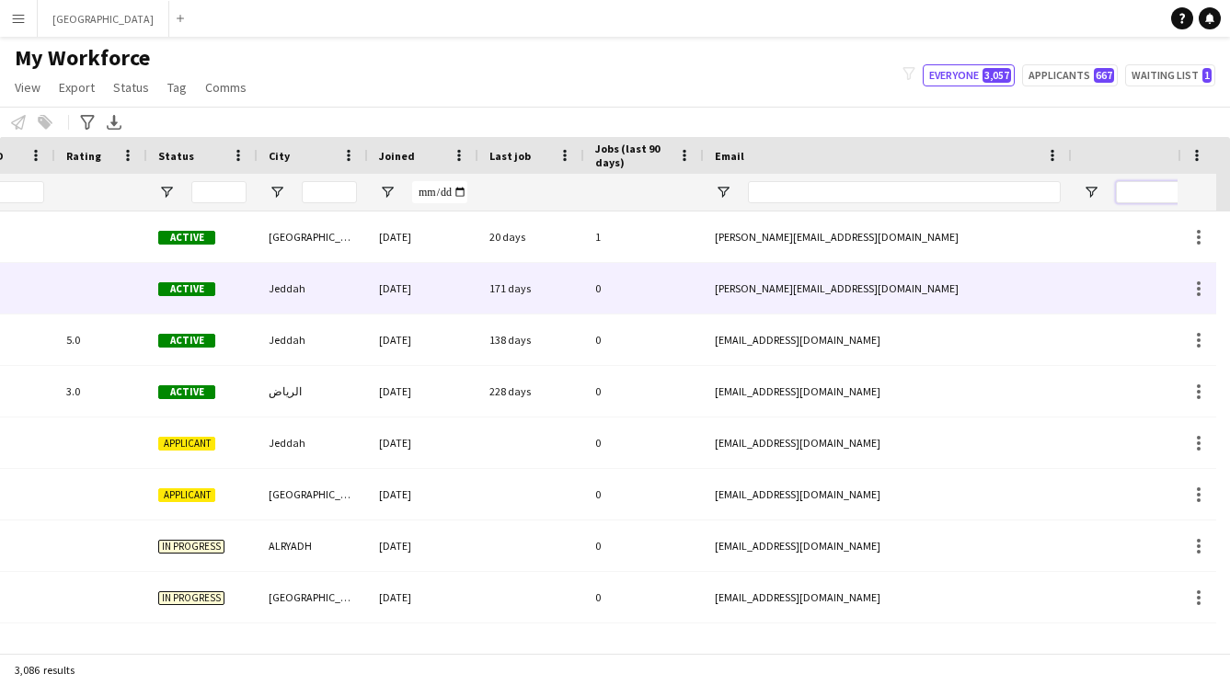
scroll to position [0, 0]
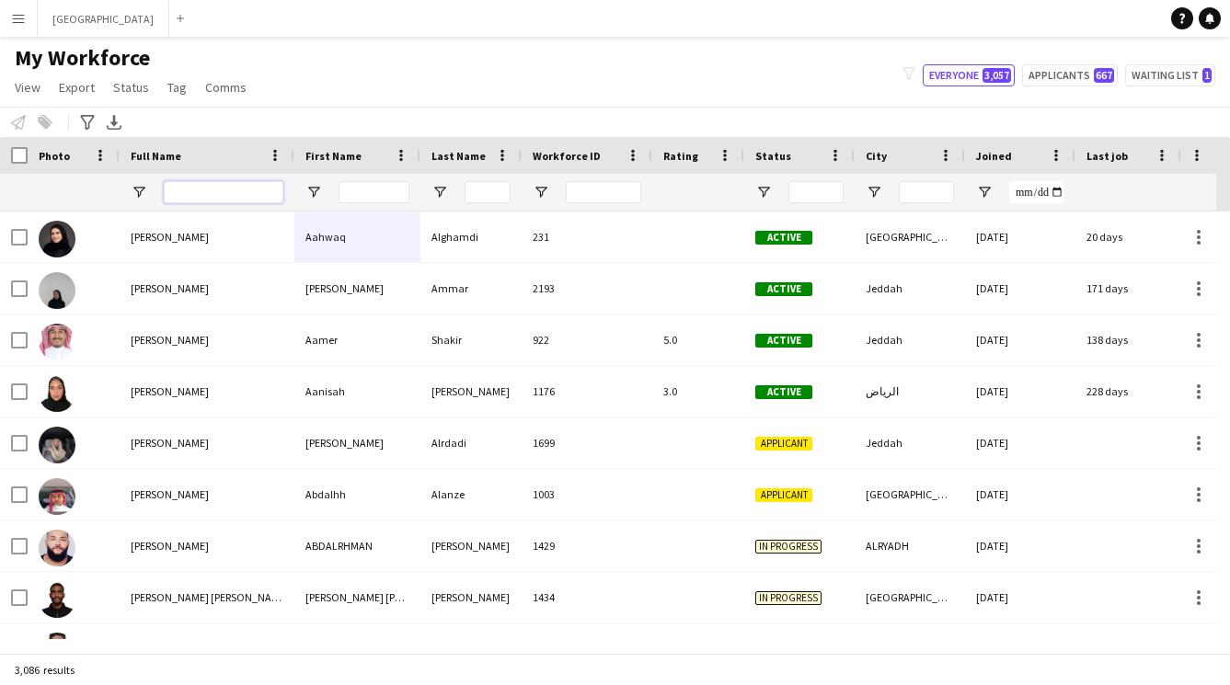
click at [189, 187] on input "Full Name Filter Input" at bounding box center [224, 192] width 120 height 22
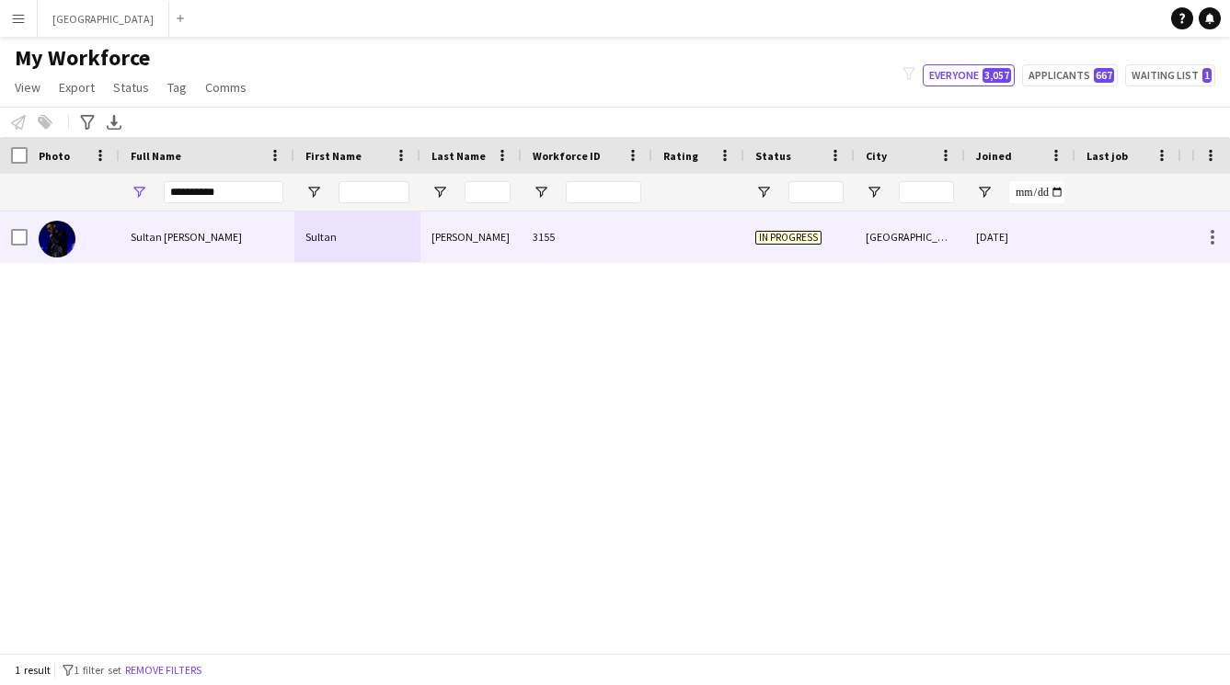
click at [131, 258] on div "Sultan Sultan Alkhalid" at bounding box center [207, 237] width 175 height 51
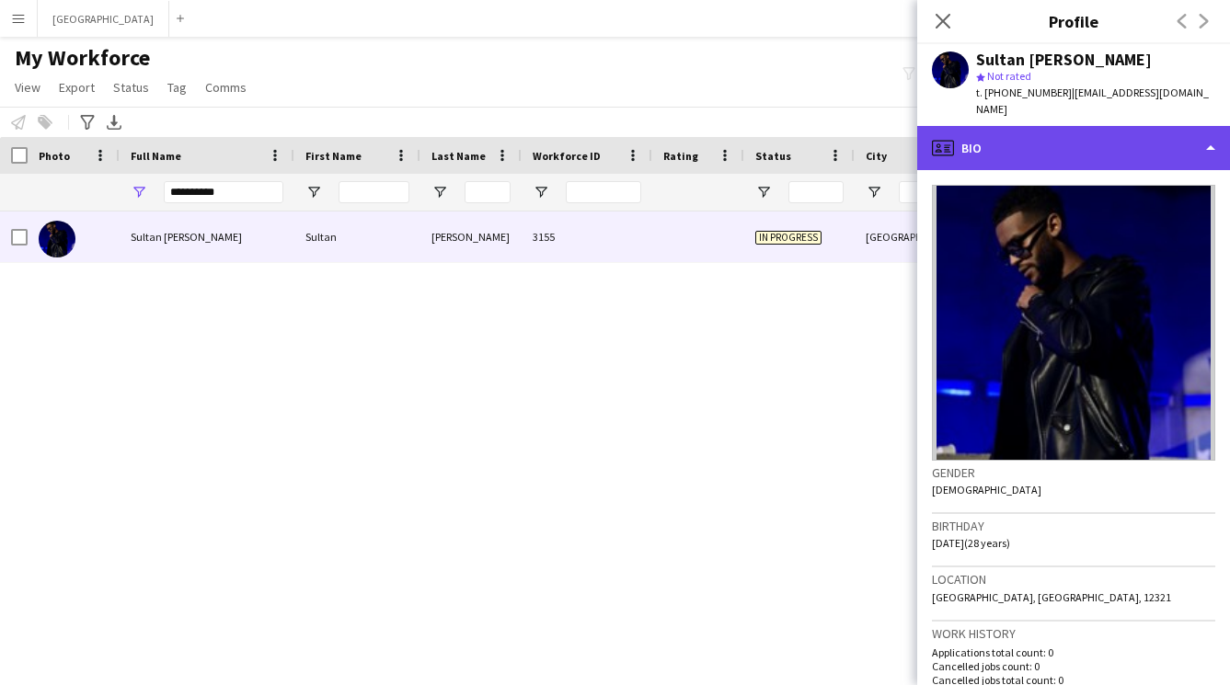
click at [1055, 128] on div "profile Bio" at bounding box center [1073, 148] width 313 height 44
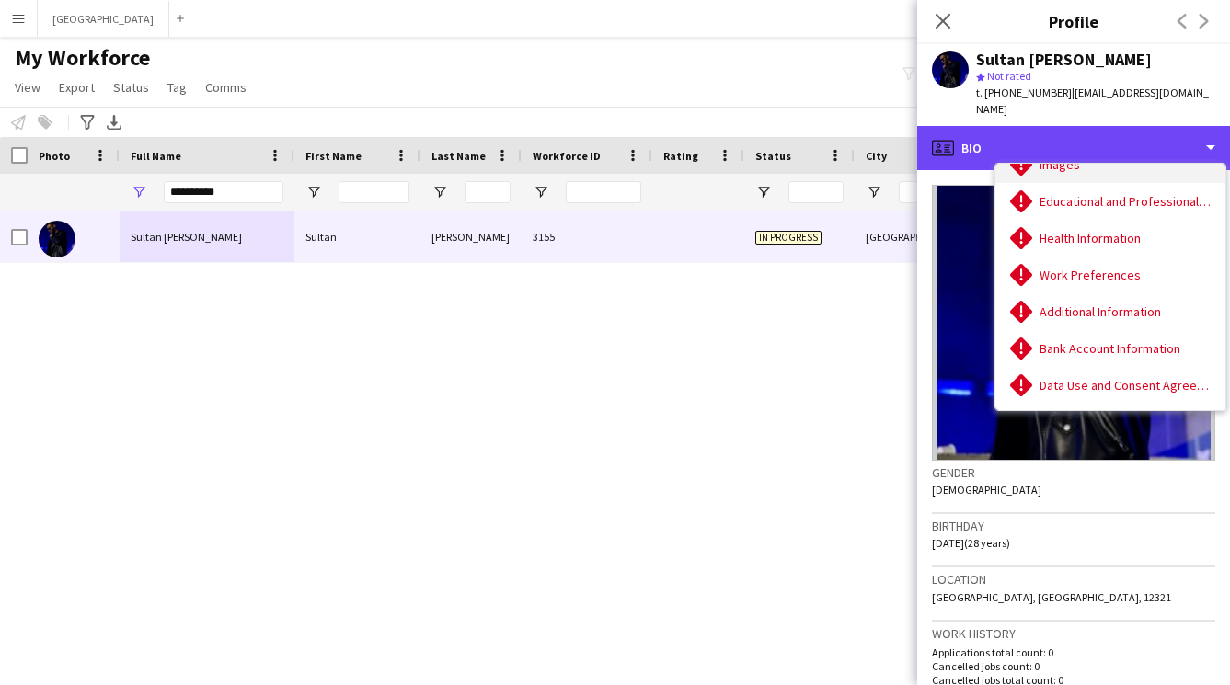
scroll to position [210, 0]
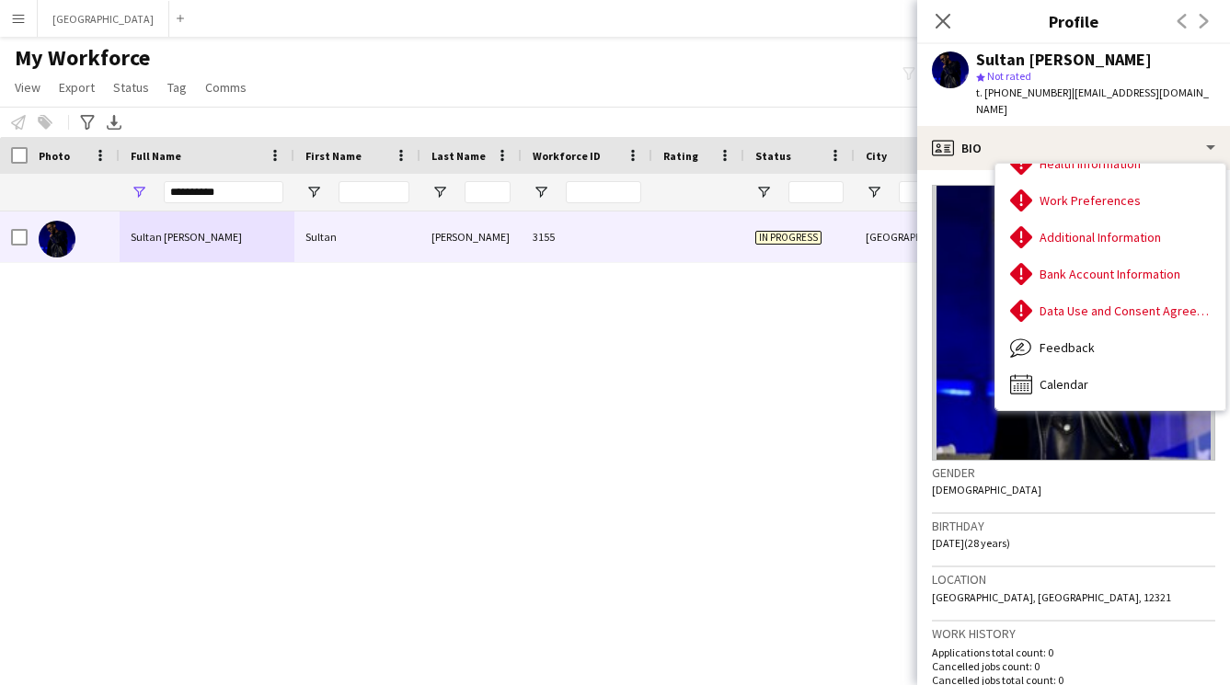
click at [381, 372] on div "Sultan Sultan Alkhalid Sultan Sultan Alkhalid 3155 In progress Riyadh 08-10-202…" at bounding box center [595, 426] width 1191 height 428
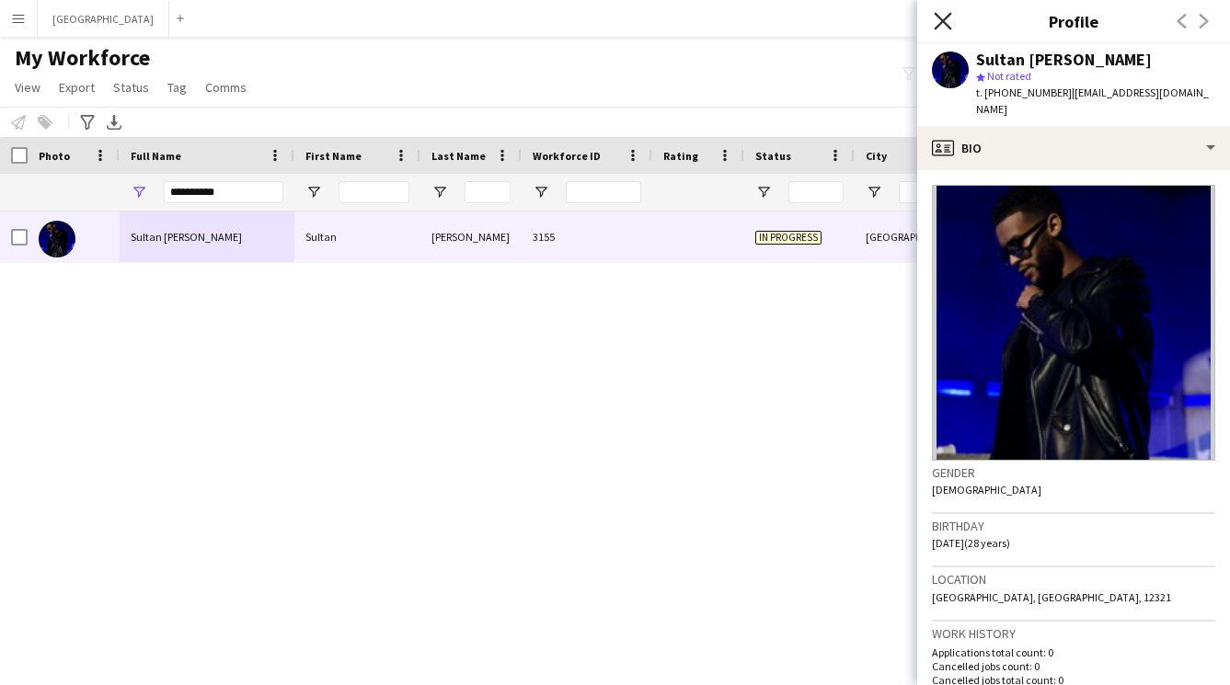
click at [941, 13] on icon "Close pop-in" at bounding box center [941, 20] width 17 height 17
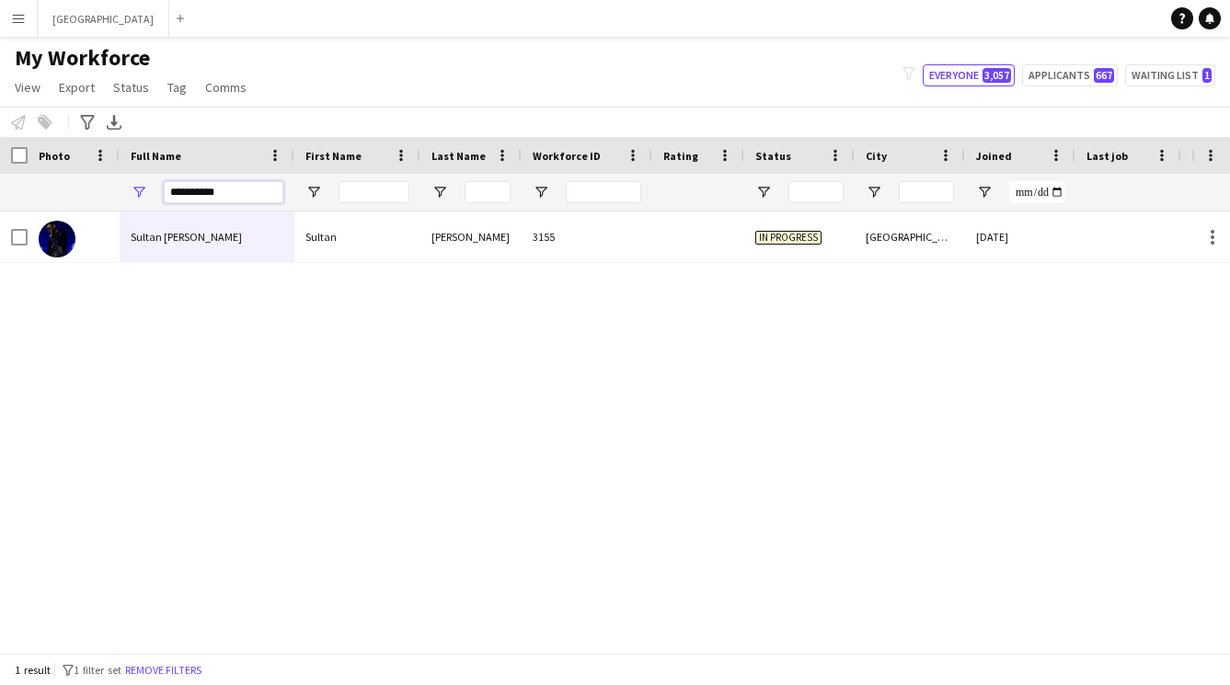
click at [279, 193] on input "**********" at bounding box center [224, 192] width 120 height 22
type input "*"
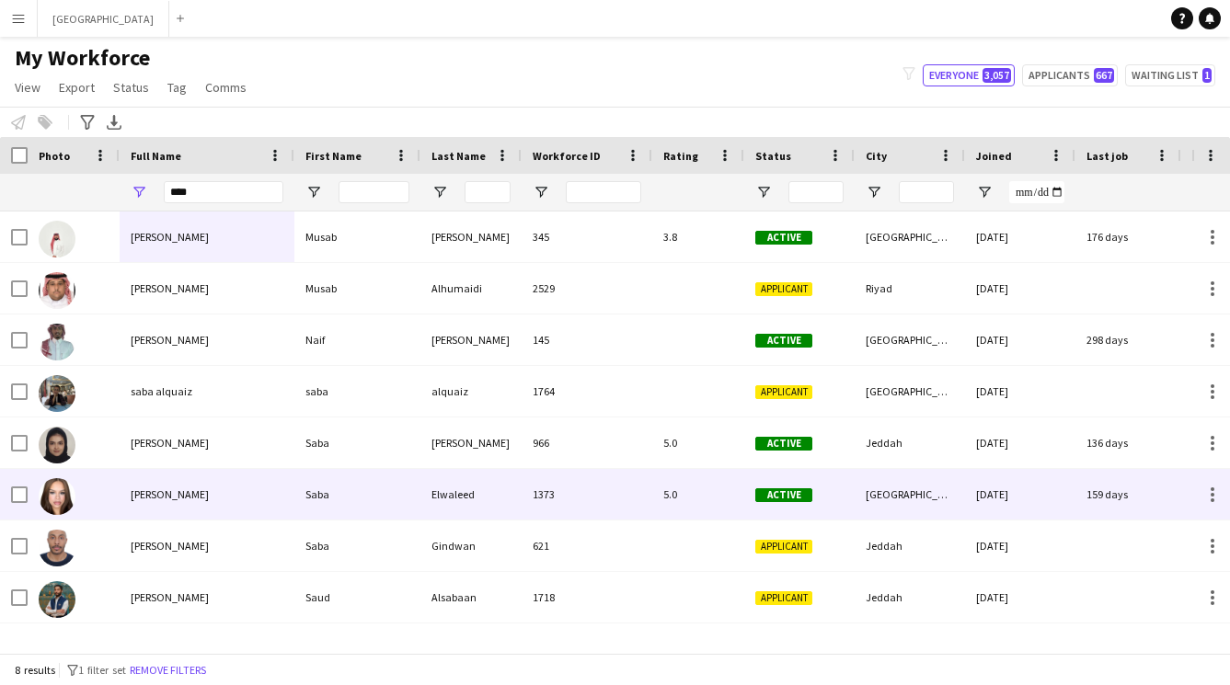
click at [199, 484] on div "Saba Elwaleed" at bounding box center [207, 494] width 175 height 51
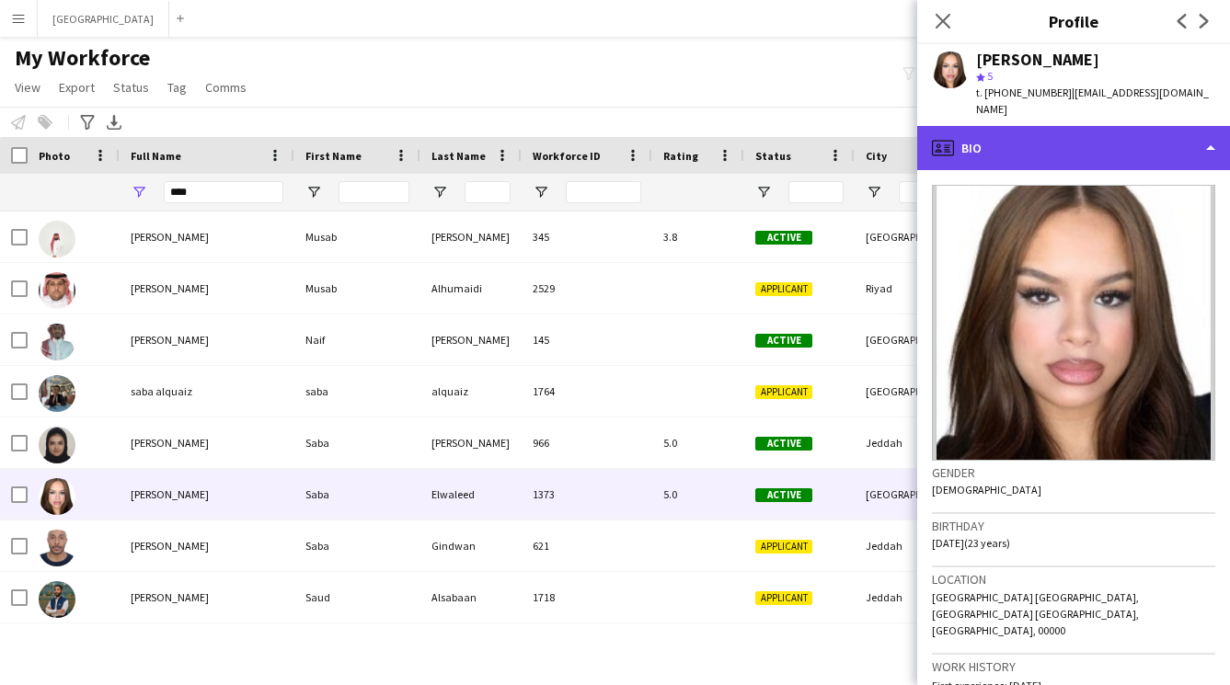
click at [1036, 167] on div "profile Bio" at bounding box center [1073, 148] width 313 height 44
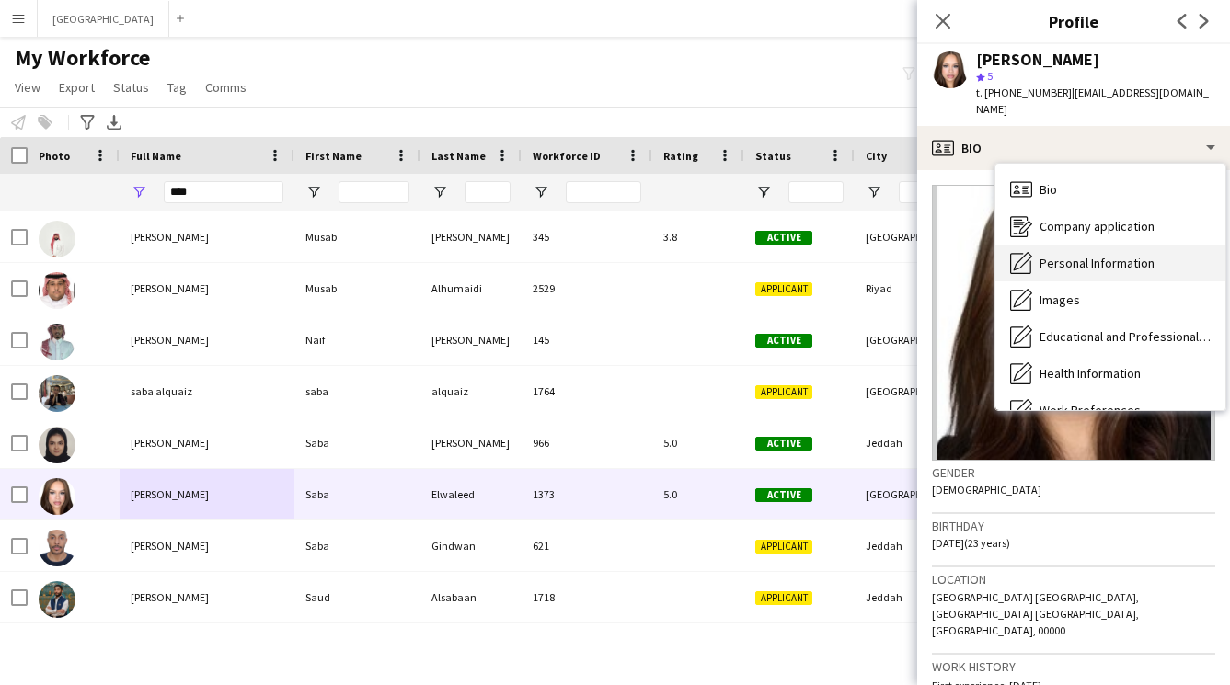
click at [1027, 260] on icon "Personal Information" at bounding box center [1021, 263] width 22 height 22
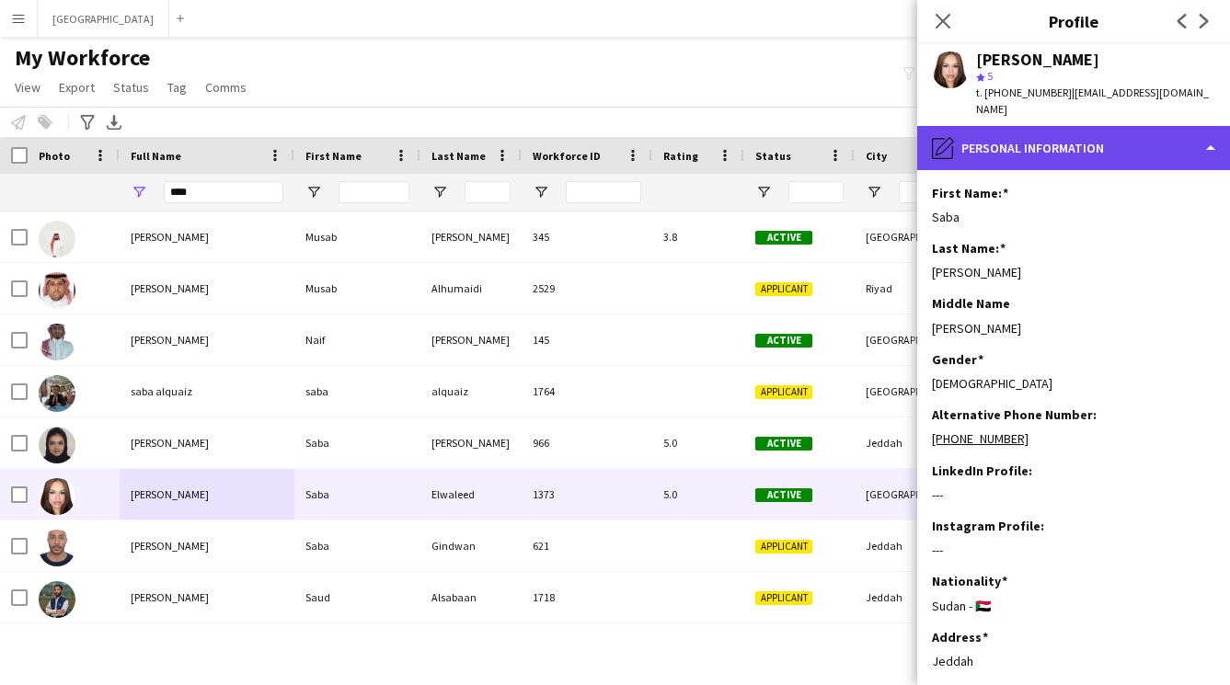
click at [1033, 143] on div "pencil4 Personal Information" at bounding box center [1073, 148] width 313 height 44
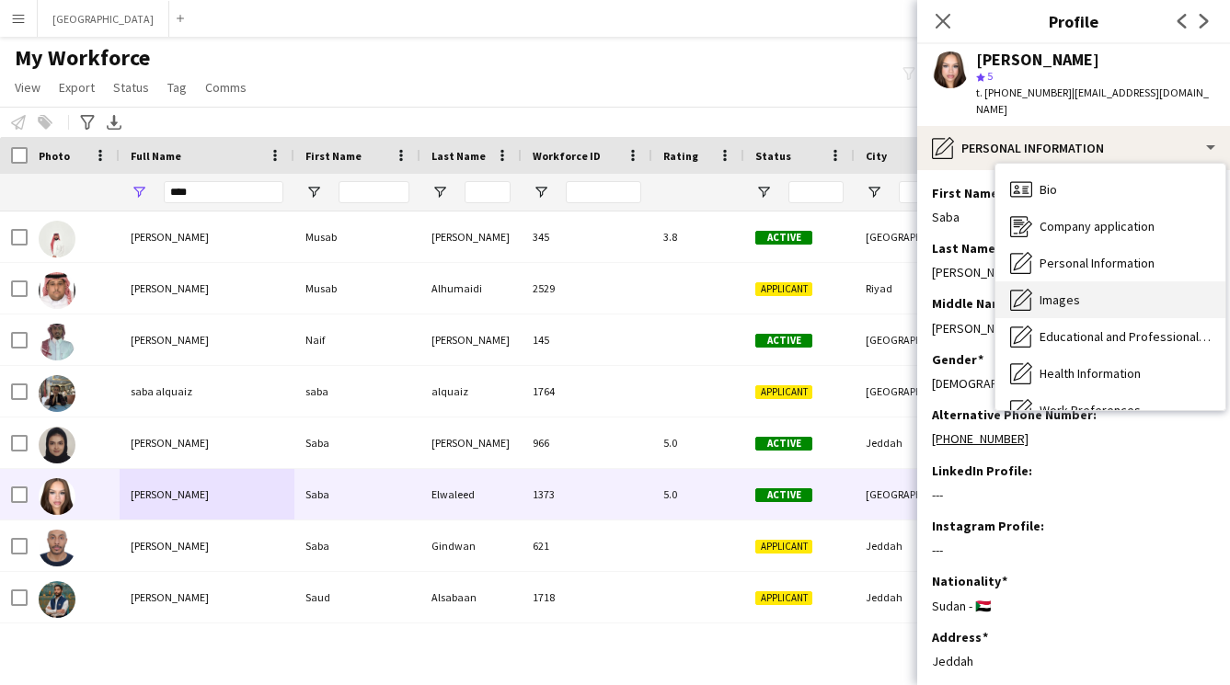
click at [1039, 303] on span "Images" at bounding box center [1059, 300] width 40 height 17
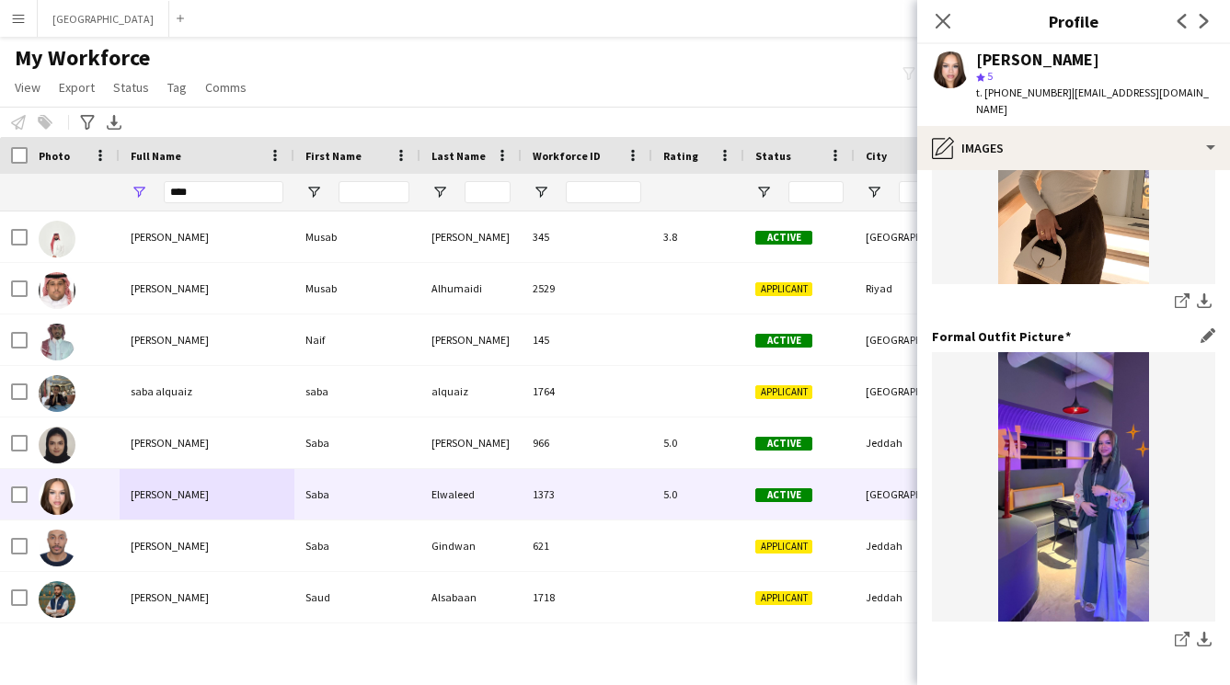
scroll to position [618, 0]
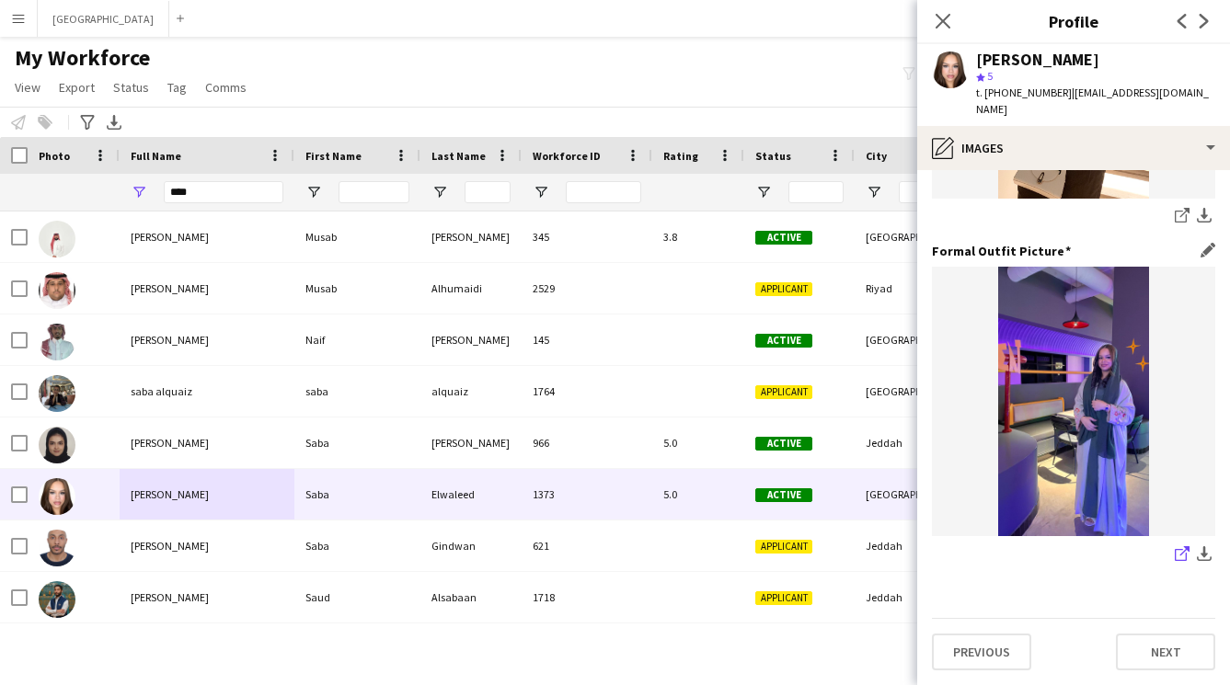
click at [1171, 549] on link "share-external-link-1" at bounding box center [1182, 555] width 22 height 22
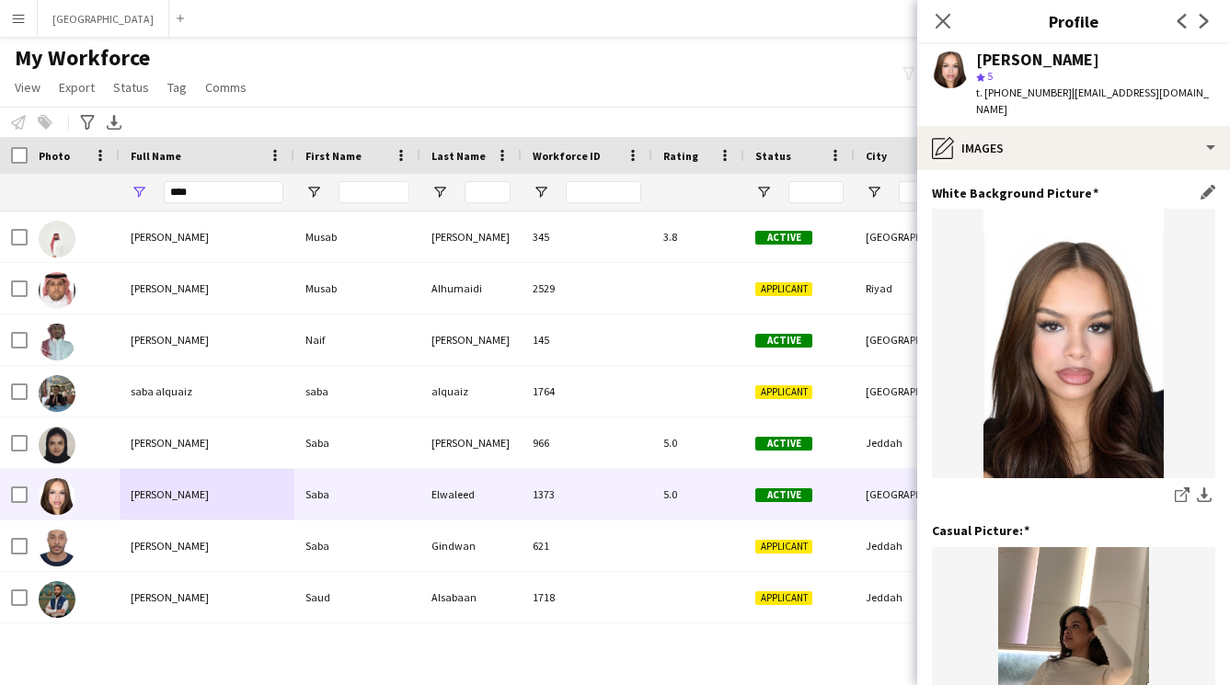
scroll to position [0, 0]
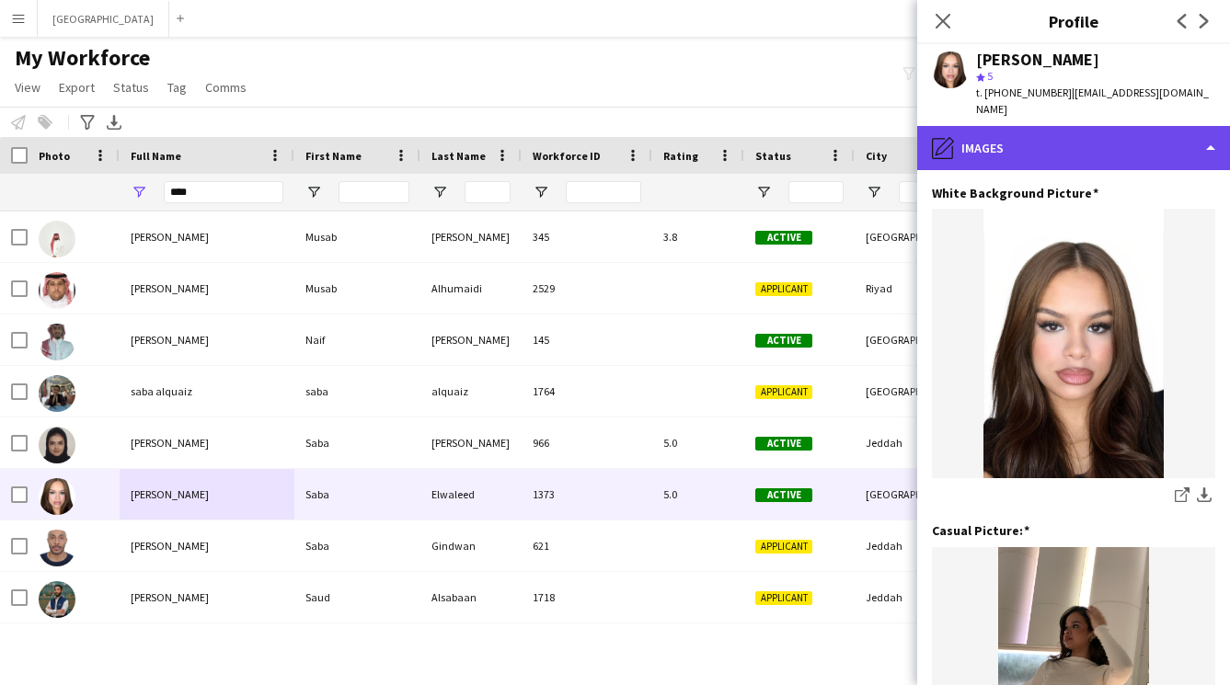
click at [1068, 155] on div "pencil4 Images" at bounding box center [1073, 148] width 313 height 44
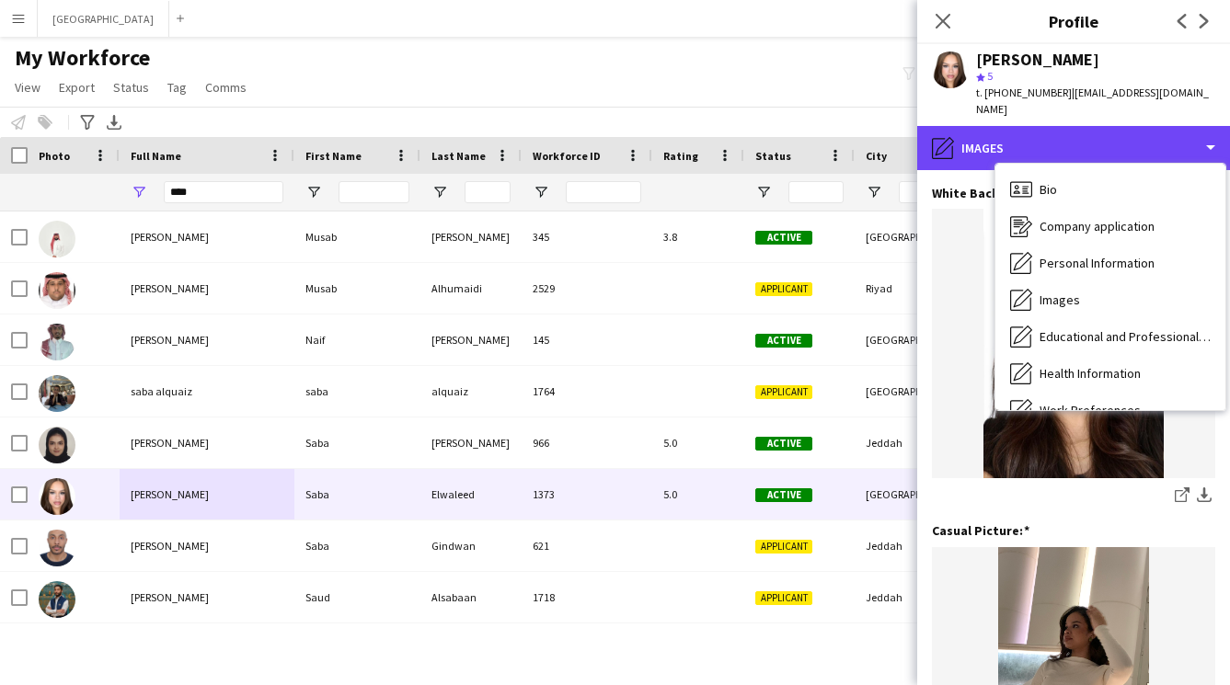
scroll to position [210, 0]
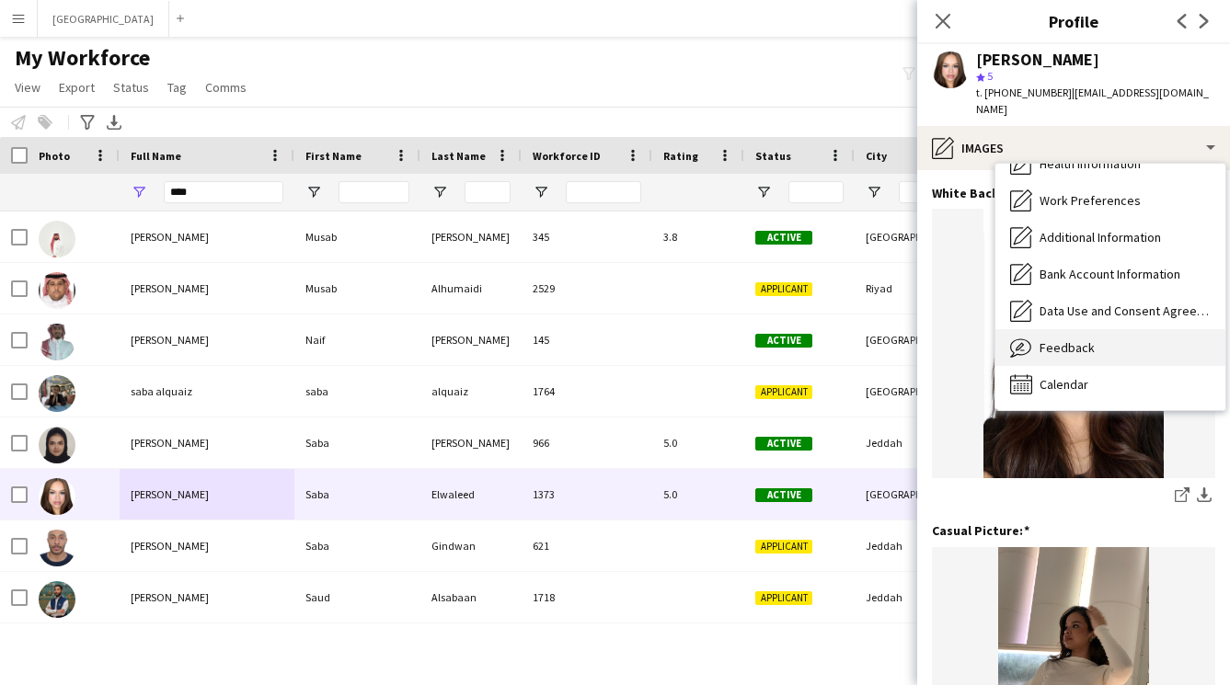
click at [1075, 358] on div "Feedback Feedback" at bounding box center [1110, 347] width 230 height 37
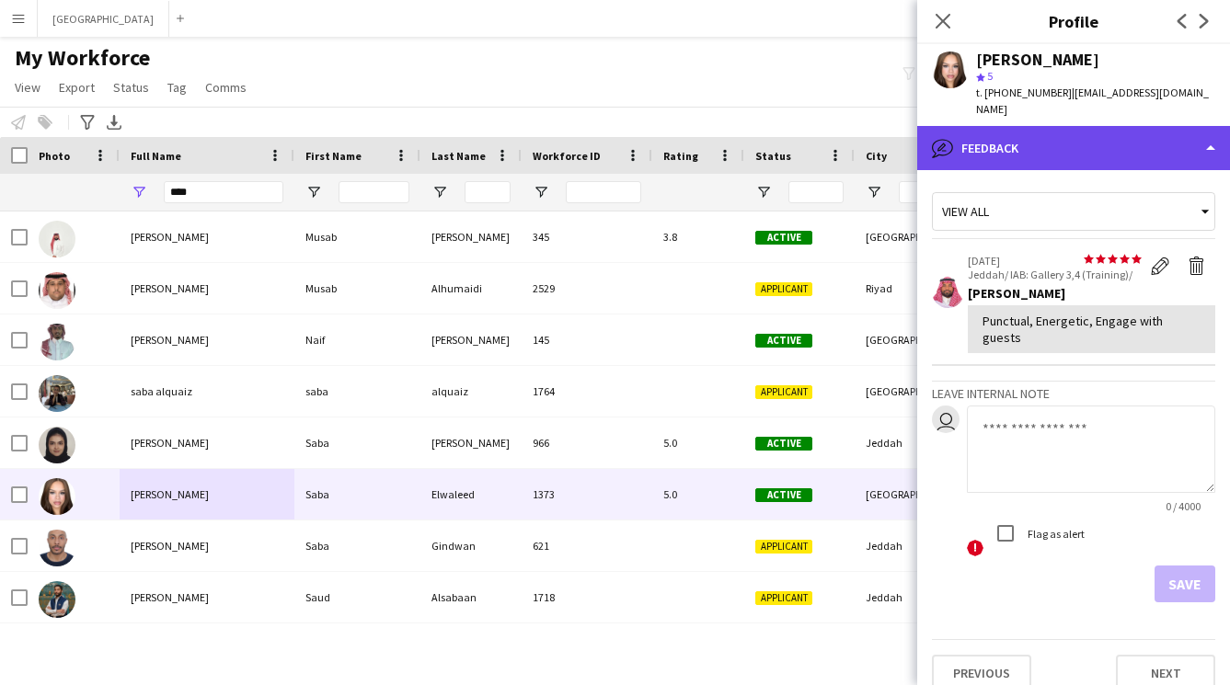
click at [985, 139] on div "bubble-pencil Feedback" at bounding box center [1073, 148] width 313 height 44
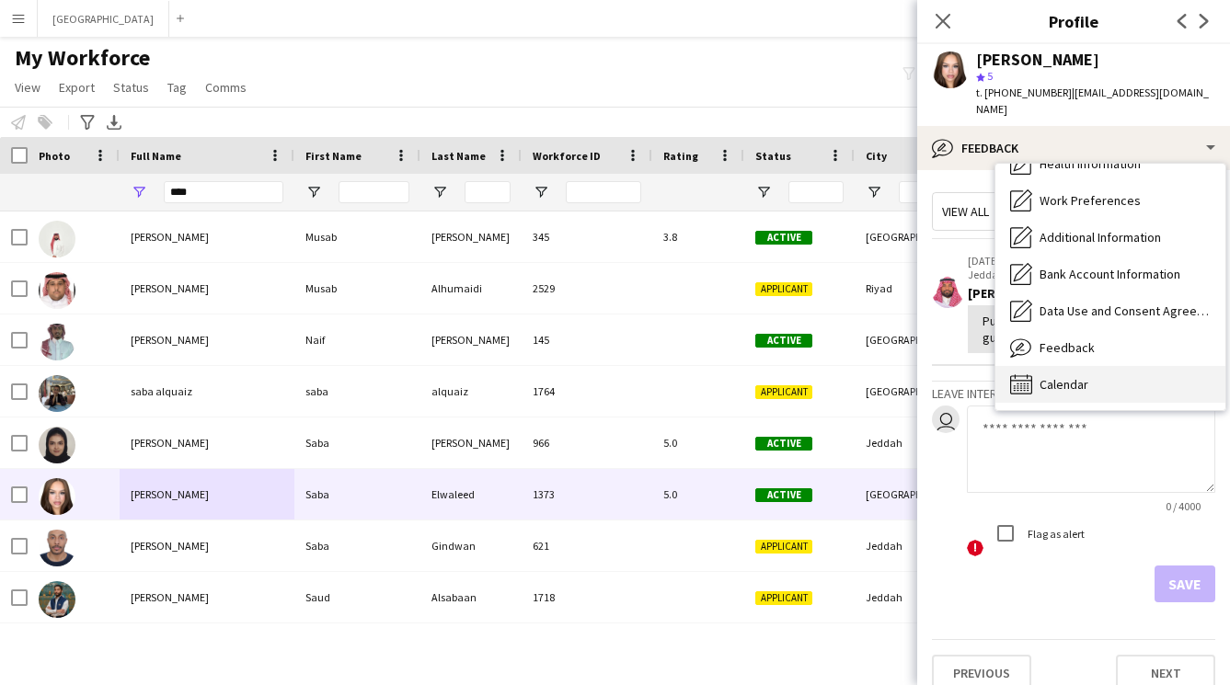
click at [1050, 377] on span "Calendar" at bounding box center [1063, 384] width 49 height 17
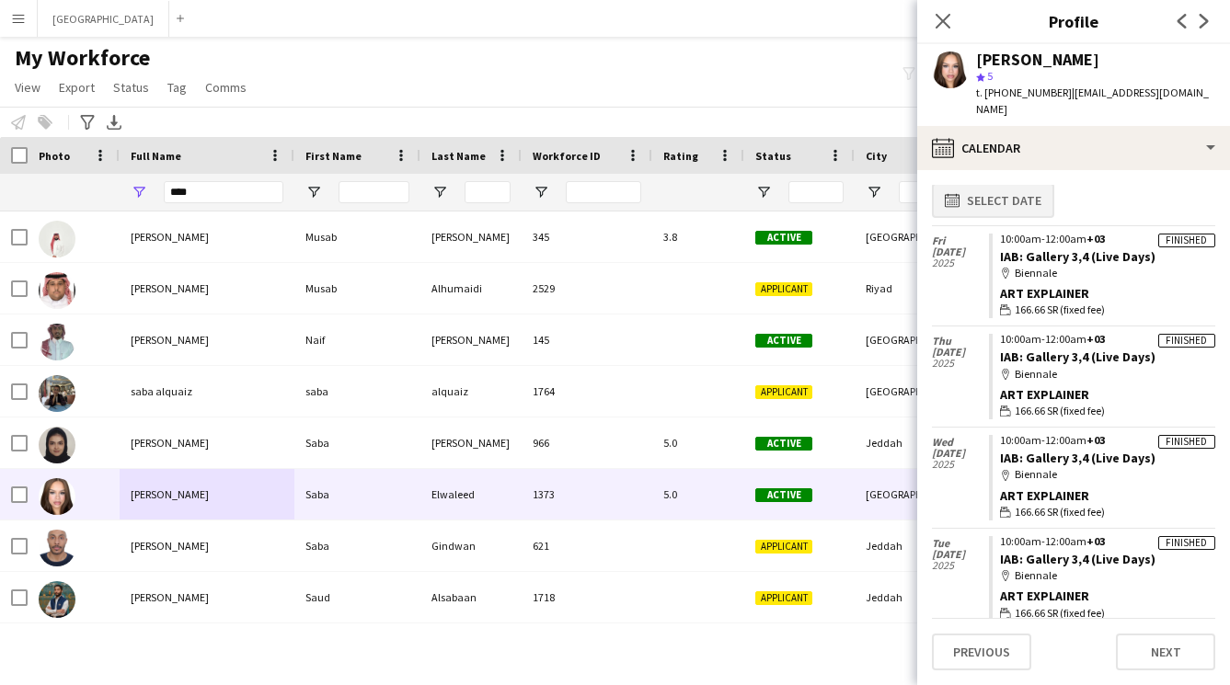
scroll to position [0, 0]
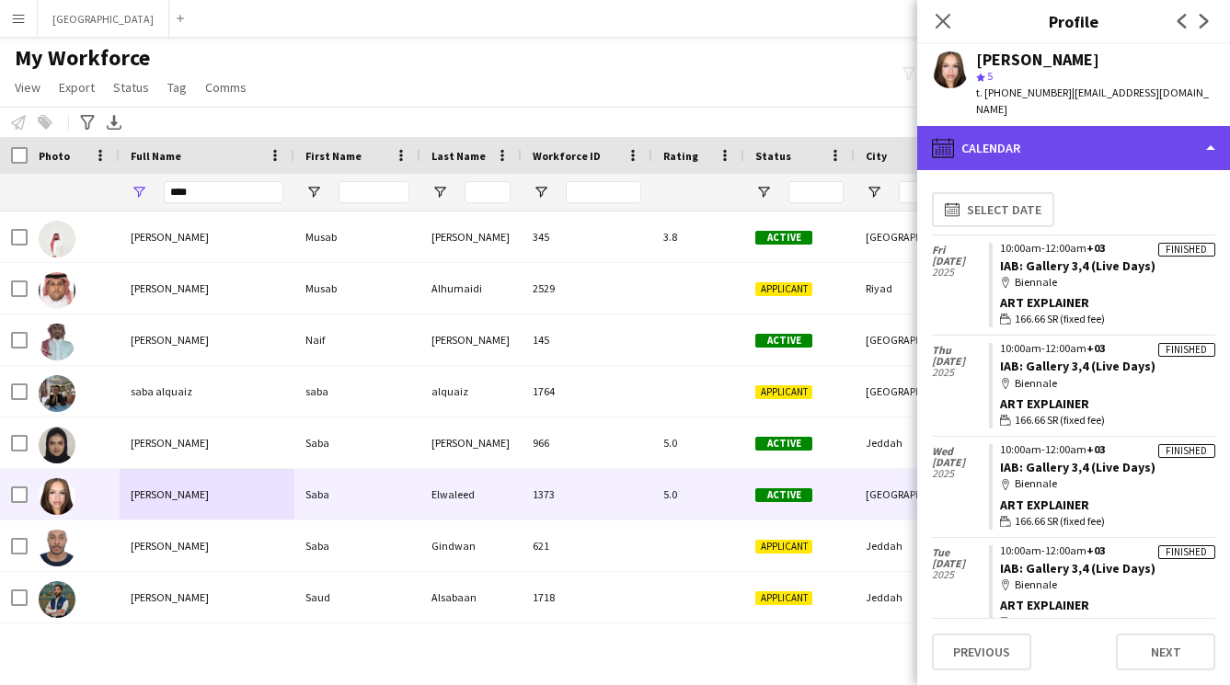
click at [1028, 156] on div "calendar-full Calendar" at bounding box center [1073, 148] width 313 height 44
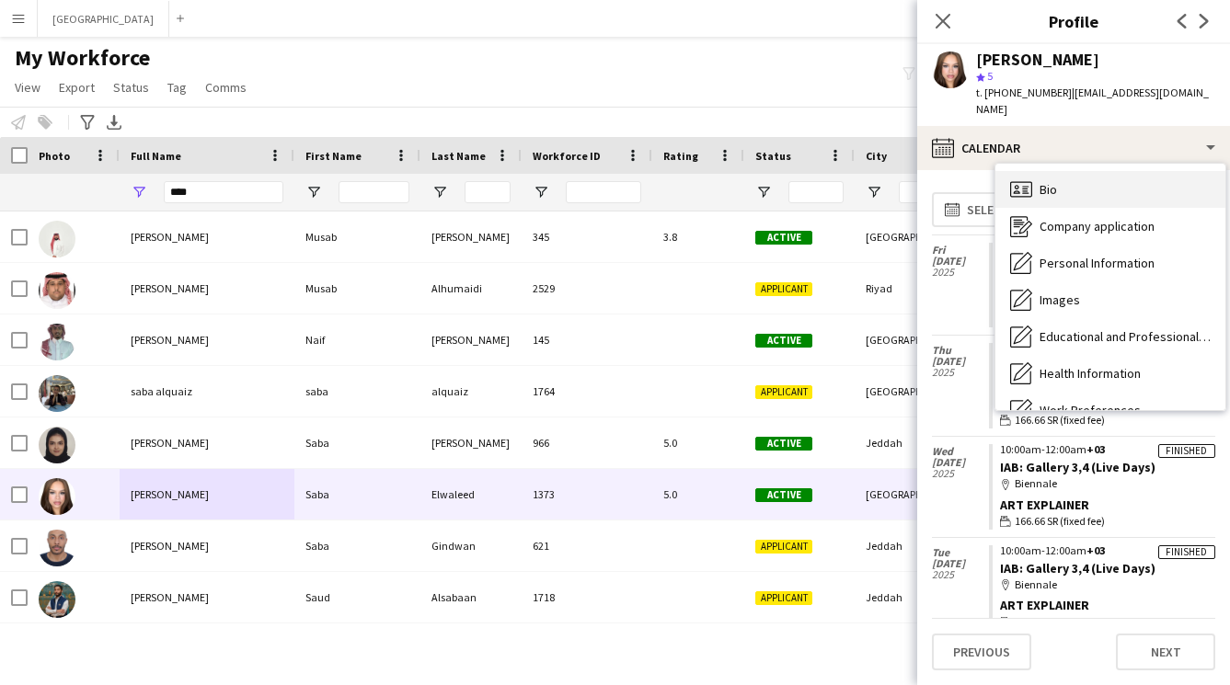
click at [1079, 201] on div "Bio Bio" at bounding box center [1110, 189] width 230 height 37
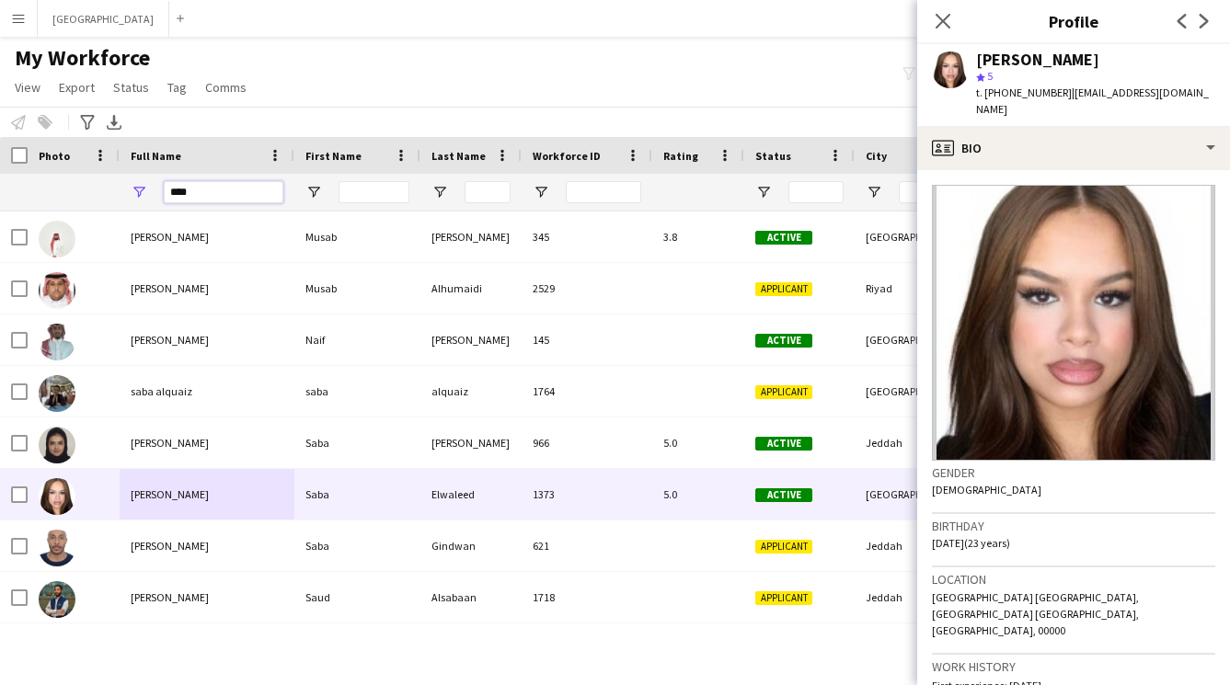
click at [203, 198] on input "****" at bounding box center [224, 192] width 120 height 22
type input "*"
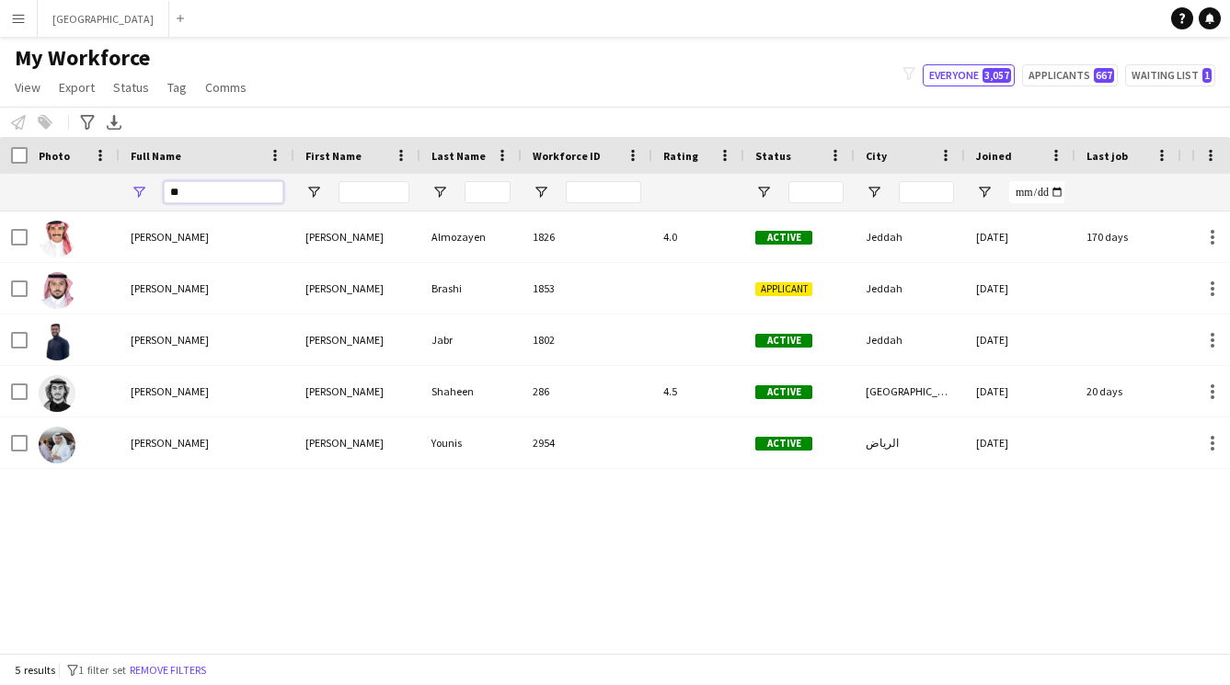
type input "*"
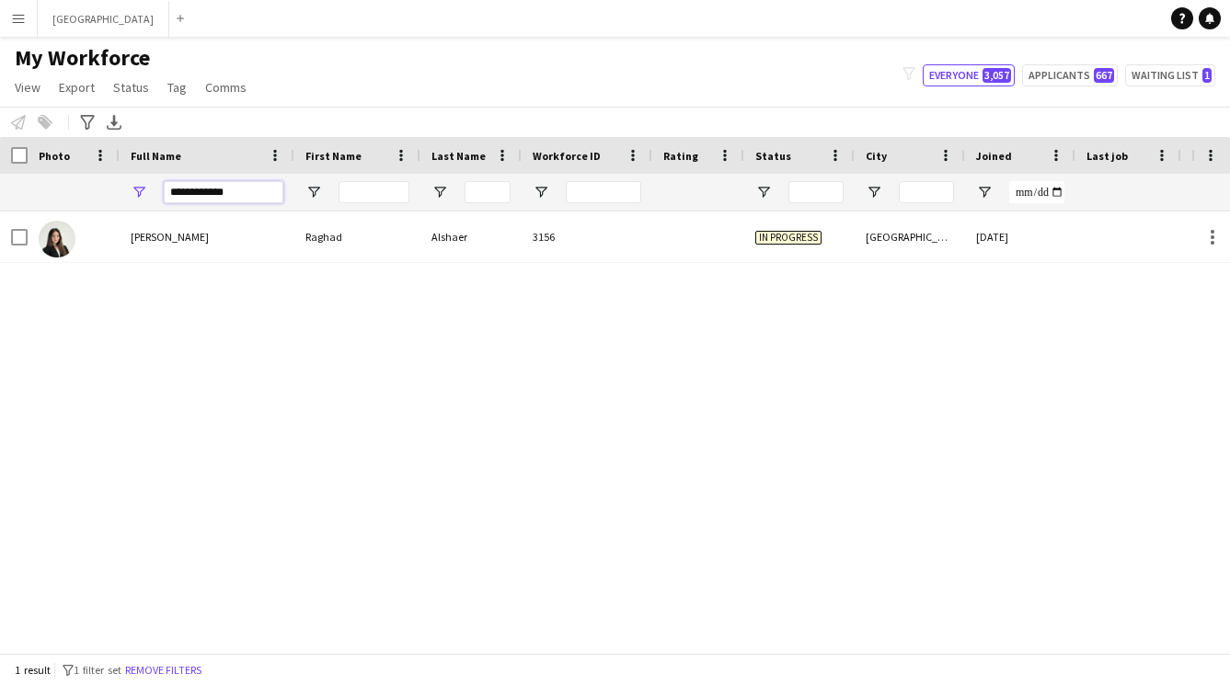
type input "**********"
click at [176, 205] on div "**********" at bounding box center [224, 192] width 120 height 37
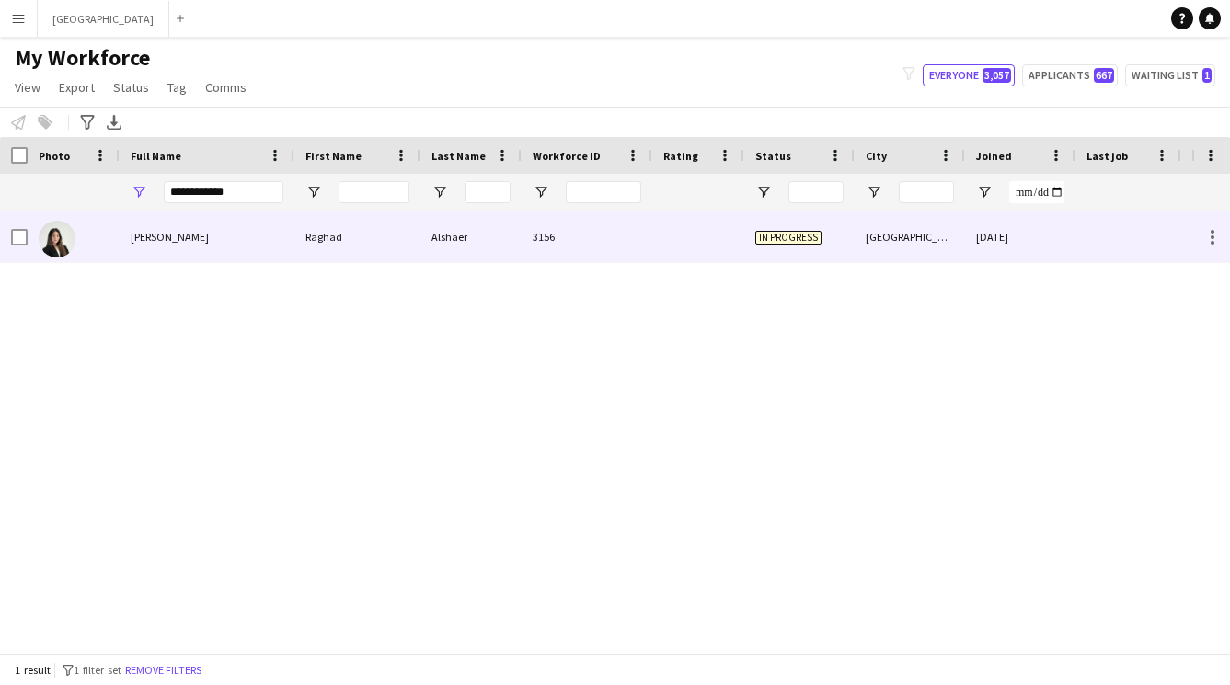
click at [362, 242] on div "Raghad" at bounding box center [357, 237] width 126 height 51
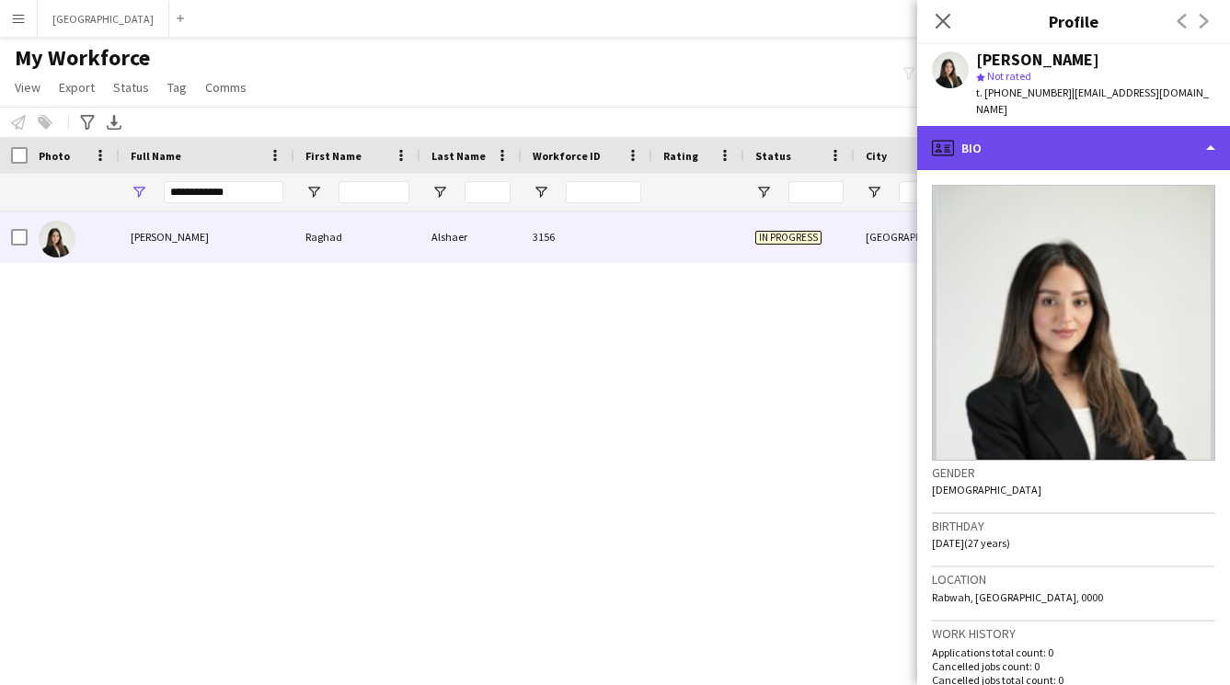
click at [1080, 143] on div "profile Bio" at bounding box center [1073, 148] width 313 height 44
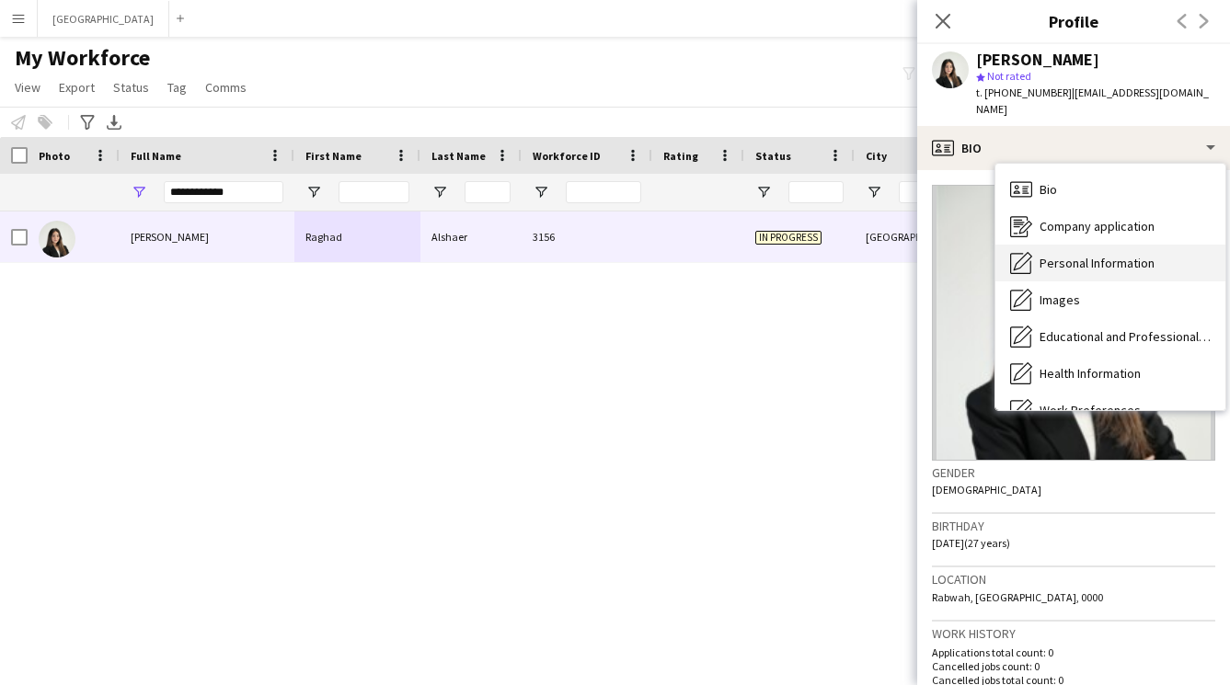
click at [1066, 245] on div "Personal Information Personal Information" at bounding box center [1110, 263] width 230 height 37
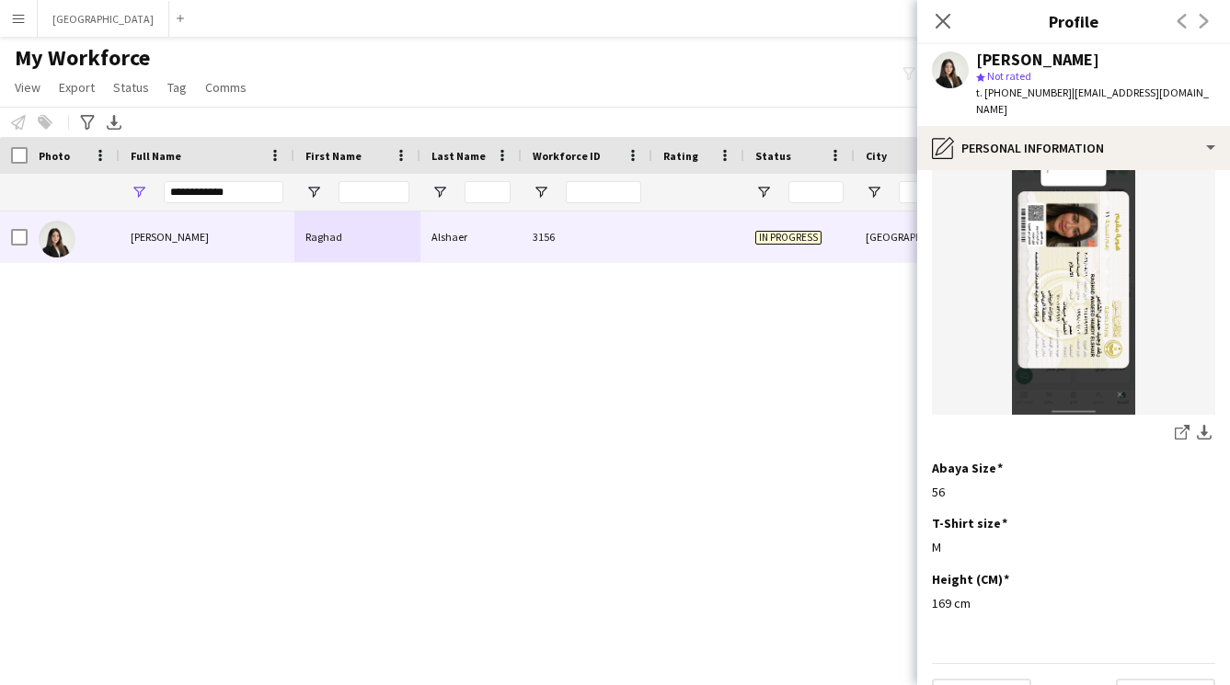
scroll to position [953, 0]
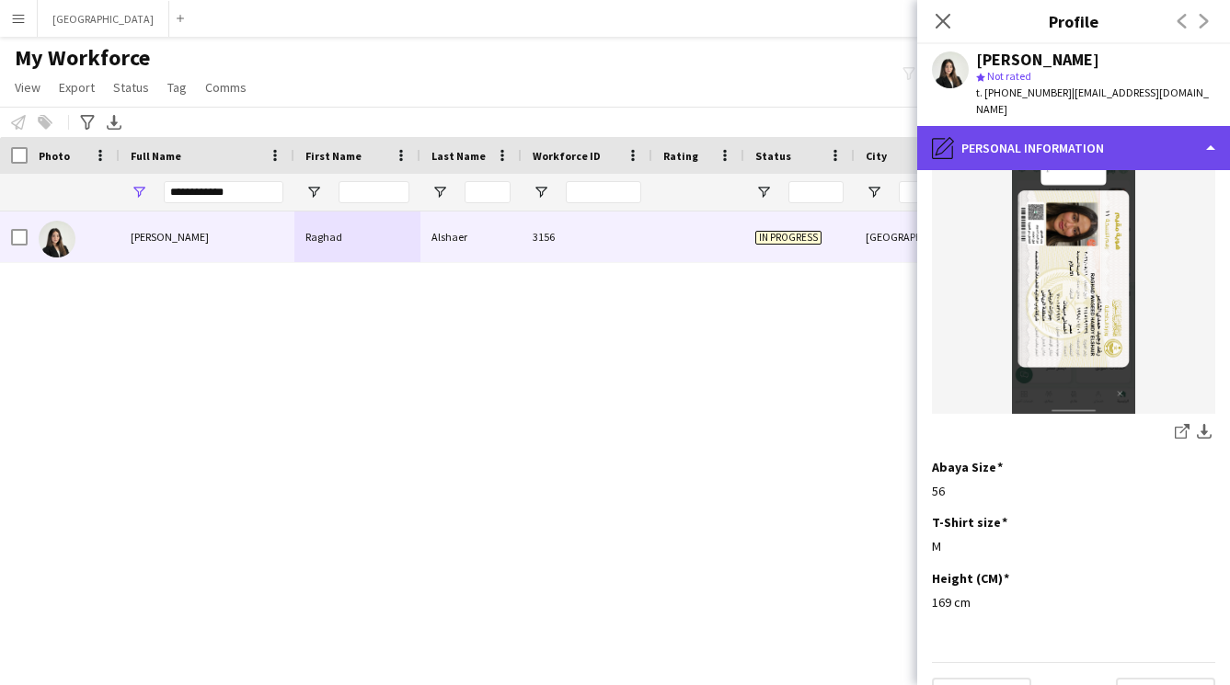
click at [1050, 126] on div "pencil4 Personal Information" at bounding box center [1073, 148] width 313 height 44
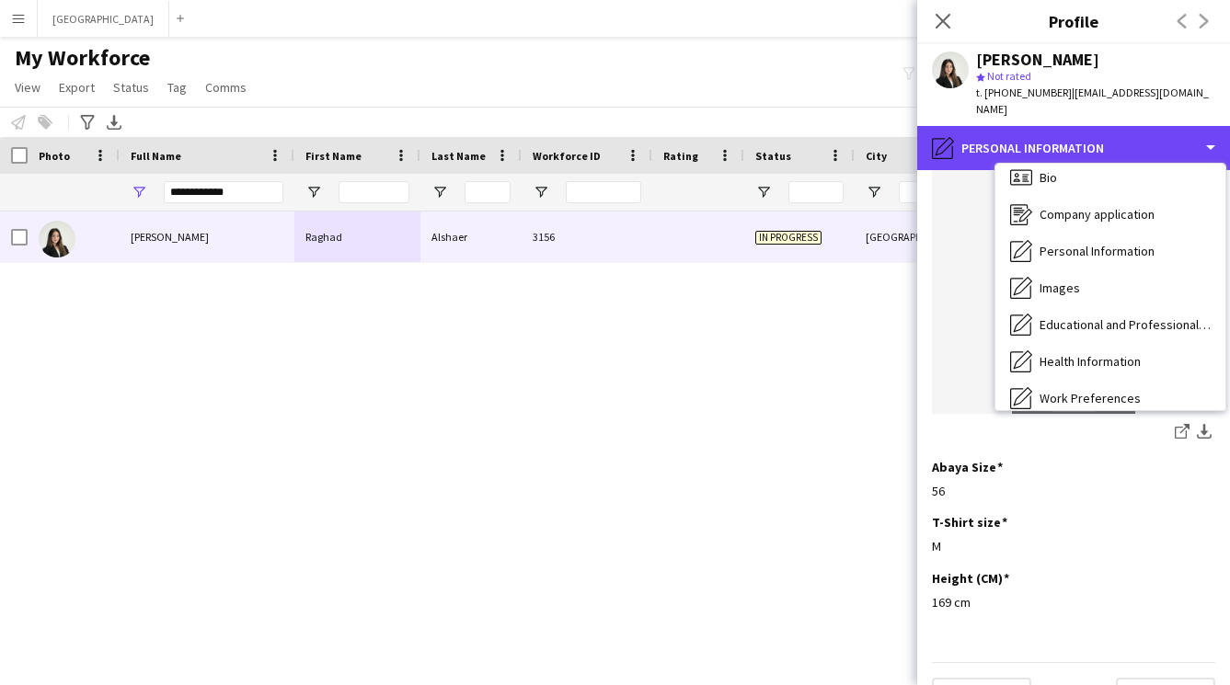
scroll to position [0, 0]
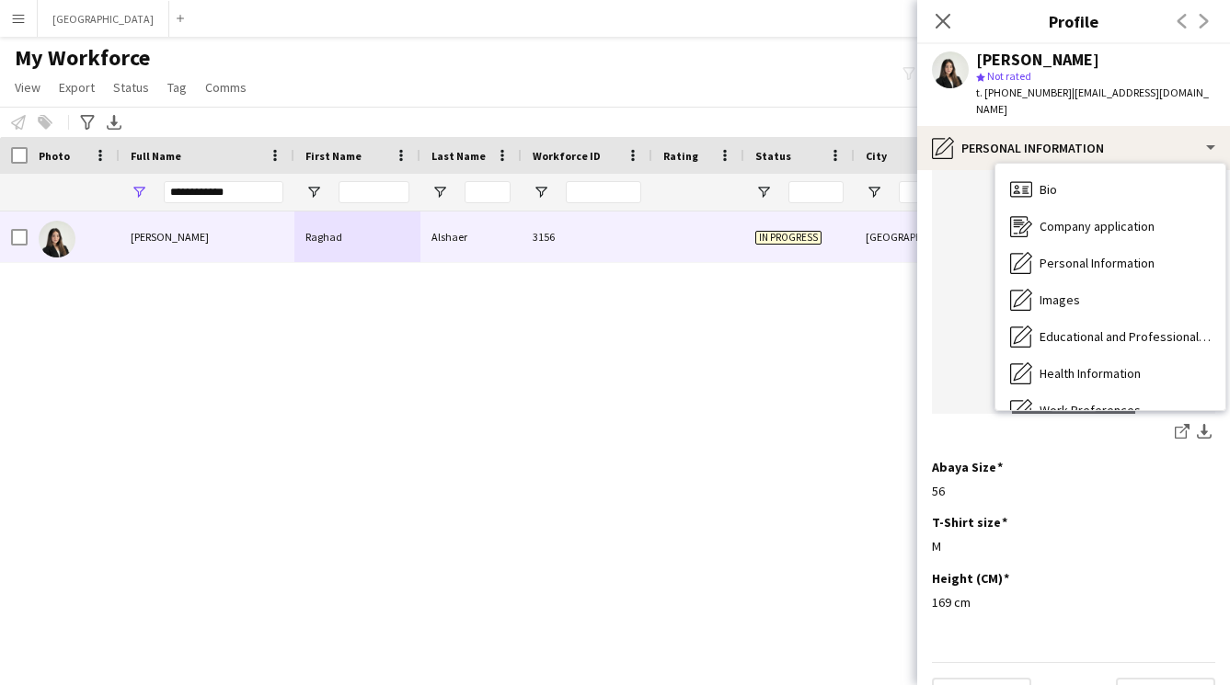
click at [635, 350] on div "Raghad Alshaer Raghad Alshaer 3156 In progress Riyadh 08-10-2025 0 raghad.alsha…" at bounding box center [595, 426] width 1191 height 428
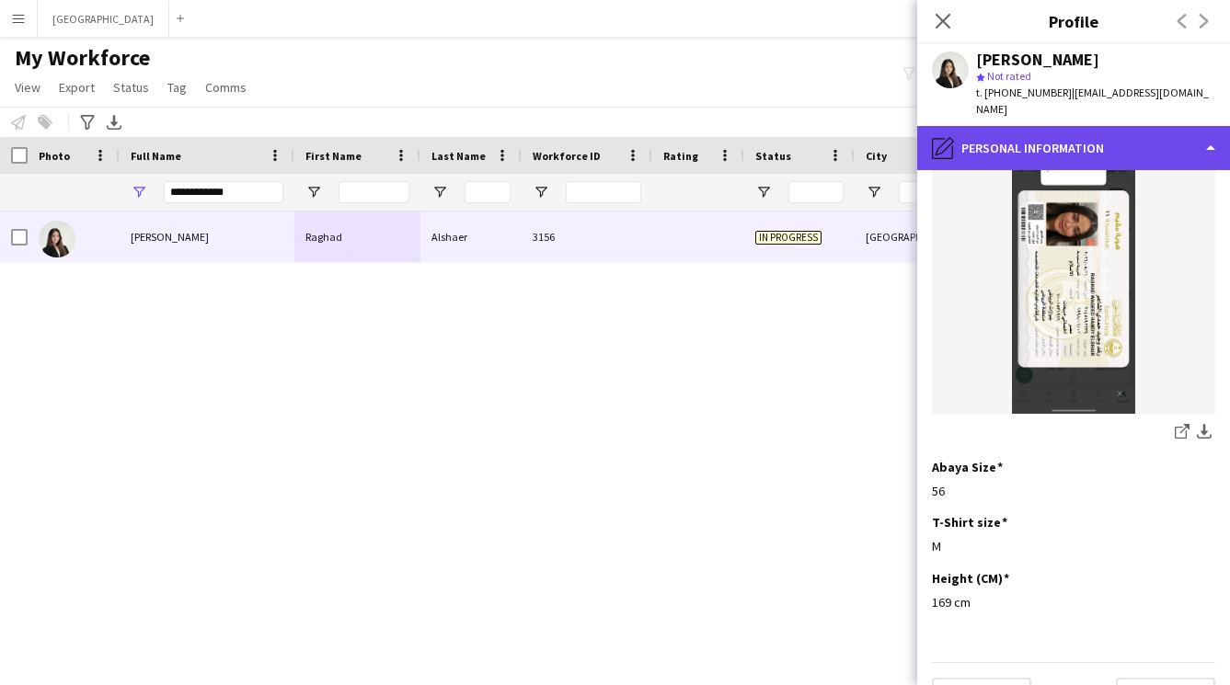
click at [1066, 129] on div "pencil4 Personal Information" at bounding box center [1073, 148] width 313 height 44
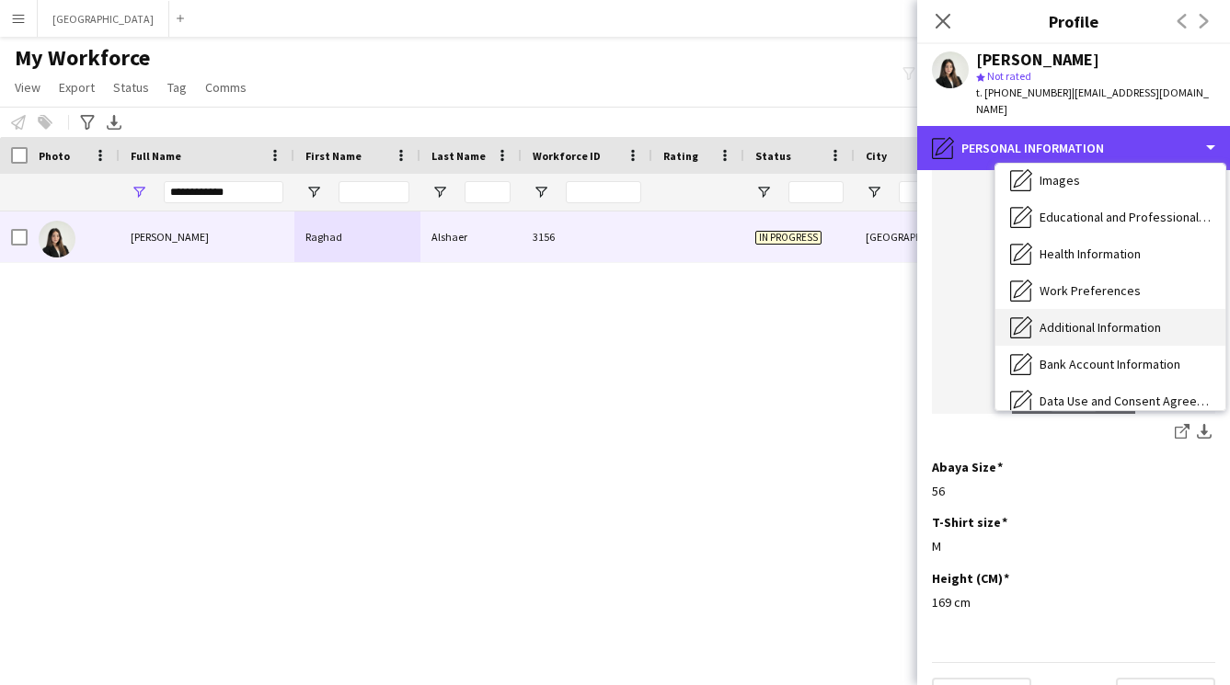
scroll to position [210, 0]
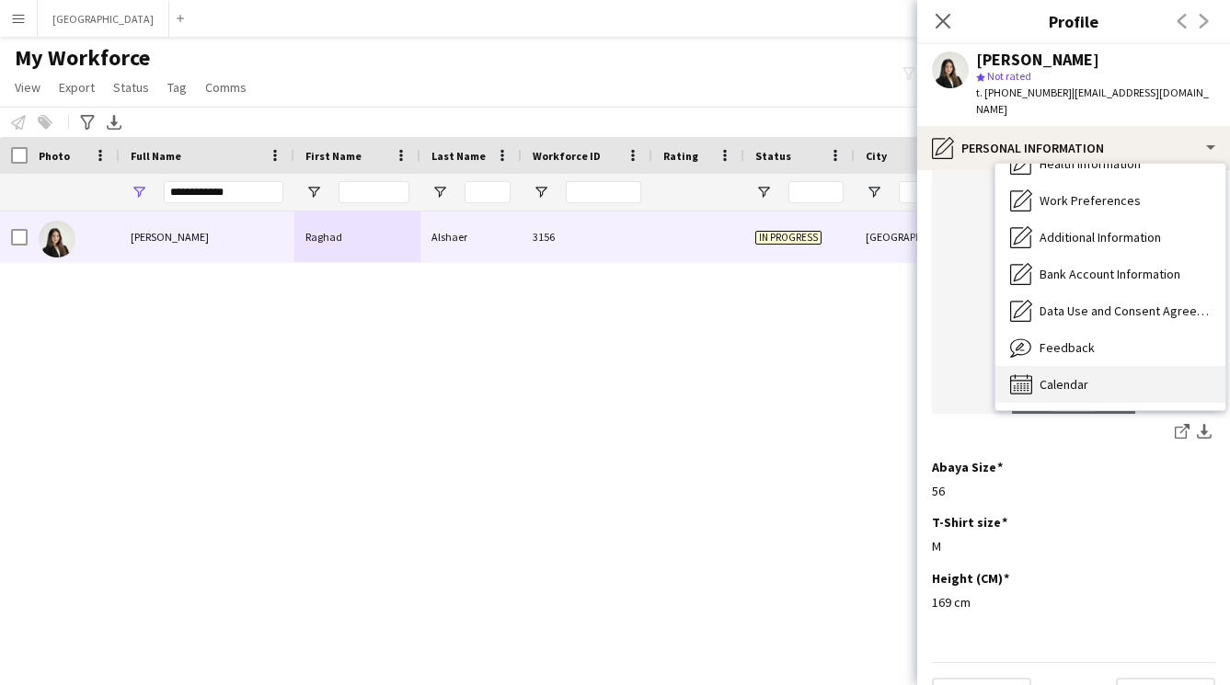
click at [1062, 366] on div "Calendar Calendar" at bounding box center [1110, 384] width 230 height 37
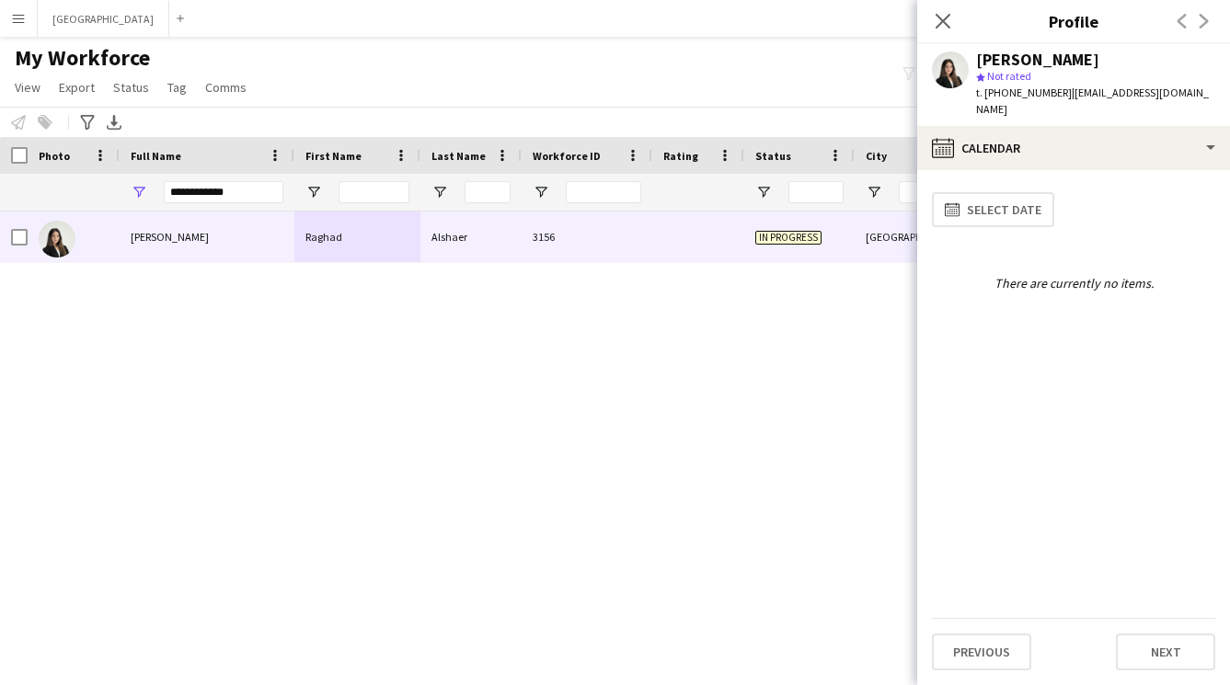
click at [1049, 170] on app-calendar-tab "calendar-full Select date There are currently no items. Previous Next" at bounding box center [1073, 427] width 313 height 515
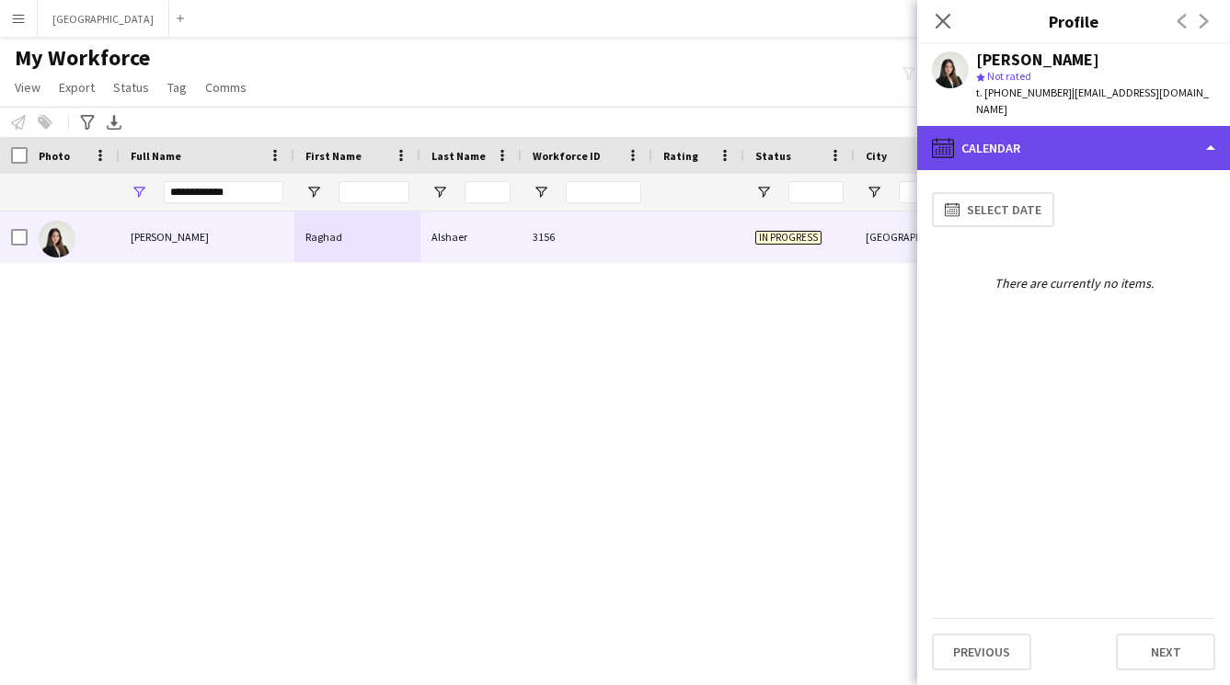
click at [1051, 135] on div "calendar-full Calendar" at bounding box center [1073, 148] width 313 height 44
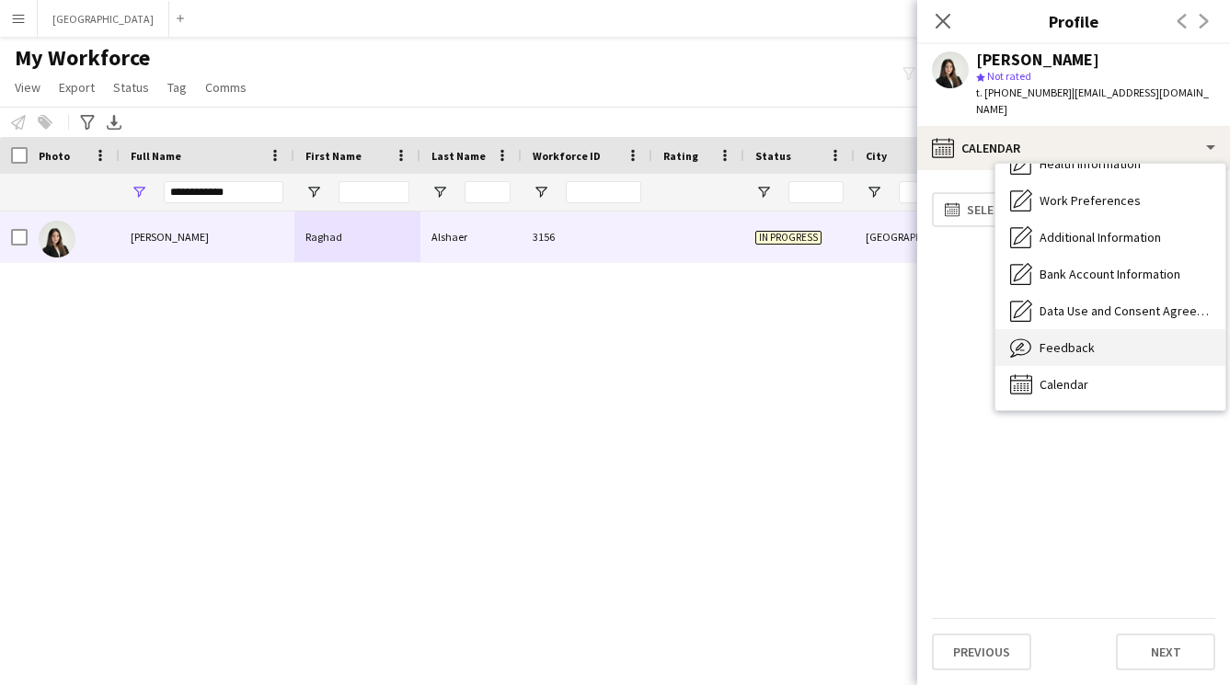
click at [1069, 339] on span "Feedback" at bounding box center [1066, 347] width 55 height 17
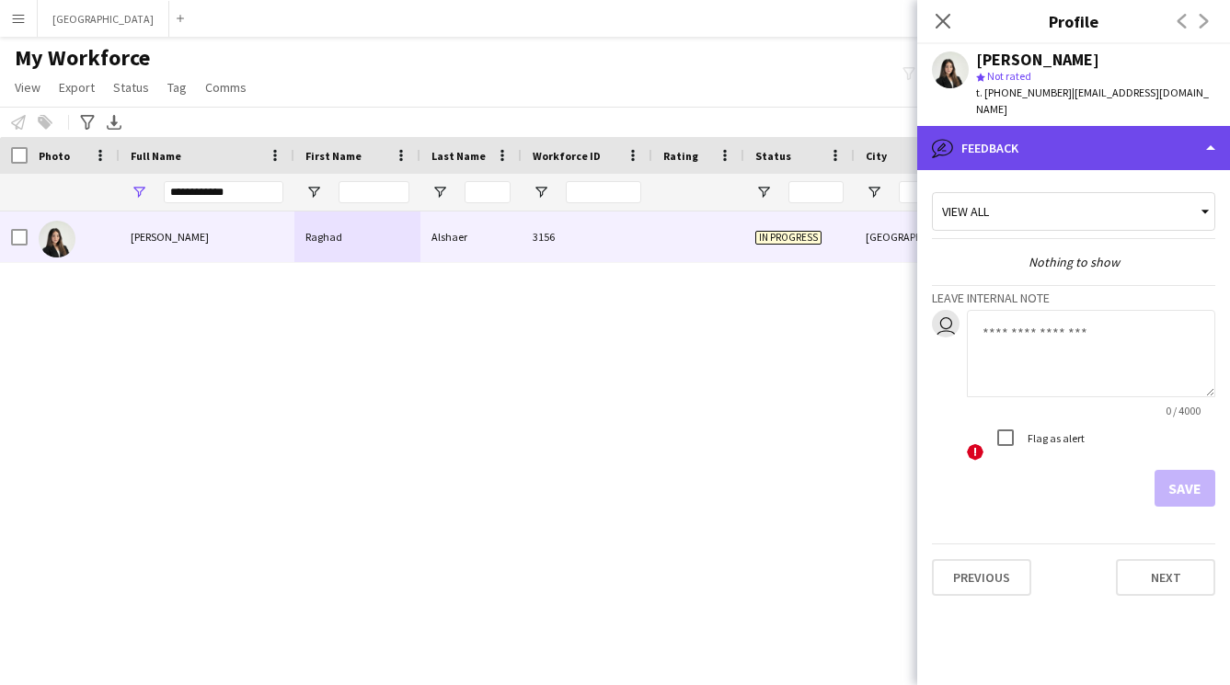
click at [1088, 141] on div "bubble-pencil Feedback" at bounding box center [1073, 148] width 313 height 44
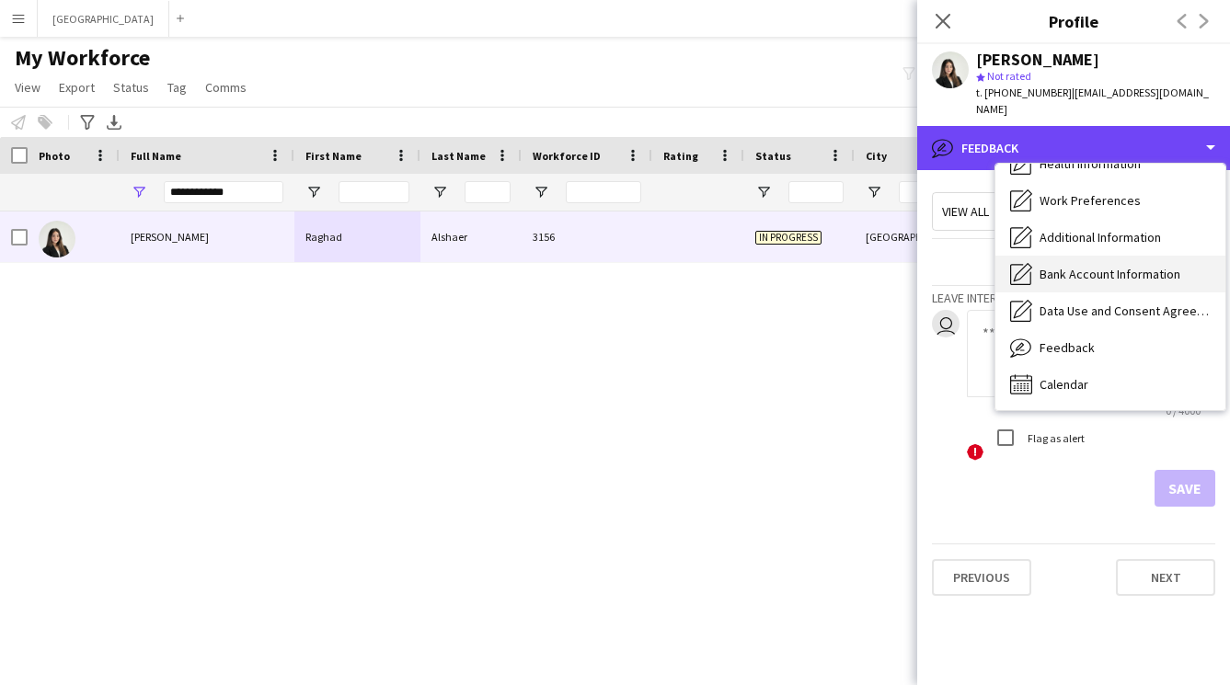
scroll to position [0, 0]
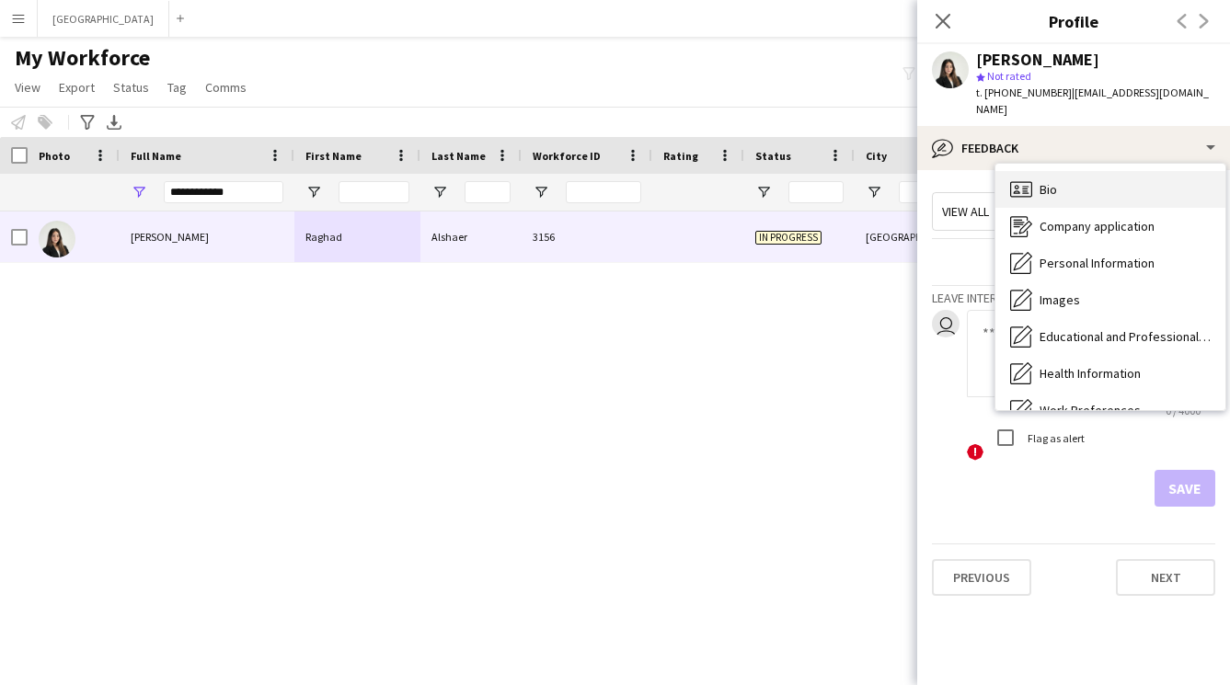
click at [1089, 178] on div "Bio Bio" at bounding box center [1110, 189] width 230 height 37
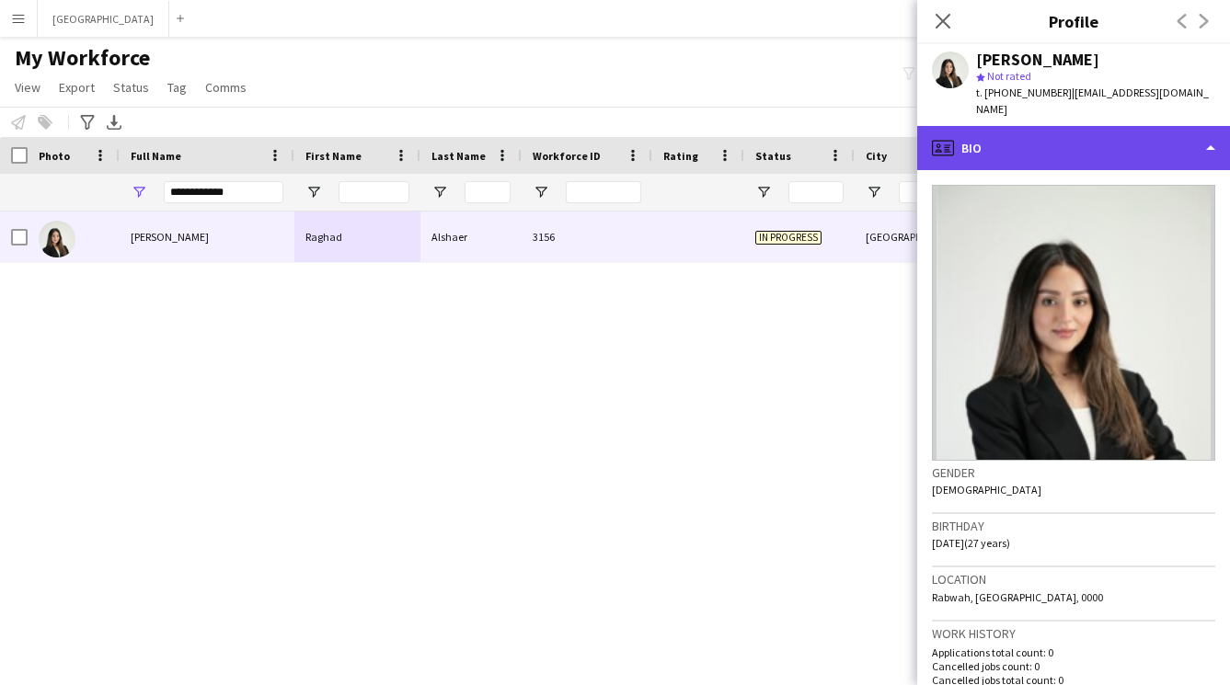
click at [1076, 126] on div "profile Bio" at bounding box center [1073, 148] width 313 height 44
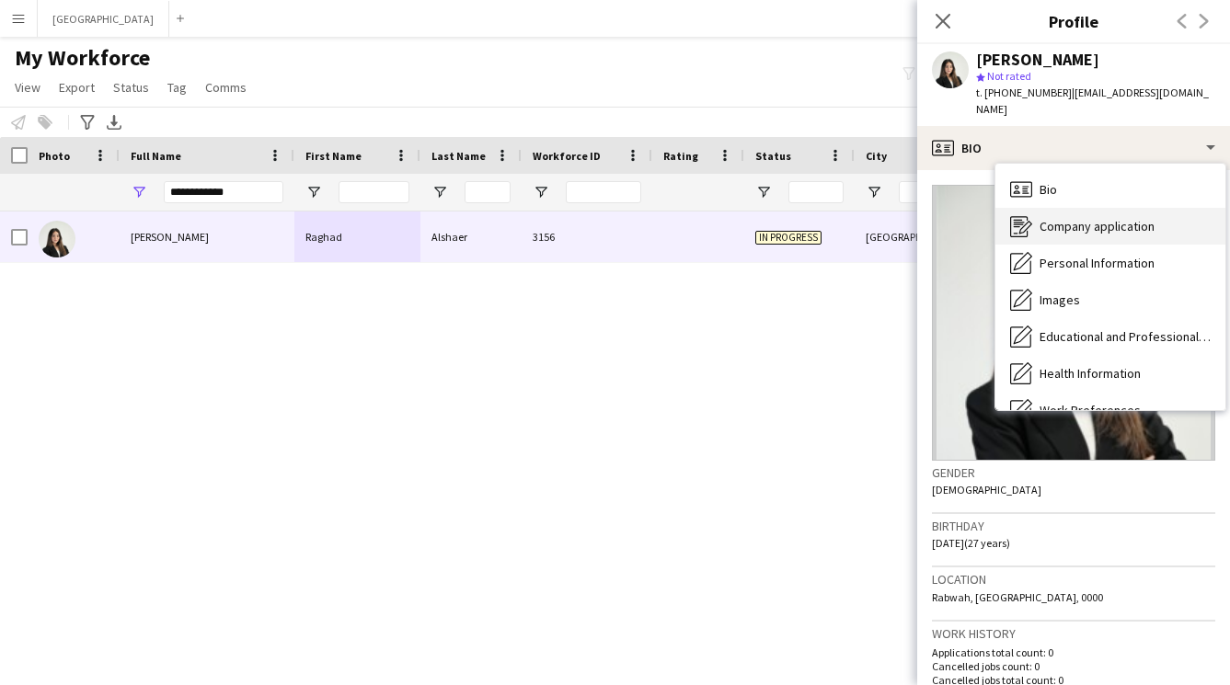
click at [1097, 218] on div "Company application Company application" at bounding box center [1110, 226] width 230 height 37
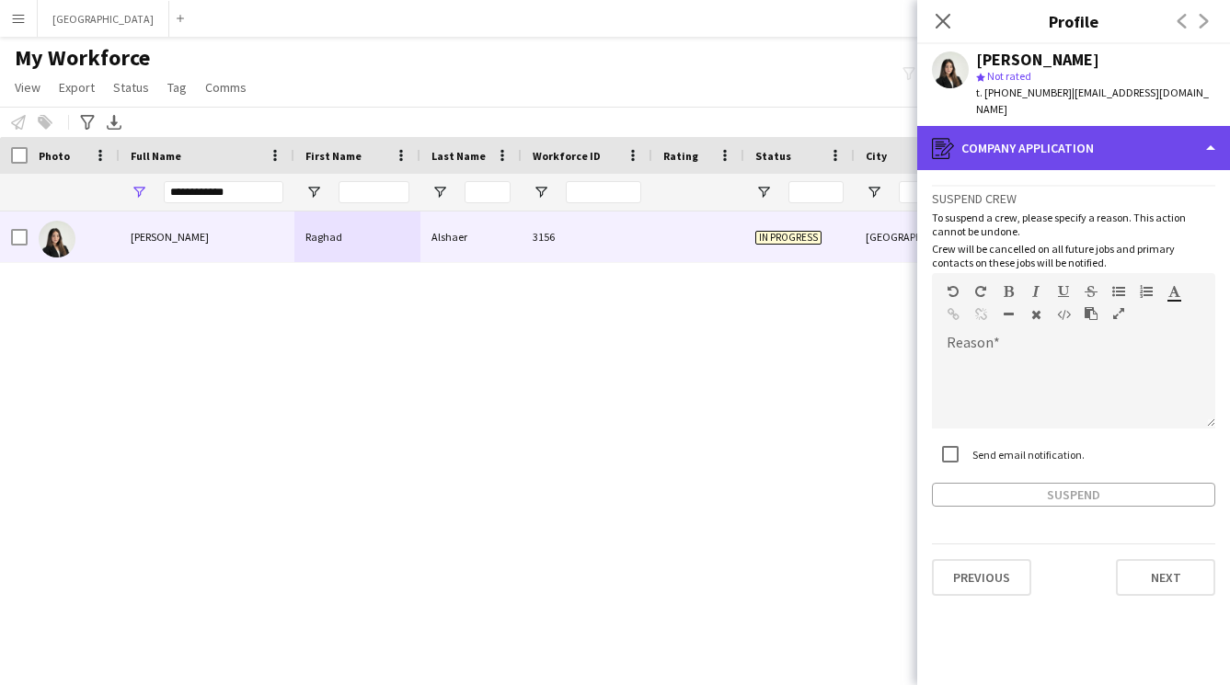
click at [1069, 132] on div "register Company application" at bounding box center [1073, 148] width 313 height 44
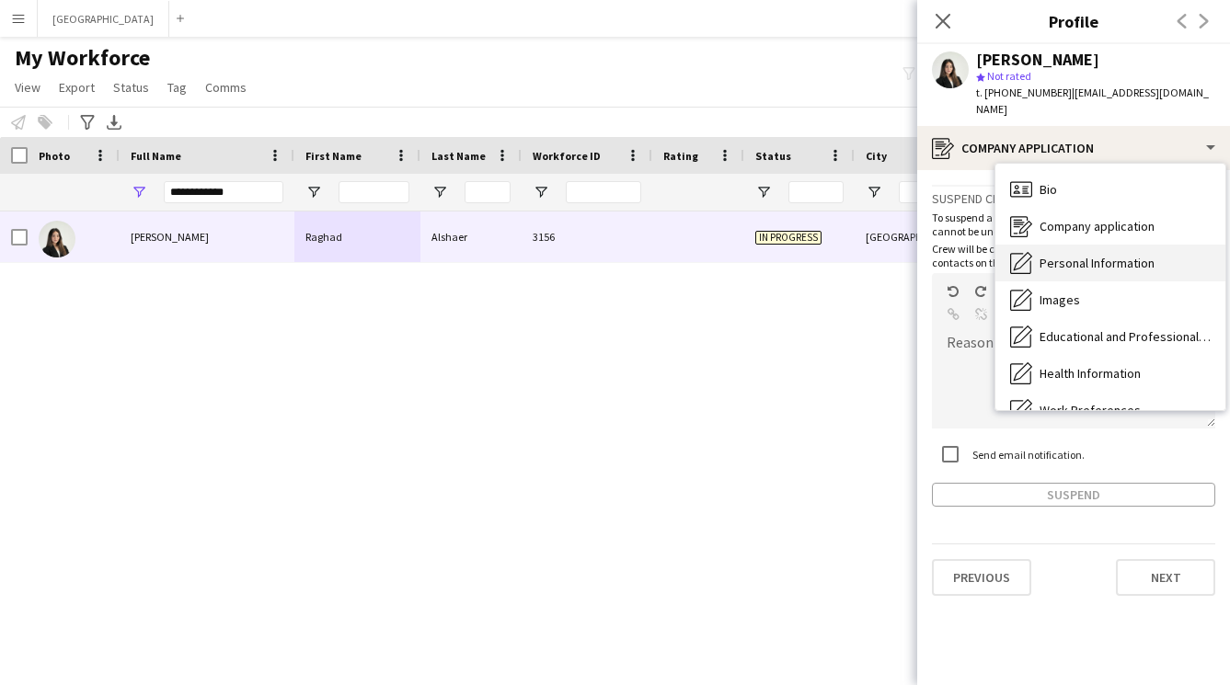
click at [1079, 256] on div "Personal Information Personal Information" at bounding box center [1110, 263] width 230 height 37
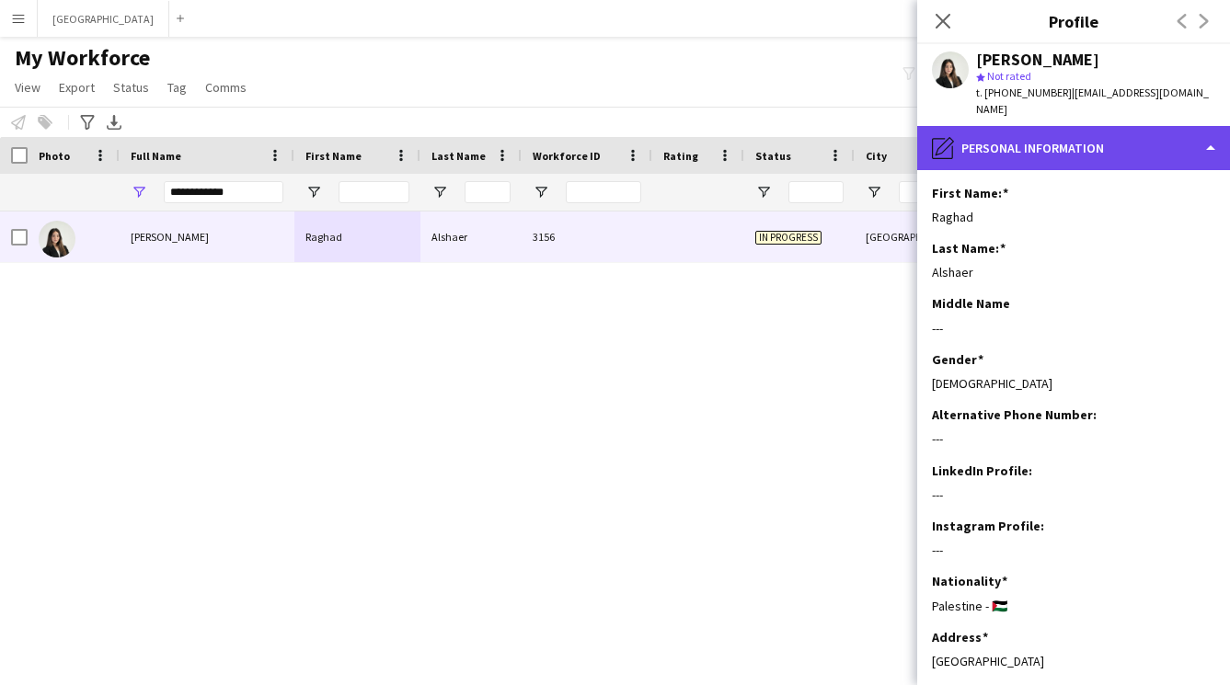
click at [1062, 131] on div "pencil4 Personal Information" at bounding box center [1073, 148] width 313 height 44
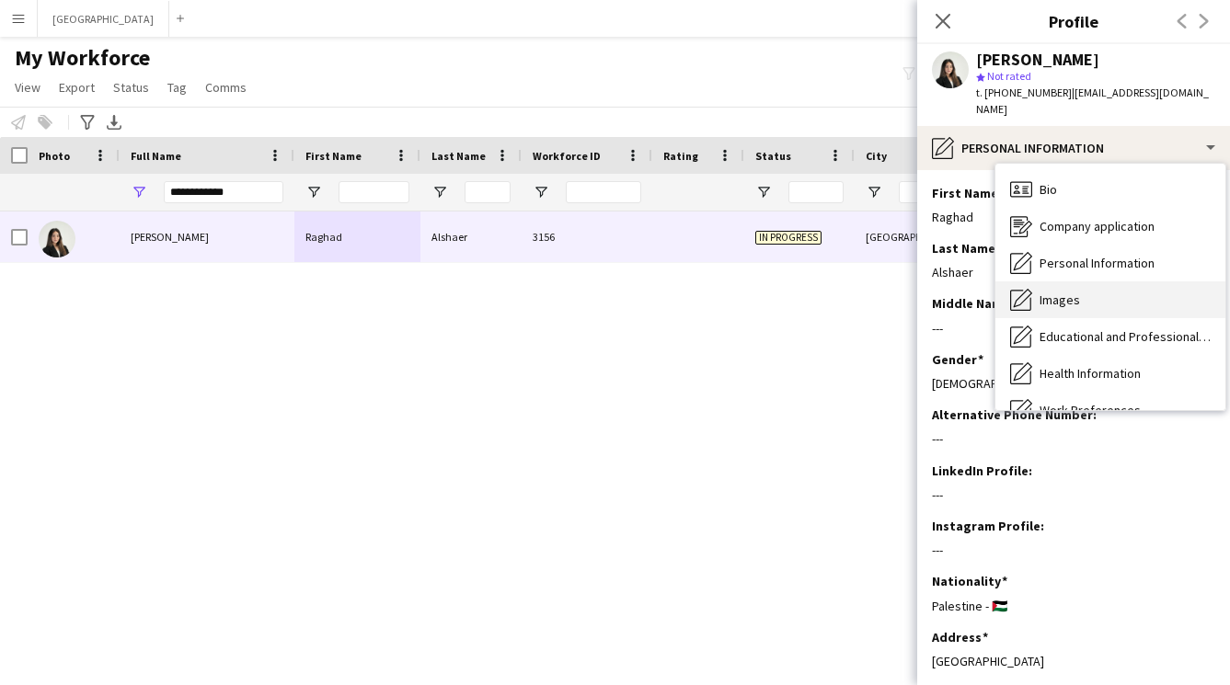
click at [1078, 281] on div "Images Images" at bounding box center [1110, 299] width 230 height 37
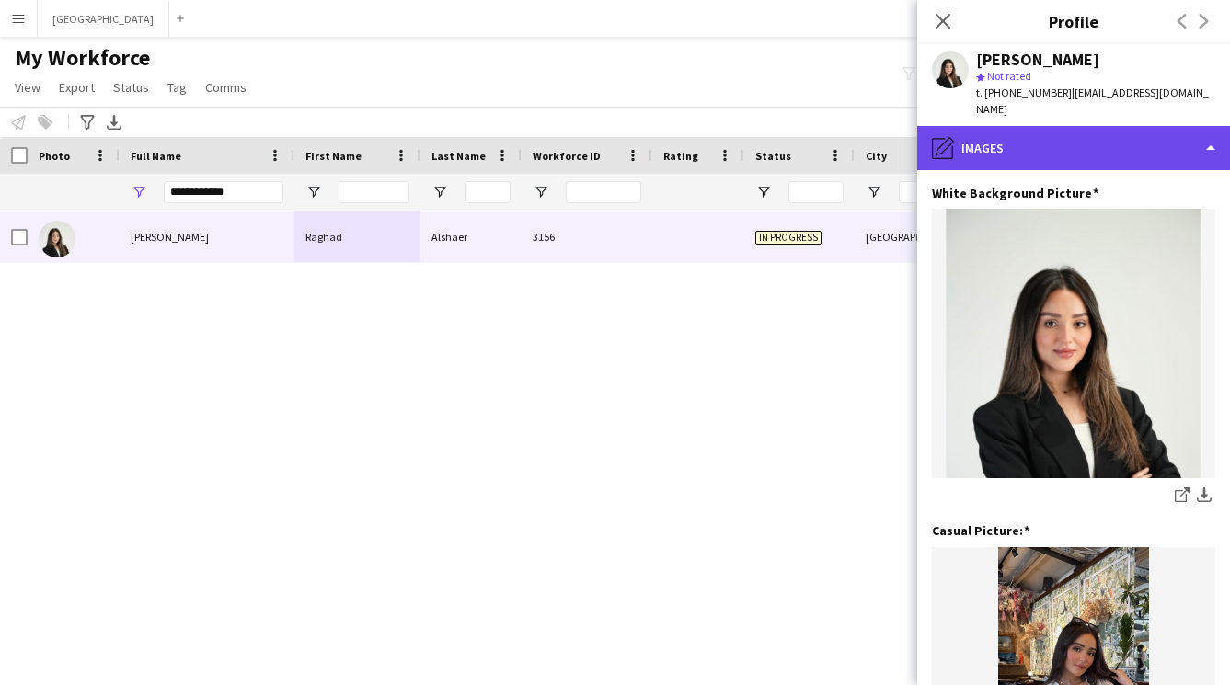
click at [1065, 134] on div "pencil4 Images" at bounding box center [1073, 148] width 313 height 44
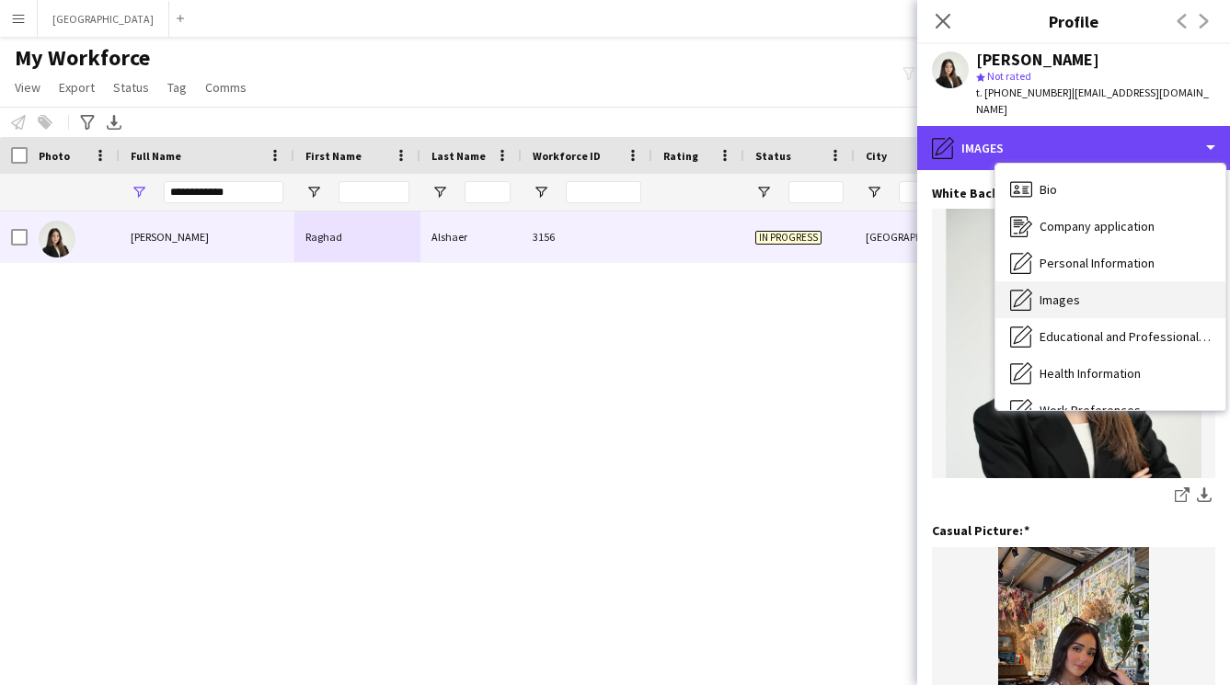
scroll to position [210, 0]
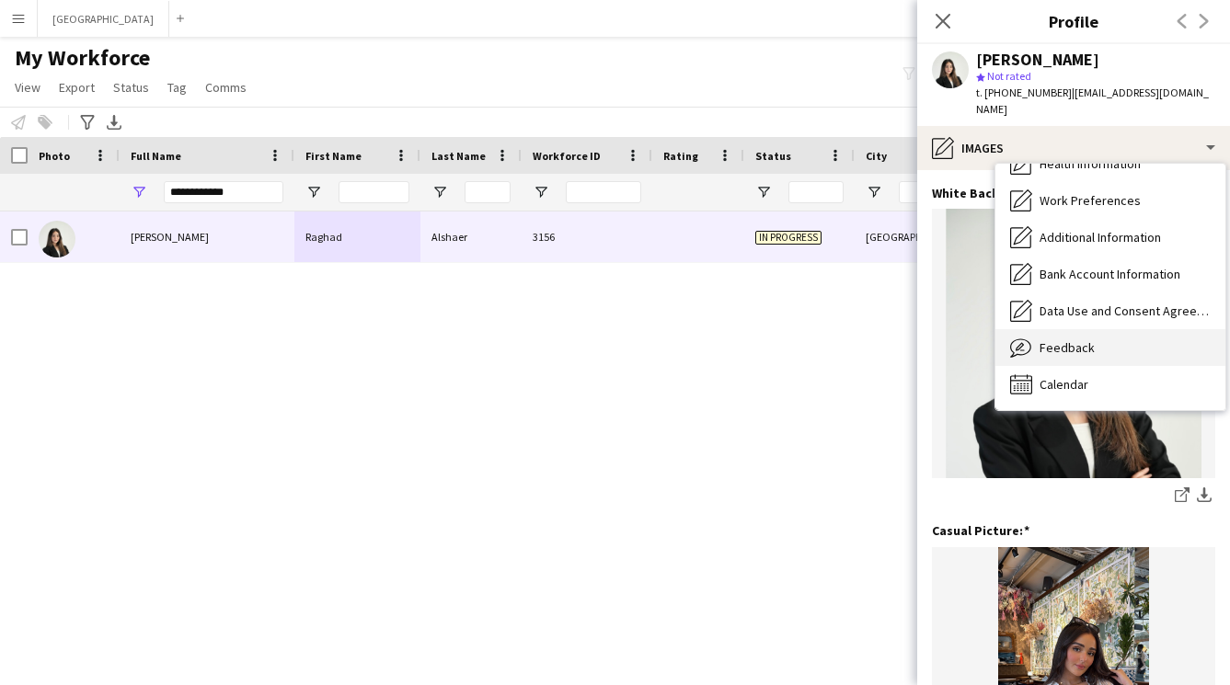
click at [1081, 329] on div "Feedback Feedback" at bounding box center [1110, 347] width 230 height 37
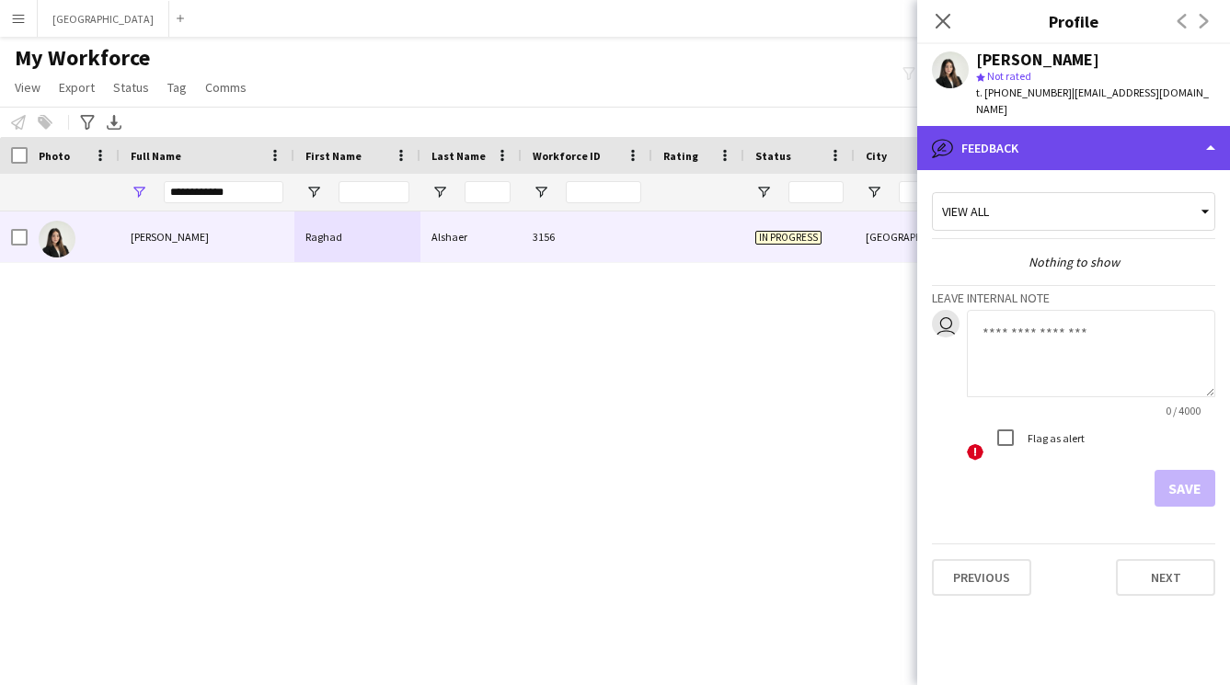
click at [1079, 142] on div "bubble-pencil Feedback" at bounding box center [1073, 148] width 313 height 44
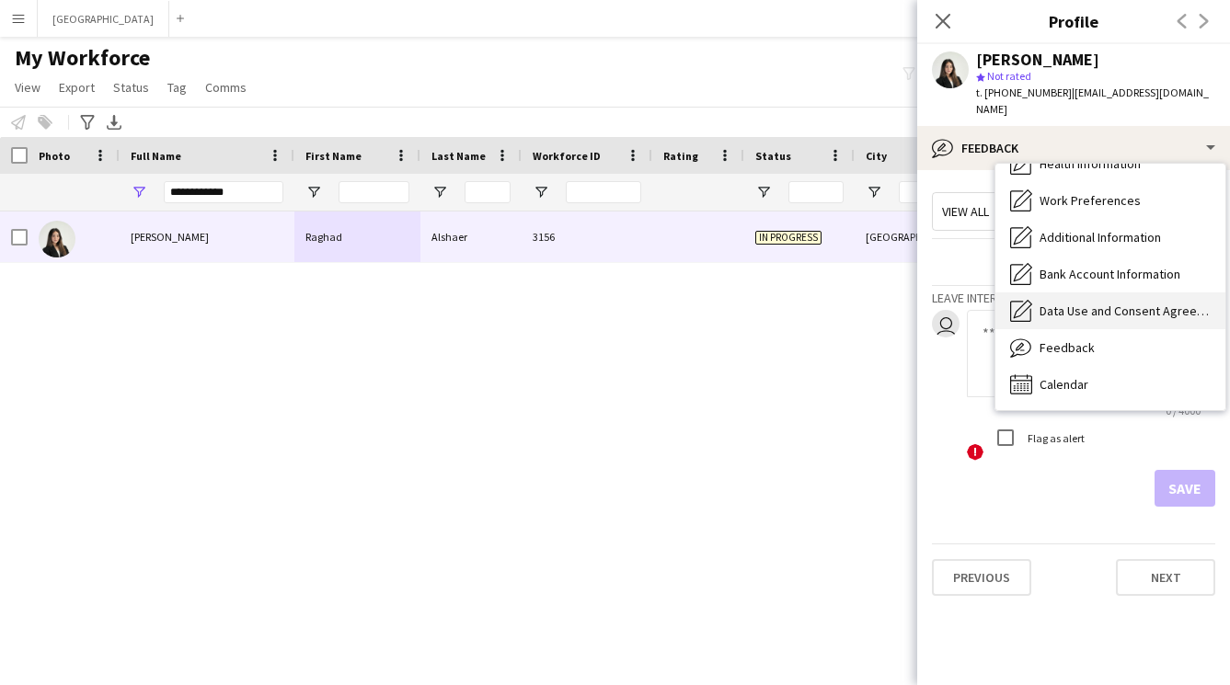
click at [1093, 303] on span "Data Use and Consent Agreement" at bounding box center [1124, 311] width 171 height 17
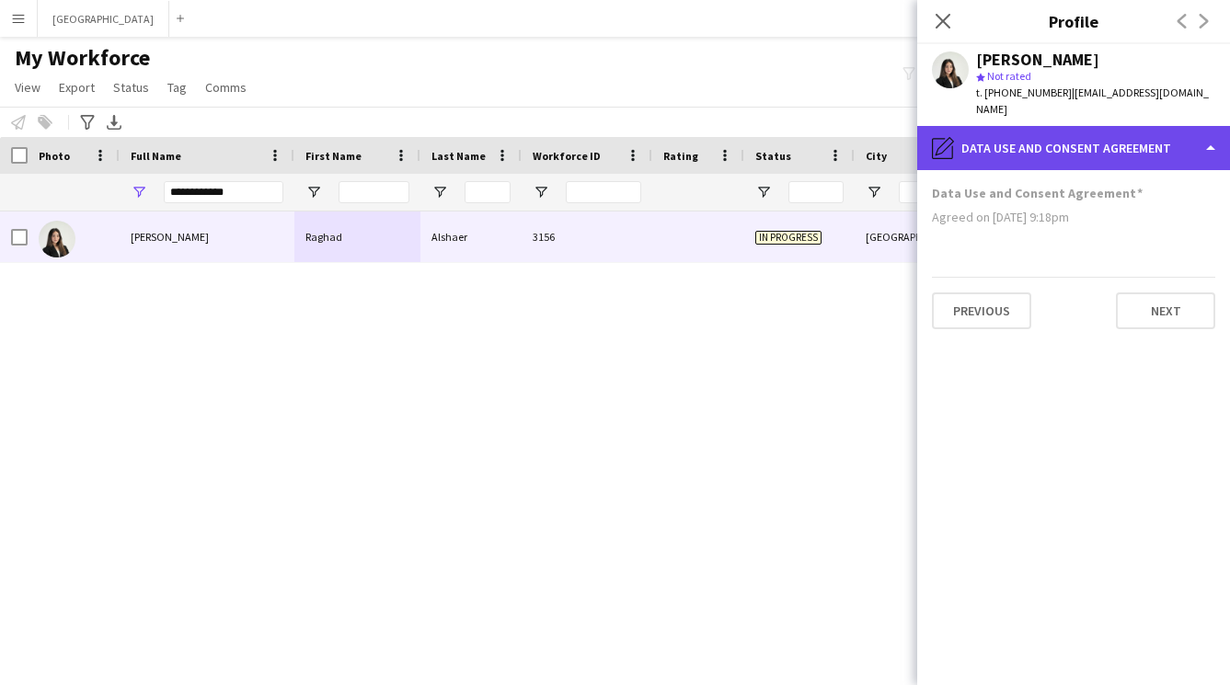
click at [1074, 143] on div "pencil4 Data Use and Consent Agreement" at bounding box center [1073, 148] width 313 height 44
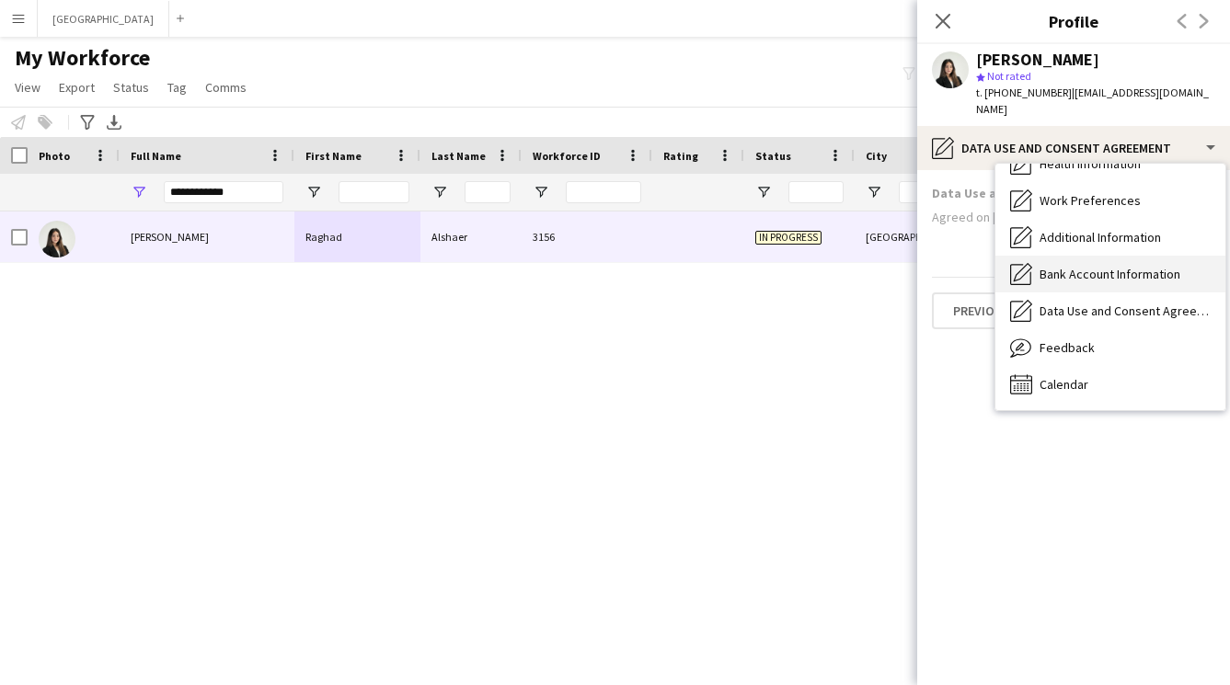
click at [1077, 266] on span "Bank Account Information" at bounding box center [1109, 274] width 141 height 17
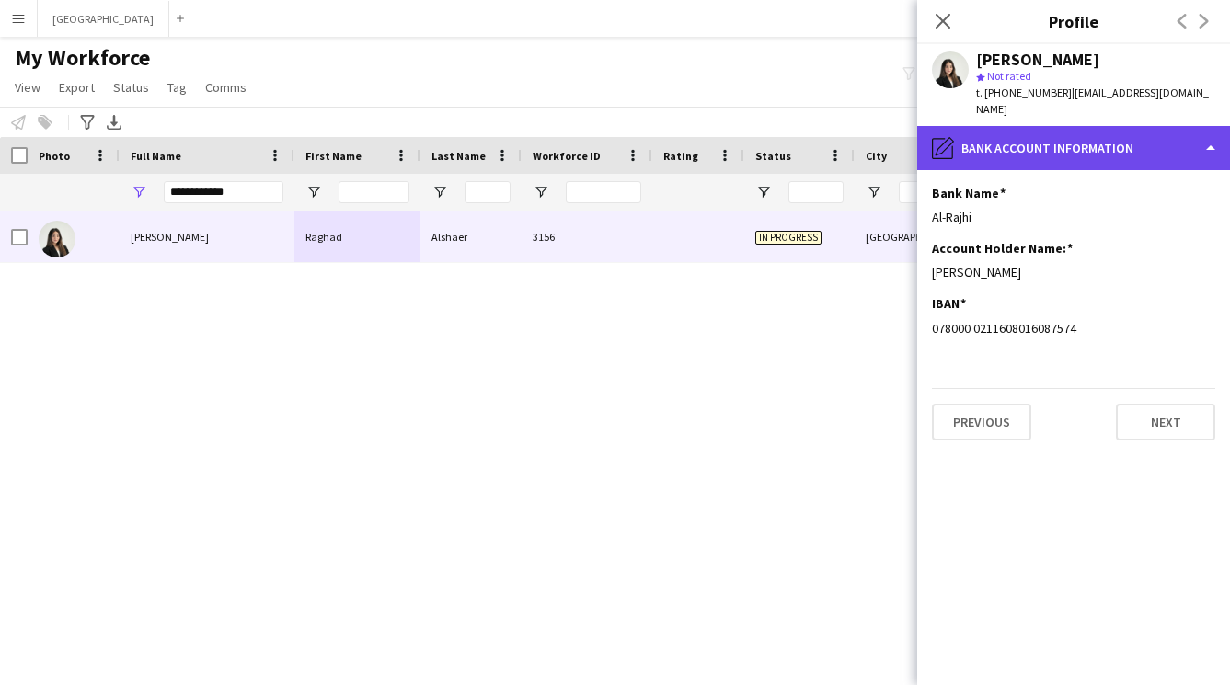
click at [1049, 151] on div "pencil4 Bank Account Information" at bounding box center [1073, 148] width 313 height 44
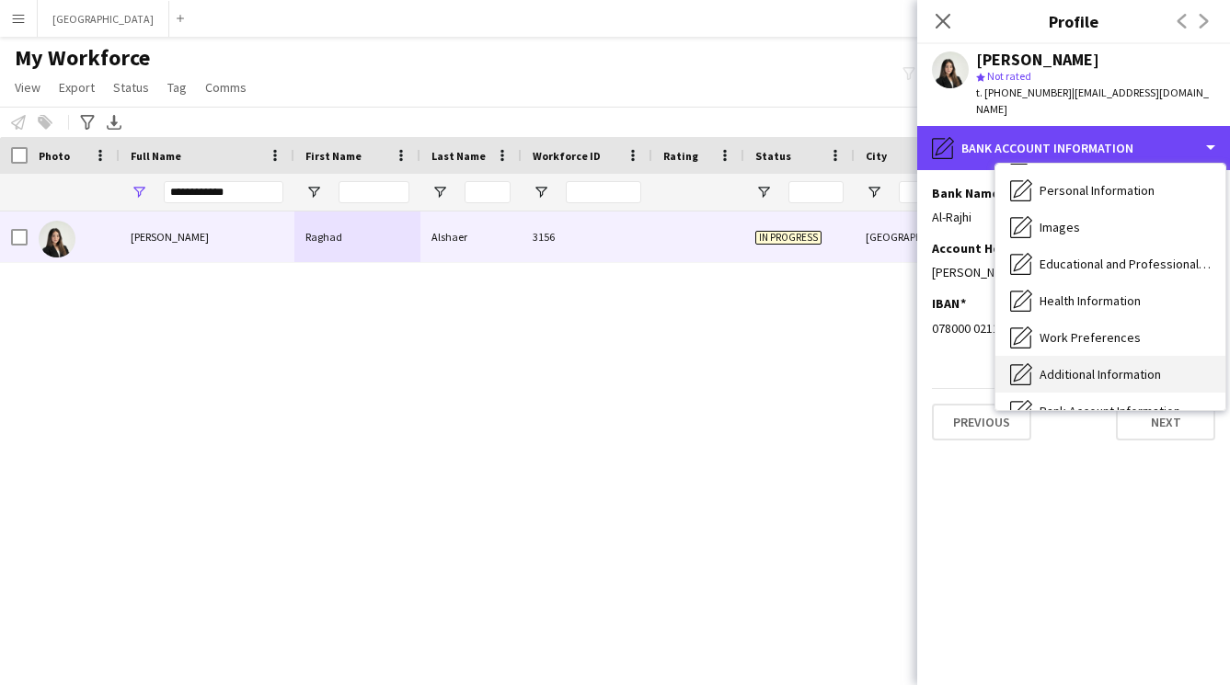
scroll to position [74, 0]
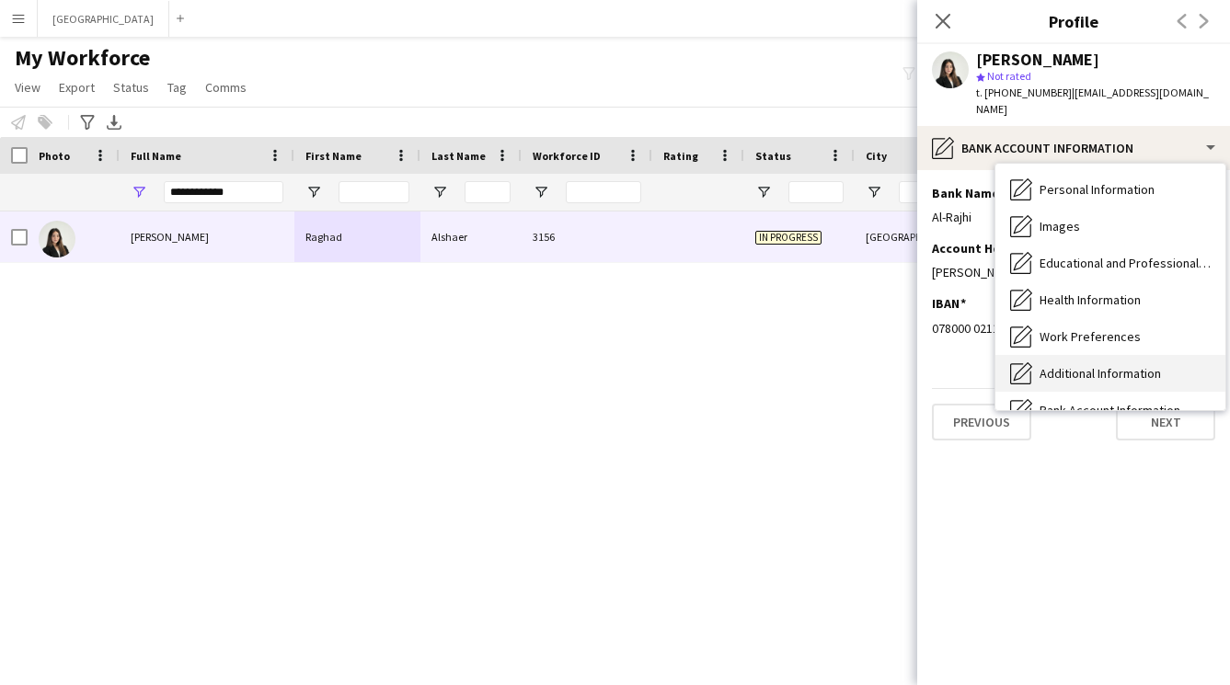
click at [1075, 364] on div "Additional Information Additional Information" at bounding box center [1110, 373] width 230 height 37
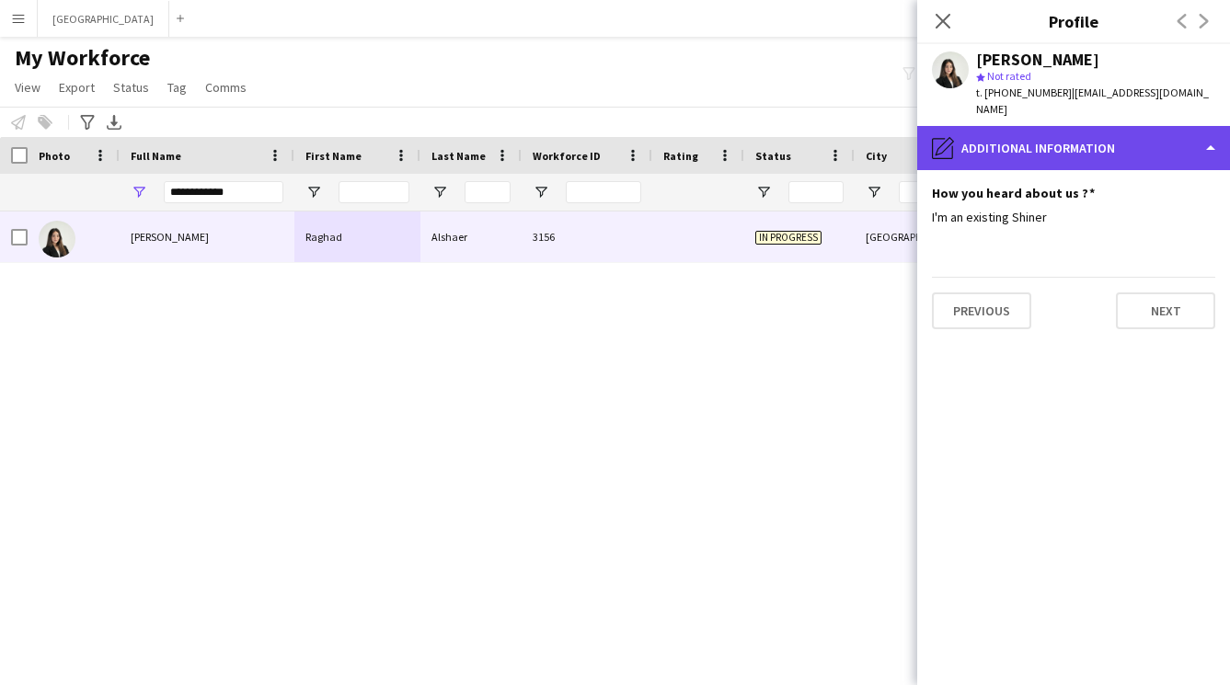
click at [1059, 143] on div "pencil4 Additional Information" at bounding box center [1073, 148] width 313 height 44
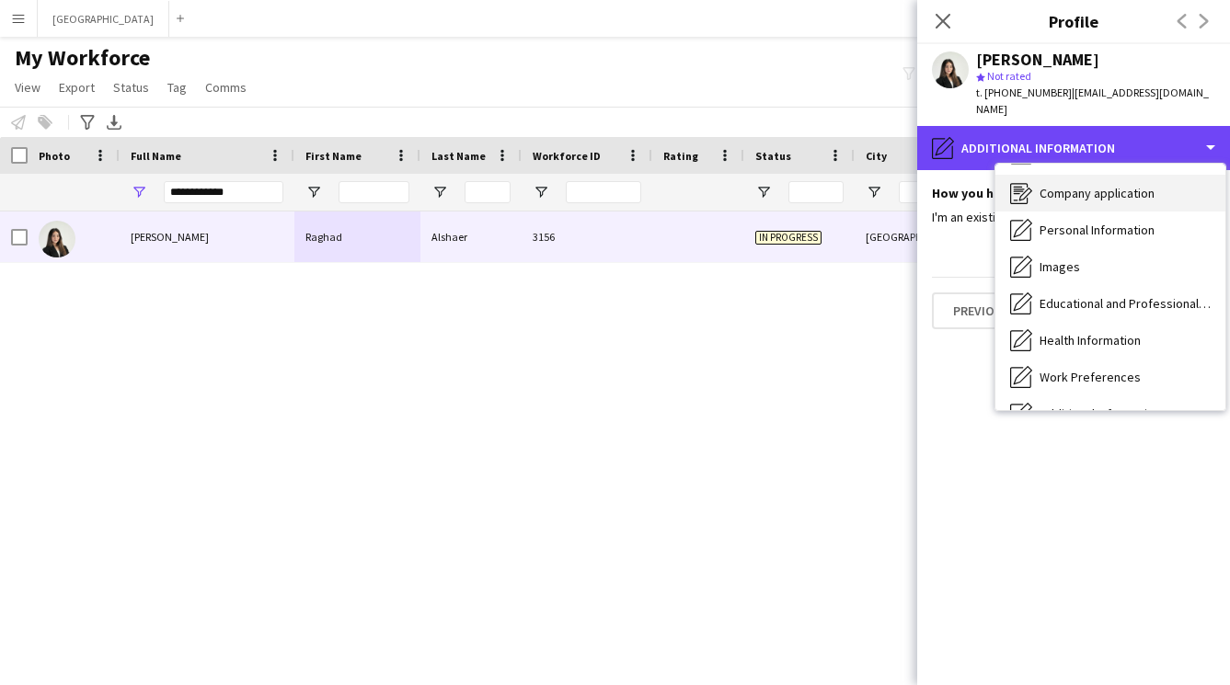
scroll to position [0, 0]
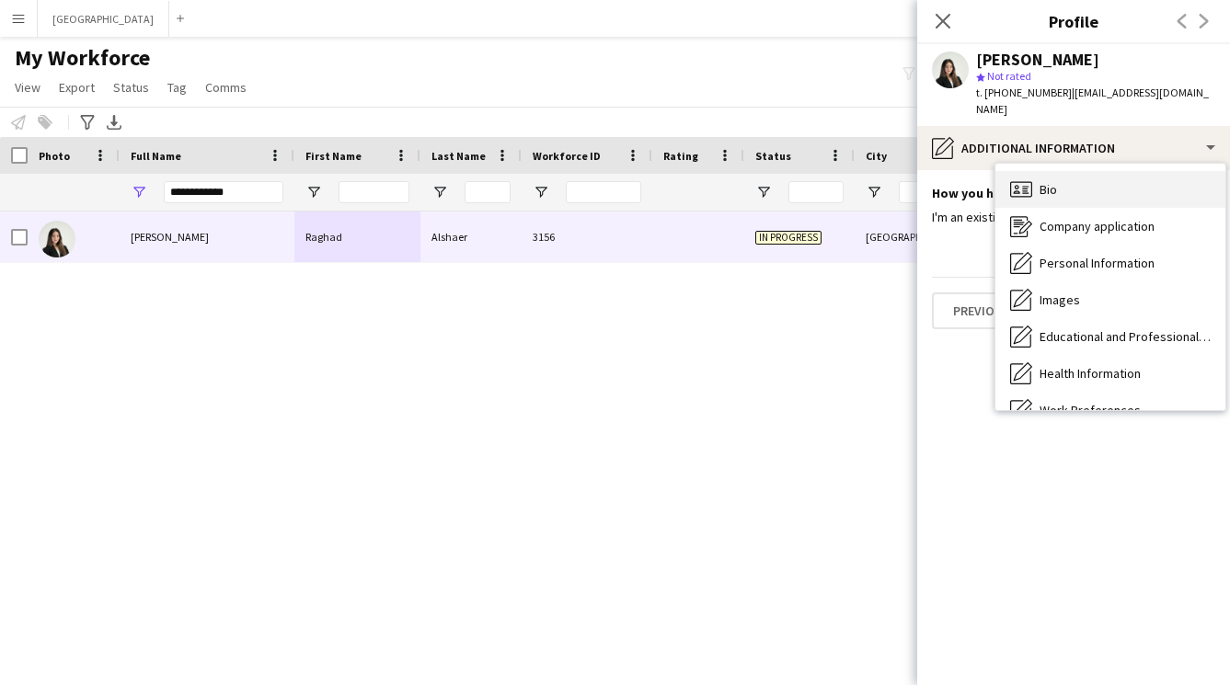
click at [1076, 180] on div "Bio Bio" at bounding box center [1110, 189] width 230 height 37
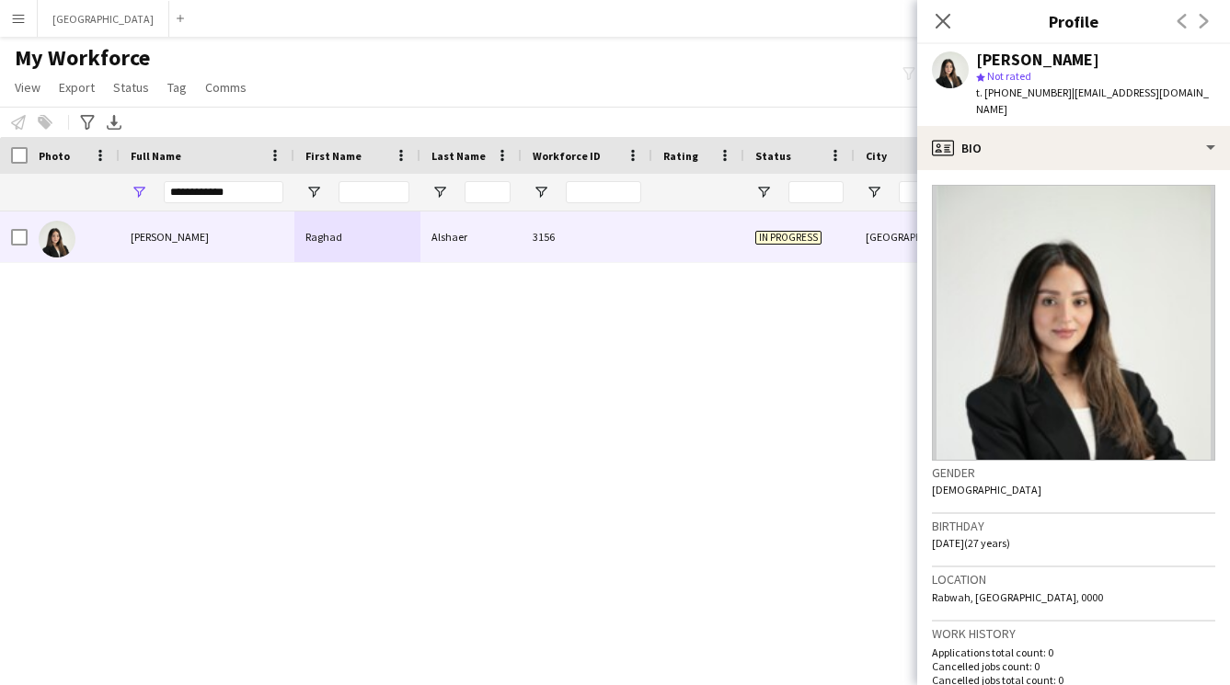
scroll to position [171, 0]
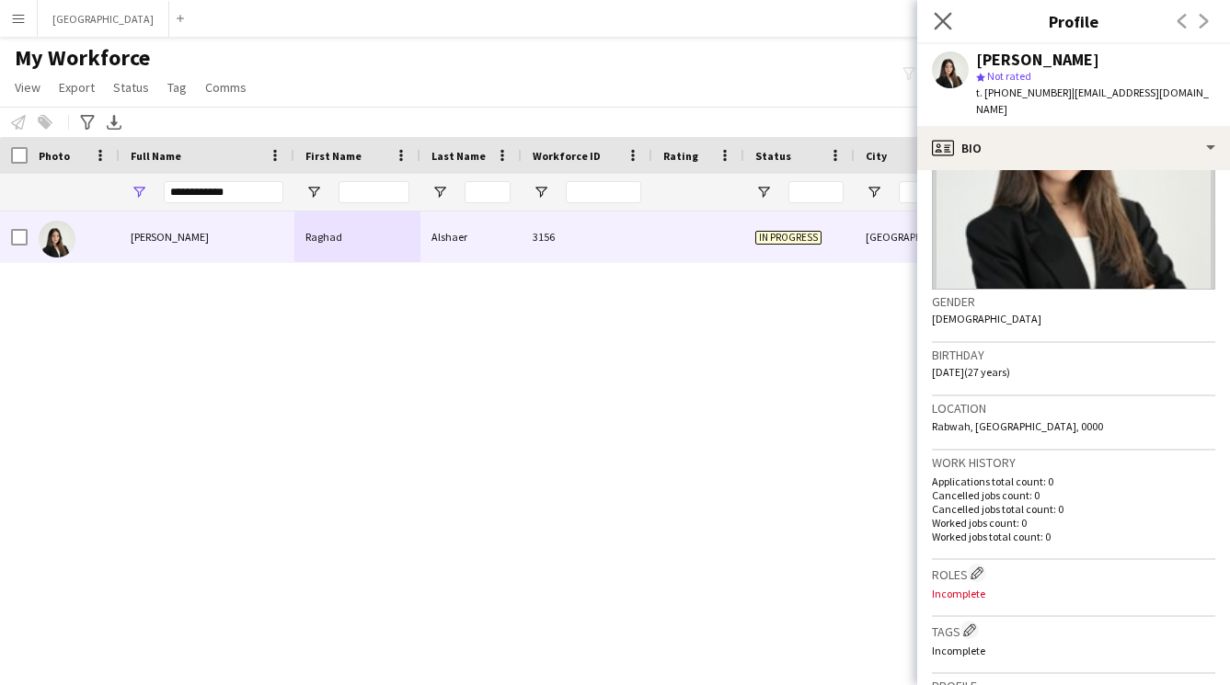
click at [932, 10] on app-icon "Close pop-in" at bounding box center [943, 21] width 27 height 27
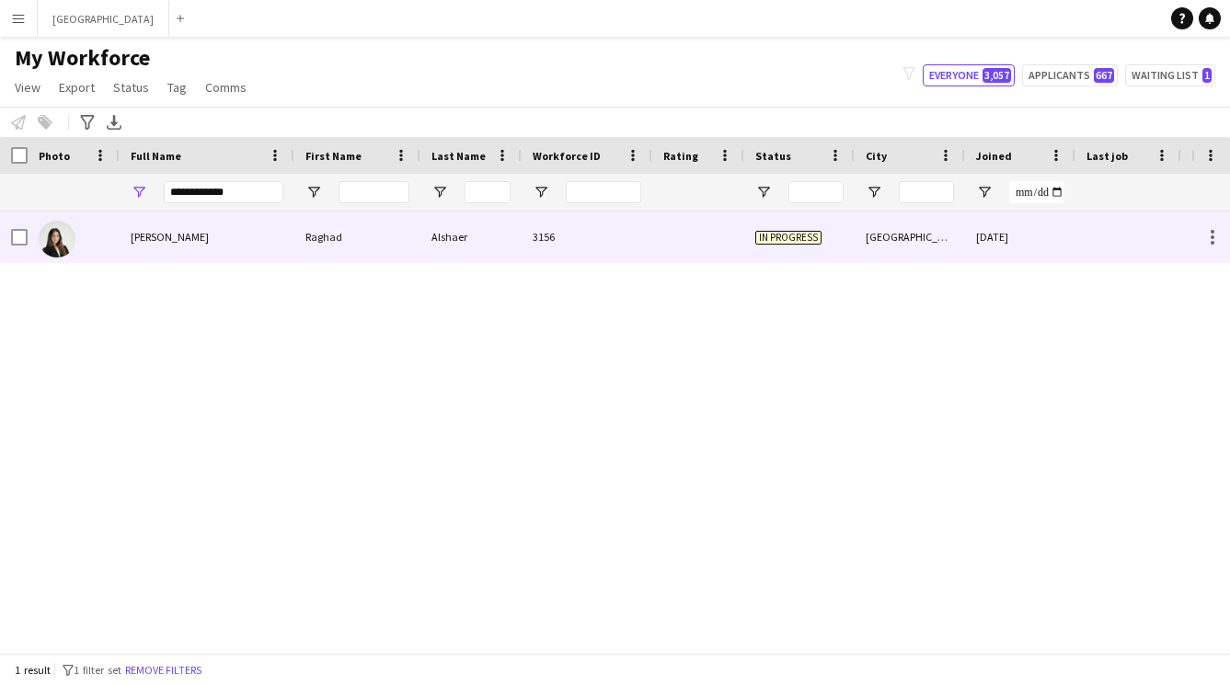
click at [565, 261] on div "3156" at bounding box center [586, 237] width 131 height 51
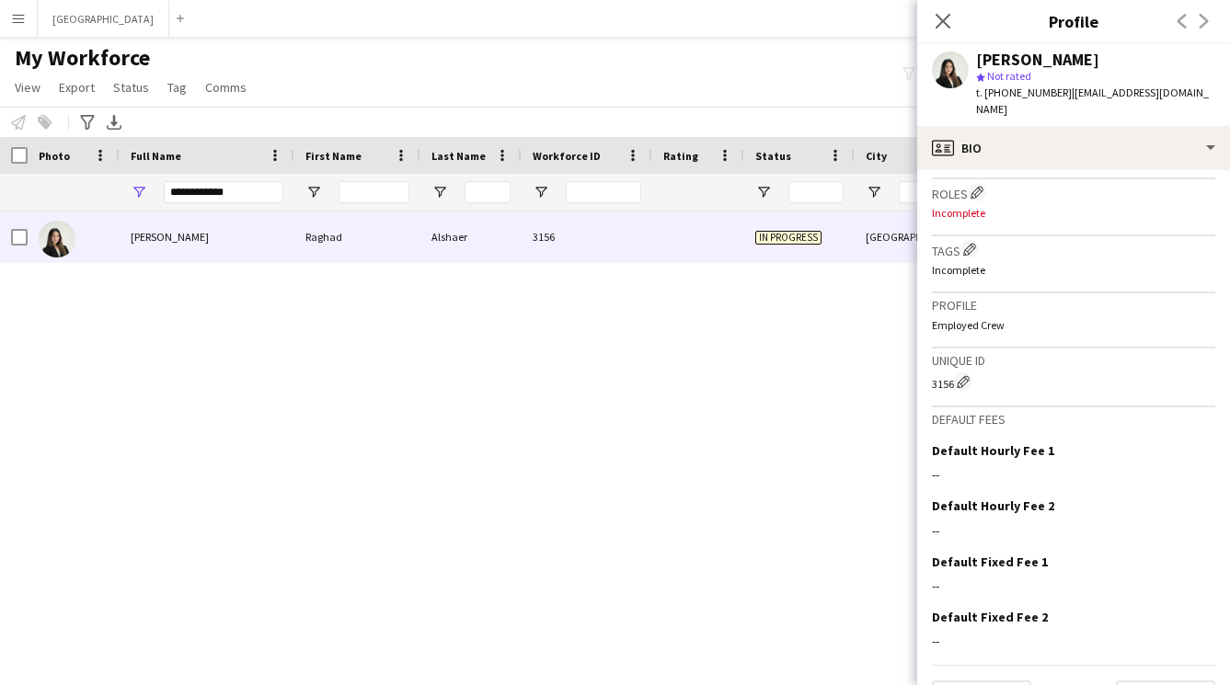
scroll to position [552, 0]
click at [975, 243] on app-icon "Edit crew company tags" at bounding box center [969, 249] width 13 height 13
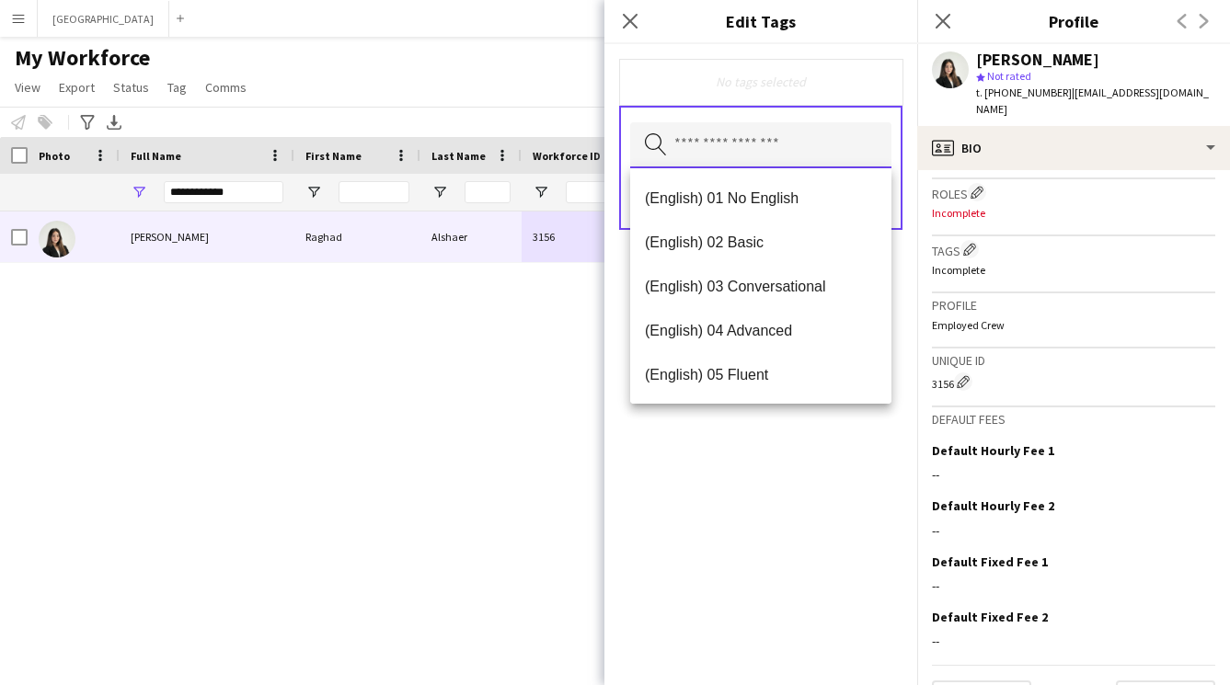
click at [715, 153] on input "text" at bounding box center [760, 145] width 261 height 46
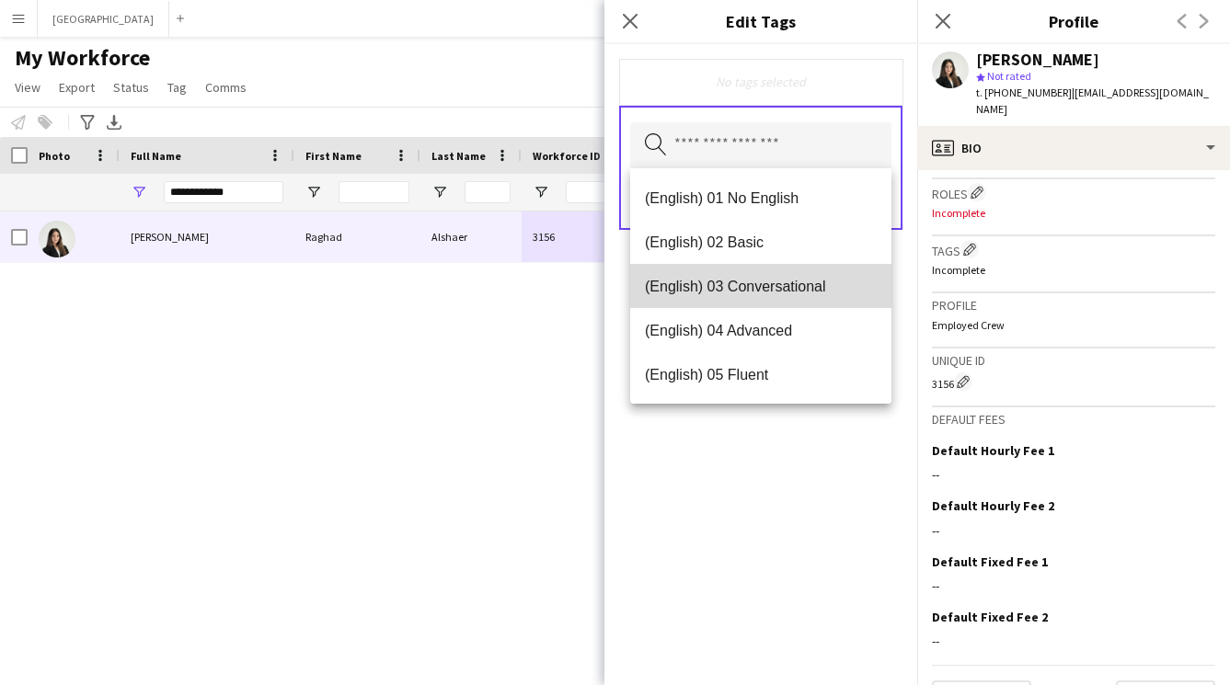
click at [799, 289] on span "(English) 03 Conversational" at bounding box center [761, 286] width 232 height 17
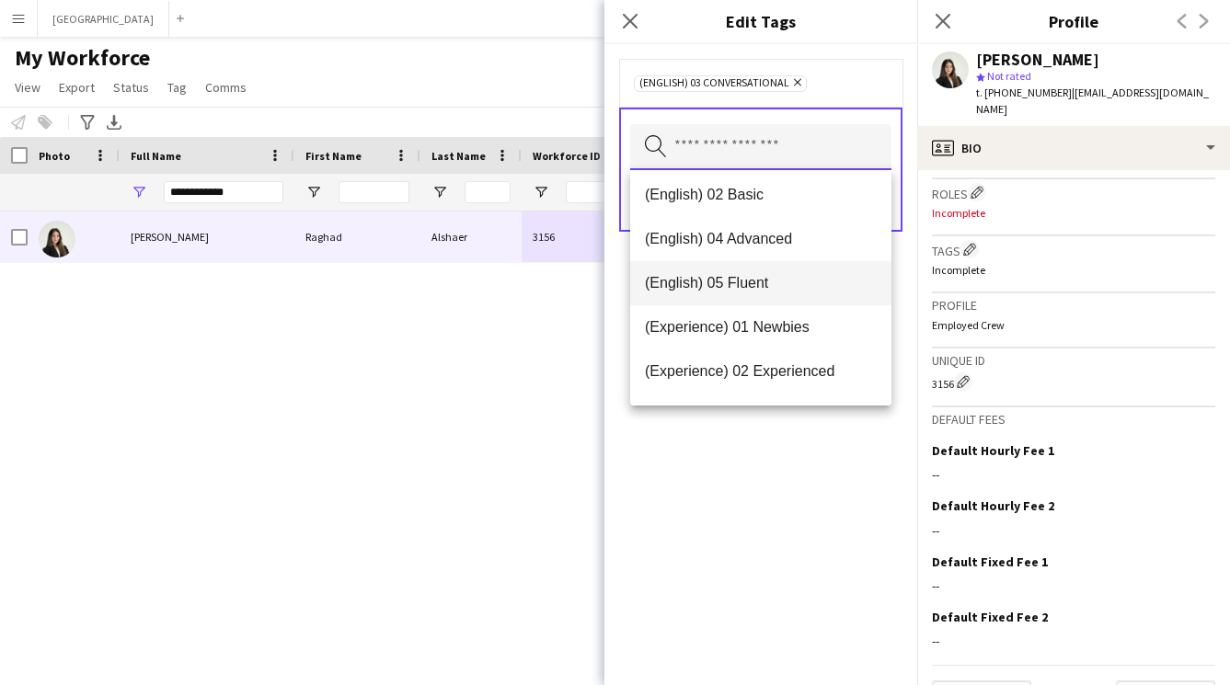
scroll to position [68, 0]
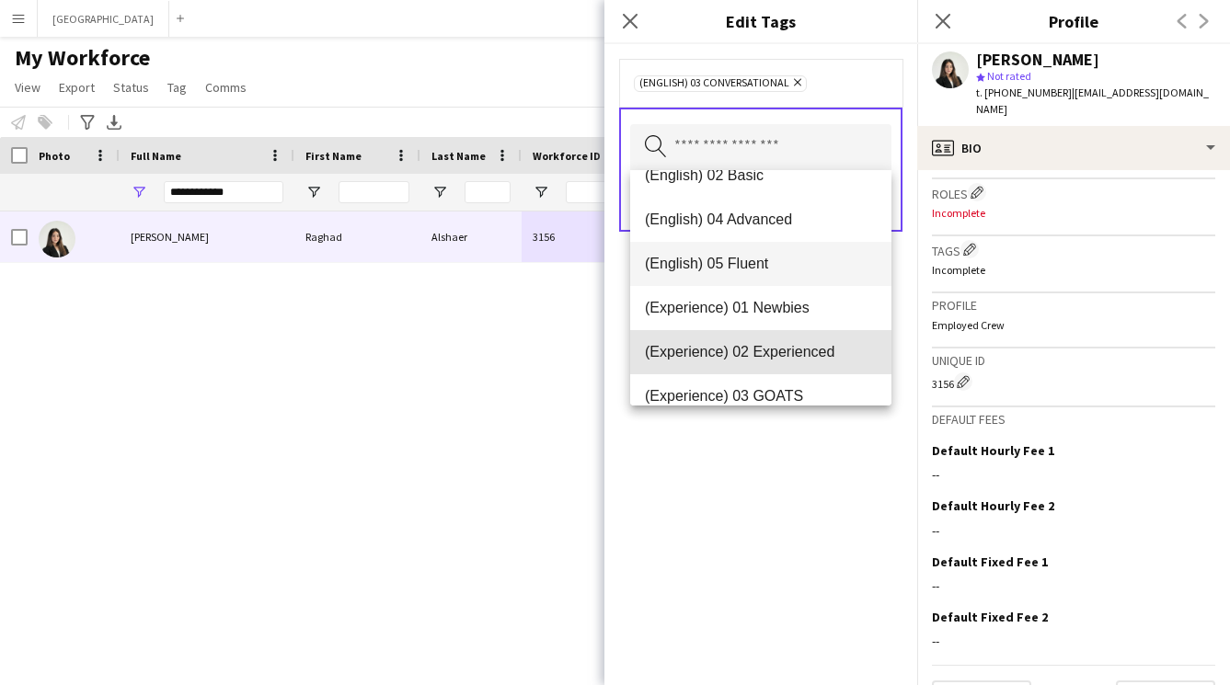
click at [773, 356] on span "(Experience) 02 Experienced" at bounding box center [761, 351] width 232 height 17
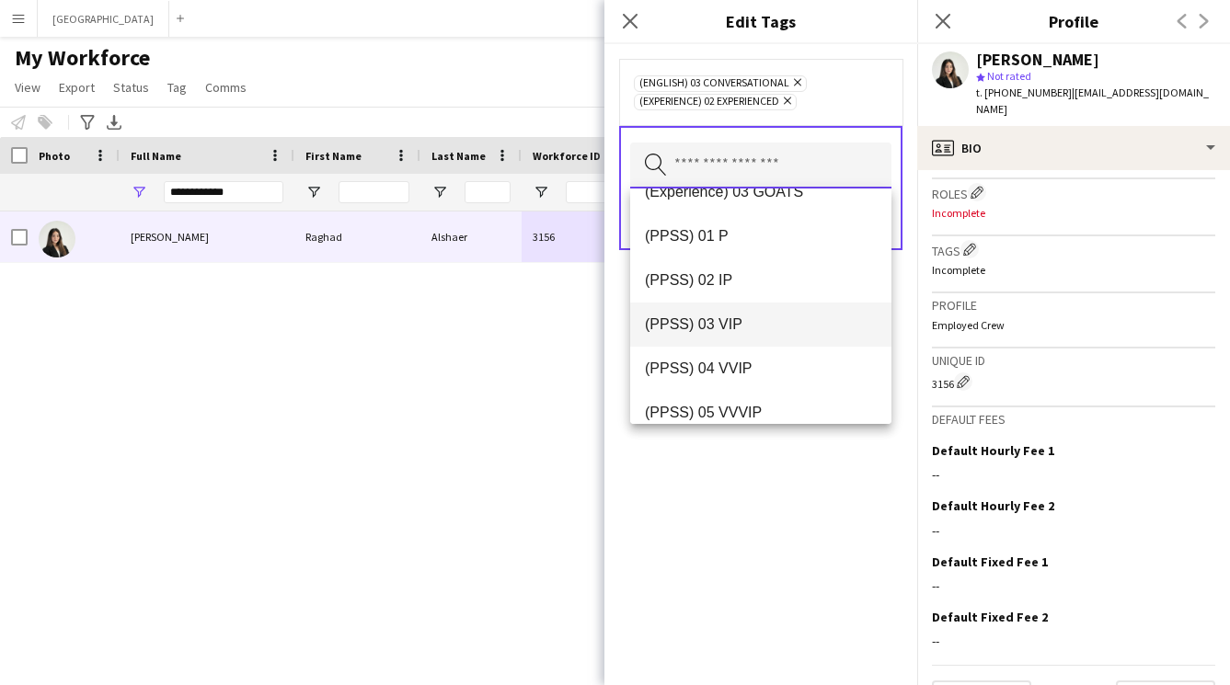
scroll to position [257, 0]
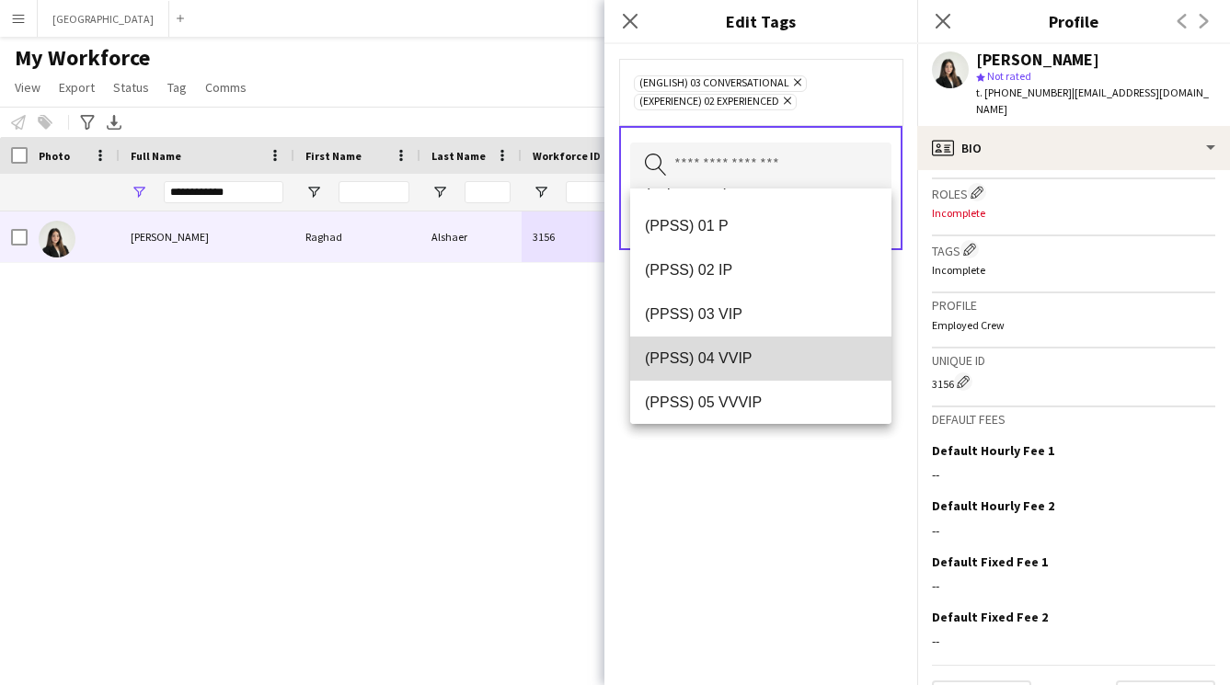
click at [810, 373] on mat-option "(PPSS) 04 VVIP" at bounding box center [760, 359] width 261 height 44
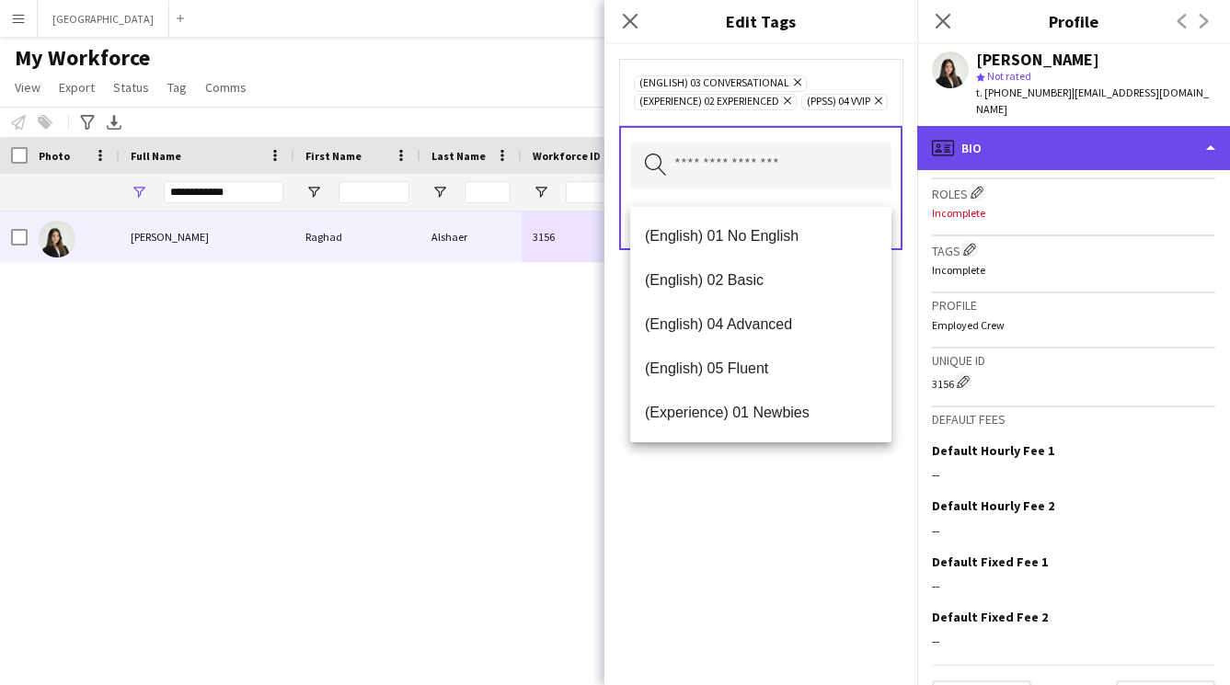
click at [1030, 134] on div "profile Bio" at bounding box center [1073, 148] width 313 height 44
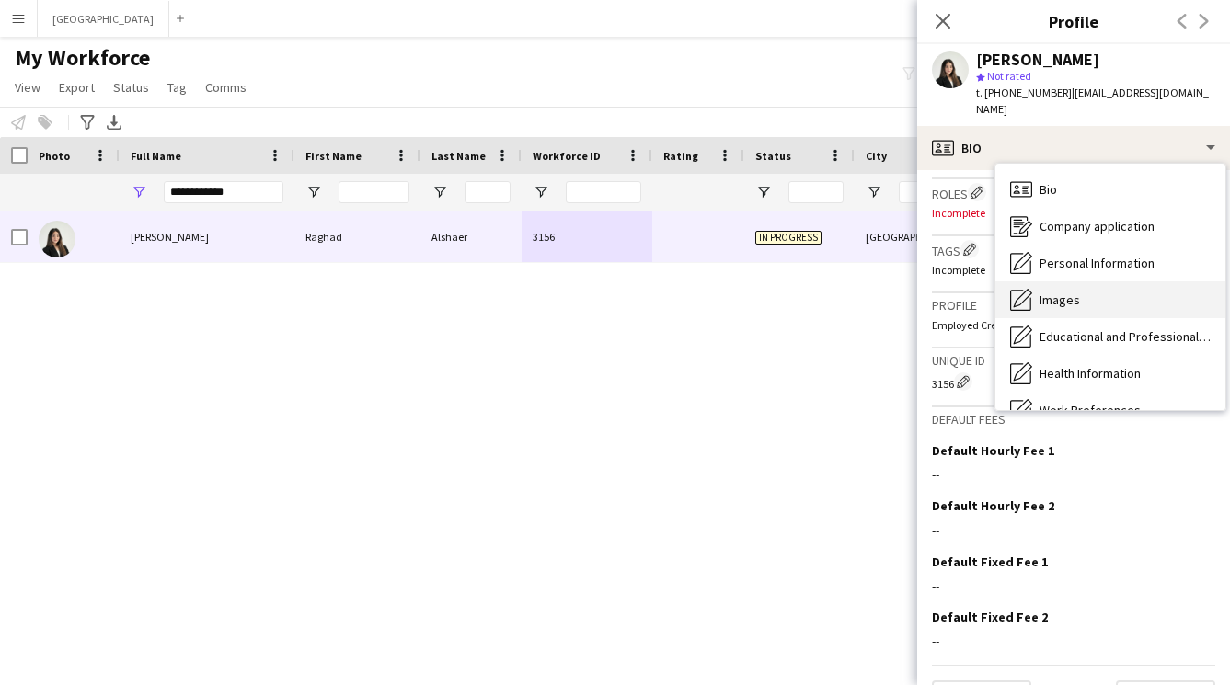
click at [1062, 281] on div "Images Images" at bounding box center [1110, 299] width 230 height 37
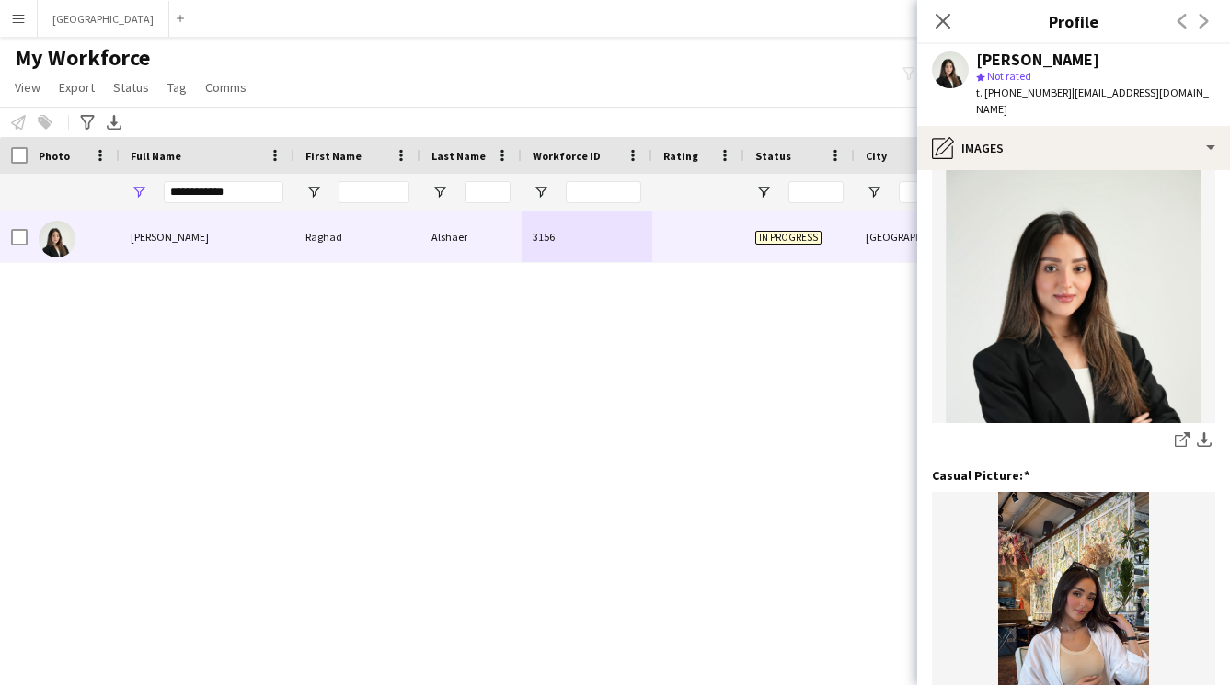
scroll to position [0, 0]
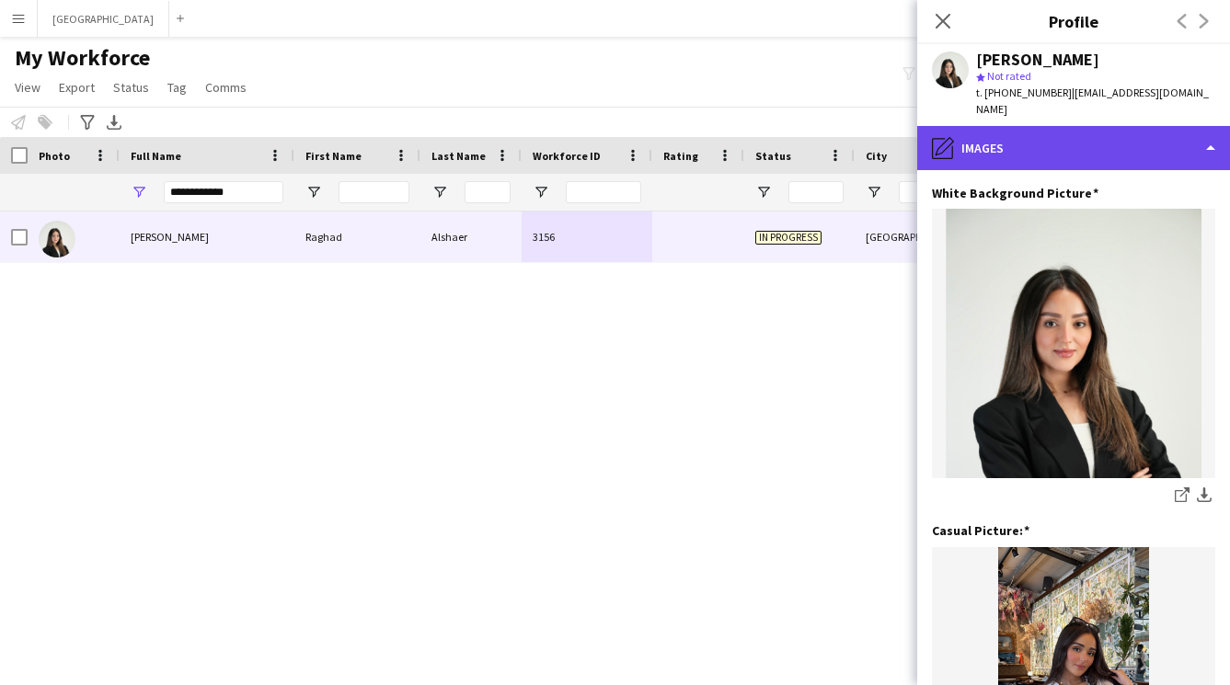
drag, startPoint x: 997, startPoint y: 130, endPoint x: 1021, endPoint y: 143, distance: 27.2
click at [997, 129] on div "pencil4 Images" at bounding box center [1073, 148] width 313 height 44
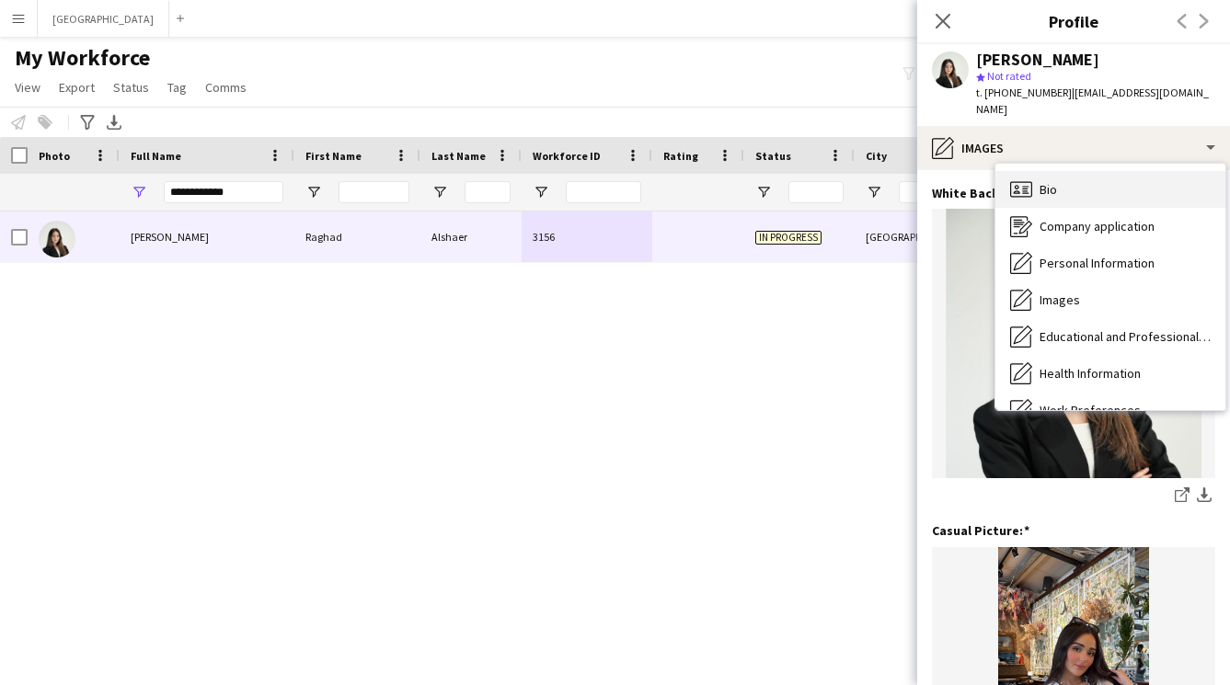
click at [1069, 176] on div "Bio Bio" at bounding box center [1110, 189] width 230 height 37
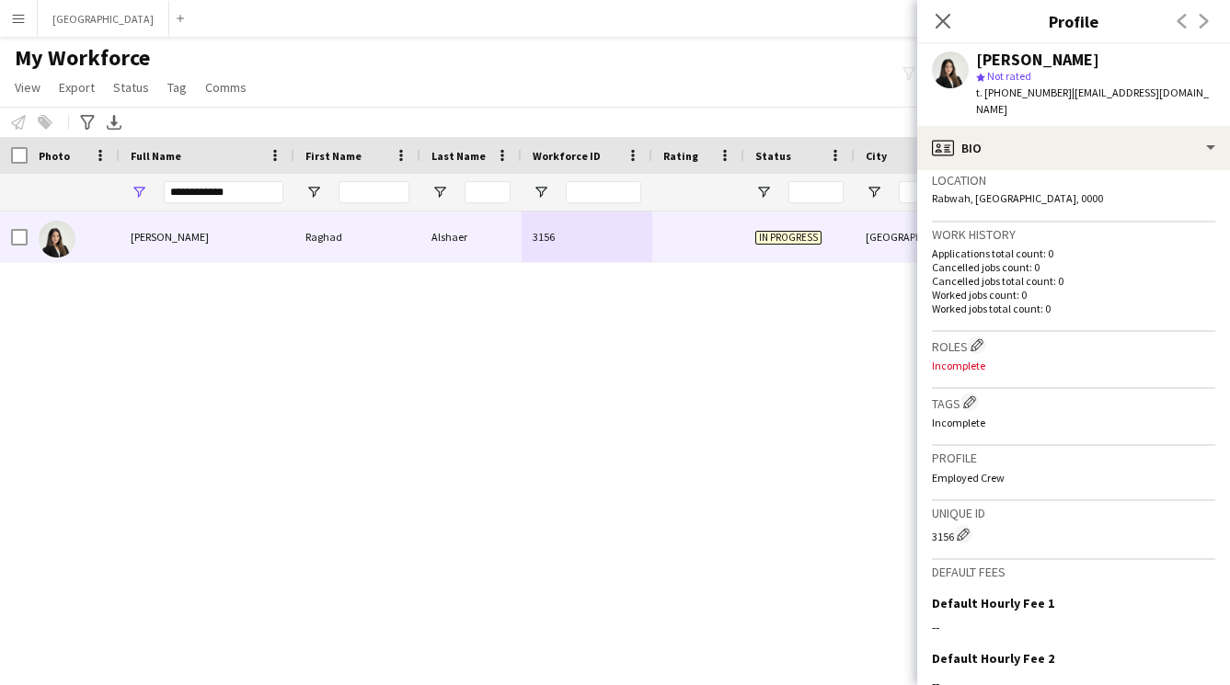
scroll to position [400, 0]
click at [970, 395] on app-icon "Edit crew company tags" at bounding box center [969, 401] width 13 height 13
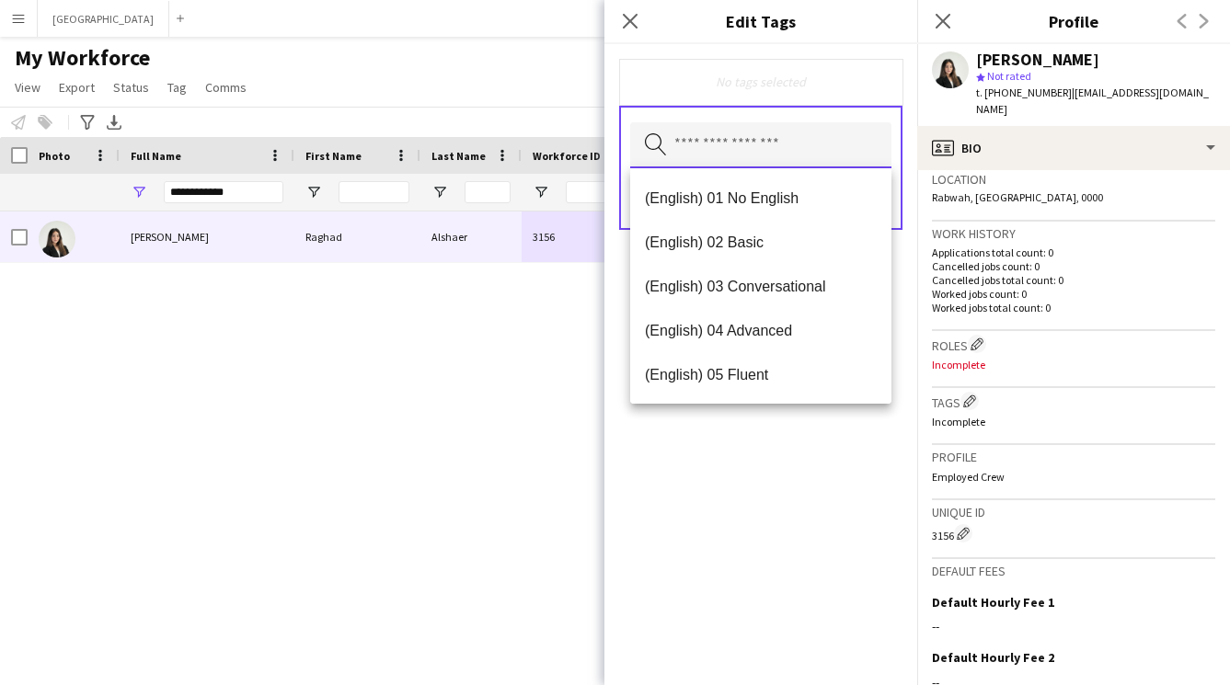
click at [726, 151] on input "text" at bounding box center [760, 145] width 261 height 46
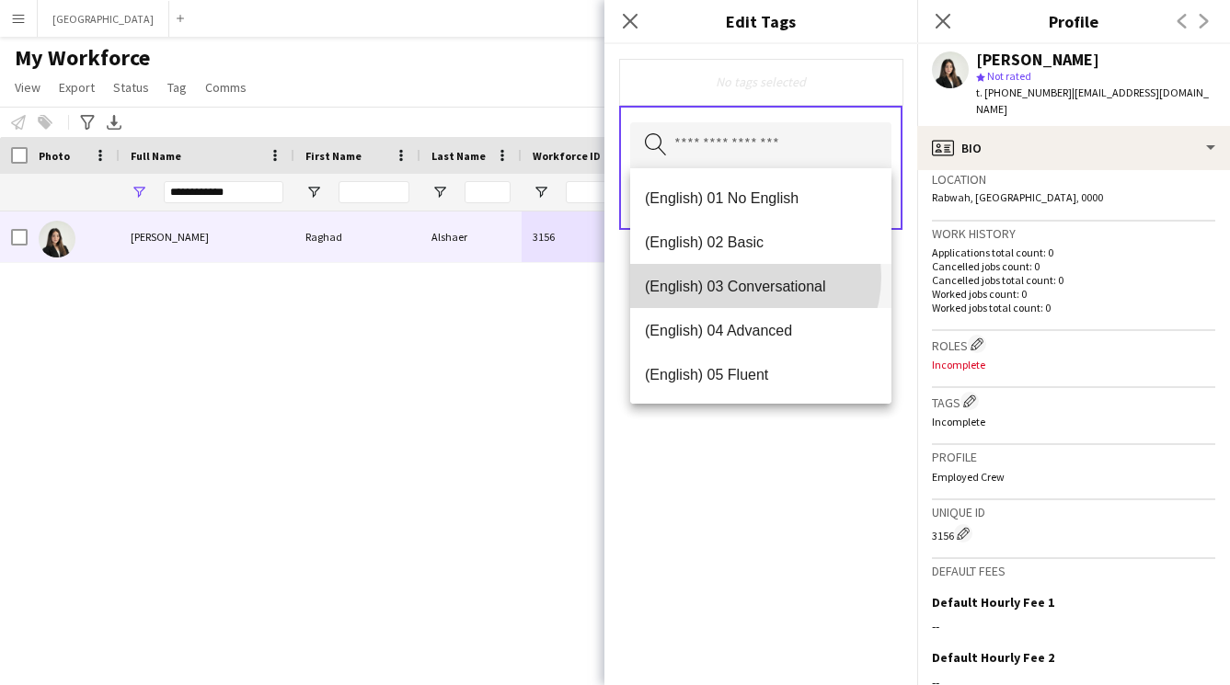
click at [751, 278] on span "(English) 03 Conversational" at bounding box center [761, 286] width 232 height 17
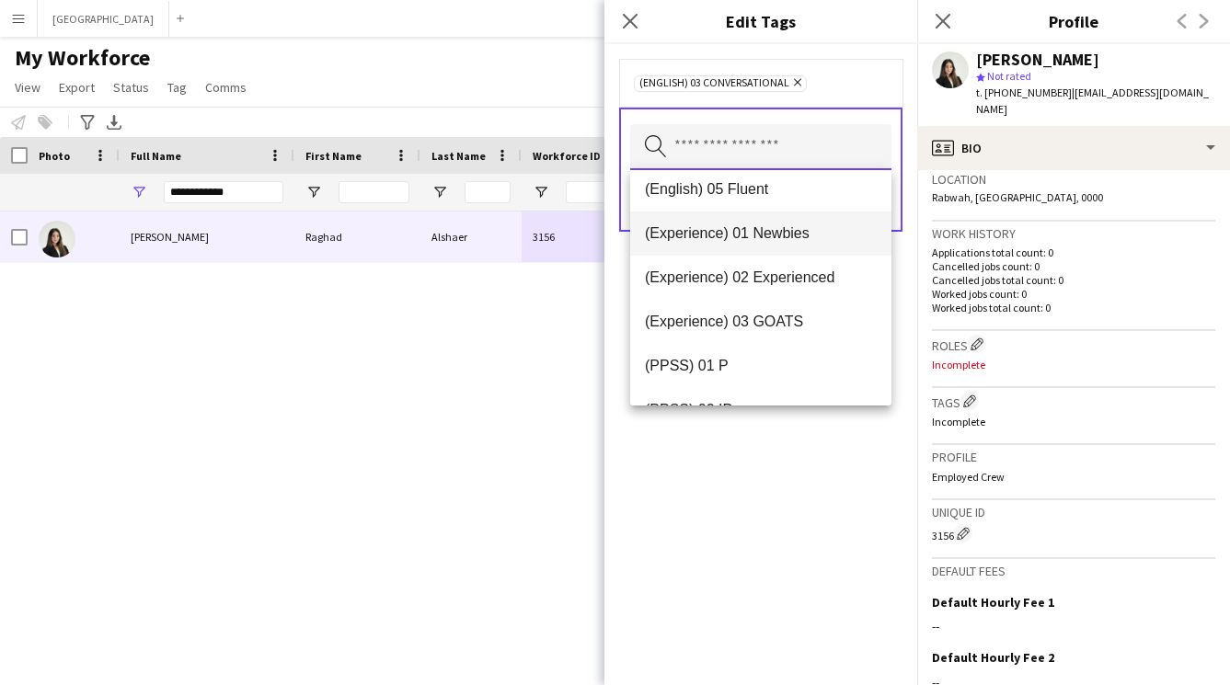
scroll to position [204, 0]
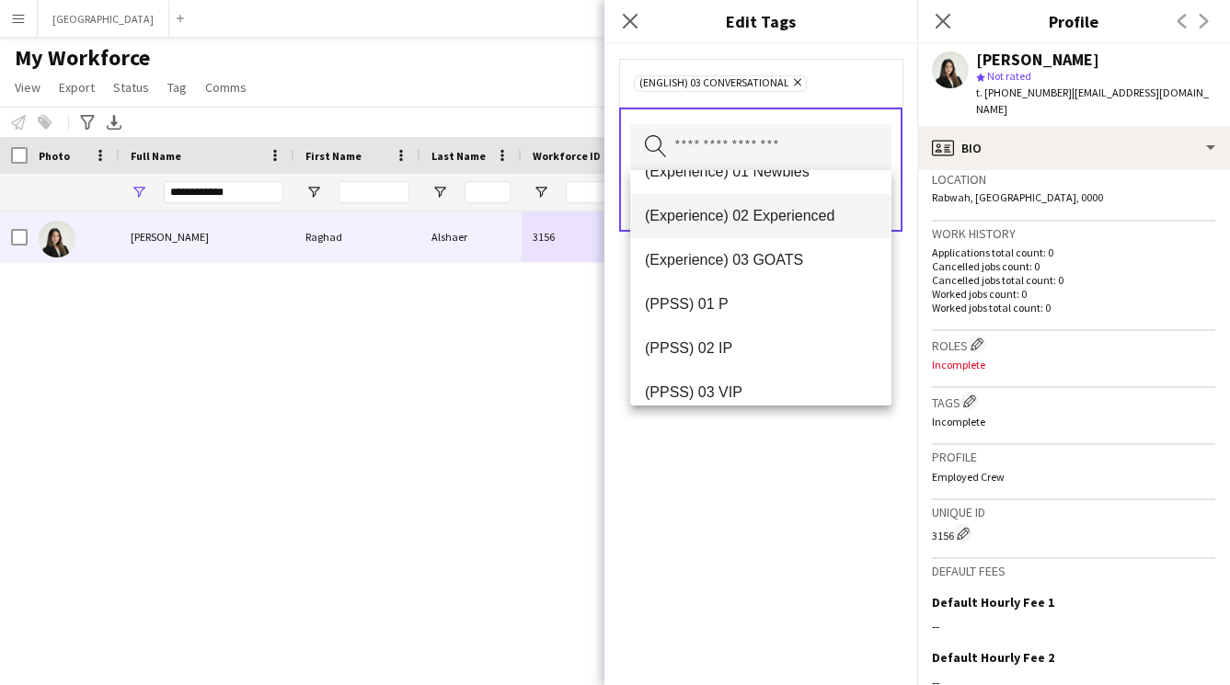
click at [763, 203] on mat-option "(Experience) 02 Experienced" at bounding box center [760, 216] width 261 height 44
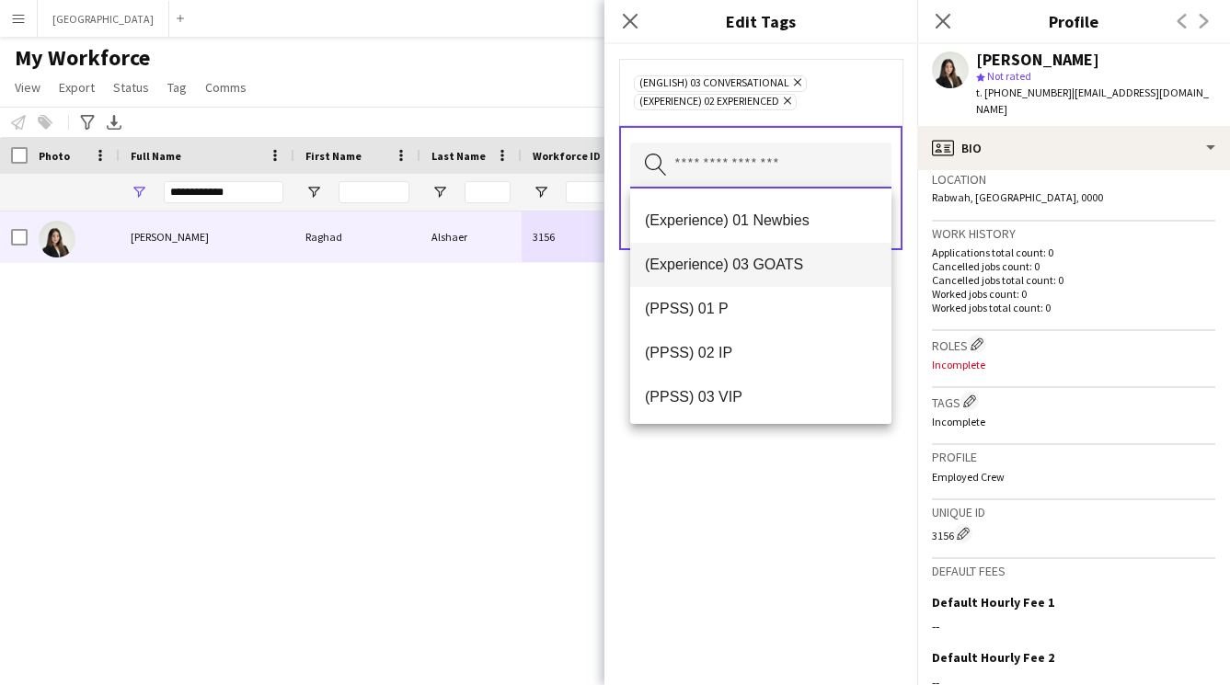
scroll to position [309, 0]
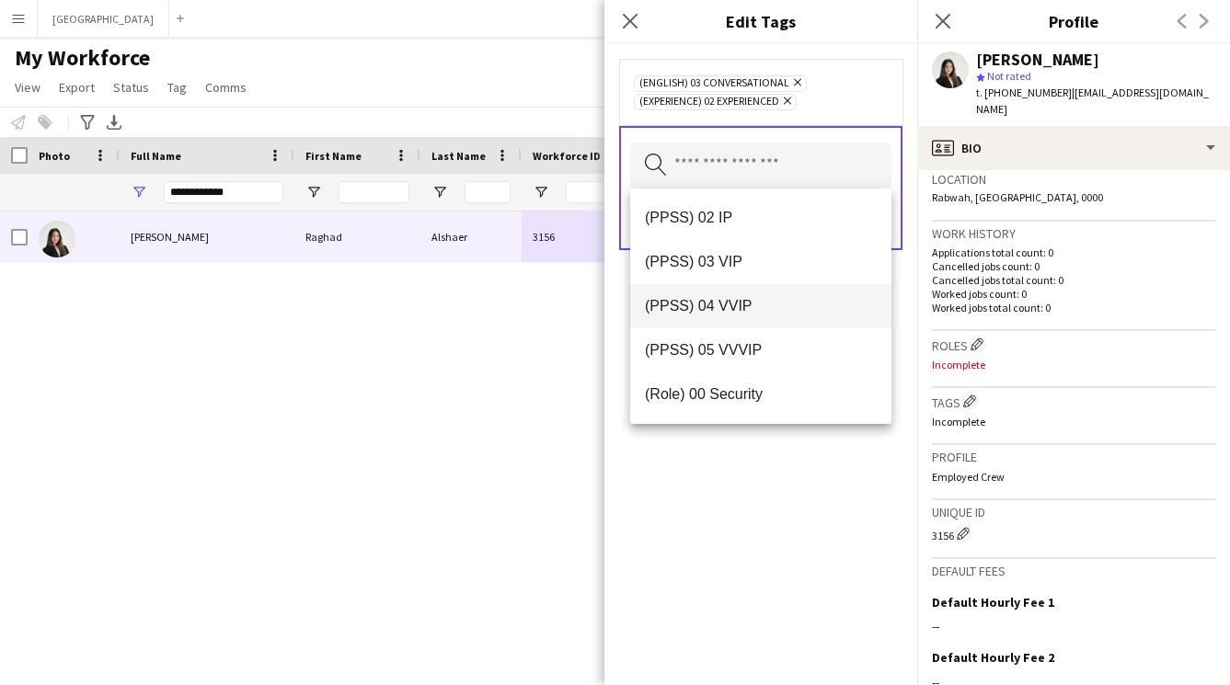
click at [755, 308] on span "(PPSS) 04 VVIP" at bounding box center [761, 305] width 232 height 17
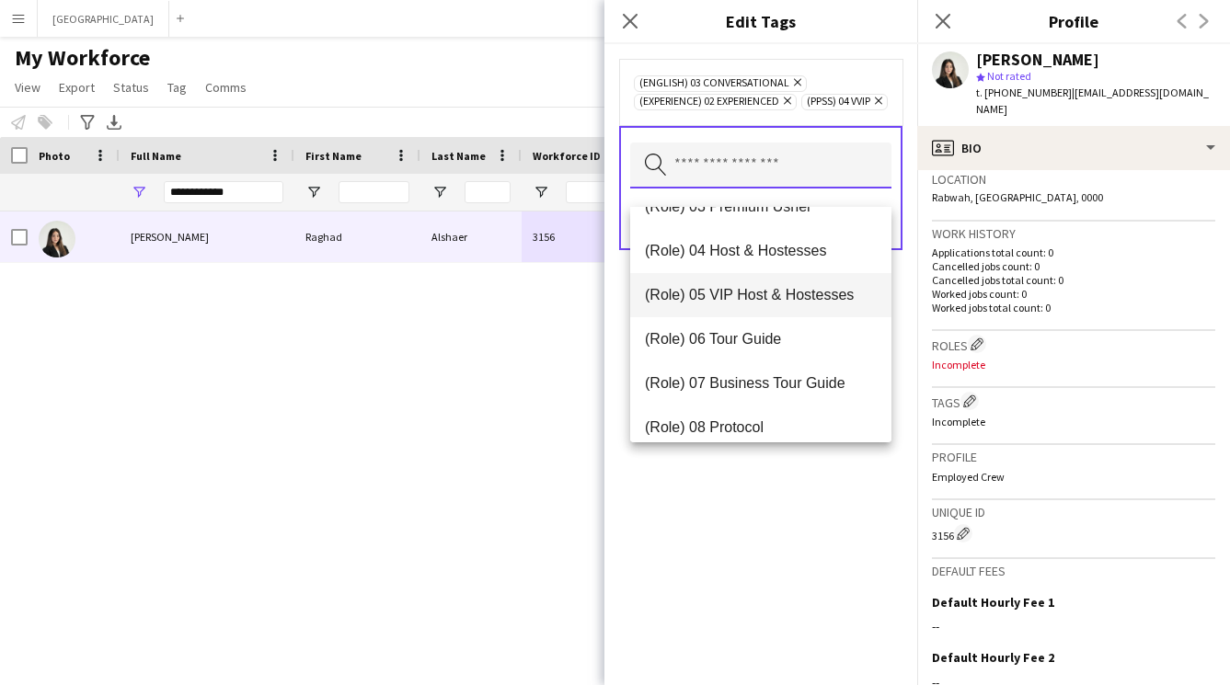
scroll to position [601, 0]
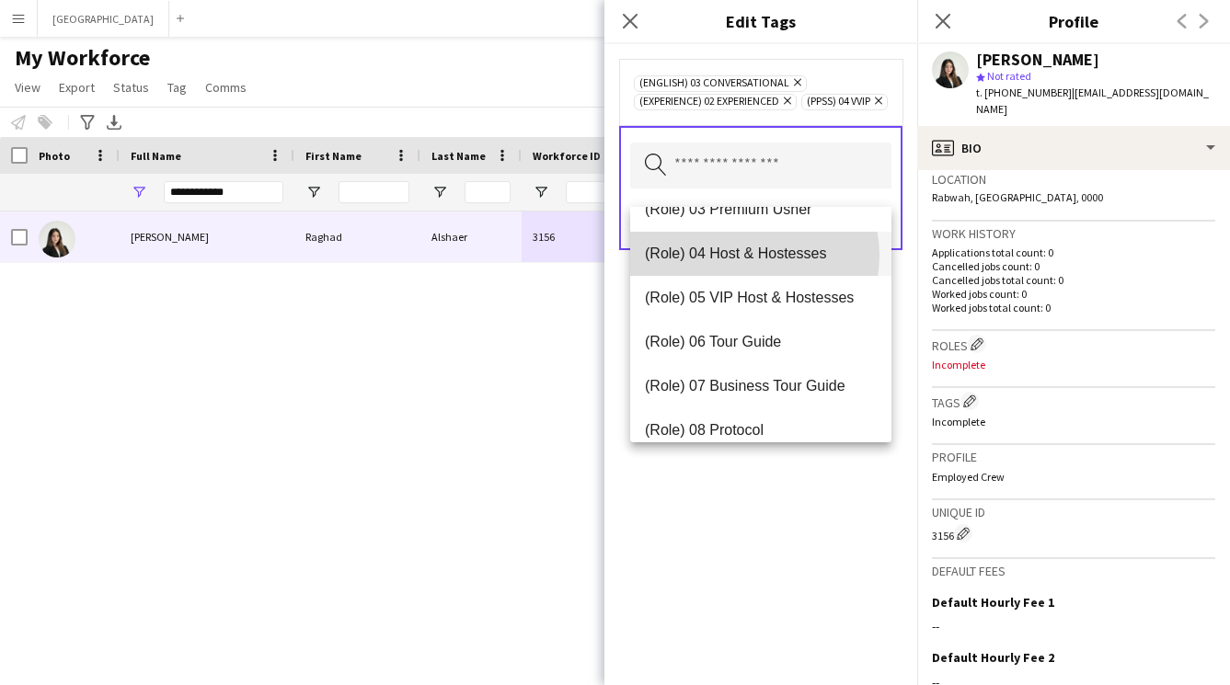
click at [746, 256] on span "(Role) 04 Host & Hostesses" at bounding box center [761, 253] width 232 height 17
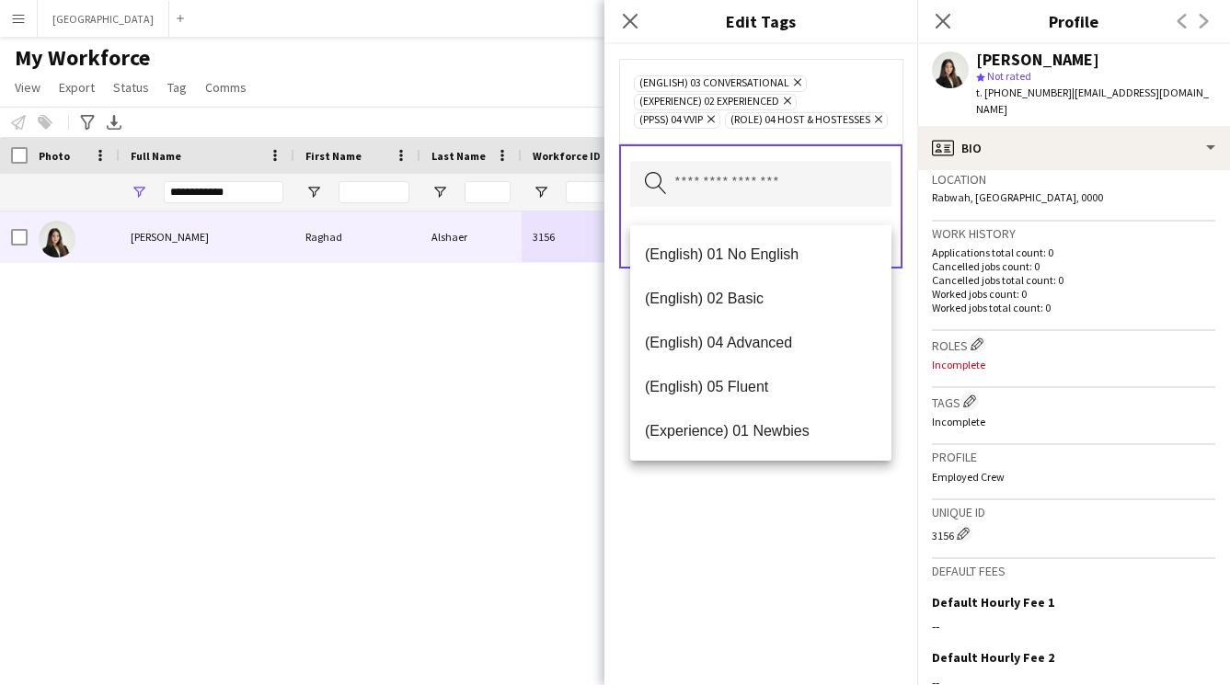
click at [787, 551] on div "(English) 03 Conversational Remove (Experience) 02 Experienced Remove (PPSS) 04…" at bounding box center [760, 364] width 313 height 641
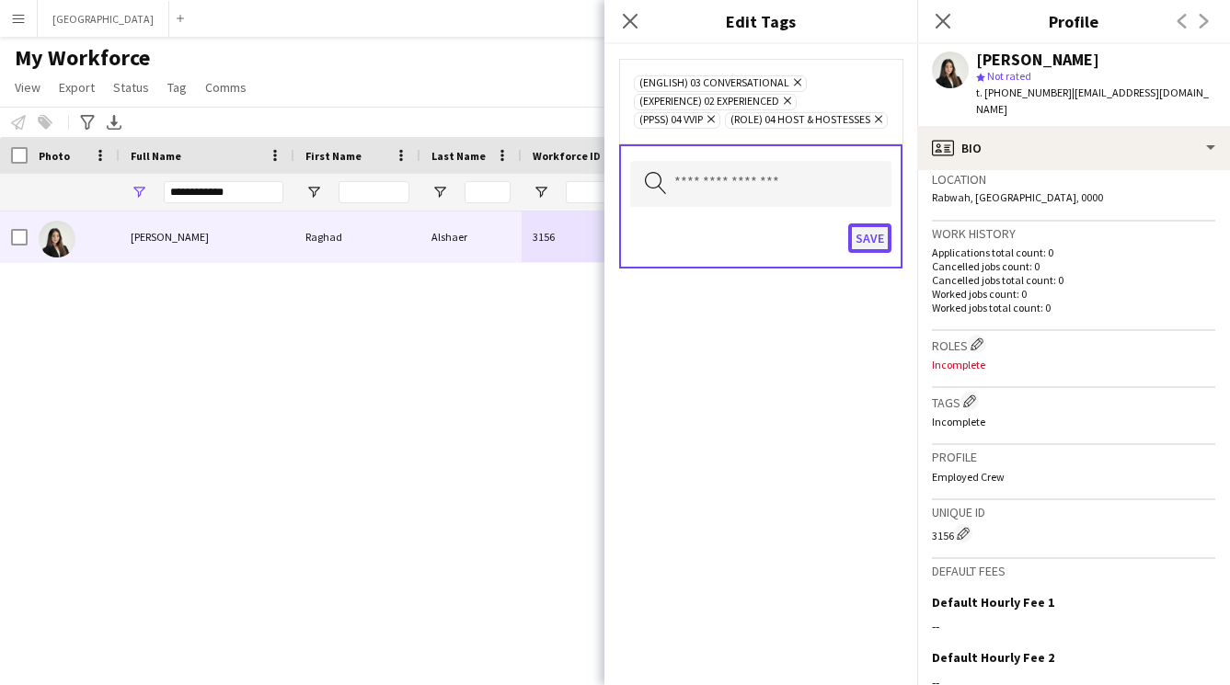
click at [876, 253] on button "Save" at bounding box center [869, 237] width 43 height 29
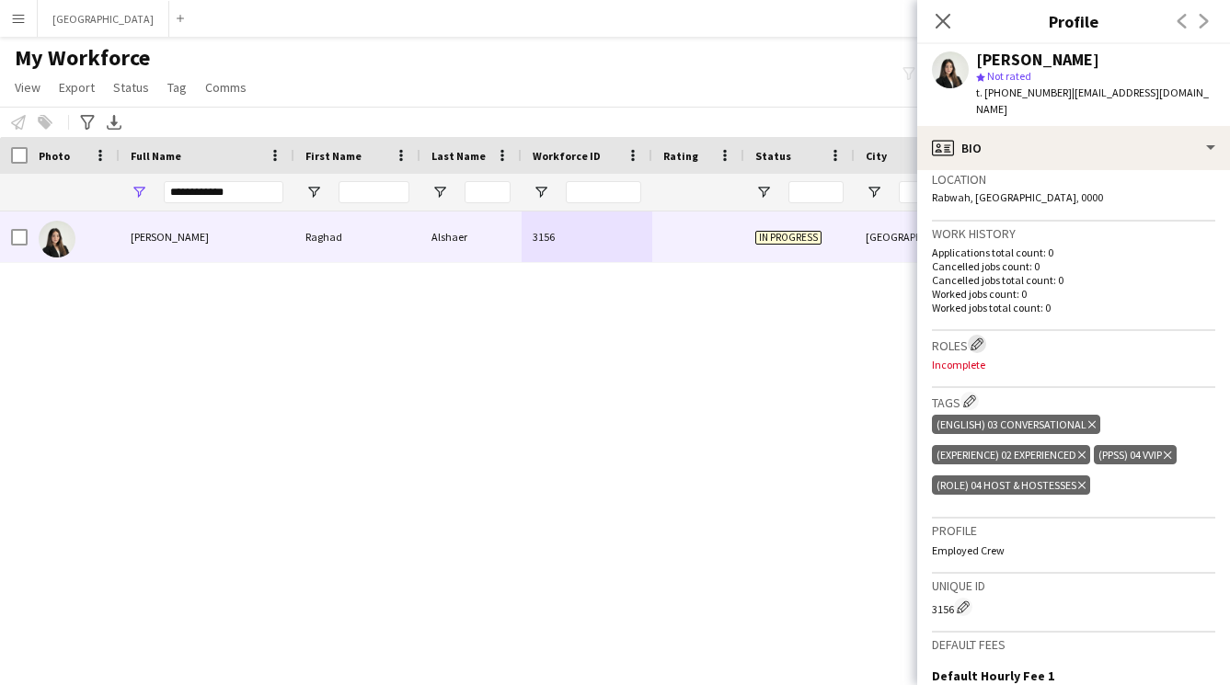
click at [973, 338] on app-icon "Edit crew company roles" at bounding box center [976, 344] width 13 height 13
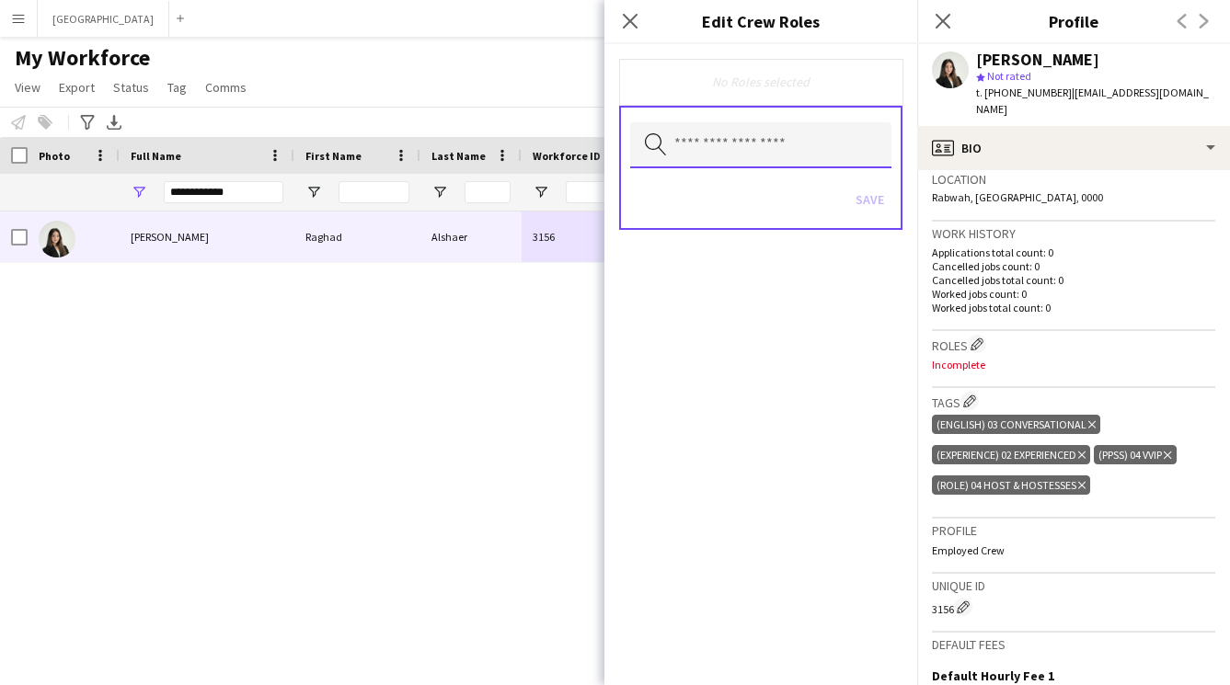
click at [767, 161] on input "text" at bounding box center [760, 145] width 261 height 46
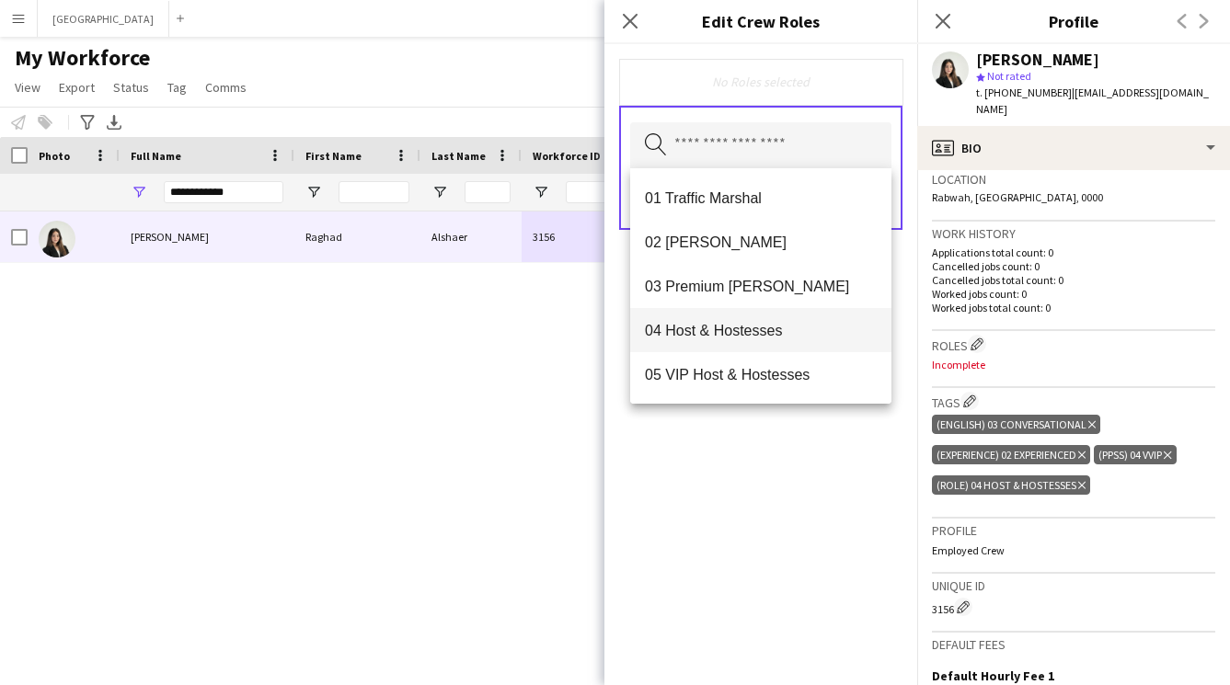
click at [719, 338] on span "04 Host & Hostesses" at bounding box center [761, 330] width 232 height 17
drag, startPoint x: 767, startPoint y: 552, endPoint x: 772, endPoint y: 516, distance: 36.2
click at [768, 552] on div "04 Host & Hostesses Remove Search by role type Save" at bounding box center [760, 364] width 313 height 641
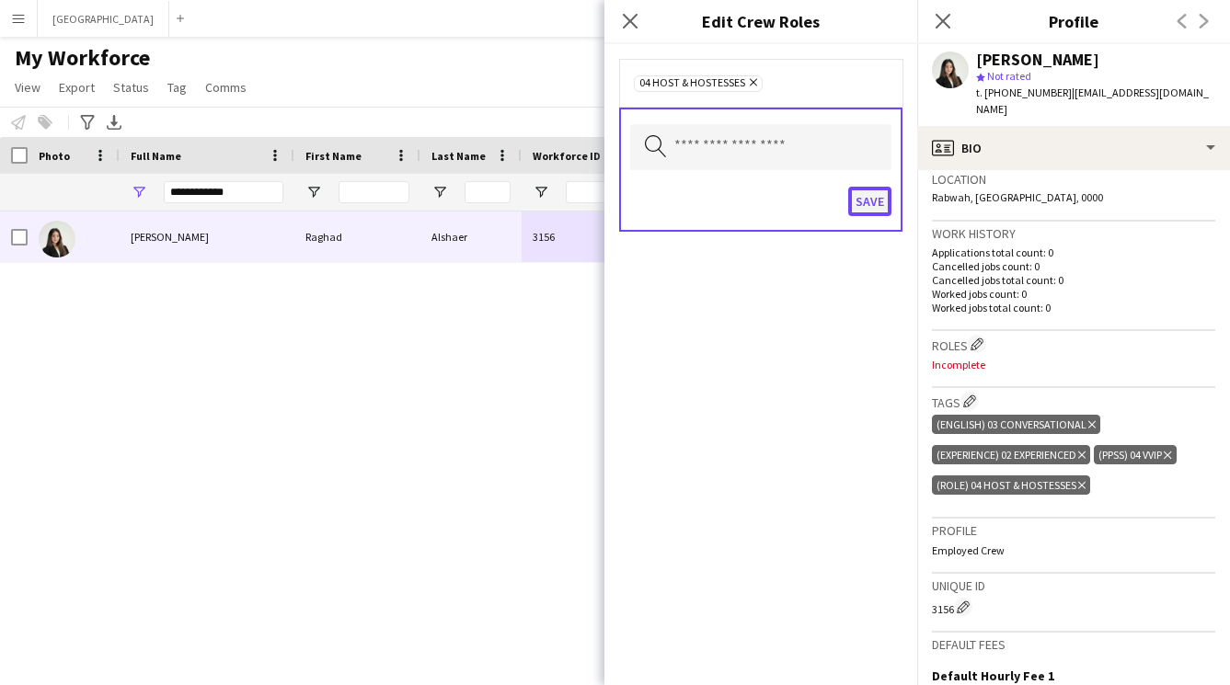
click at [882, 199] on button "Save" at bounding box center [869, 201] width 43 height 29
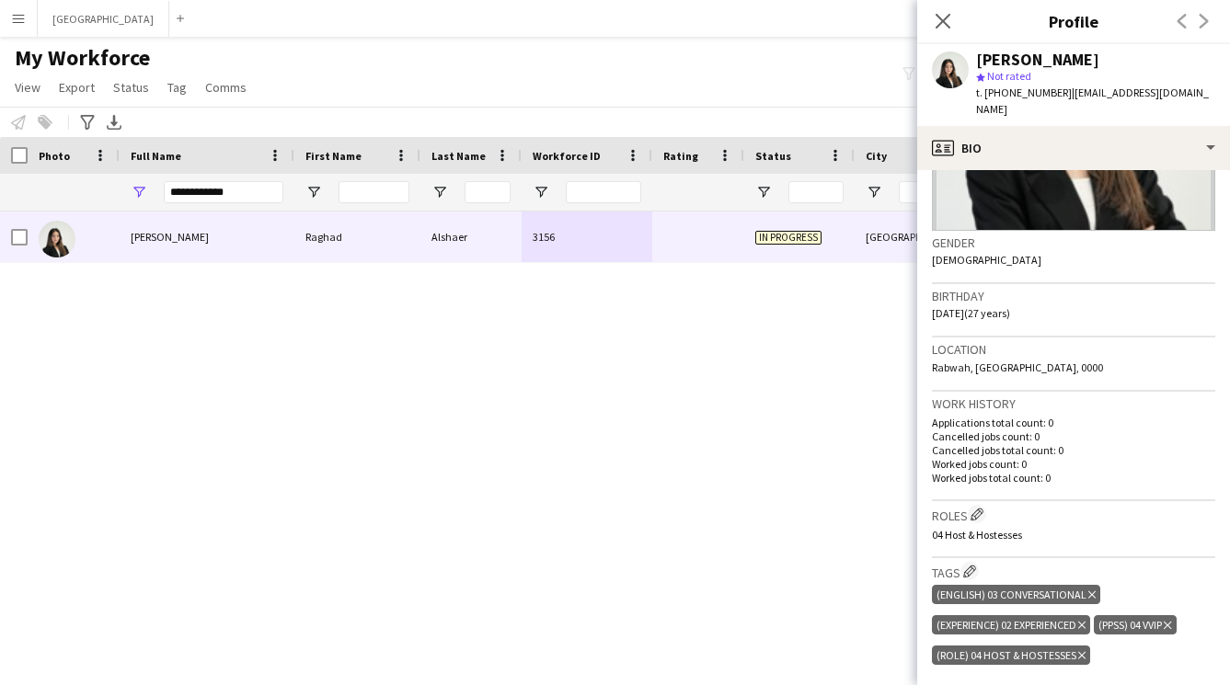
scroll to position [0, 0]
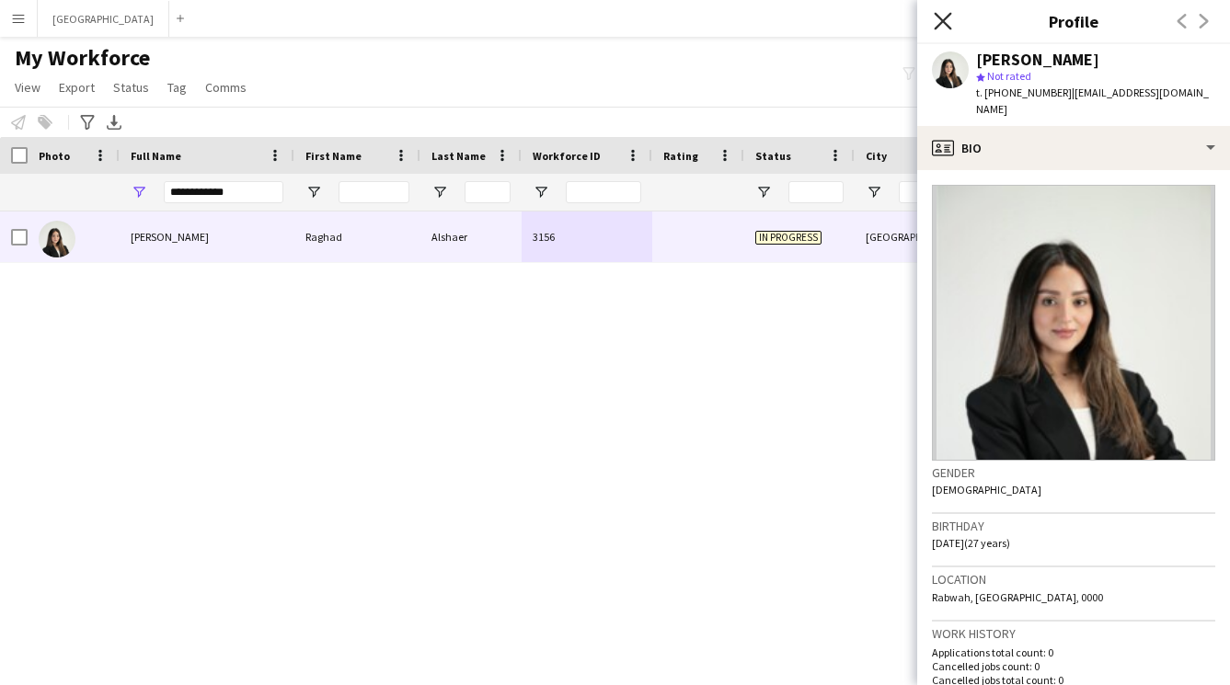
click at [945, 17] on icon at bounding box center [941, 20] width 17 height 17
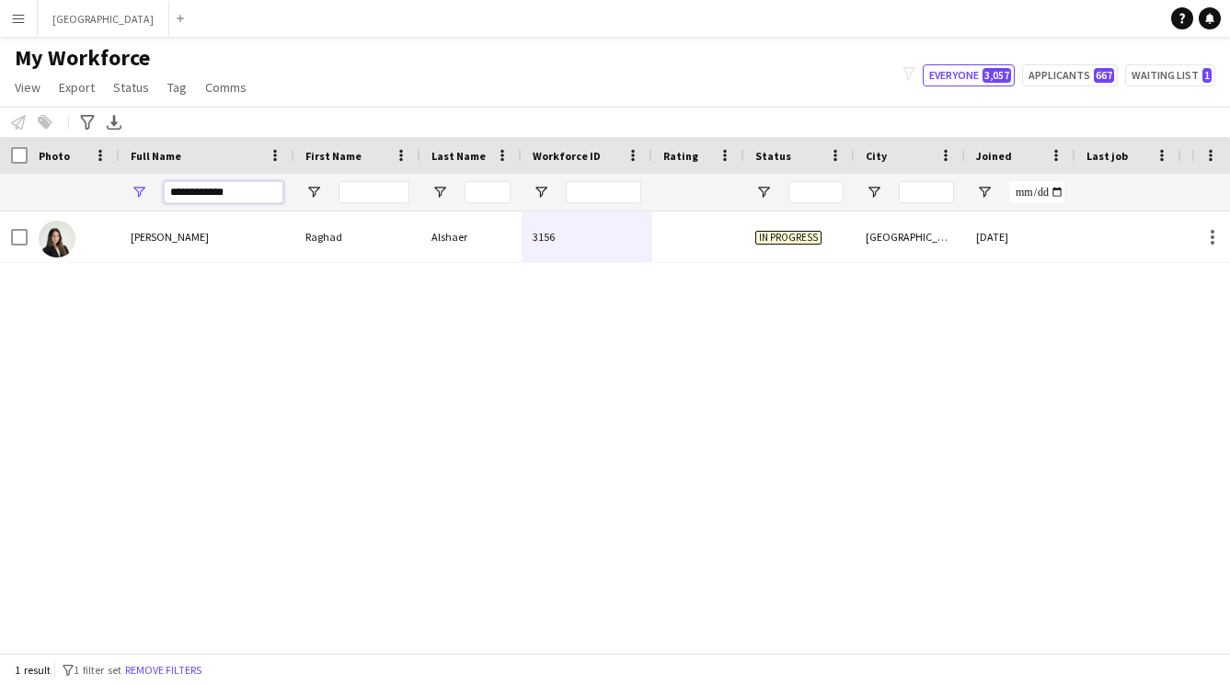
click at [255, 199] on input "**********" at bounding box center [224, 192] width 120 height 22
type input "*"
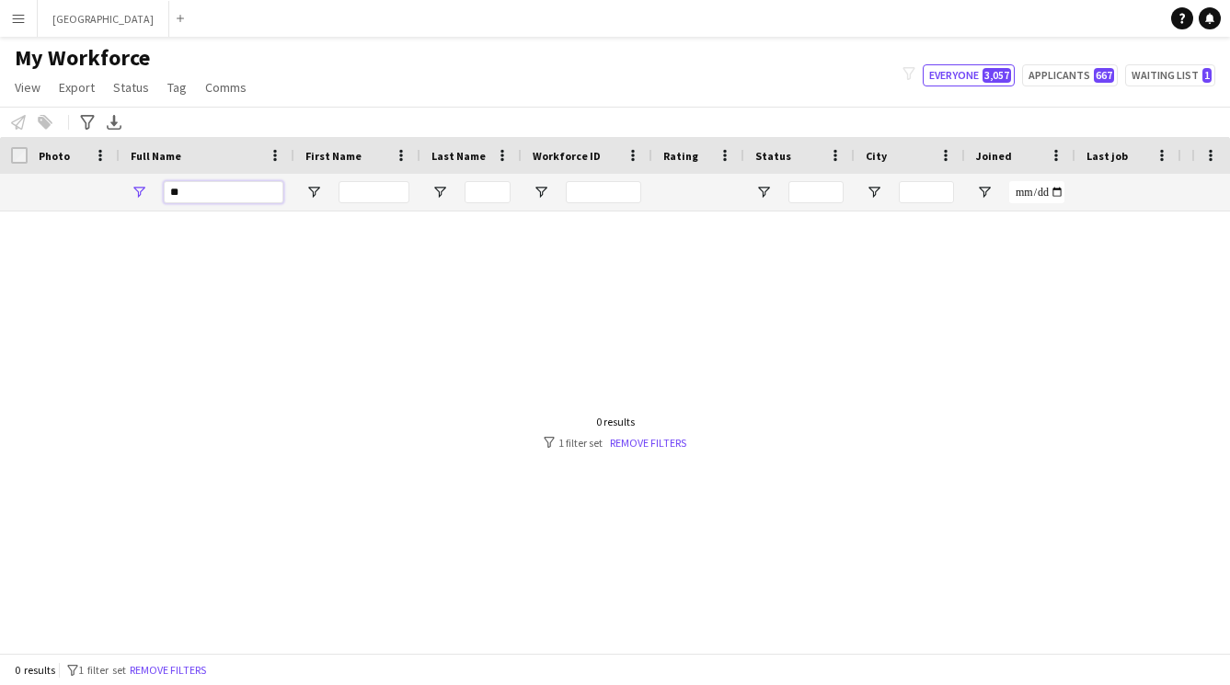
type input "*"
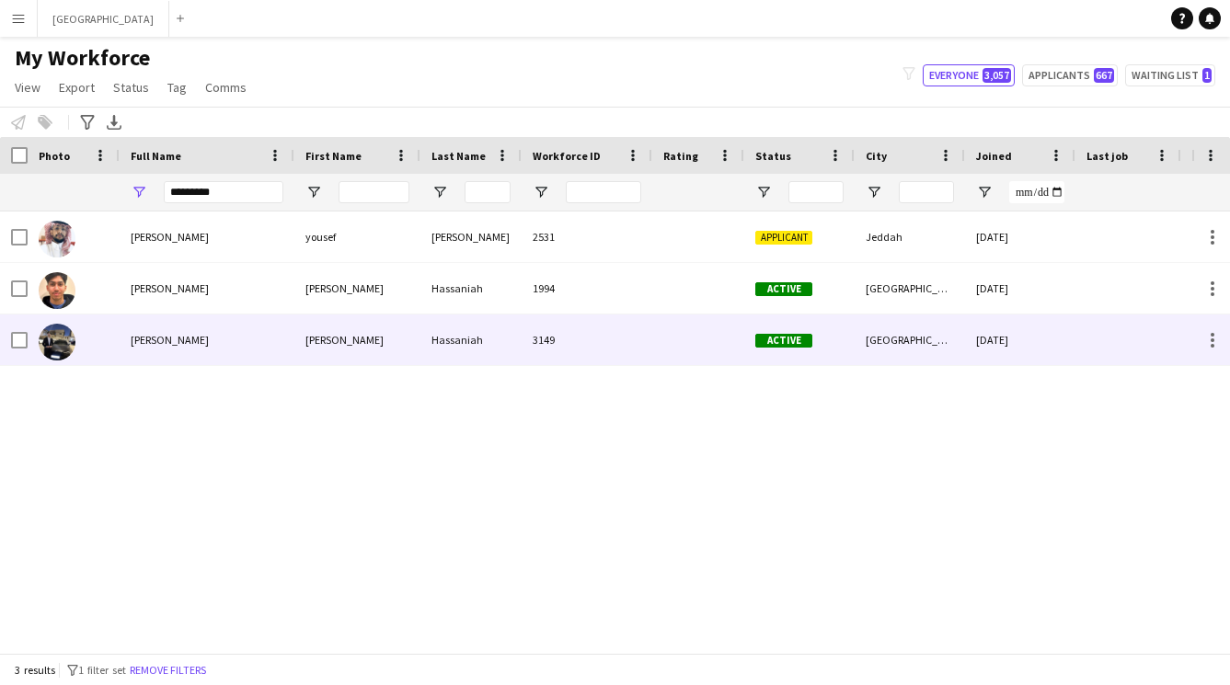
click at [285, 333] on div "Yousef Hassaniah" at bounding box center [207, 340] width 175 height 51
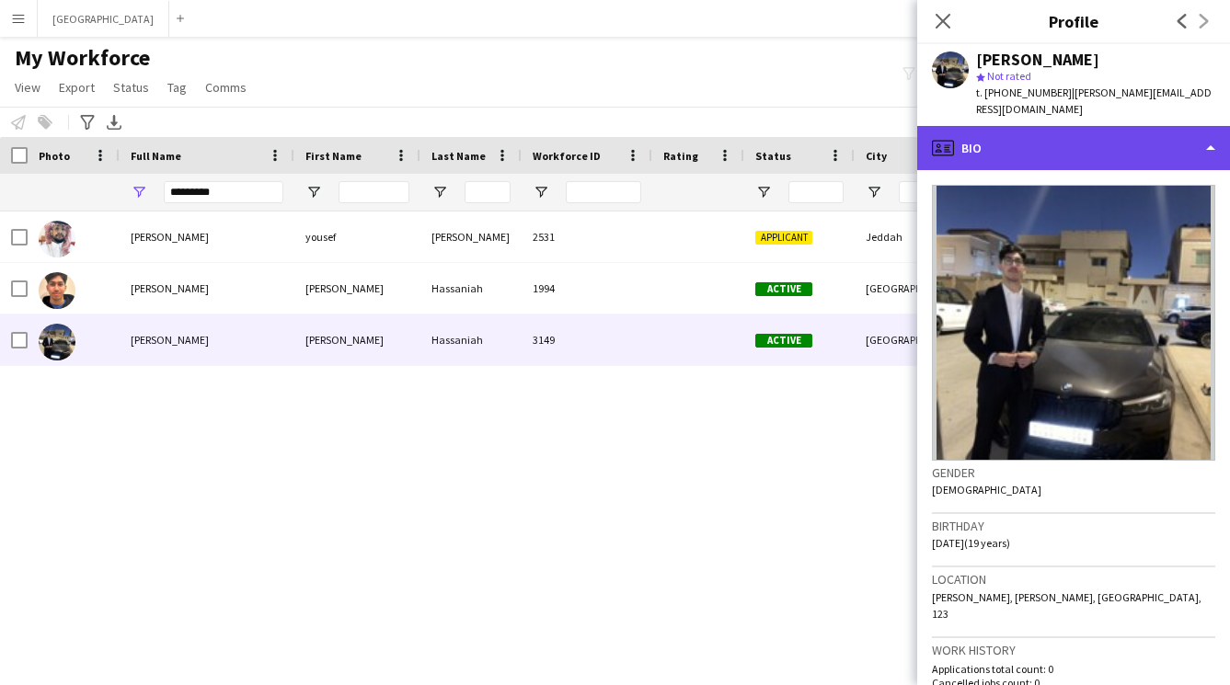
click at [1061, 146] on div "profile Bio" at bounding box center [1073, 148] width 313 height 44
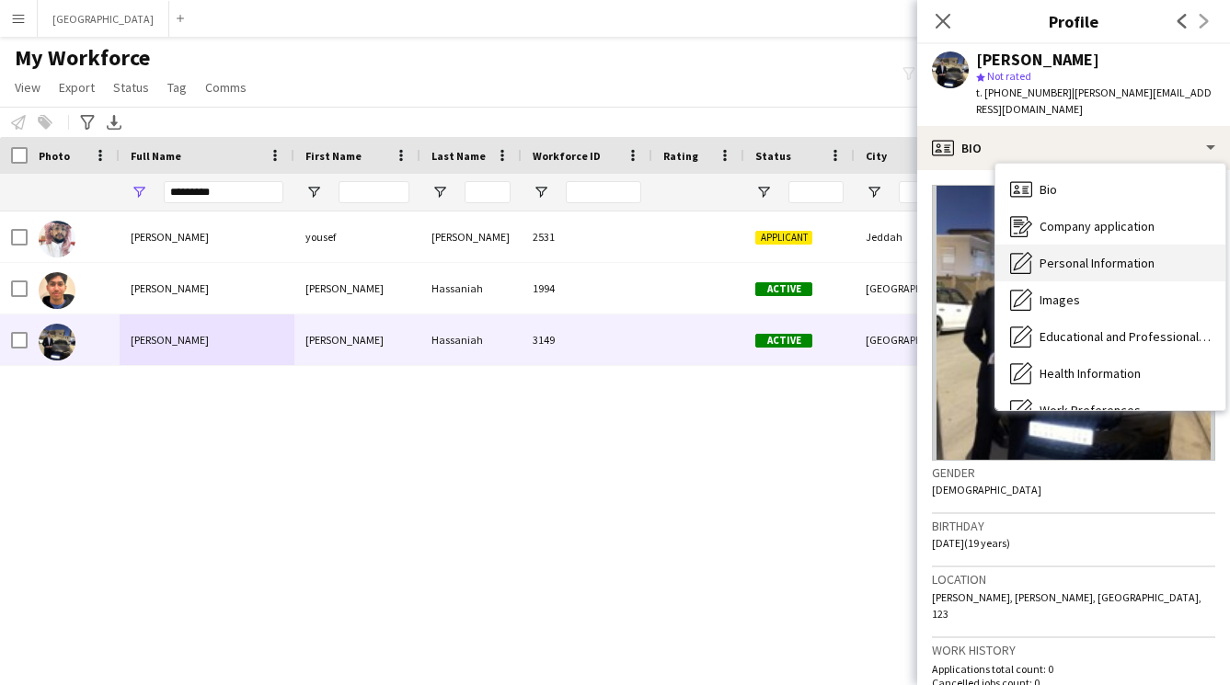
click at [1042, 245] on div "Personal Information Personal Information" at bounding box center [1110, 263] width 230 height 37
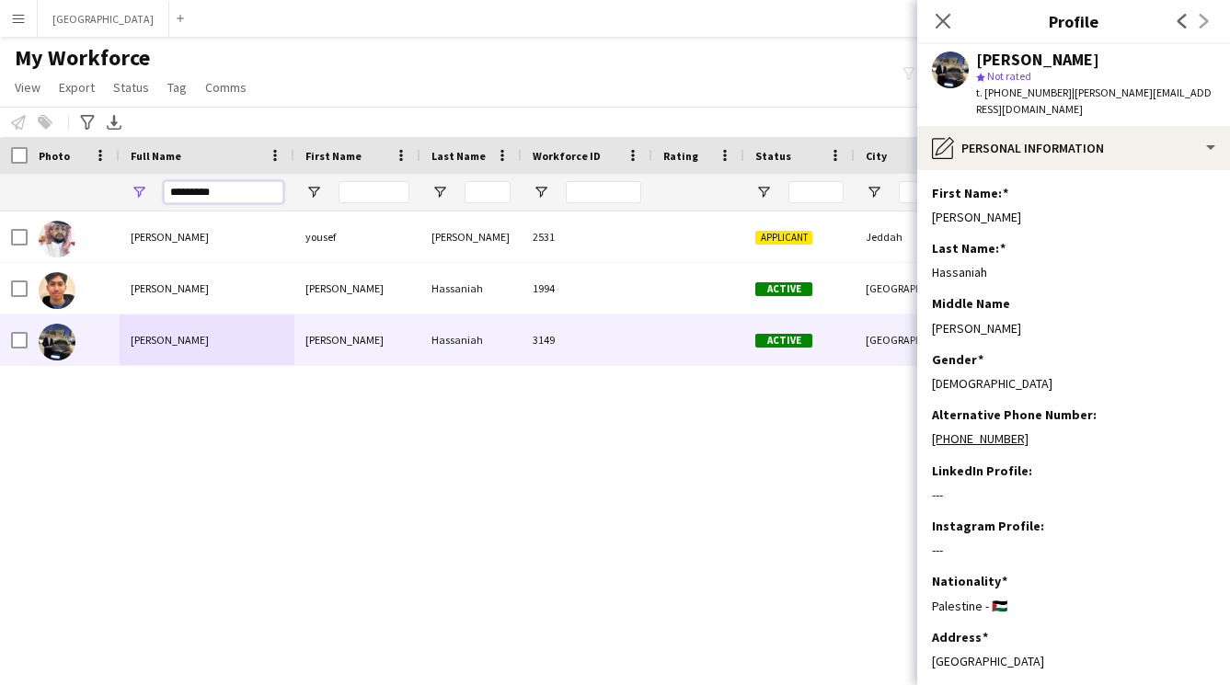
click at [246, 188] on input "*********" at bounding box center [224, 192] width 120 height 22
type input "*"
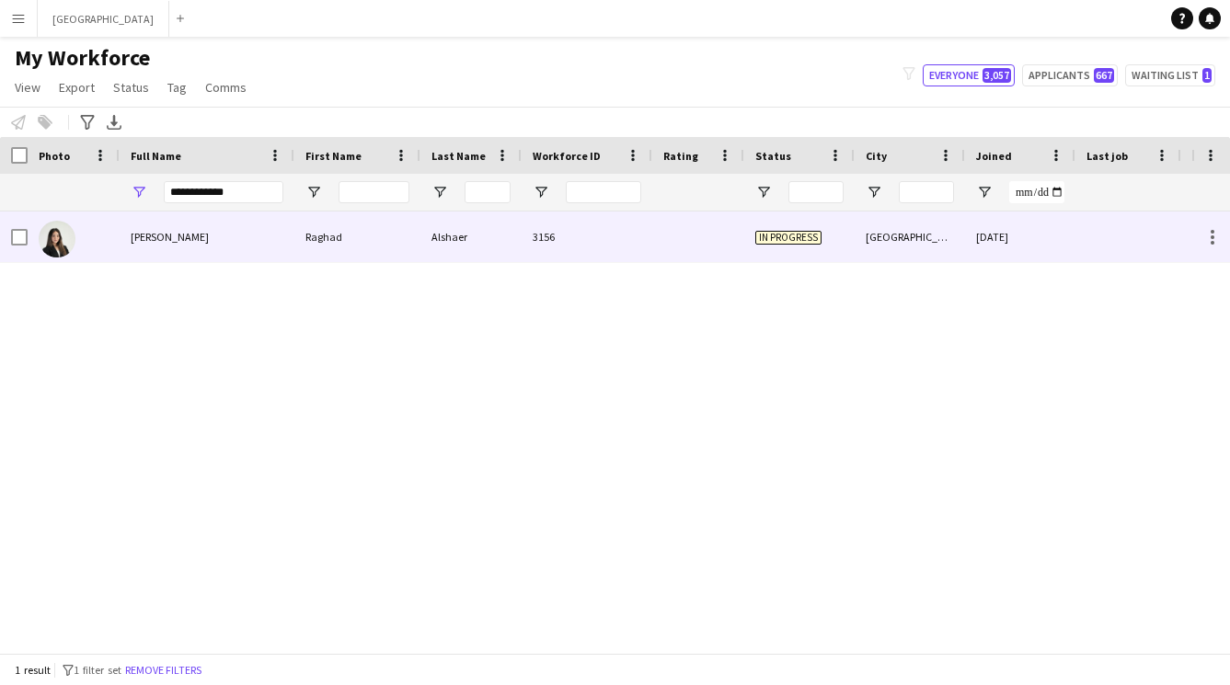
click at [269, 228] on div "[PERSON_NAME]" at bounding box center [207, 237] width 175 height 51
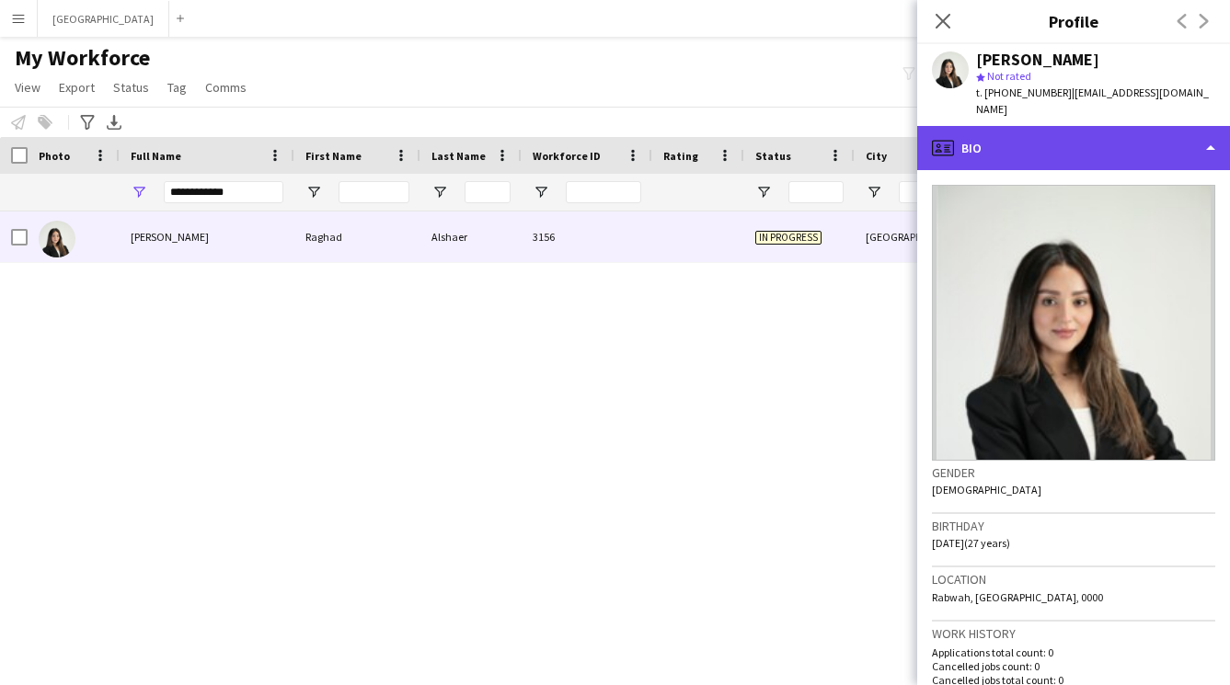
click at [1134, 126] on div "profile Bio" at bounding box center [1073, 148] width 313 height 44
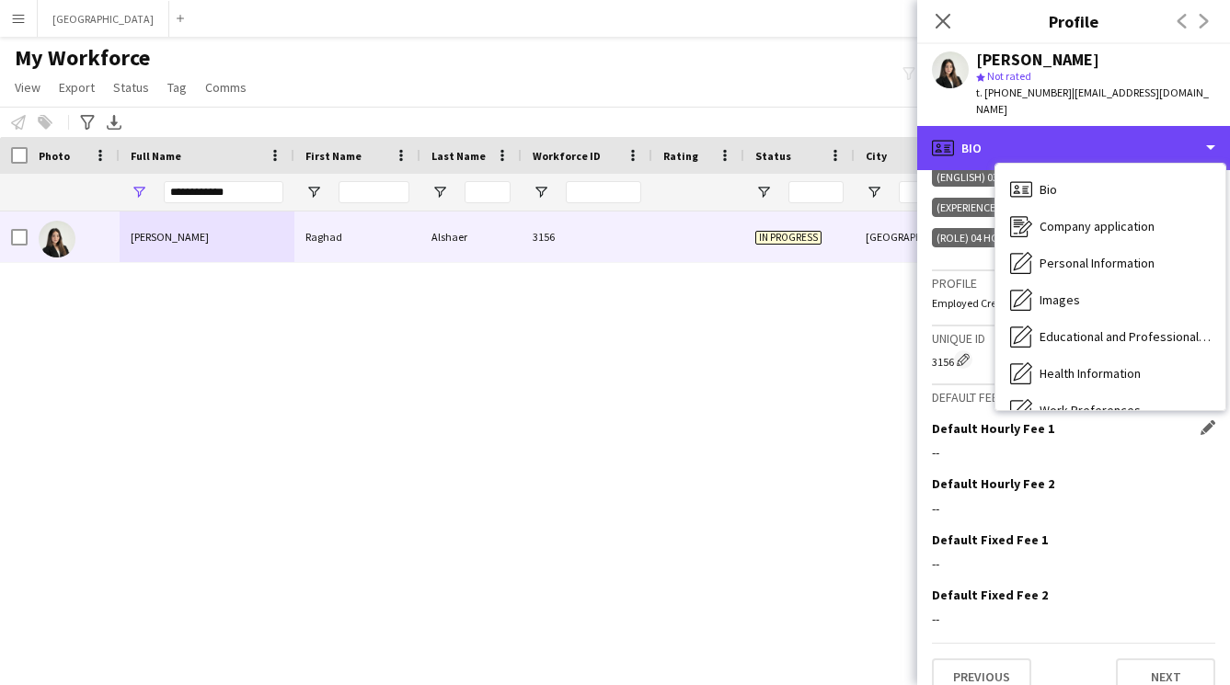
scroll to position [656, 0]
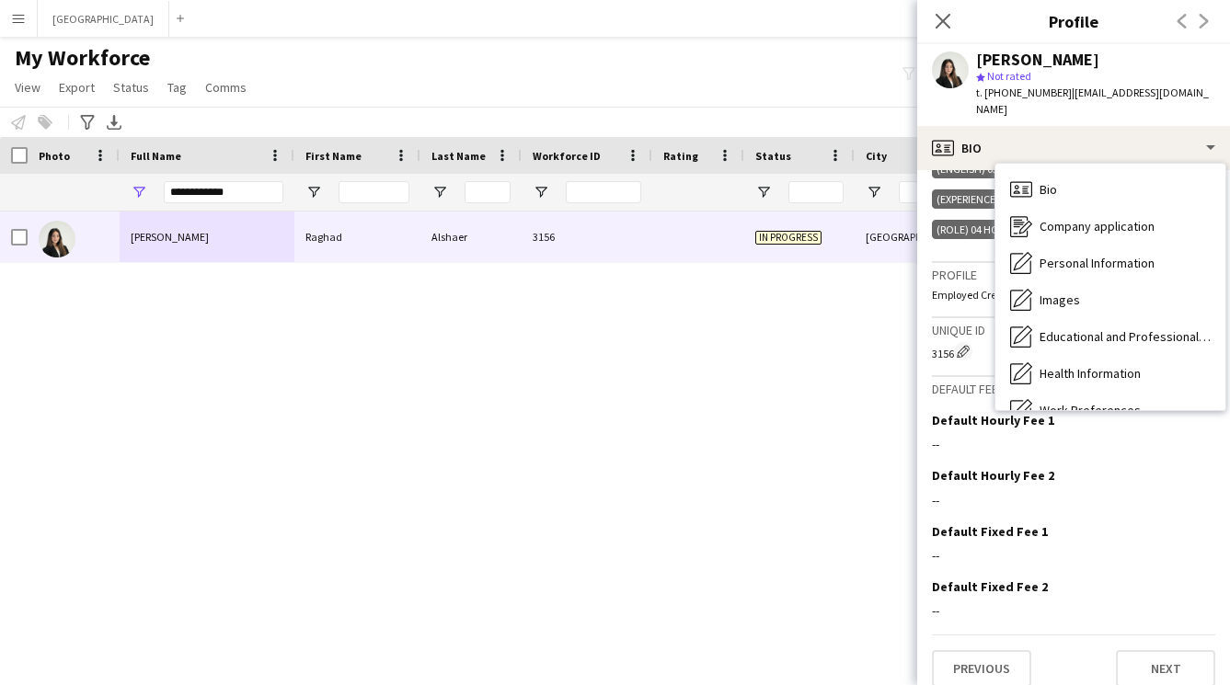
click at [1145, 635] on div "Previous Next" at bounding box center [1073, 661] width 283 height 52
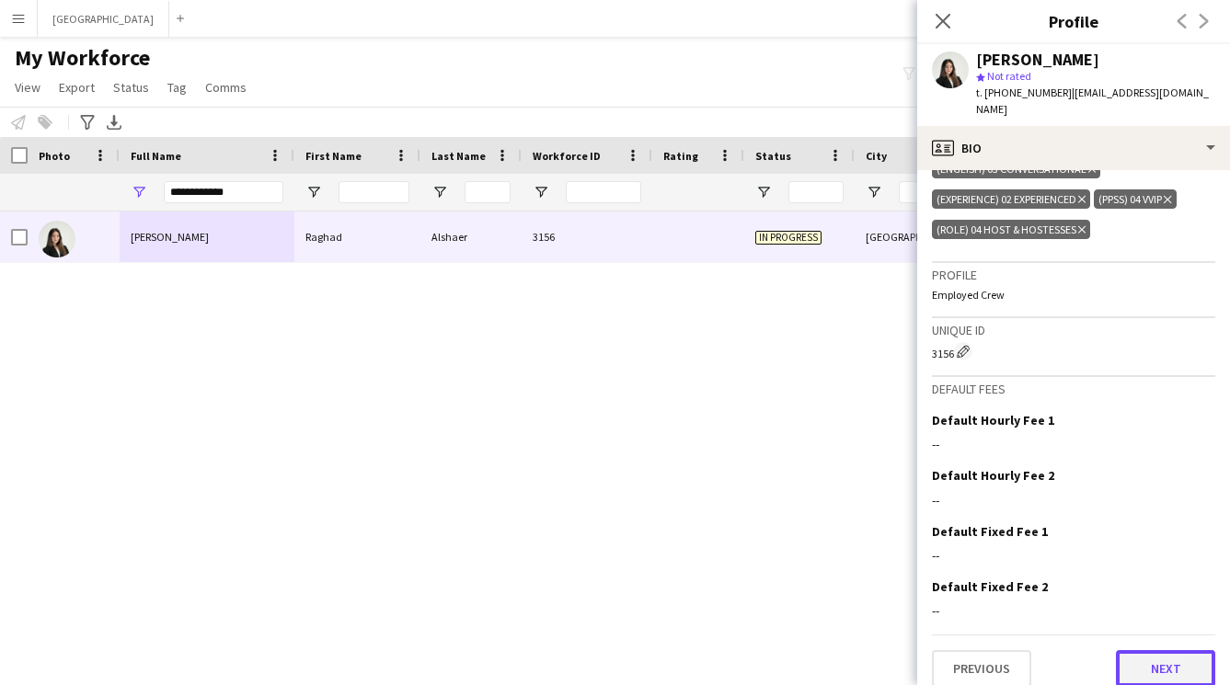
click at [1143, 650] on button "Next" at bounding box center [1165, 668] width 99 height 37
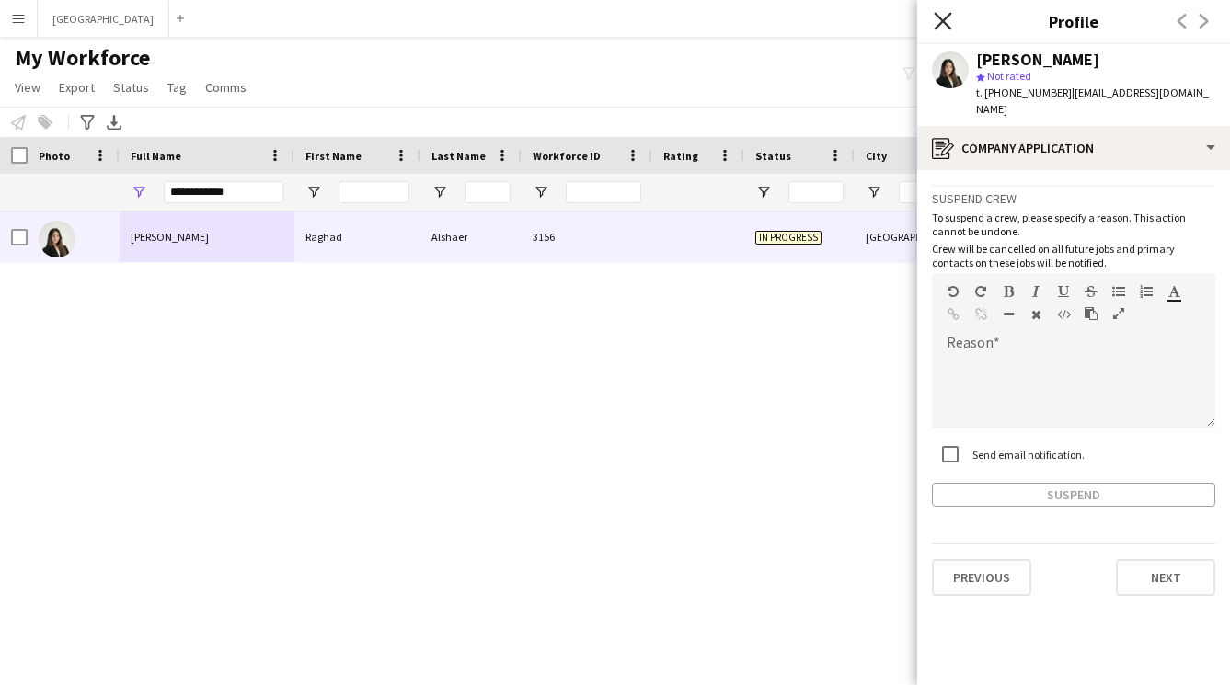
click at [942, 13] on icon "Close pop-in" at bounding box center [941, 20] width 17 height 17
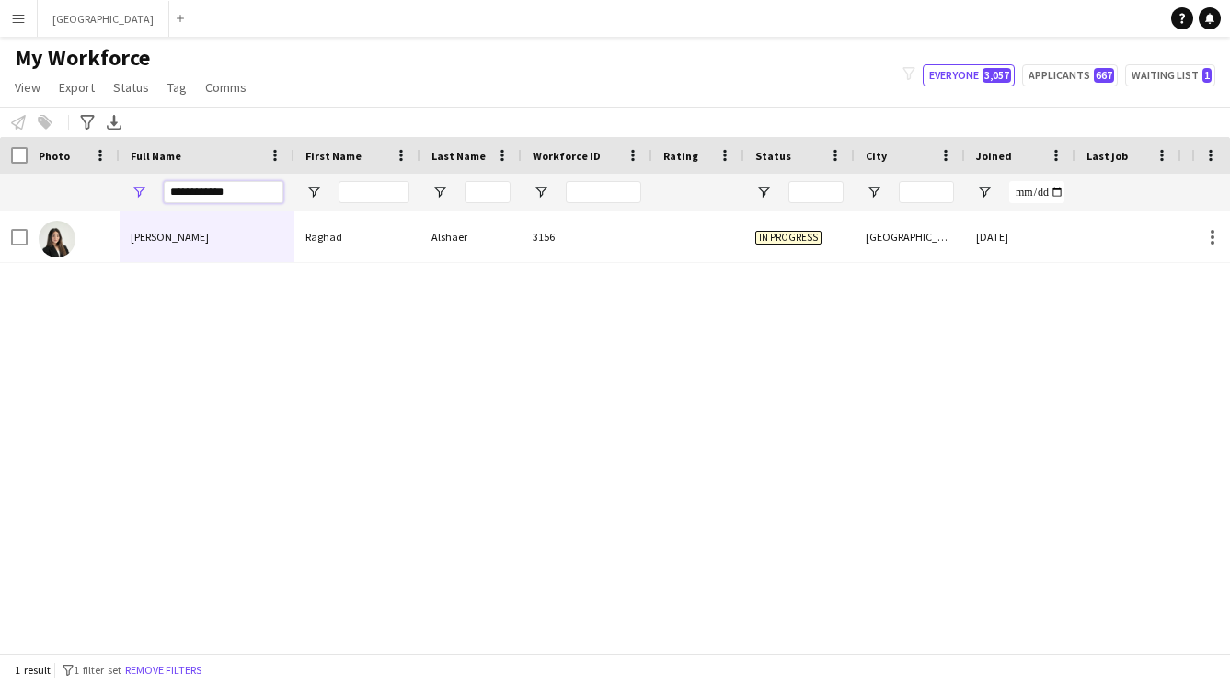
click at [242, 186] on input "**********" at bounding box center [224, 192] width 120 height 22
type input "*"
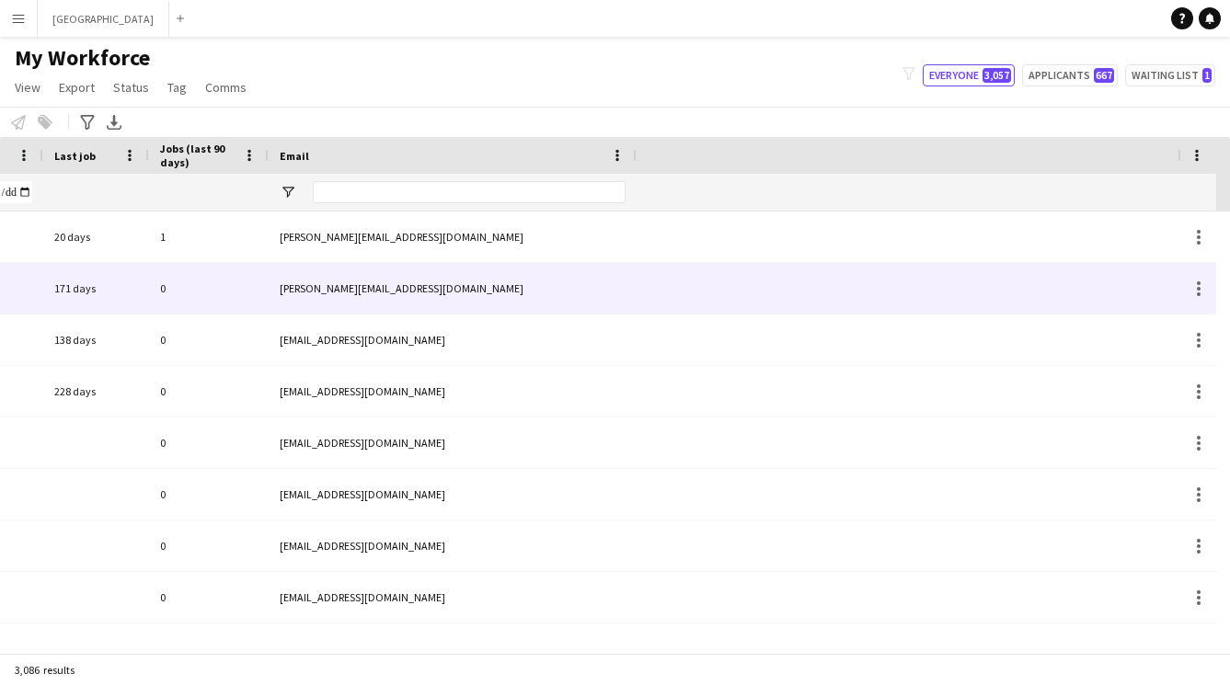
scroll to position [0, 1308]
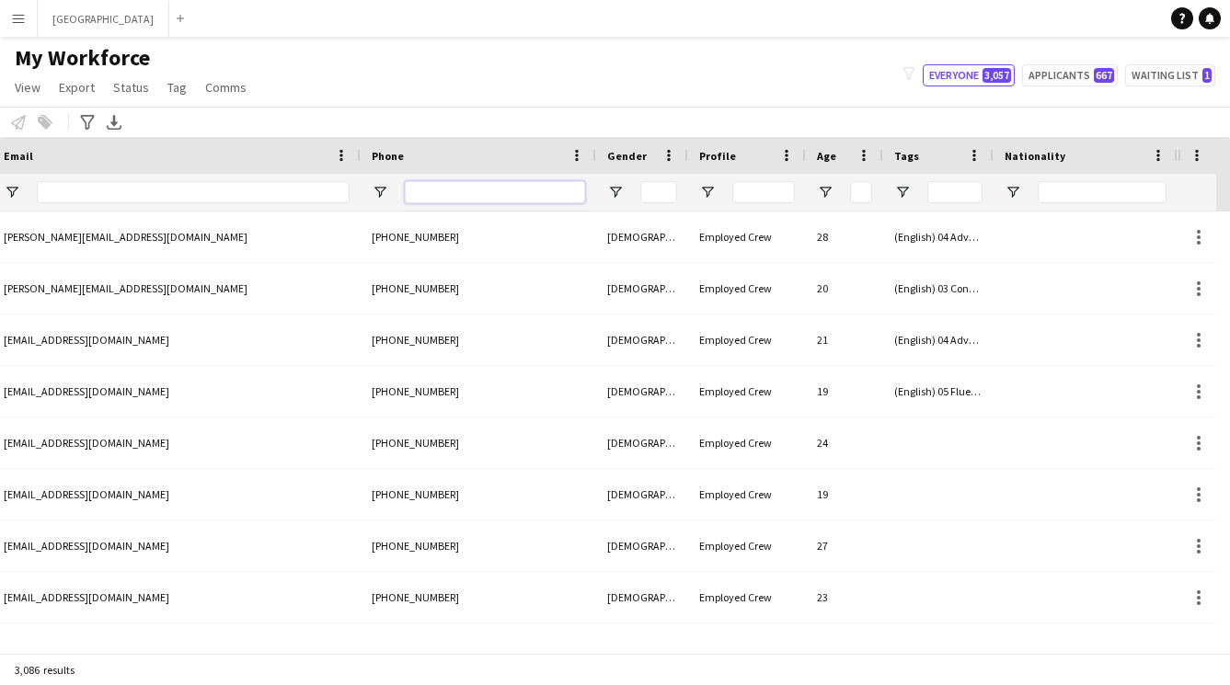
click at [435, 196] on input "Phone Filter Input" at bounding box center [495, 192] width 180 height 22
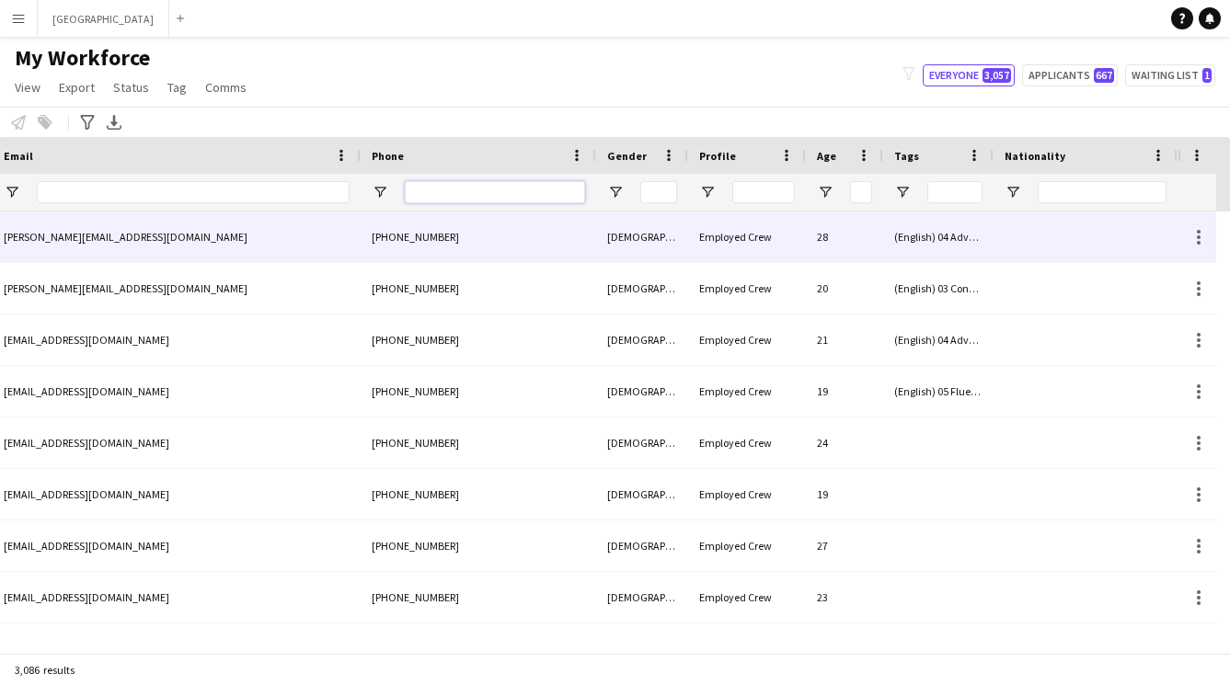
scroll to position [0, 0]
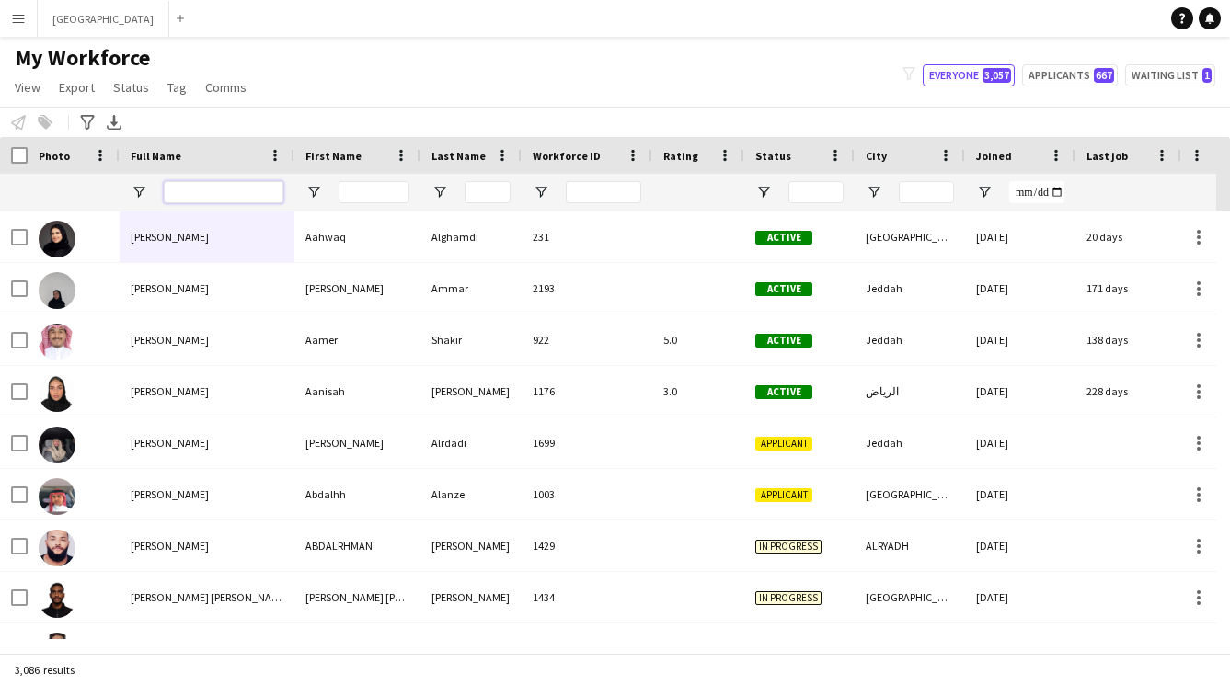
click at [212, 190] on input "Full Name Filter Input" at bounding box center [224, 192] width 120 height 22
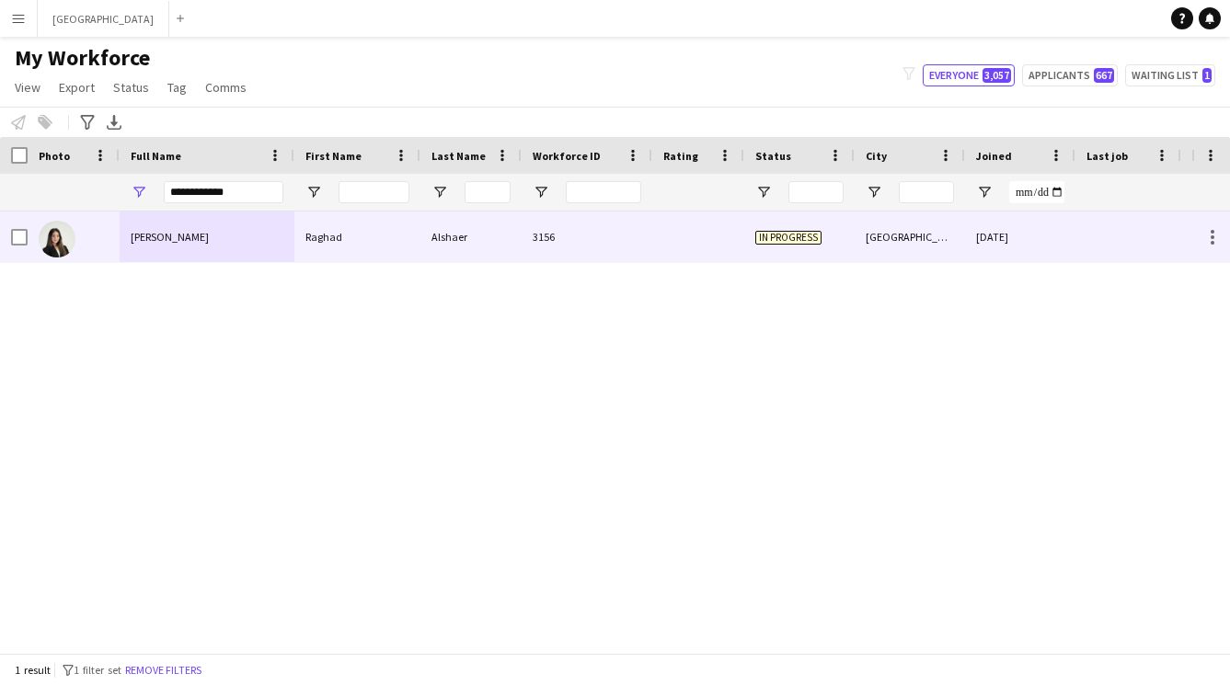
click at [214, 253] on div "[PERSON_NAME]" at bounding box center [207, 237] width 175 height 51
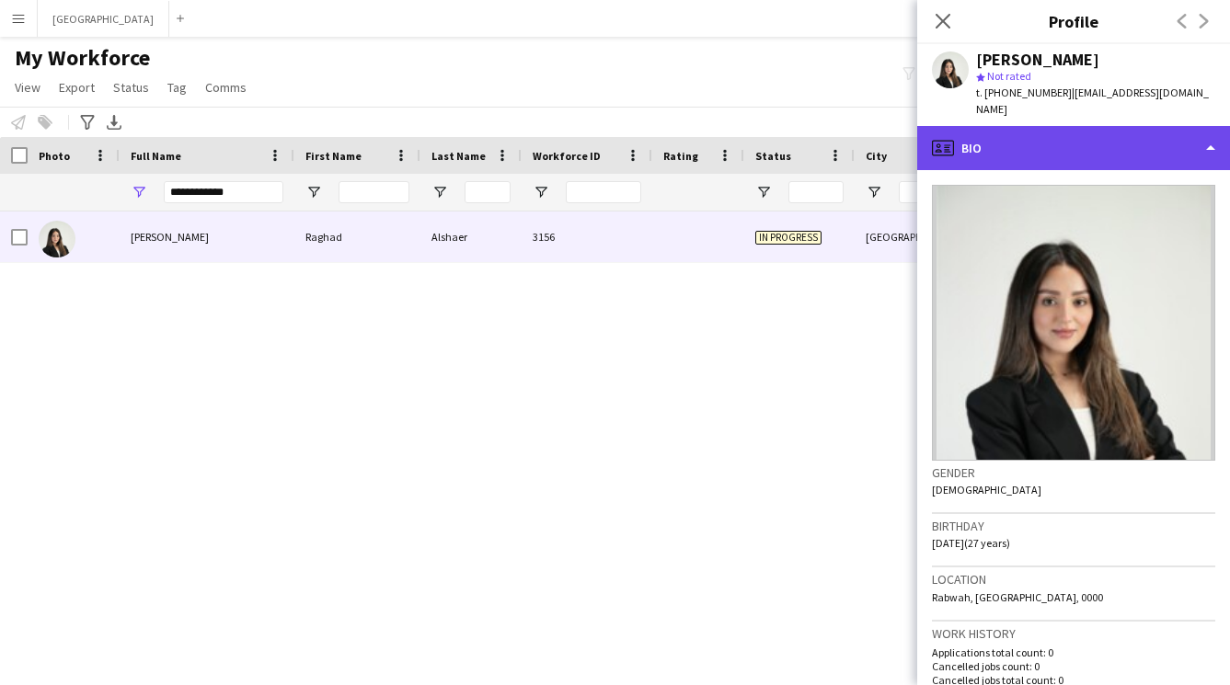
click at [1048, 143] on div "profile Bio" at bounding box center [1073, 148] width 313 height 44
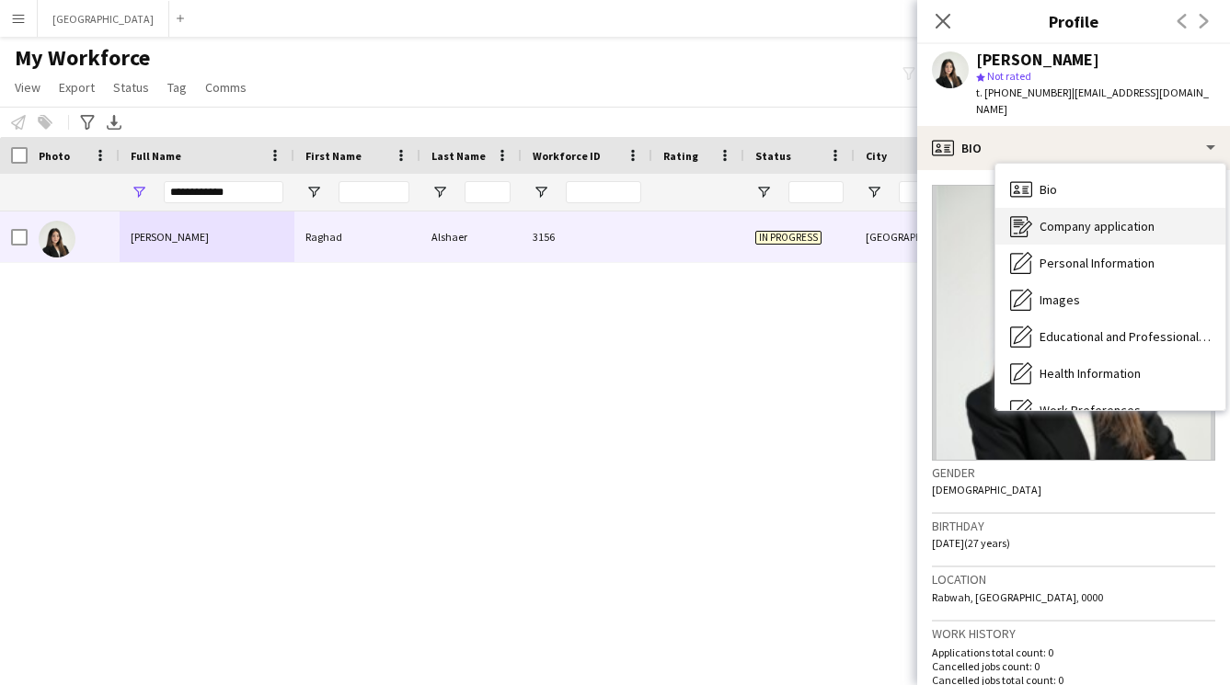
click at [1064, 218] on span "Company application" at bounding box center [1096, 226] width 115 height 17
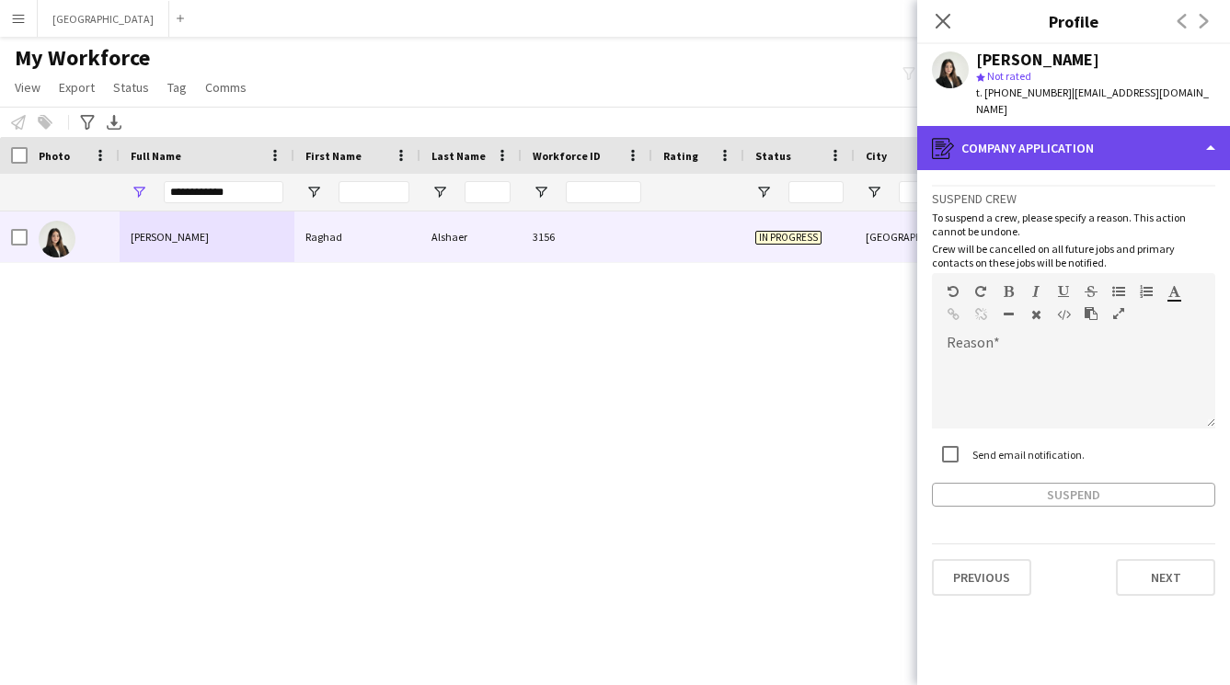
click at [1050, 143] on div "register Company application" at bounding box center [1073, 148] width 313 height 44
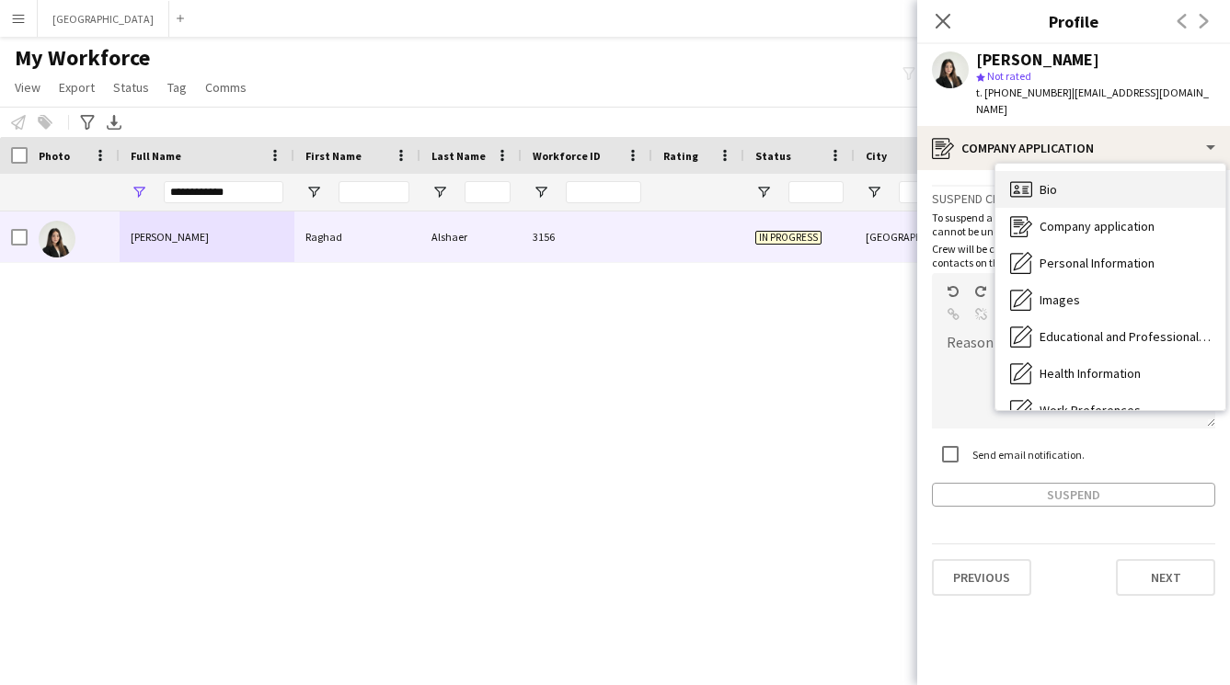
click at [1069, 184] on div "Bio Bio" at bounding box center [1110, 189] width 230 height 37
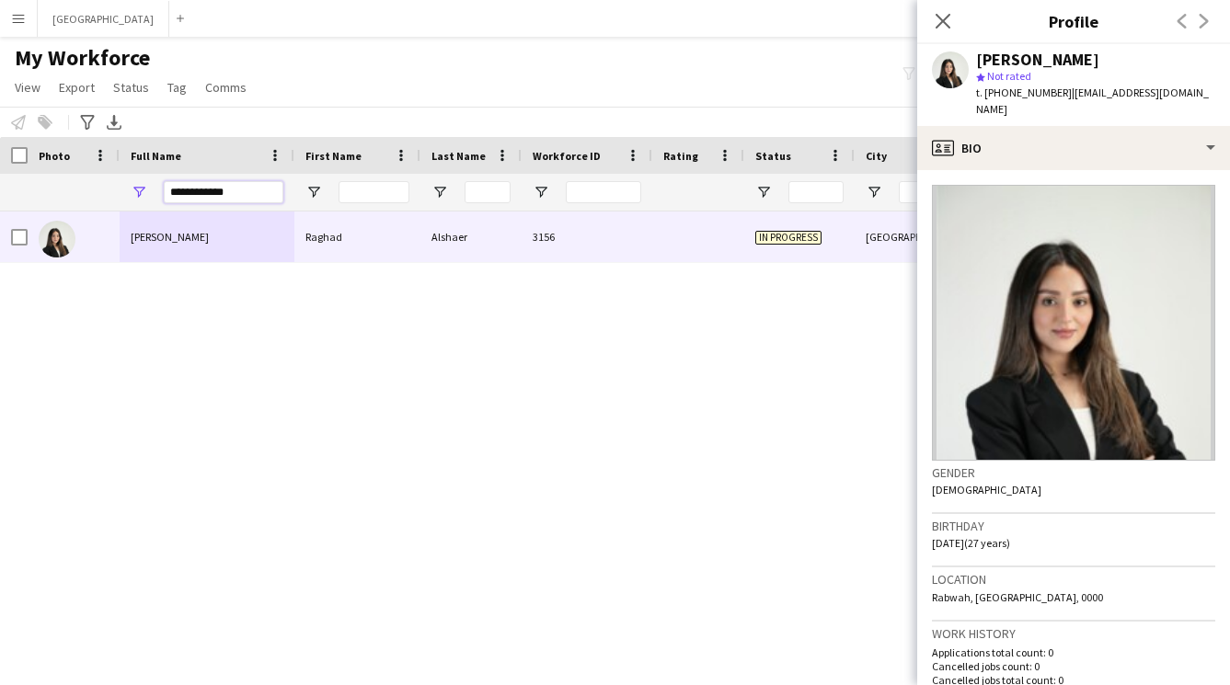
click at [246, 193] on input "**********" at bounding box center [224, 192] width 120 height 22
type input "*"
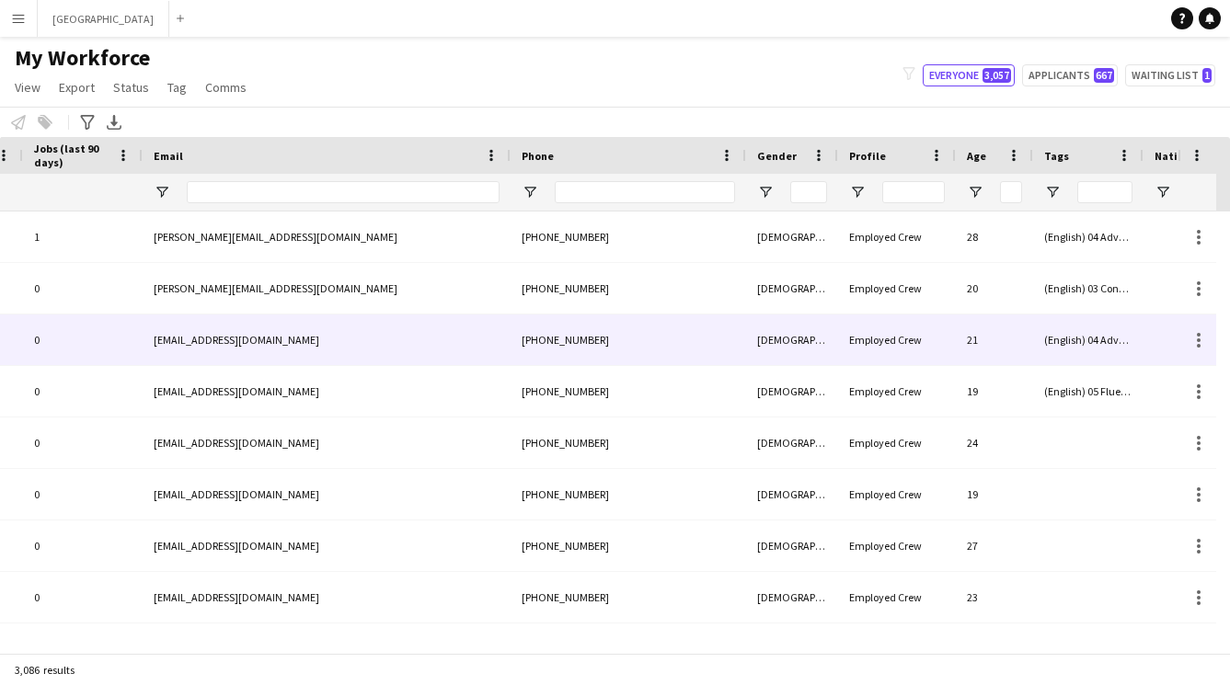
scroll to position [0, 1308]
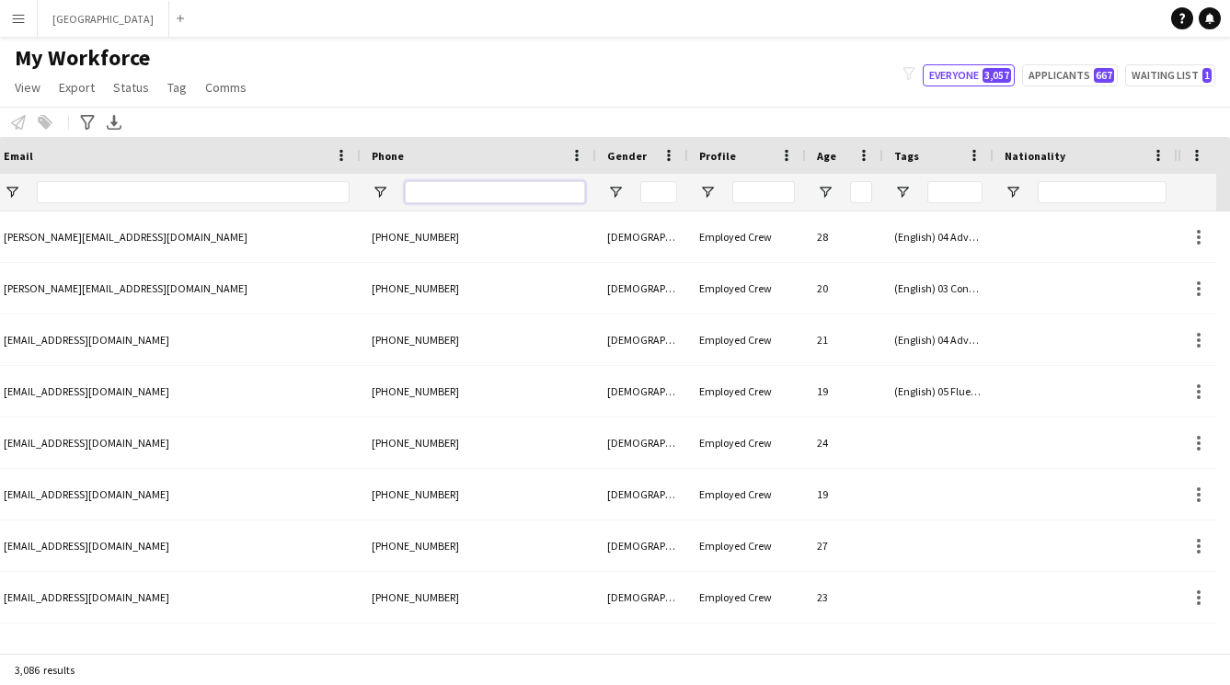
click at [492, 195] on input "Phone Filter Input" at bounding box center [495, 192] width 180 height 22
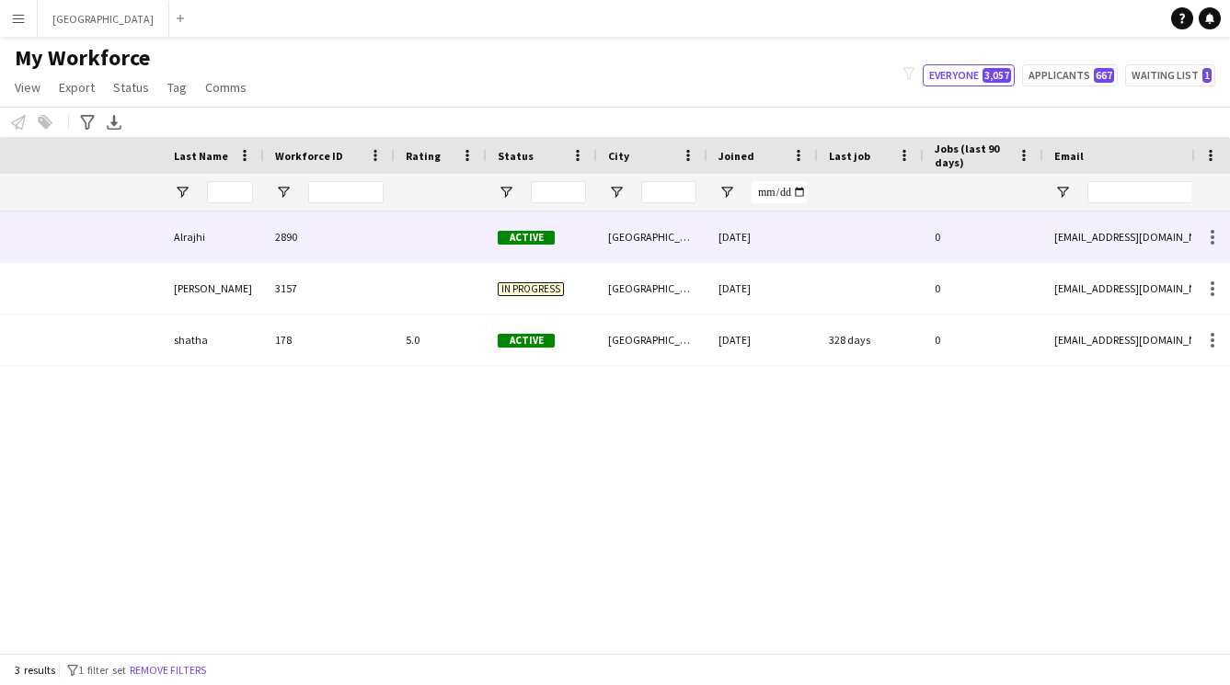
scroll to position [0, 0]
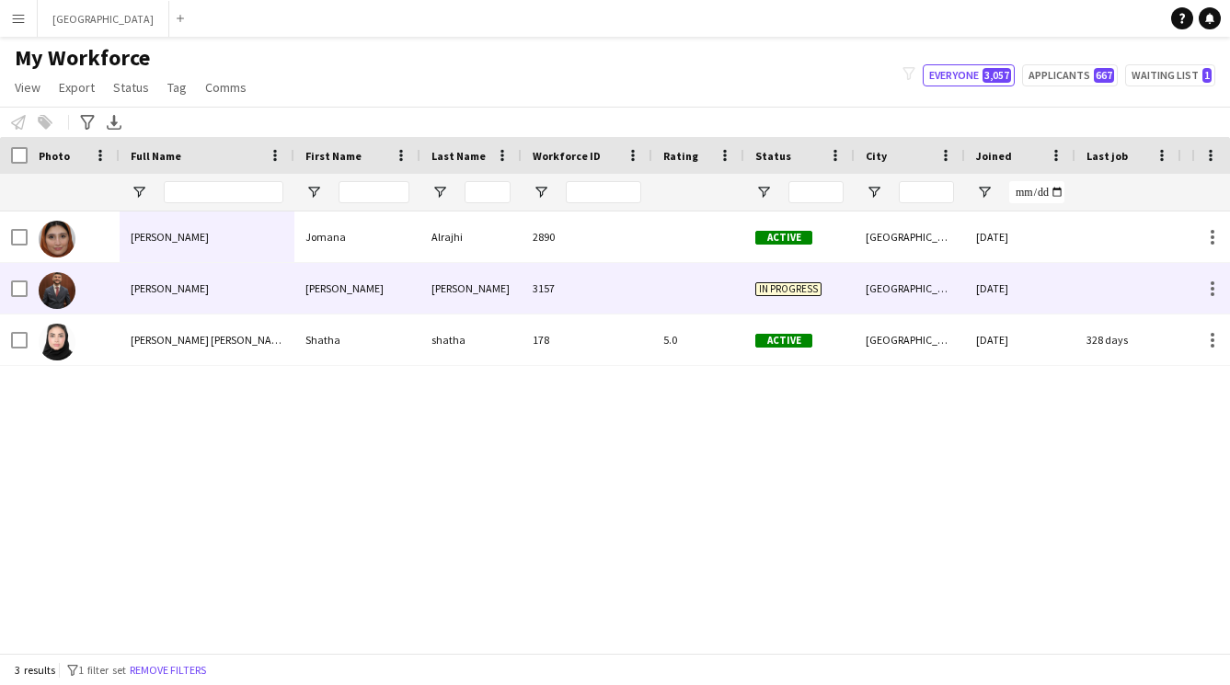
type input "****"
click at [434, 300] on div "Awad" at bounding box center [470, 288] width 101 height 51
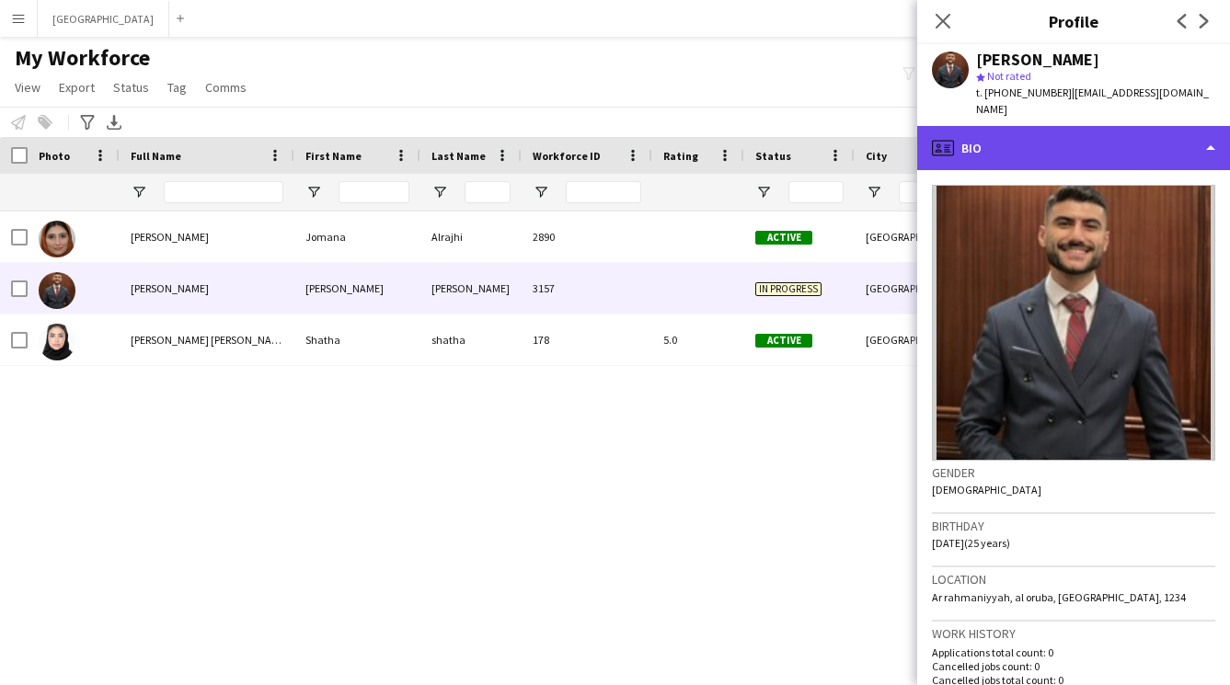
click at [1066, 135] on div "profile Bio" at bounding box center [1073, 148] width 313 height 44
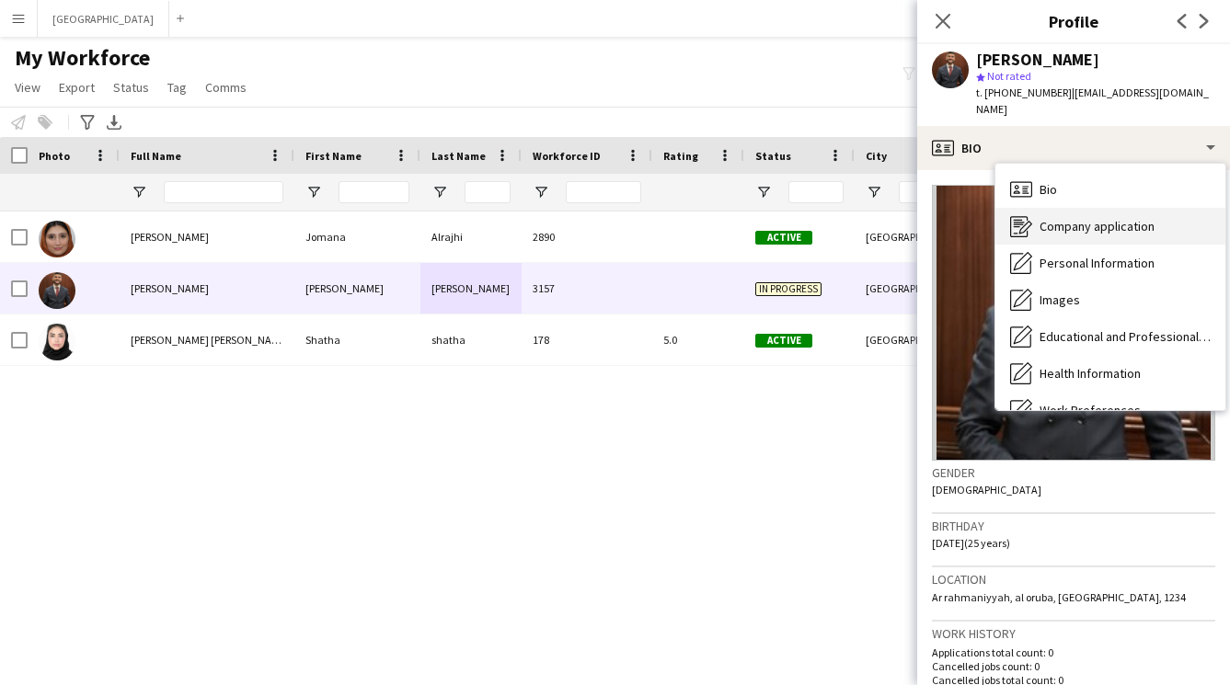
click at [1088, 218] on span "Company application" at bounding box center [1096, 226] width 115 height 17
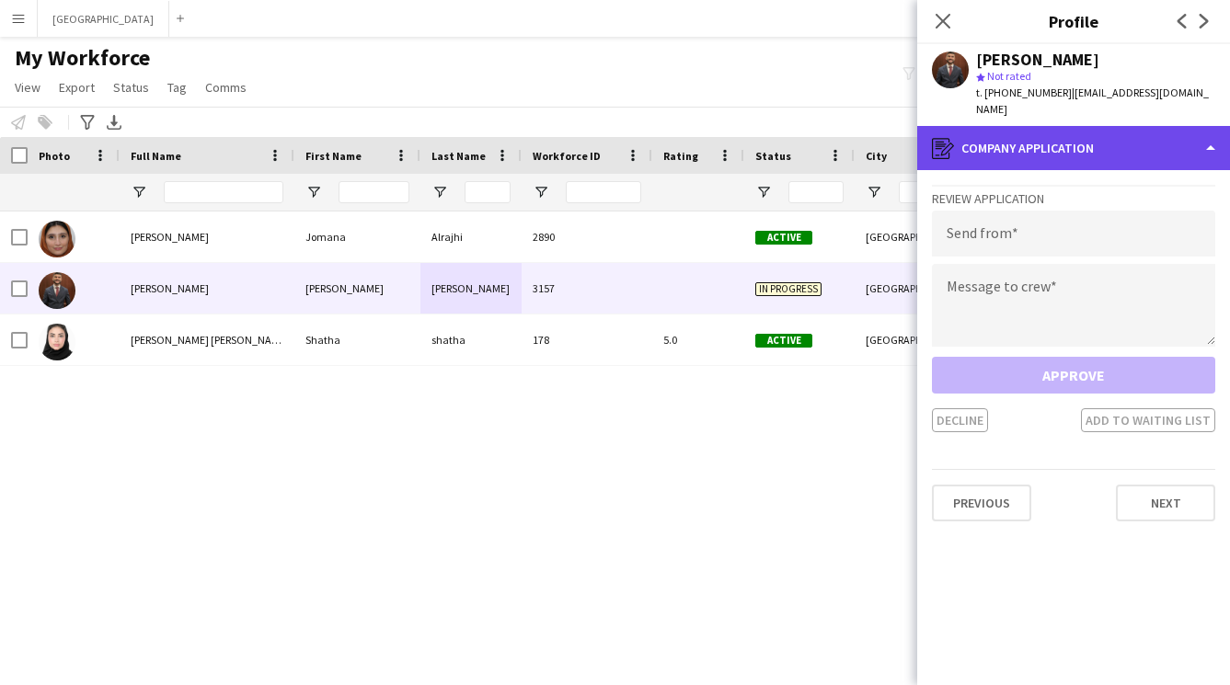
click at [1079, 138] on div "register Company application" at bounding box center [1073, 148] width 313 height 44
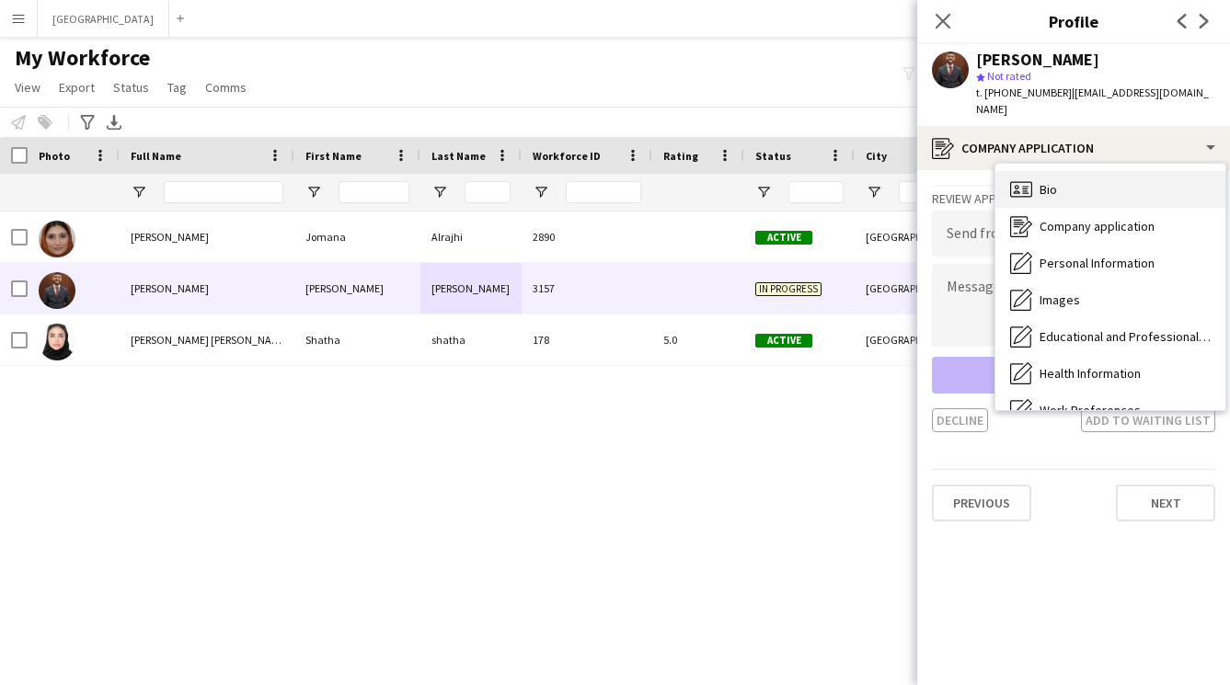
click at [1088, 171] on div "Bio Bio" at bounding box center [1110, 189] width 230 height 37
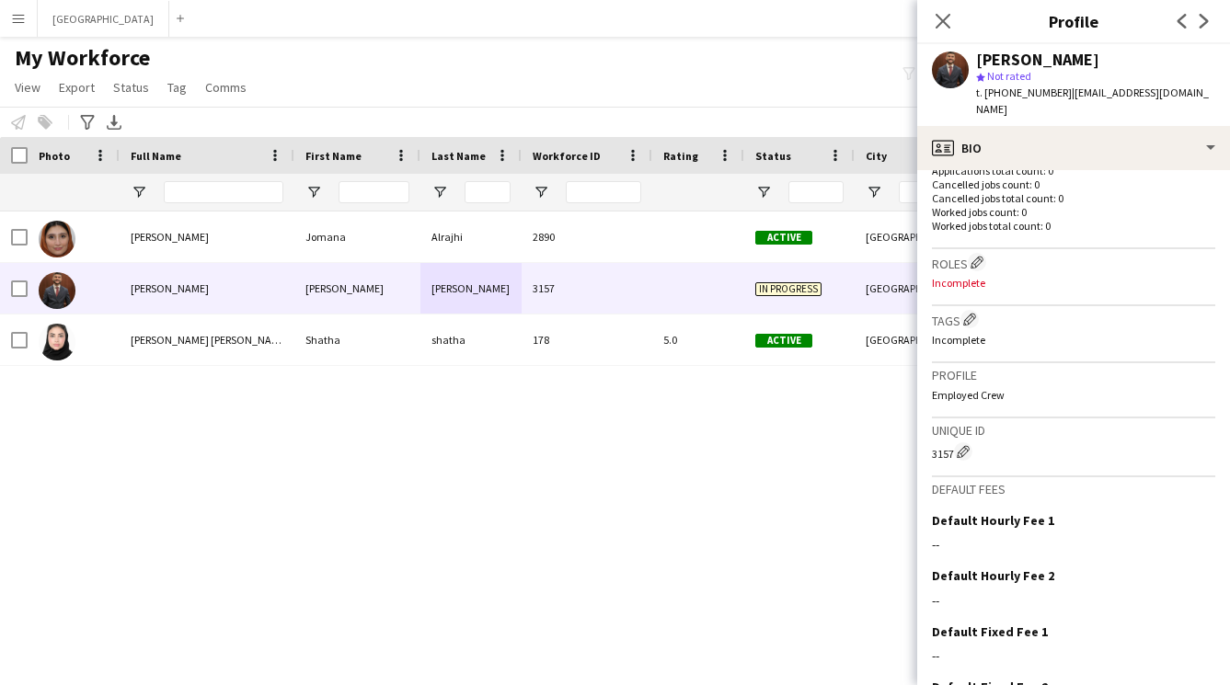
scroll to position [582, 0]
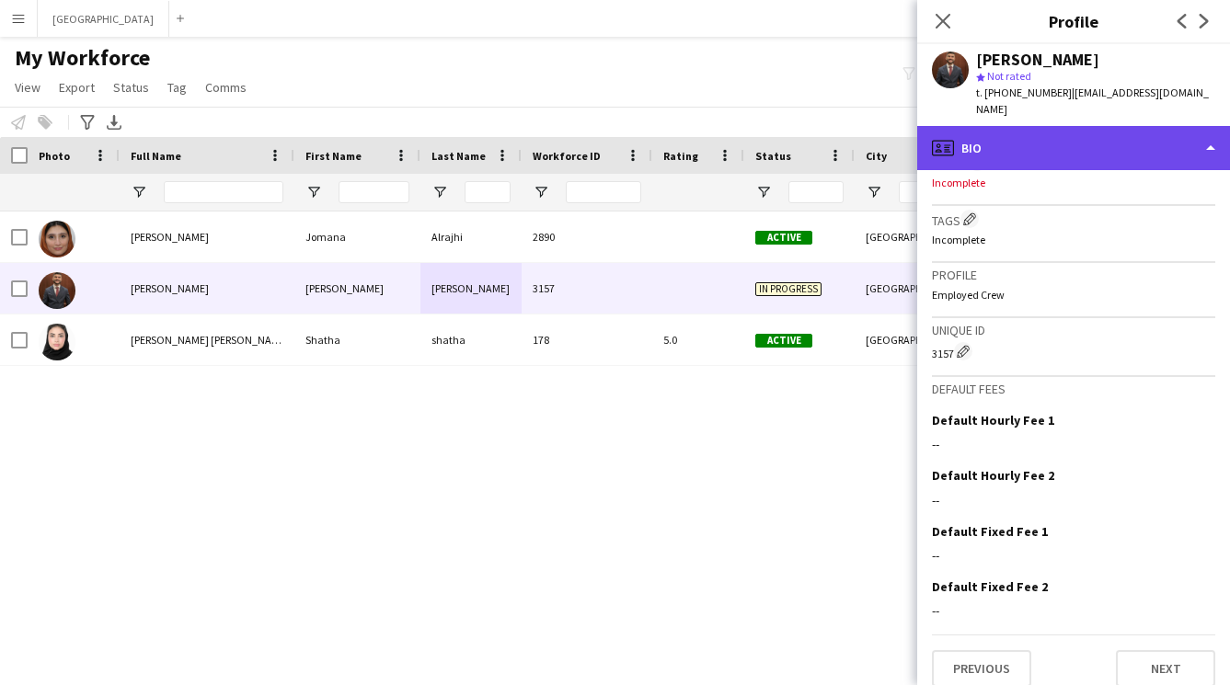
click at [1046, 140] on div "profile Bio" at bounding box center [1073, 148] width 313 height 44
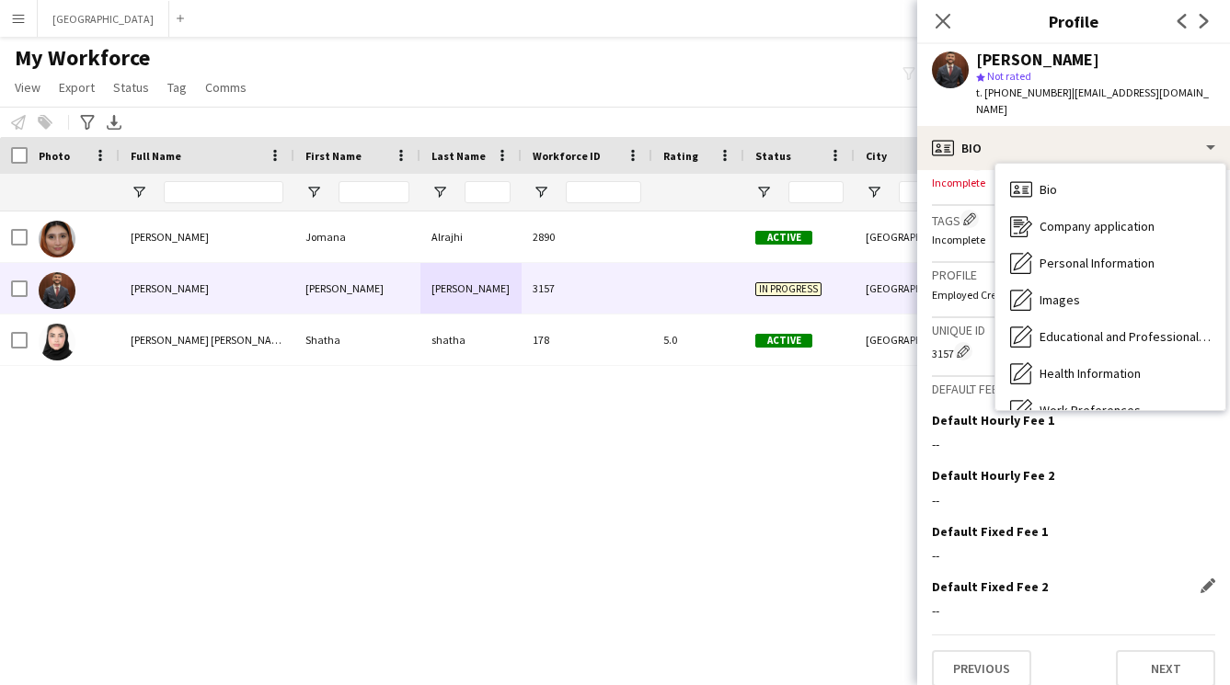
drag, startPoint x: 1099, startPoint y: 538, endPoint x: 1132, endPoint y: 598, distance: 68.3
click at [1100, 547] on div "--" at bounding box center [1073, 555] width 283 height 17
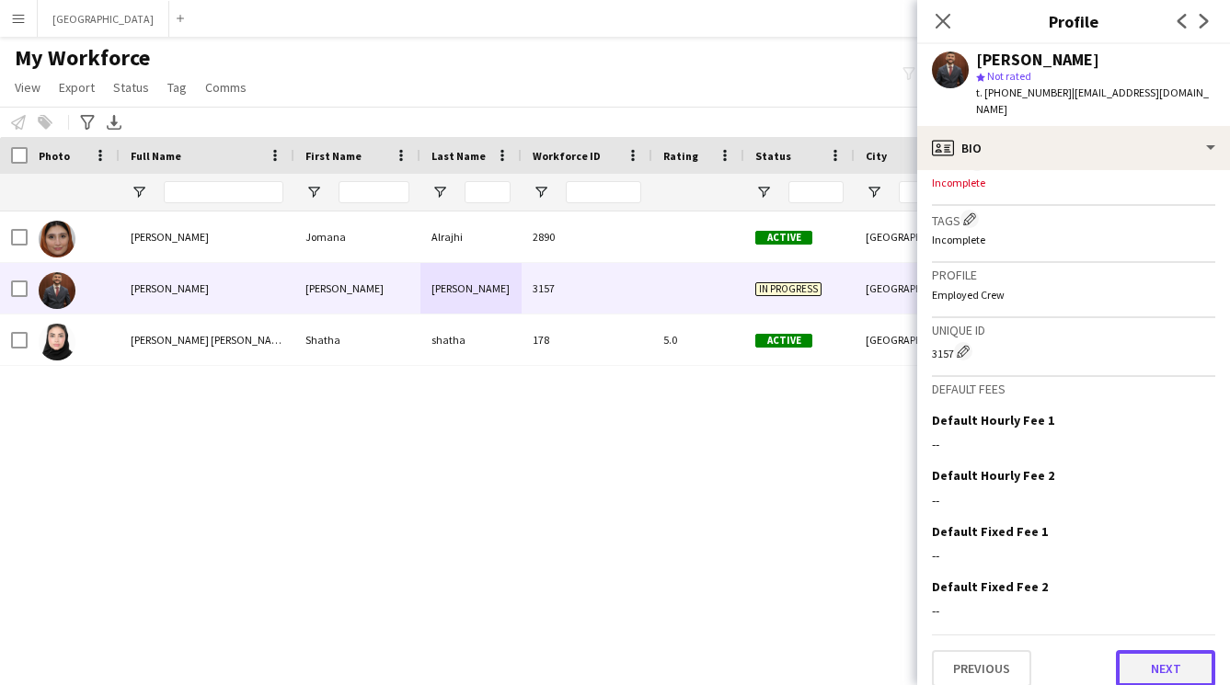
click at [1156, 657] on button "Next" at bounding box center [1165, 668] width 99 height 37
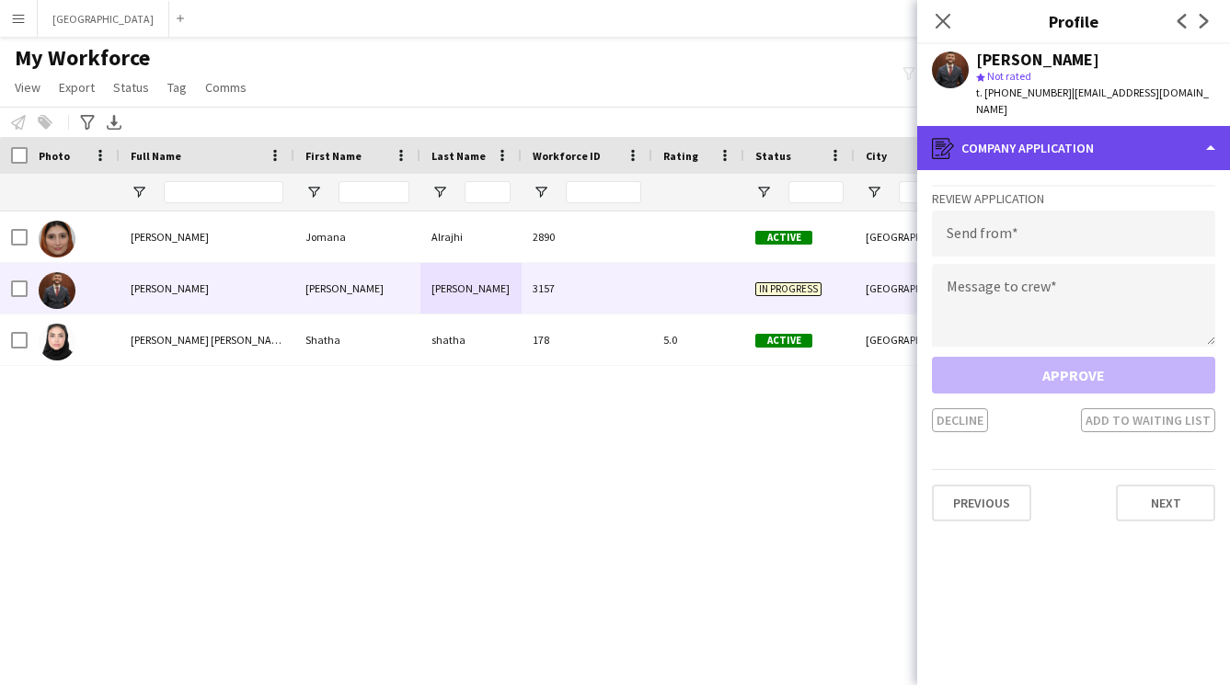
click at [1033, 141] on div "register Company application" at bounding box center [1073, 148] width 313 height 44
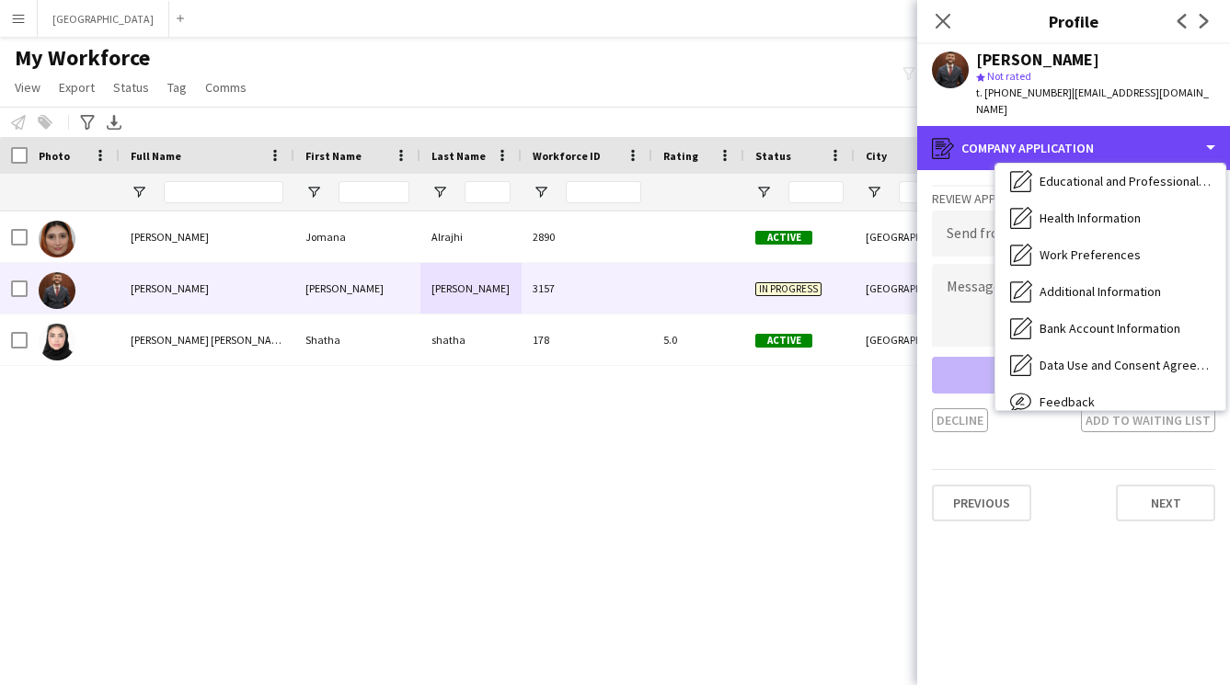
scroll to position [210, 0]
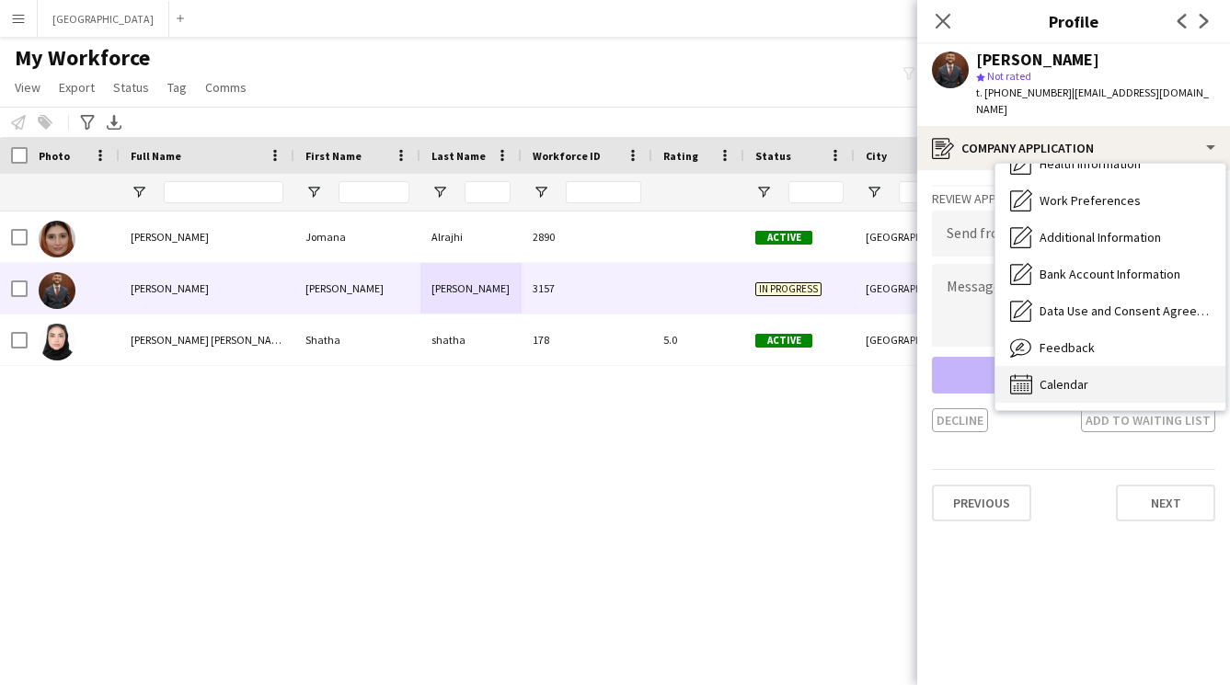
click at [1071, 376] on span "Calendar" at bounding box center [1063, 384] width 49 height 17
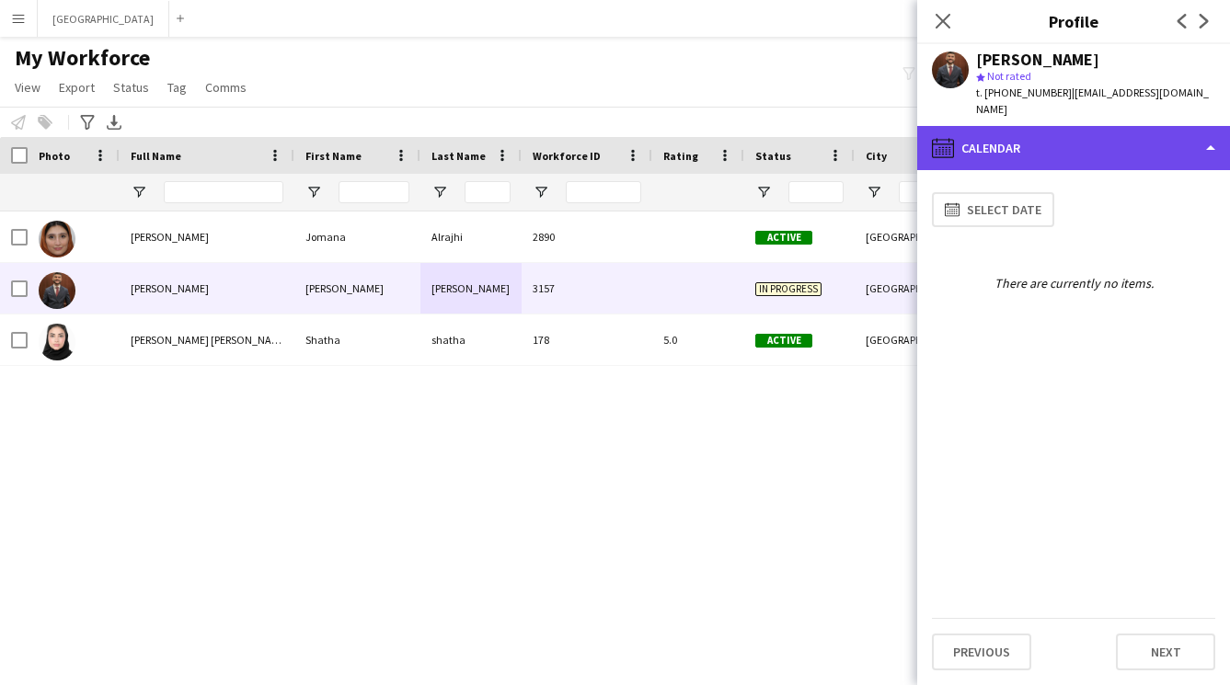
click at [1067, 148] on div "calendar-full Calendar" at bounding box center [1073, 148] width 313 height 44
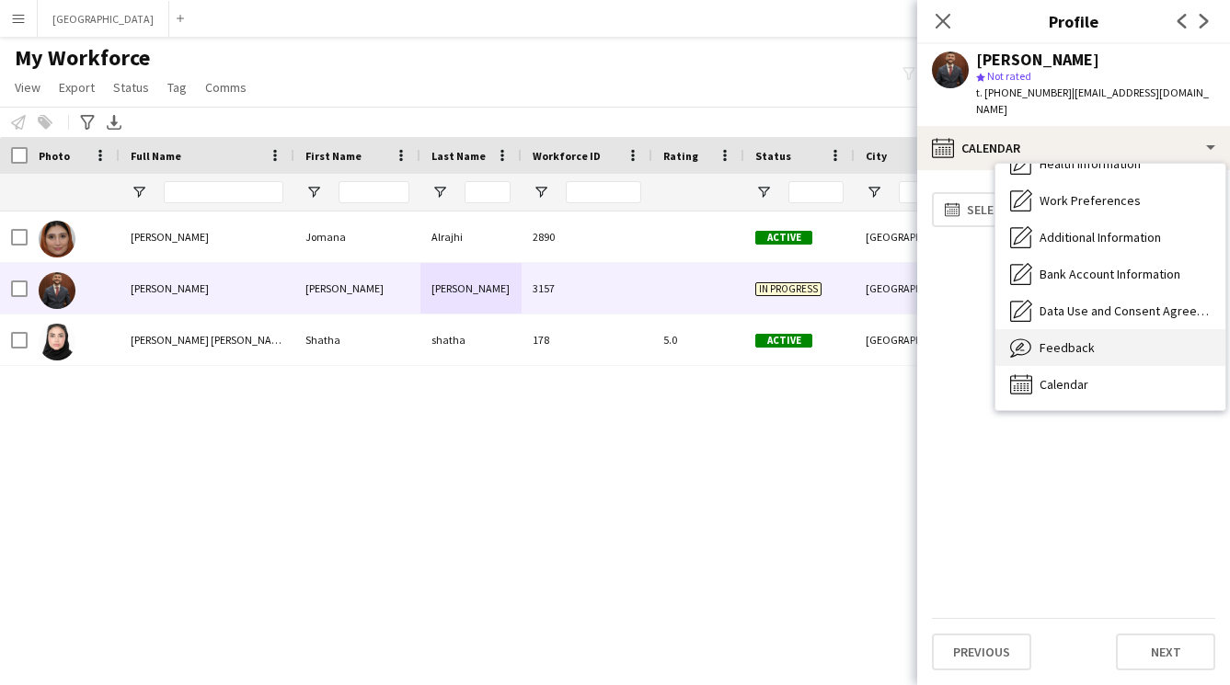
click at [1104, 329] on div "Feedback Feedback" at bounding box center [1110, 347] width 230 height 37
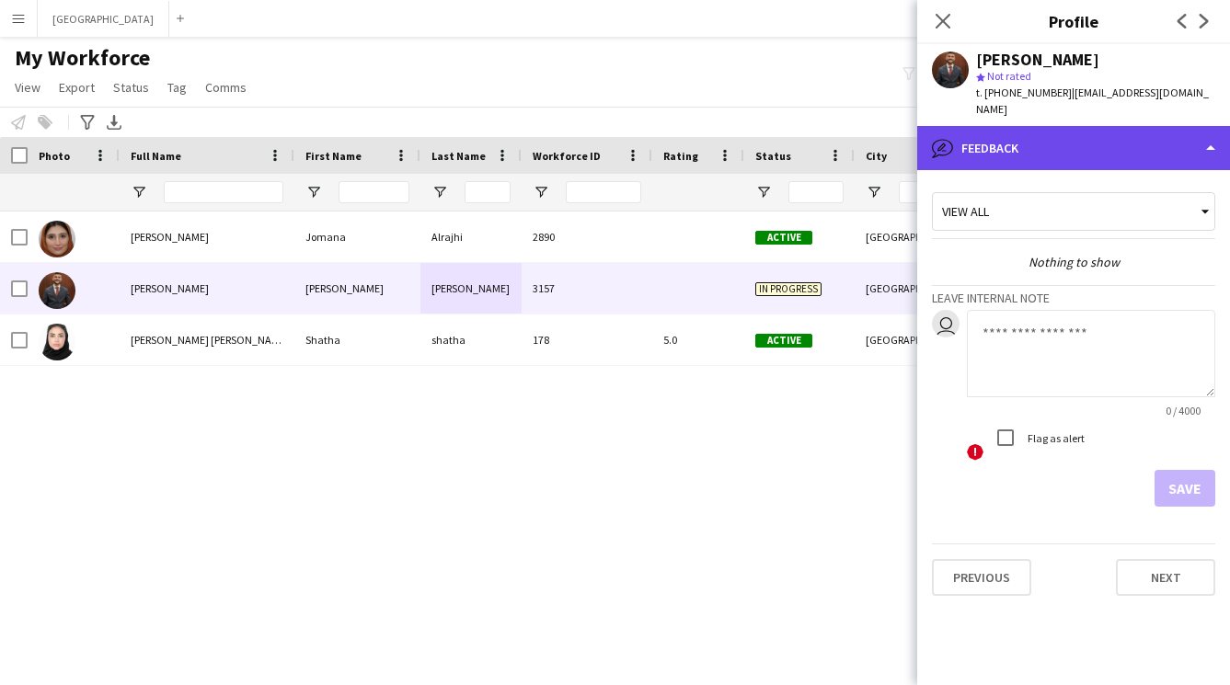
click at [1111, 145] on div "bubble-pencil Feedback" at bounding box center [1073, 148] width 313 height 44
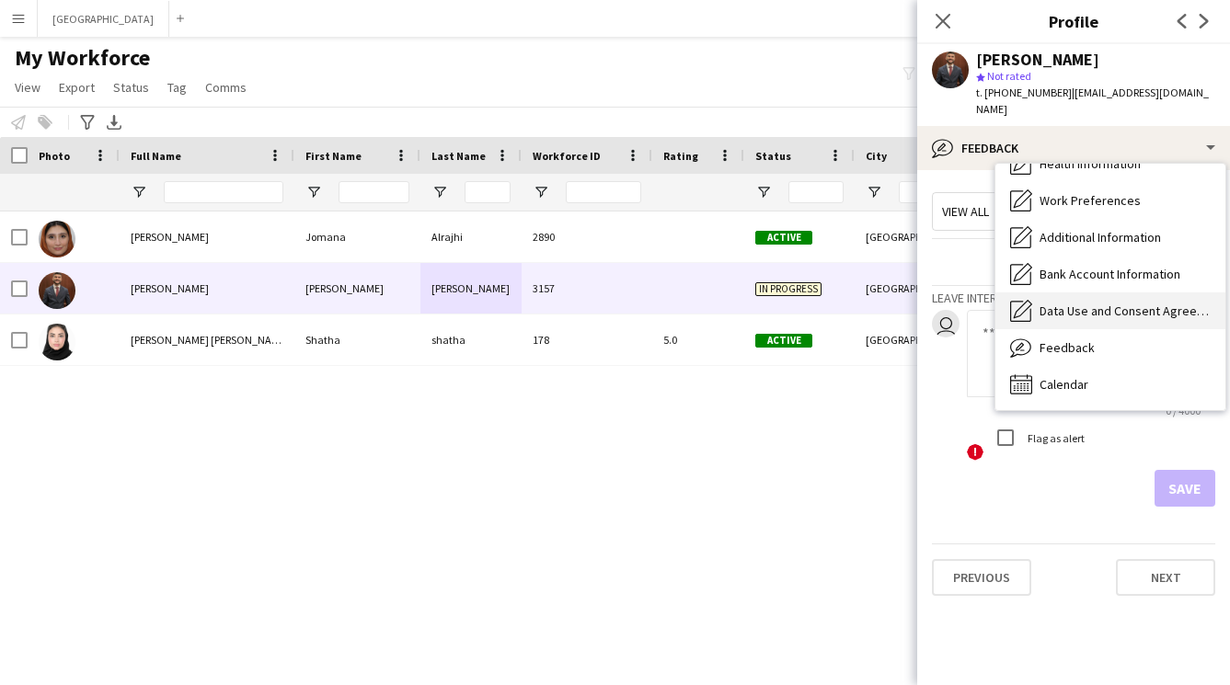
click at [1112, 307] on div "Data Use and Consent Agreement Data Use and Consent Agreement" at bounding box center [1110, 310] width 230 height 37
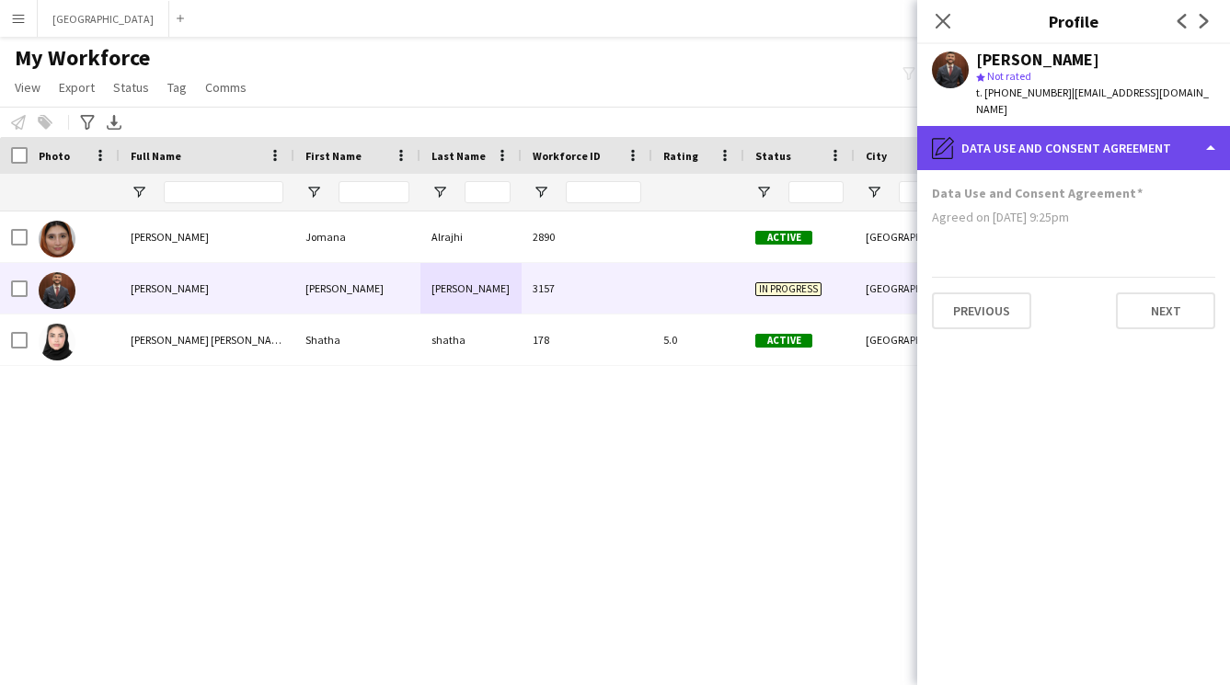
click at [1112, 141] on div "pencil4 Data Use and Consent Agreement" at bounding box center [1073, 148] width 313 height 44
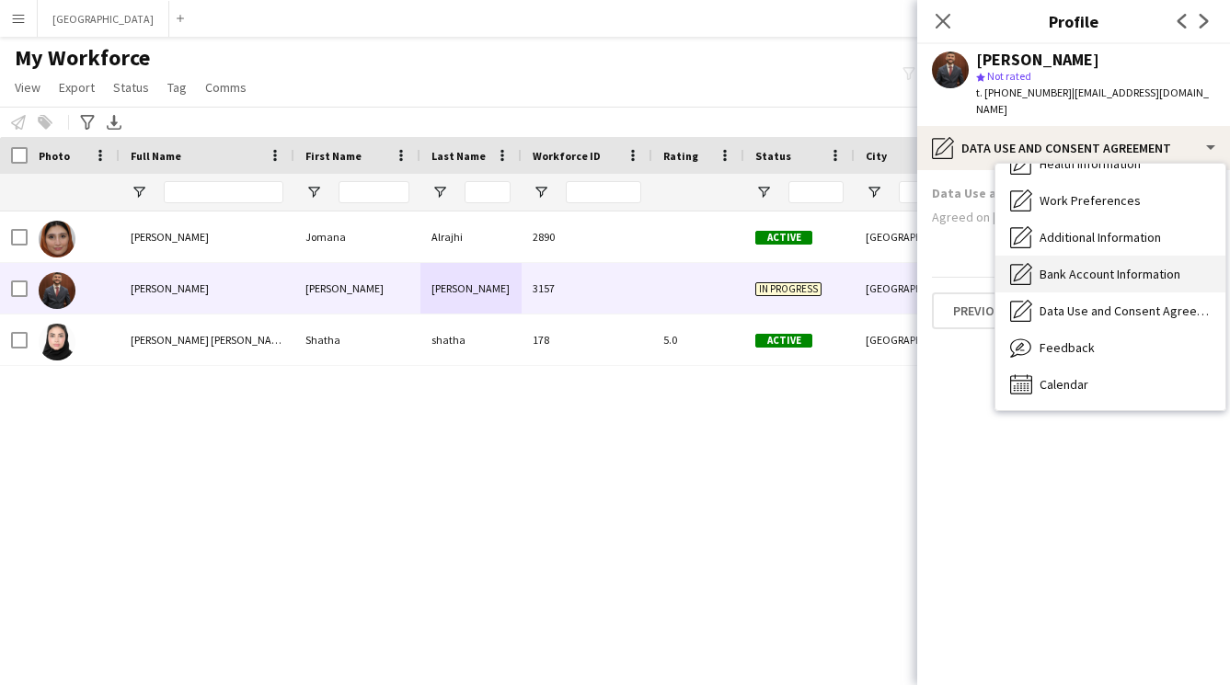
click at [1106, 266] on span "Bank Account Information" at bounding box center [1109, 274] width 141 height 17
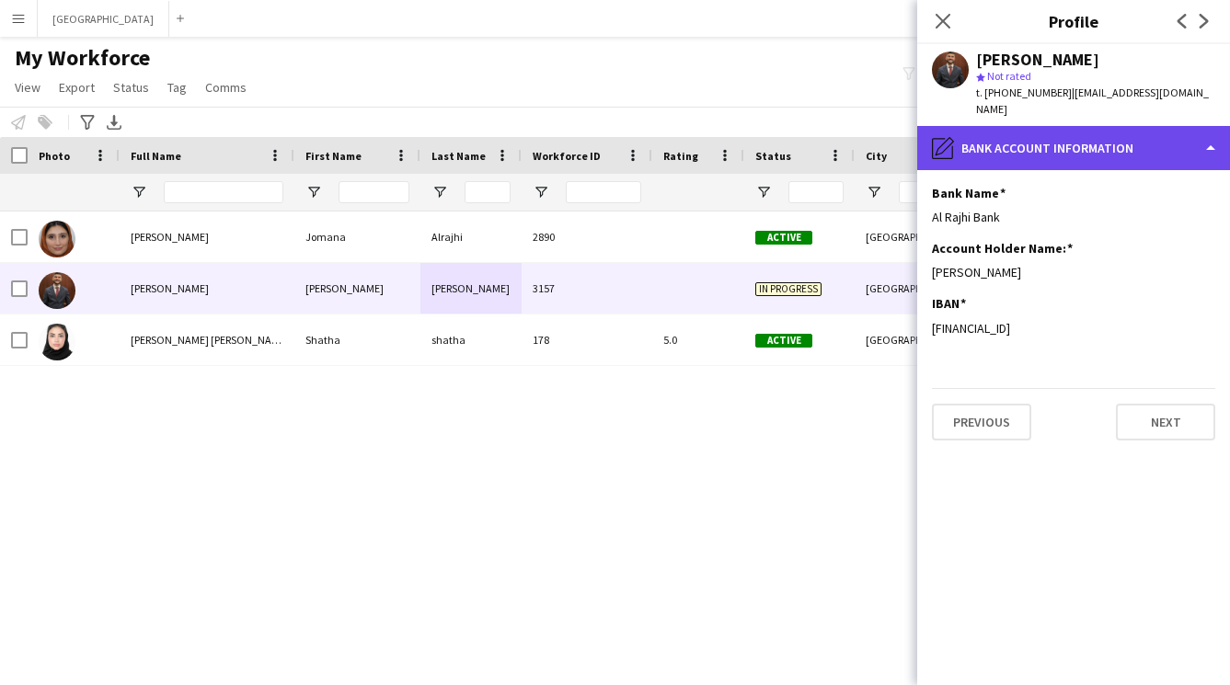
click at [1082, 143] on div "pencil4 Bank Account Information" at bounding box center [1073, 148] width 313 height 44
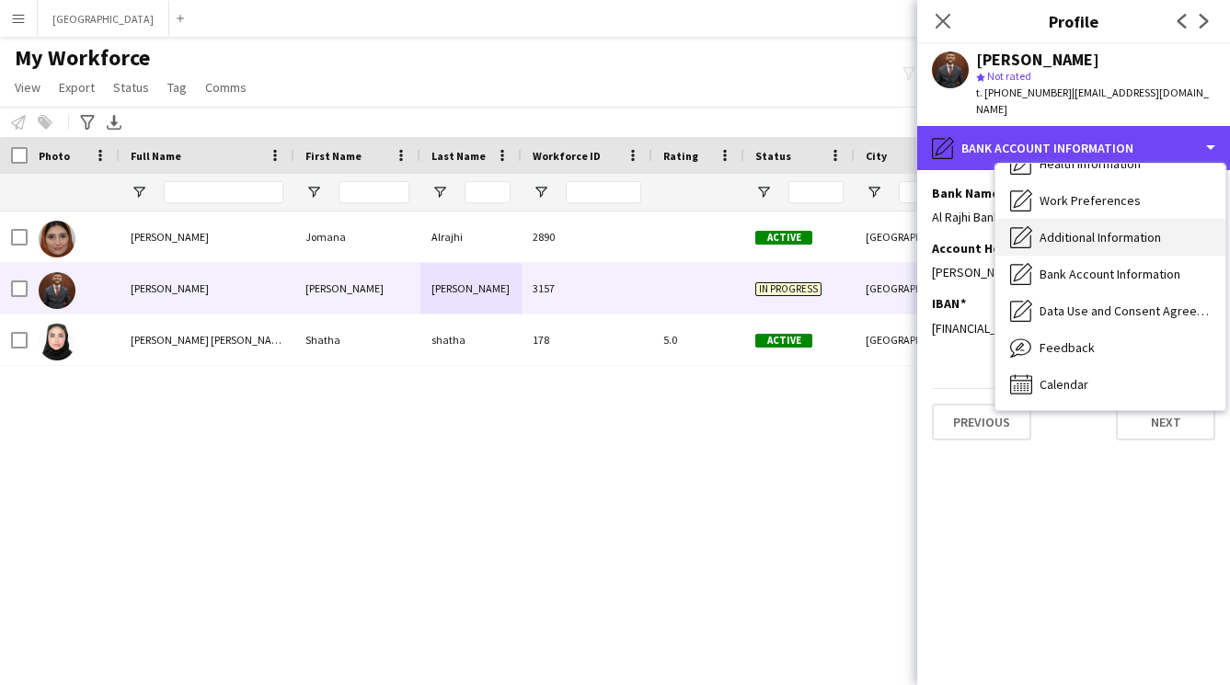
scroll to position [172, 0]
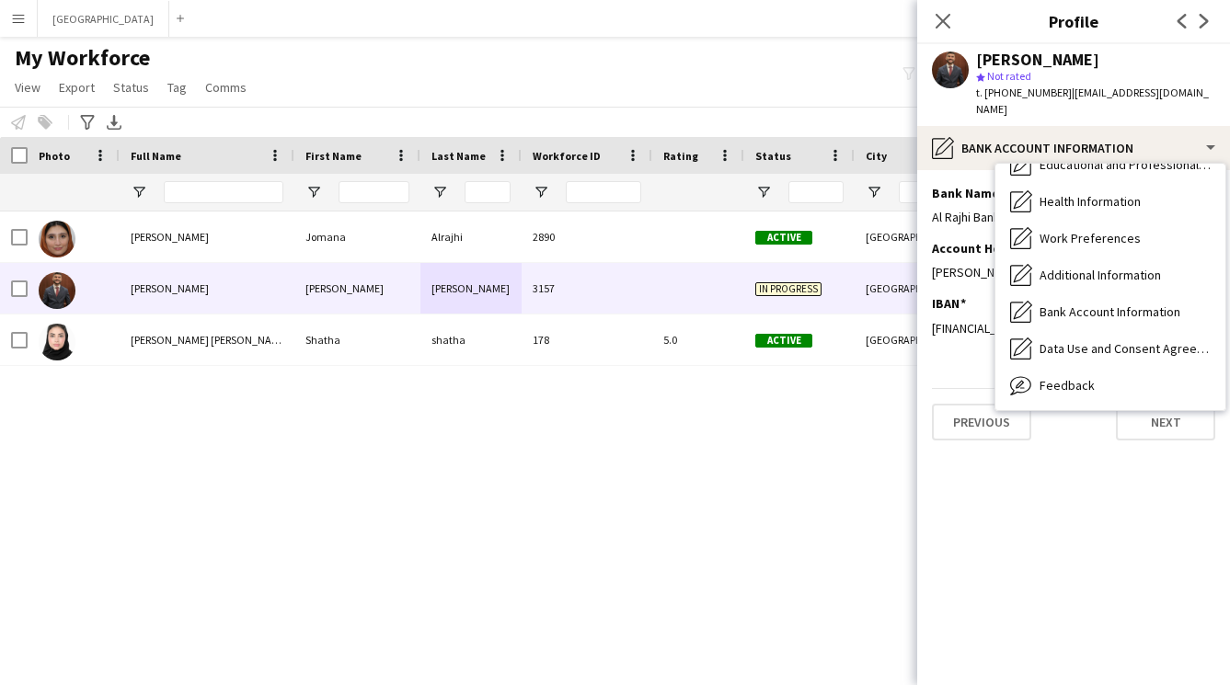
click at [1072, 267] on span "Additional Information" at bounding box center [1099, 275] width 121 height 17
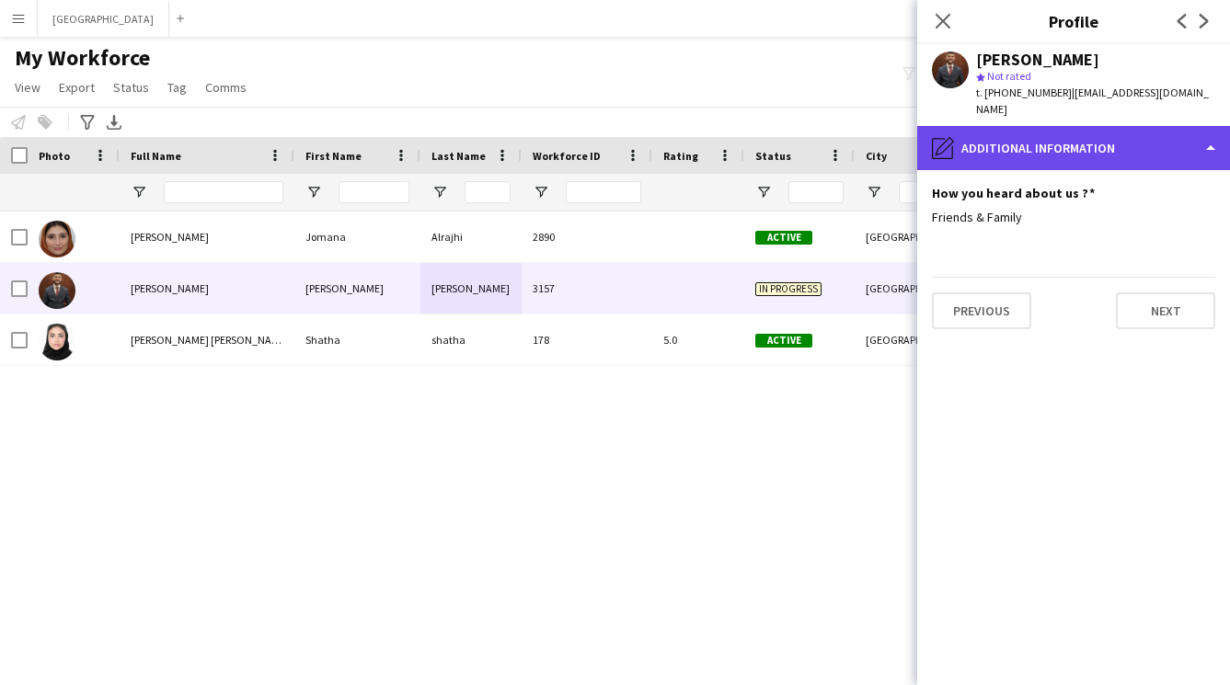
click at [1069, 144] on div "pencil4 Additional Information" at bounding box center [1073, 148] width 313 height 44
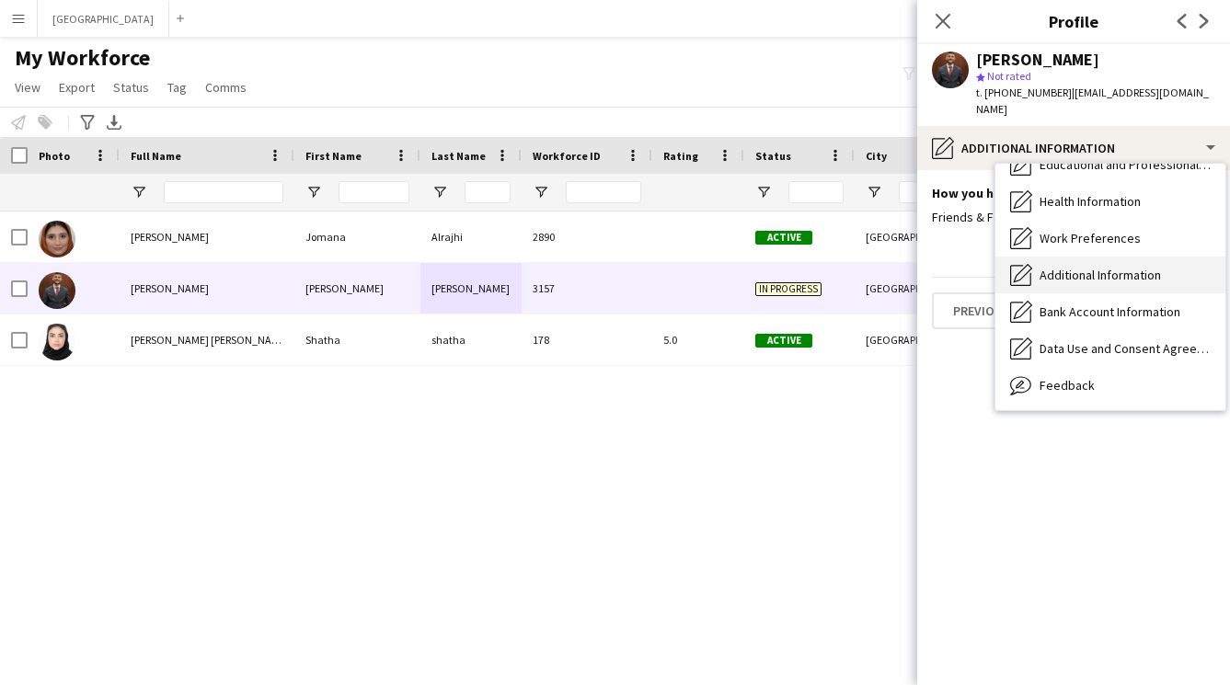
click at [1075, 257] on div "Additional Information Additional Information" at bounding box center [1110, 275] width 230 height 37
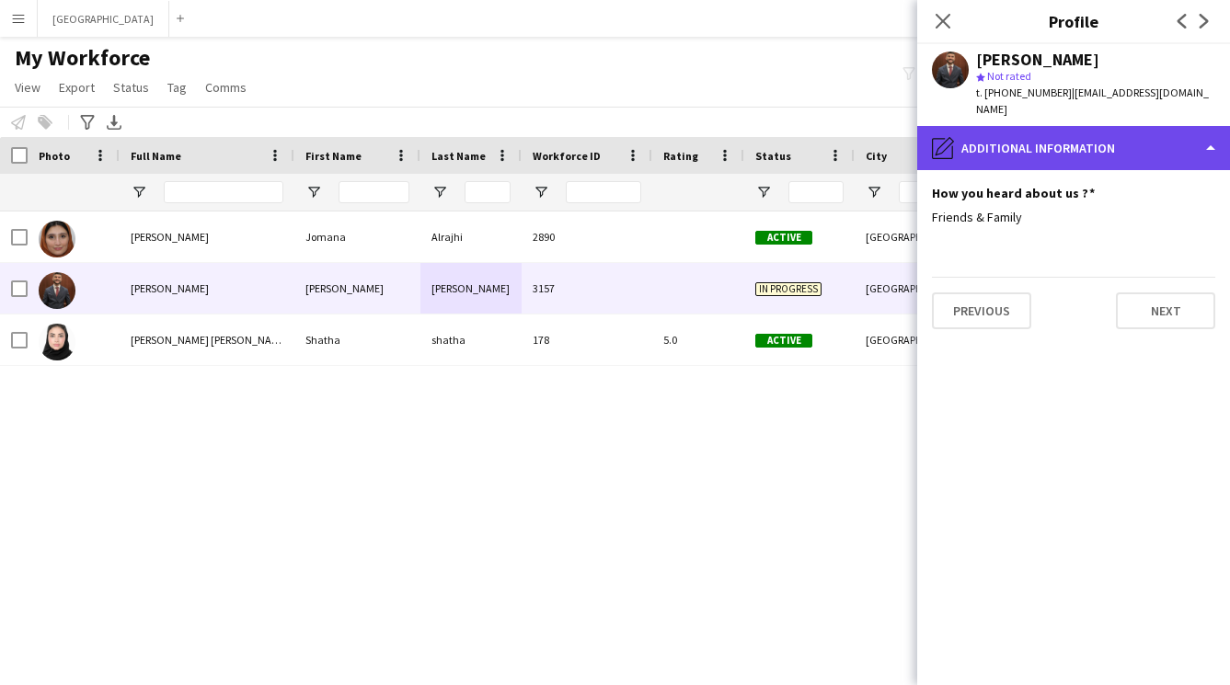
click at [1067, 145] on div "pencil4 Additional Information" at bounding box center [1073, 148] width 313 height 44
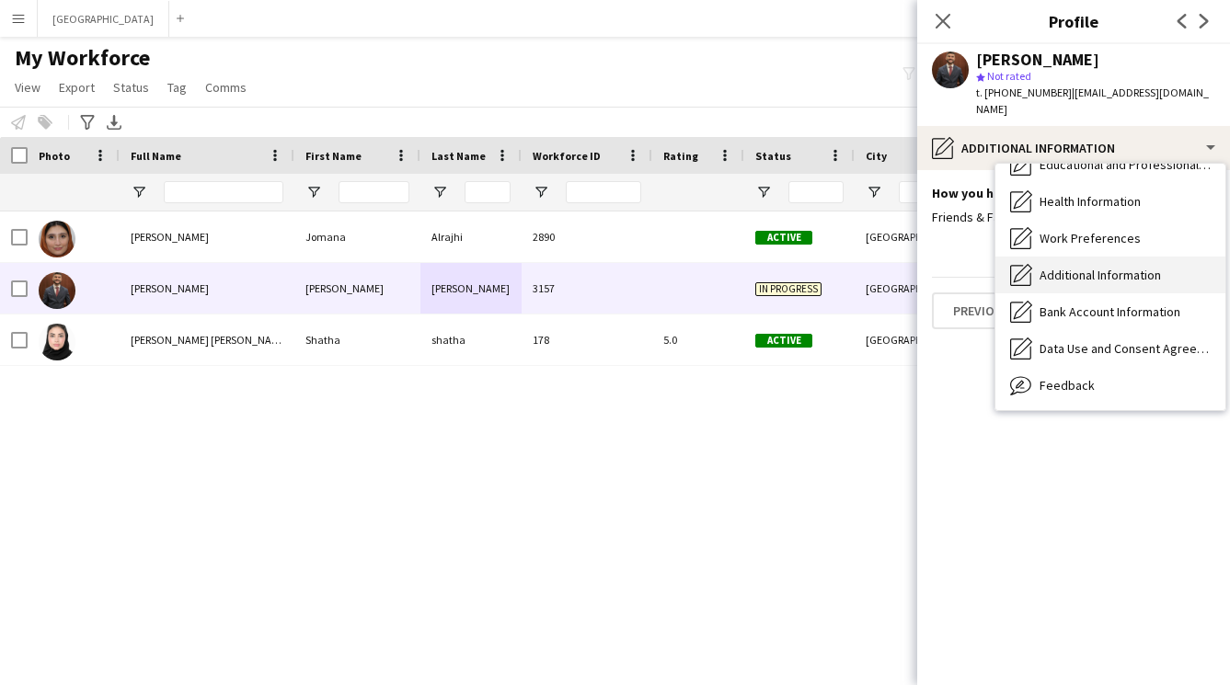
click at [1096, 257] on div "Additional Information Additional Information" at bounding box center [1110, 275] width 230 height 37
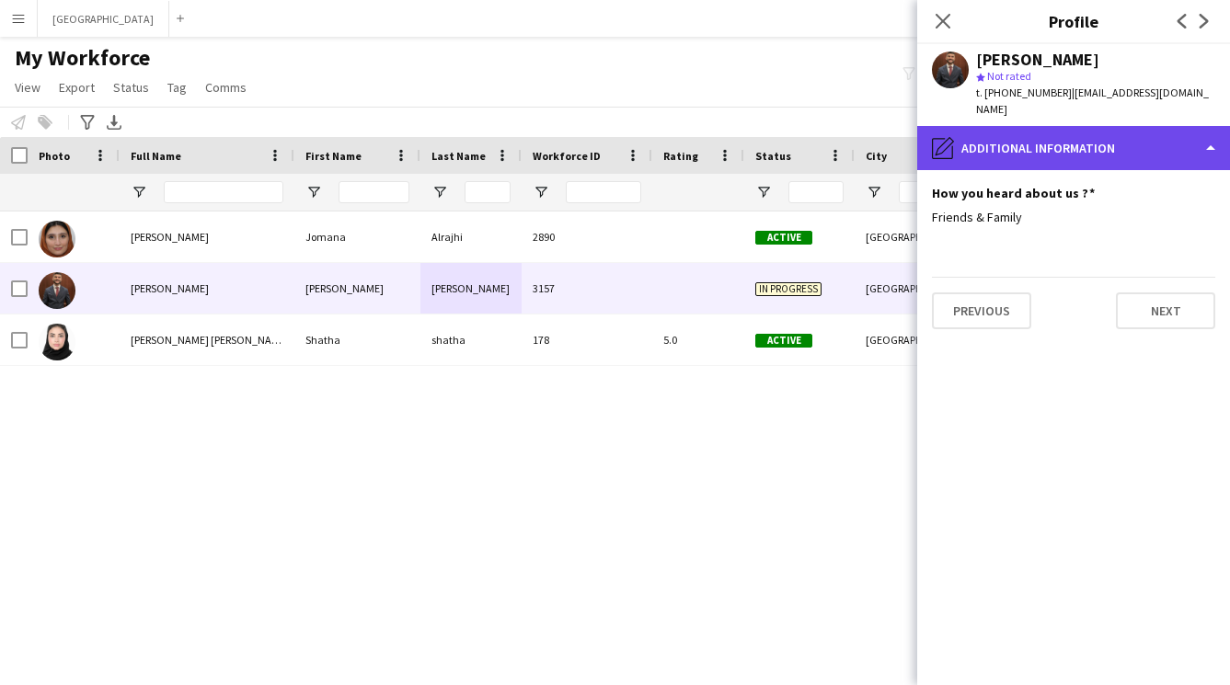
click at [1066, 140] on div "pencil4 Additional Information" at bounding box center [1073, 148] width 313 height 44
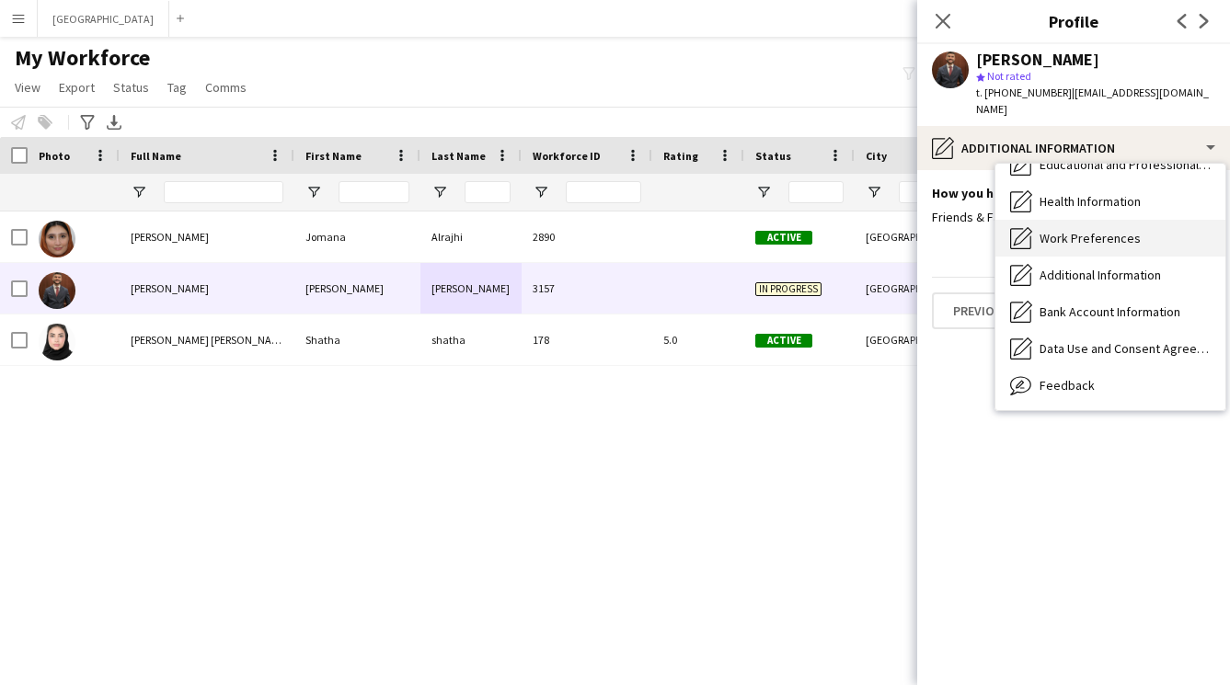
click at [1072, 230] on span "Work Preferences" at bounding box center [1089, 238] width 101 height 17
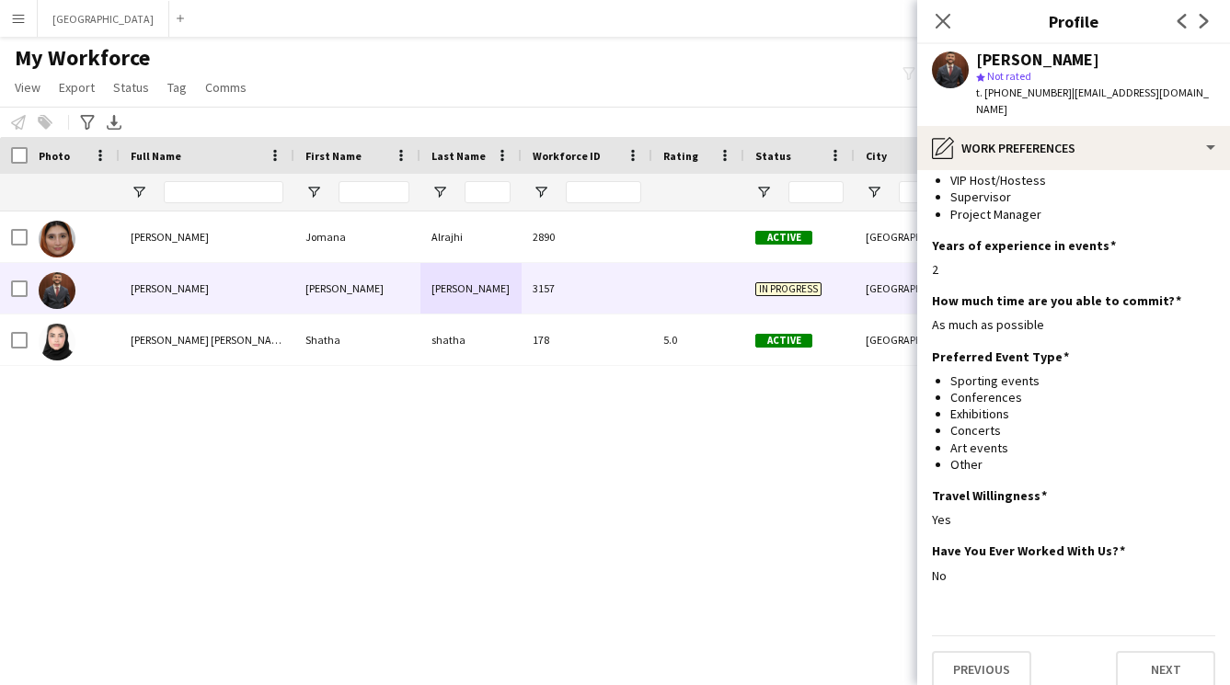
scroll to position [35, 0]
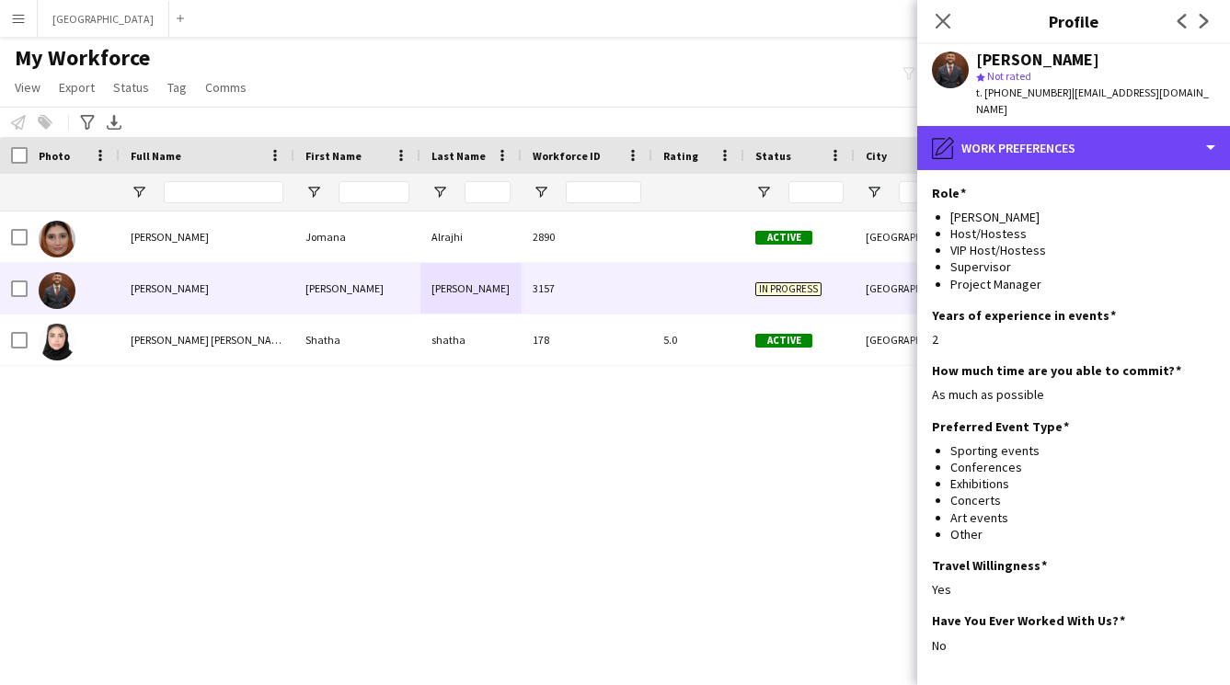
drag, startPoint x: 1056, startPoint y: 143, endPoint x: 1061, endPoint y: 158, distance: 15.7
click at [1056, 143] on div "pencil4 Work Preferences" at bounding box center [1073, 148] width 313 height 44
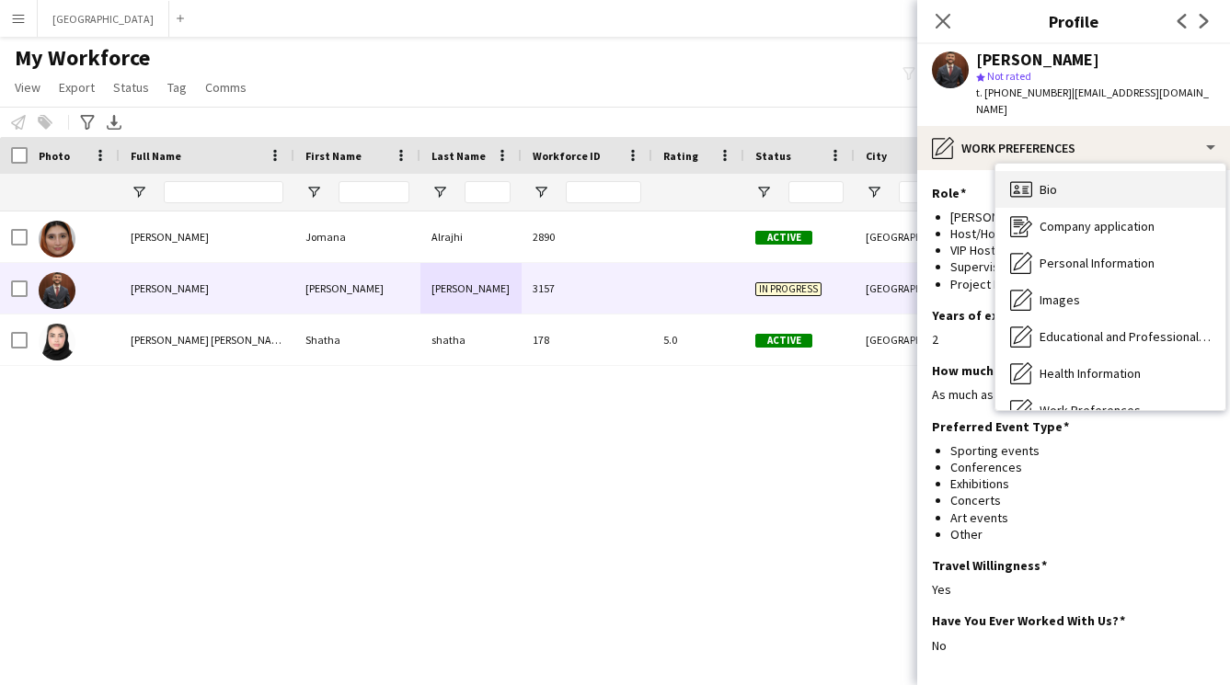
click at [1068, 177] on div "Bio Bio" at bounding box center [1110, 189] width 230 height 37
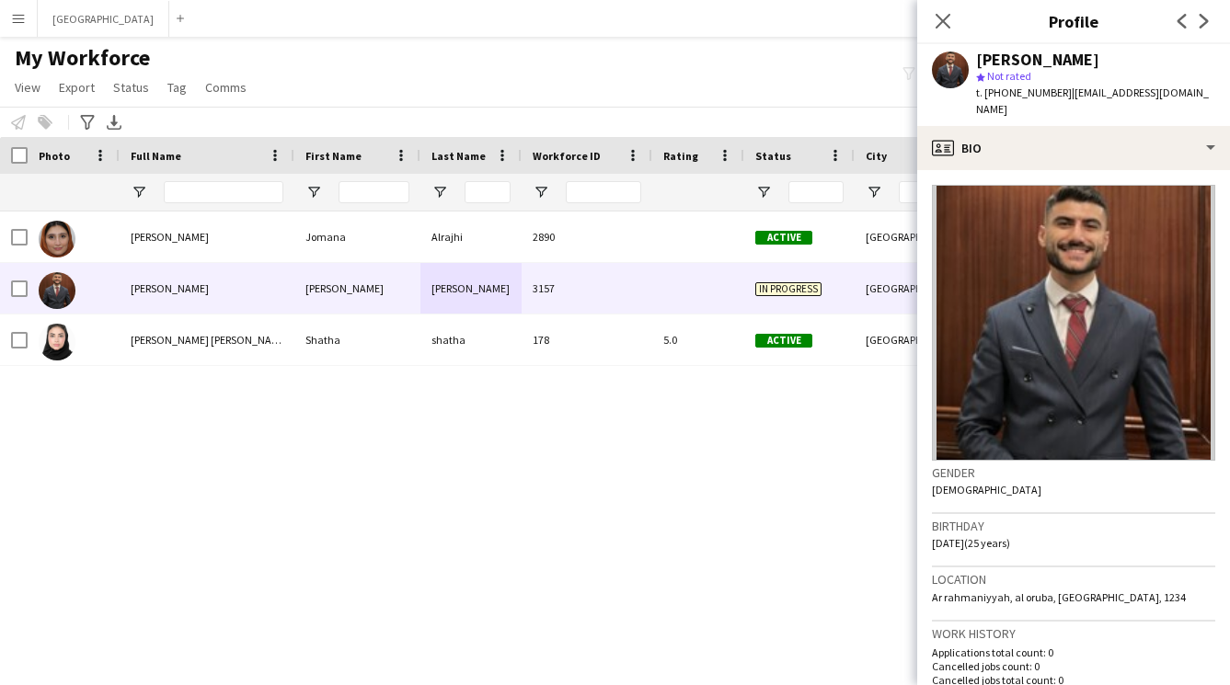
drag, startPoint x: 698, startPoint y: 425, endPoint x: 726, endPoint y: 364, distance: 66.7
click at [697, 425] on div "0 jaalrajhi9559@gmail.com 2890 Active Riyadh 26-08-2025 Alrajhi Jomana Jomana A…" at bounding box center [595, 426] width 1191 height 428
click at [946, 29] on app-icon "Close pop-in" at bounding box center [943, 21] width 27 height 27
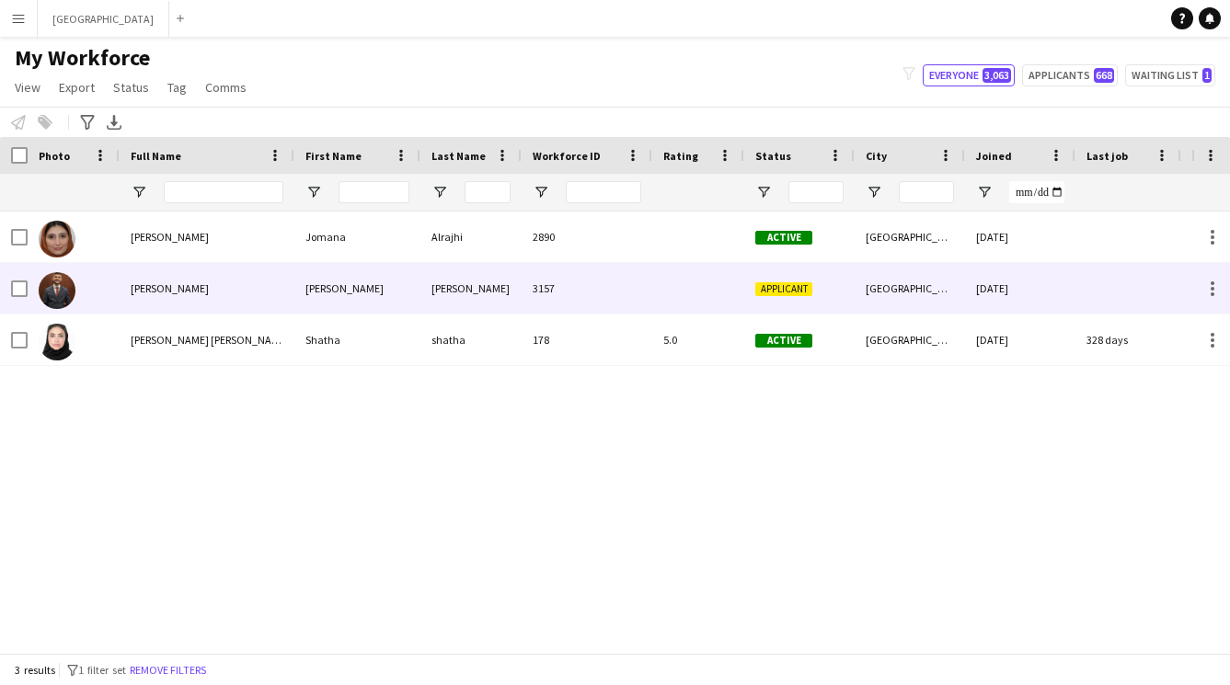
click at [495, 290] on div "[PERSON_NAME]" at bounding box center [470, 288] width 101 height 51
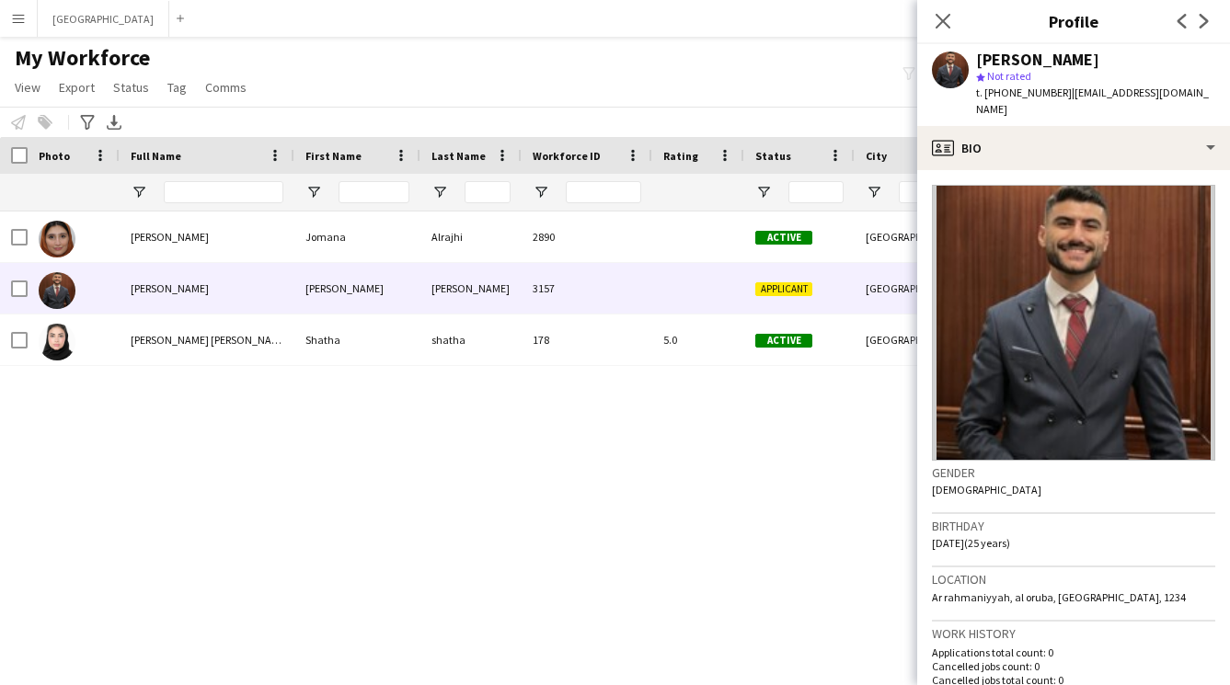
click at [940, 5] on div "Close pop-in" at bounding box center [943, 21] width 52 height 42
click at [940, 20] on icon at bounding box center [941, 20] width 17 height 17
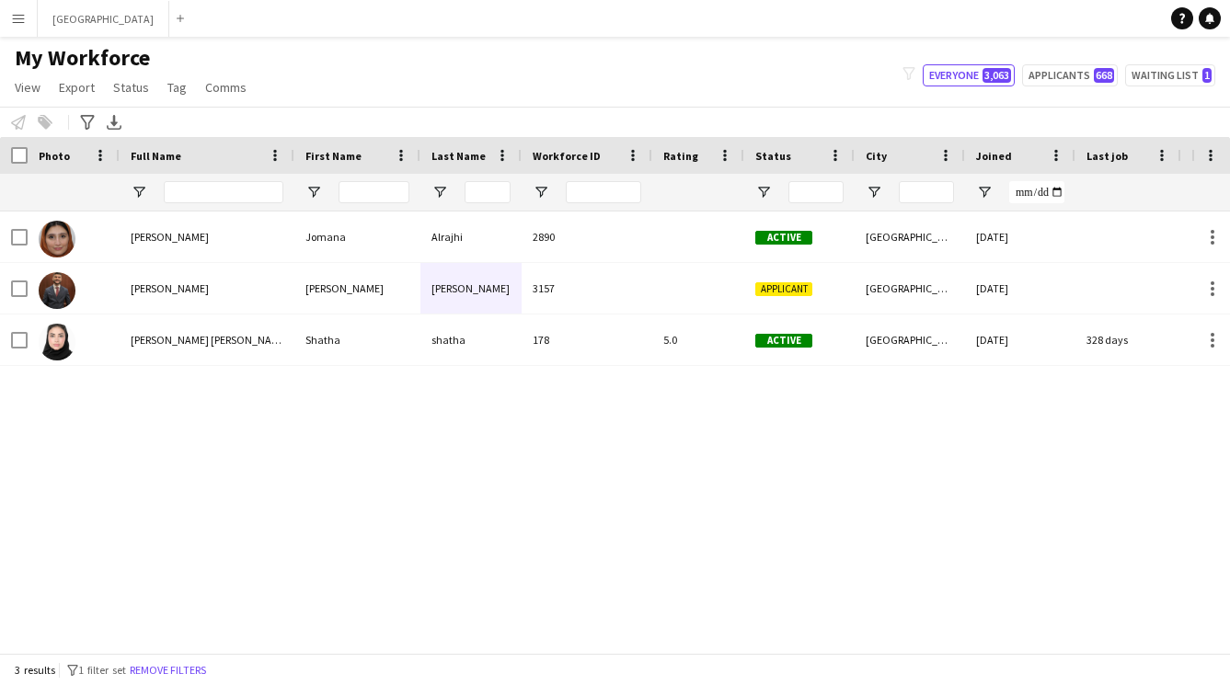
click at [448, 408] on div "[PERSON_NAME] 2890 Active [GEOGRAPHIC_DATA] [DATE] 0 [EMAIL_ADDRESS][DOMAIN_NAM…" at bounding box center [595, 426] width 1191 height 428
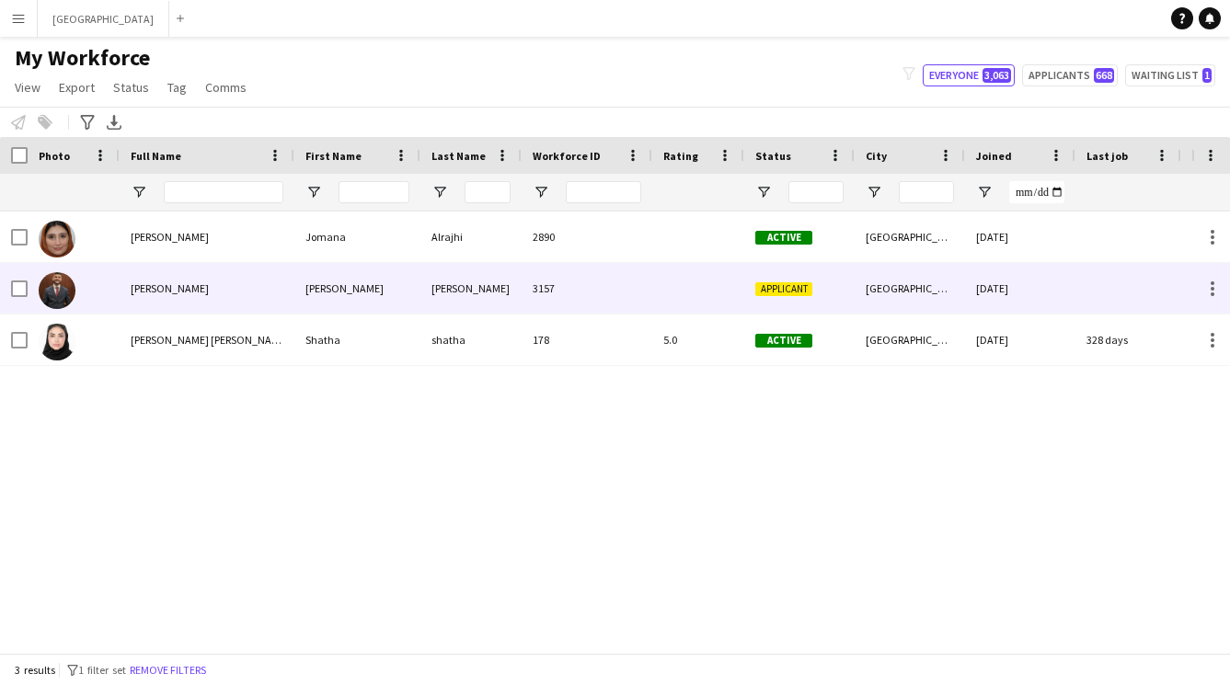
click at [444, 276] on div "[PERSON_NAME]" at bounding box center [470, 288] width 101 height 51
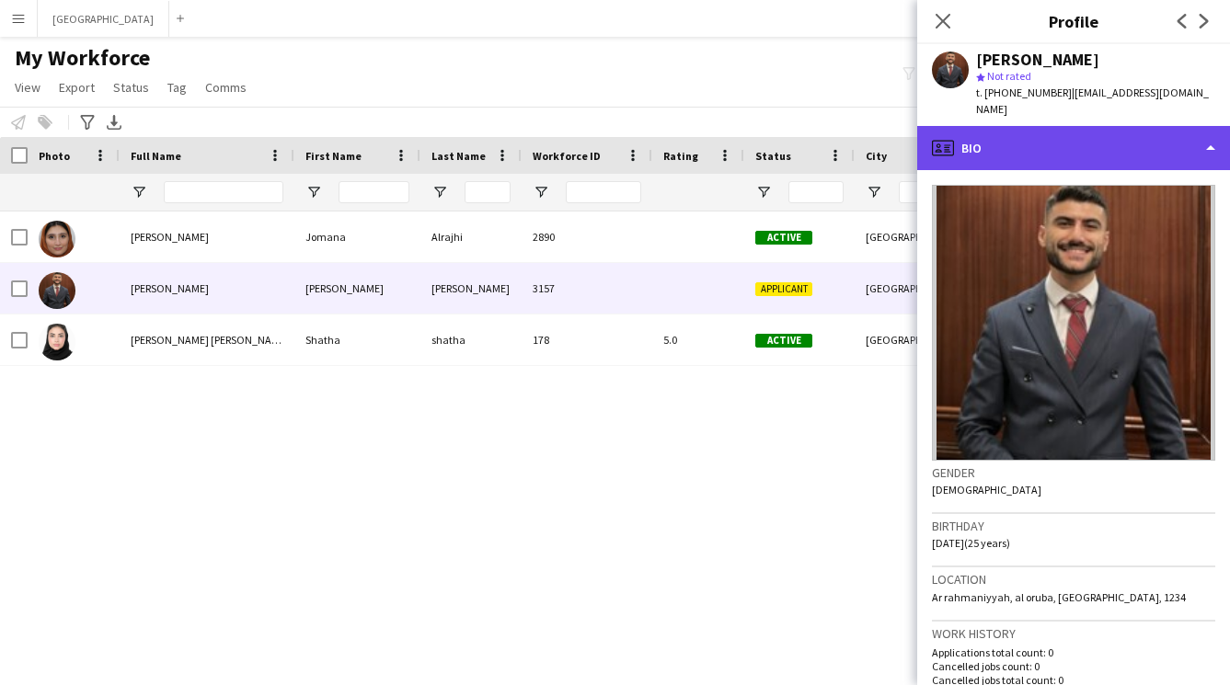
click at [1067, 132] on div "profile Bio" at bounding box center [1073, 148] width 313 height 44
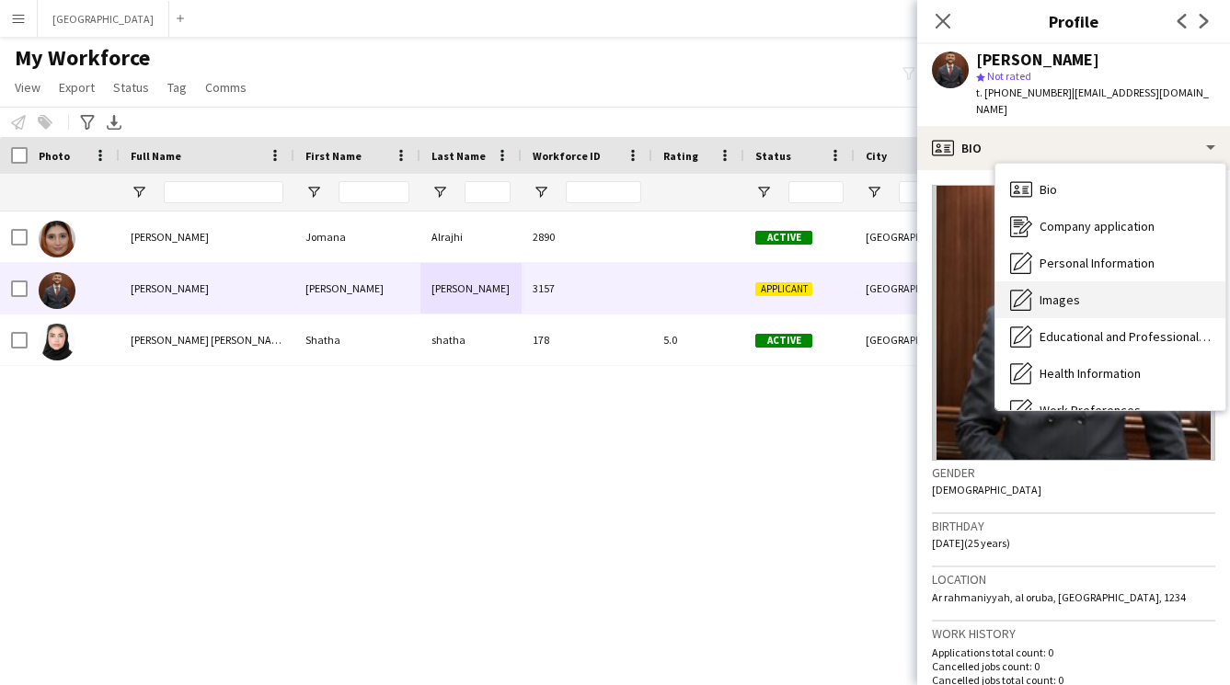
click at [1089, 296] on div "Images Images" at bounding box center [1110, 299] width 230 height 37
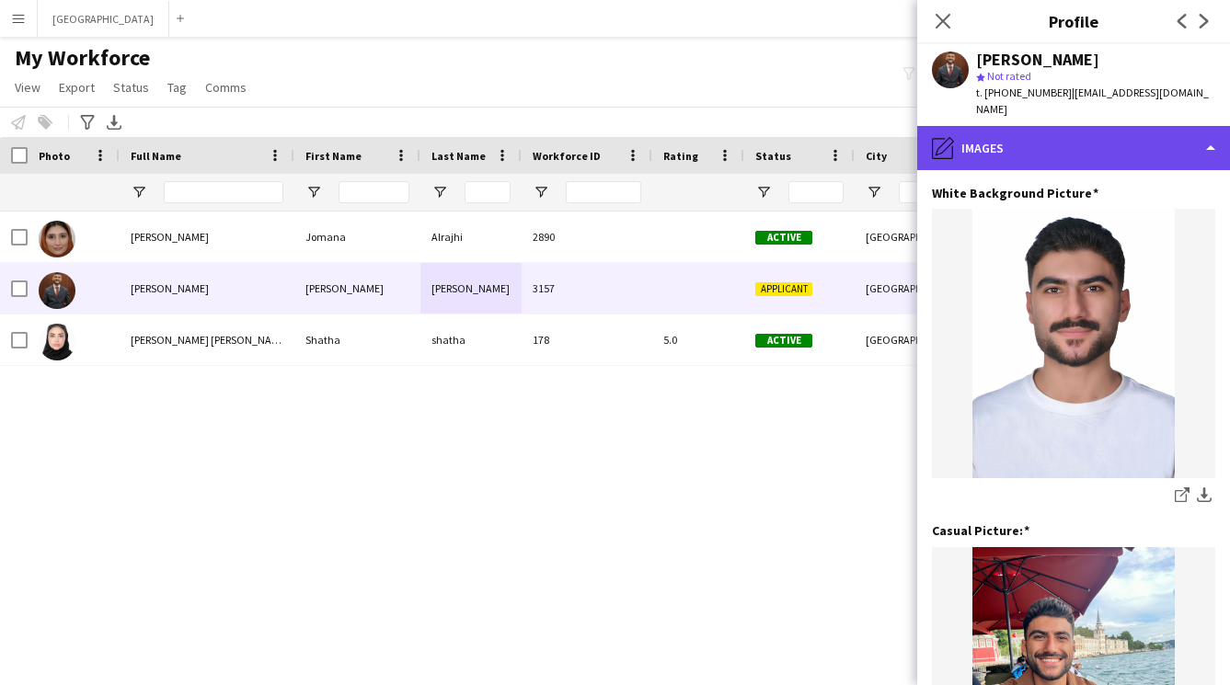
click at [1052, 129] on div "pencil4 Images" at bounding box center [1073, 148] width 313 height 44
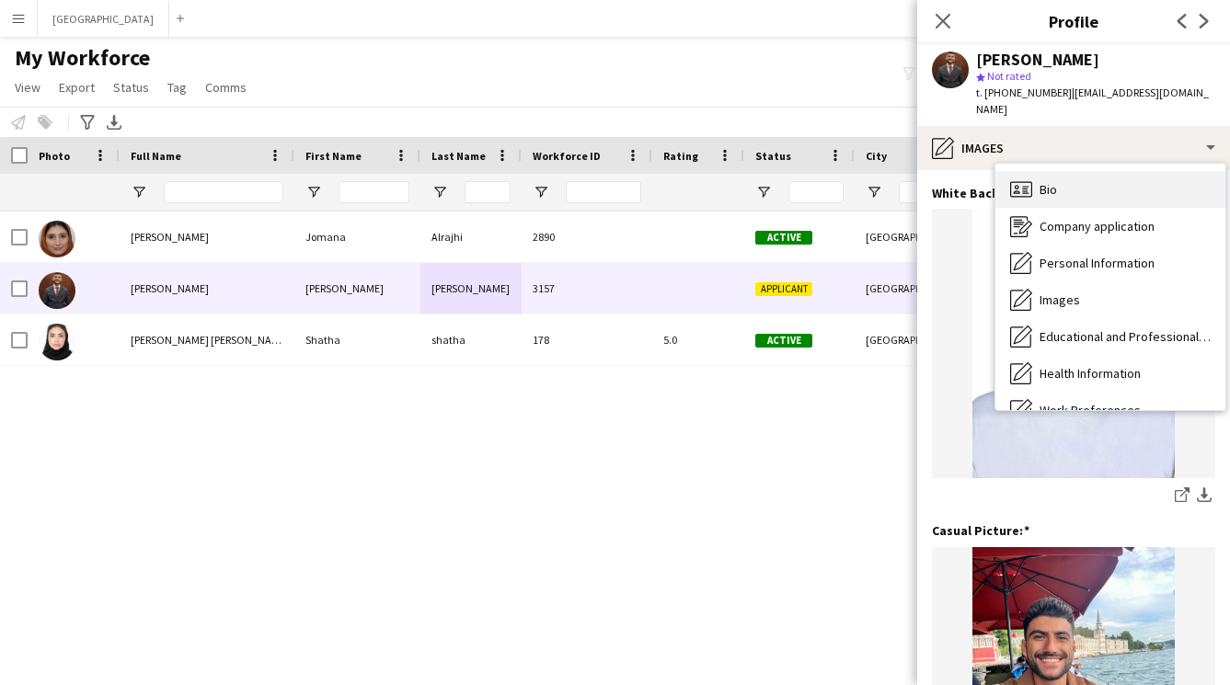
click at [1081, 177] on div "Bio Bio" at bounding box center [1110, 189] width 230 height 37
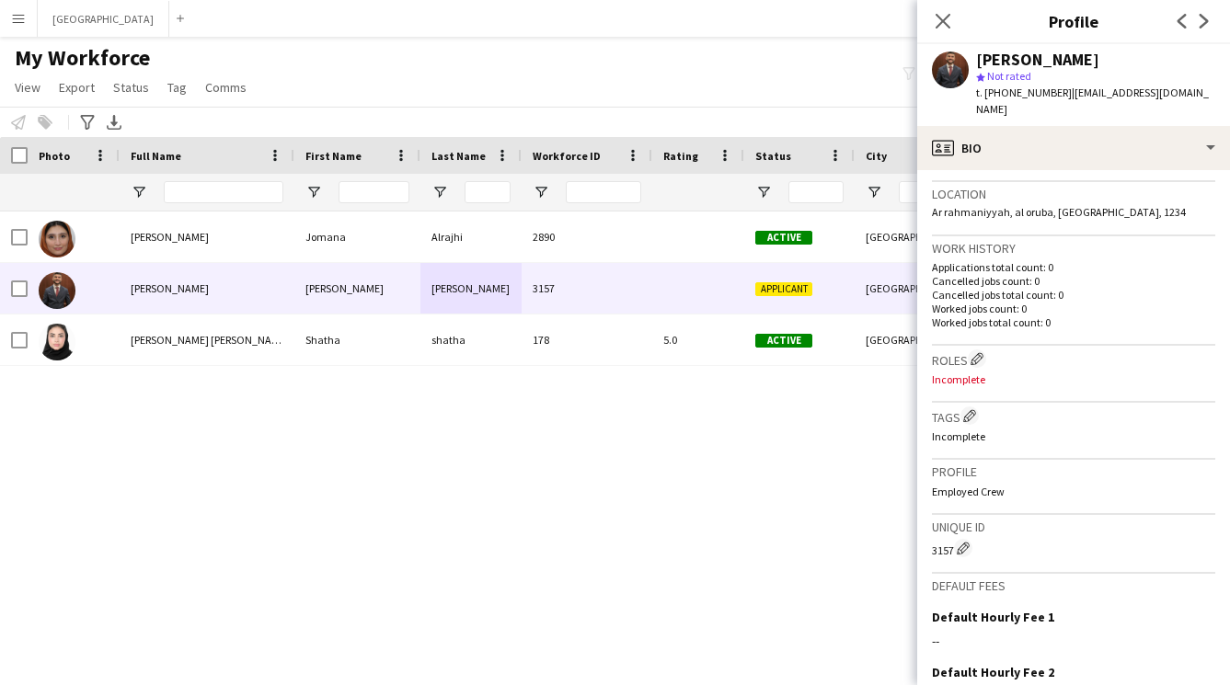
scroll to position [389, 0]
click at [985, 346] on button "Edit crew company roles" at bounding box center [976, 355] width 18 height 18
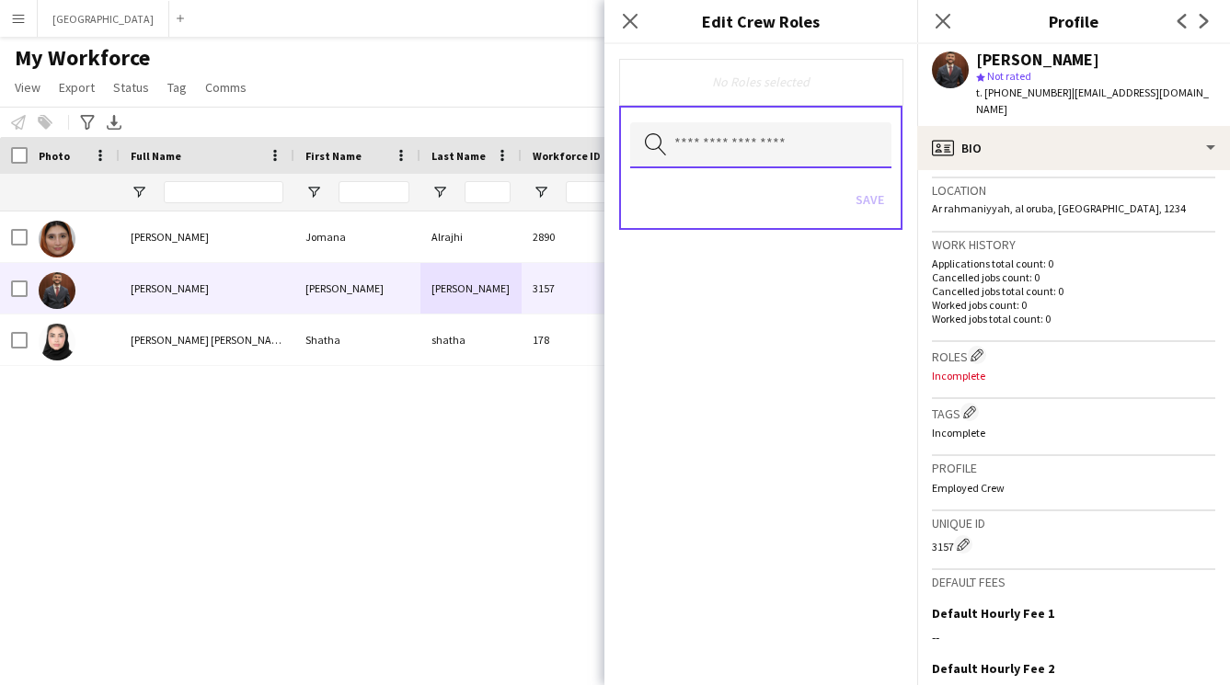
click at [750, 155] on input "text" at bounding box center [760, 145] width 261 height 46
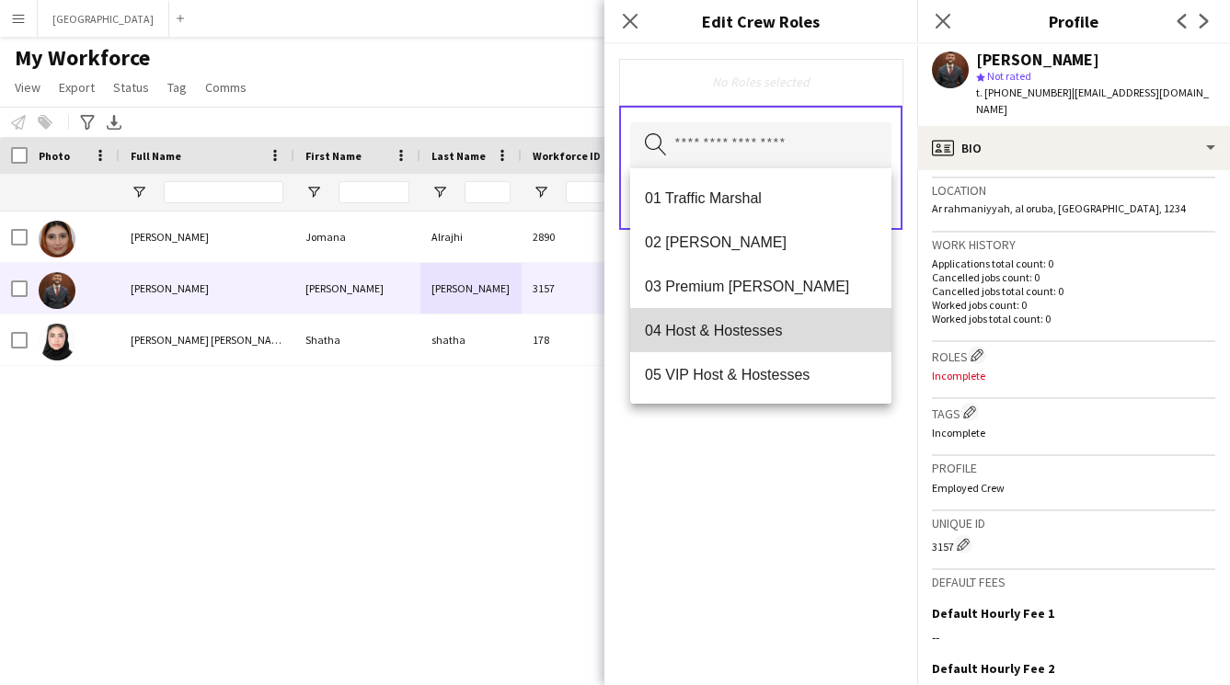
click at [773, 323] on span "04 Host & Hostesses" at bounding box center [761, 330] width 232 height 17
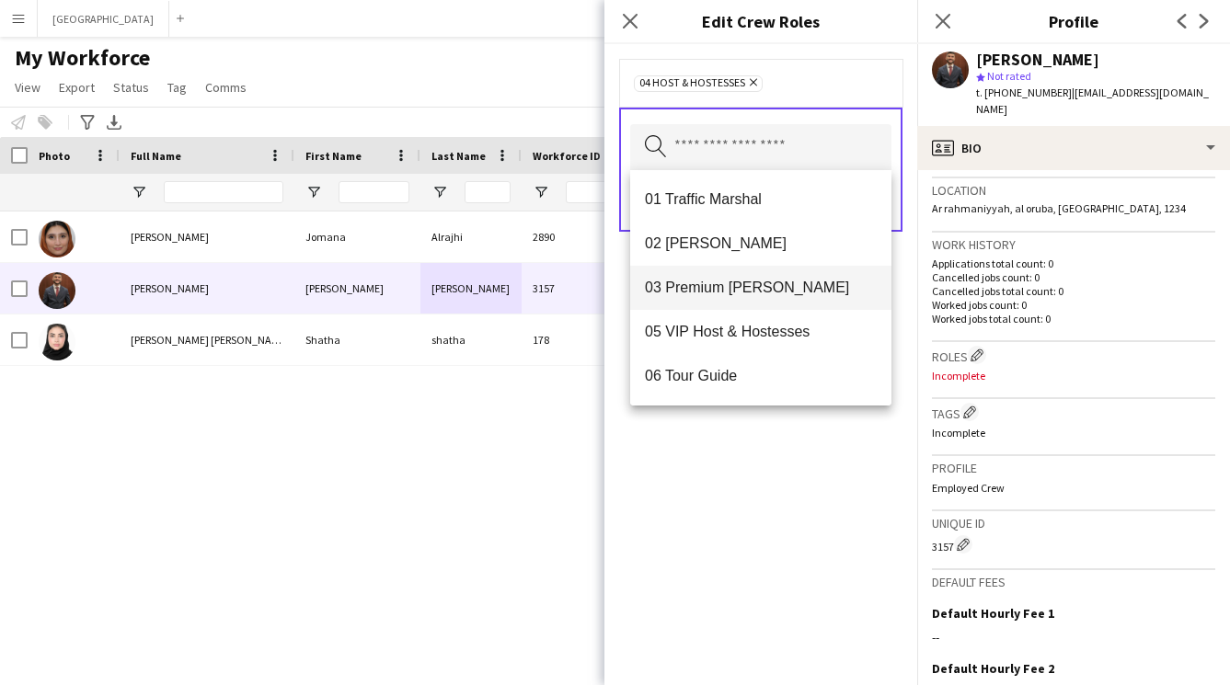
click at [741, 291] on span "03 Premium [PERSON_NAME]" at bounding box center [761, 287] width 232 height 17
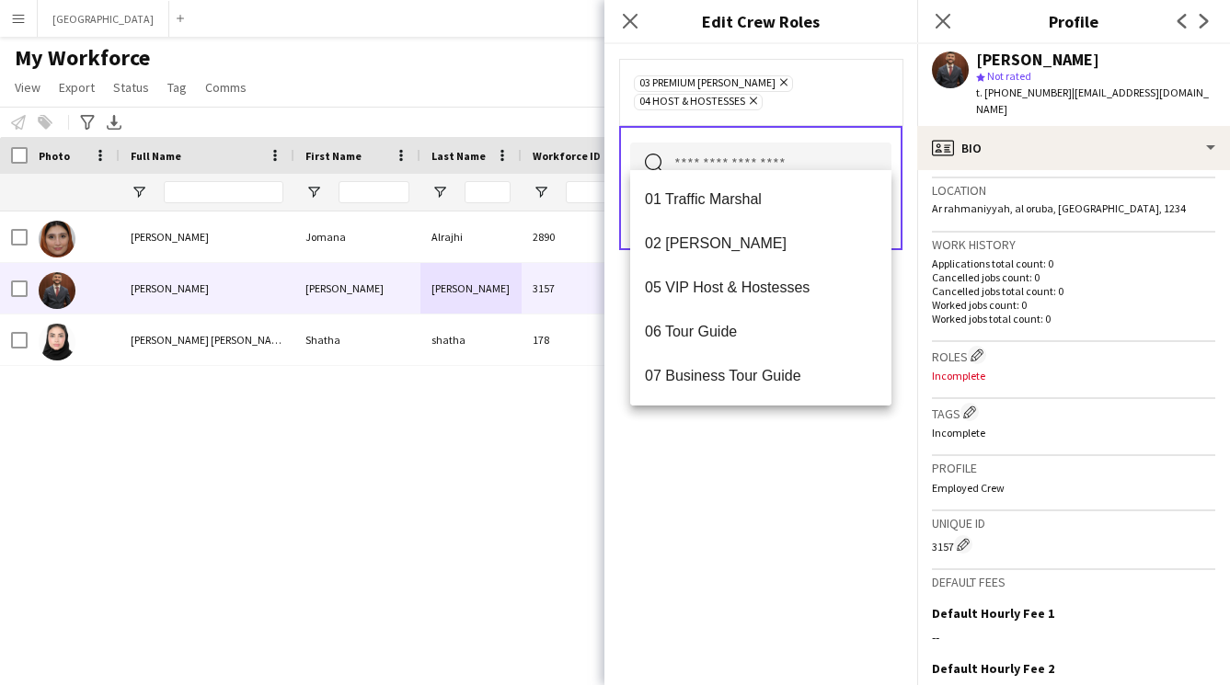
click at [757, 482] on div "03 Premium [PERSON_NAME] Remove 04 Host & Hostesses Remove Search by role type …" at bounding box center [760, 364] width 313 height 641
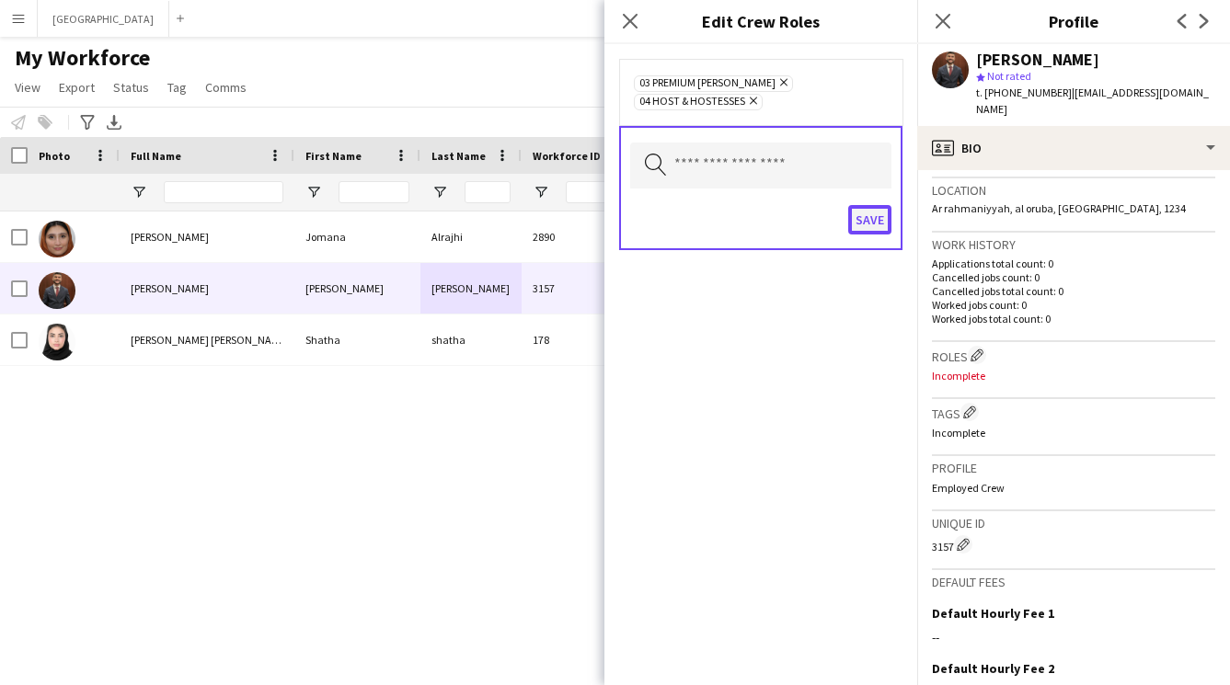
click at [874, 205] on button "Save" at bounding box center [869, 219] width 43 height 29
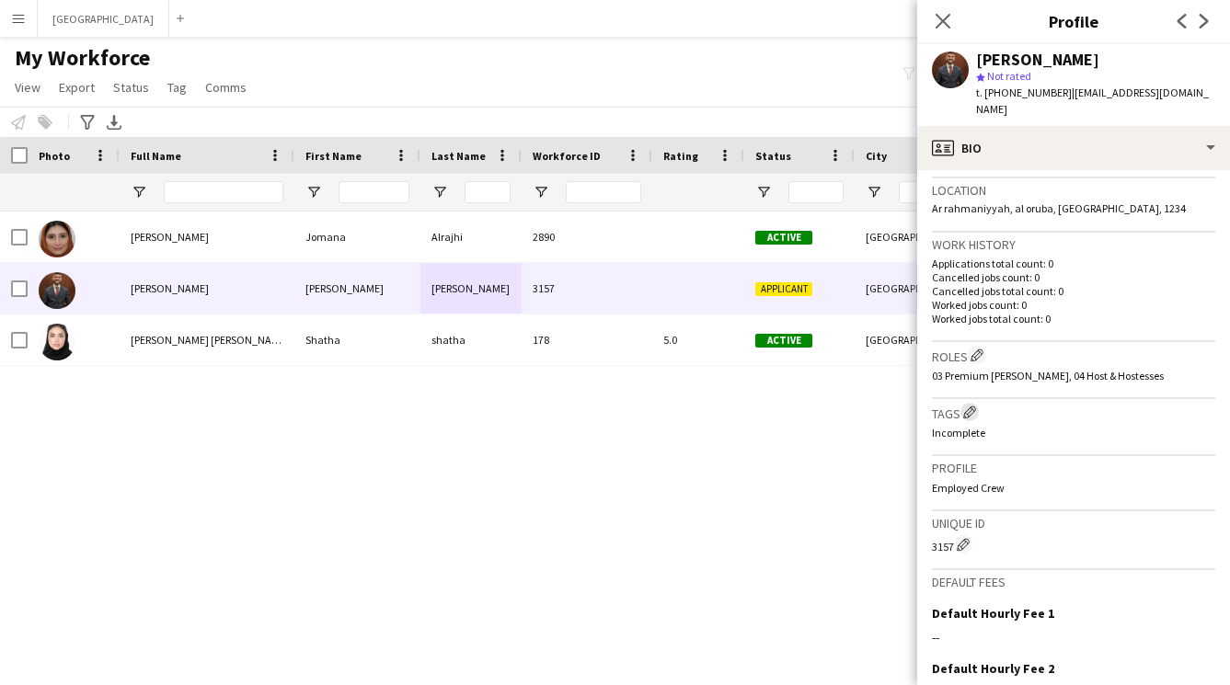
click at [974, 406] on app-icon "Edit crew company tags" at bounding box center [969, 412] width 13 height 13
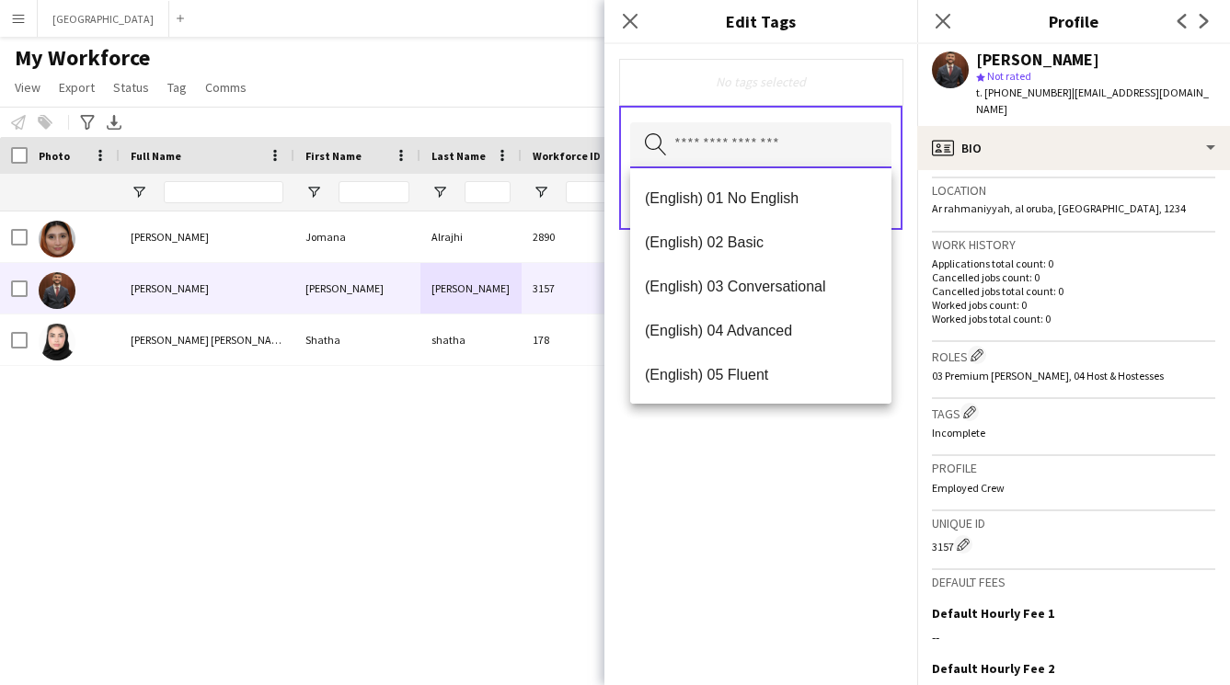
click at [759, 132] on input "text" at bounding box center [760, 145] width 261 height 46
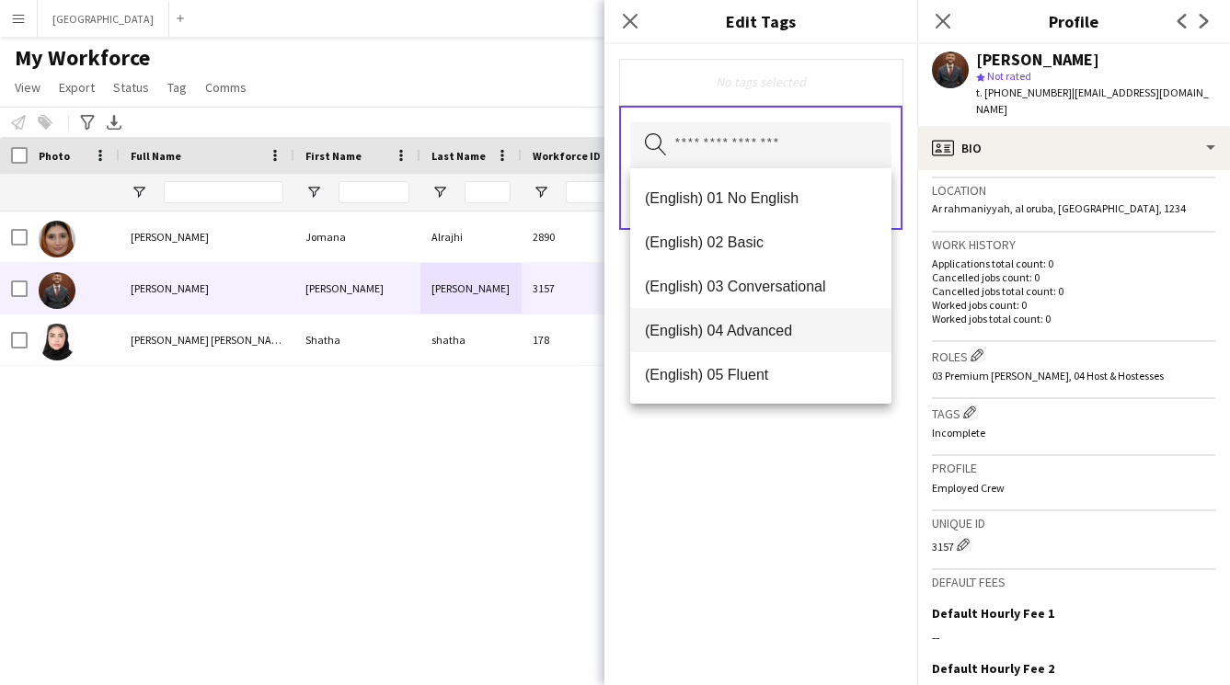
click at [760, 325] on span "(English) 04 Advanced" at bounding box center [761, 330] width 232 height 17
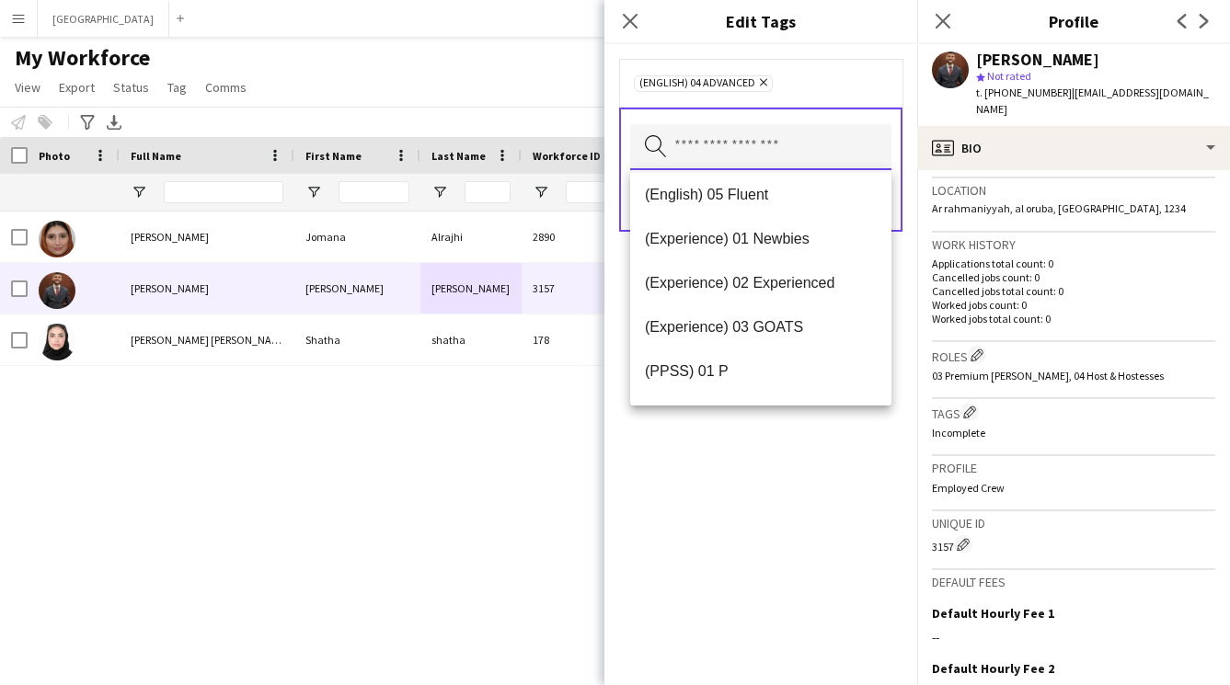
scroll to position [152, 0]
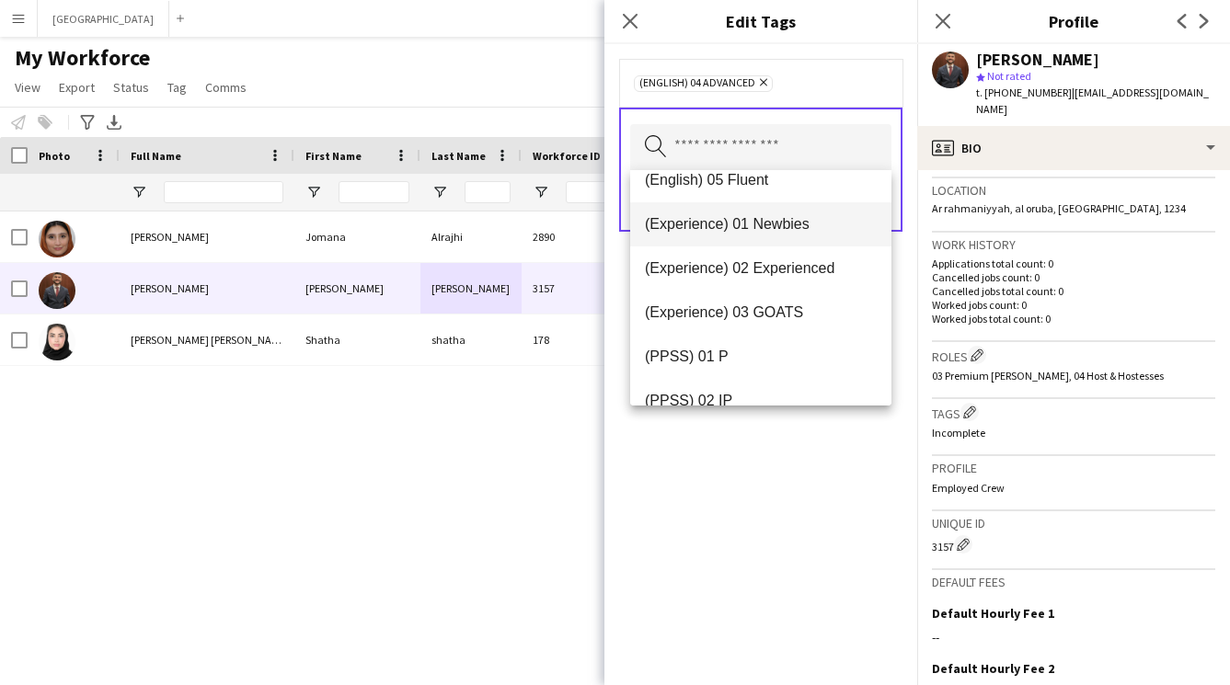
click at [737, 233] on mat-option "(Experience) 01 Newbies" at bounding box center [760, 224] width 261 height 44
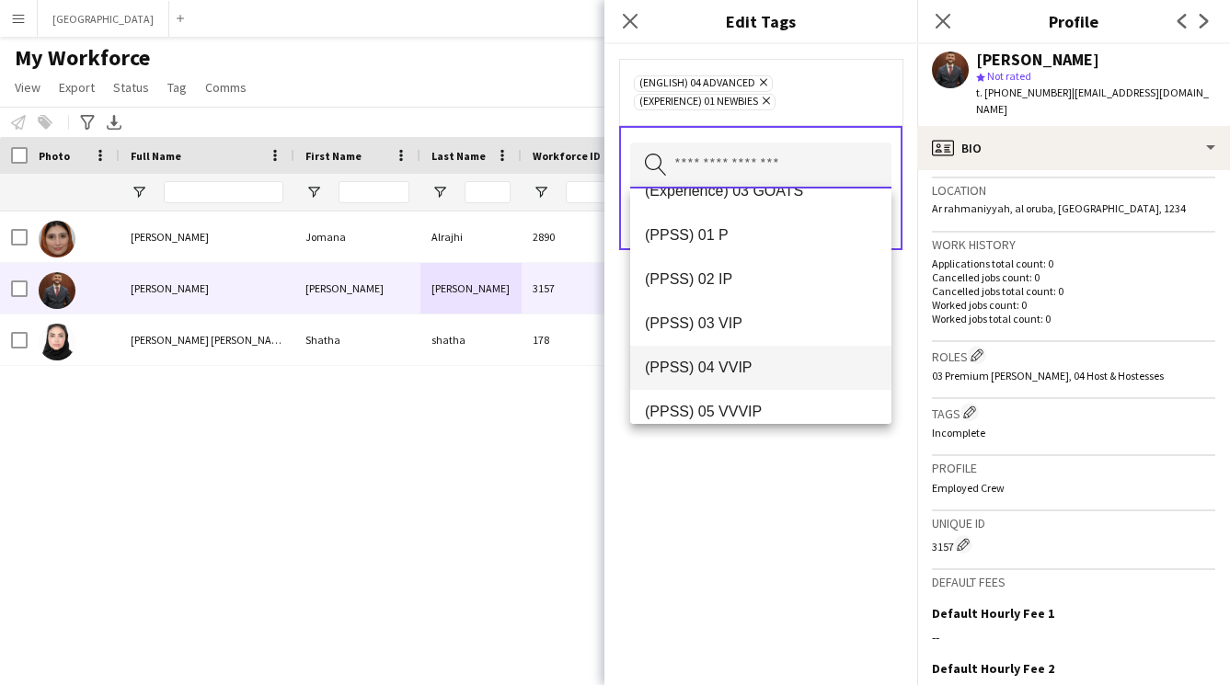
scroll to position [257, 0]
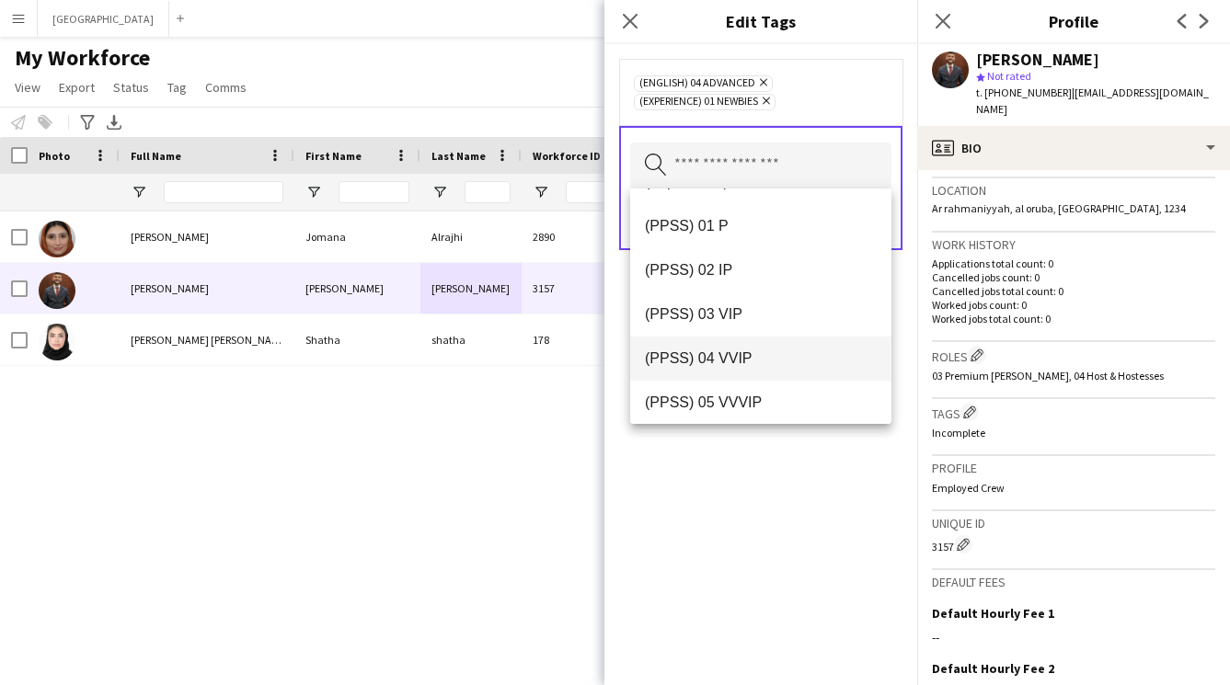
click at [725, 361] on span "(PPSS) 04 VVIP" at bounding box center [761, 357] width 232 height 17
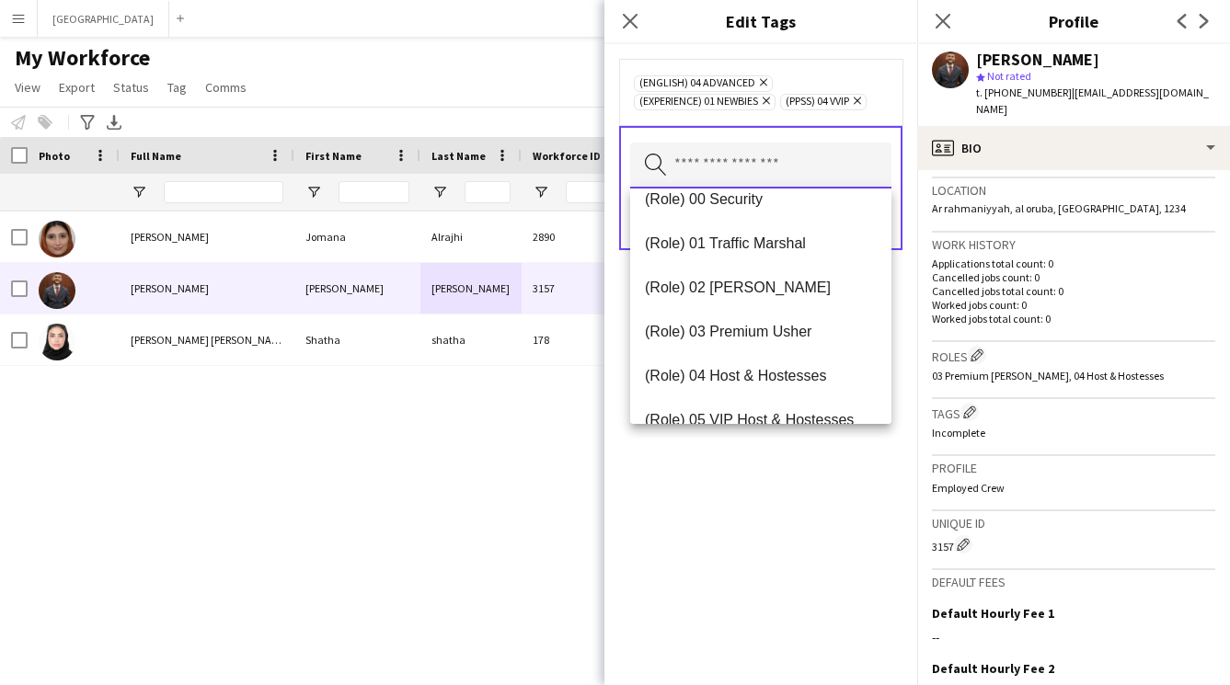
scroll to position [508, 0]
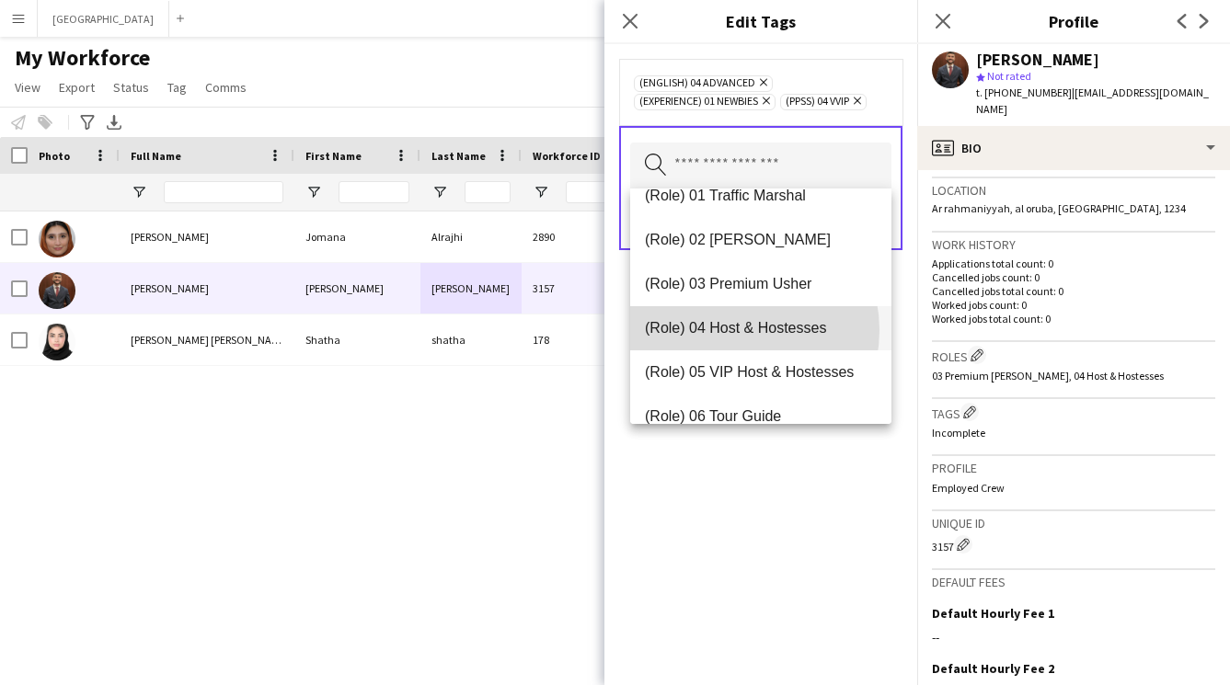
click at [731, 330] on span "(Role) 04 Host & Hostesses" at bounding box center [761, 327] width 232 height 17
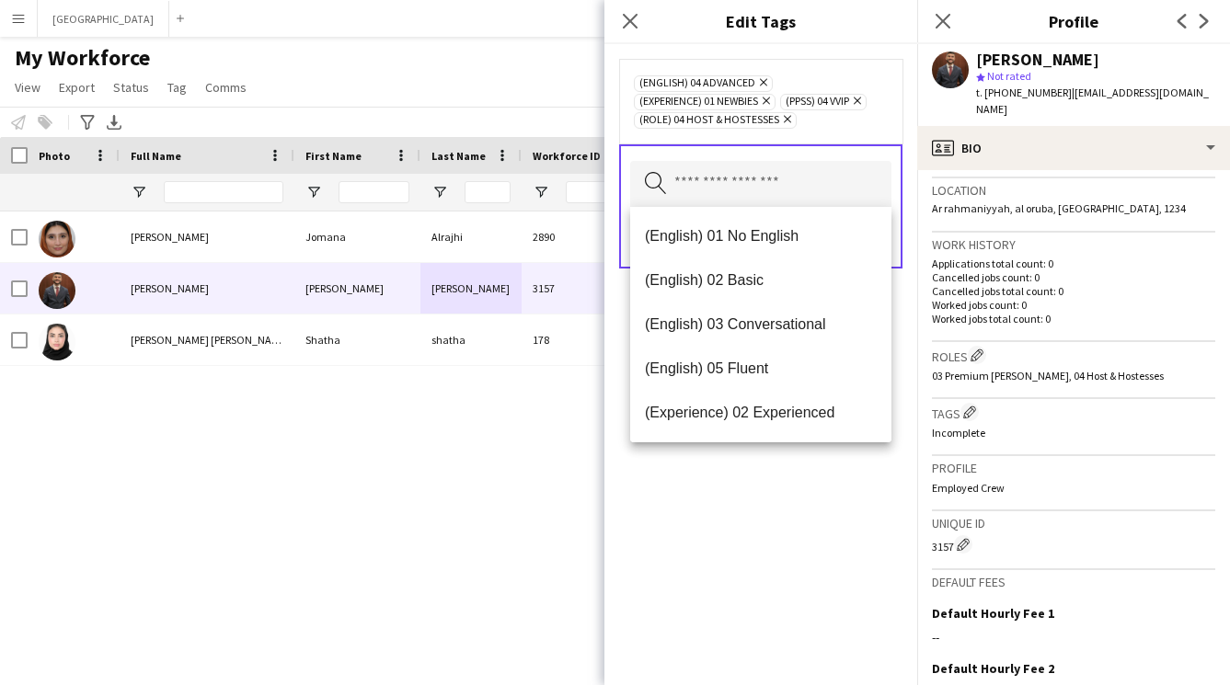
click at [739, 514] on div "(English) 04 Advanced Remove (Experience) 01 Newbies Remove (PPSS) 04 VVIP Remo…" at bounding box center [760, 364] width 313 height 641
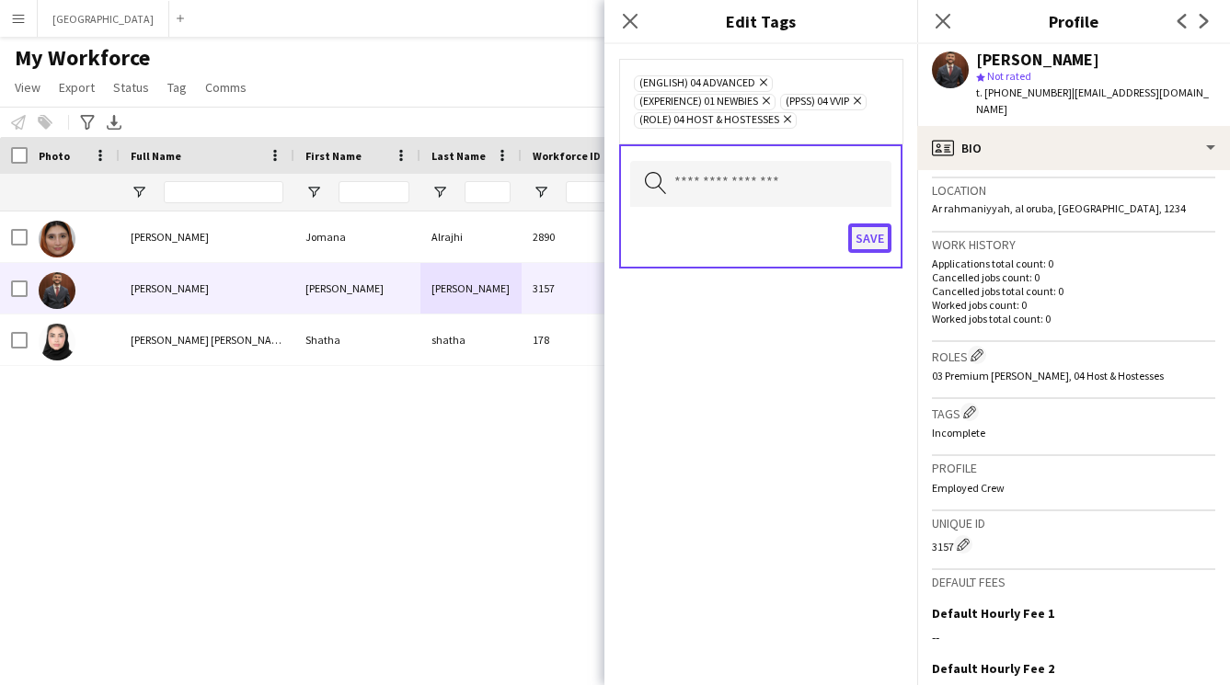
click at [872, 245] on button "Save" at bounding box center [869, 237] width 43 height 29
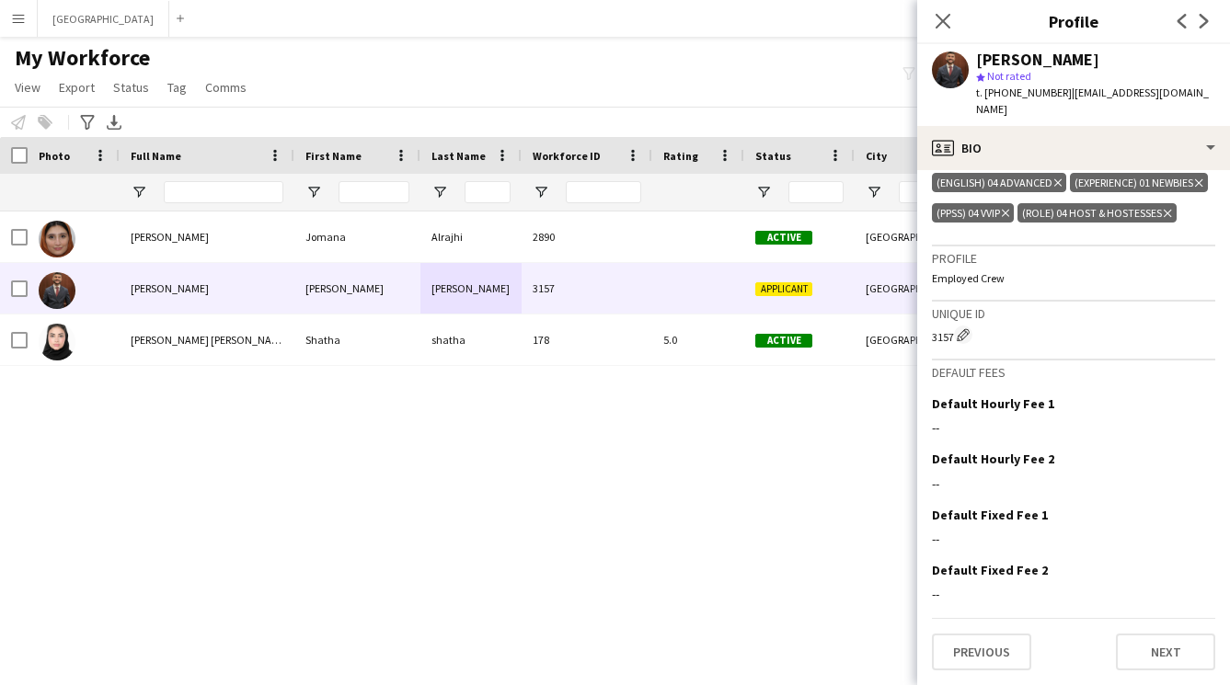
scroll to position [0, 0]
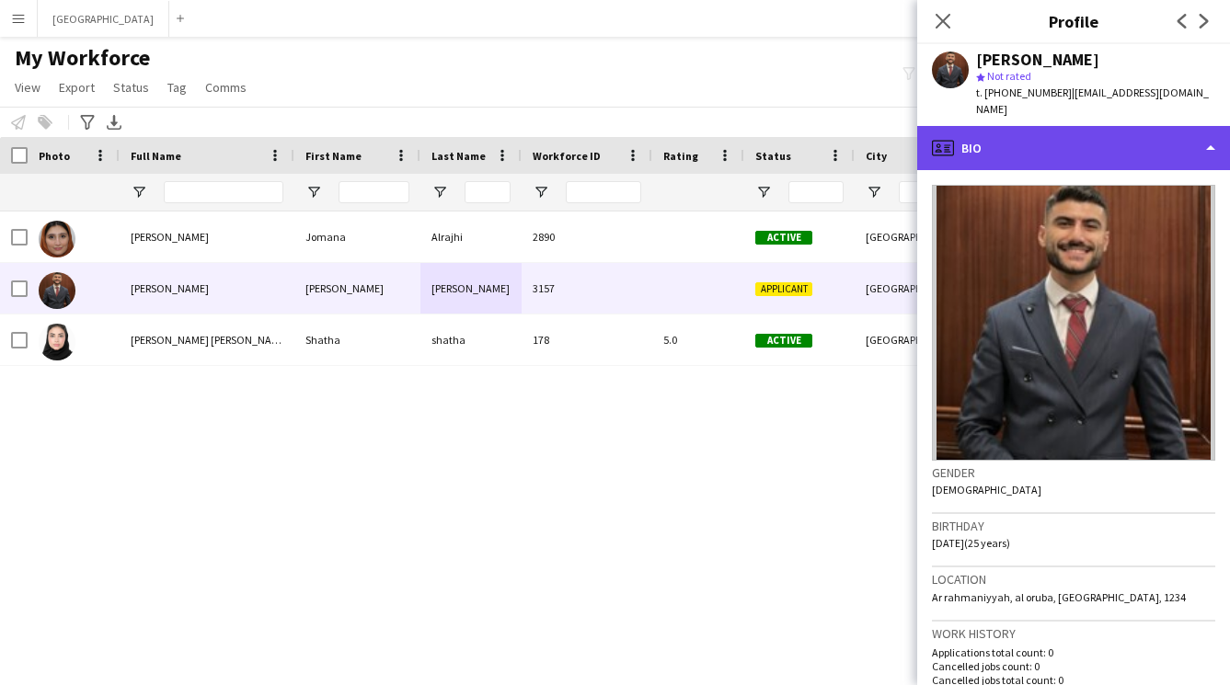
click at [1032, 137] on div "profile Bio" at bounding box center [1073, 148] width 313 height 44
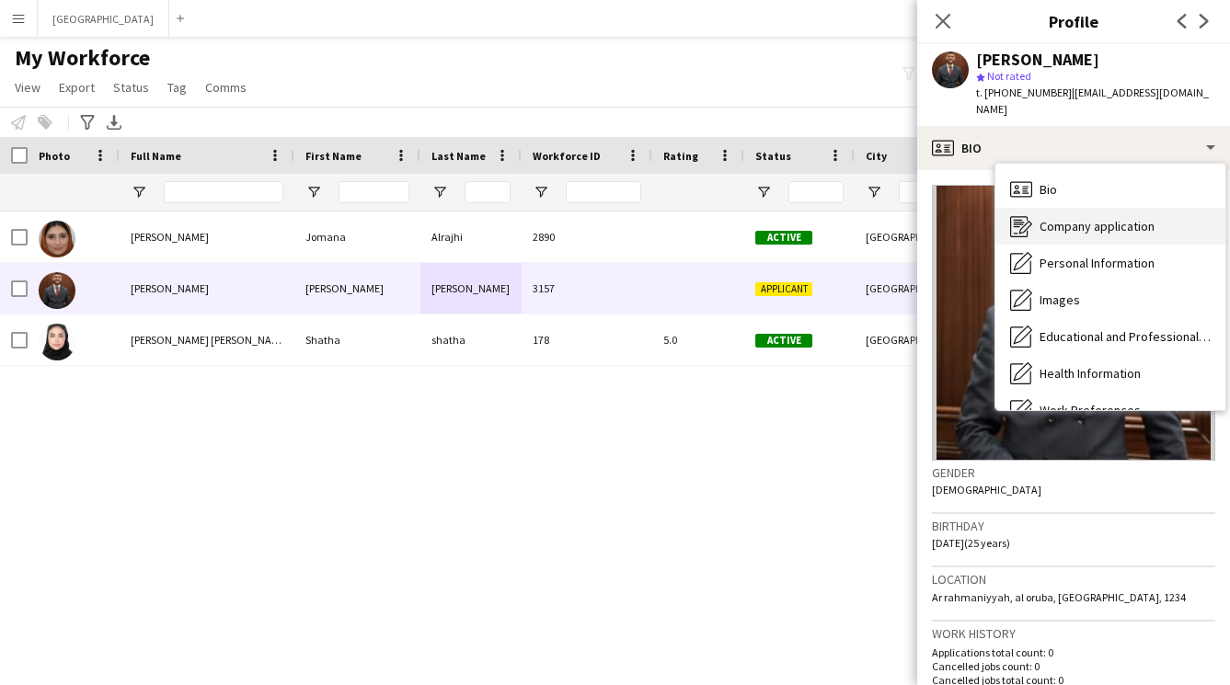
click at [1052, 218] on span "Company application" at bounding box center [1096, 226] width 115 height 17
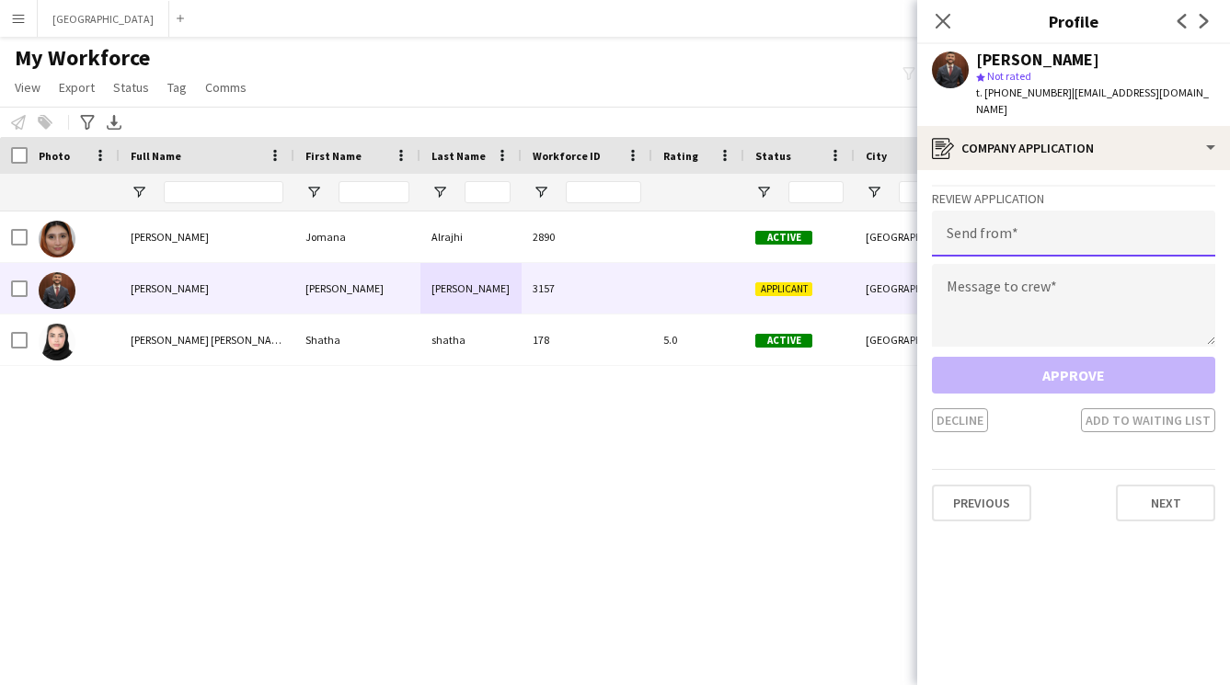
click at [1093, 212] on input "email" at bounding box center [1073, 234] width 283 height 46
paste input "**********"
type input "**********"
click at [1068, 264] on textarea at bounding box center [1073, 305] width 283 height 83
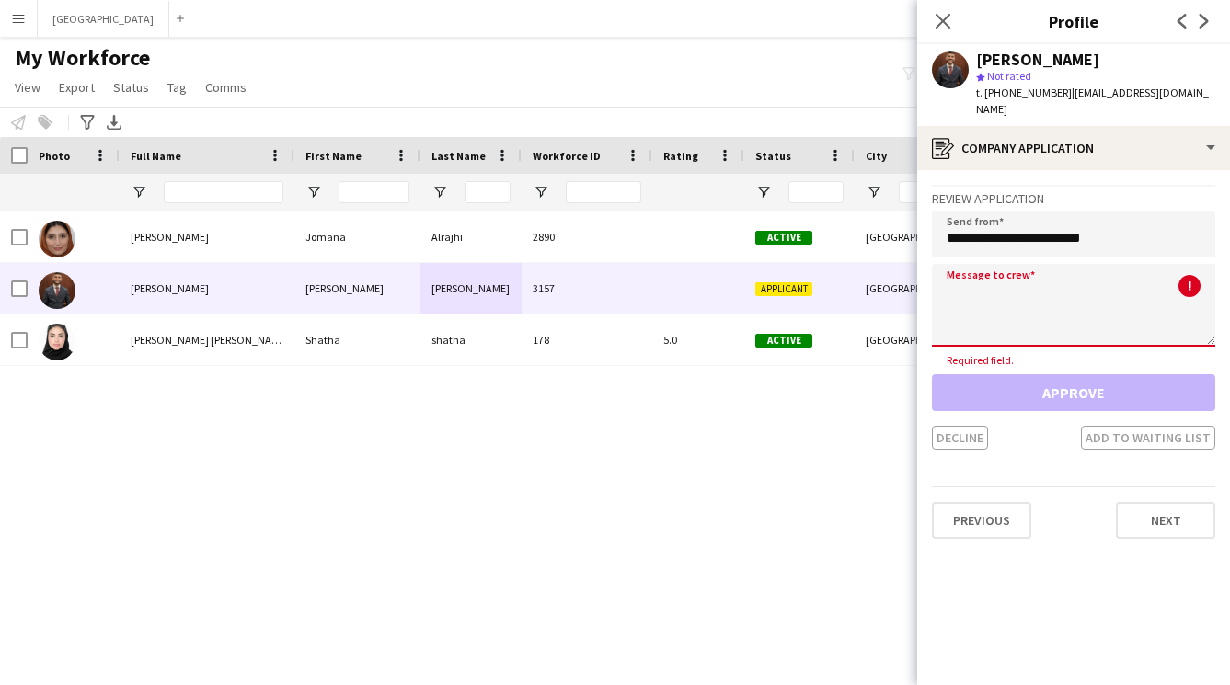
paste textarea "**********"
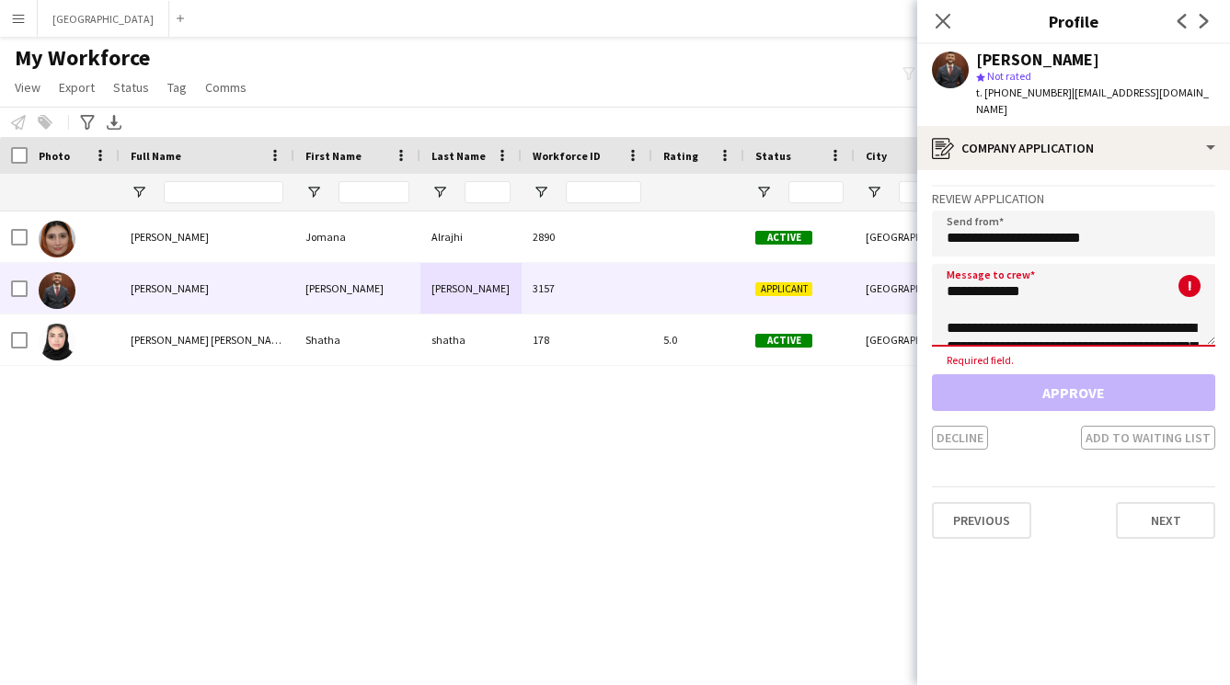
scroll to position [324, 0]
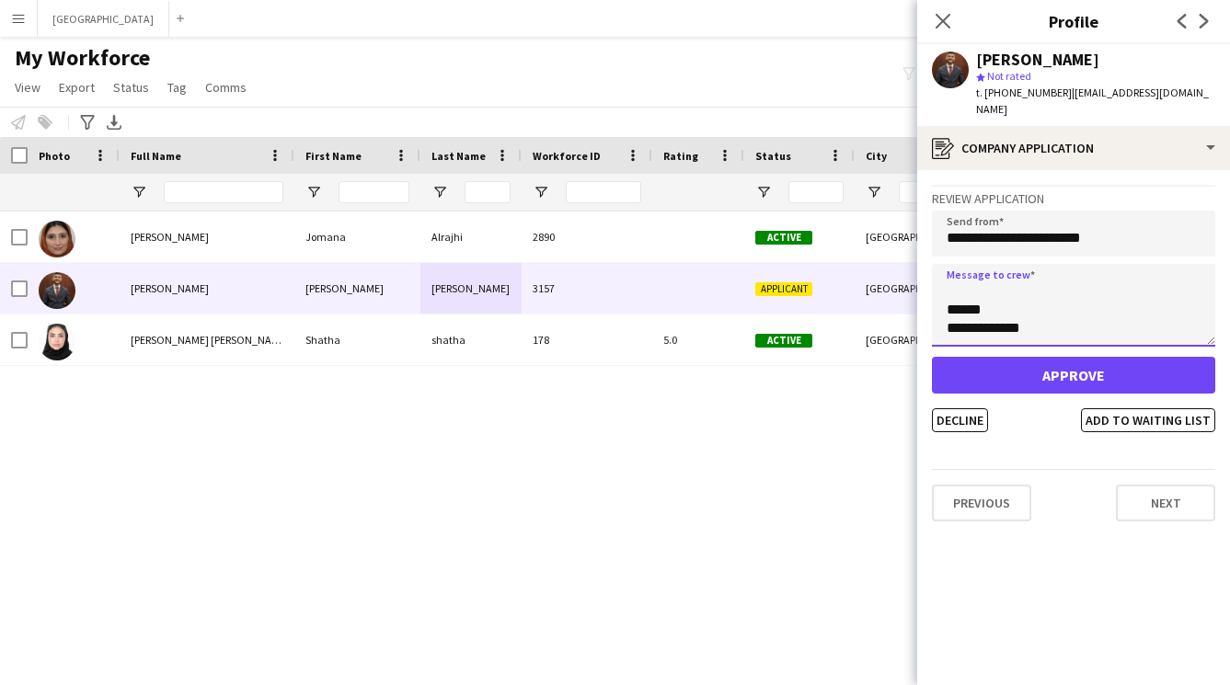
type textarea "**********"
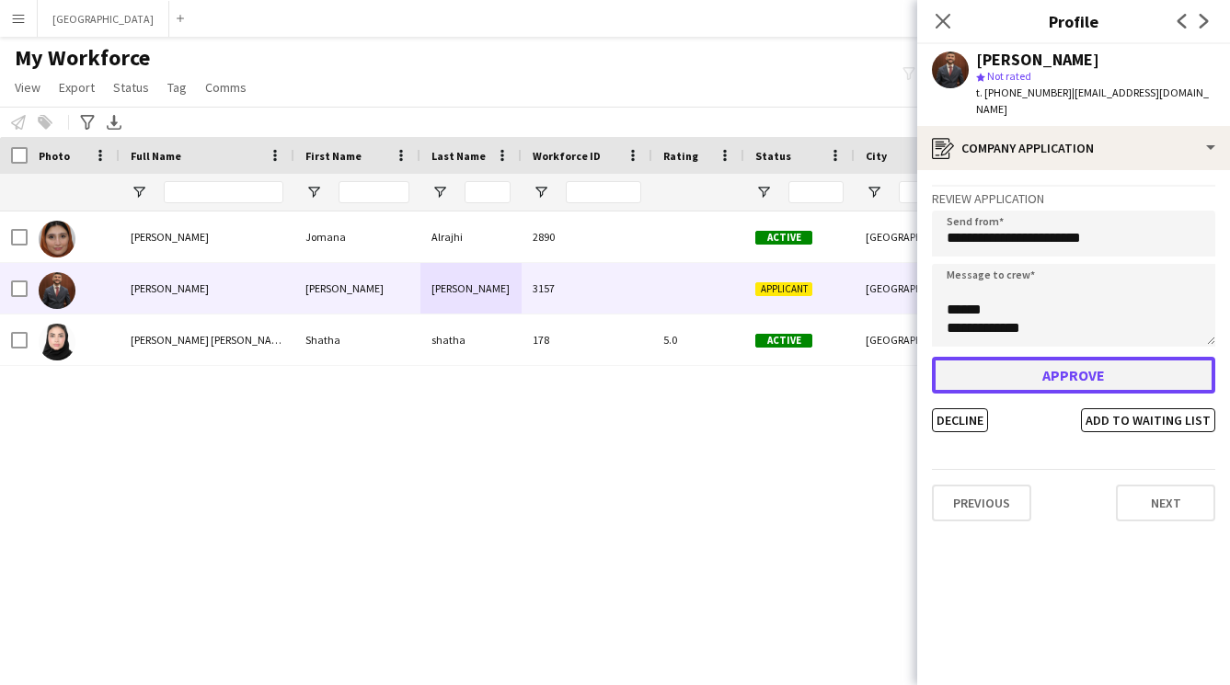
click at [1054, 357] on button "Approve" at bounding box center [1073, 375] width 283 height 37
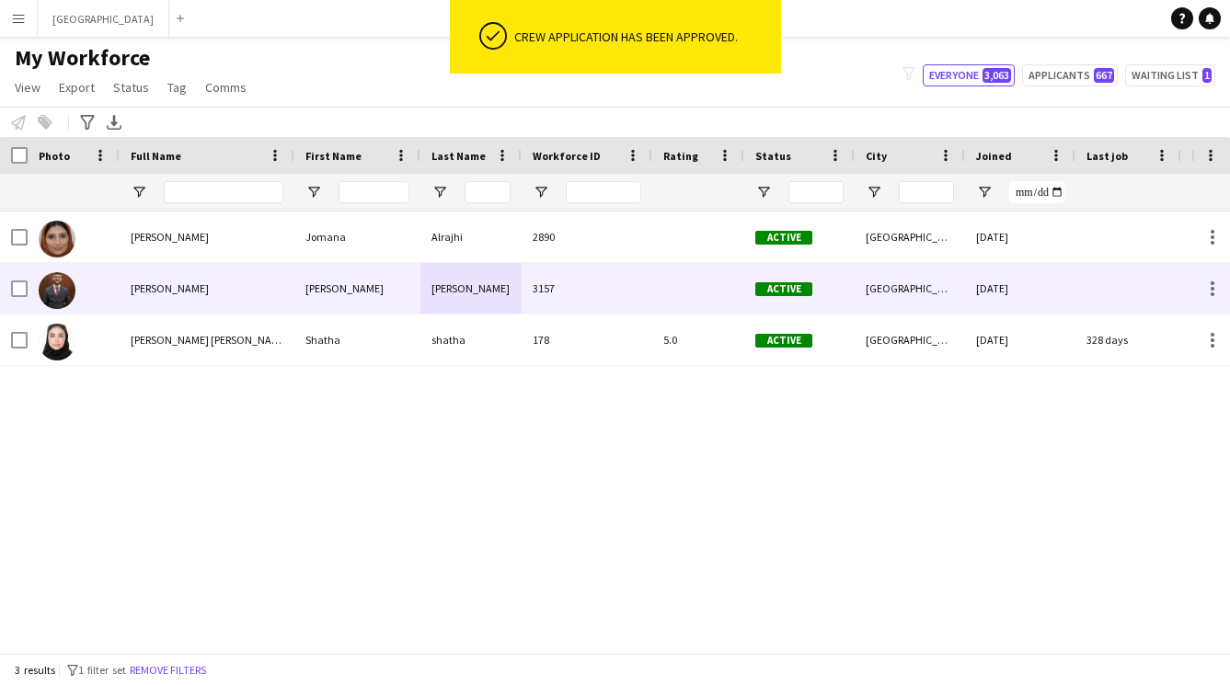
click at [511, 288] on div "Awad" at bounding box center [470, 288] width 101 height 51
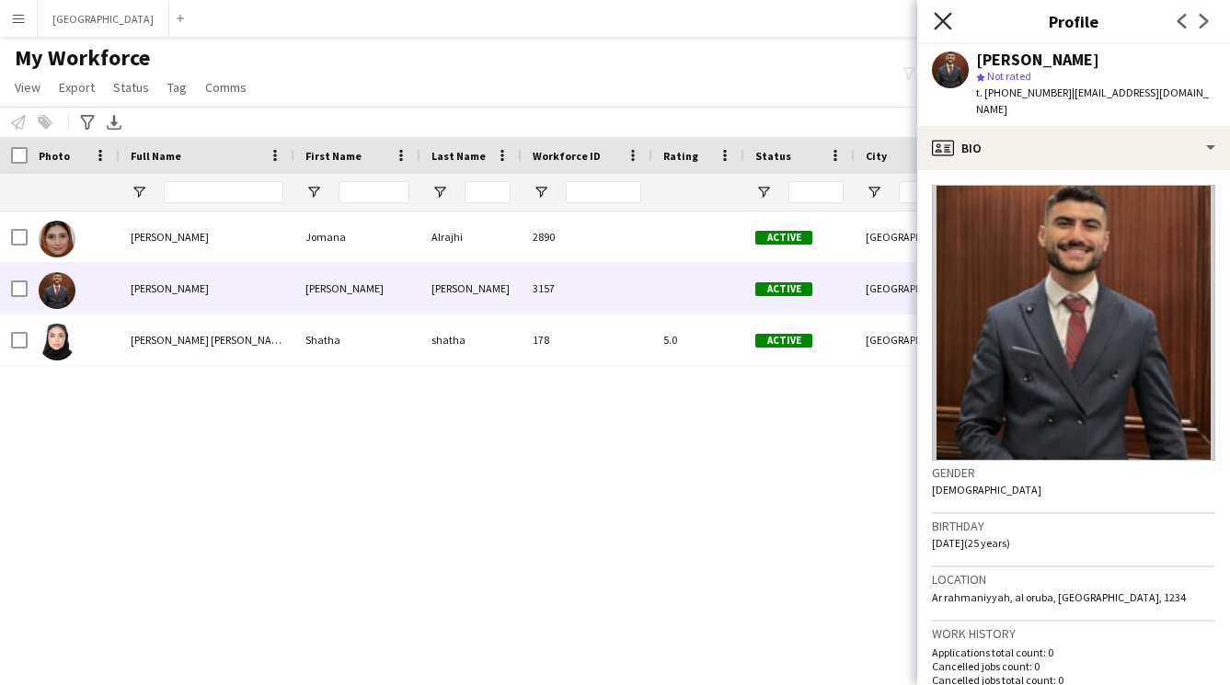
click at [941, 22] on icon at bounding box center [941, 20] width 17 height 17
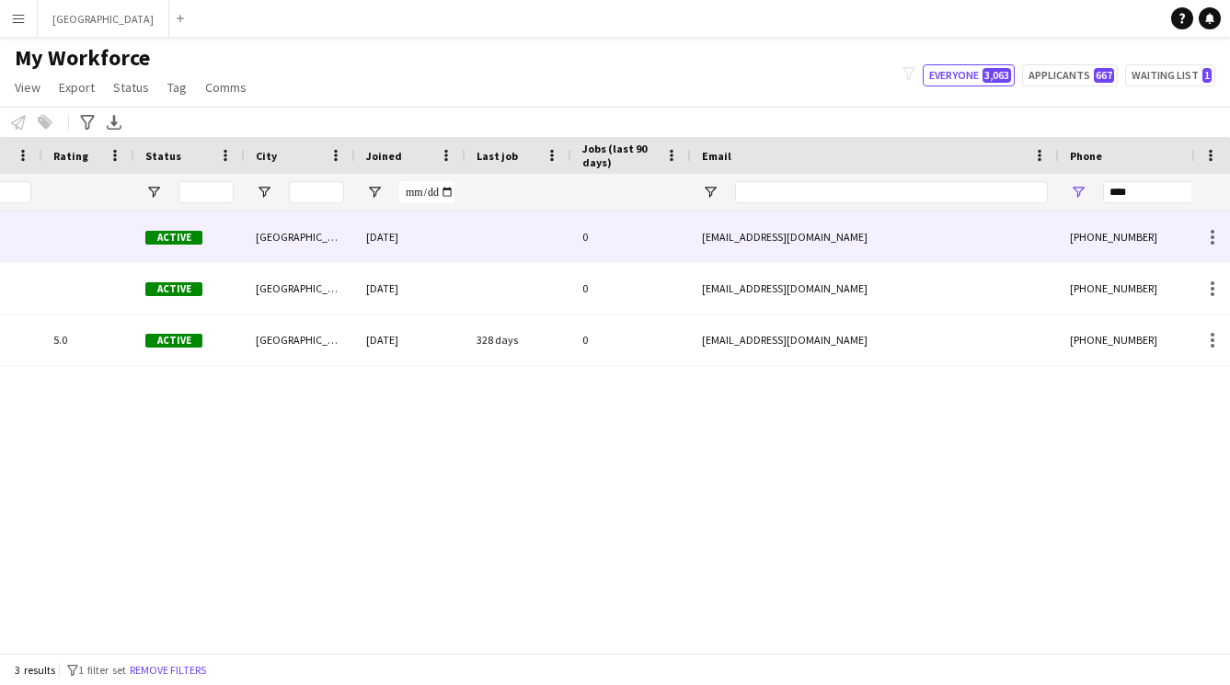
scroll to position [0, 0]
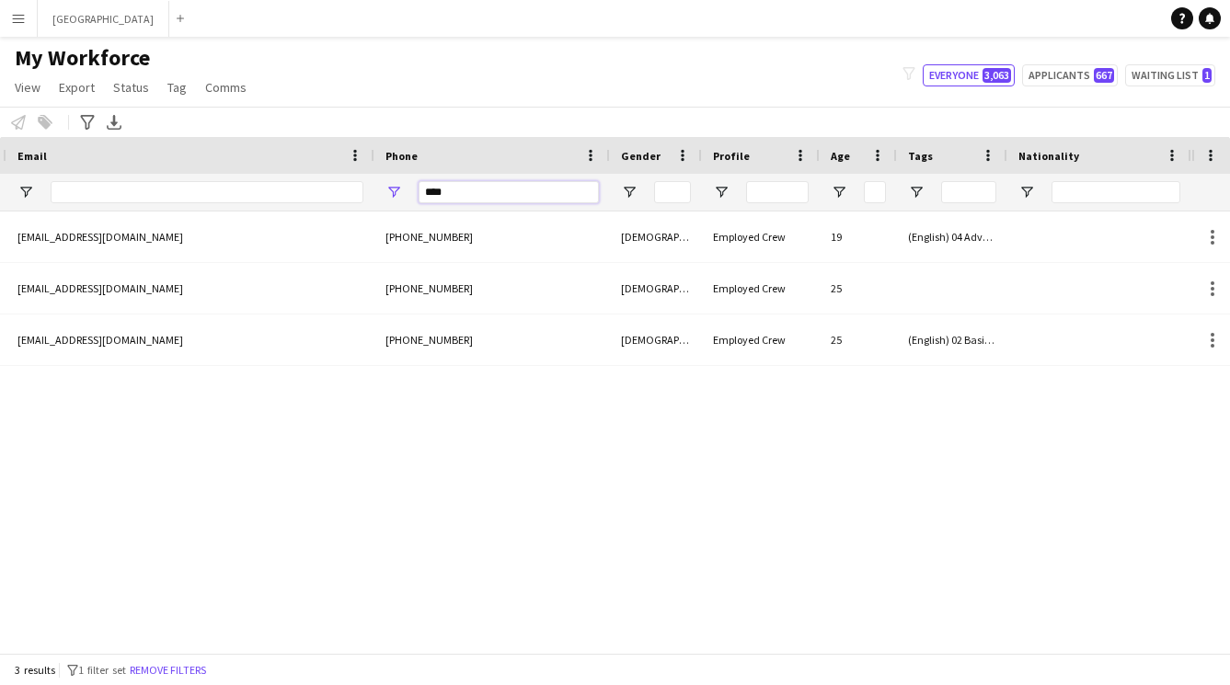
click at [555, 191] on input "****" at bounding box center [508, 192] width 180 height 22
type input "*"
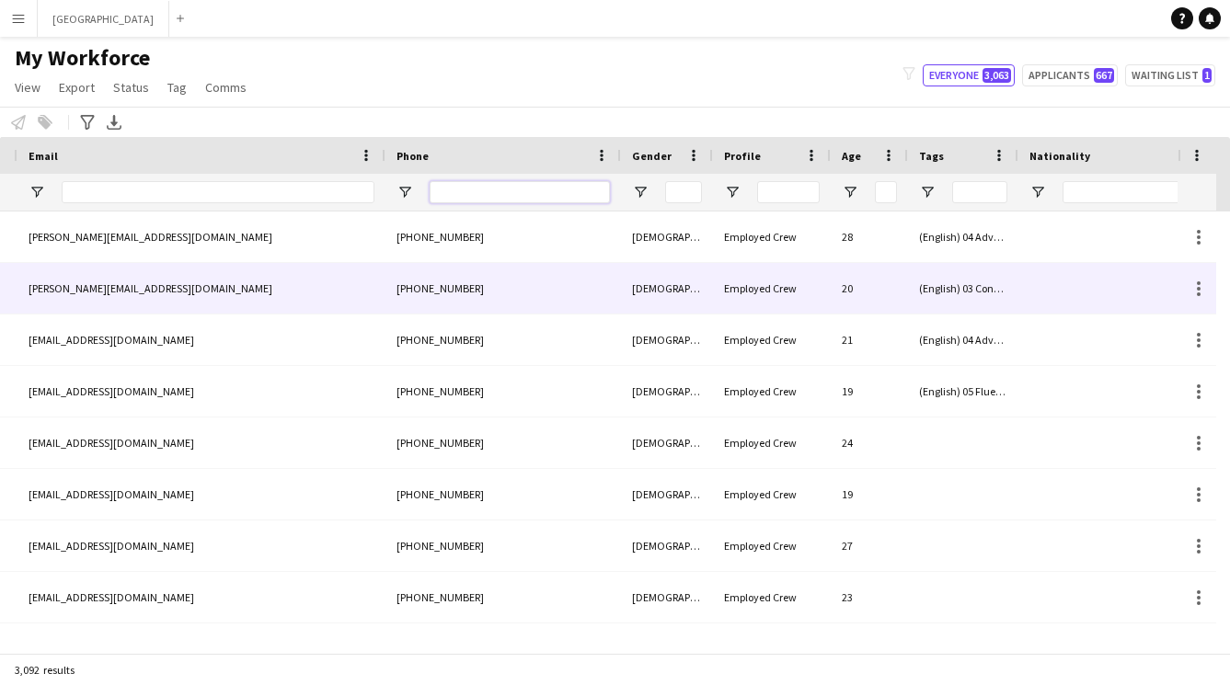
scroll to position [0, 1308]
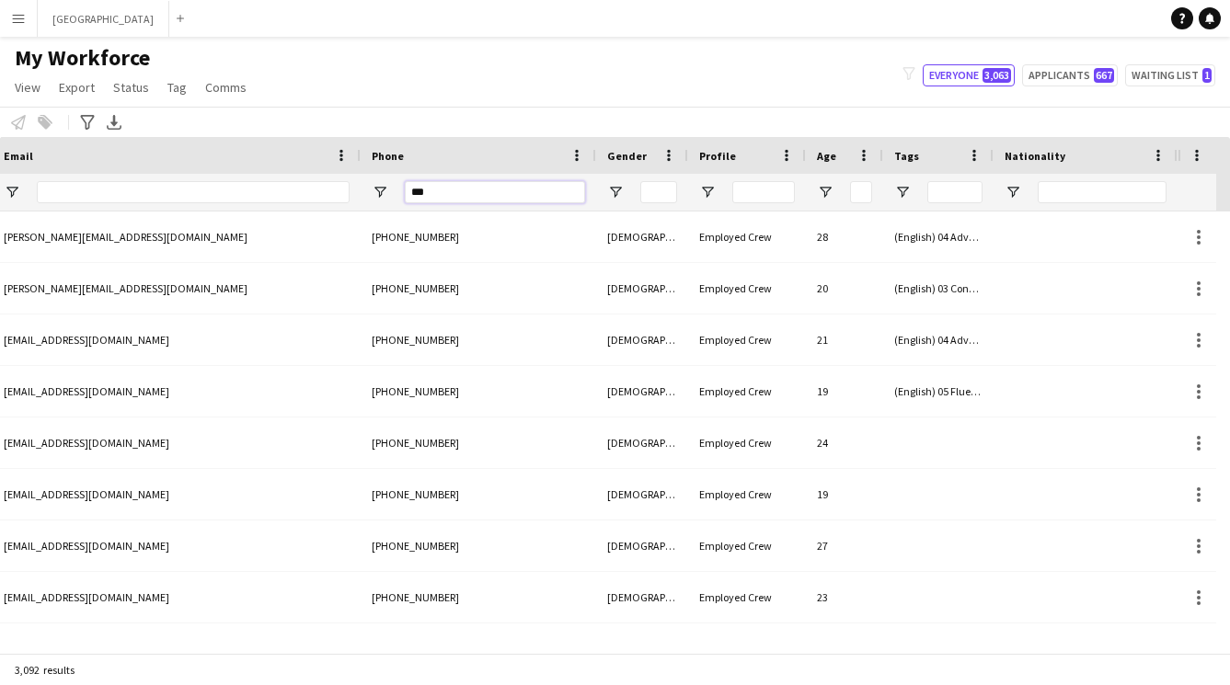
type input "****"
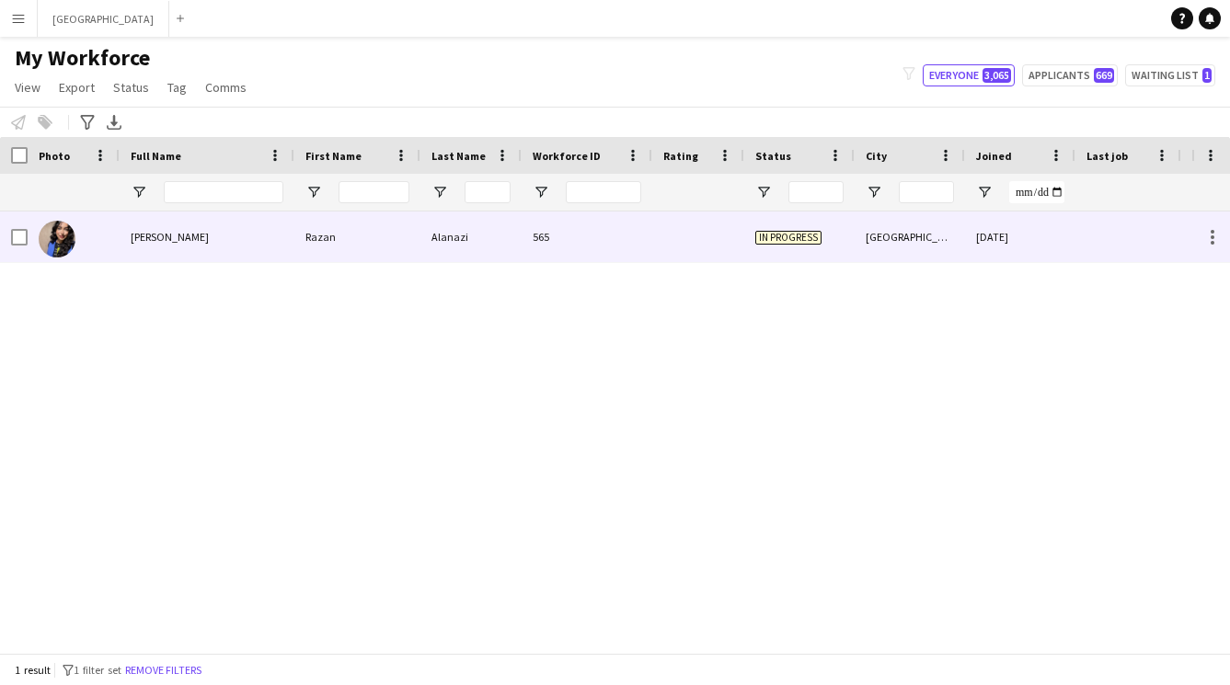
click at [425, 247] on div "Alanazi" at bounding box center [470, 237] width 101 height 51
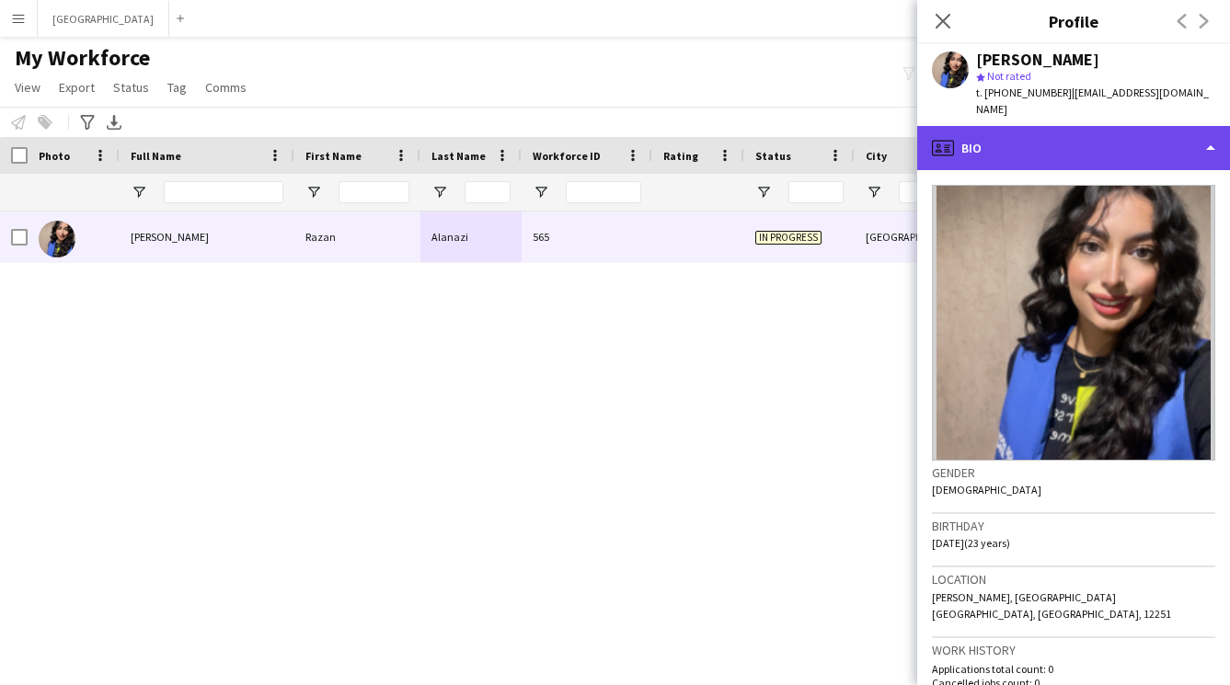
click at [1007, 126] on div "profile Bio" at bounding box center [1073, 148] width 313 height 44
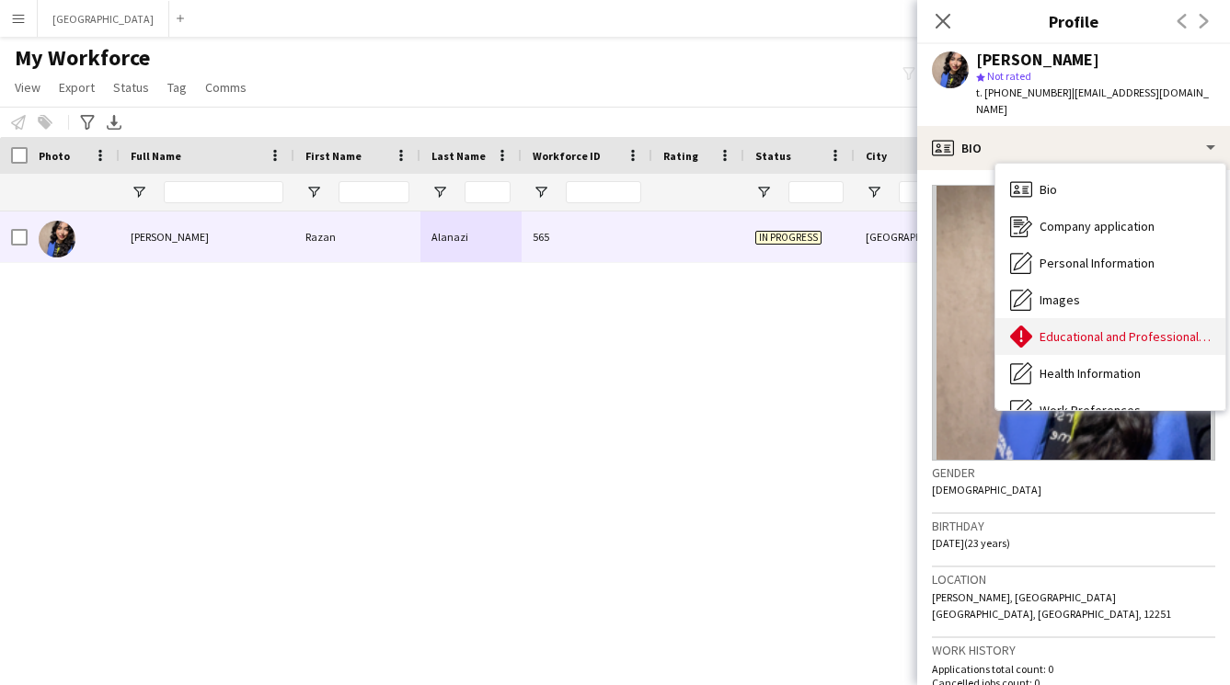
click at [1057, 328] on span "Educational and Professional Background" at bounding box center [1124, 336] width 171 height 17
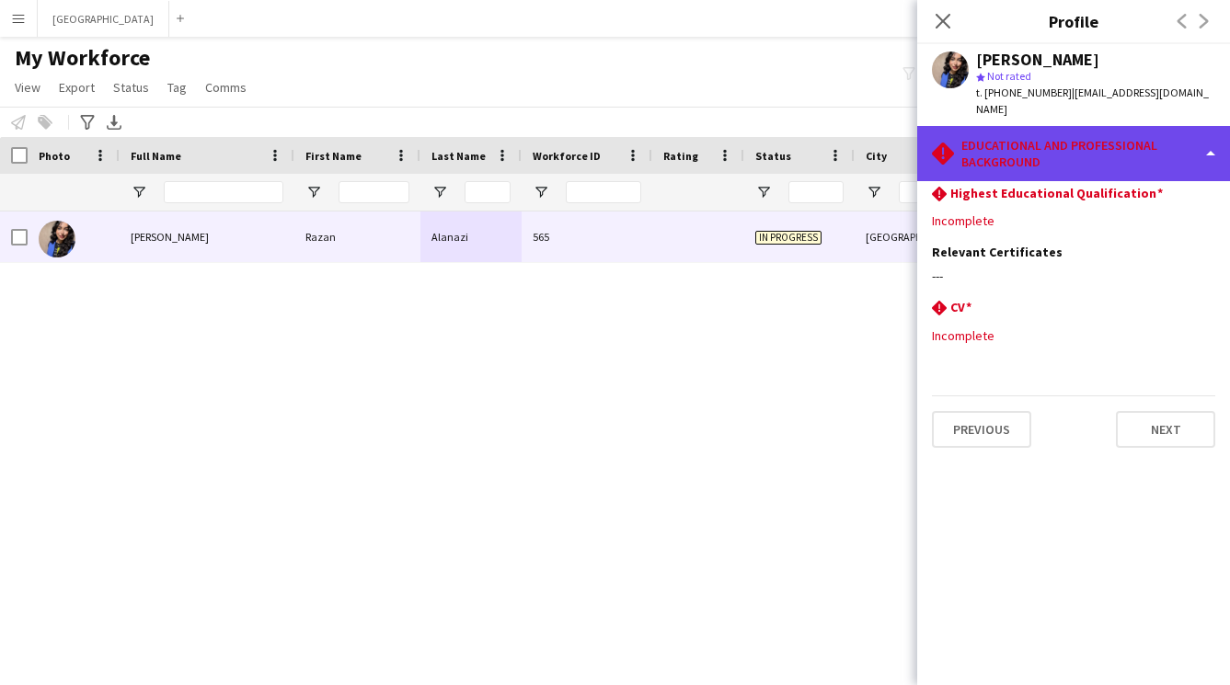
click at [1021, 147] on div "rhombus-alert Educational and Professional Background" at bounding box center [1073, 153] width 313 height 55
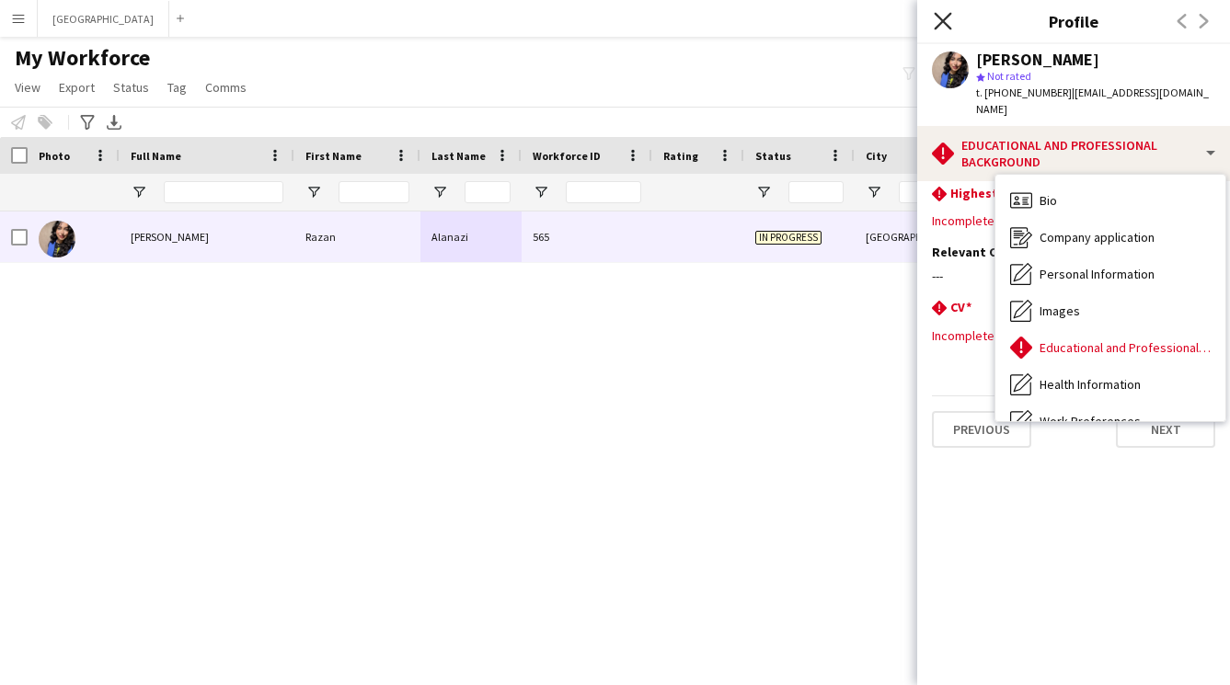
click at [939, 20] on icon "Close pop-in" at bounding box center [941, 20] width 17 height 17
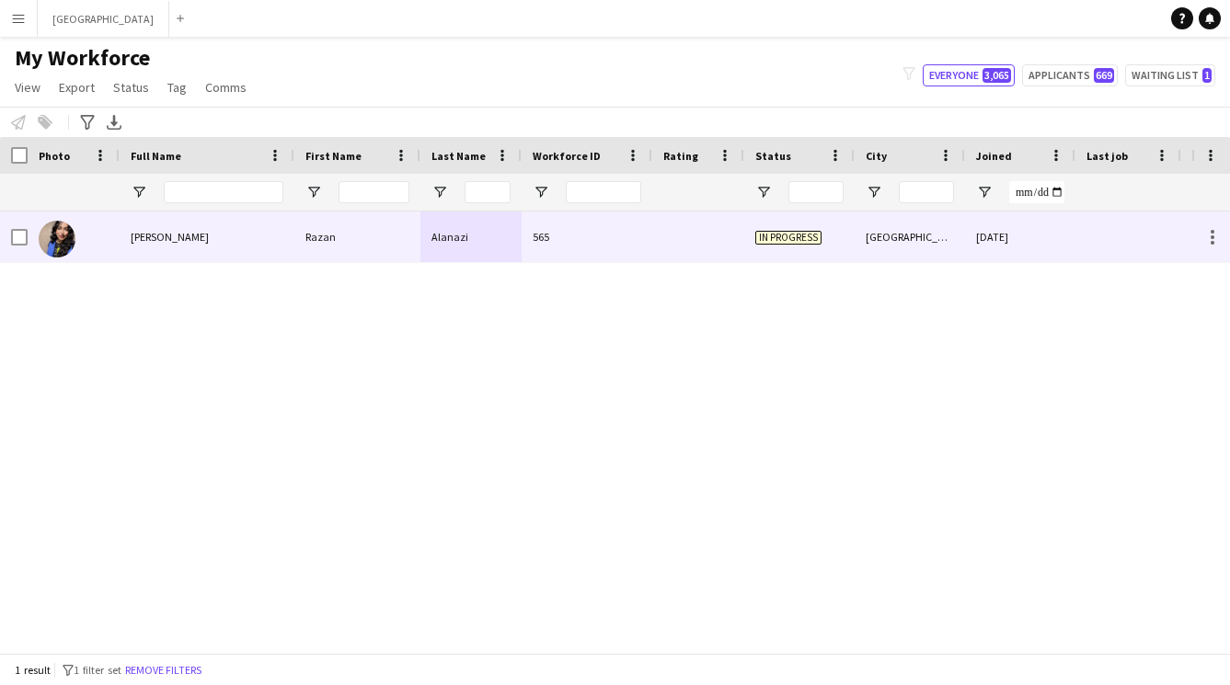
scroll to position [0, 1294]
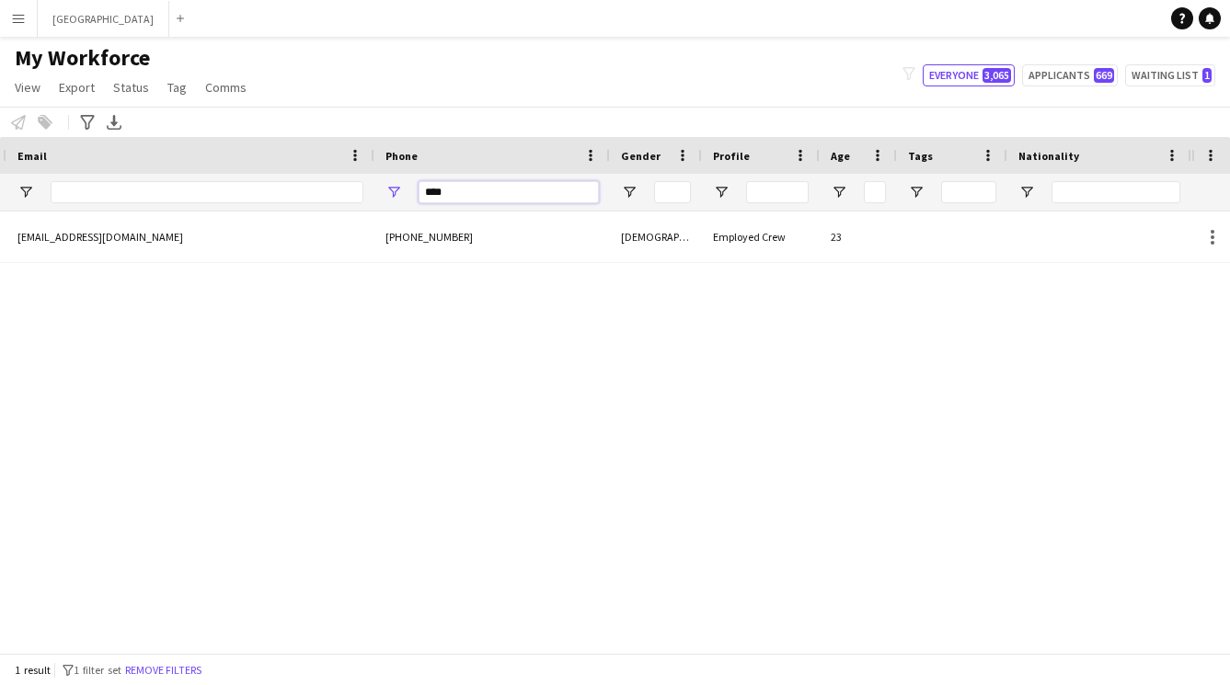
click at [548, 194] on input "****" at bounding box center [508, 192] width 180 height 22
type input "*"
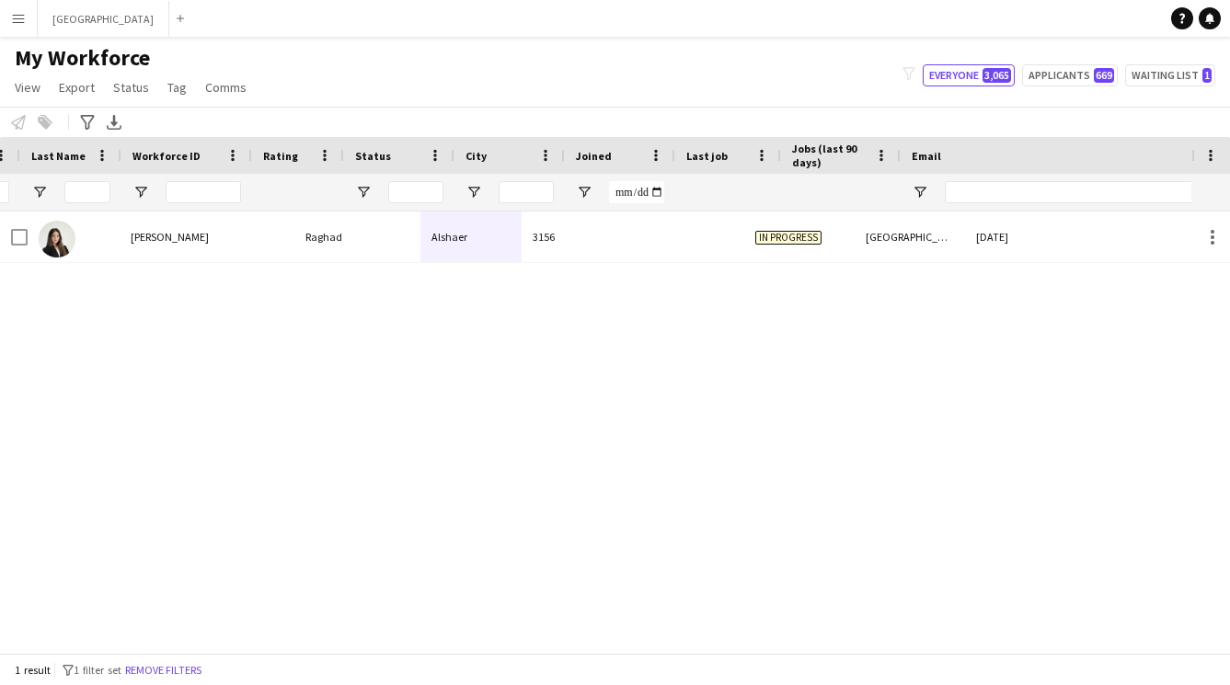
scroll to position [0, 0]
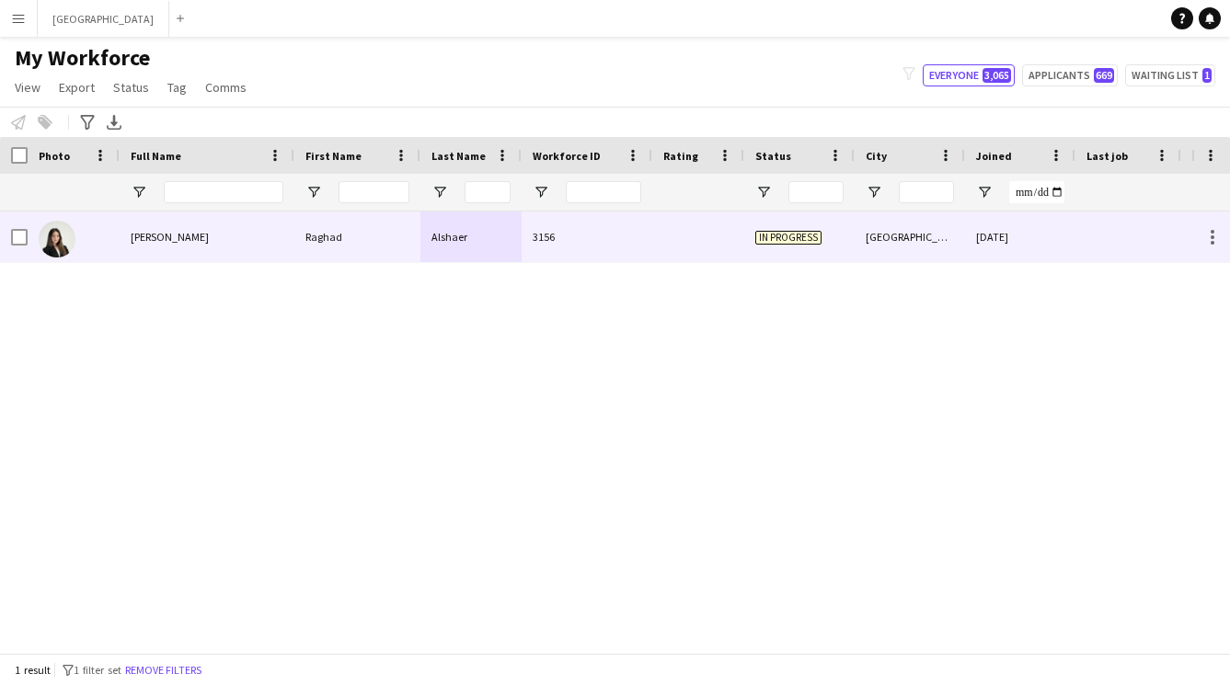
type input "****"
click at [408, 236] on div "Raghad" at bounding box center [357, 237] width 126 height 51
click at [395, 254] on div "Raghad" at bounding box center [357, 237] width 126 height 51
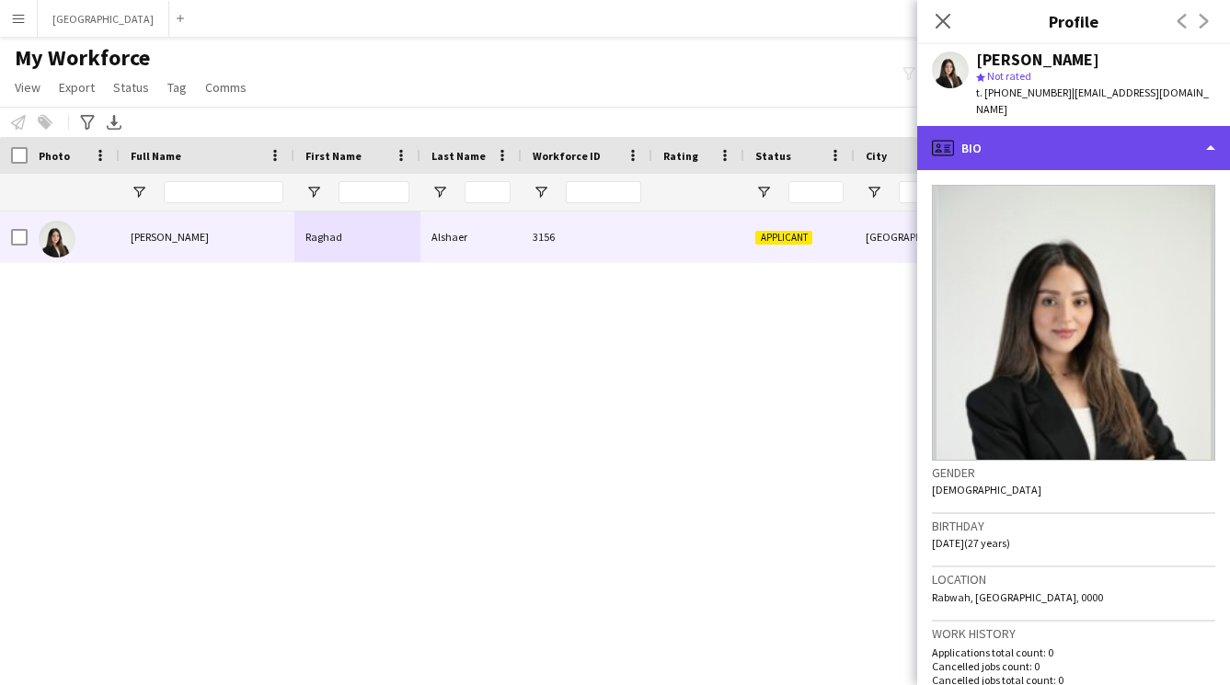
click at [1141, 140] on div "profile Bio" at bounding box center [1073, 148] width 313 height 44
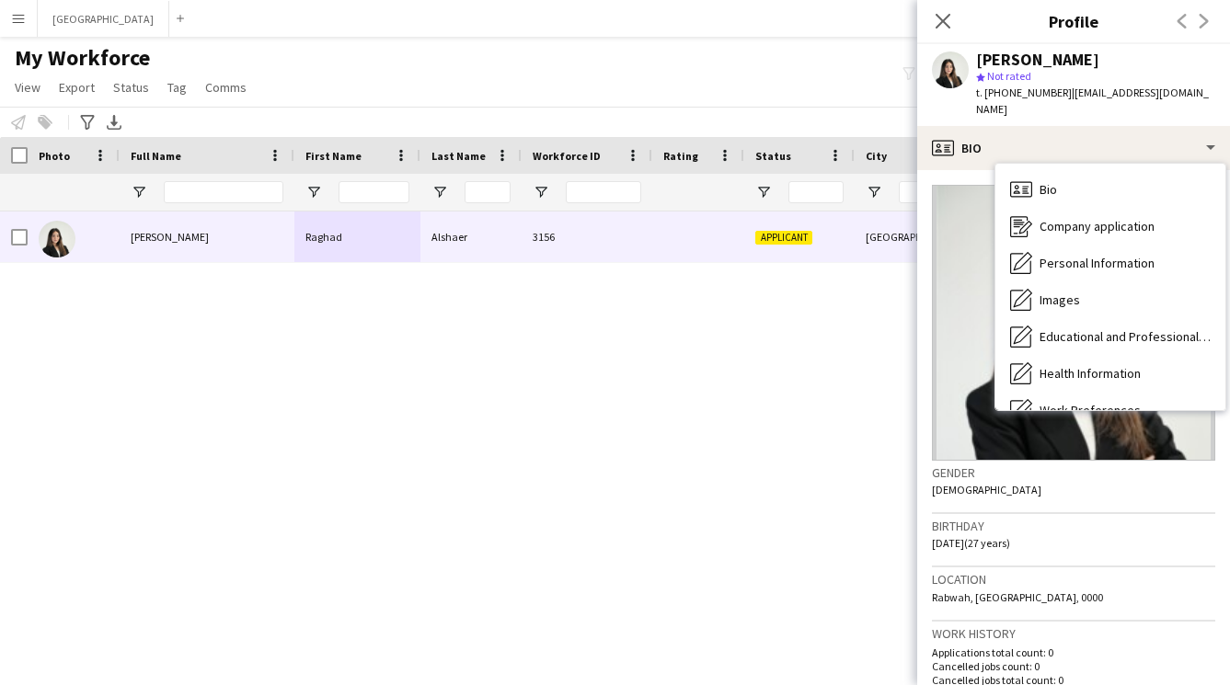
click at [1098, 518] on h3 "Birthday" at bounding box center [1073, 526] width 283 height 17
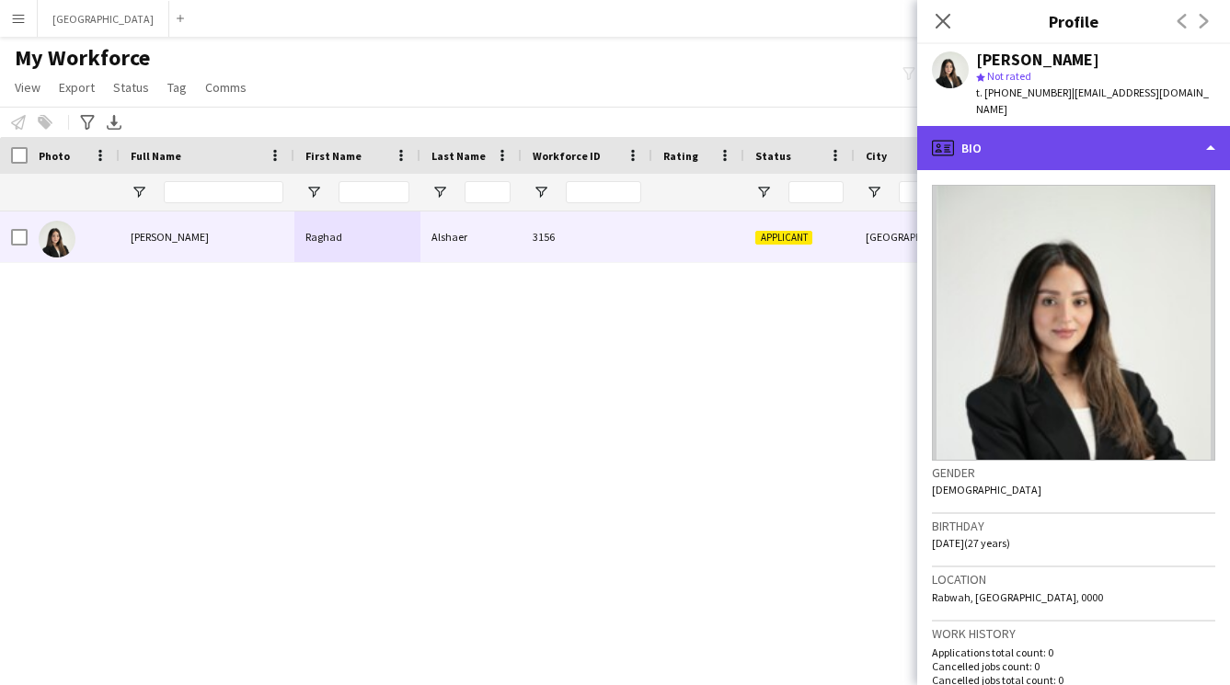
click at [1080, 139] on div "profile Bio" at bounding box center [1073, 148] width 313 height 44
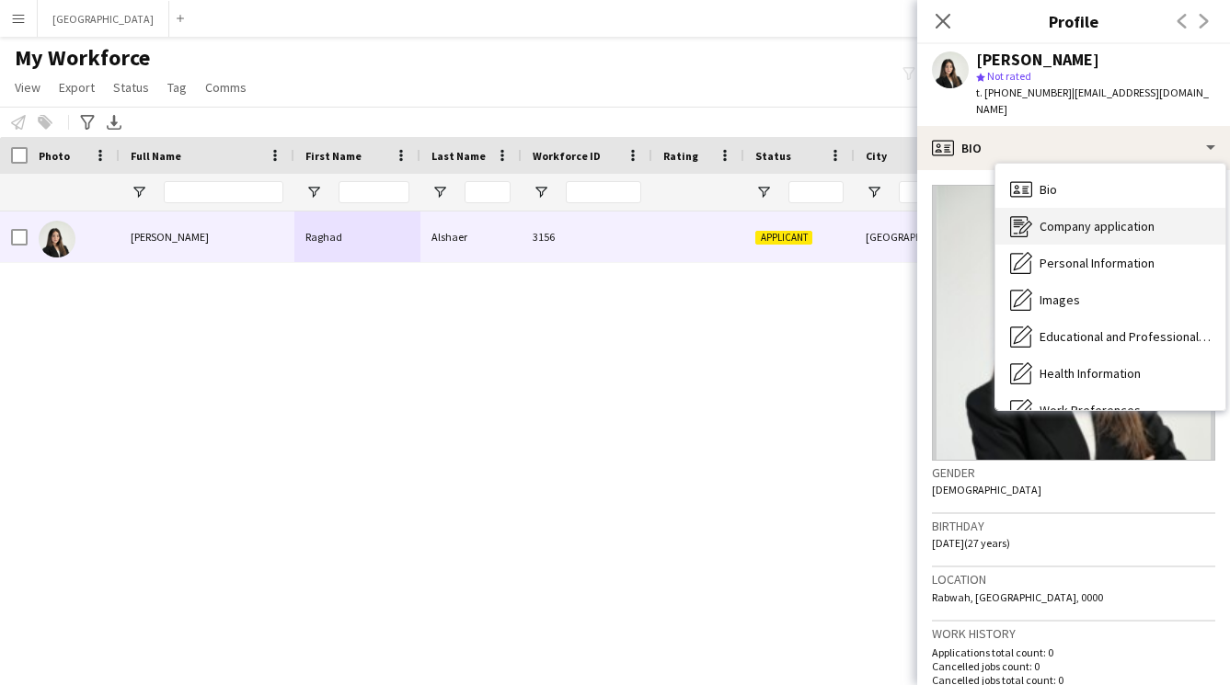
click at [1100, 218] on span "Company application" at bounding box center [1096, 226] width 115 height 17
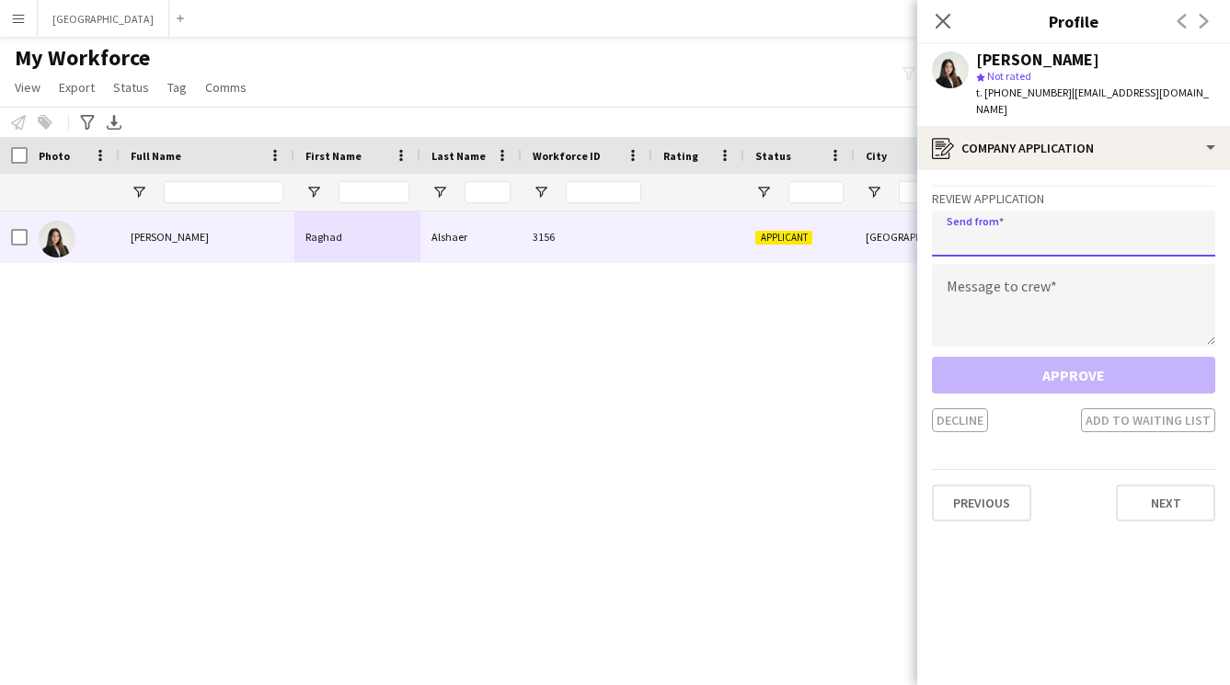
click at [1119, 215] on input "email" at bounding box center [1073, 234] width 283 height 46
paste input "**********"
type input "**********"
click at [1086, 268] on textarea at bounding box center [1073, 305] width 283 height 83
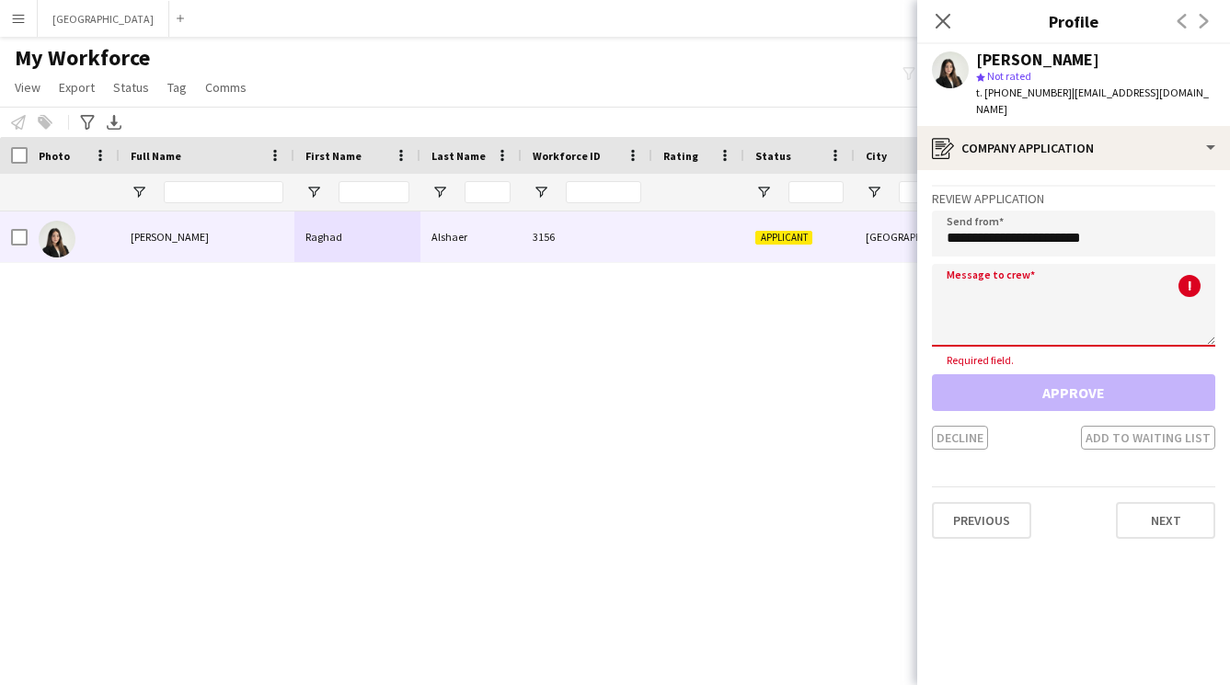
paste textarea "**********"
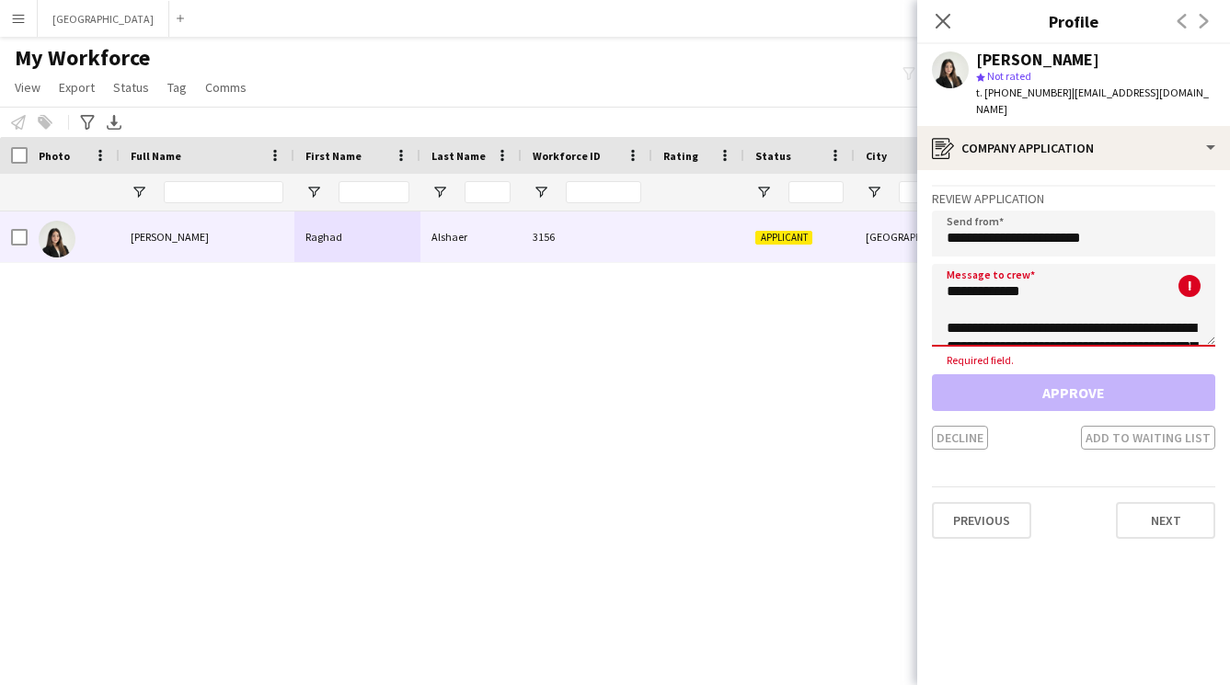
scroll to position [324, 0]
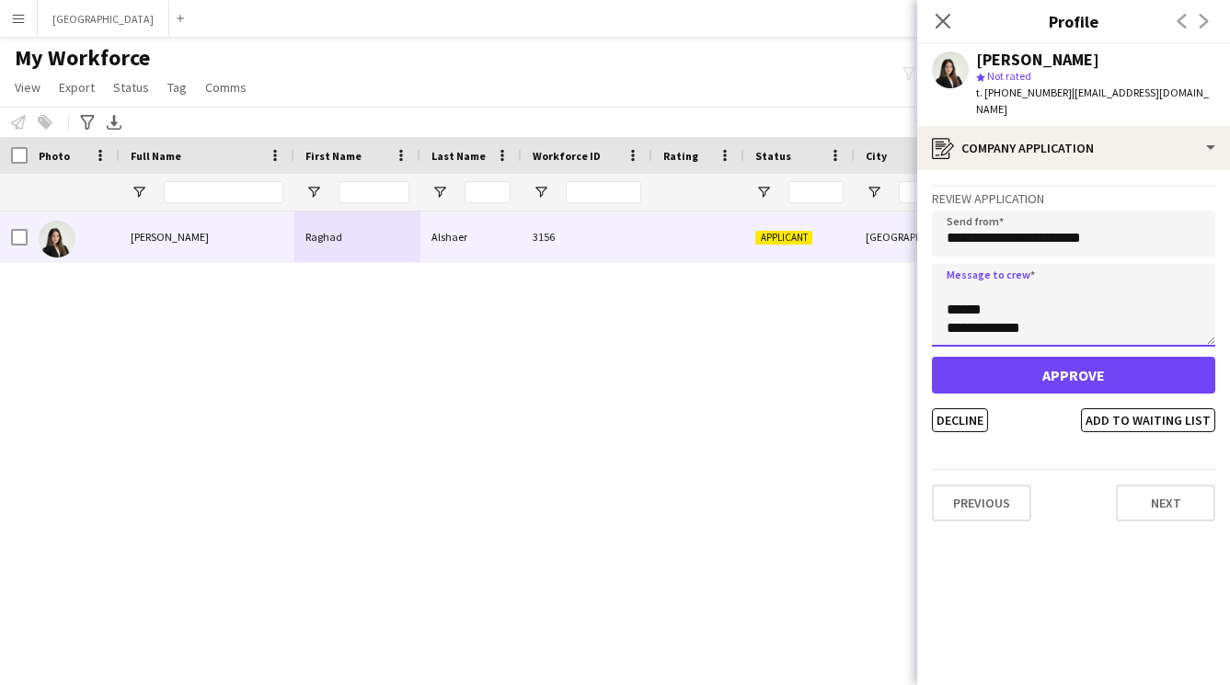
type textarea "**********"
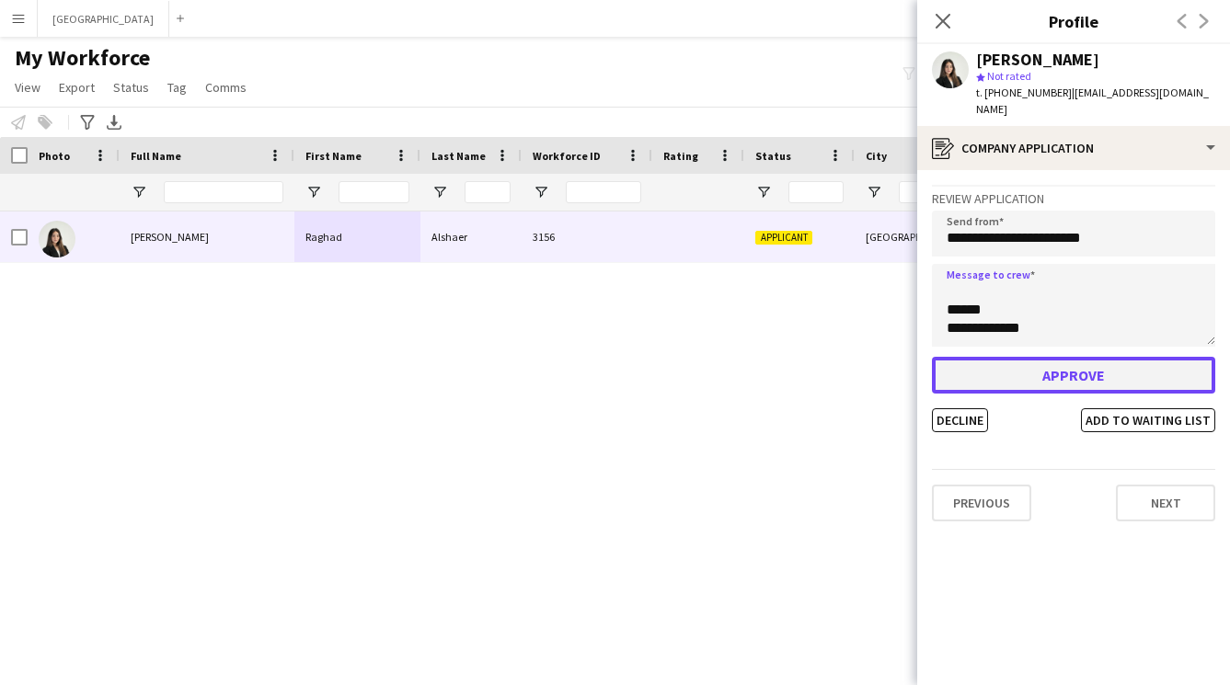
click at [1060, 357] on button "Approve" at bounding box center [1073, 375] width 283 height 37
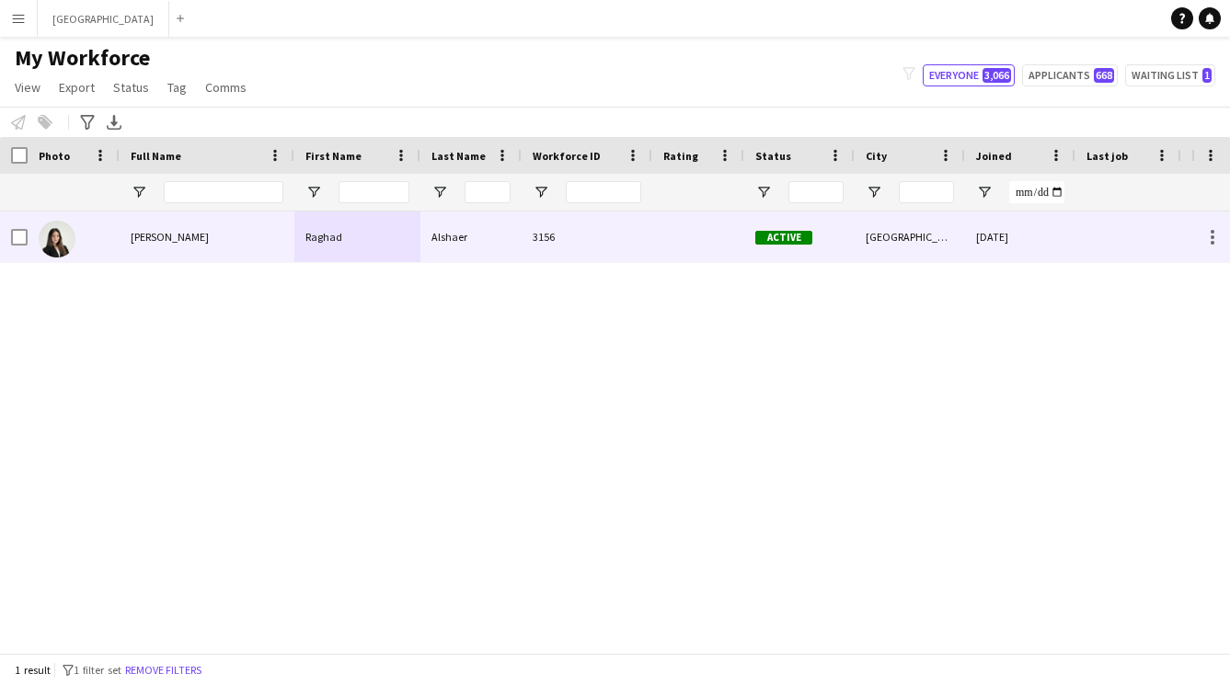
scroll to position [0, 475]
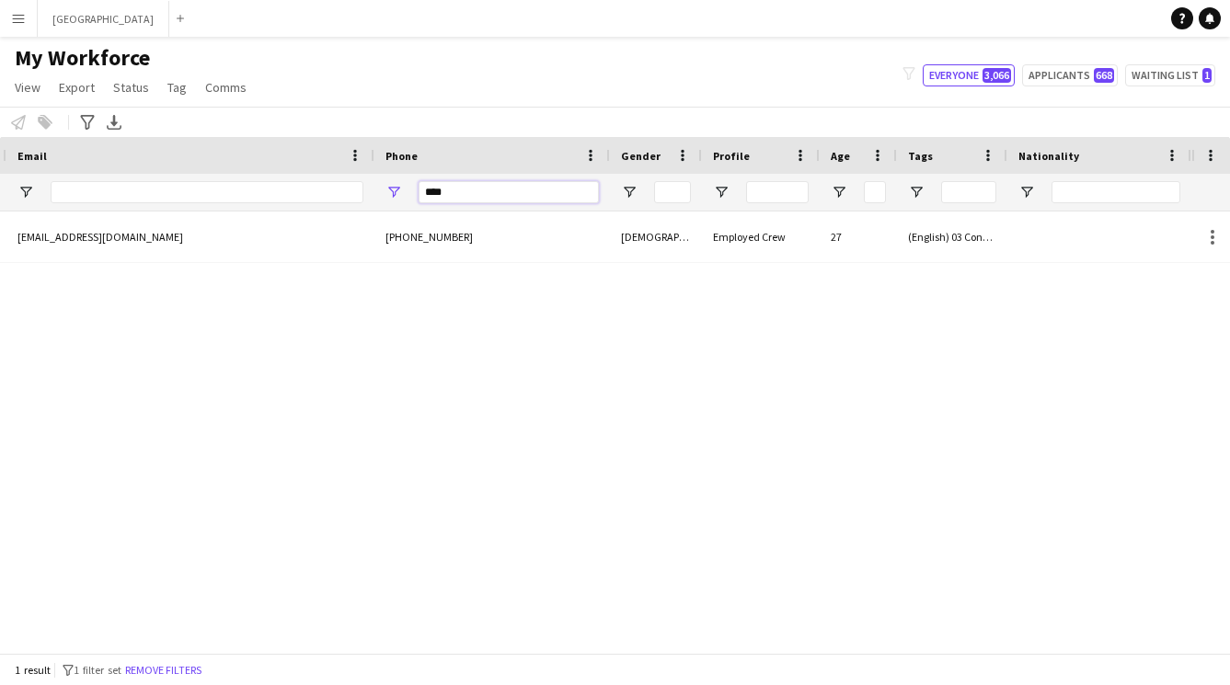
click at [522, 200] on input "****" at bounding box center [508, 192] width 180 height 22
type input "*"
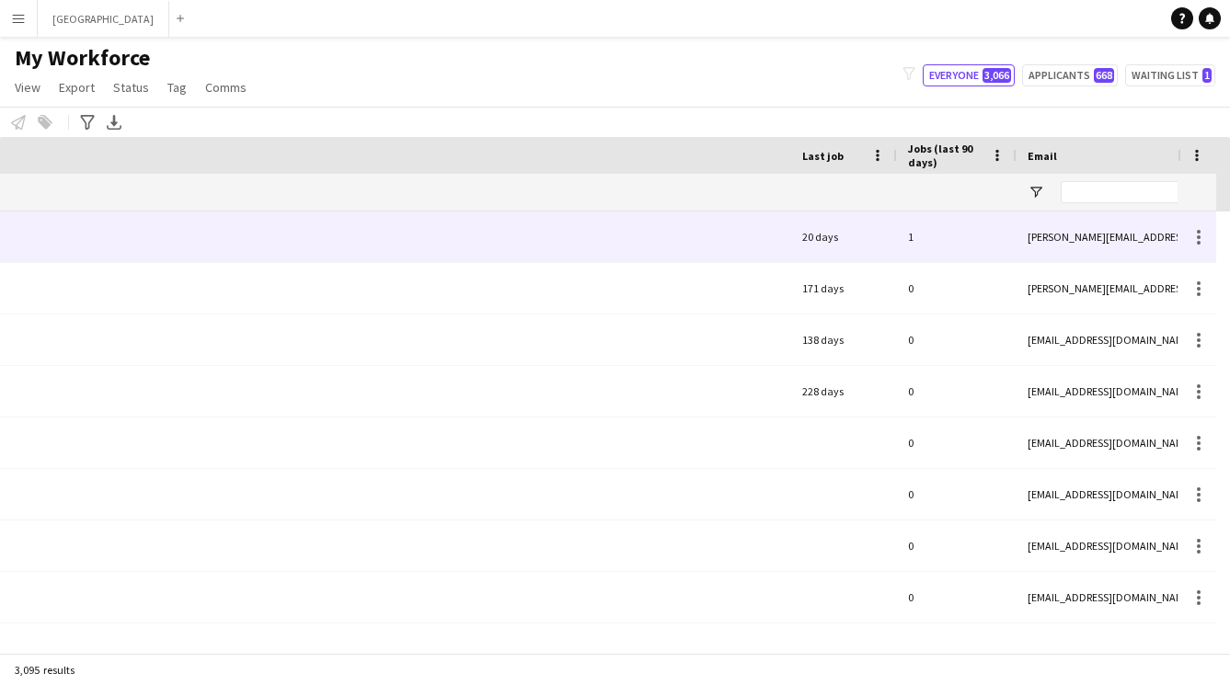
scroll to position [0, 284]
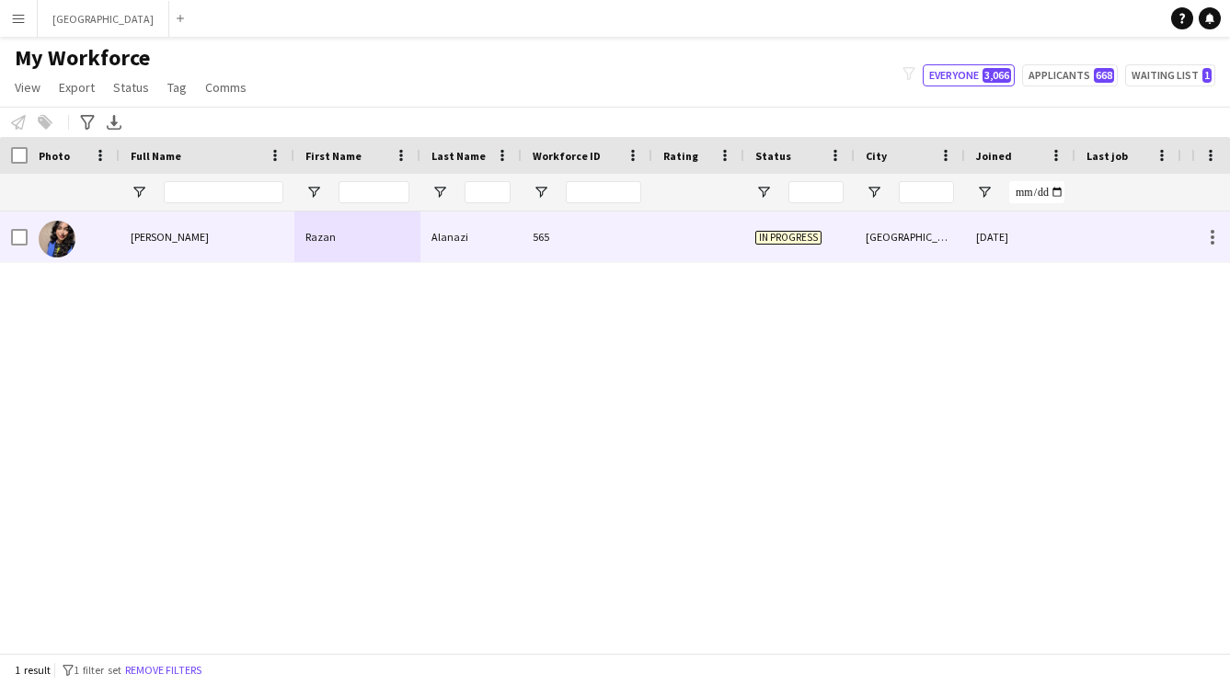
click at [400, 230] on div "Razan" at bounding box center [357, 237] width 126 height 51
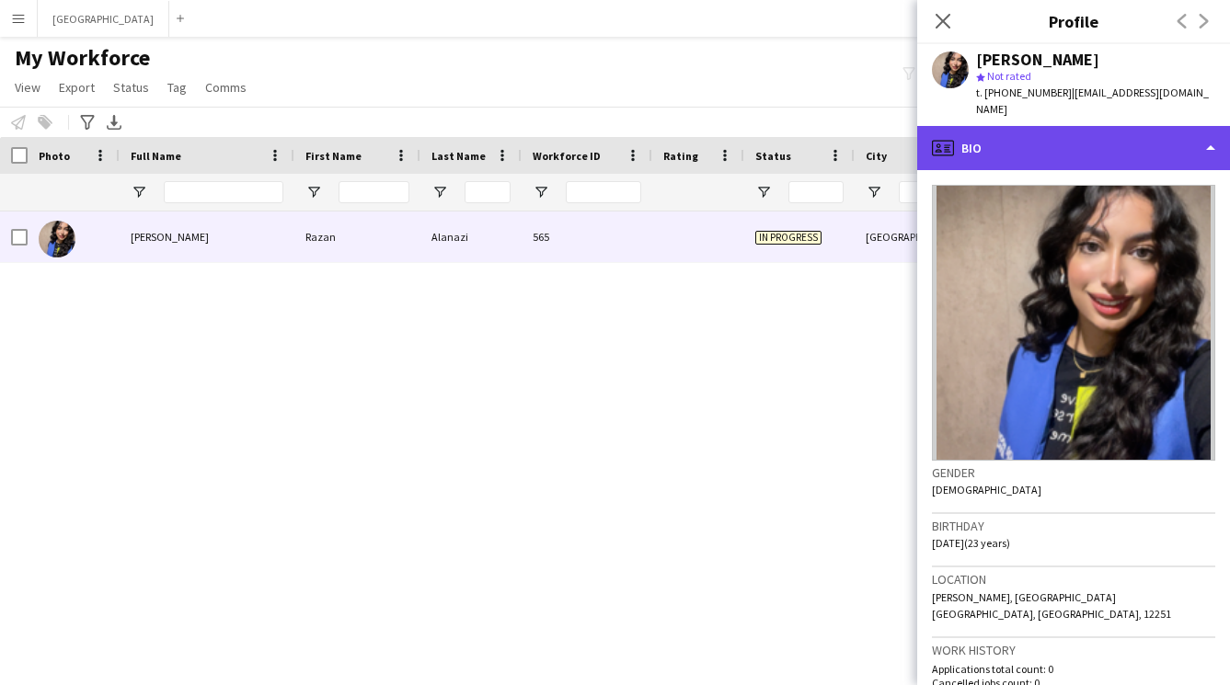
click at [1016, 149] on div "profile Bio" at bounding box center [1073, 148] width 313 height 44
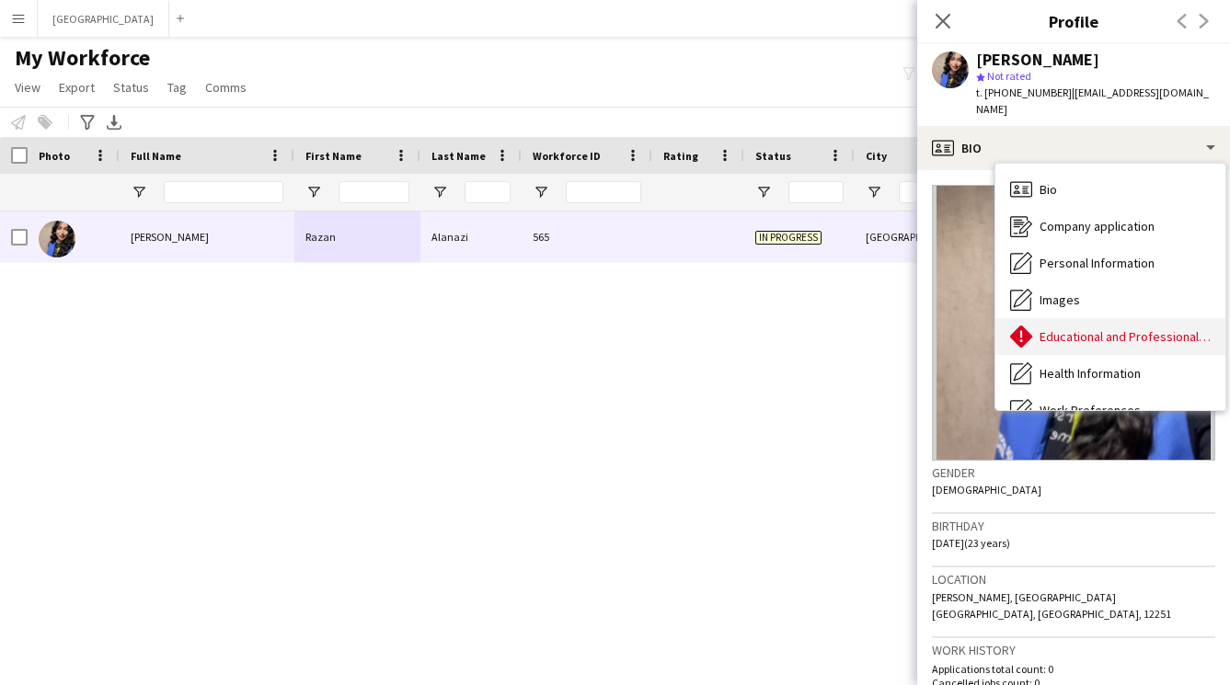
click at [1113, 328] on span "Educational and Professional Background" at bounding box center [1124, 336] width 171 height 17
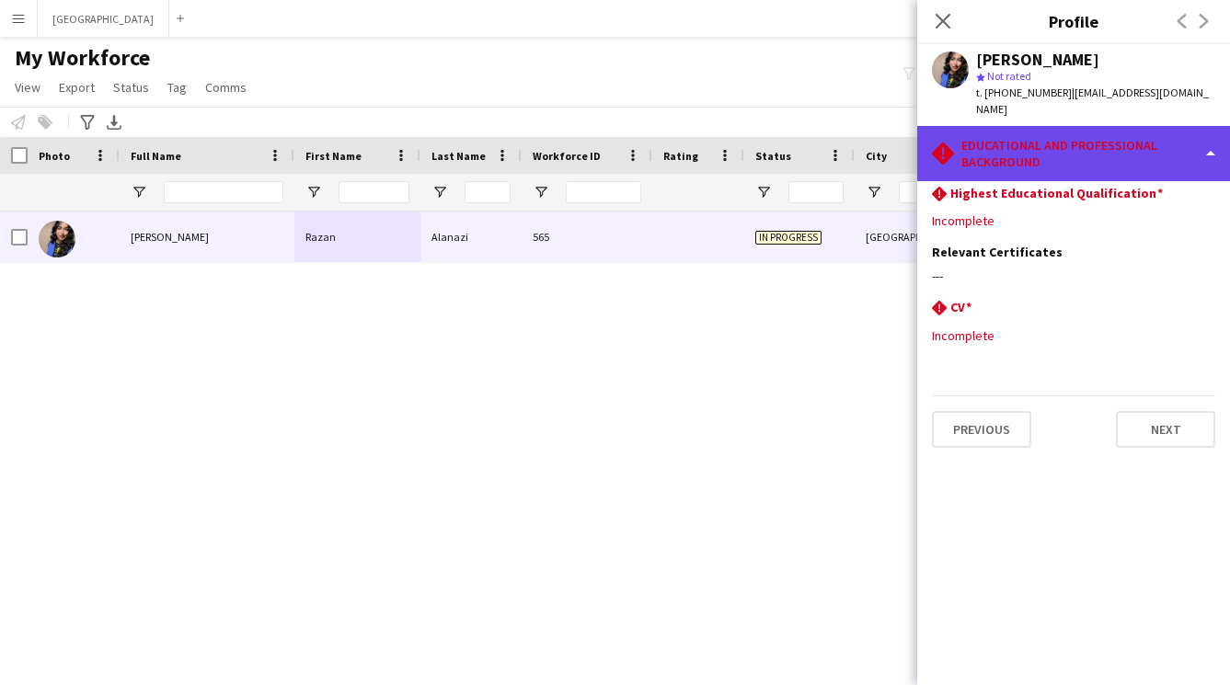
click at [1054, 126] on div "rhombus-alert Educational and Professional Background" at bounding box center [1073, 153] width 313 height 55
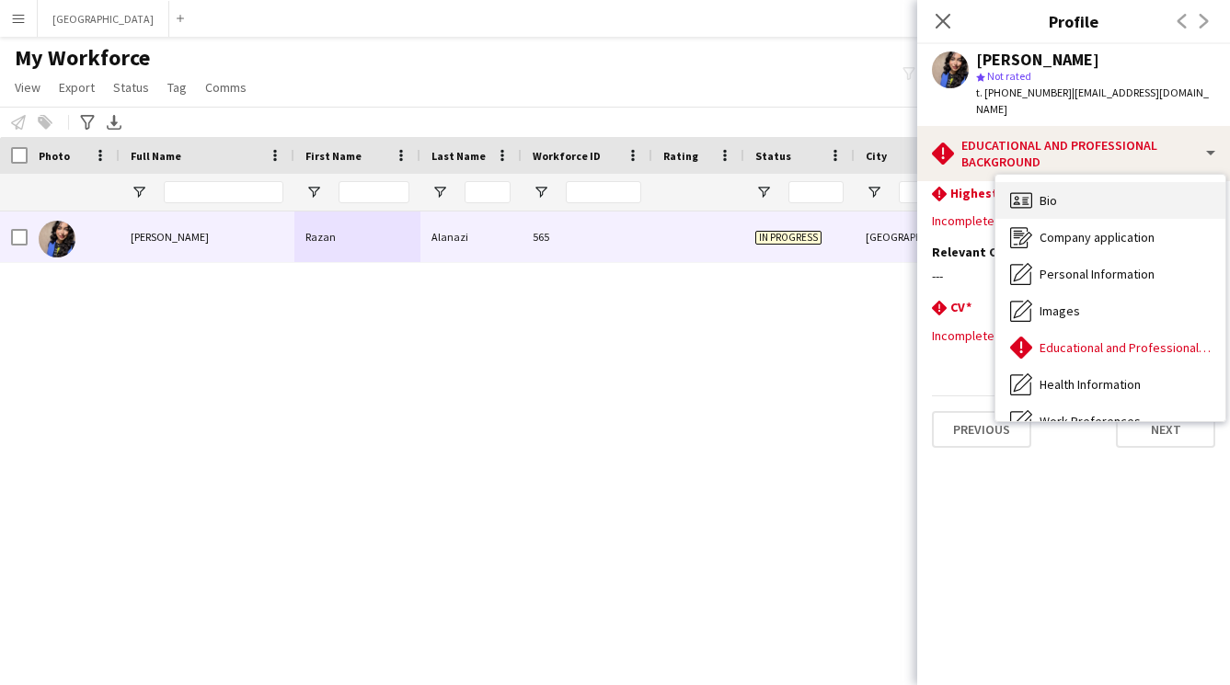
click at [1071, 191] on div "Bio Bio" at bounding box center [1110, 200] width 230 height 37
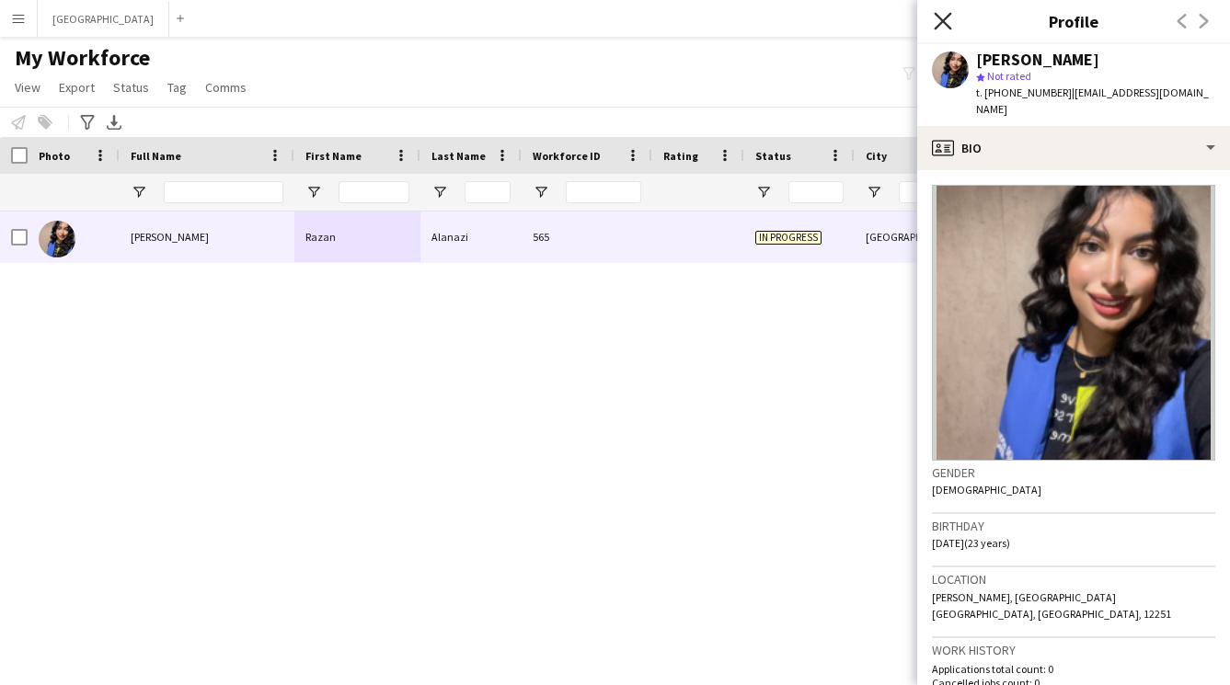
click at [948, 24] on icon "Close pop-in" at bounding box center [941, 20] width 17 height 17
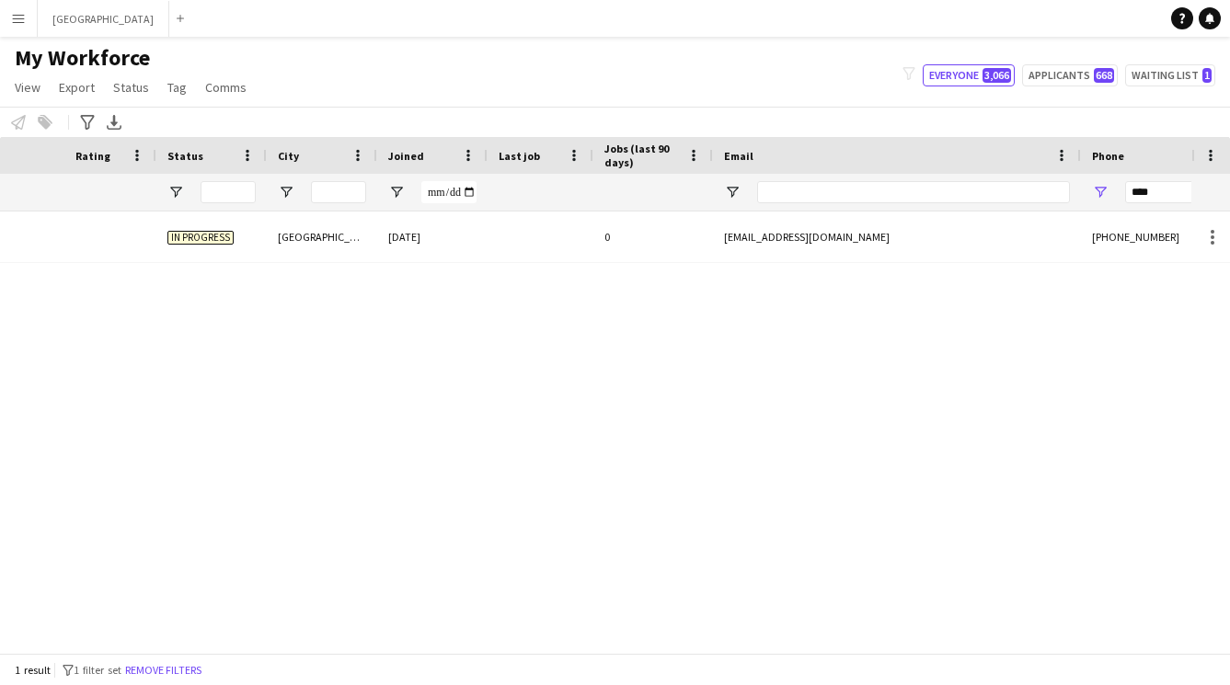
scroll to position [0, 1294]
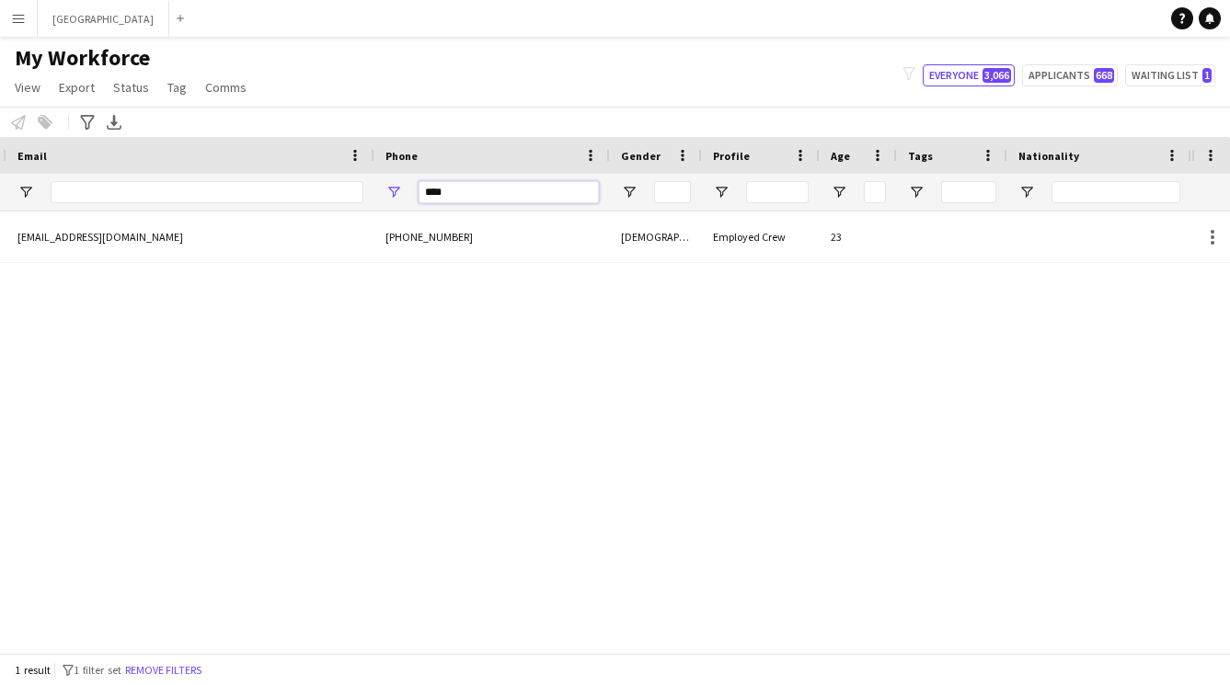
click at [538, 195] on input "****" at bounding box center [508, 192] width 180 height 22
type input "*"
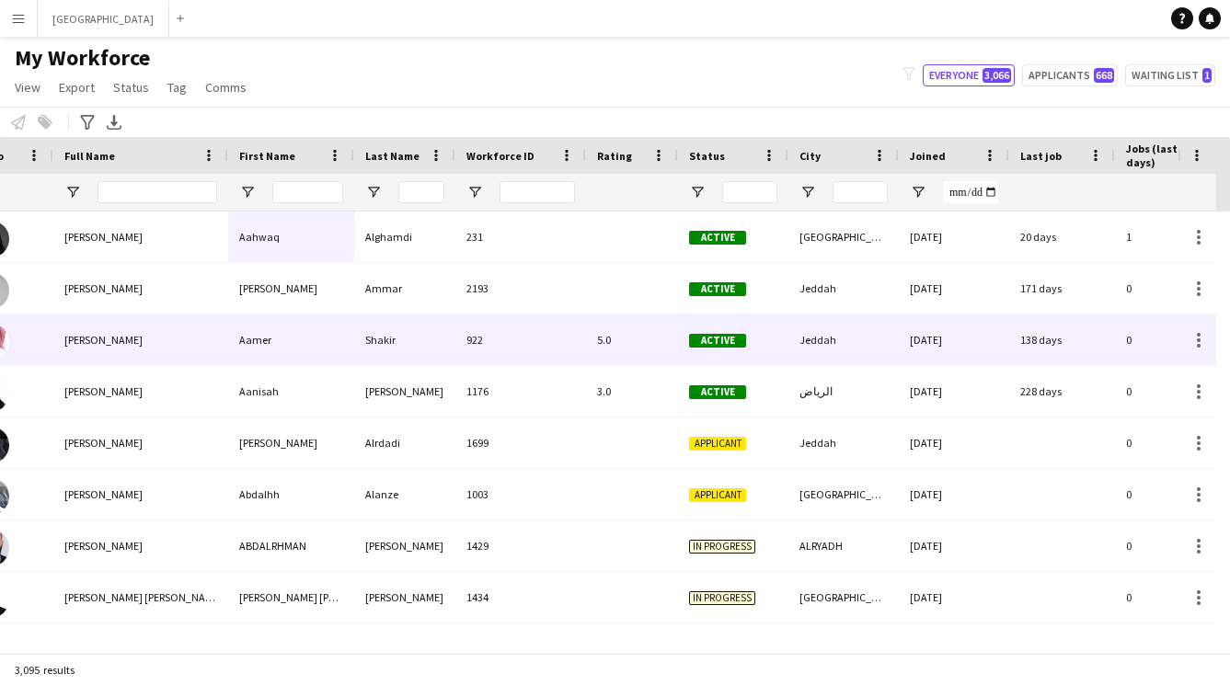
scroll to position [0, 0]
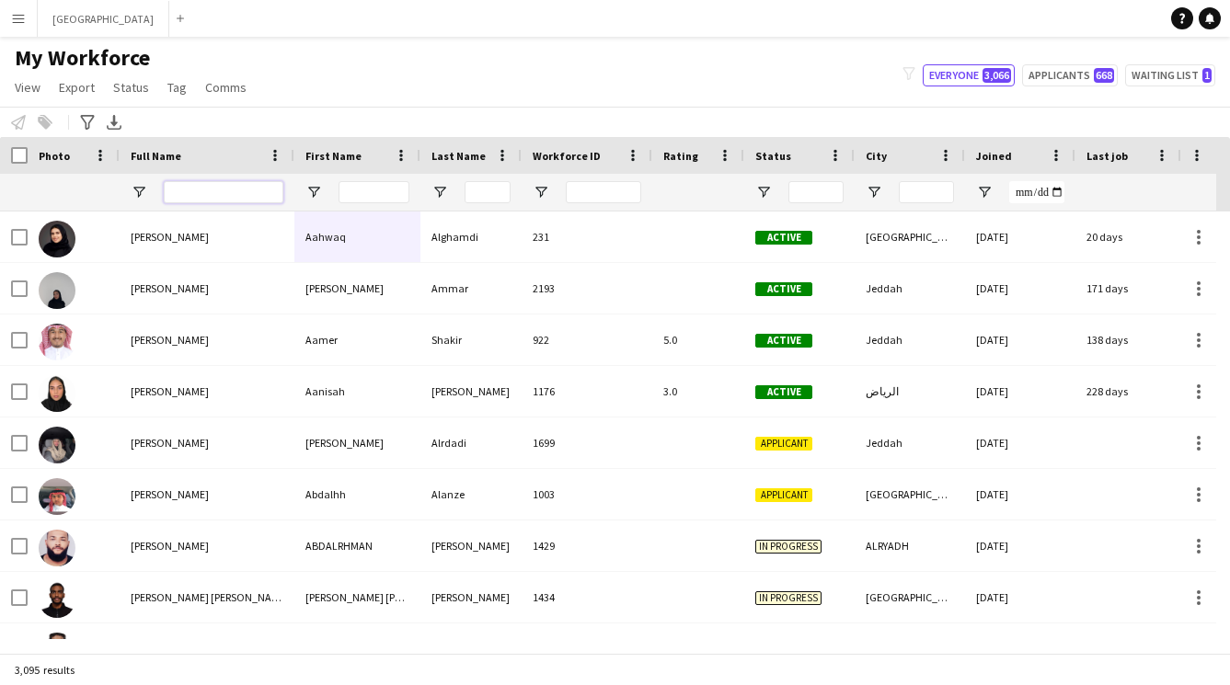
click at [223, 189] on input "Full Name Filter Input" at bounding box center [224, 192] width 120 height 22
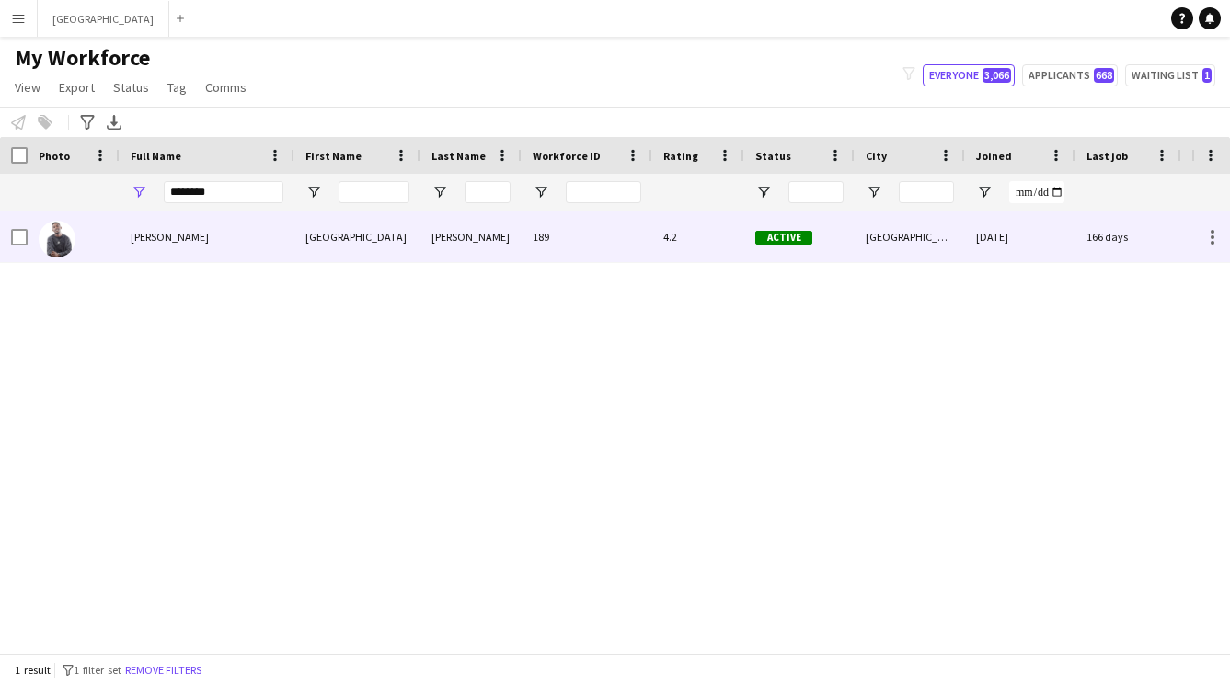
click at [241, 222] on div "Turki Saleh" at bounding box center [207, 237] width 175 height 51
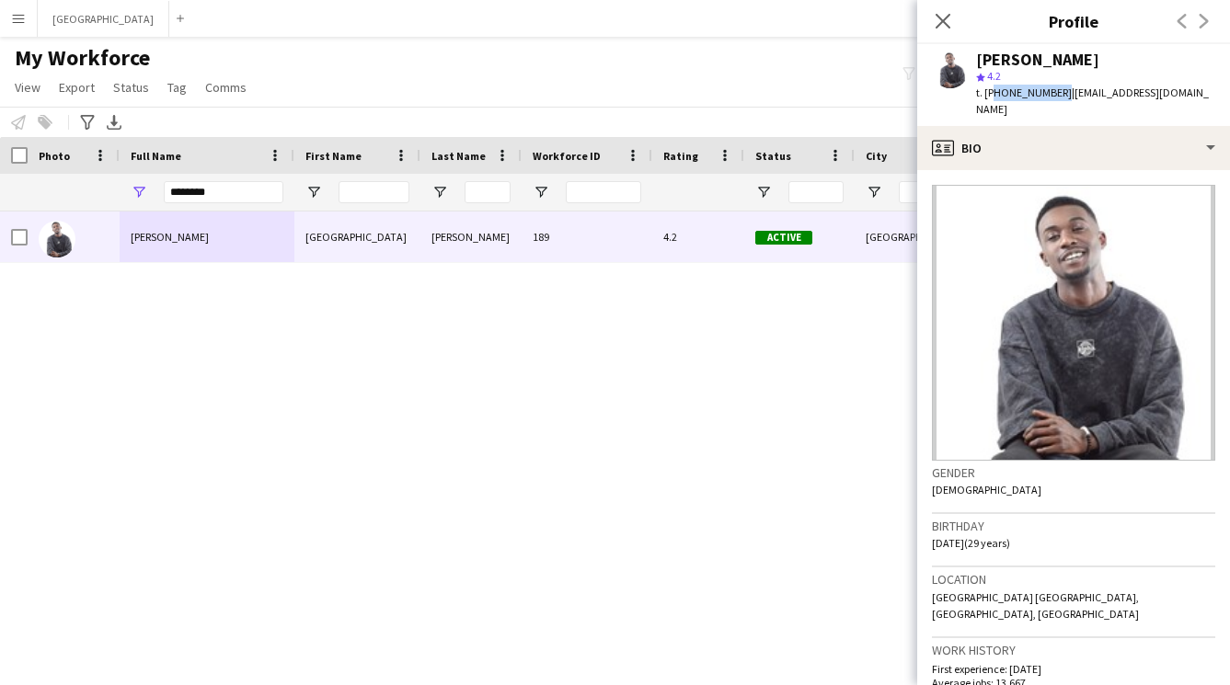
drag, startPoint x: 1055, startPoint y: 91, endPoint x: 990, endPoint y: 97, distance: 64.7
click at [990, 97] on span "t. +966558921294" at bounding box center [1024, 93] width 96 height 14
copy span "966558921294"
click at [940, 26] on icon "Close pop-in" at bounding box center [941, 20] width 17 height 17
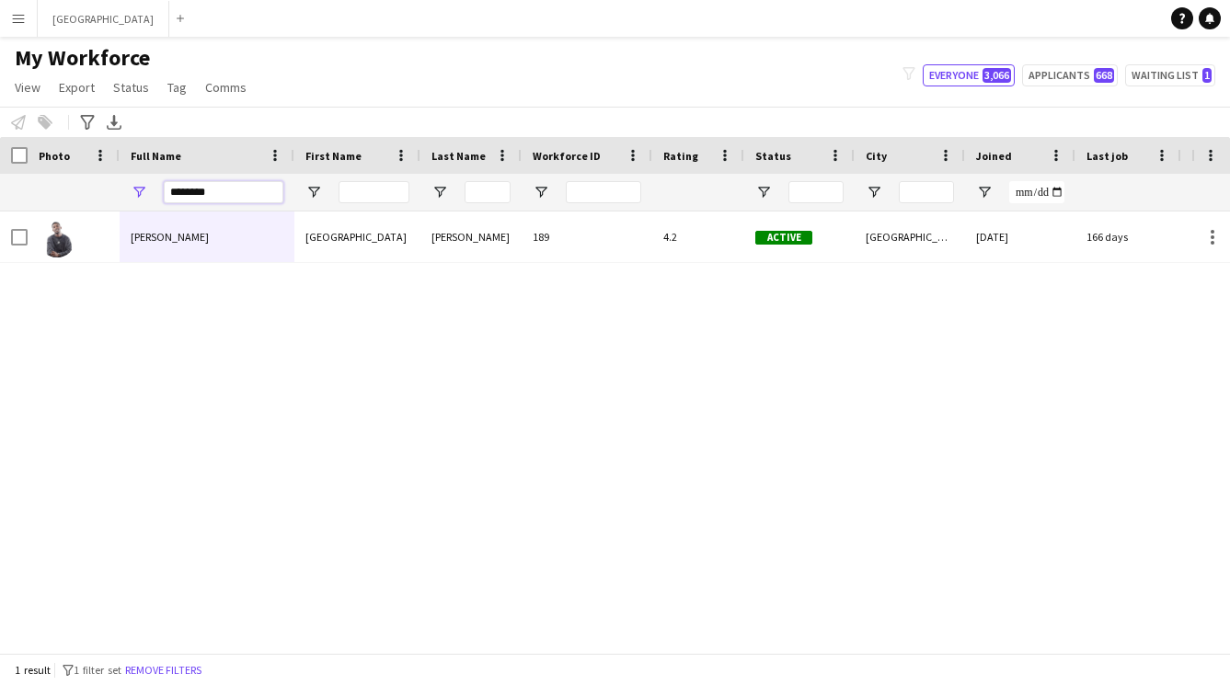
click at [222, 190] on input "********" at bounding box center [224, 192] width 120 height 22
type input "*"
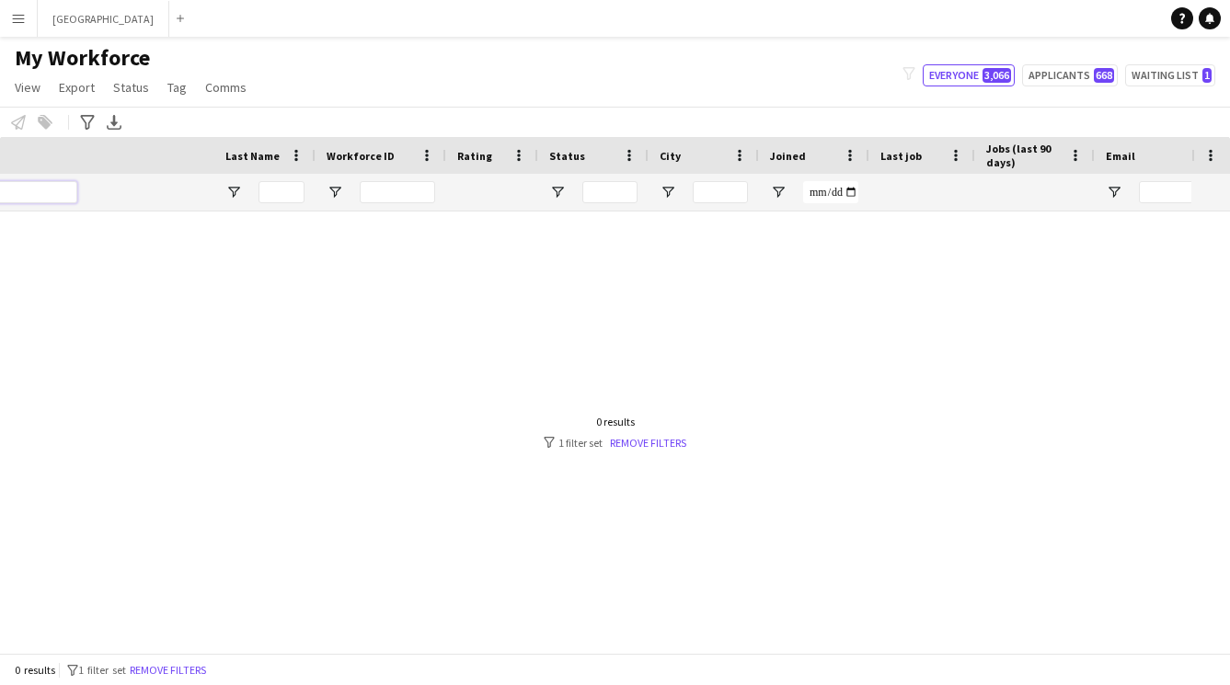
scroll to position [0, 795]
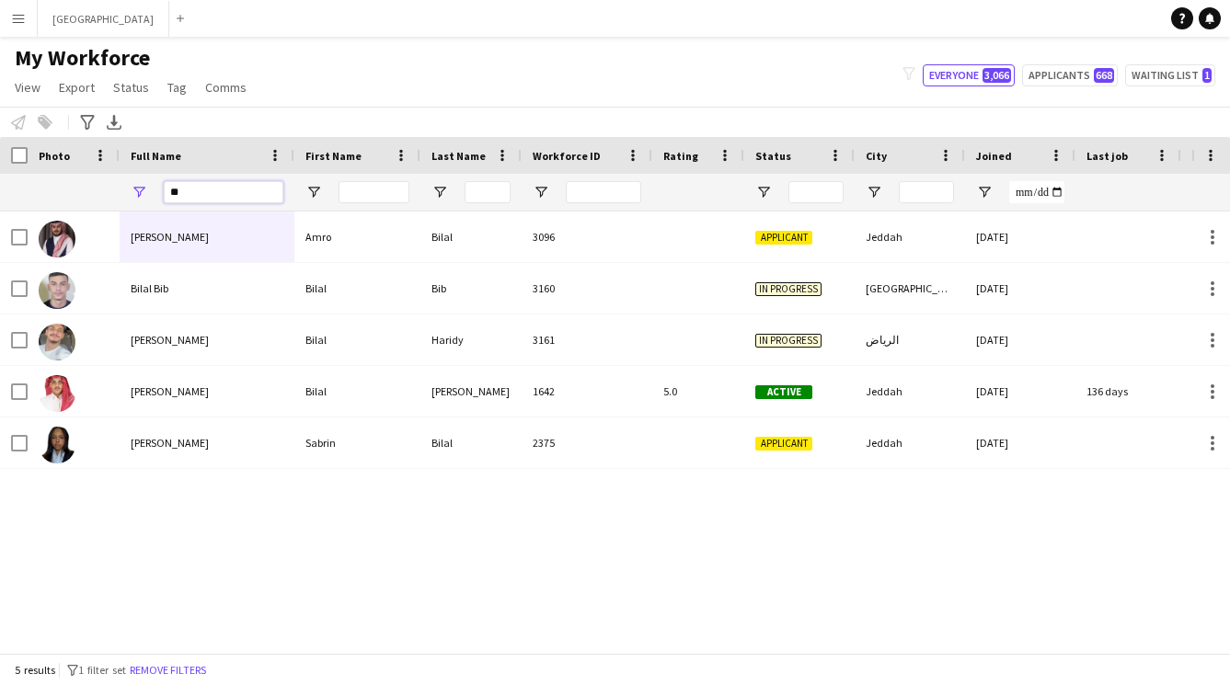
type input "*"
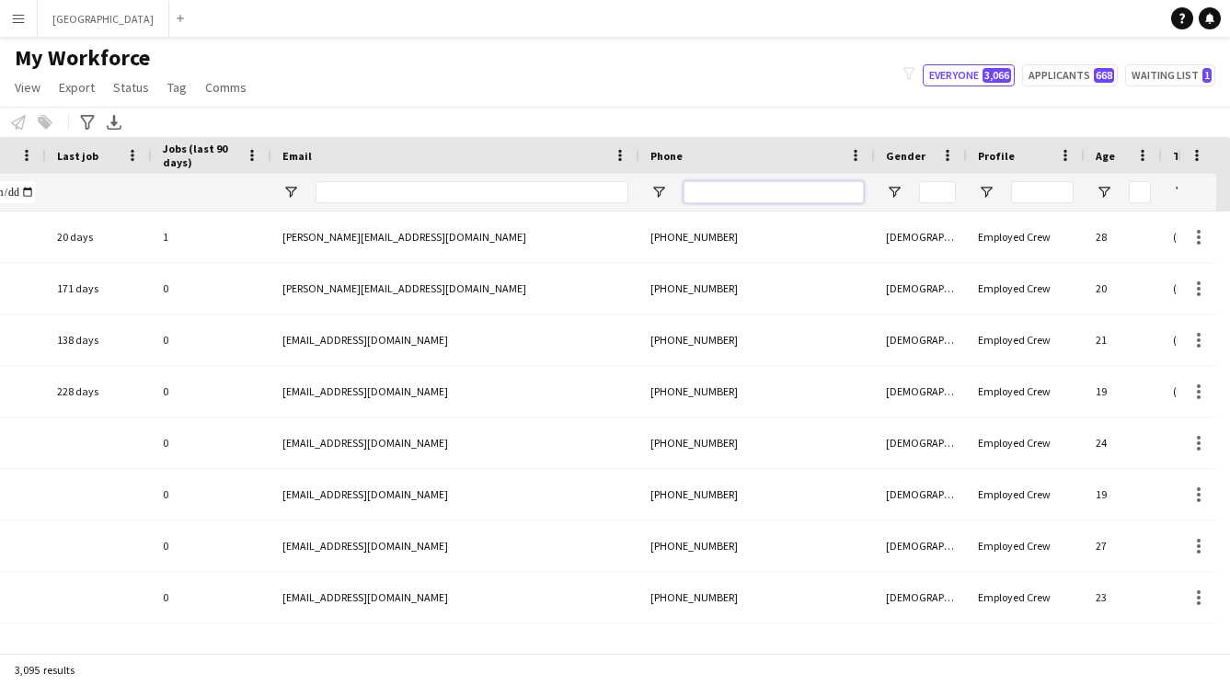
click at [709, 191] on input "Phone Filter Input" at bounding box center [773, 192] width 180 height 22
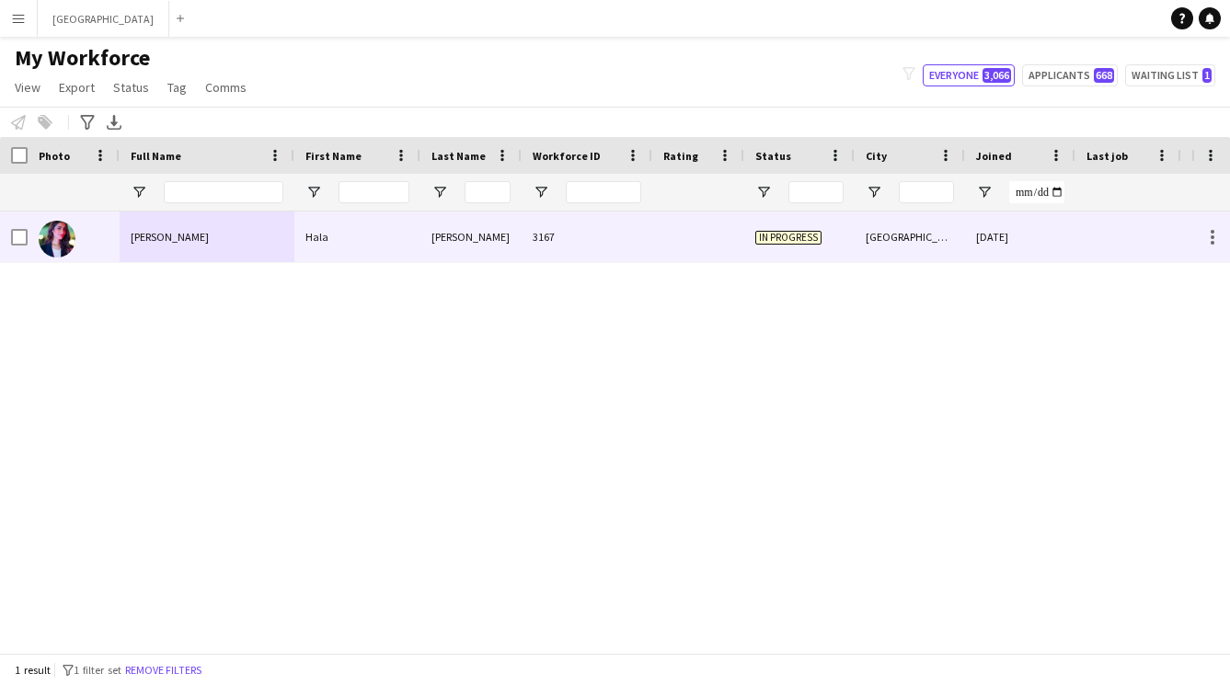
type input "****"
click at [578, 239] on div "3167" at bounding box center [586, 237] width 131 height 51
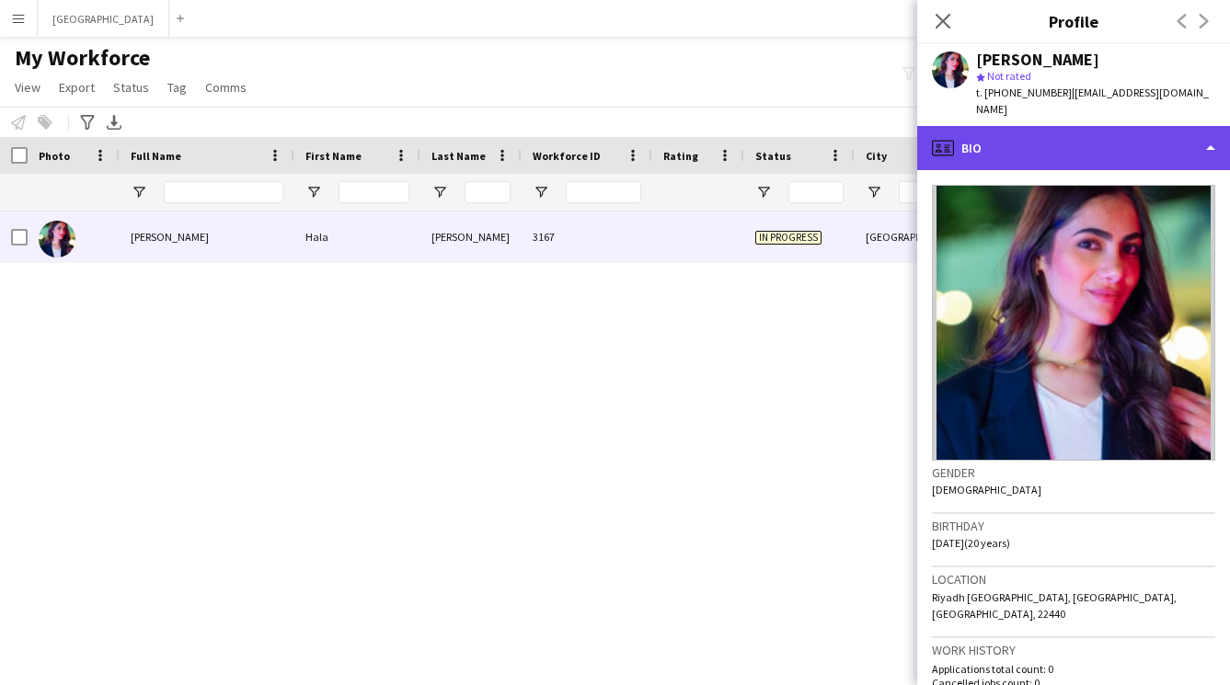
click at [1064, 143] on div "profile Bio" at bounding box center [1073, 148] width 313 height 44
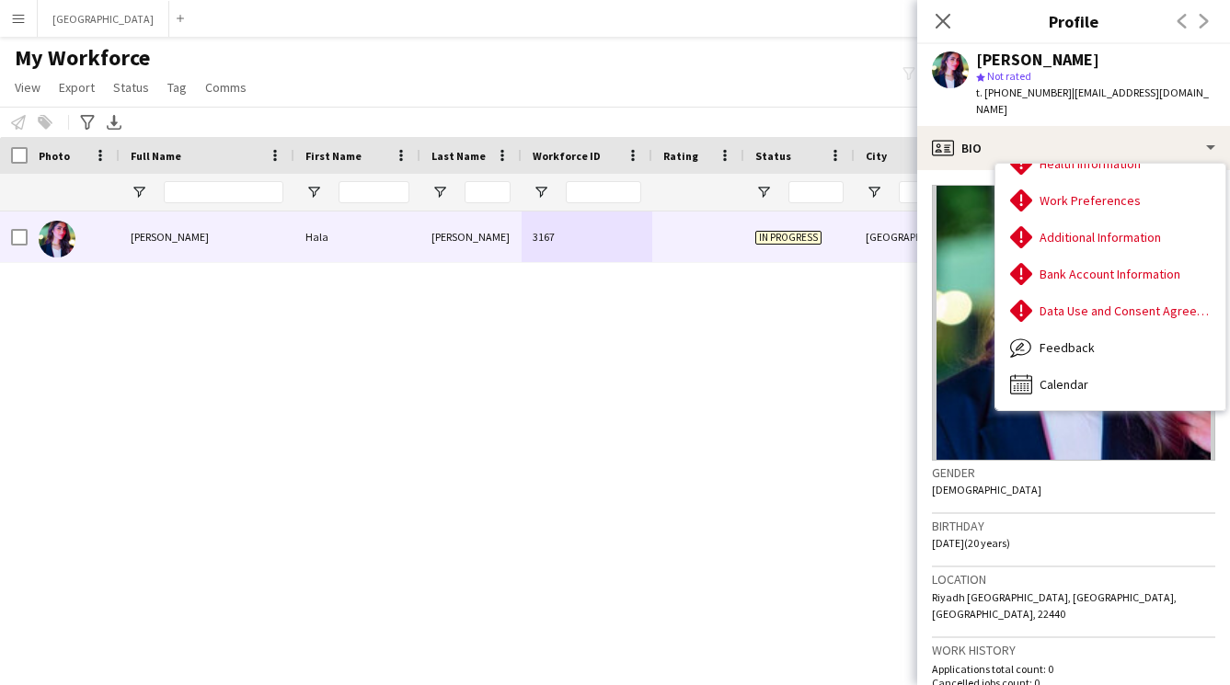
click at [1072, 473] on div "Gender Female" at bounding box center [1073, 487] width 283 height 53
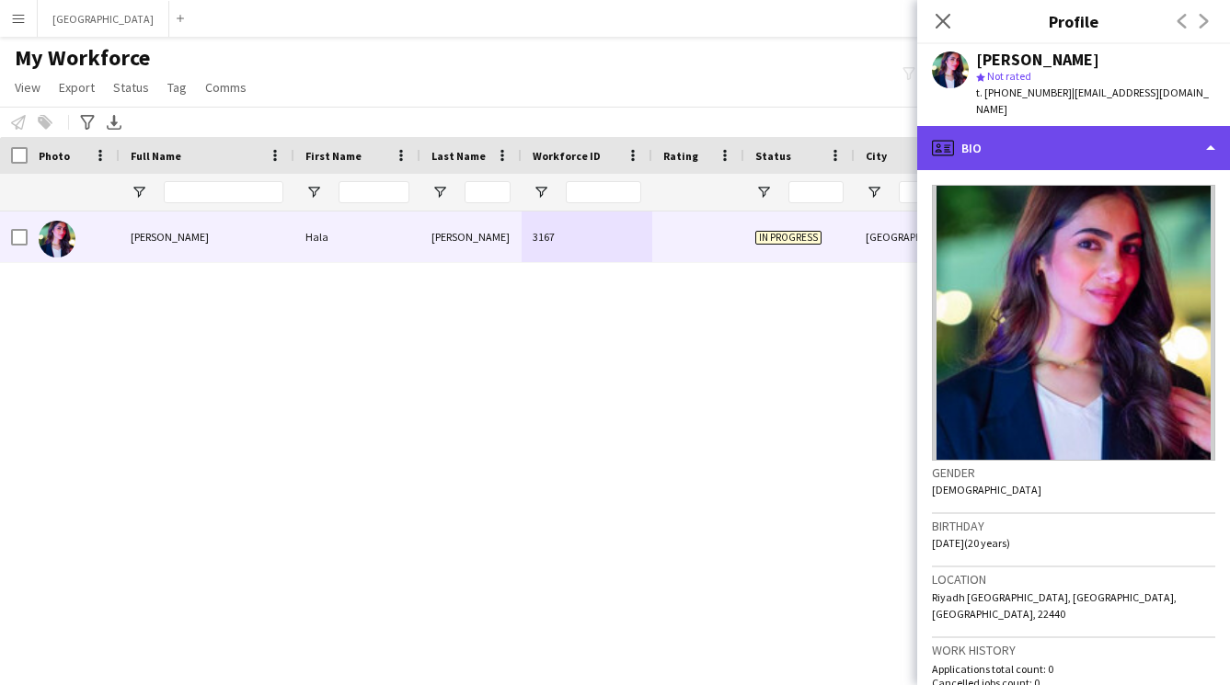
click at [1039, 138] on div "profile Bio" at bounding box center [1073, 148] width 313 height 44
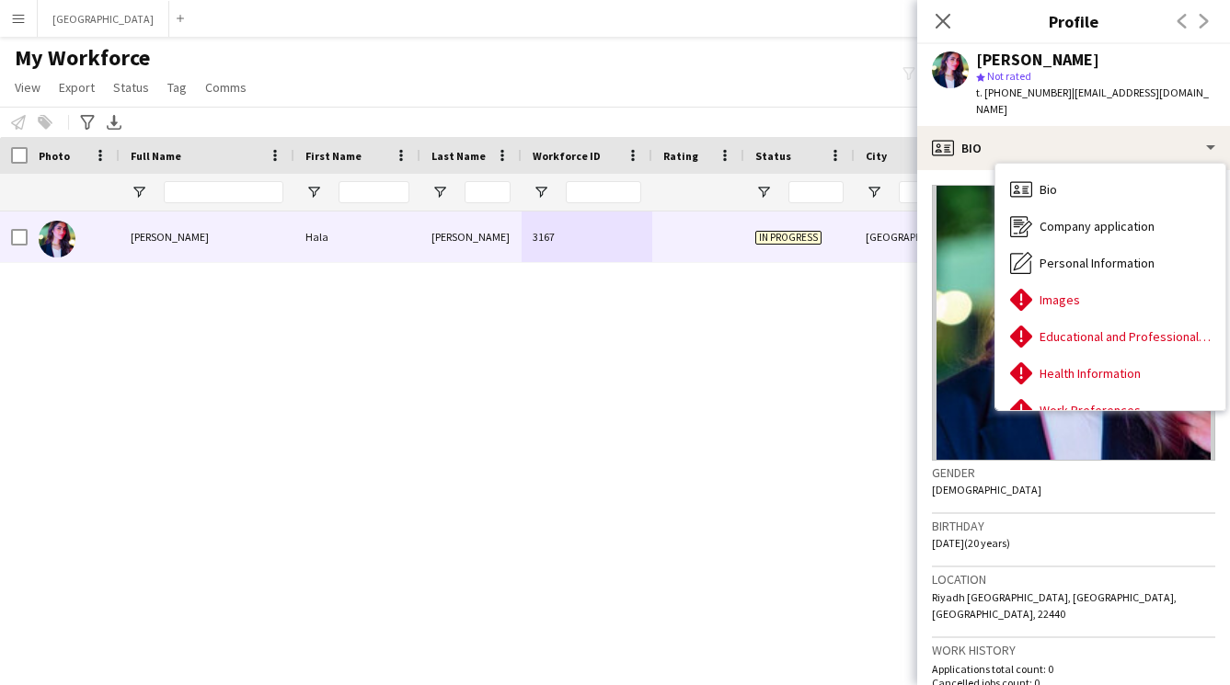
click at [1105, 538] on div "Birthday 01-11-2004 (20 years)" at bounding box center [1073, 540] width 283 height 53
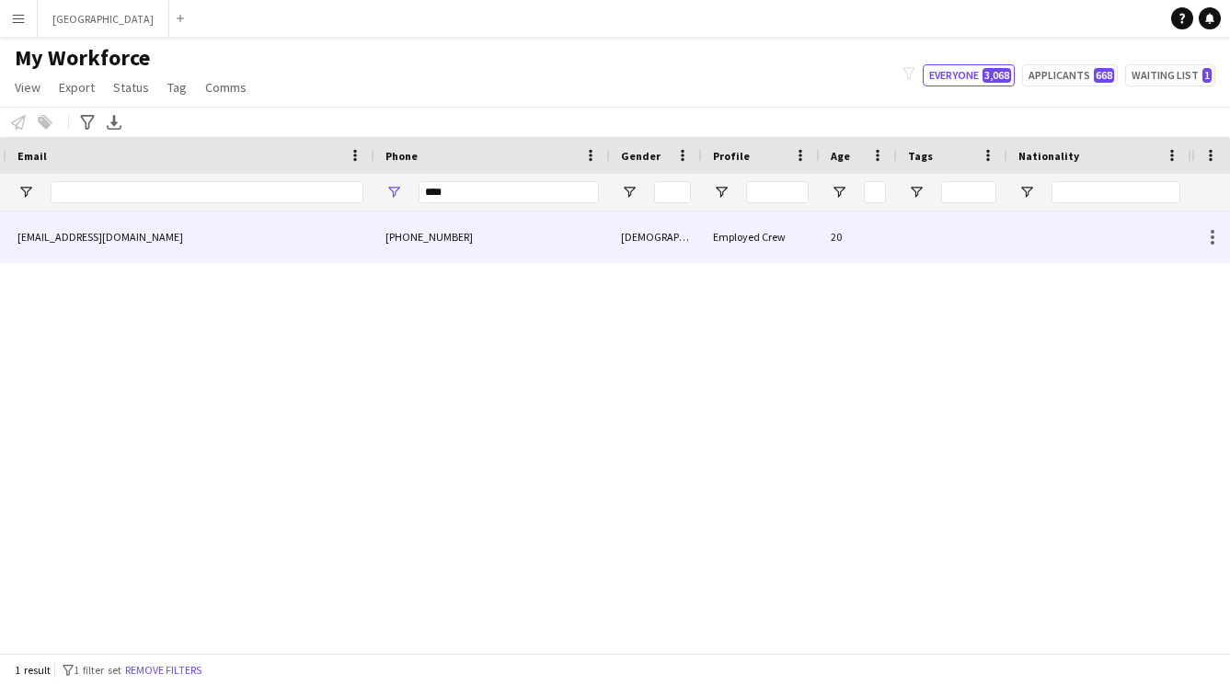
scroll to position [0, 1294]
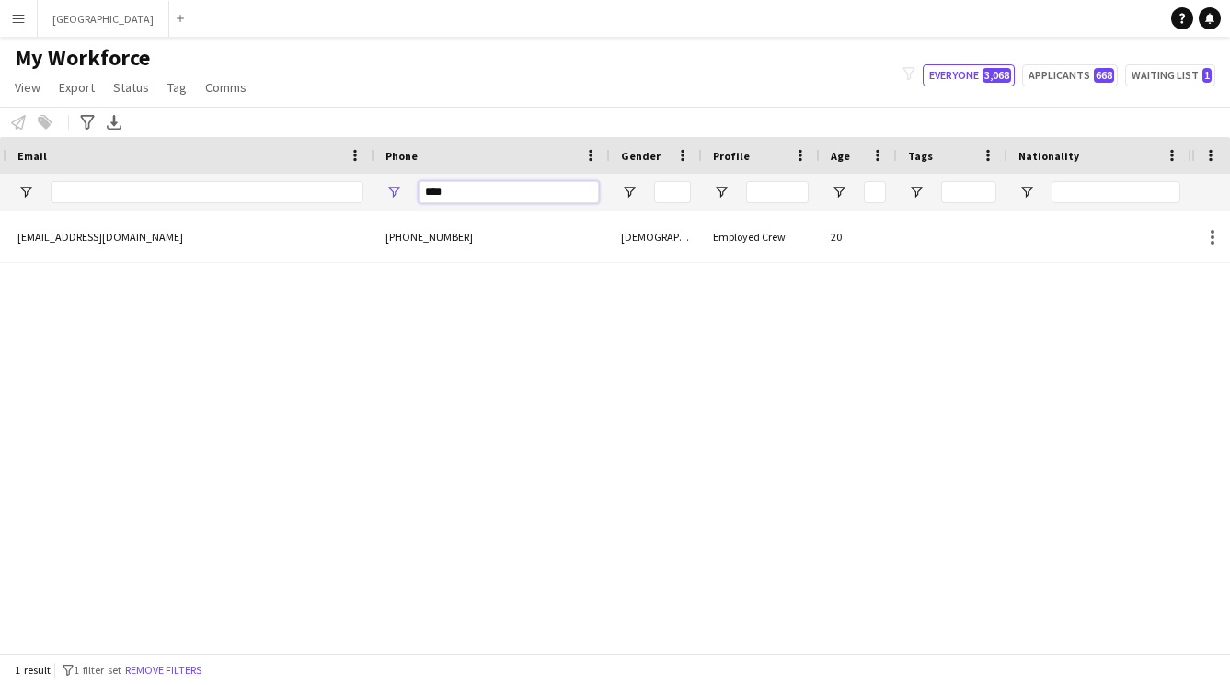
click at [500, 200] on input "****" at bounding box center [508, 192] width 180 height 22
type input "*"
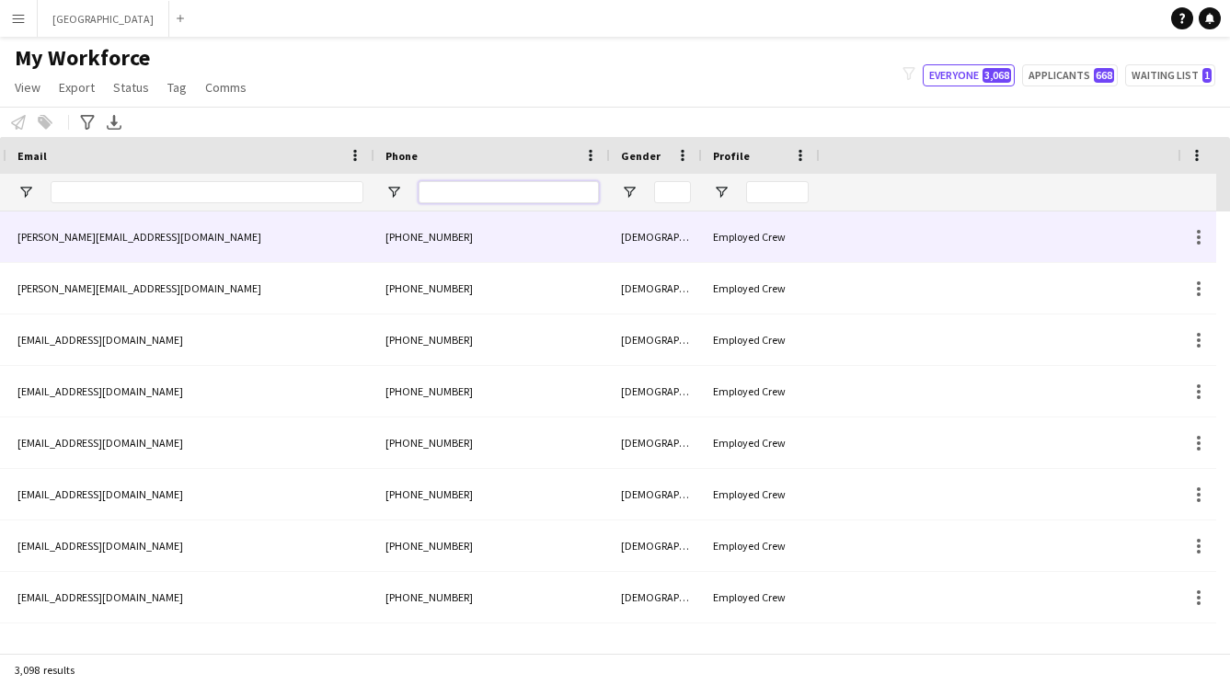
scroll to position [0, 0]
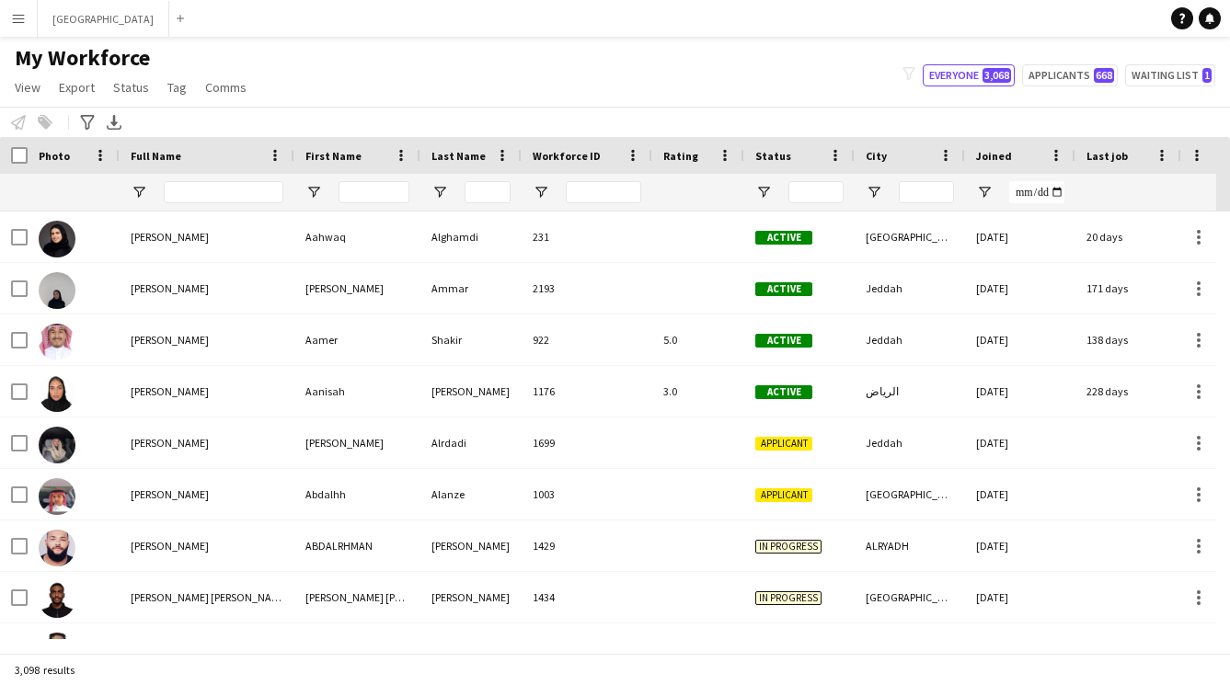
click at [193, 180] on div at bounding box center [224, 192] width 120 height 37
click at [191, 191] on input "Full Name Filter Input" at bounding box center [224, 192] width 120 height 22
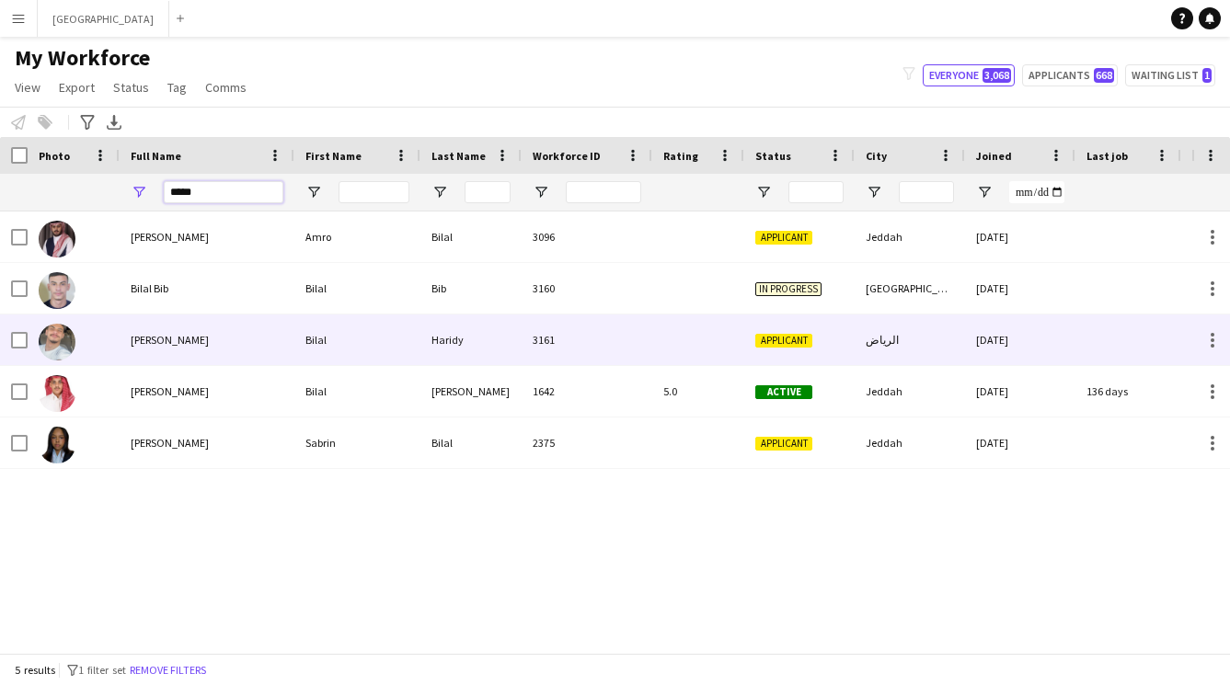
type input "*****"
click at [212, 333] on div "[PERSON_NAME]" at bounding box center [207, 340] width 175 height 51
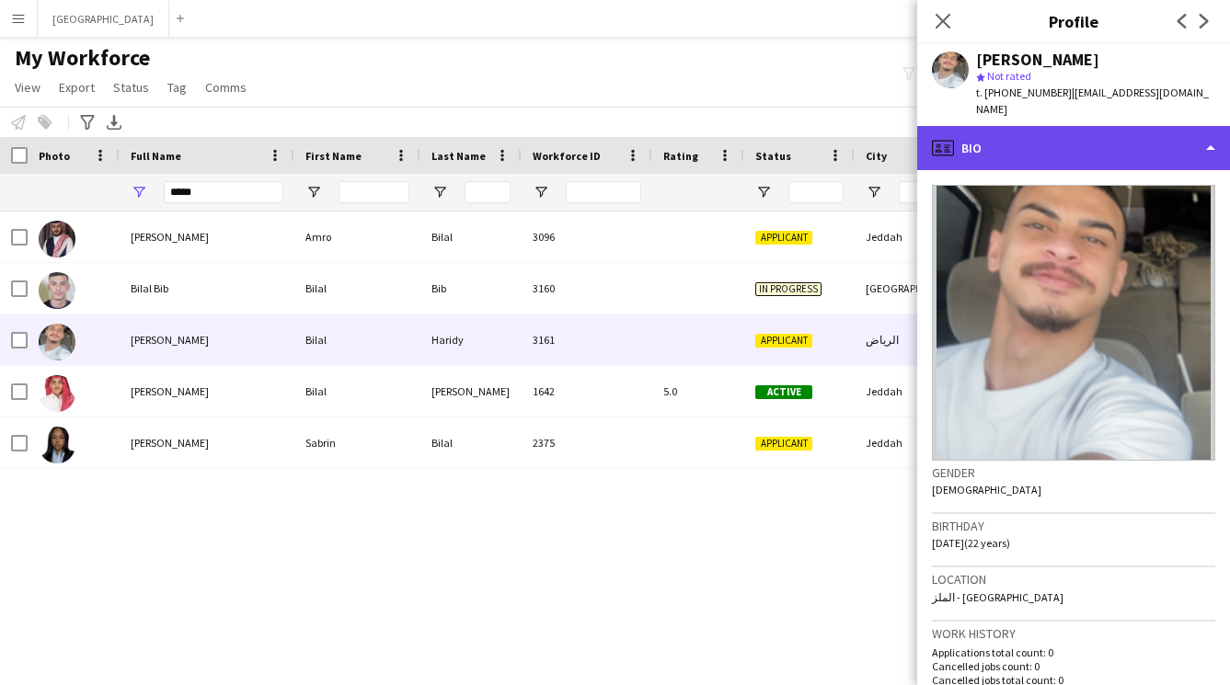
click at [1041, 138] on div "profile Bio" at bounding box center [1073, 148] width 313 height 44
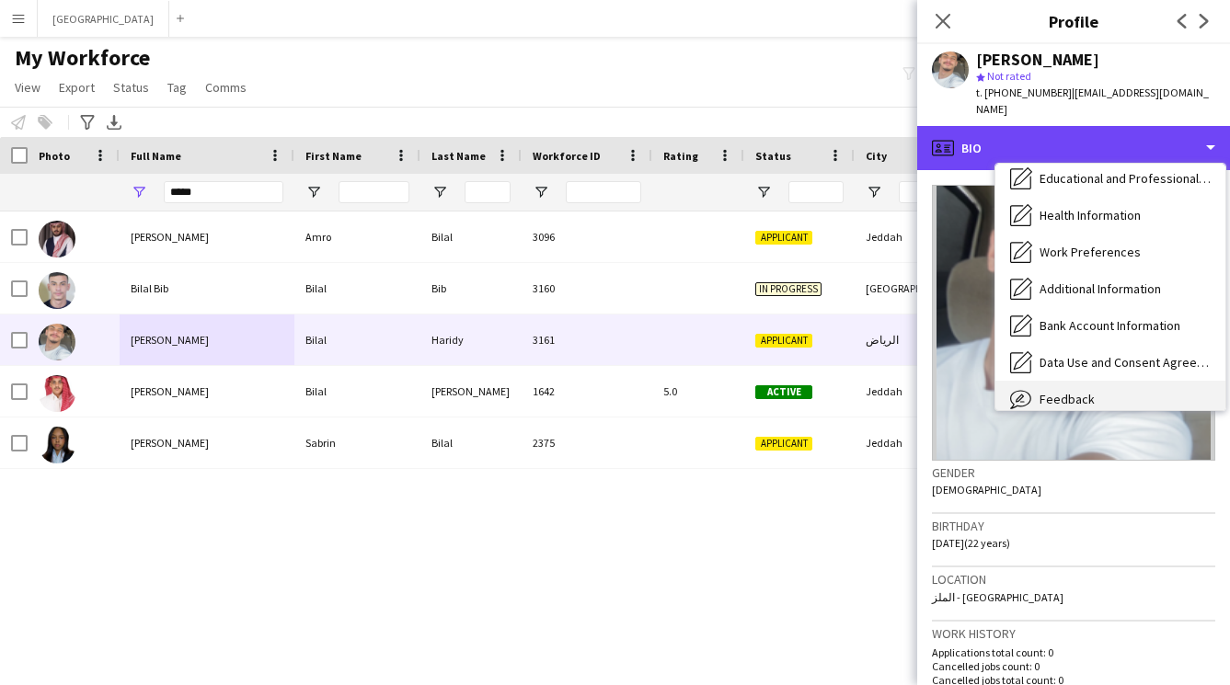
scroll to position [210, 0]
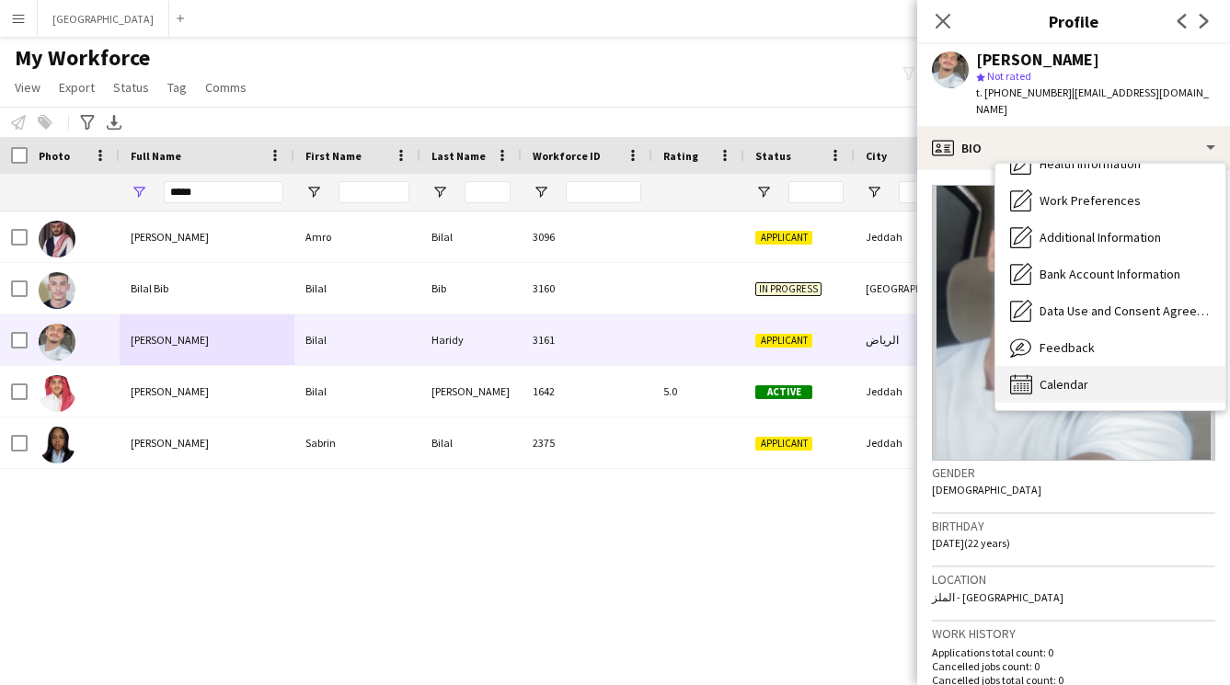
click at [1093, 366] on div "Calendar Calendar" at bounding box center [1110, 384] width 230 height 37
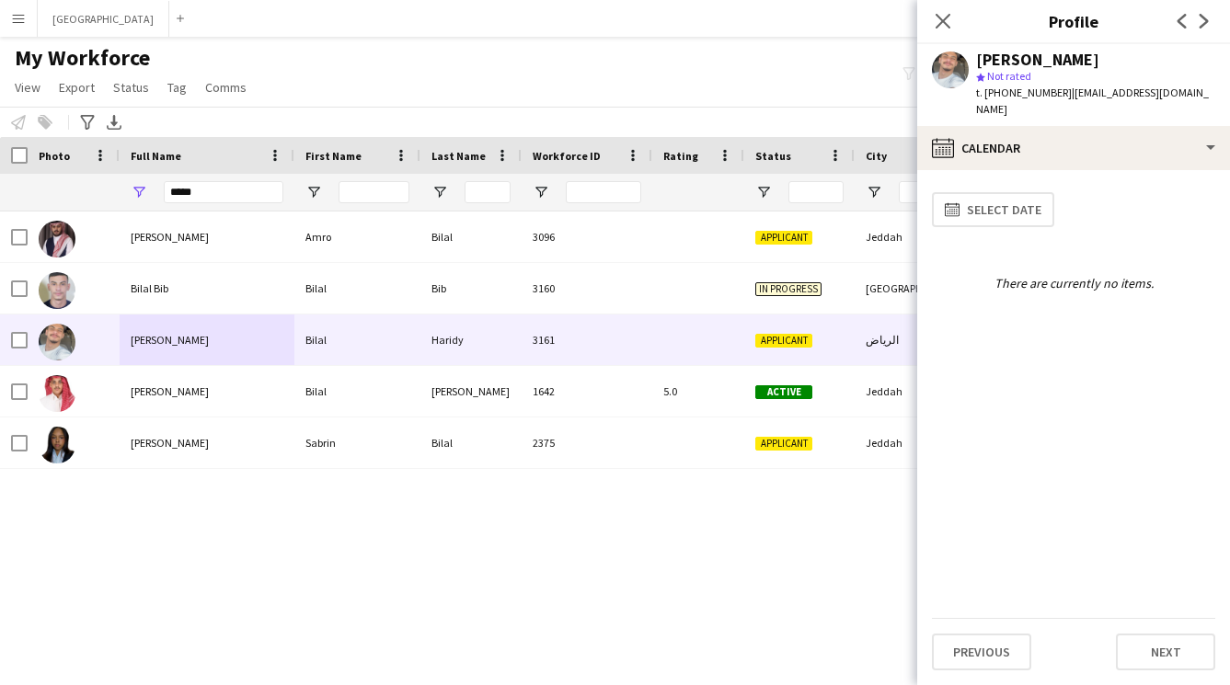
click at [1077, 103] on div "[PERSON_NAME] star Not rated t. [PHONE_NUMBER] | [EMAIL_ADDRESS][DOMAIN_NAME]" at bounding box center [1073, 85] width 313 height 82
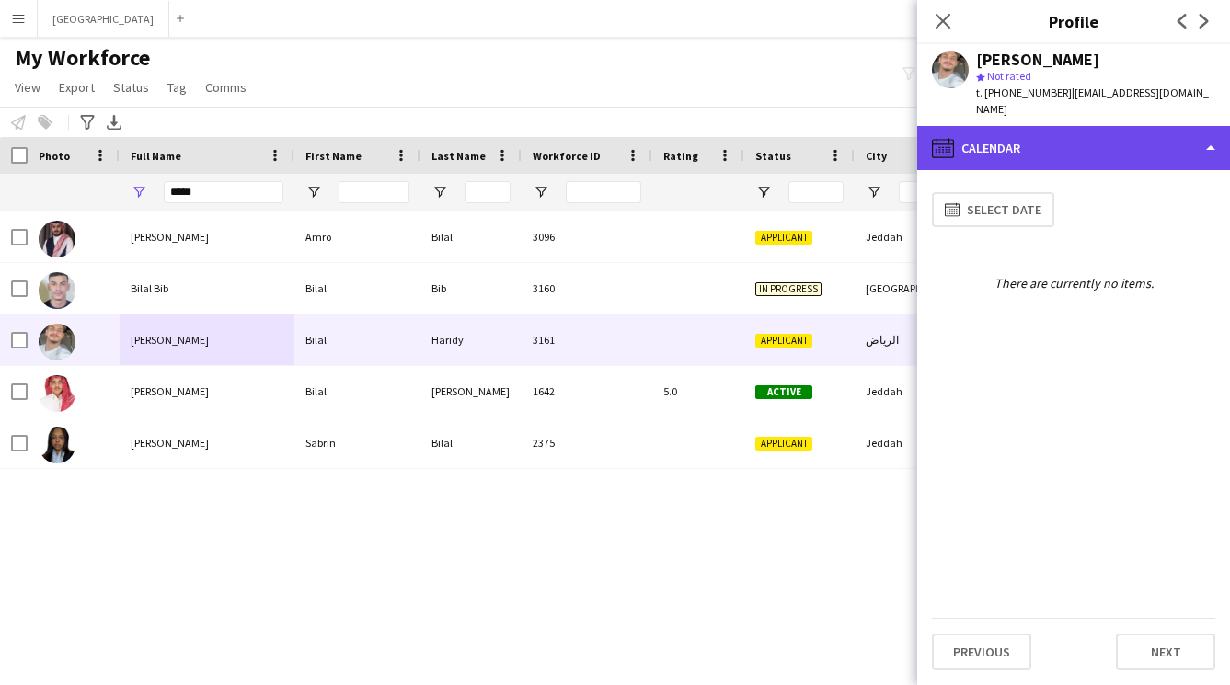
click at [1090, 126] on div "calendar-full Calendar" at bounding box center [1073, 148] width 313 height 44
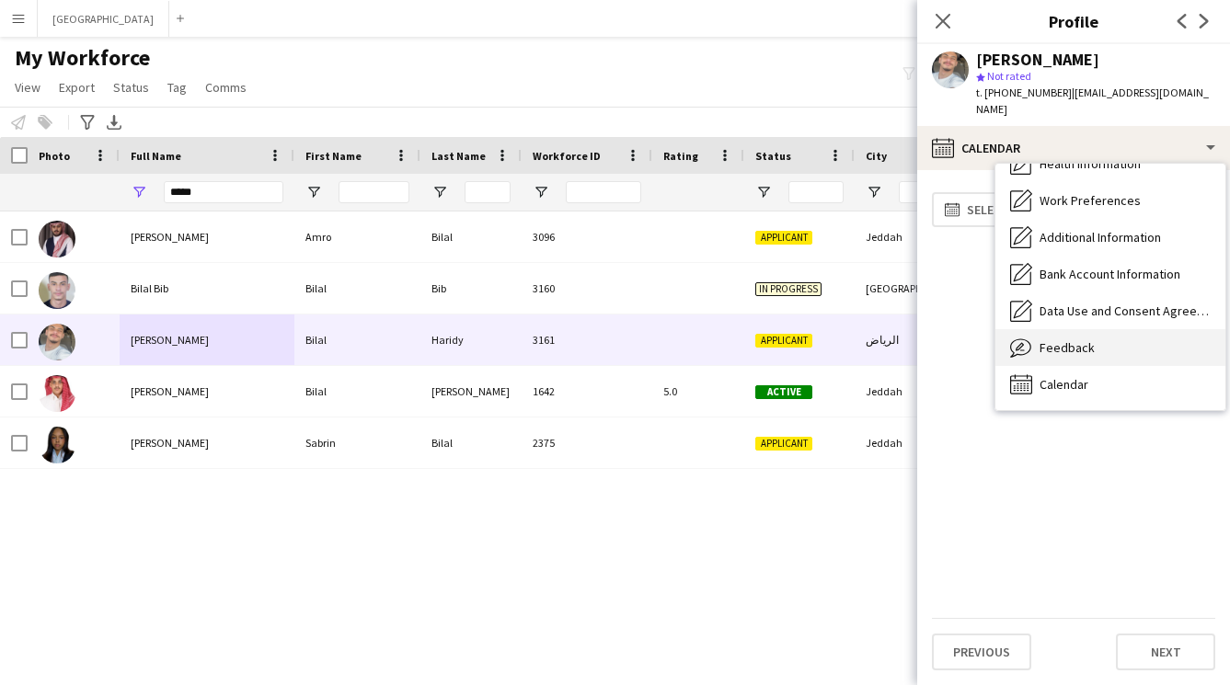
click at [1089, 339] on span "Feedback" at bounding box center [1066, 347] width 55 height 17
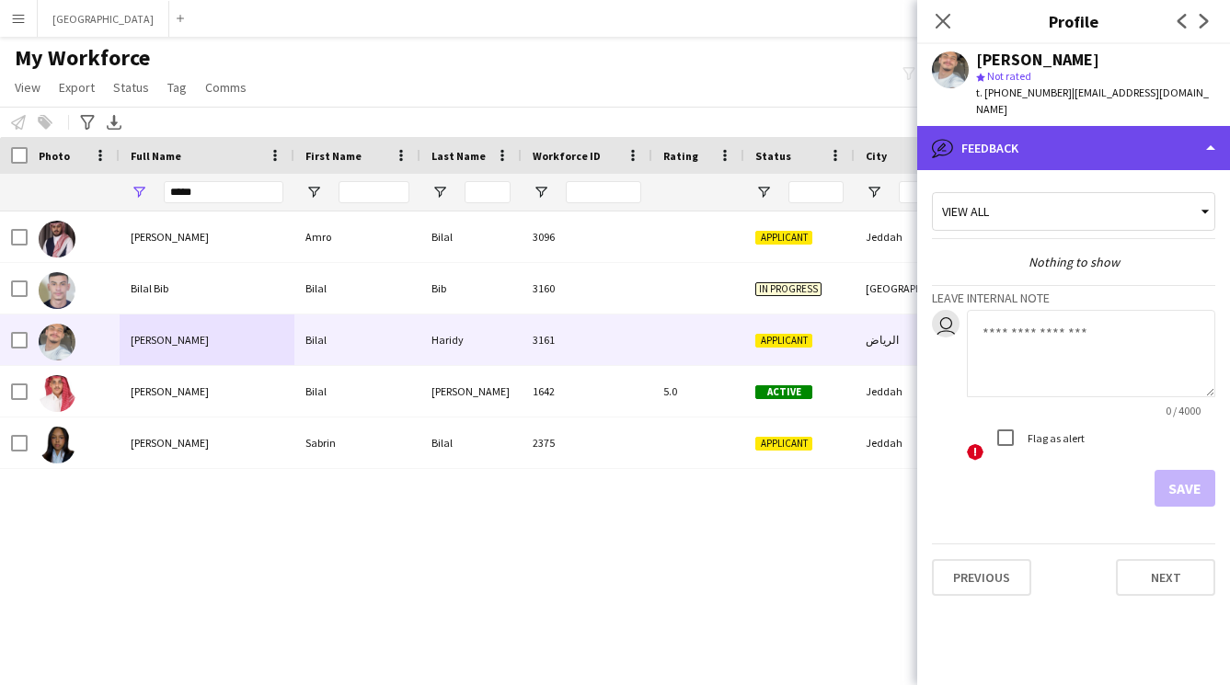
click at [1067, 147] on div "bubble-pencil Feedback" at bounding box center [1073, 148] width 313 height 44
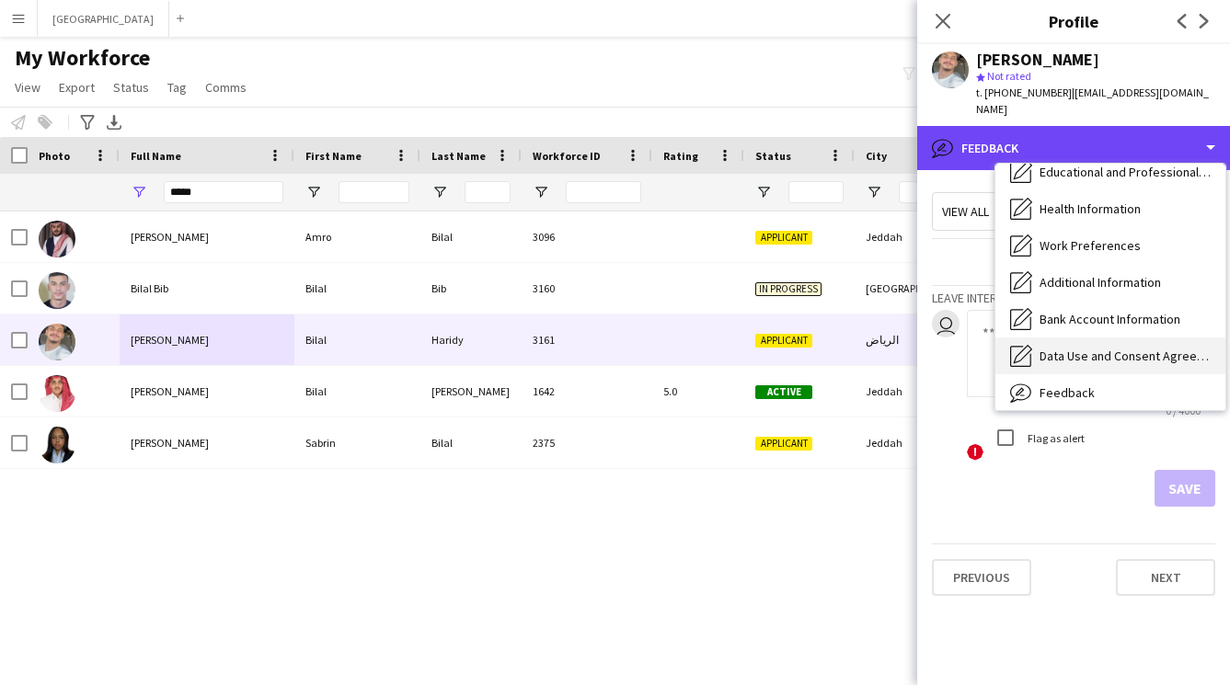
scroll to position [168, 0]
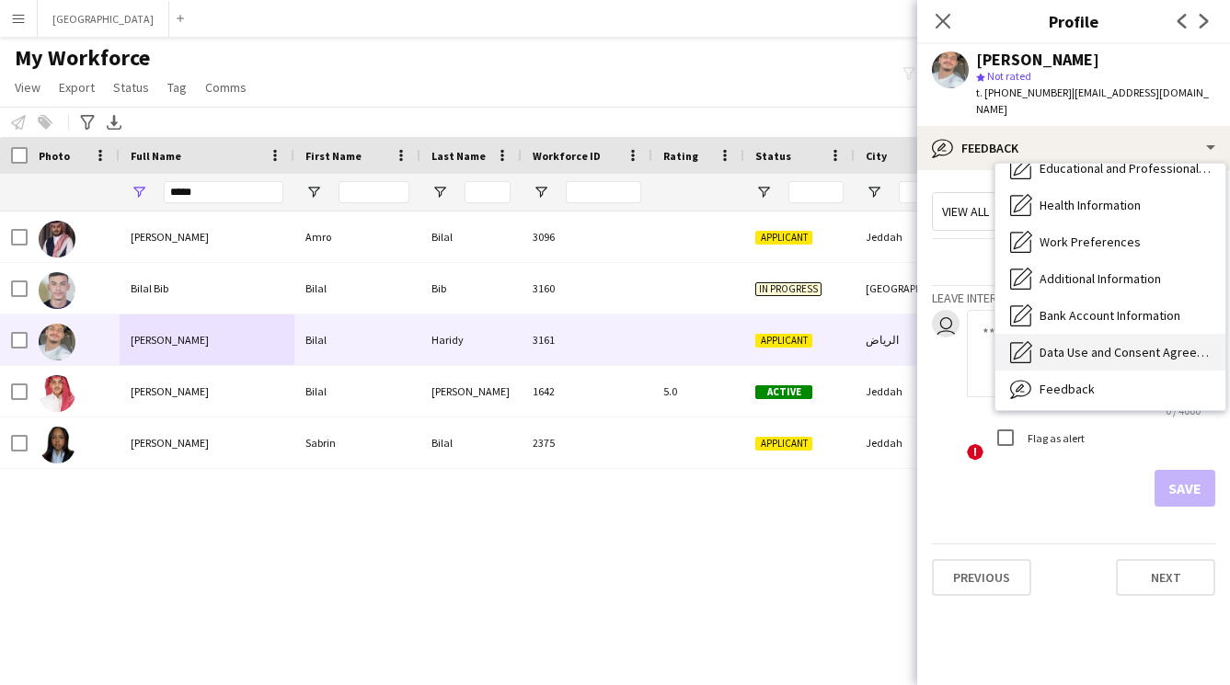
click at [1093, 344] on span "Data Use and Consent Agreement" at bounding box center [1124, 352] width 171 height 17
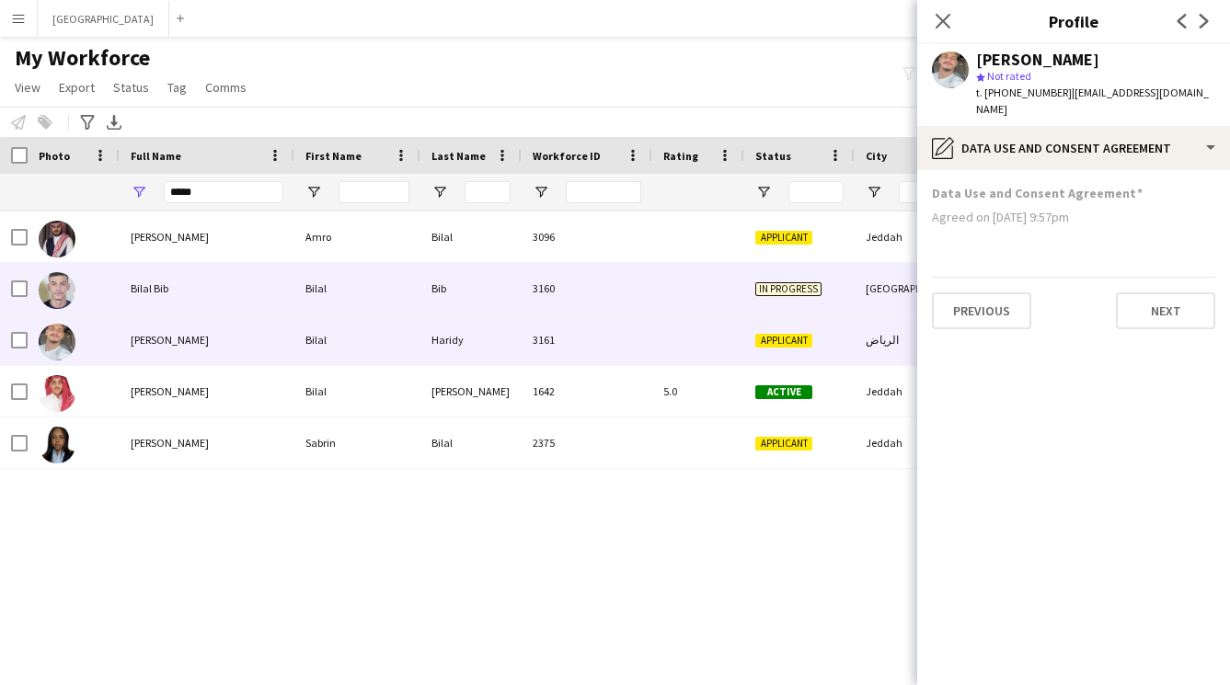
click at [246, 292] on div "Bilal Bib" at bounding box center [207, 288] width 175 height 51
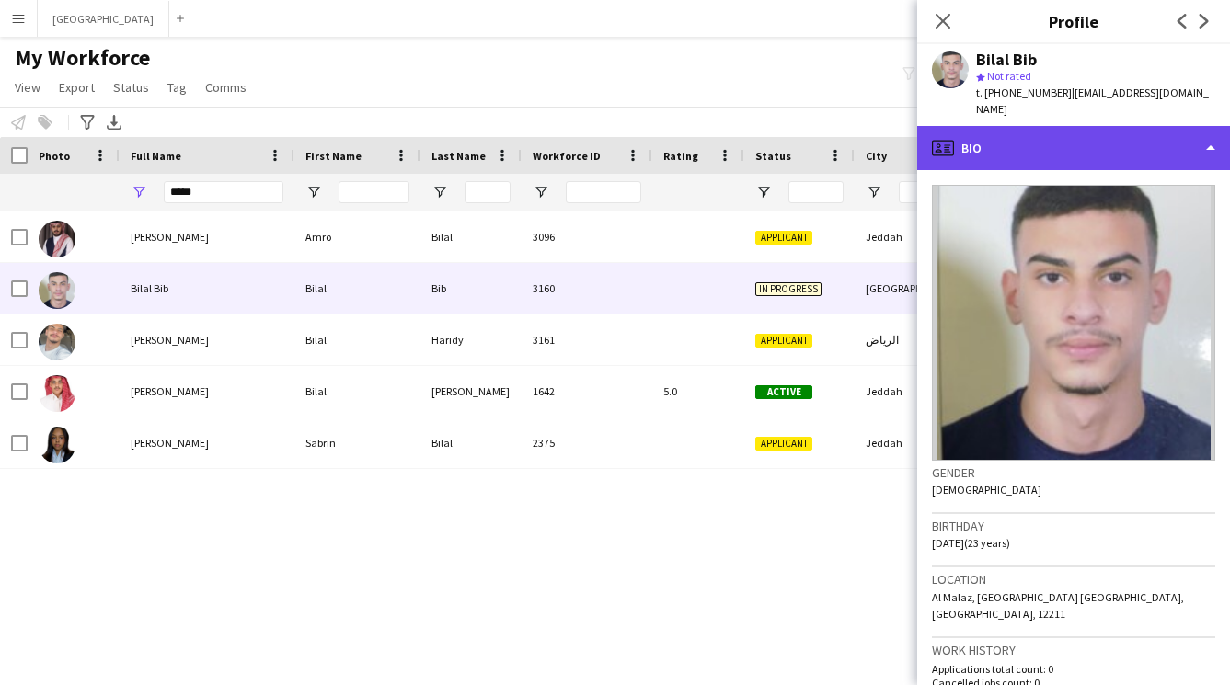
click at [1019, 126] on div "profile Bio" at bounding box center [1073, 148] width 313 height 44
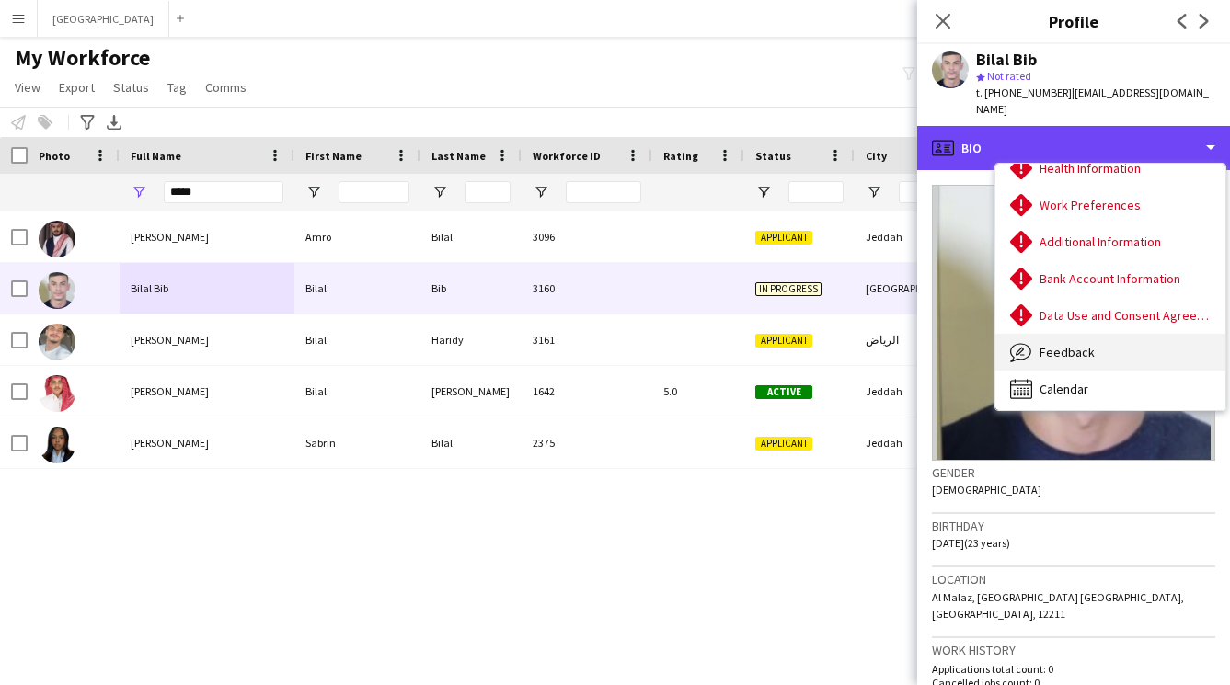
scroll to position [210, 0]
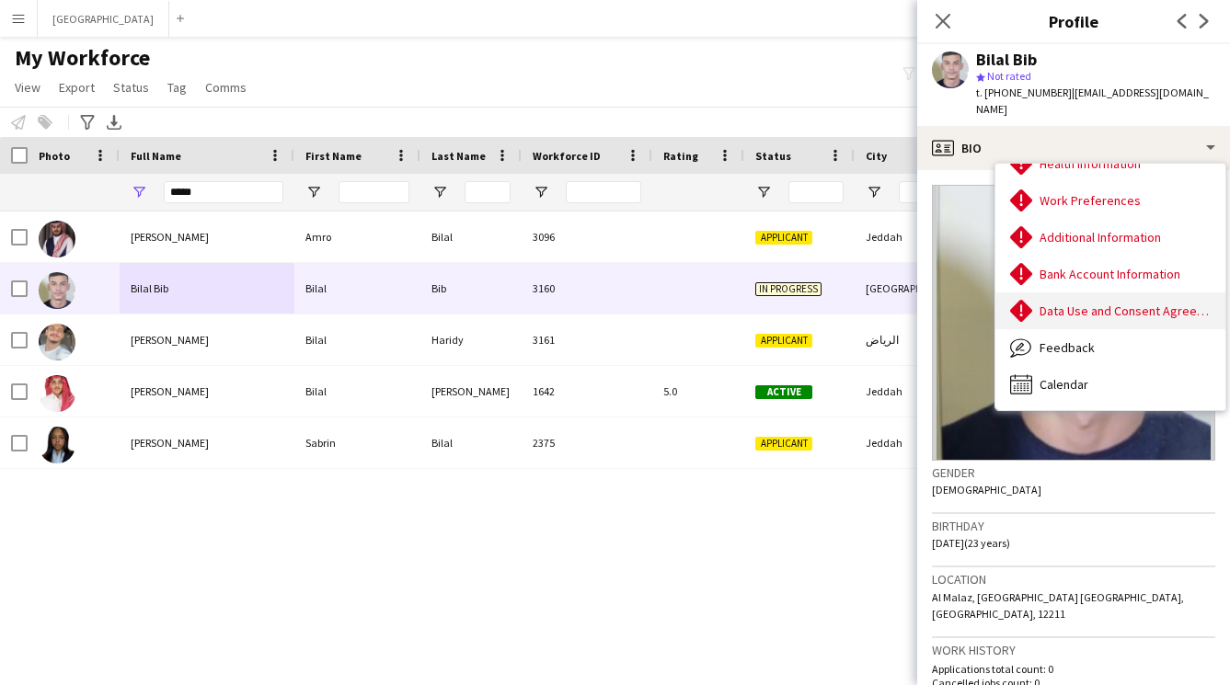
click at [1091, 292] on div "Data Use and Consent Agreement Data Use and Consent Agreement" at bounding box center [1110, 310] width 230 height 37
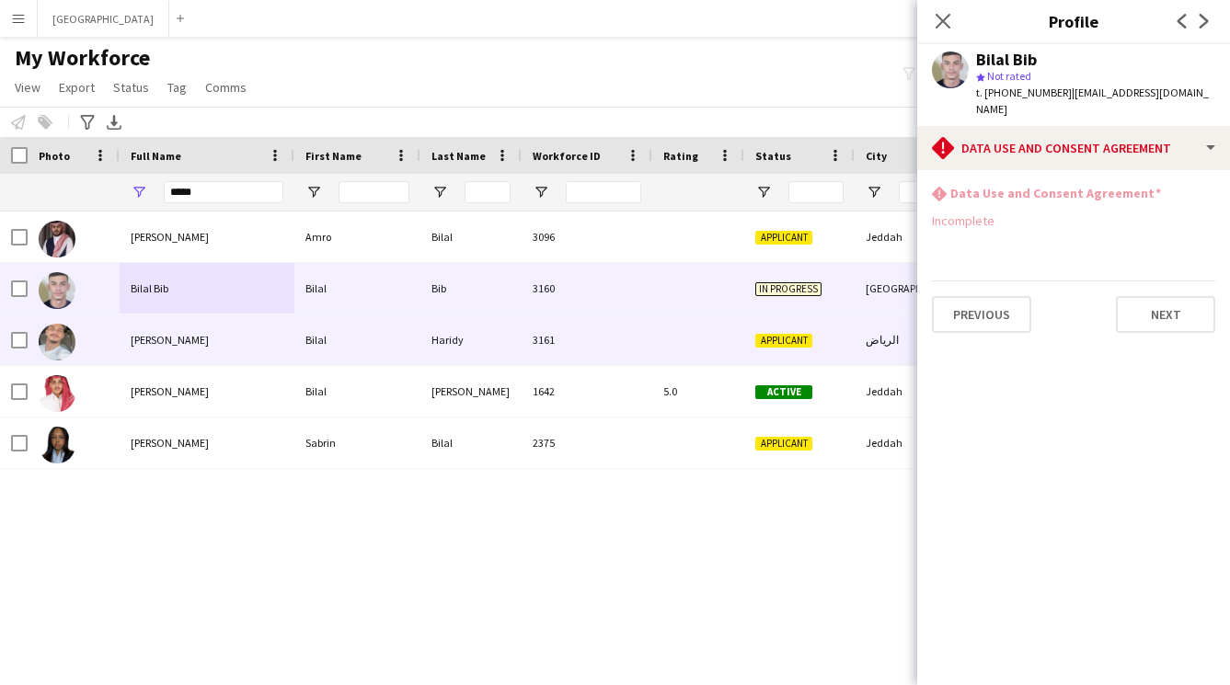
click at [504, 353] on div "Haridy" at bounding box center [470, 340] width 101 height 51
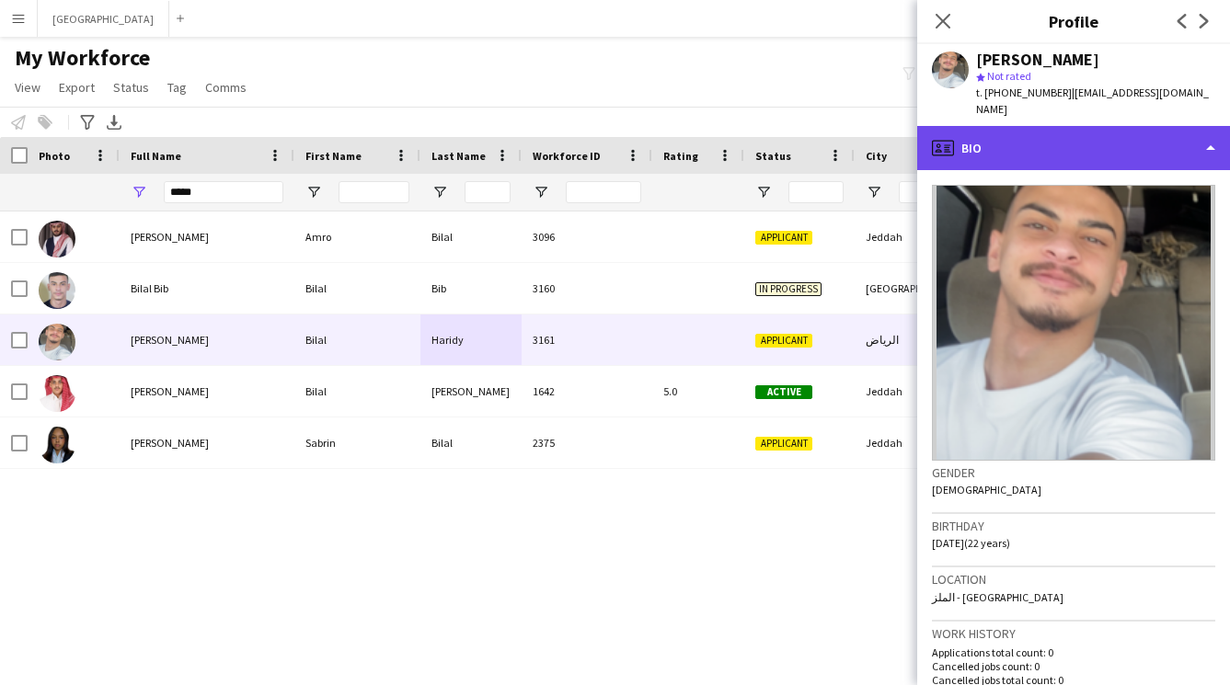
click at [1074, 126] on div "profile Bio" at bounding box center [1073, 148] width 313 height 44
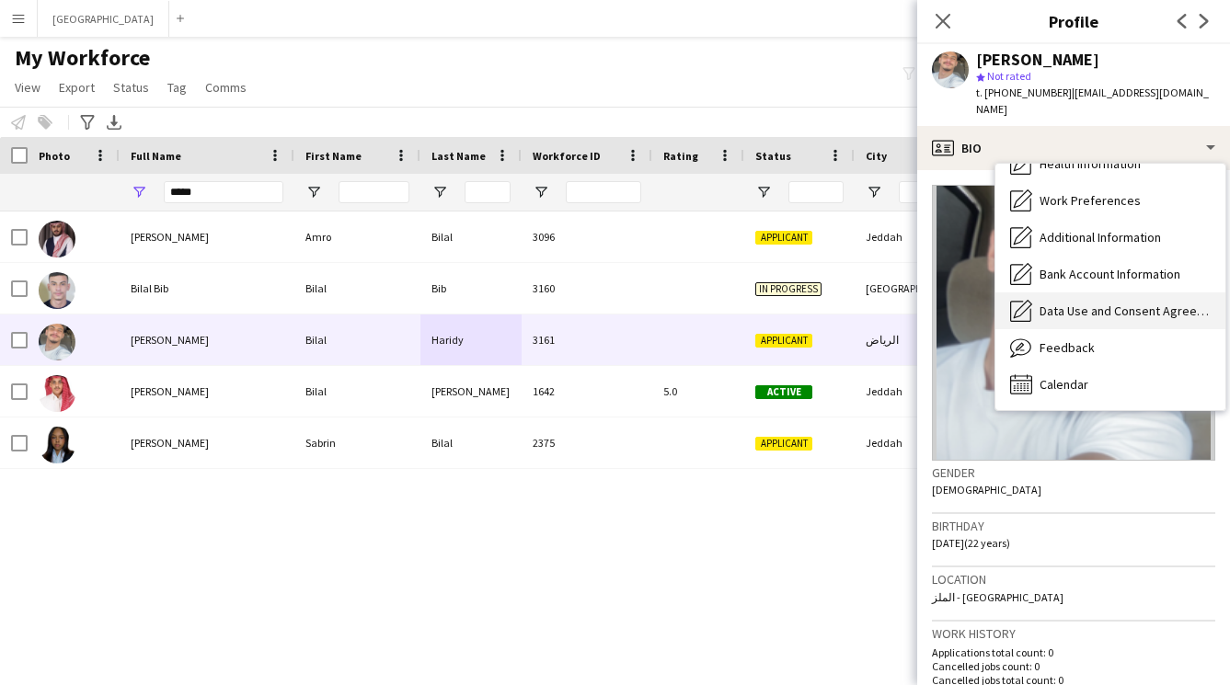
click at [1094, 292] on div "Data Use and Consent Agreement Data Use and Consent Agreement" at bounding box center [1110, 310] width 230 height 37
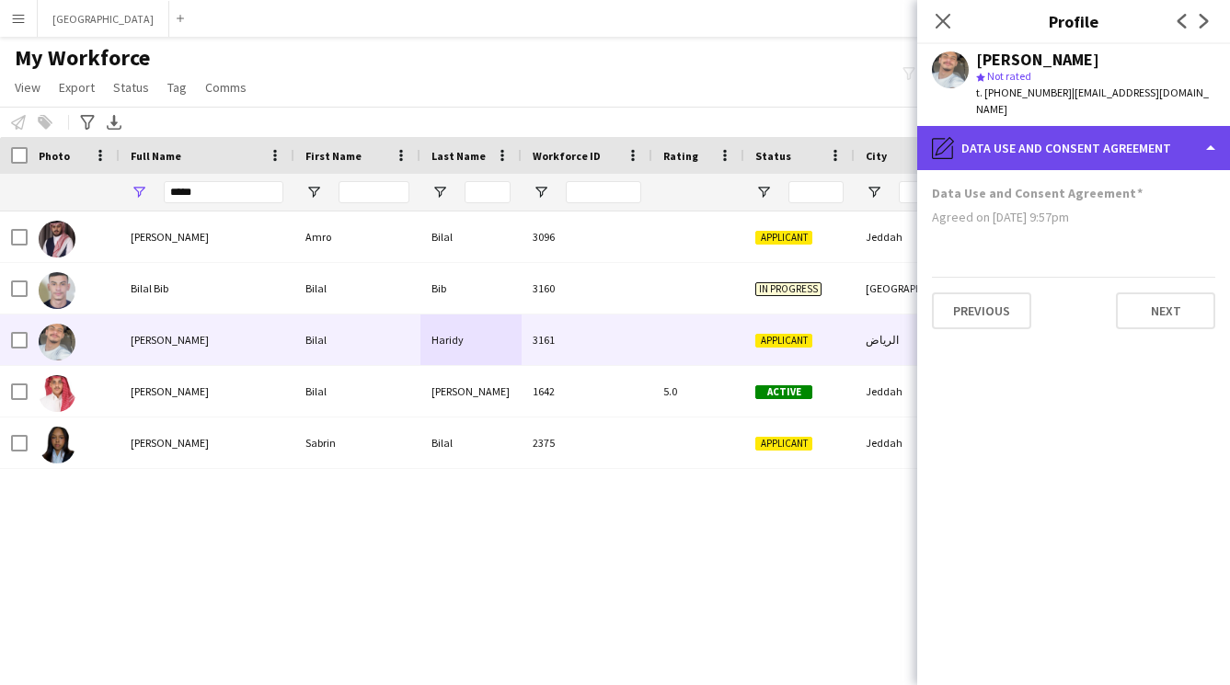
click at [1043, 149] on div "pencil4 Data Use and Consent Agreement" at bounding box center [1073, 148] width 313 height 44
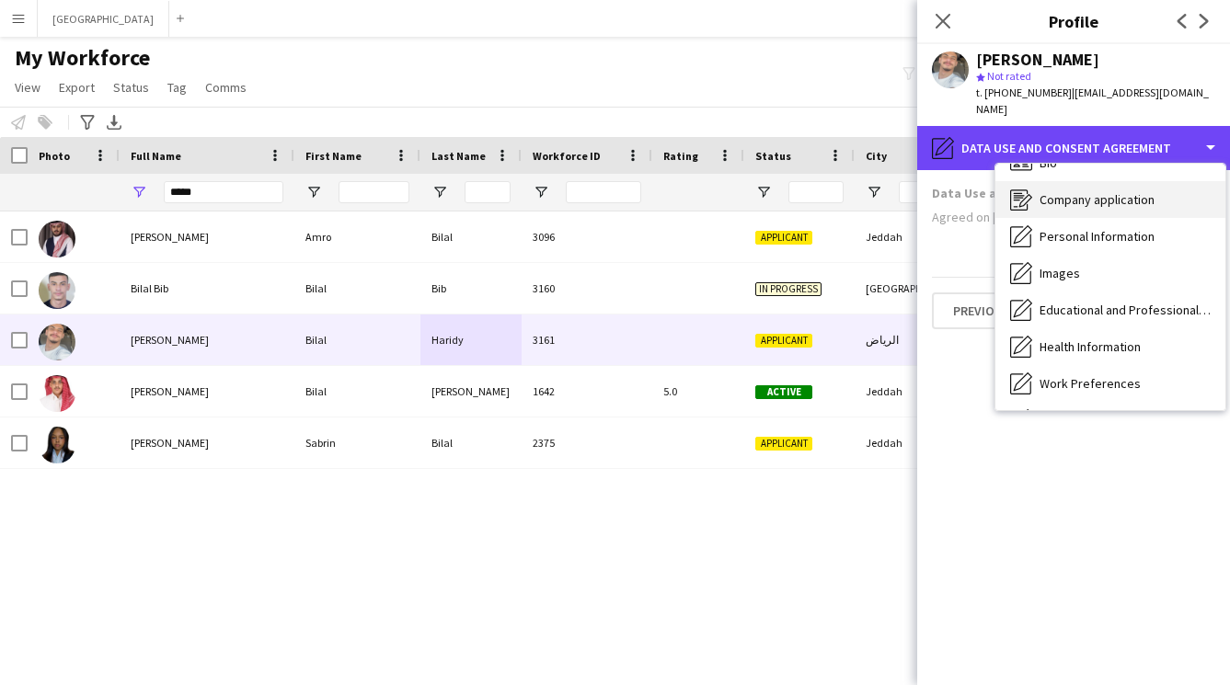
scroll to position [0, 0]
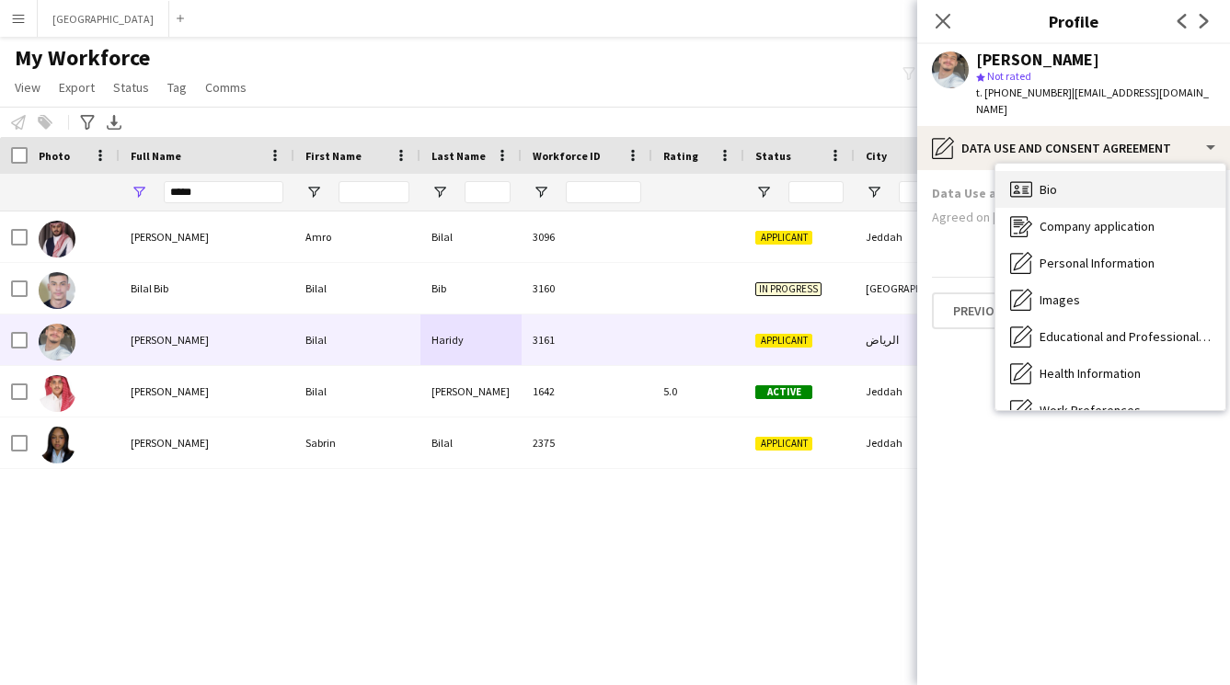
click at [1065, 174] on div "Bio Bio" at bounding box center [1110, 189] width 230 height 37
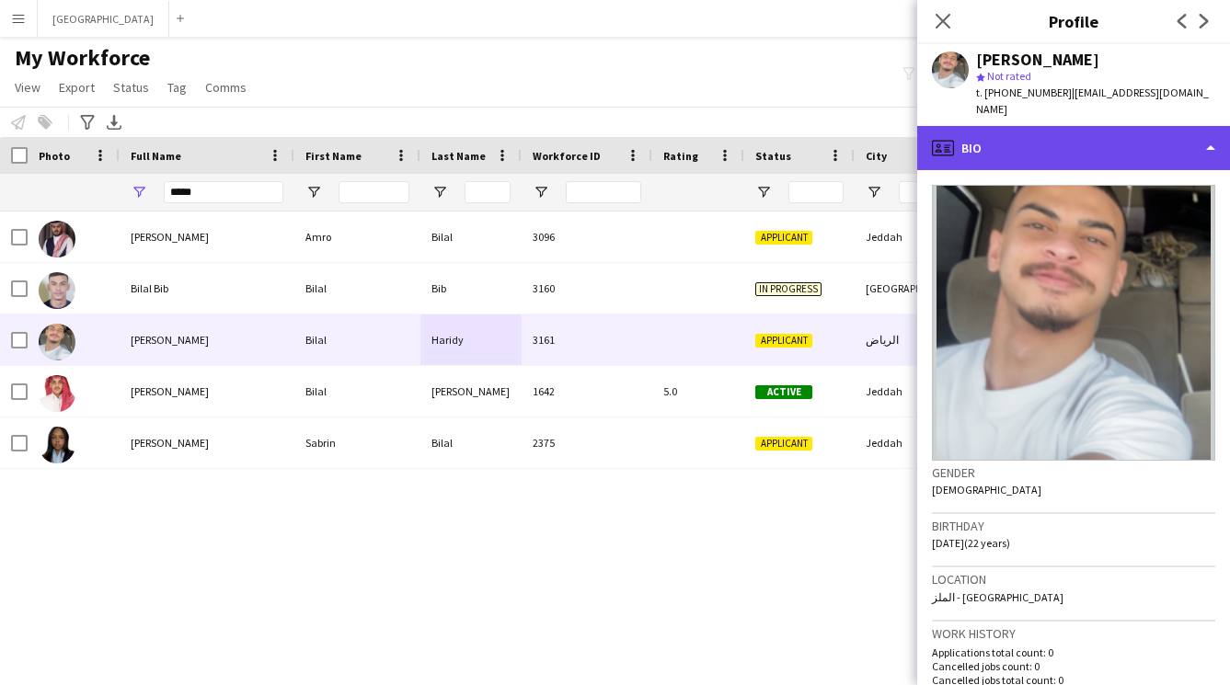
click at [1068, 143] on div "profile Bio" at bounding box center [1073, 148] width 313 height 44
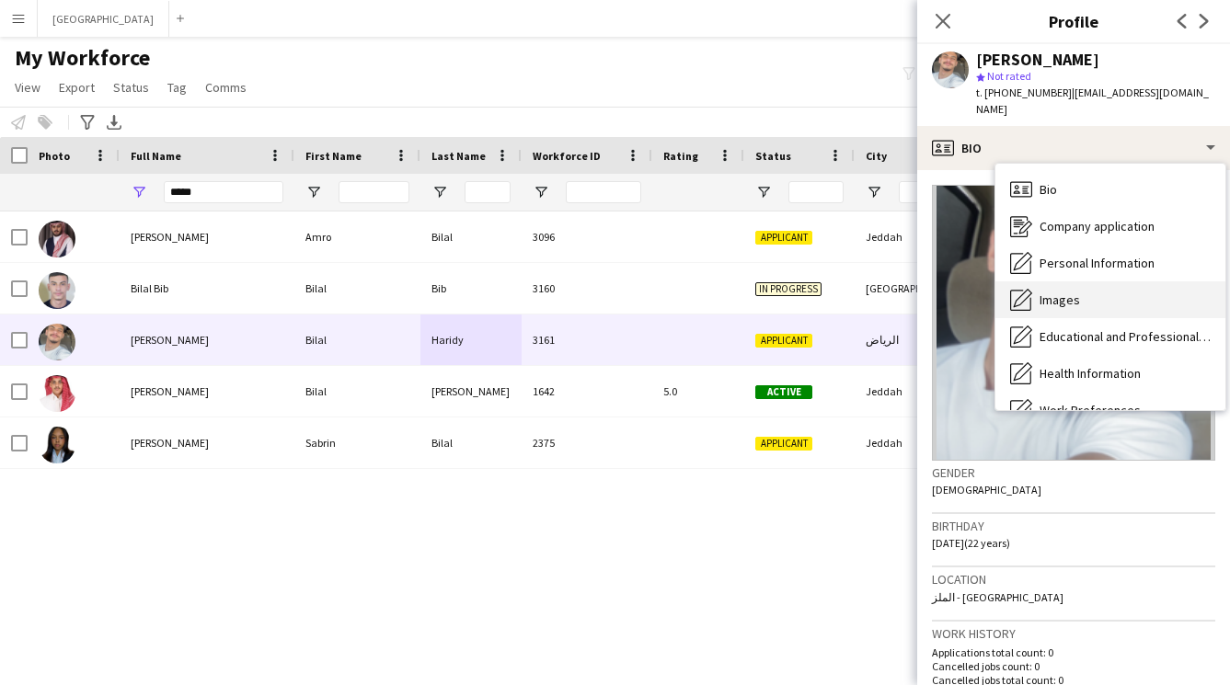
click at [1093, 287] on div "Images Images" at bounding box center [1110, 299] width 230 height 37
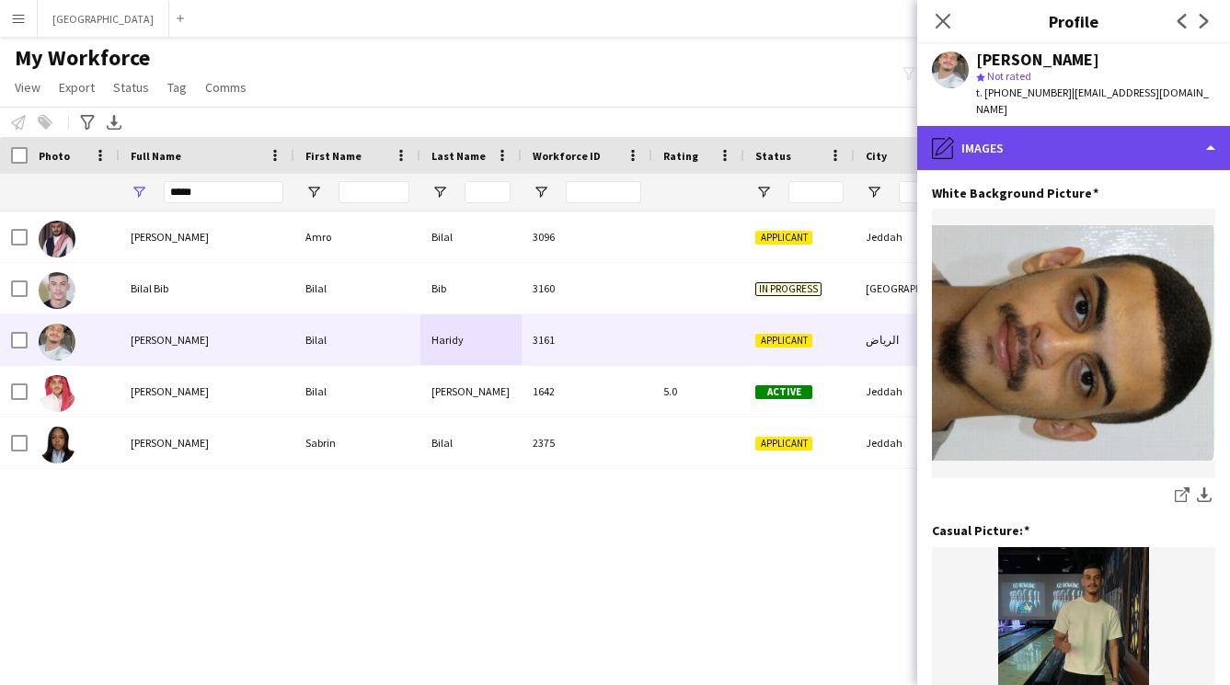
click at [1027, 134] on div "pencil4 Images" at bounding box center [1073, 148] width 313 height 44
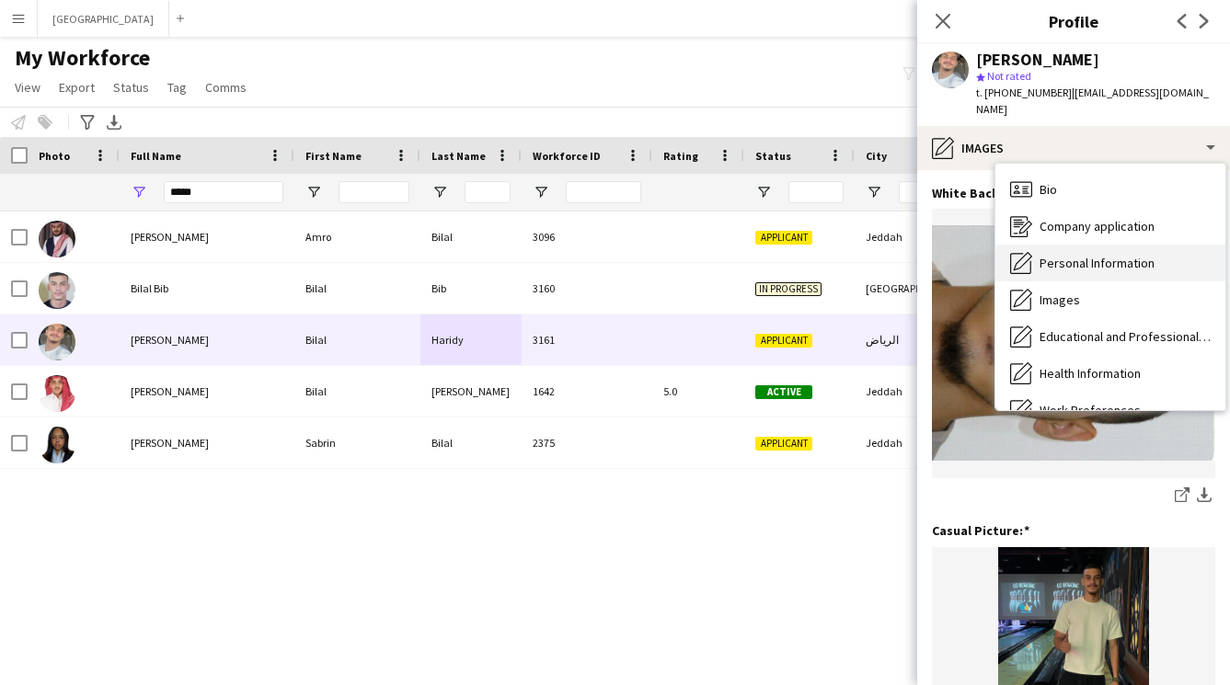
click at [1067, 259] on div "Personal Information Personal Information" at bounding box center [1110, 263] width 230 height 37
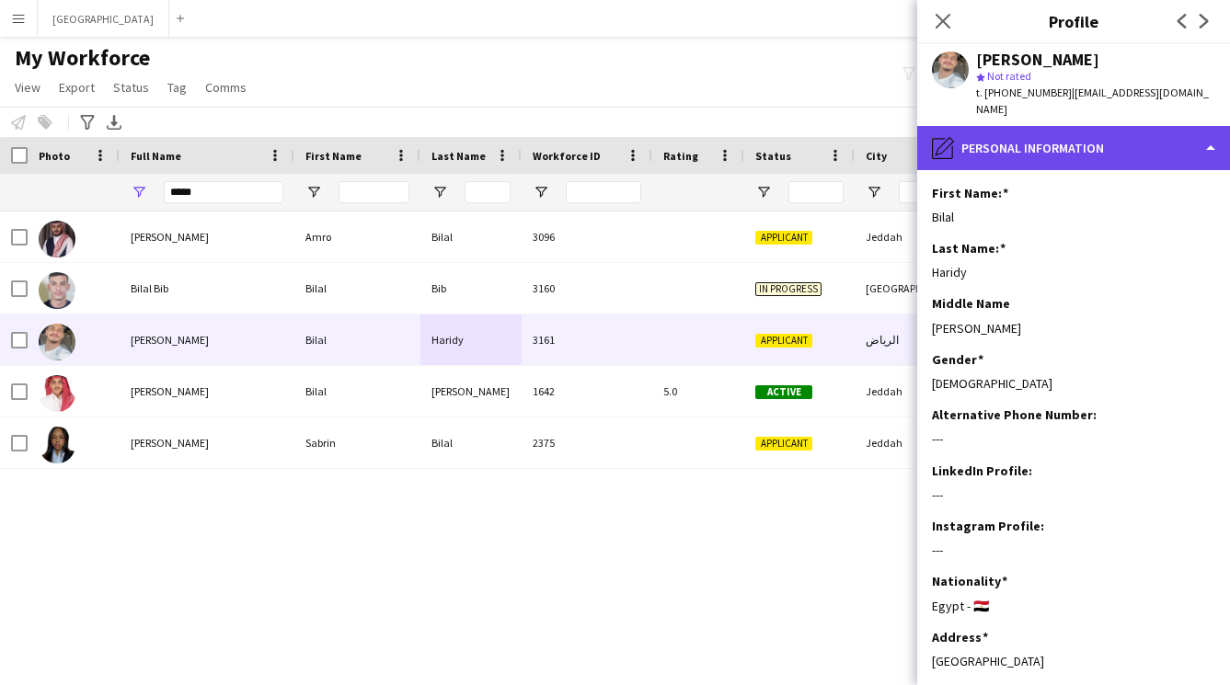
click at [1038, 132] on div "pencil4 Personal Information" at bounding box center [1073, 148] width 313 height 44
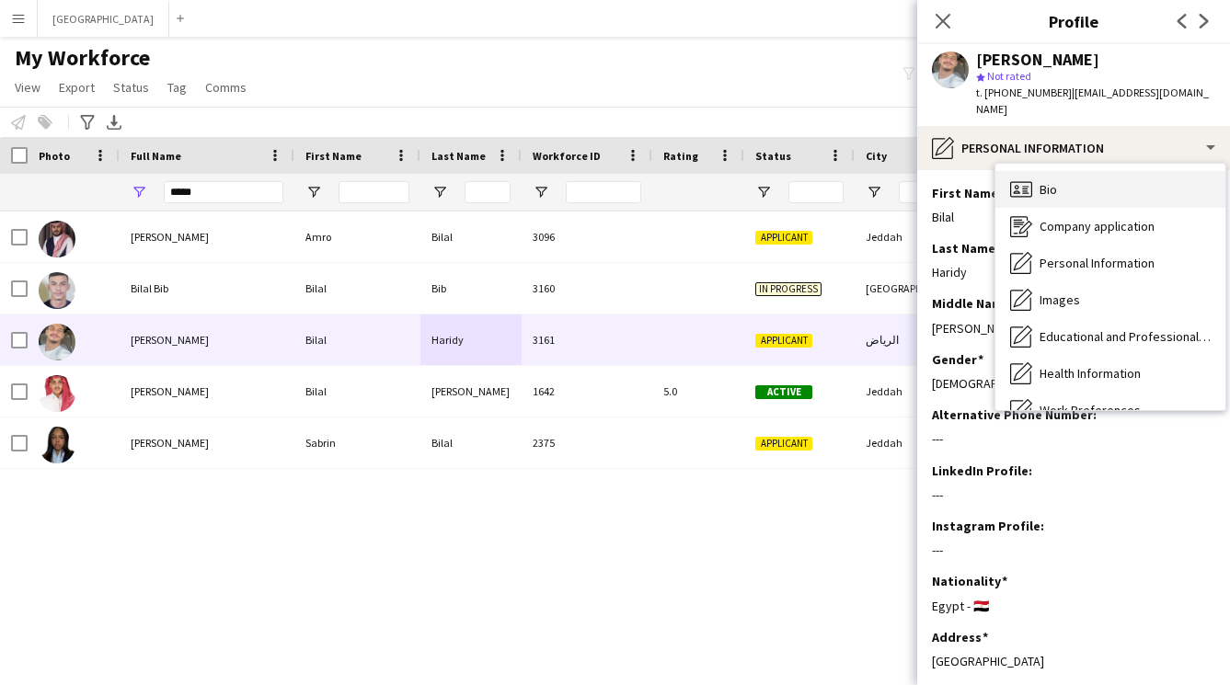
click at [1069, 182] on div "Bio Bio" at bounding box center [1110, 189] width 230 height 37
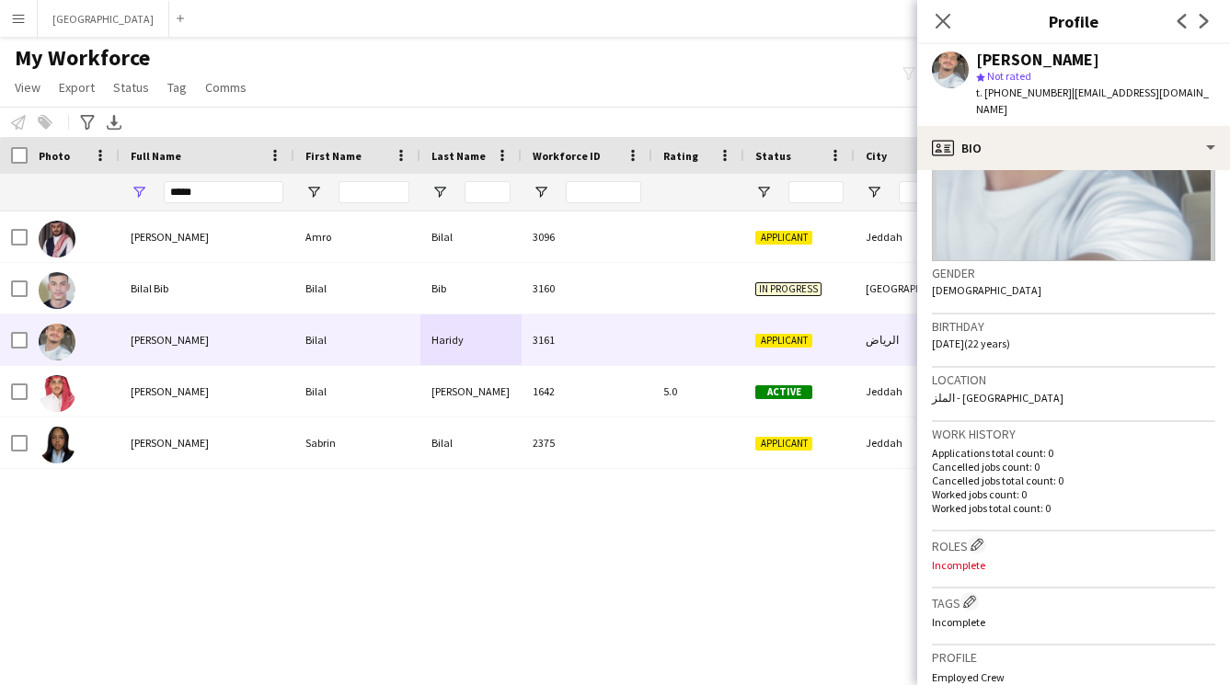
scroll to position [278, 0]
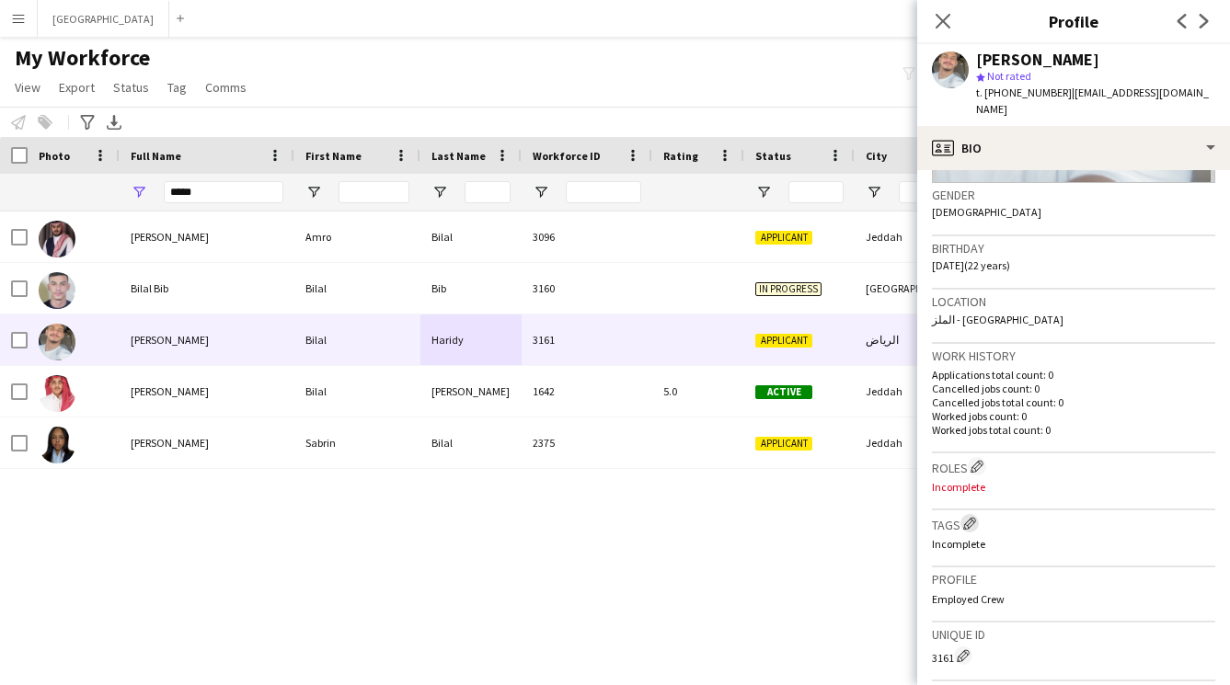
click at [973, 517] on app-icon "Edit crew company tags" at bounding box center [969, 523] width 13 height 13
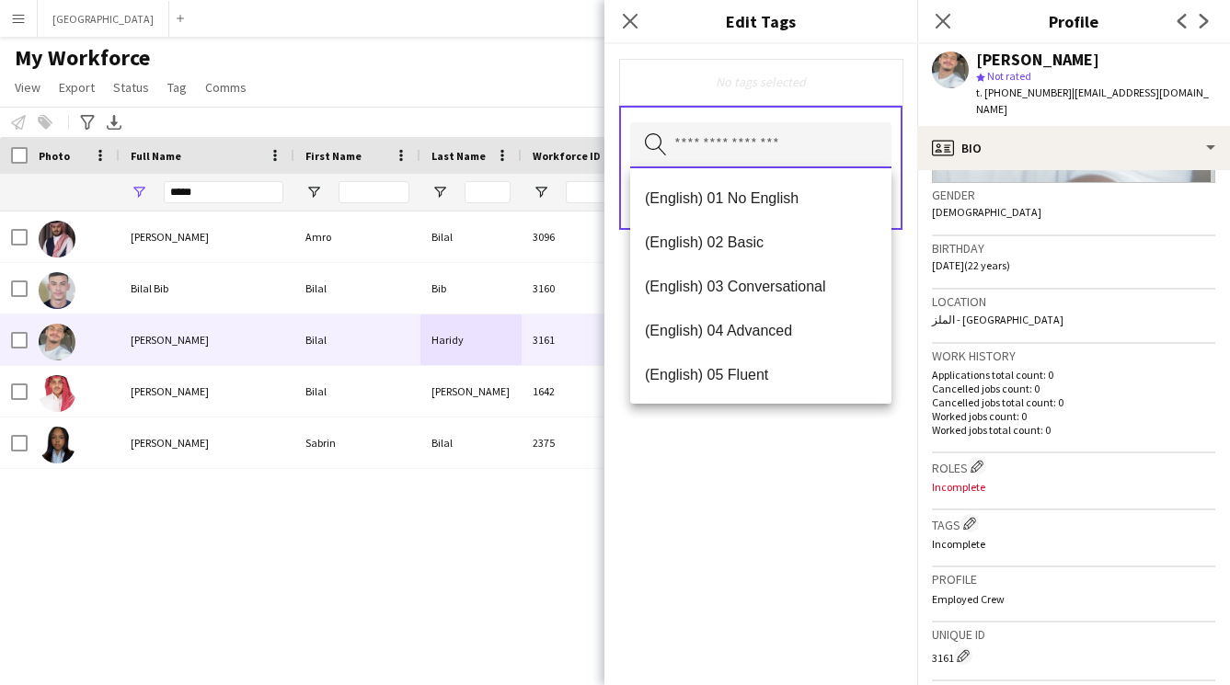
click at [767, 140] on input "text" at bounding box center [760, 145] width 261 height 46
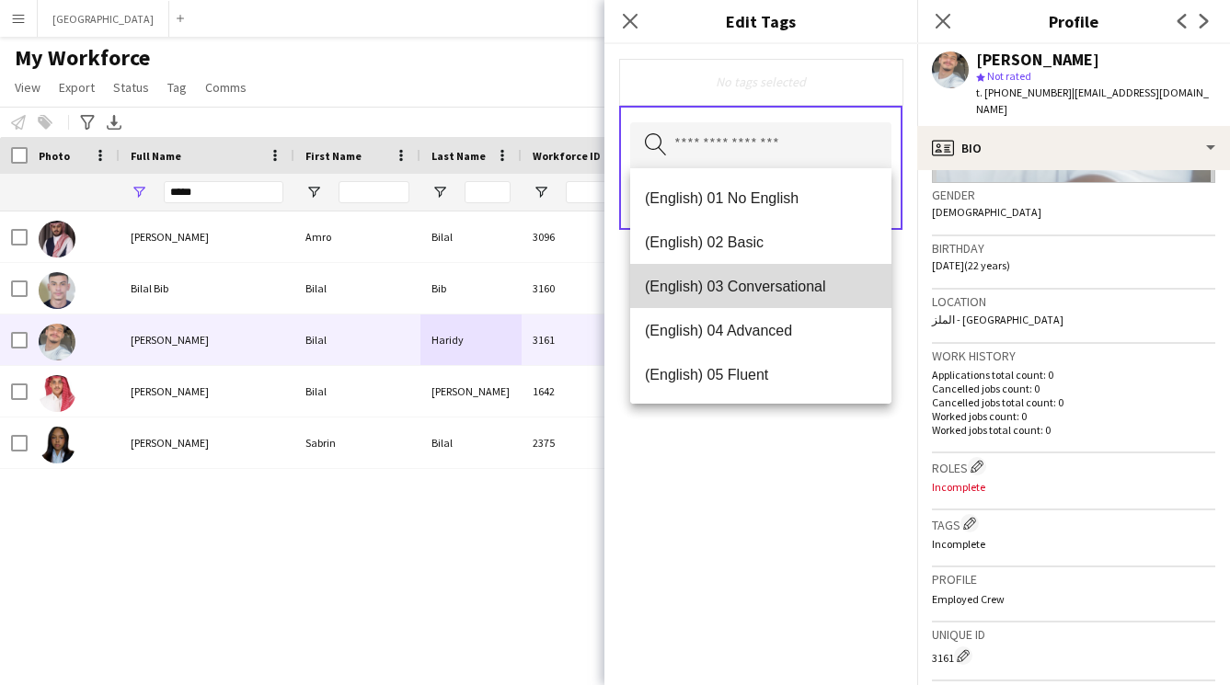
click at [803, 285] on span "(English) 03 Conversational" at bounding box center [761, 286] width 232 height 17
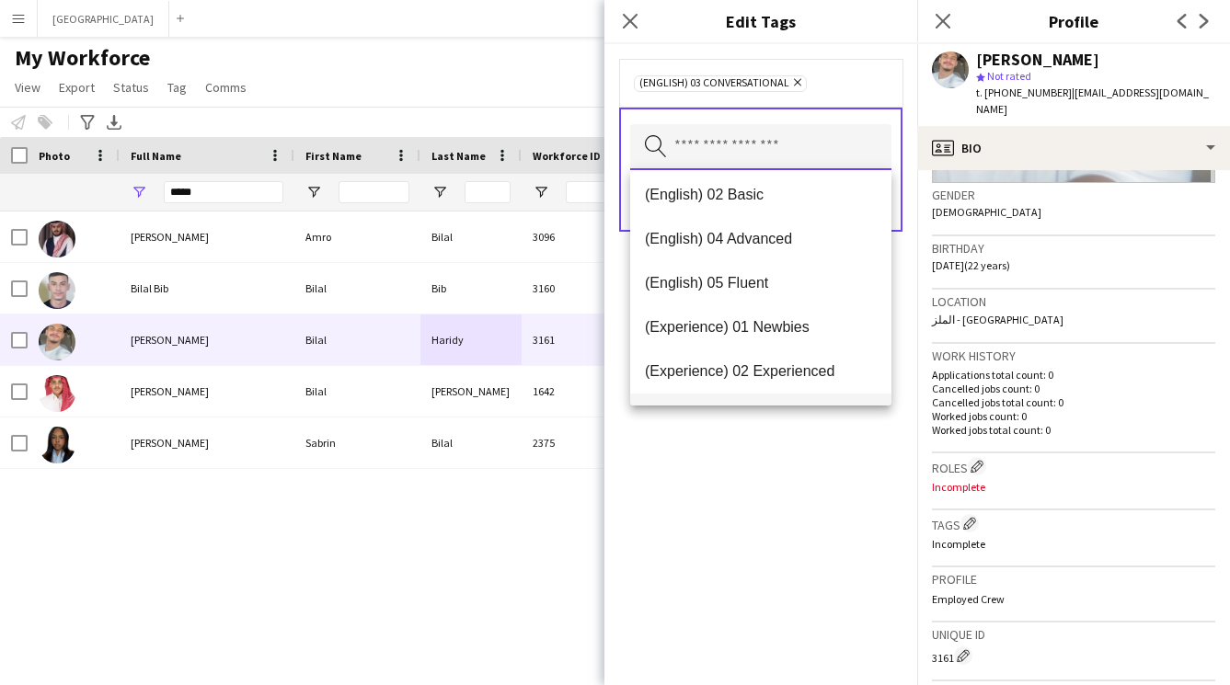
scroll to position [127, 0]
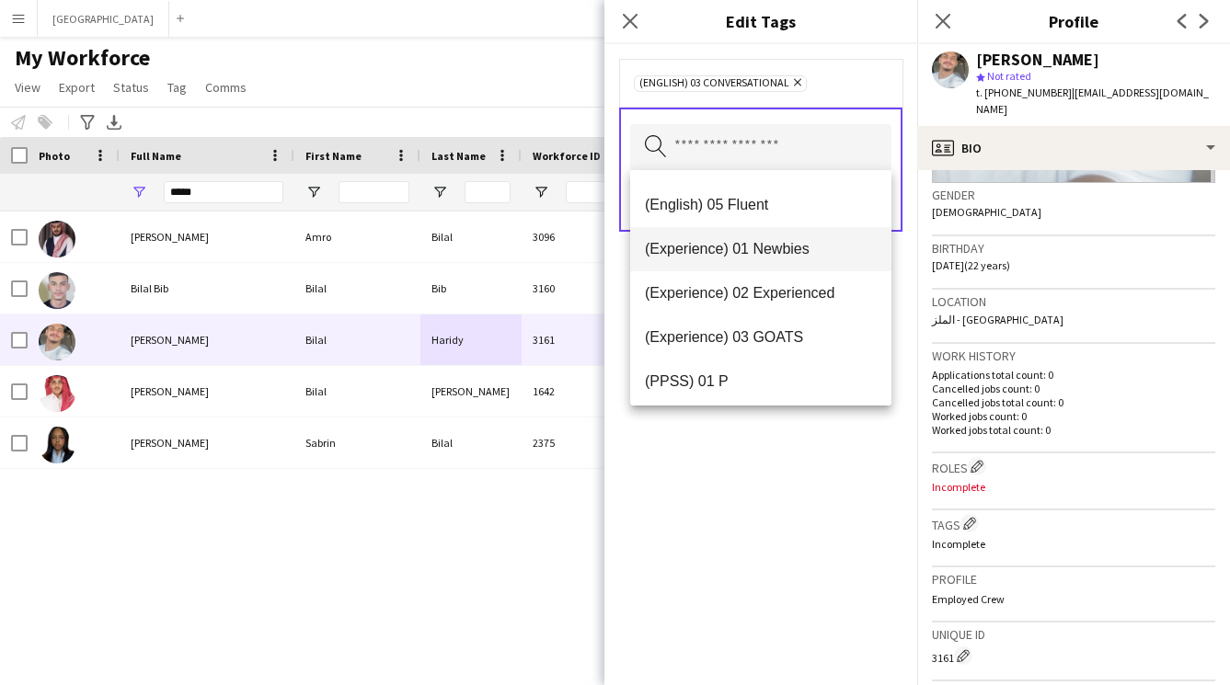
click at [770, 255] on span "(Experience) 01 Newbies" at bounding box center [761, 248] width 232 height 17
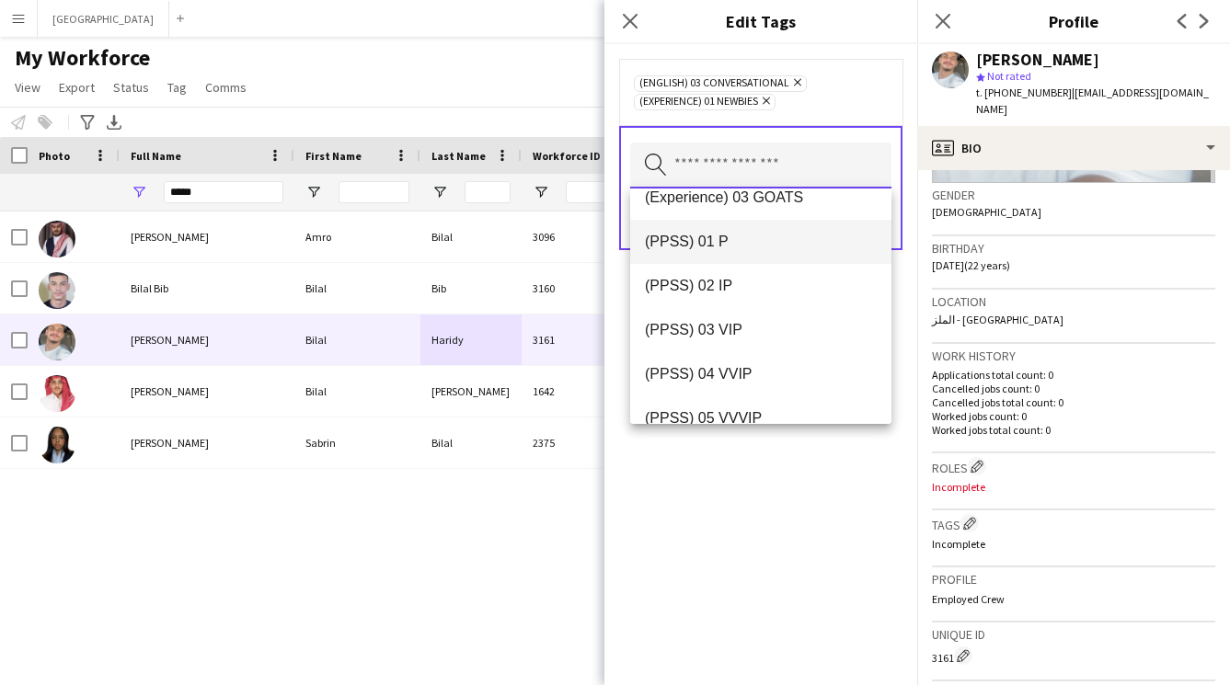
scroll to position [250, 0]
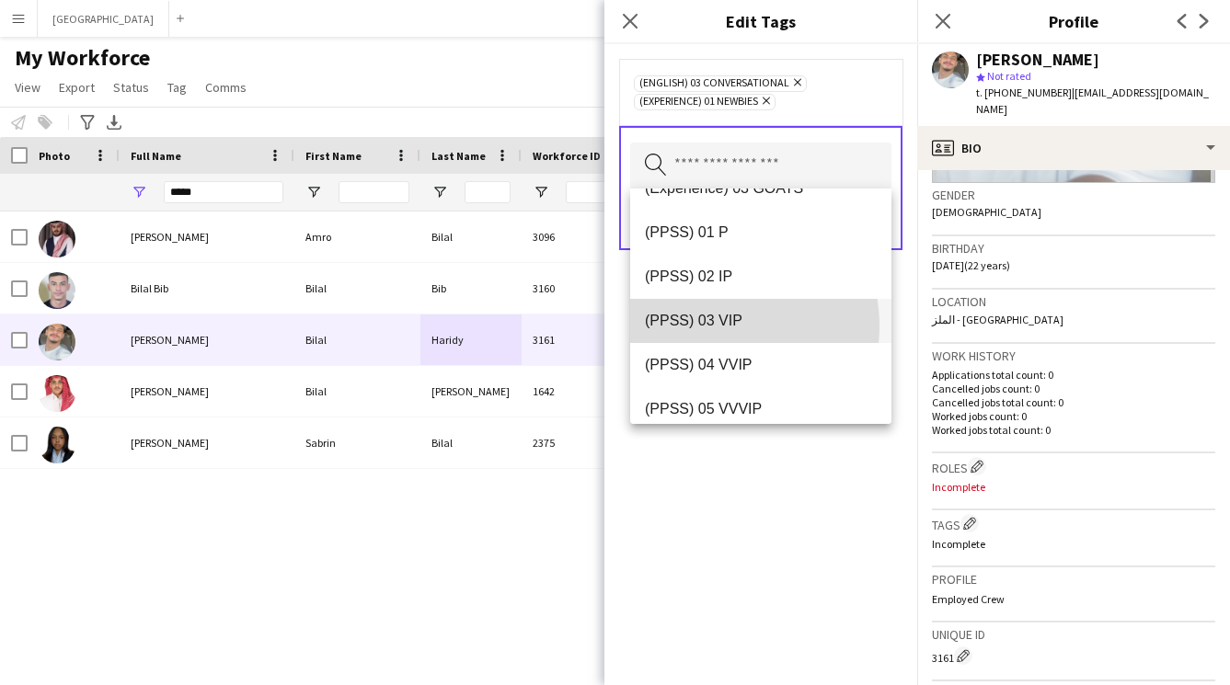
click at [706, 326] on span "(PPSS) 03 VIP" at bounding box center [761, 320] width 232 height 17
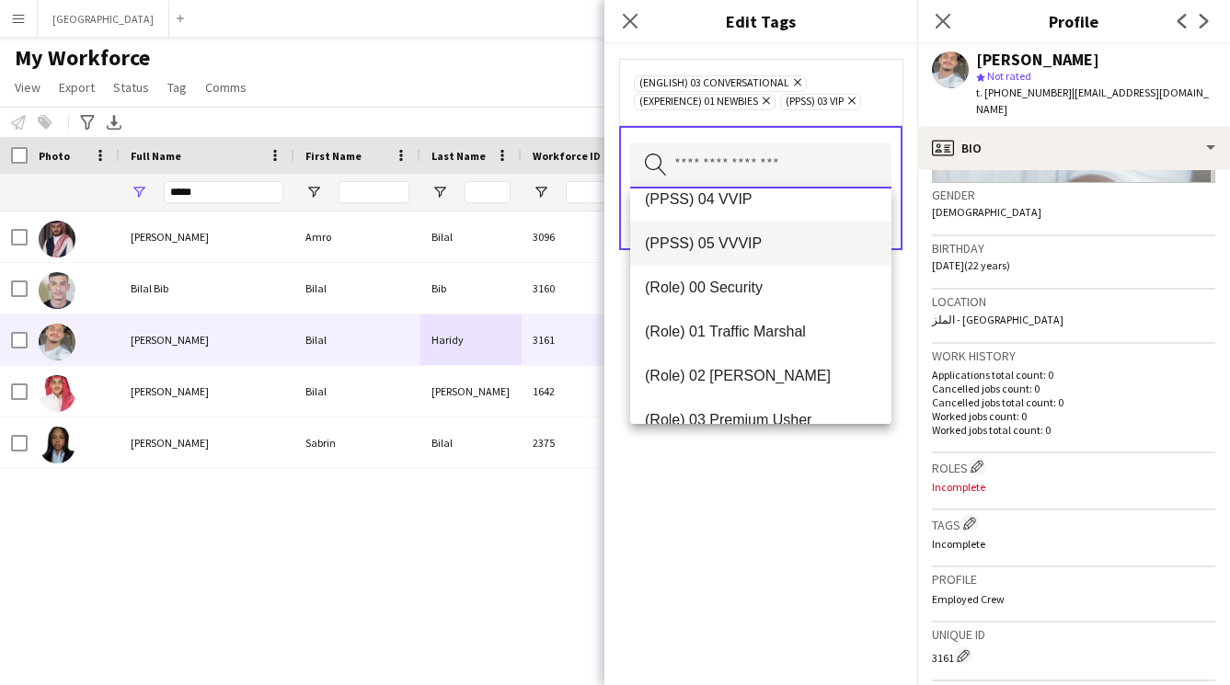
scroll to position [478, 0]
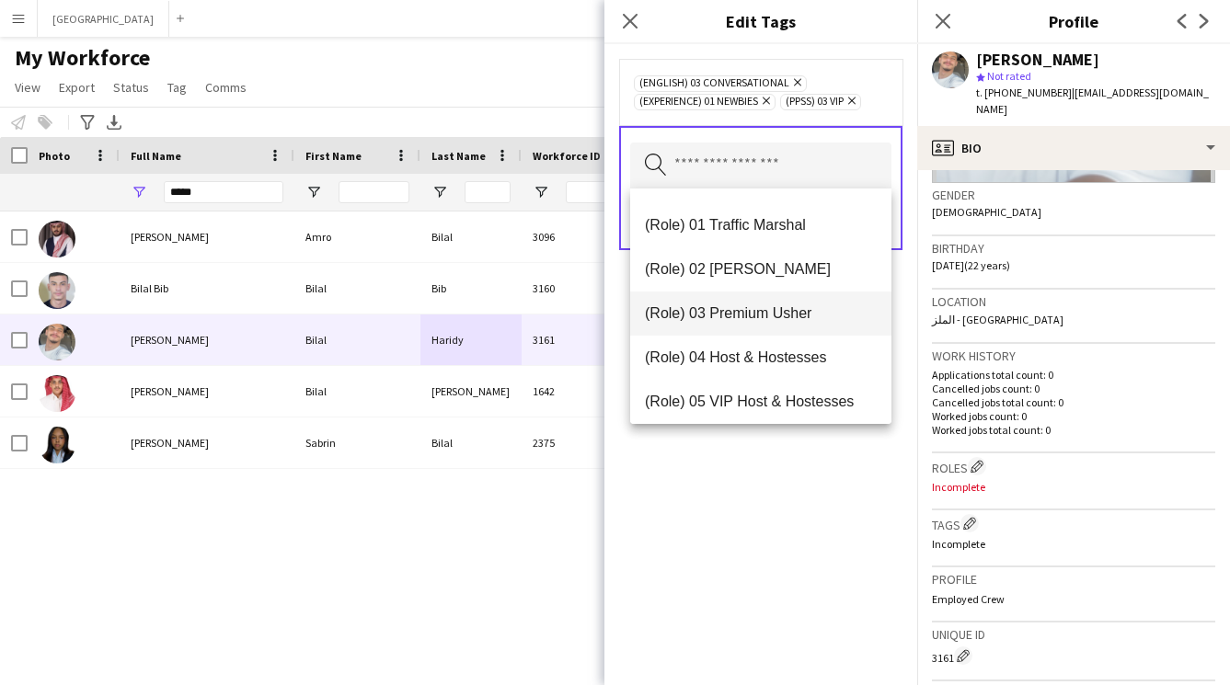
click at [761, 310] on span "(Role) 03 Premium Usher" at bounding box center [761, 312] width 232 height 17
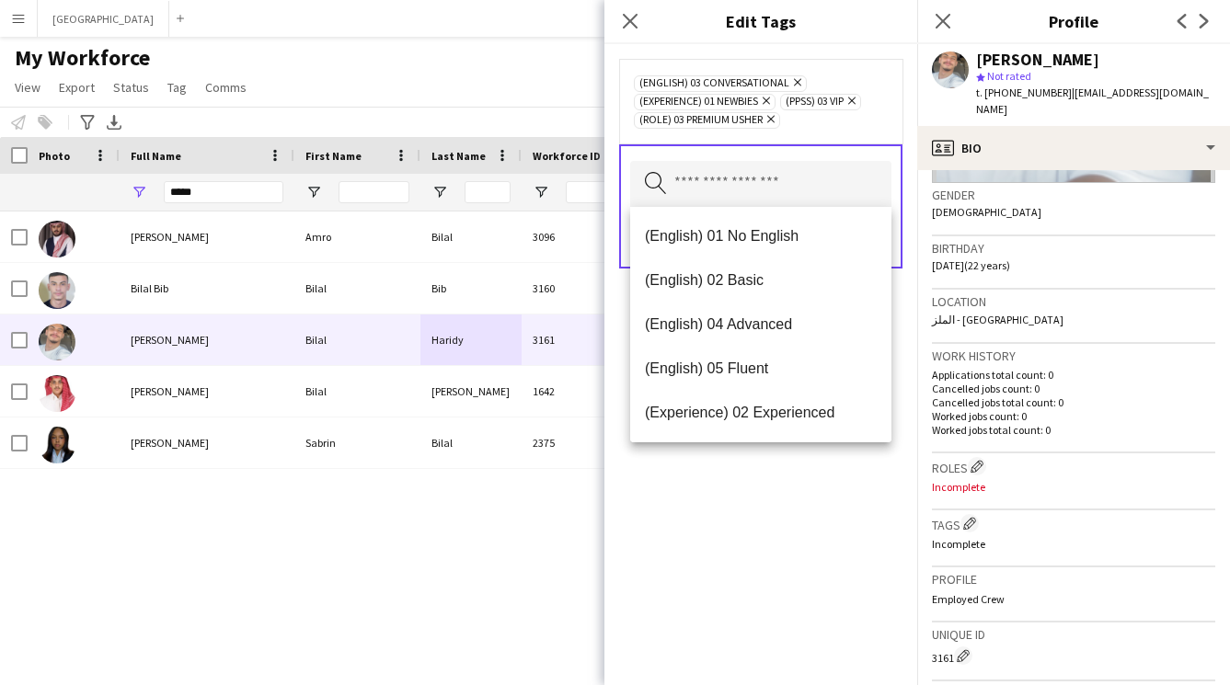
click at [803, 537] on div "(English) 03 Conversational Remove (Experience) 01 Newbies Remove (PPSS) 03 VIP…" at bounding box center [760, 364] width 313 height 641
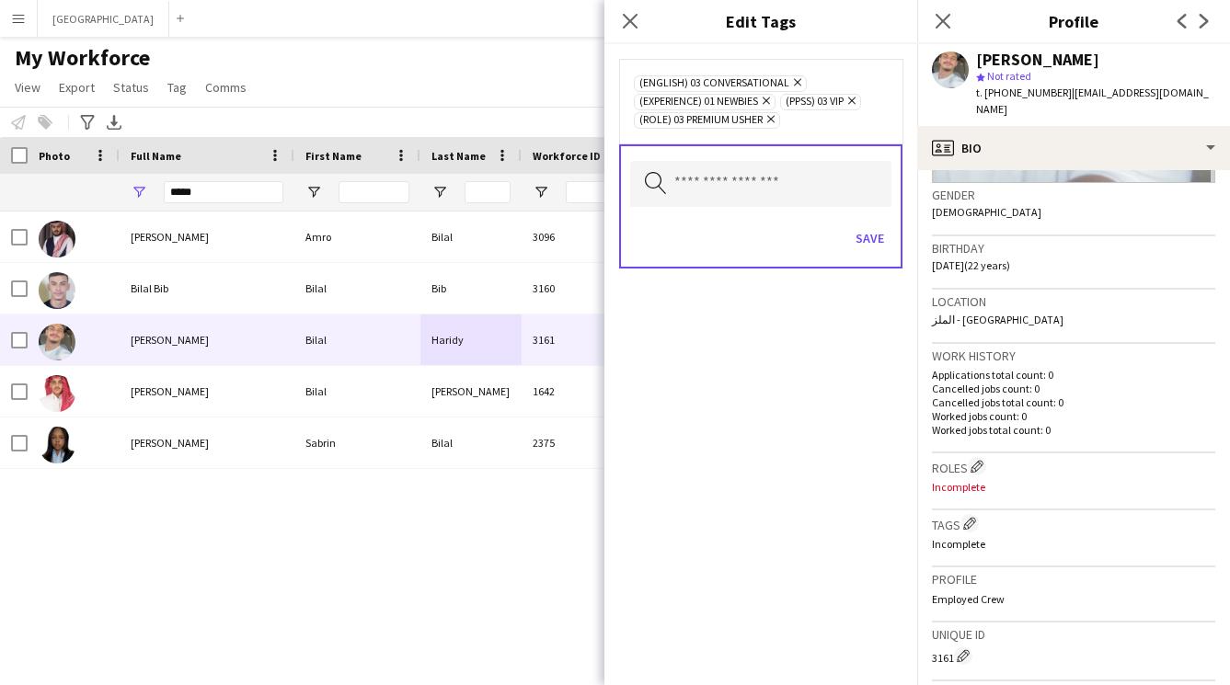
click at [877, 215] on div "Save" at bounding box center [760, 240] width 261 height 52
click at [876, 228] on button "Save" at bounding box center [869, 237] width 43 height 29
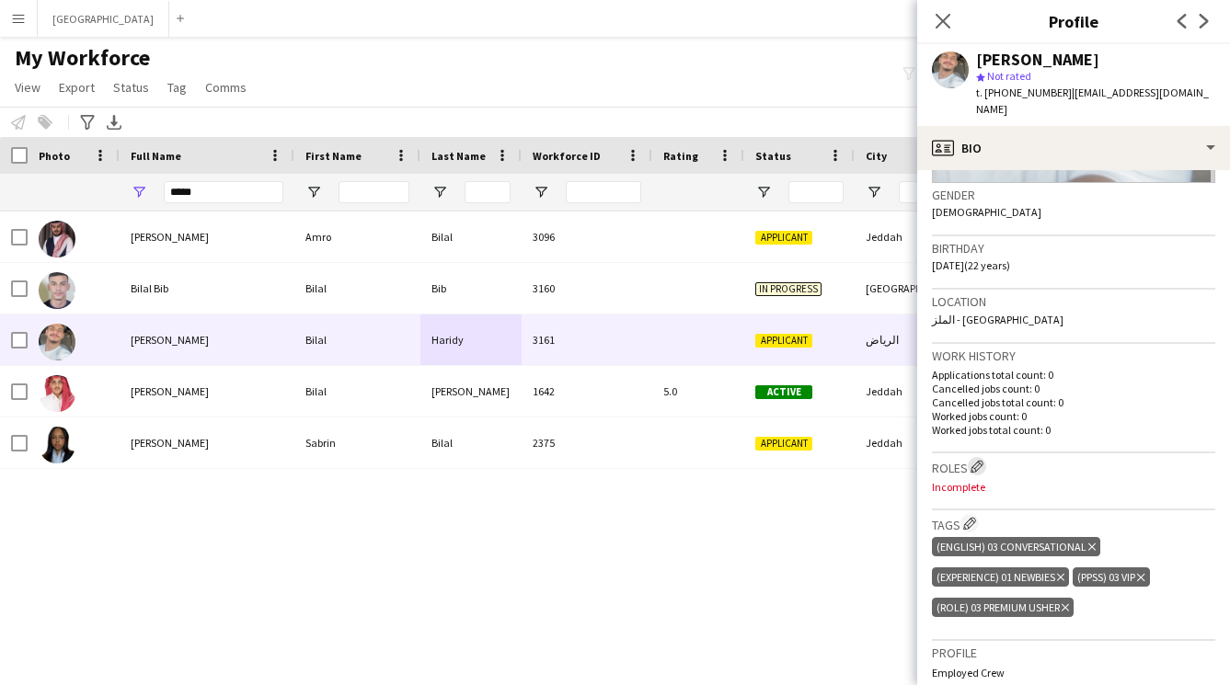
click at [982, 460] on app-icon "Edit crew company roles" at bounding box center [976, 466] width 13 height 13
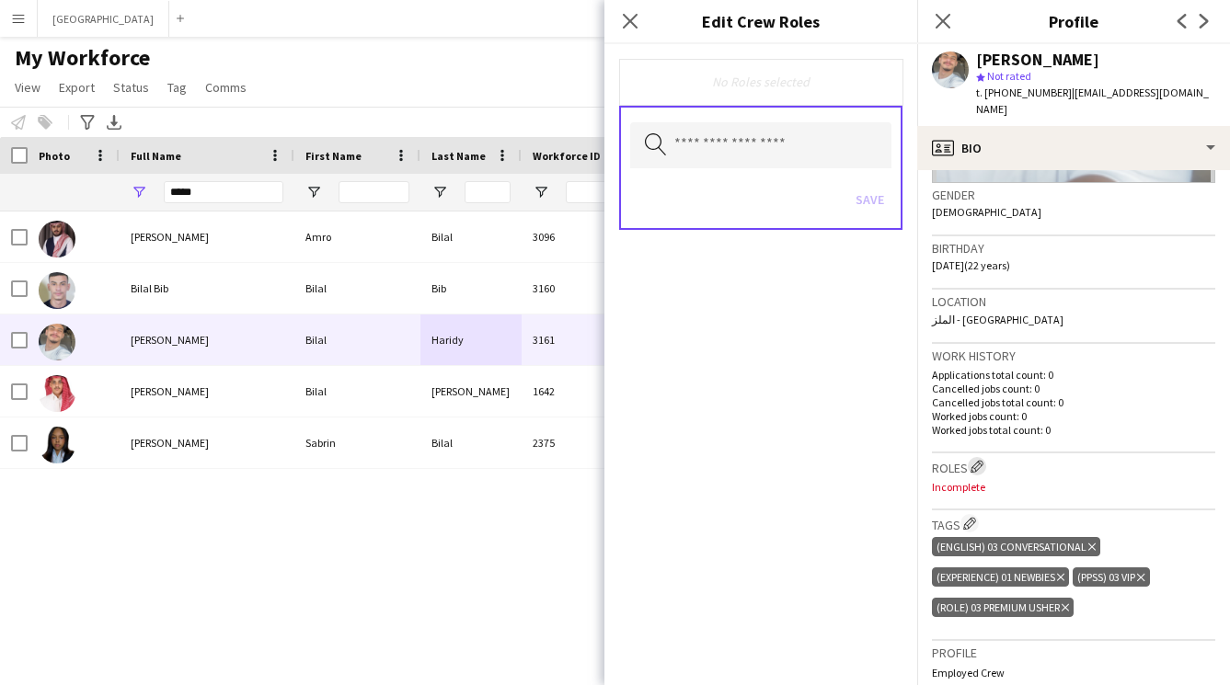
click at [981, 460] on app-icon "Edit crew company roles" at bounding box center [976, 466] width 13 height 13
click at [749, 144] on input "text" at bounding box center [760, 145] width 261 height 46
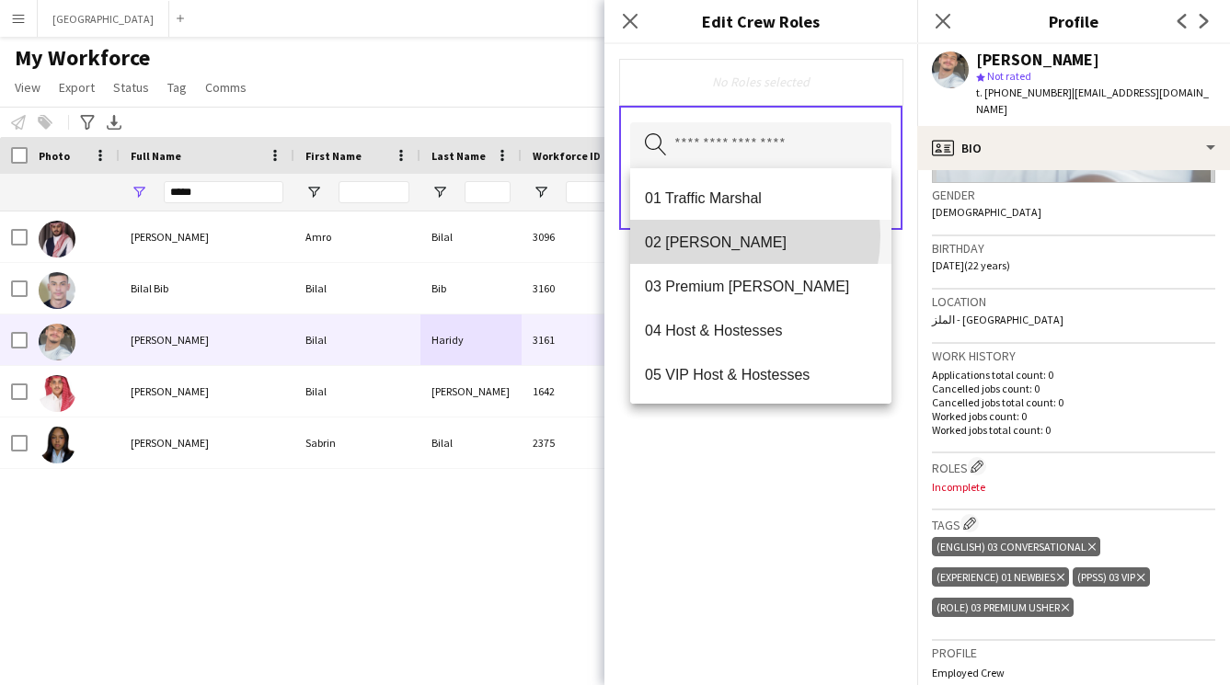
click at [712, 235] on span "02 [PERSON_NAME]" at bounding box center [761, 242] width 232 height 17
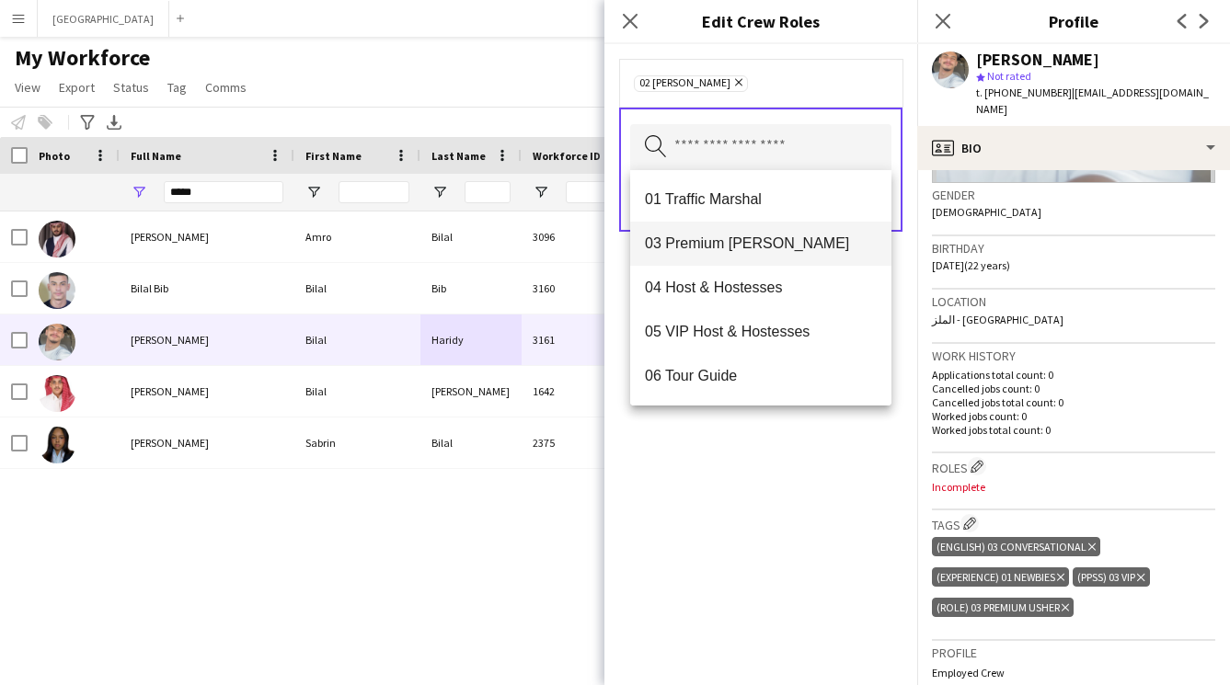
click at [728, 246] on span "03 Premium [PERSON_NAME]" at bounding box center [761, 243] width 232 height 17
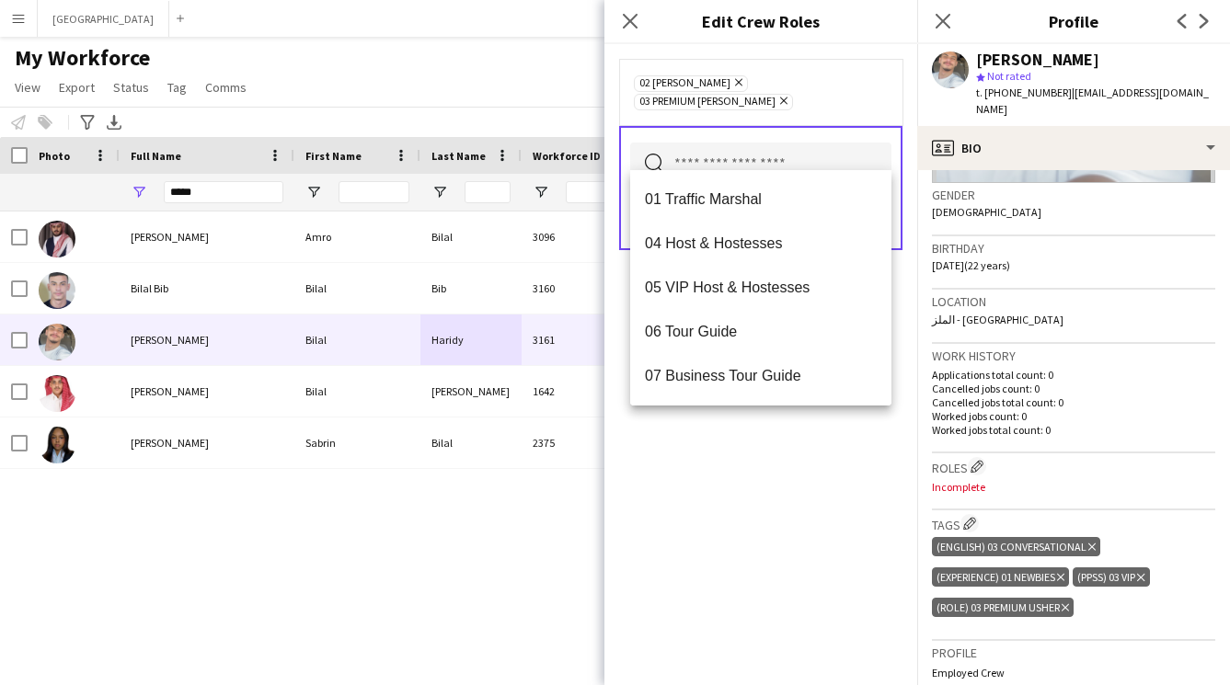
click at [726, 473] on div "02 [PERSON_NAME] Remove 03 Premium [PERSON_NAME] Remove Search by role type Save" at bounding box center [760, 364] width 313 height 641
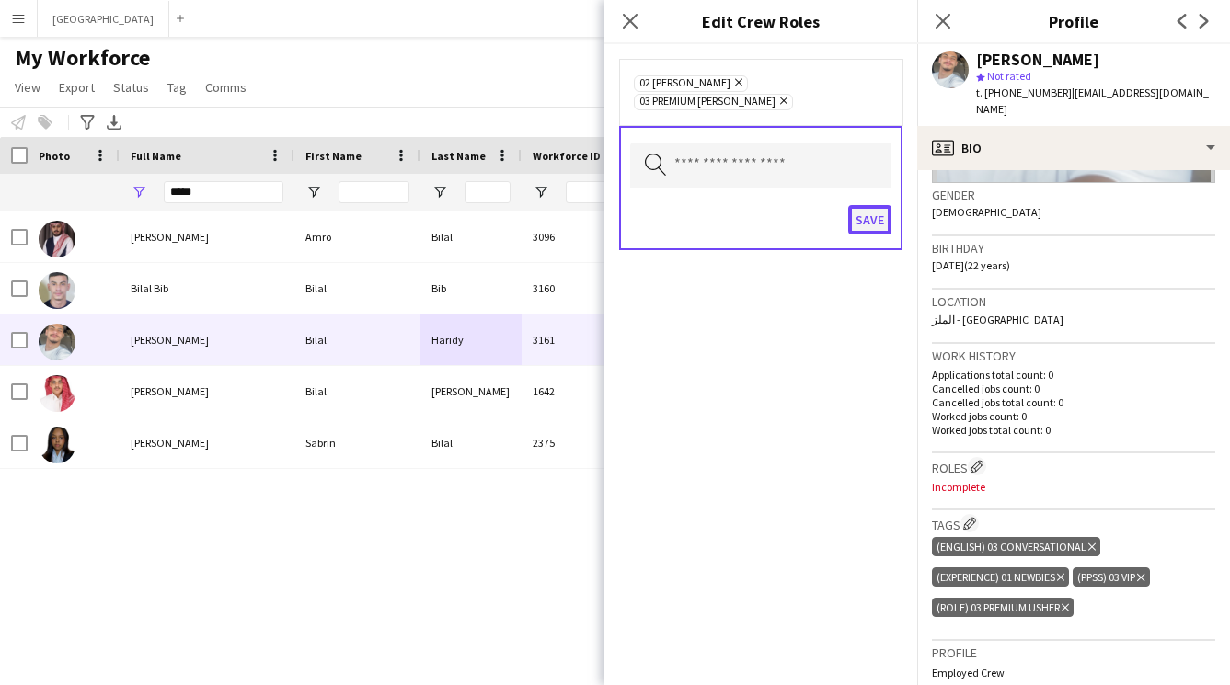
click at [856, 205] on button "Save" at bounding box center [869, 219] width 43 height 29
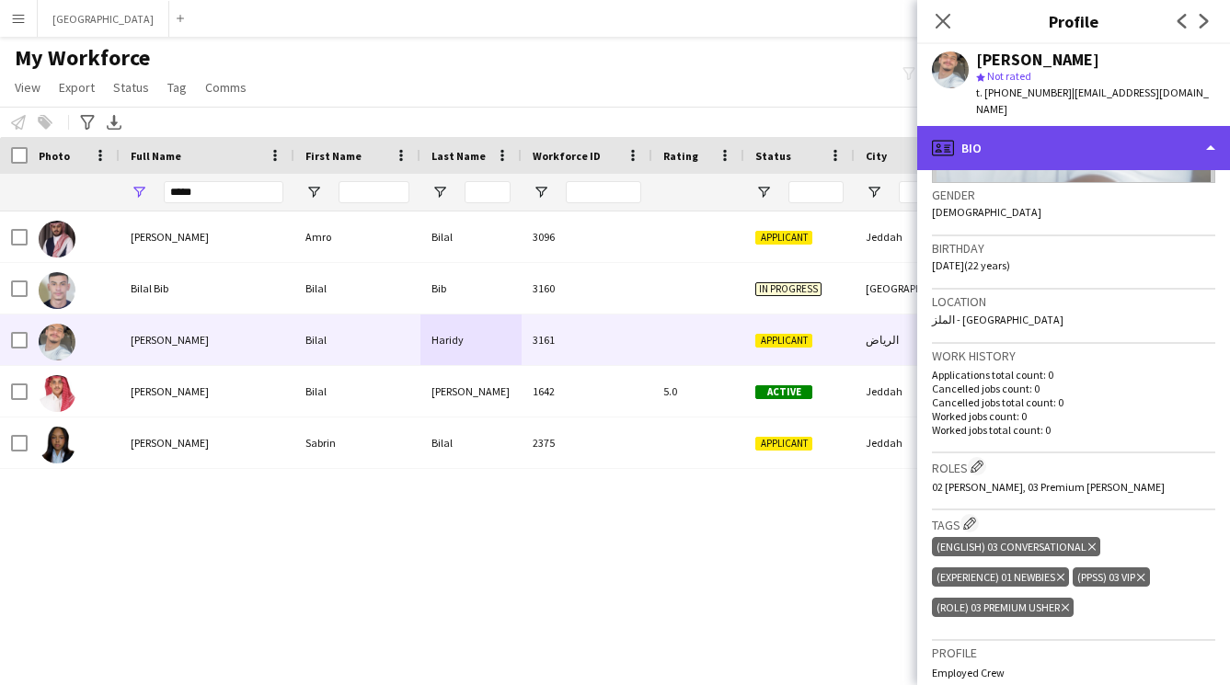
click at [1039, 134] on div "profile Bio" at bounding box center [1073, 148] width 313 height 44
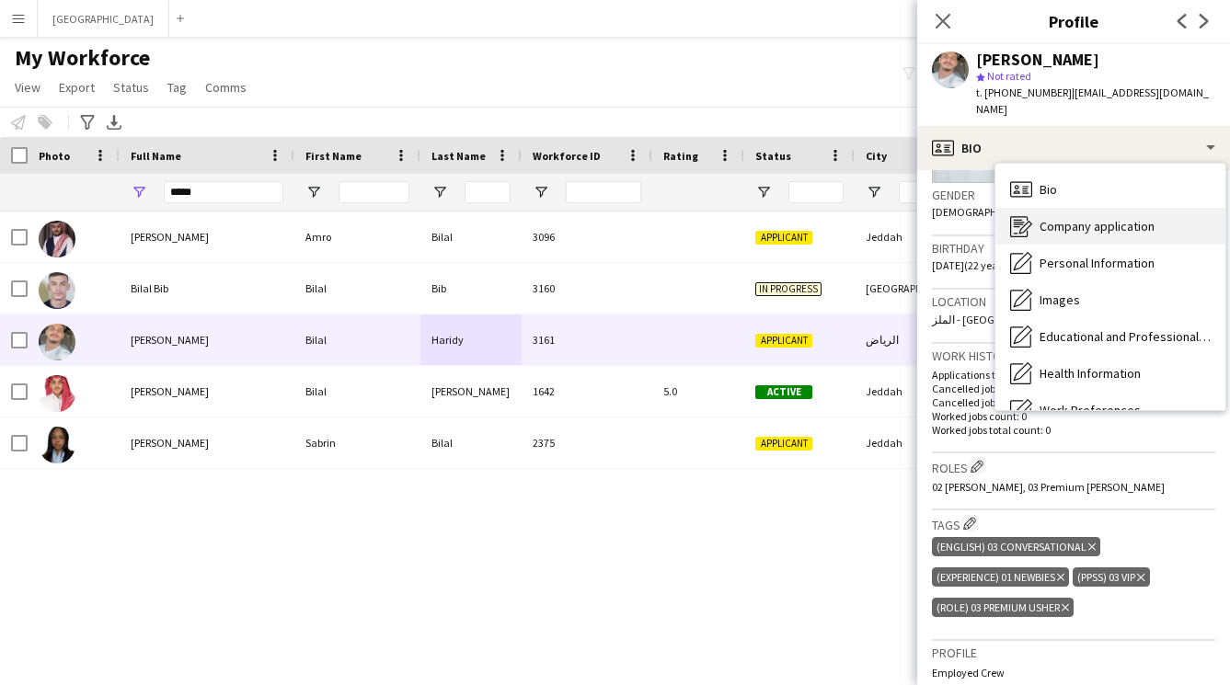
click at [1042, 218] on span "Company application" at bounding box center [1096, 226] width 115 height 17
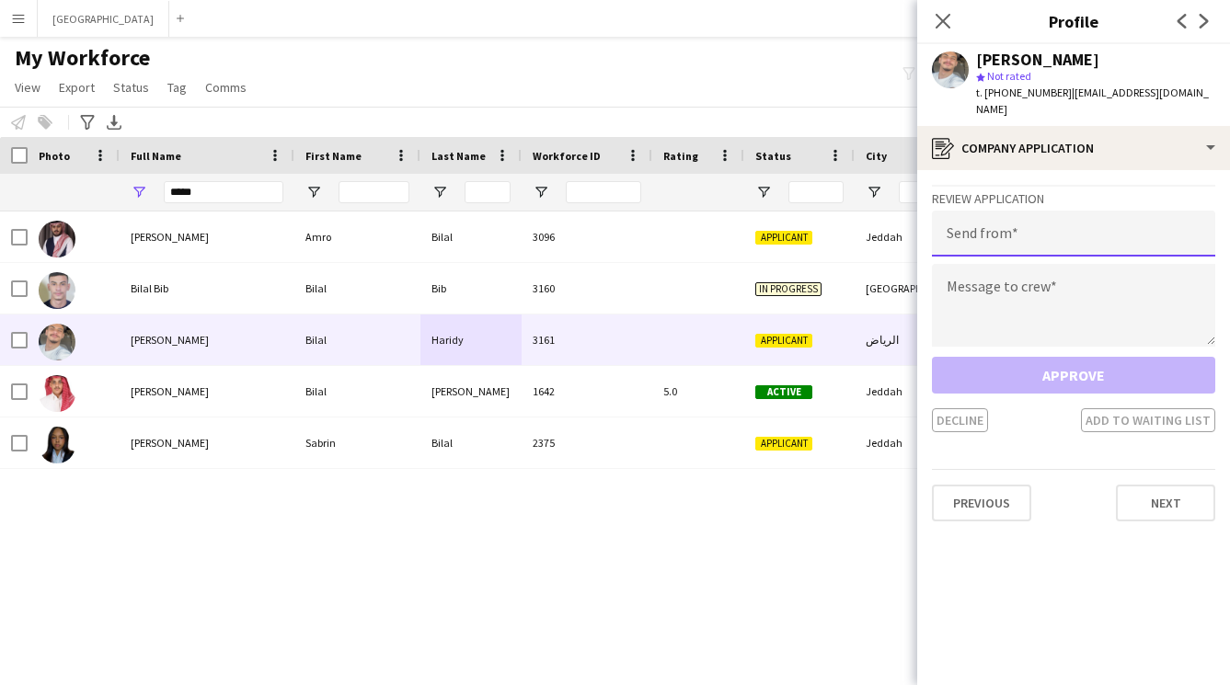
click at [1038, 218] on input "email" at bounding box center [1073, 234] width 283 height 46
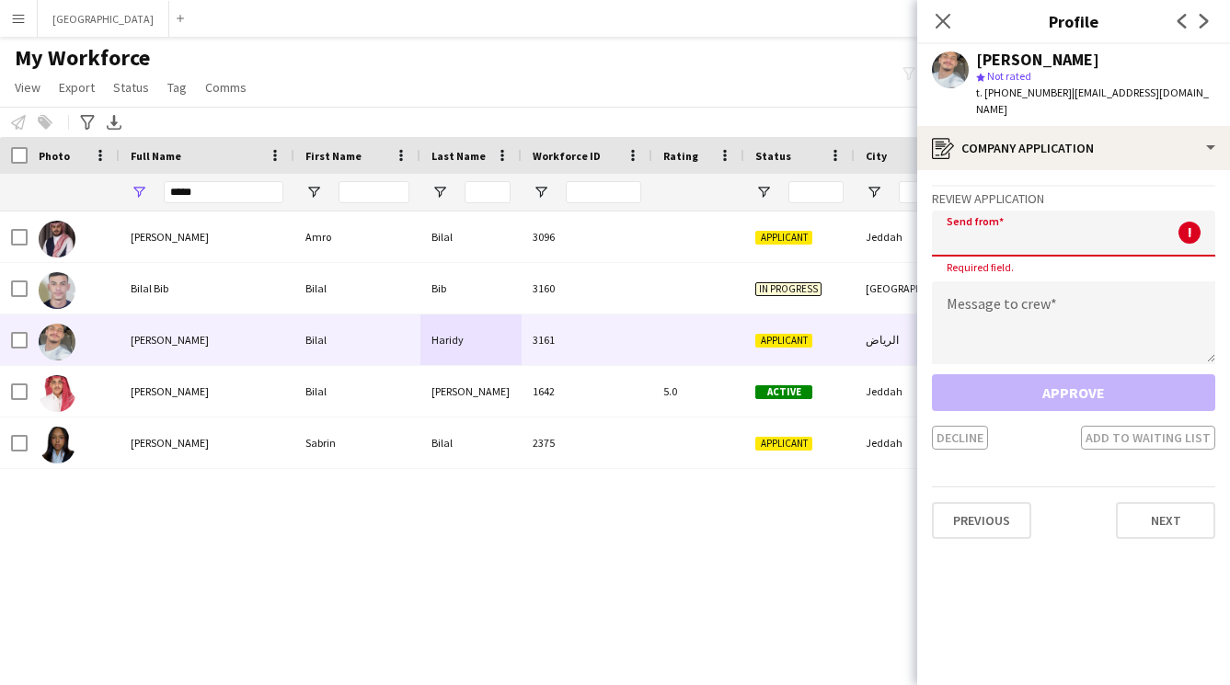
click at [1008, 219] on input "email" at bounding box center [1073, 234] width 283 height 46
paste input "**********"
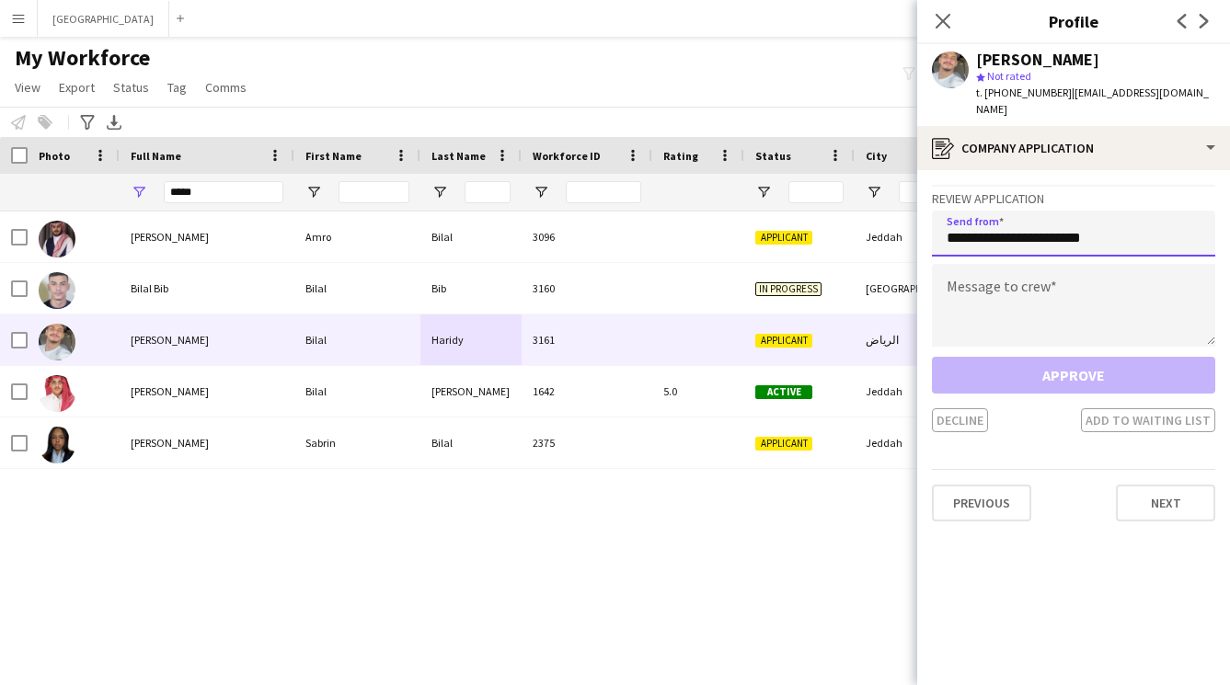
type input "**********"
click at [1069, 265] on textarea at bounding box center [1073, 305] width 283 height 83
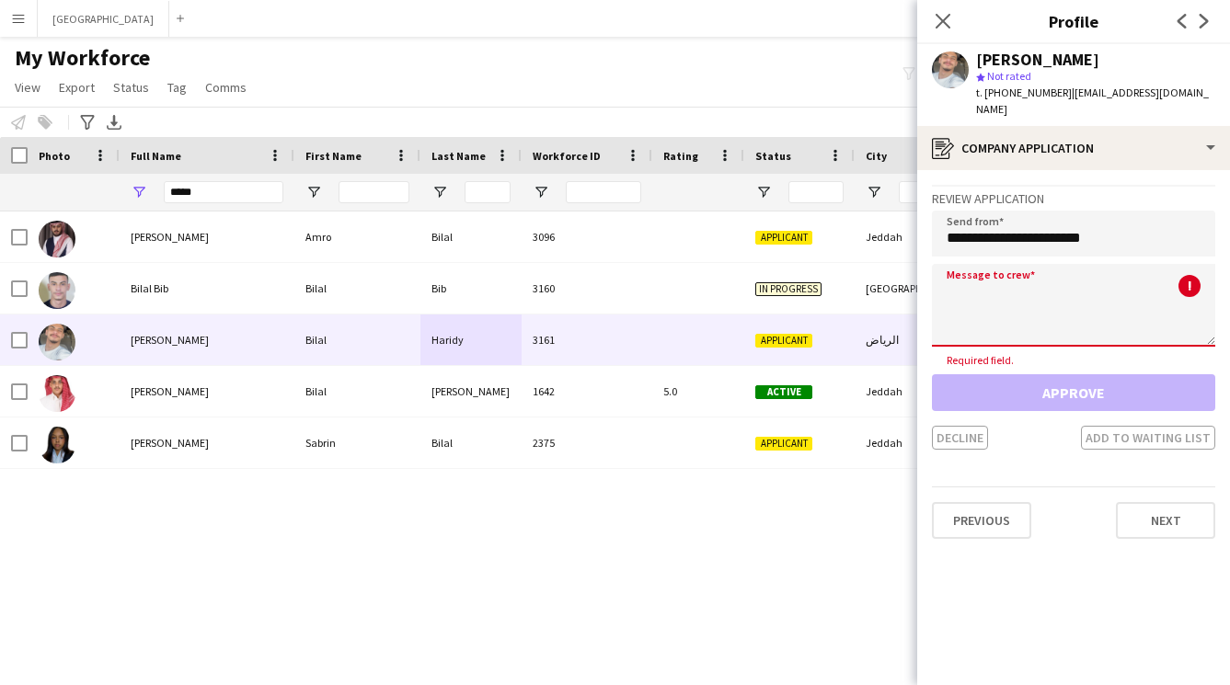
paste textarea "**********"
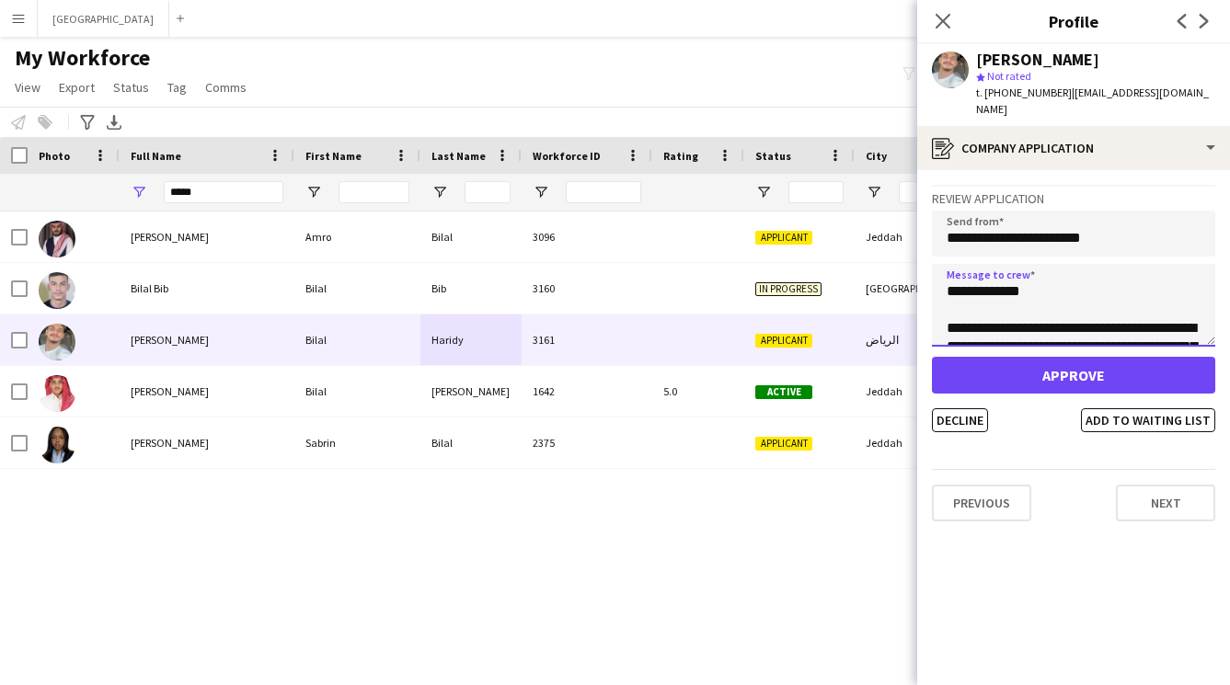
scroll to position [331, 0]
type textarea "**********"
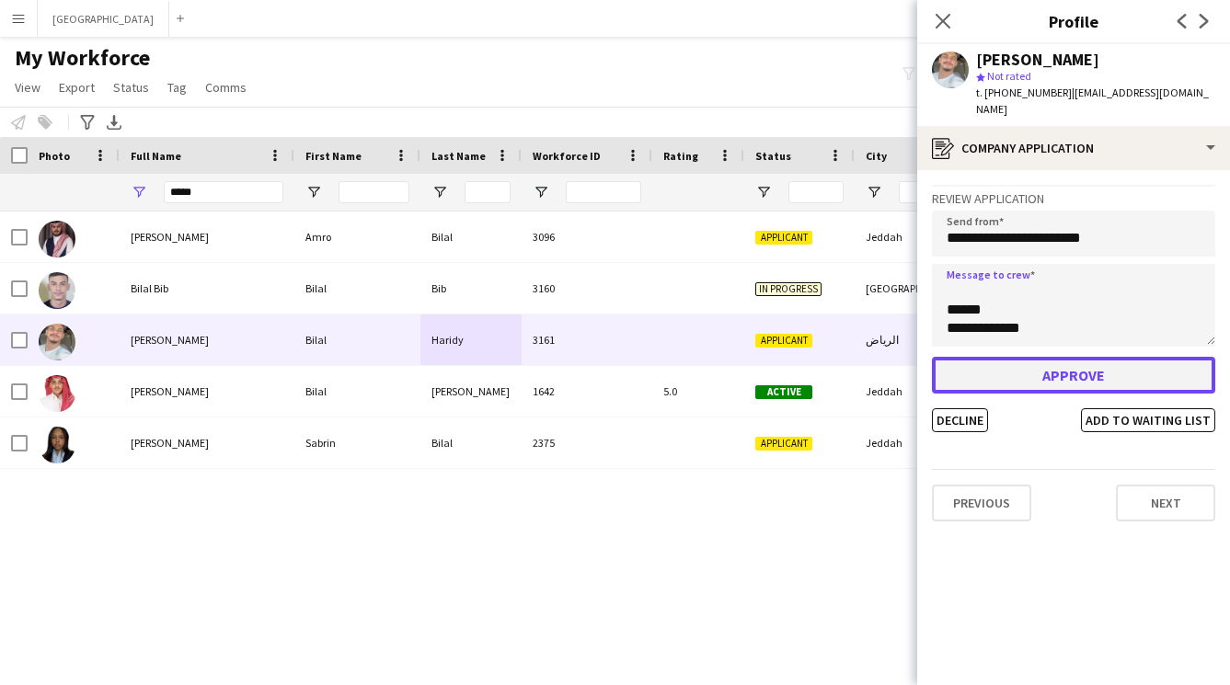
click at [1039, 363] on button "Approve" at bounding box center [1073, 375] width 283 height 37
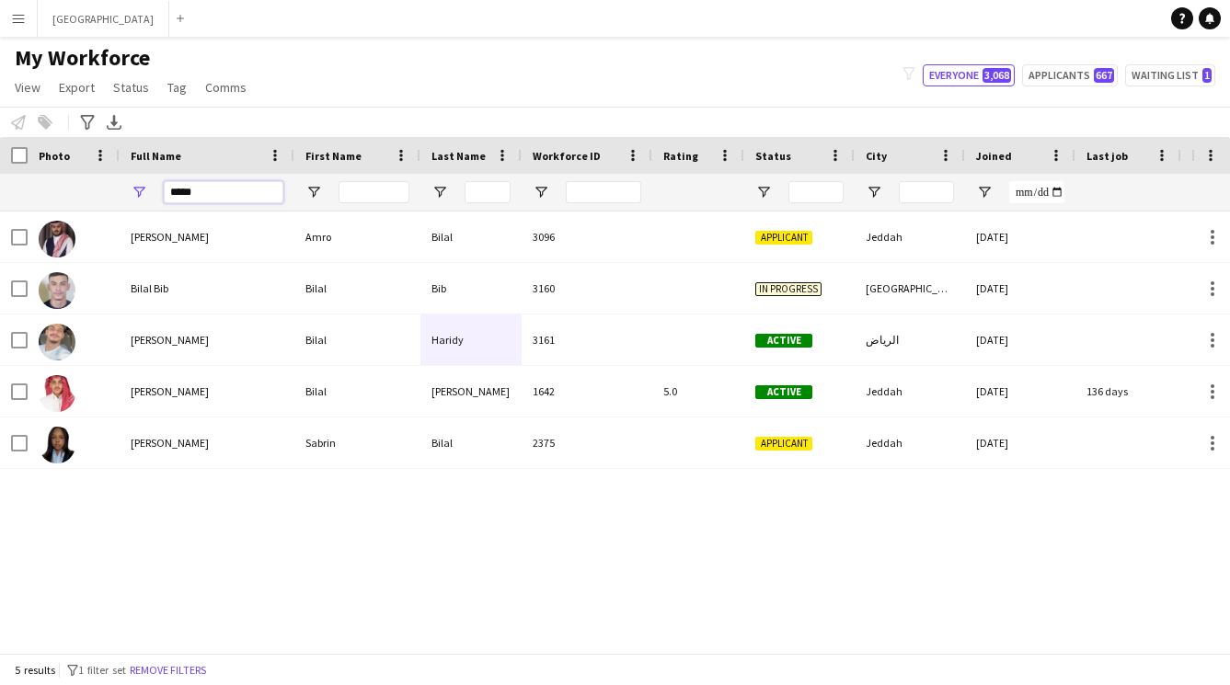
click at [227, 201] on input "*****" at bounding box center [224, 192] width 120 height 22
type input "*"
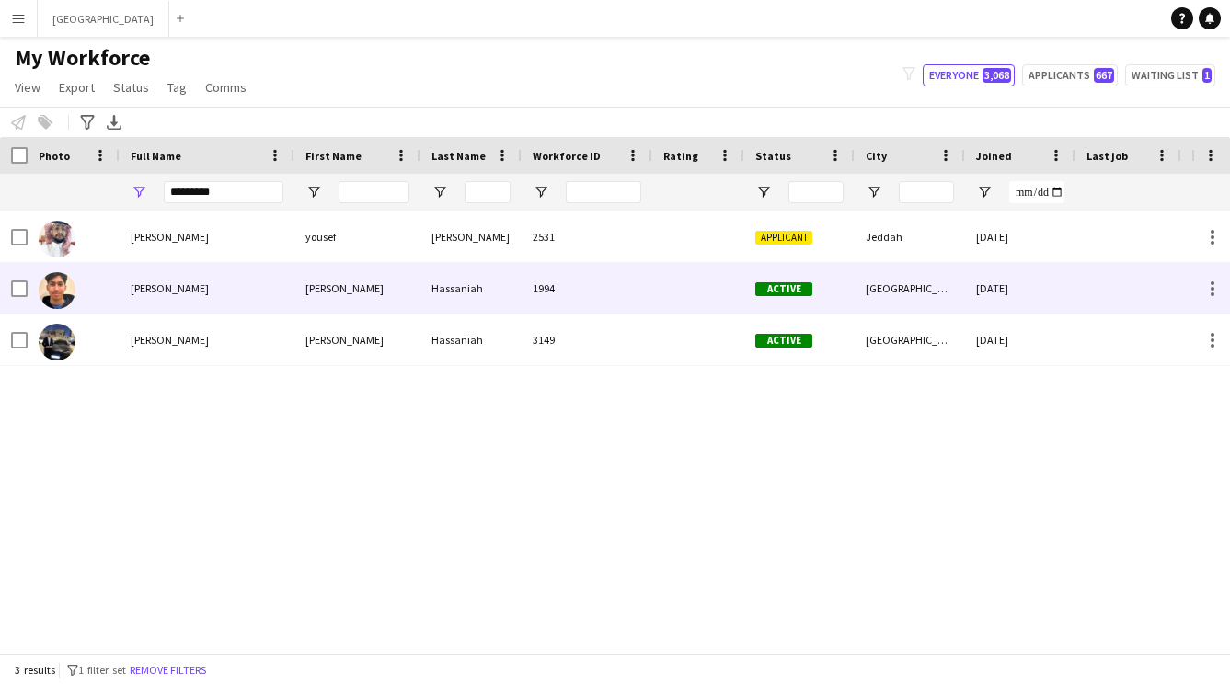
click at [247, 299] on div "[PERSON_NAME]" at bounding box center [207, 288] width 175 height 51
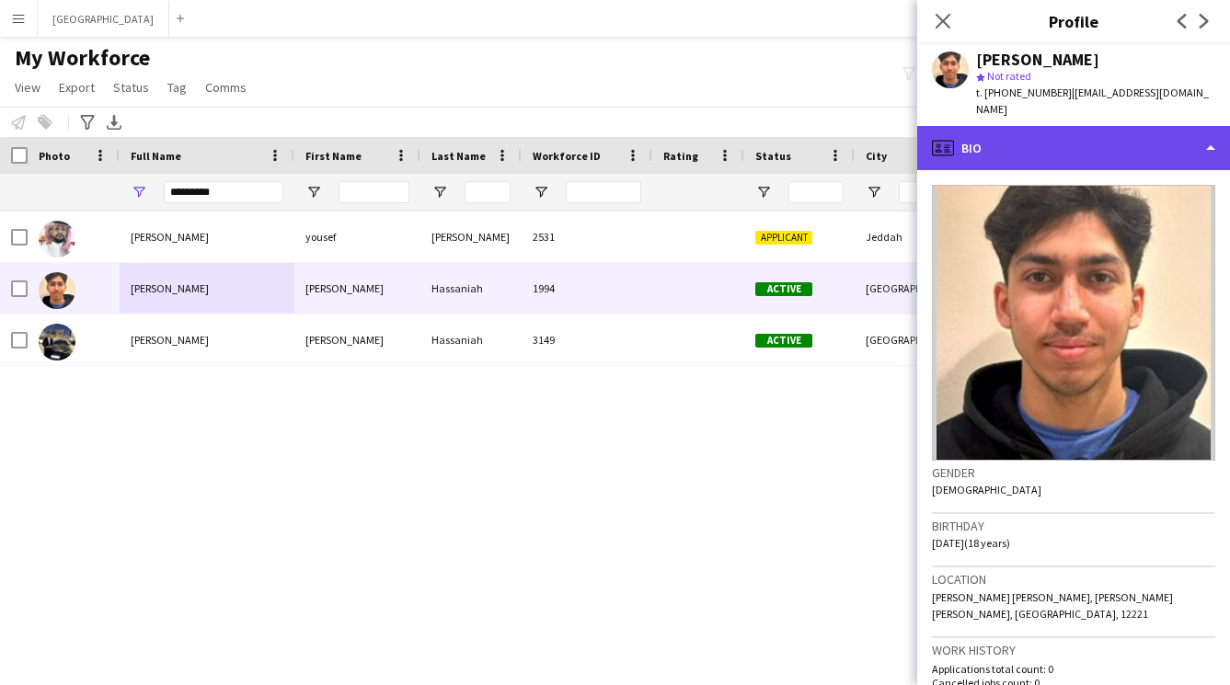
click at [1077, 138] on div "profile Bio" at bounding box center [1073, 148] width 313 height 44
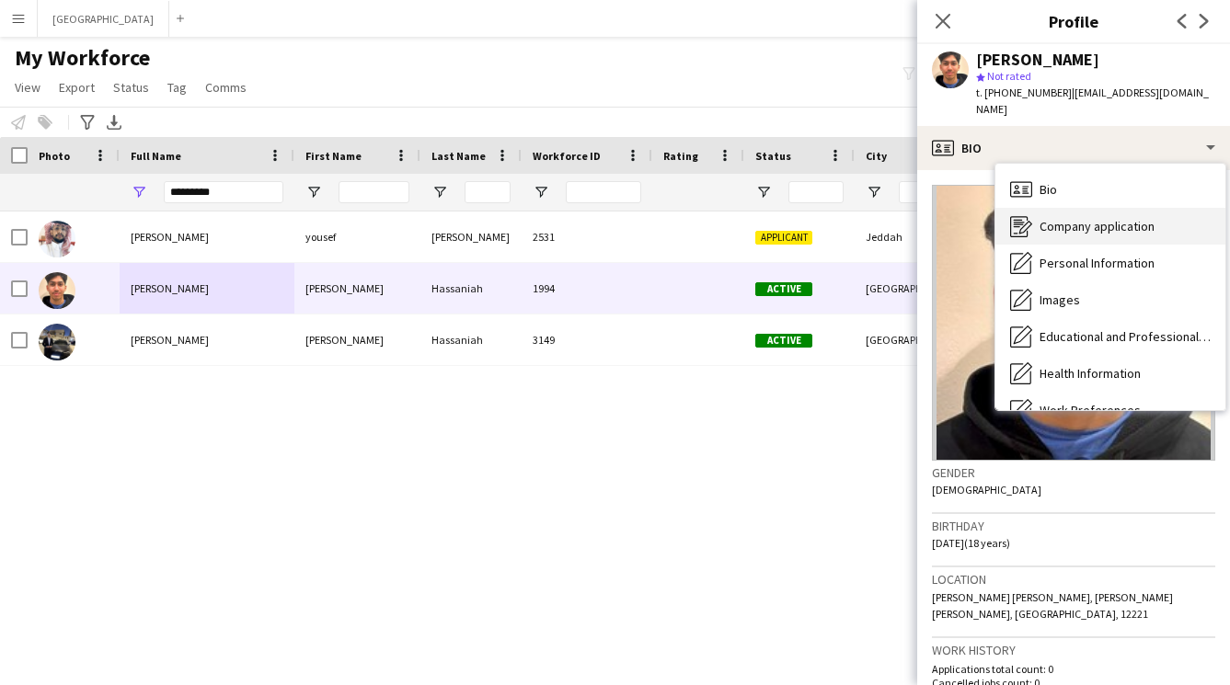
click at [1058, 191] on div "Bio Bio Company application Company application Personal Information Personal I…" at bounding box center [1110, 287] width 230 height 246
click at [1058, 208] on div "Company application Company application" at bounding box center [1110, 226] width 230 height 37
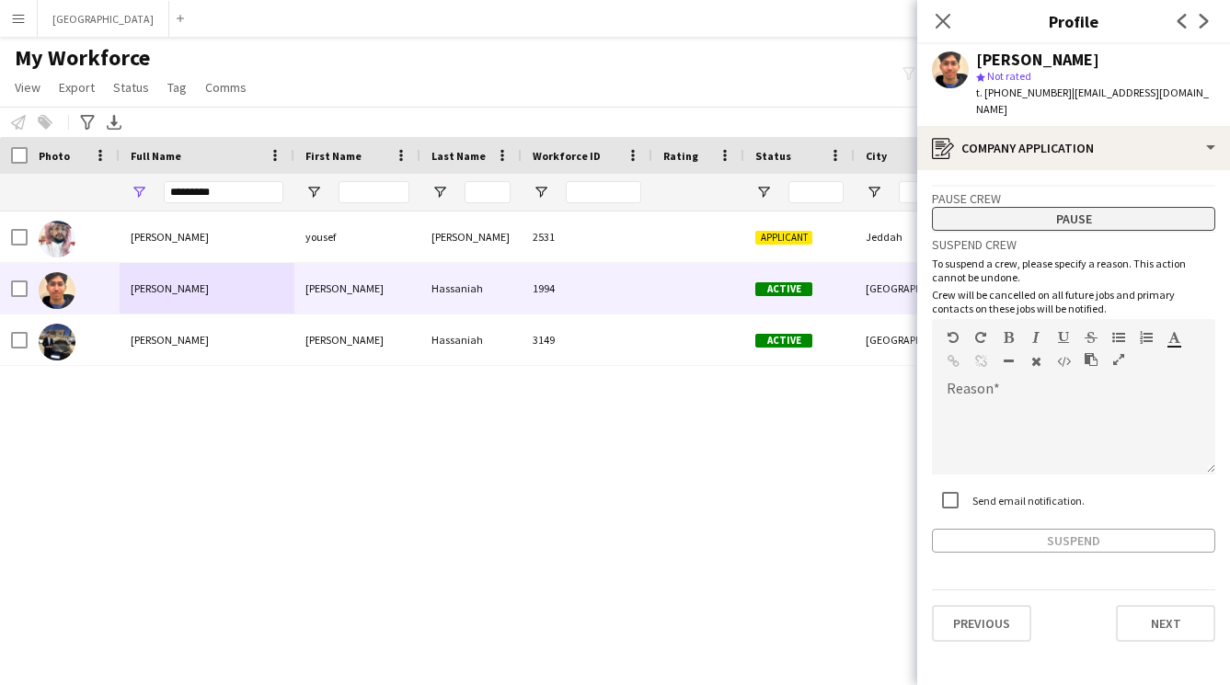
click at [1056, 207] on button "Pause" at bounding box center [1073, 219] width 283 height 24
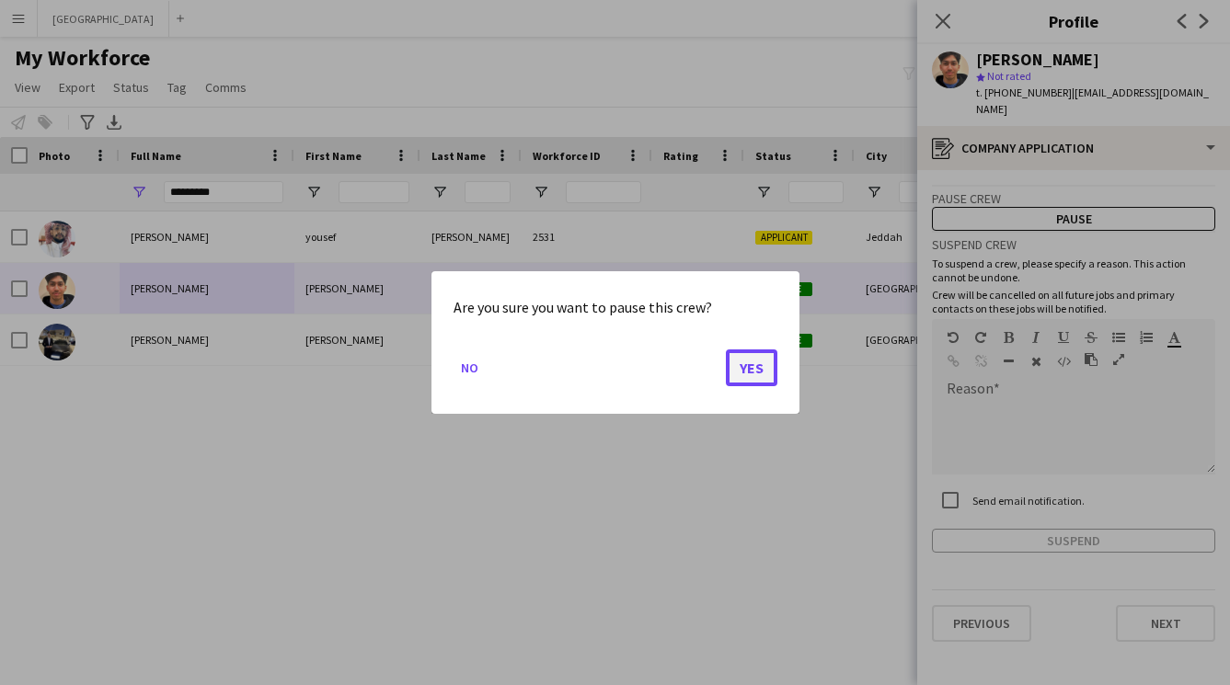
click at [749, 368] on button "Yes" at bounding box center [752, 367] width 52 height 37
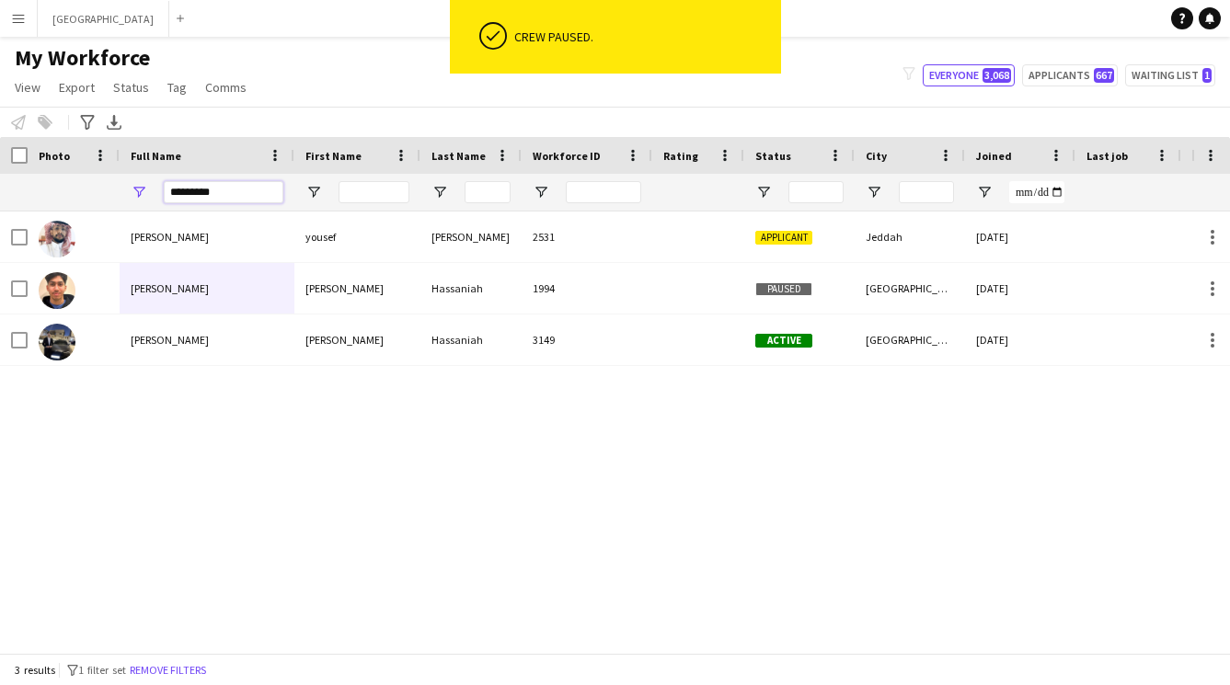
click at [231, 200] on input "*********" at bounding box center [224, 192] width 120 height 22
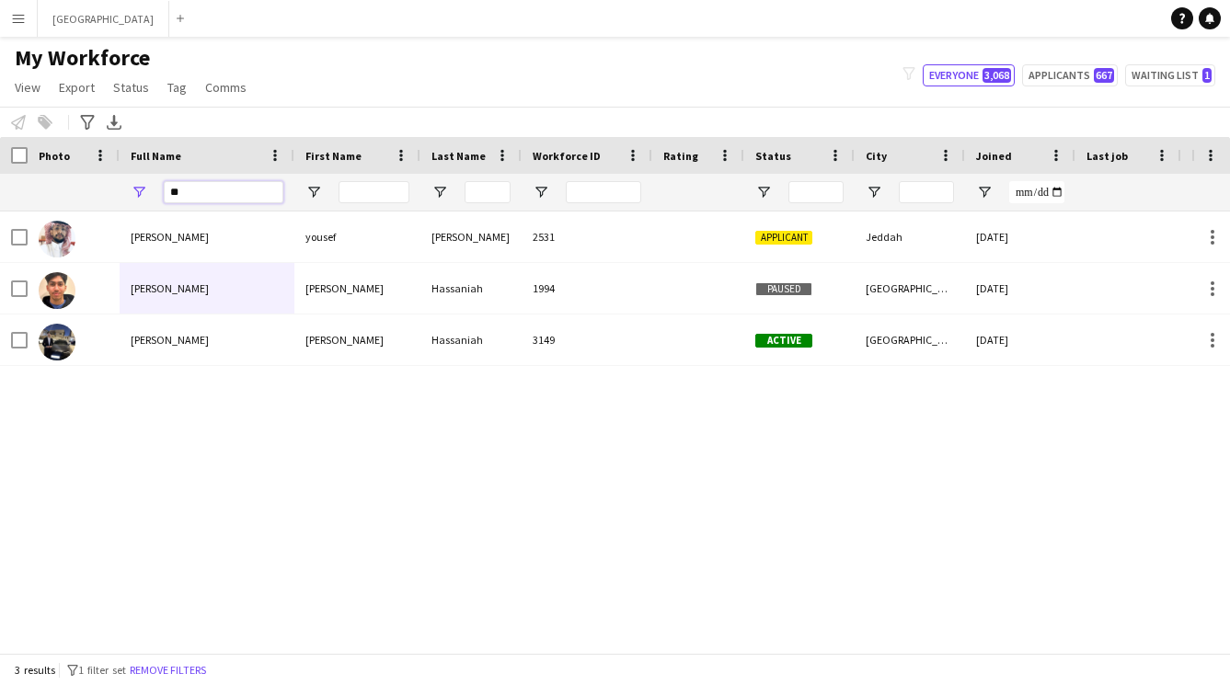
type input "*"
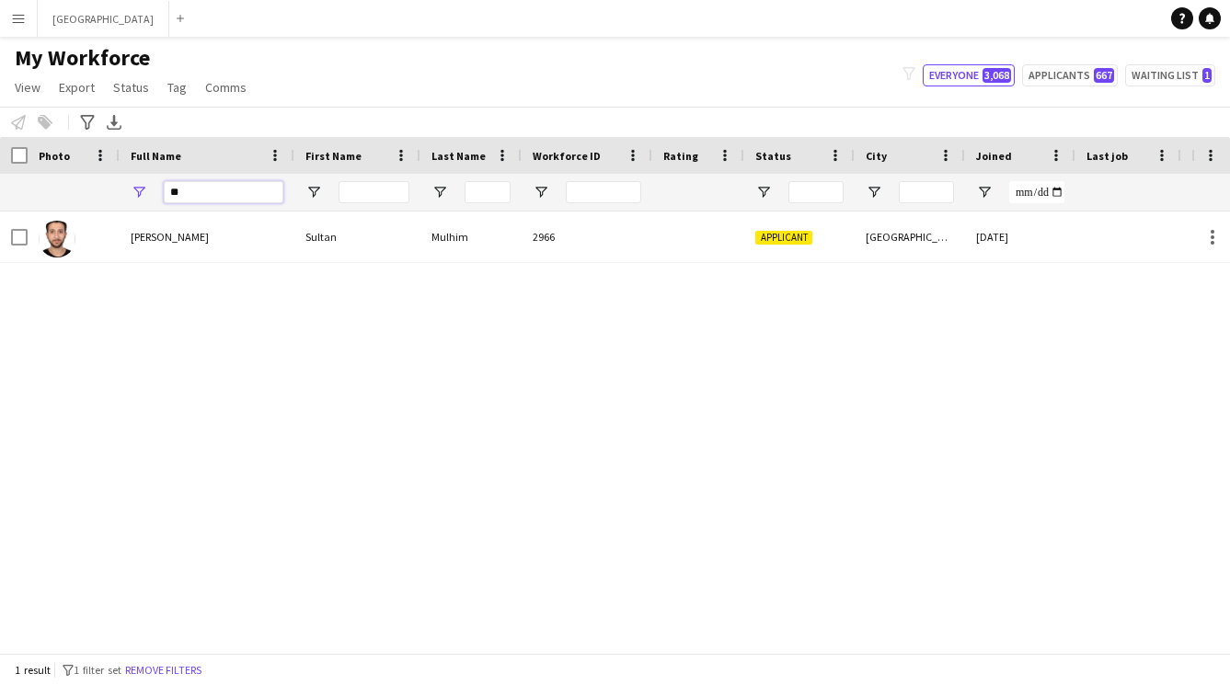
type input "*"
